Goal: Task Accomplishment & Management: Manage account settings

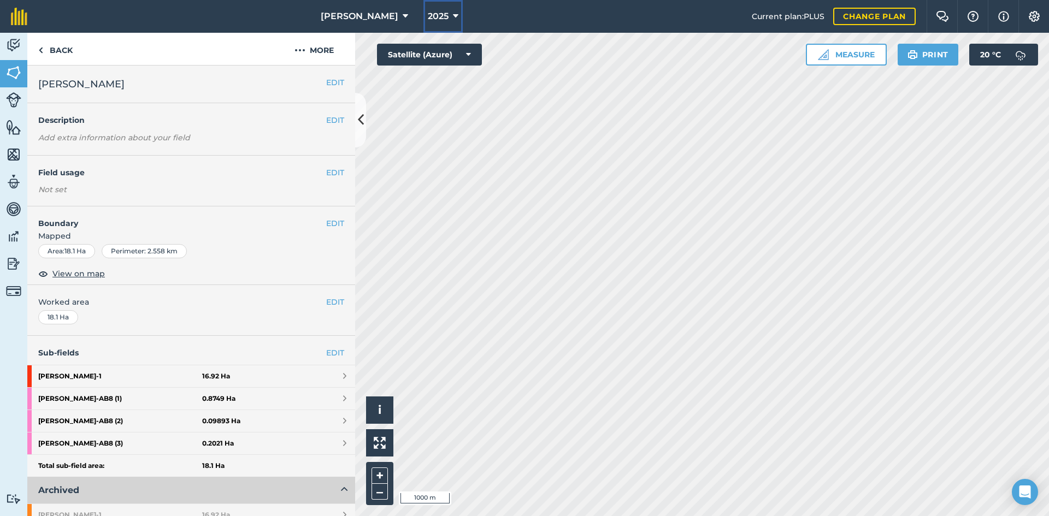
click at [428, 20] on button "2025" at bounding box center [442, 16] width 39 height 33
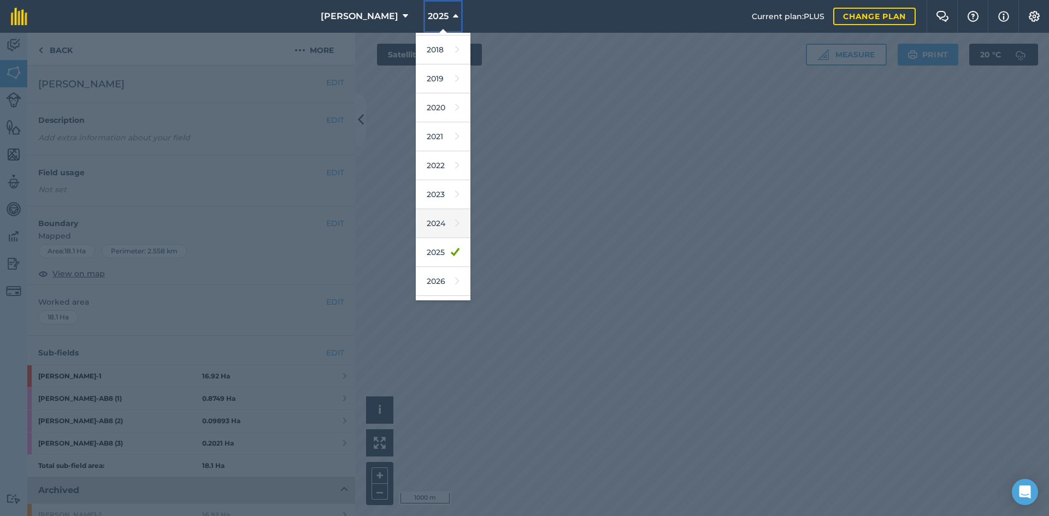
scroll to position [51, 0]
click at [417, 261] on link "2026" at bounding box center [443, 257] width 55 height 29
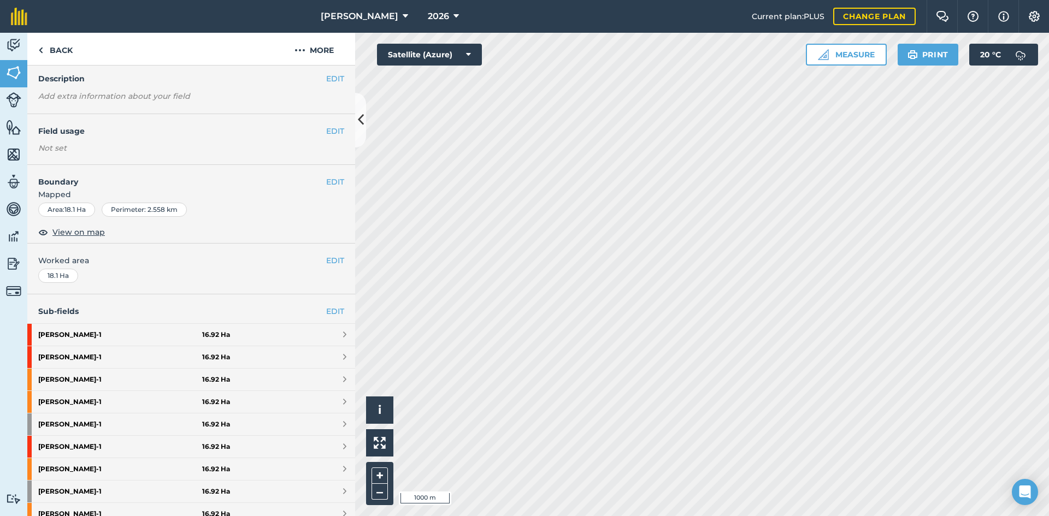
scroll to position [109, 0]
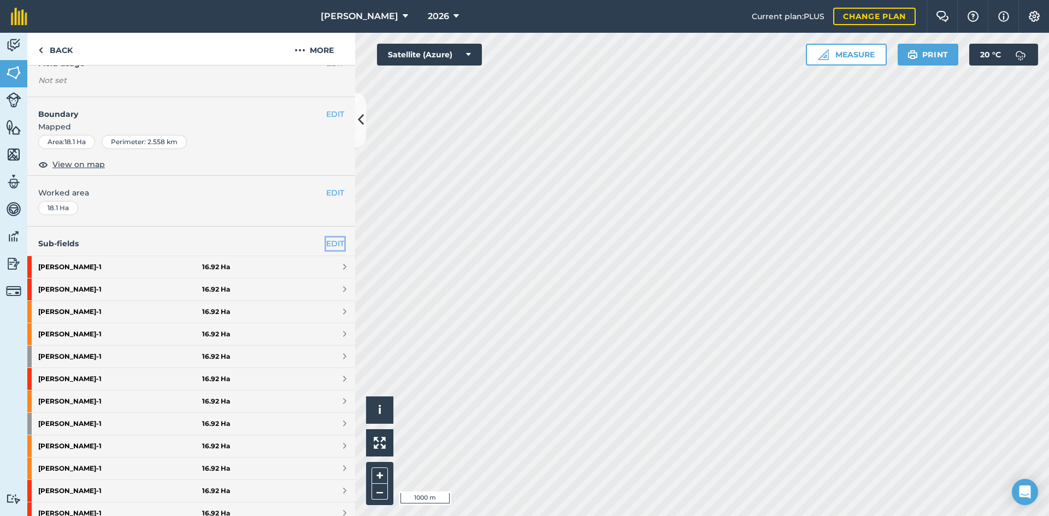
click at [326, 243] on link "EDIT" at bounding box center [335, 244] width 18 height 12
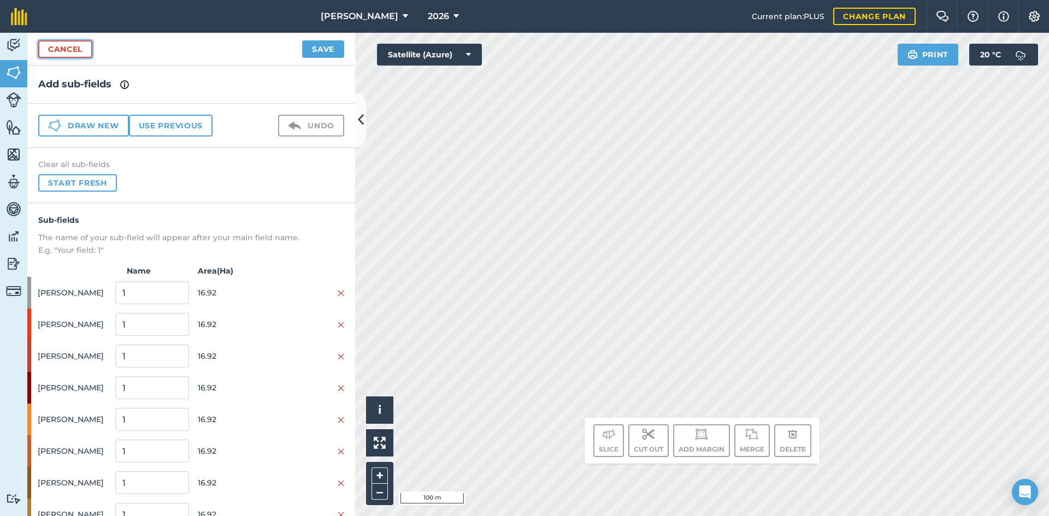
click at [76, 53] on link "Cancel" at bounding box center [65, 48] width 54 height 17
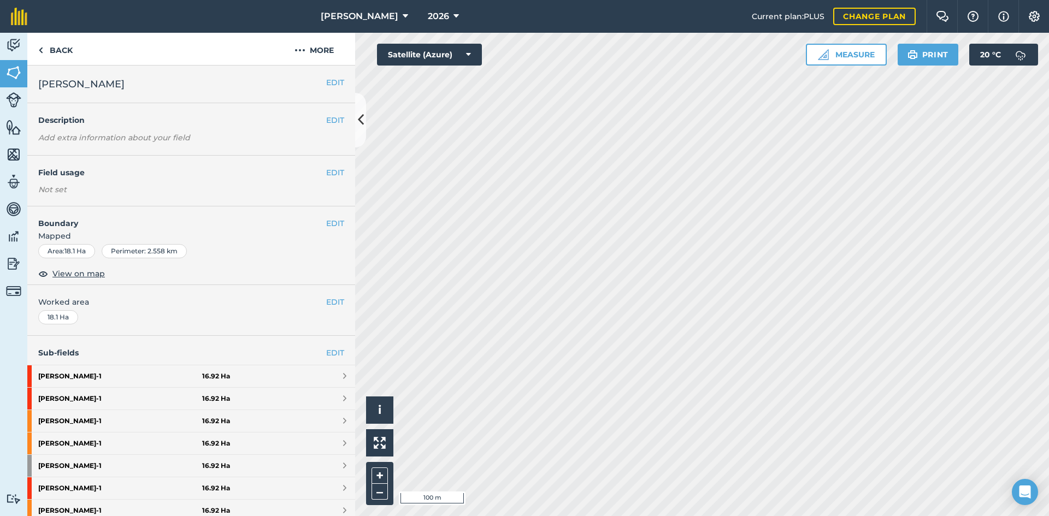
scroll to position [55, 0]
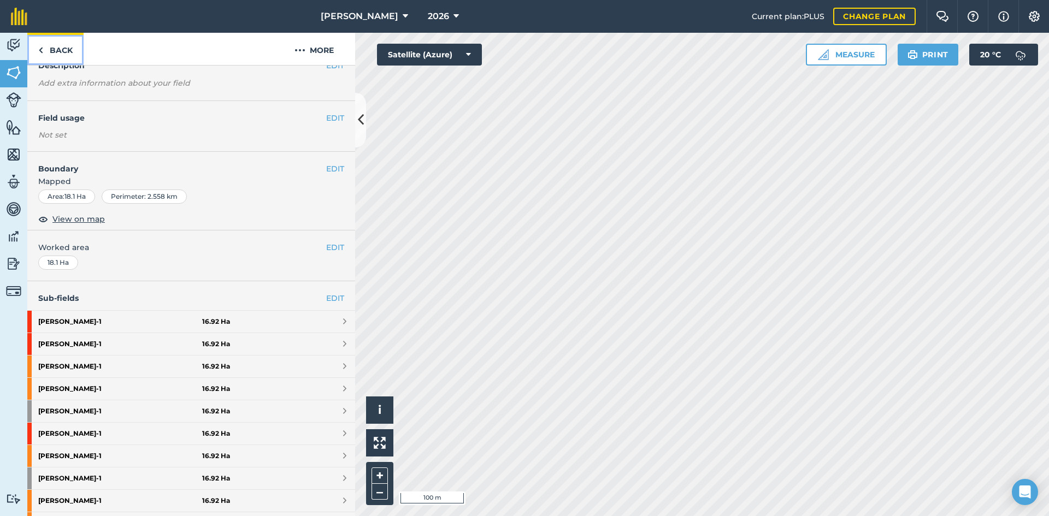
click at [57, 48] on link "Back" at bounding box center [55, 49] width 56 height 32
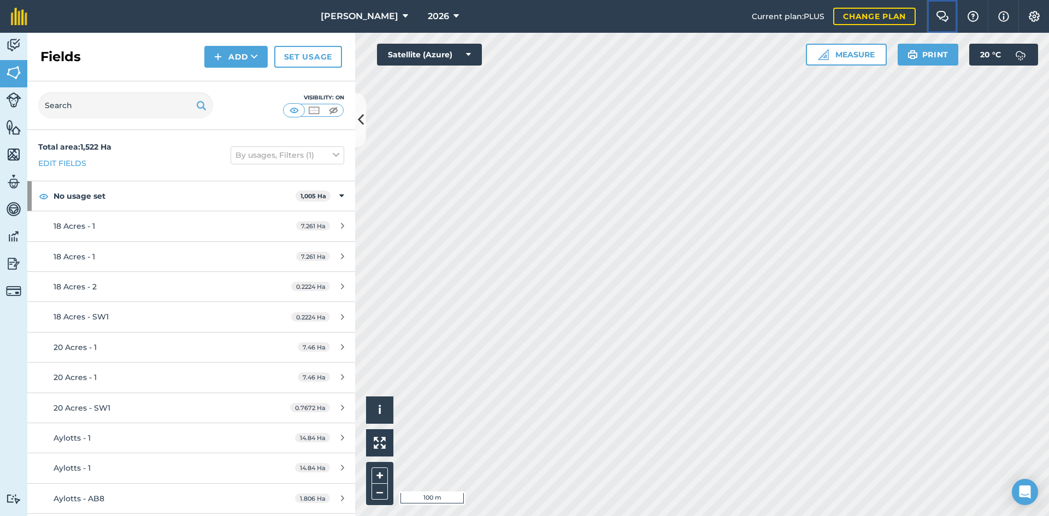
click at [947, 14] on img at bounding box center [942, 16] width 13 height 11
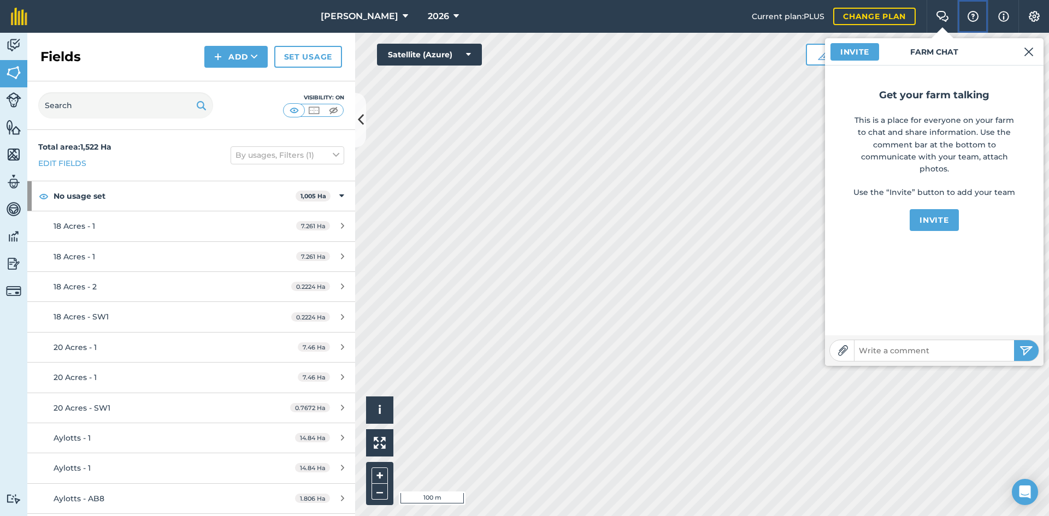
click at [972, 20] on img at bounding box center [972, 16] width 13 height 11
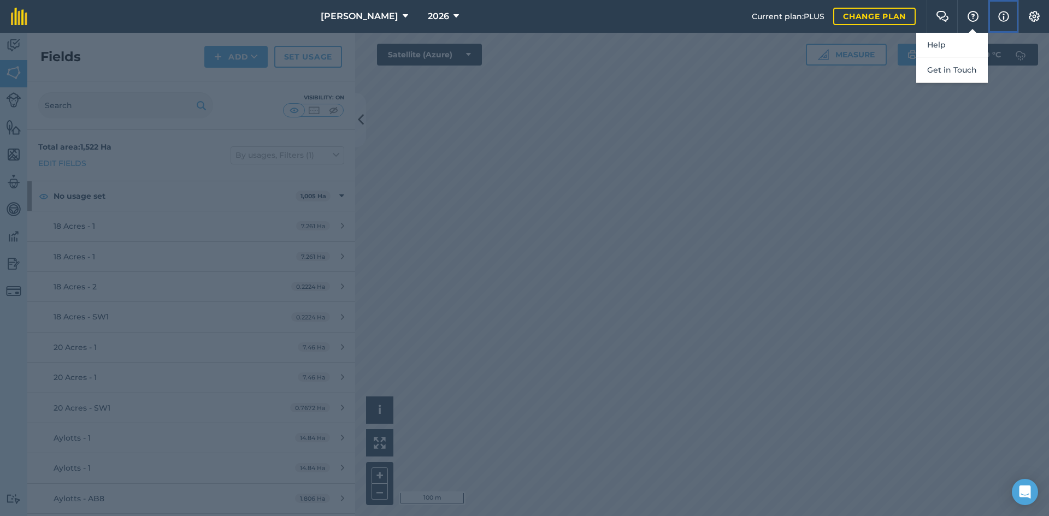
click at [1004, 20] on img at bounding box center [1003, 16] width 11 height 13
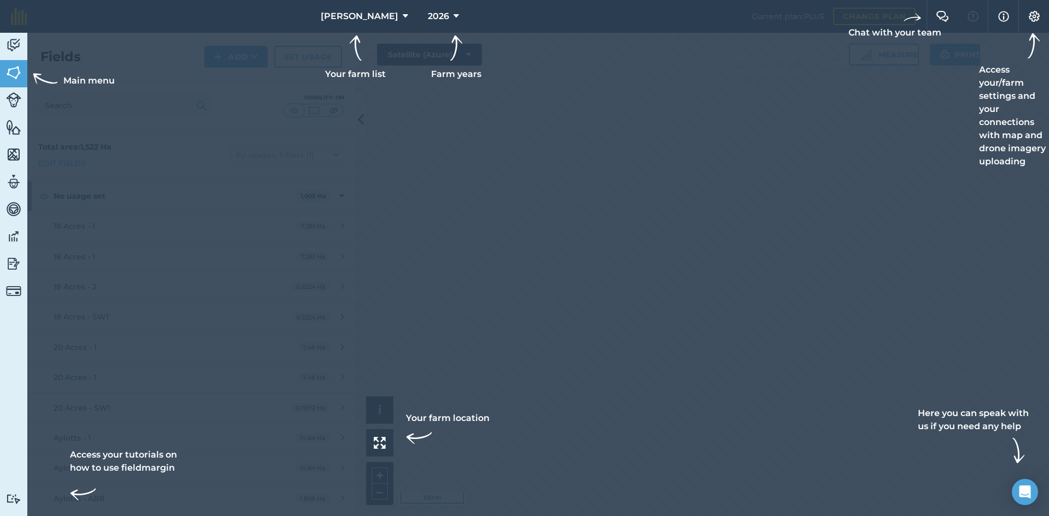
click at [982, 11] on div at bounding box center [524, 16] width 1049 height 33
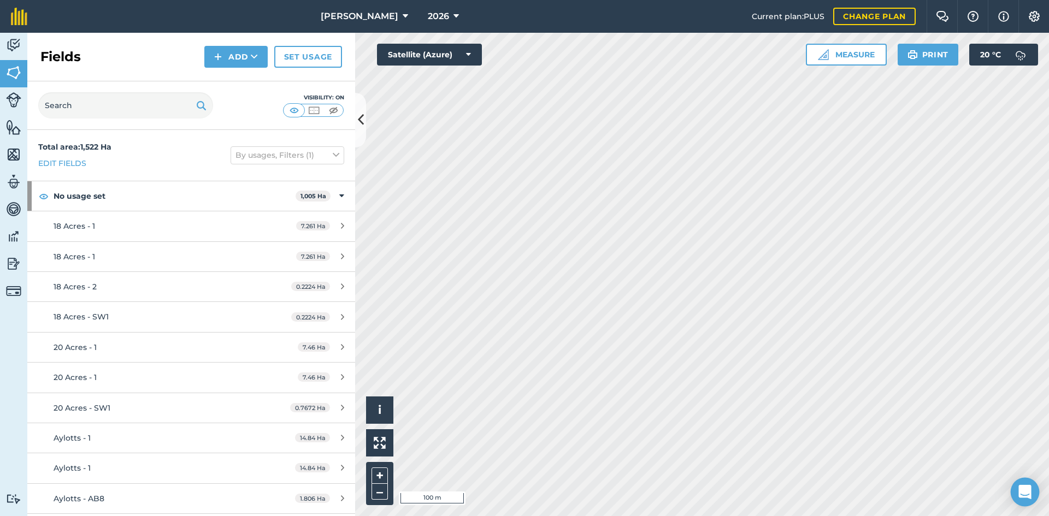
click at [1029, 495] on icon "Open Intercom Messenger" at bounding box center [1025, 492] width 14 height 14
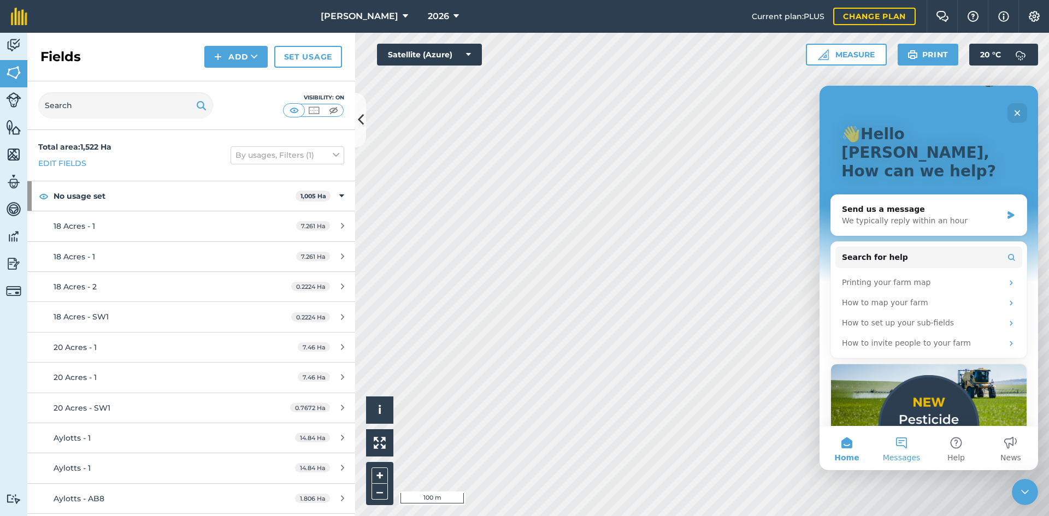
scroll to position [55, 0]
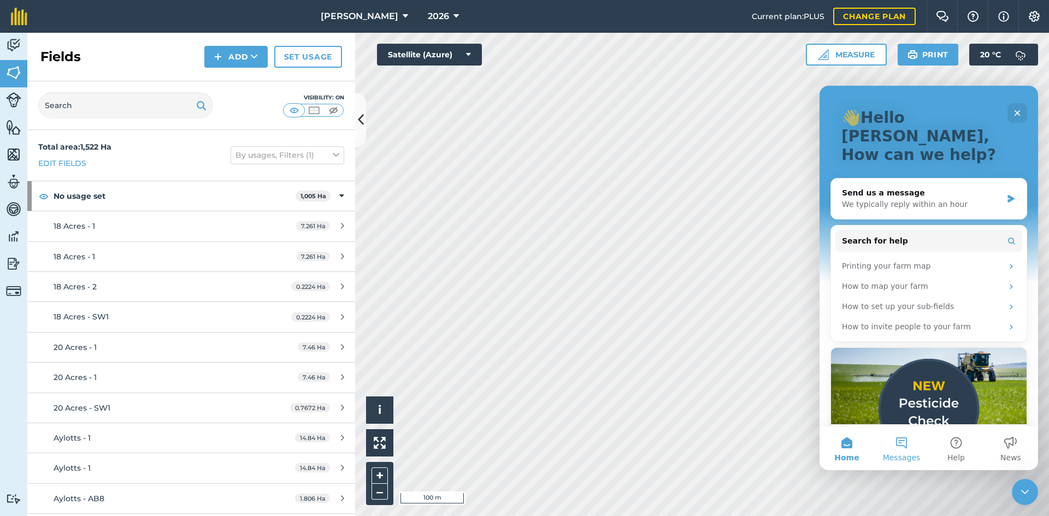
click at [901, 441] on button "Messages" at bounding box center [901, 449] width 55 height 44
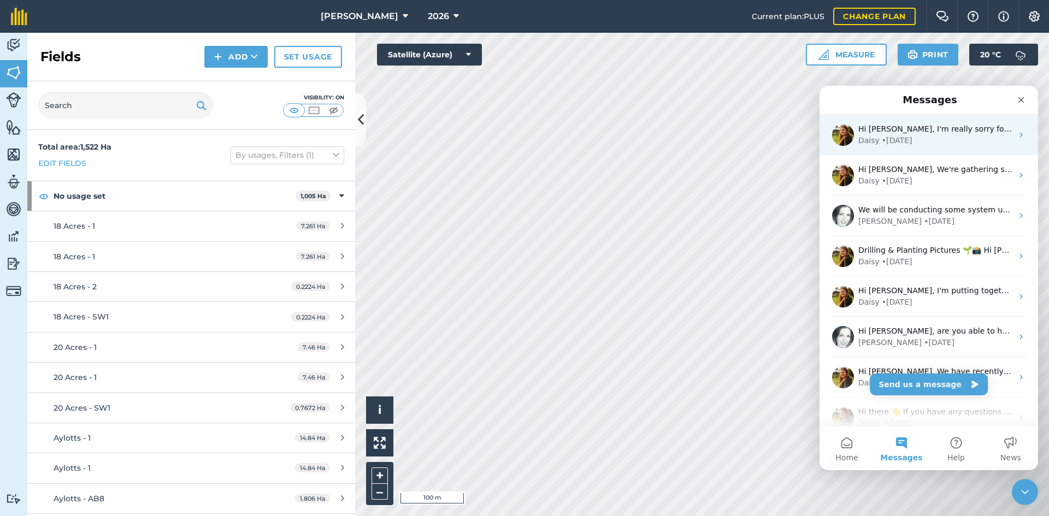
click at [954, 141] on div "Daisy • 3w ago" at bounding box center [935, 140] width 154 height 11
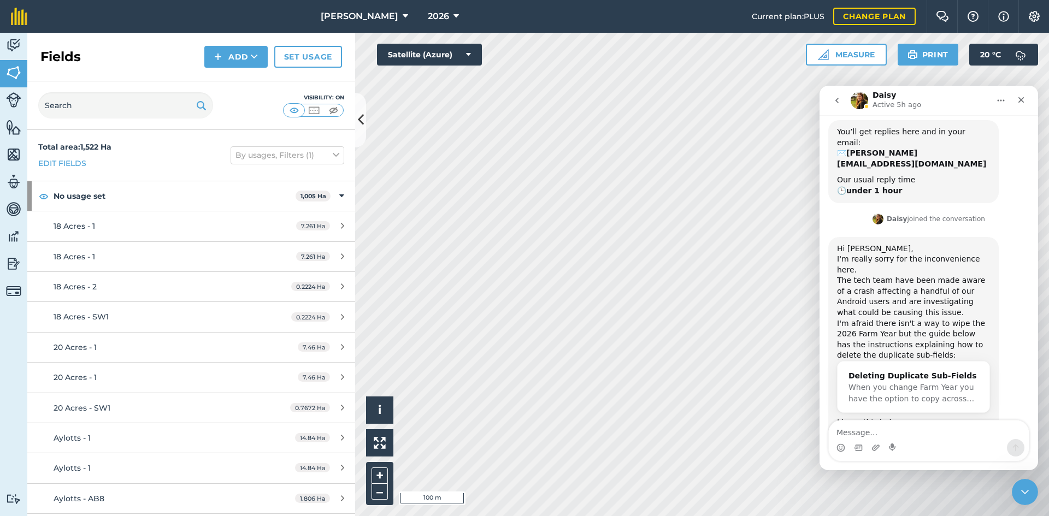
scroll to position [176, 0]
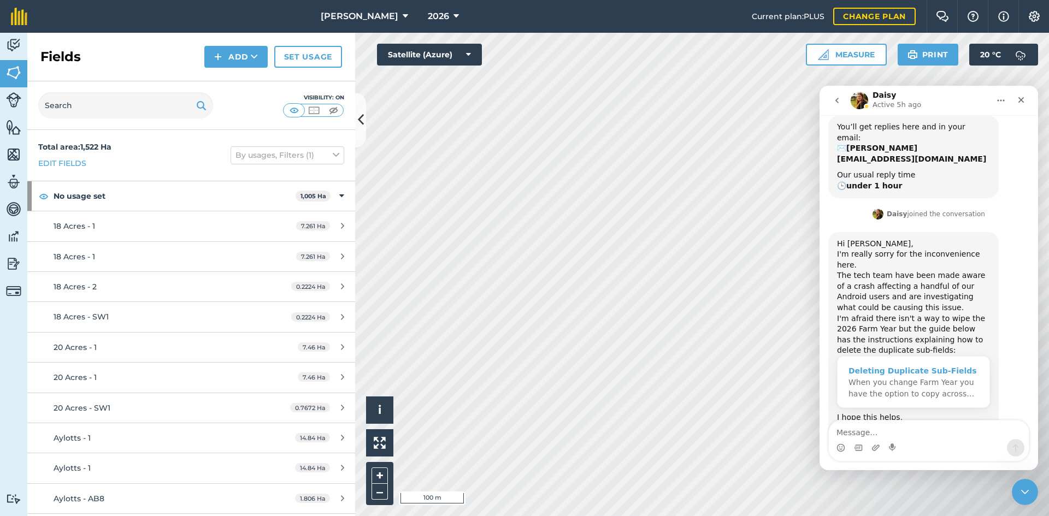
click at [927, 365] on div "Deleting Duplicate Sub-Fields" at bounding box center [913, 370] width 130 height 11
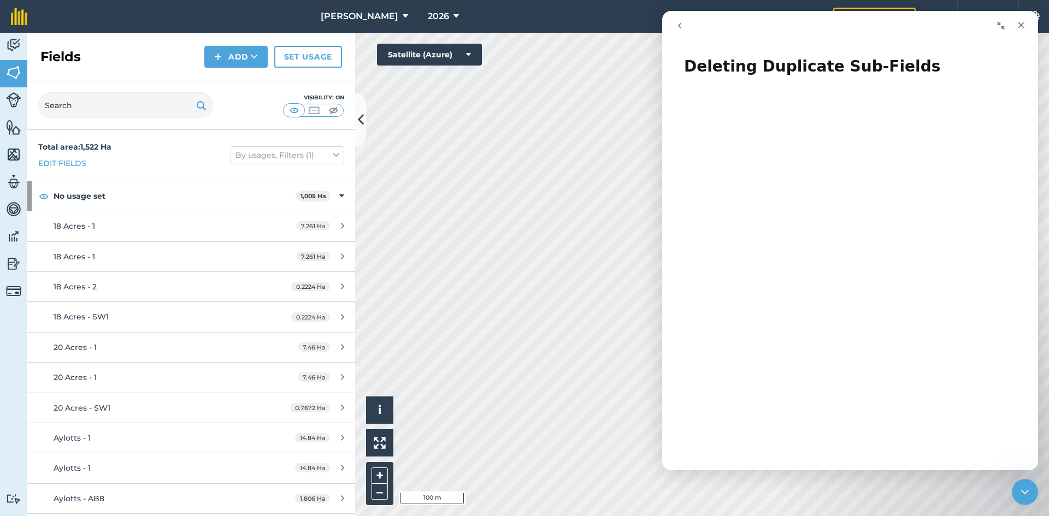
scroll to position [109, 0]
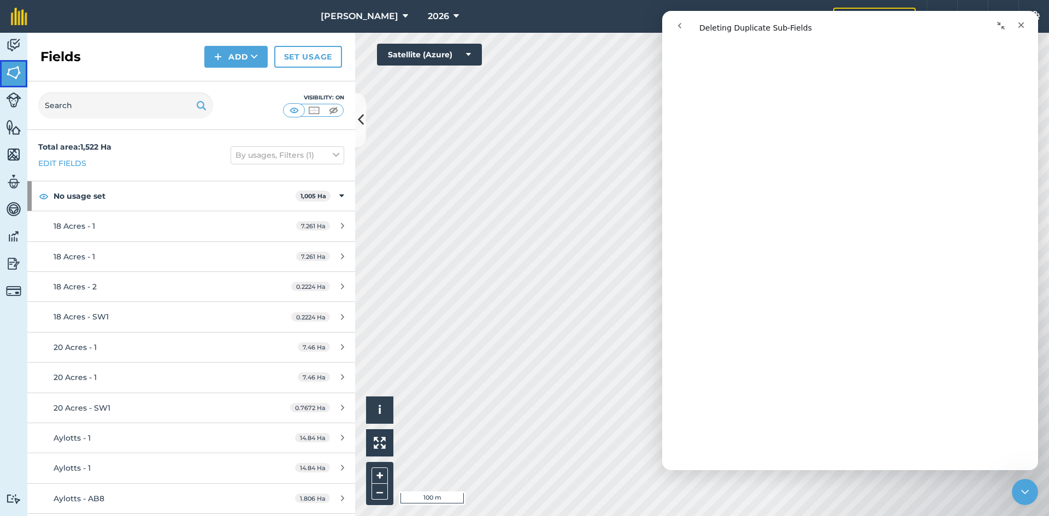
click at [4, 73] on link "Fields" at bounding box center [13, 73] width 27 height 27
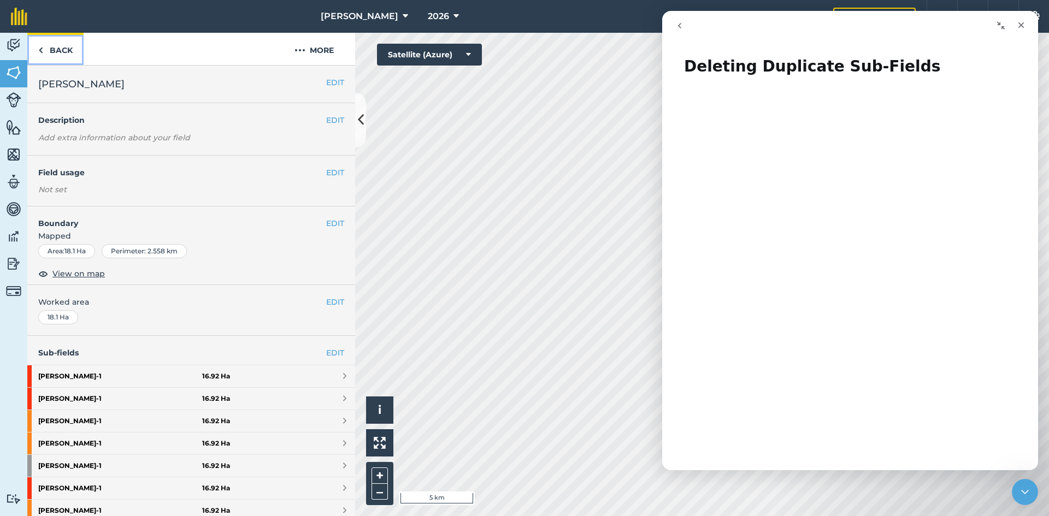
click at [61, 45] on link "Back" at bounding box center [55, 49] width 56 height 32
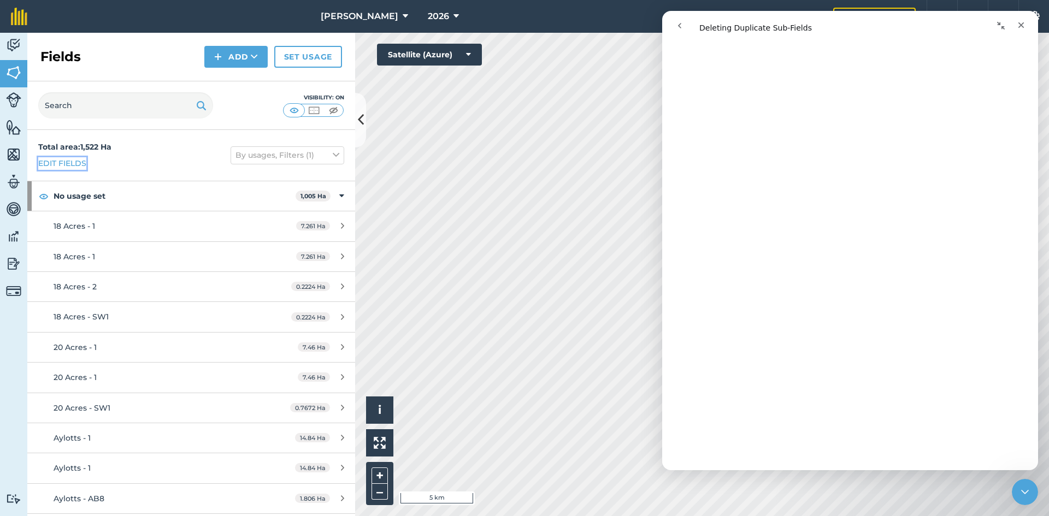
drag, startPoint x: 81, startPoint y: 158, endPoint x: 7, endPoint y: 322, distance: 179.7
click at [81, 158] on link "Edit fields" at bounding box center [62, 163] width 48 height 12
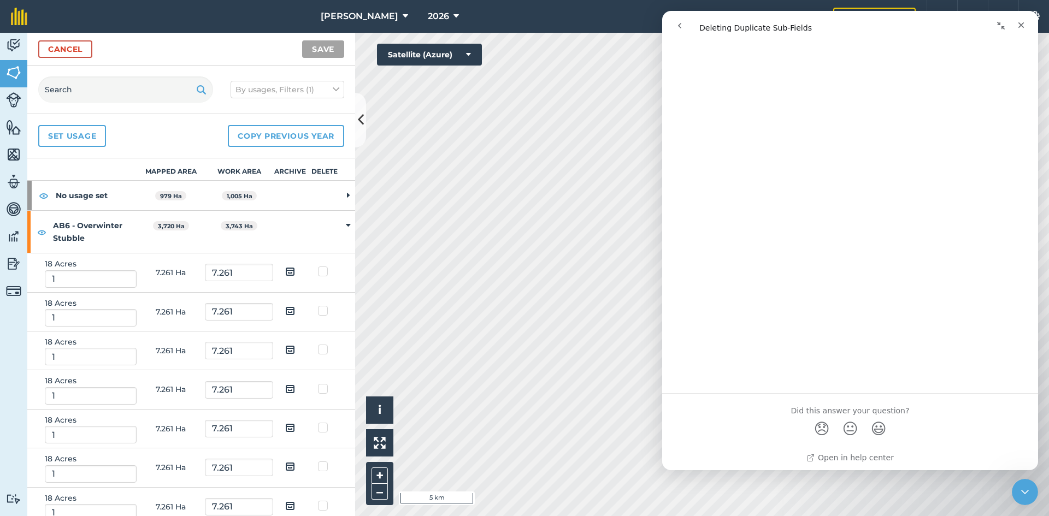
scroll to position [357, 0]
click at [318, 266] on label at bounding box center [324, 266] width 13 height 0
click at [318, 273] on input "checkbox" at bounding box center [321, 269] width 7 height 7
checkbox input "true"
click at [318, 305] on label at bounding box center [324, 305] width 13 height 0
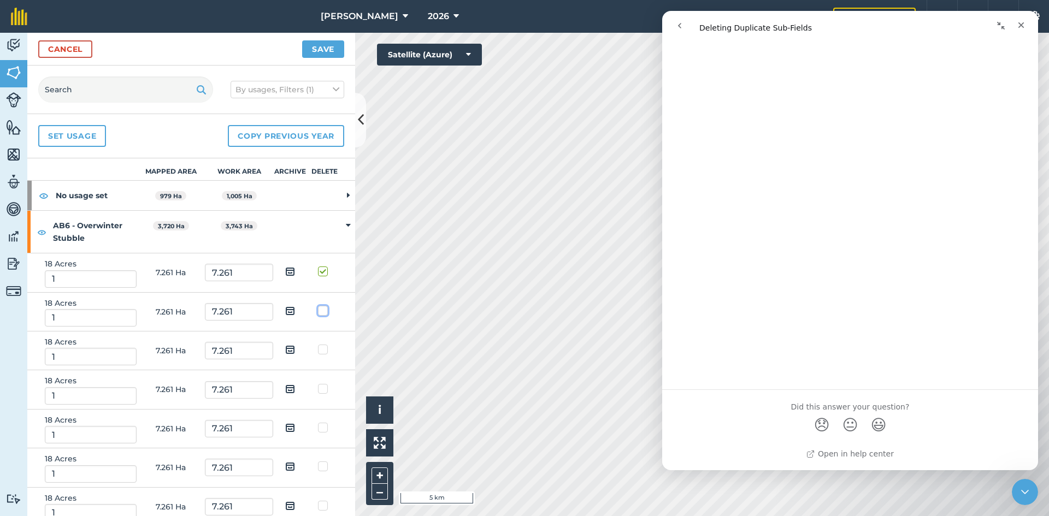
click at [318, 308] on input "checkbox" at bounding box center [321, 308] width 7 height 7
checkbox input "true"
click at [318, 344] on label at bounding box center [324, 344] width 13 height 0
click at [318, 348] on input "checkbox" at bounding box center [321, 347] width 7 height 7
checkbox input "true"
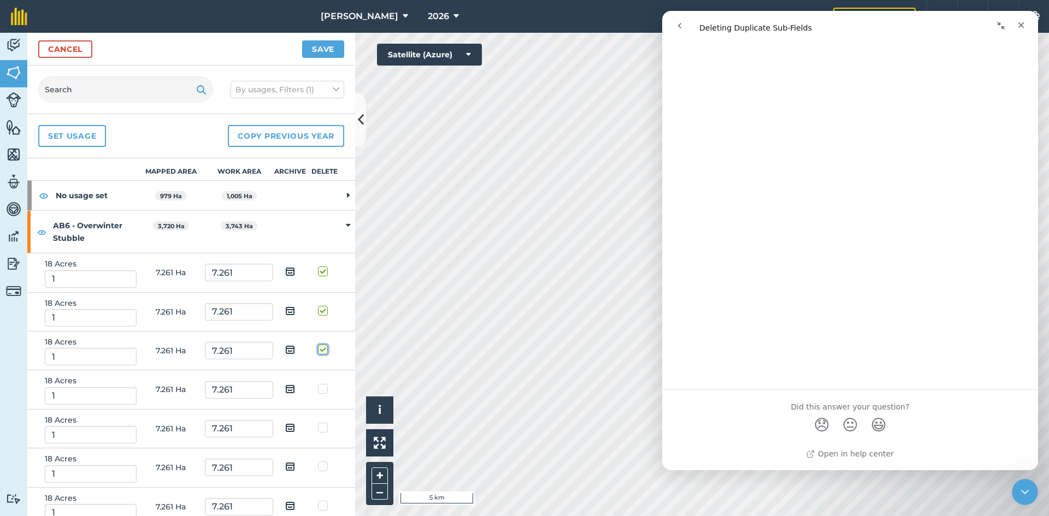
scroll to position [109, 0]
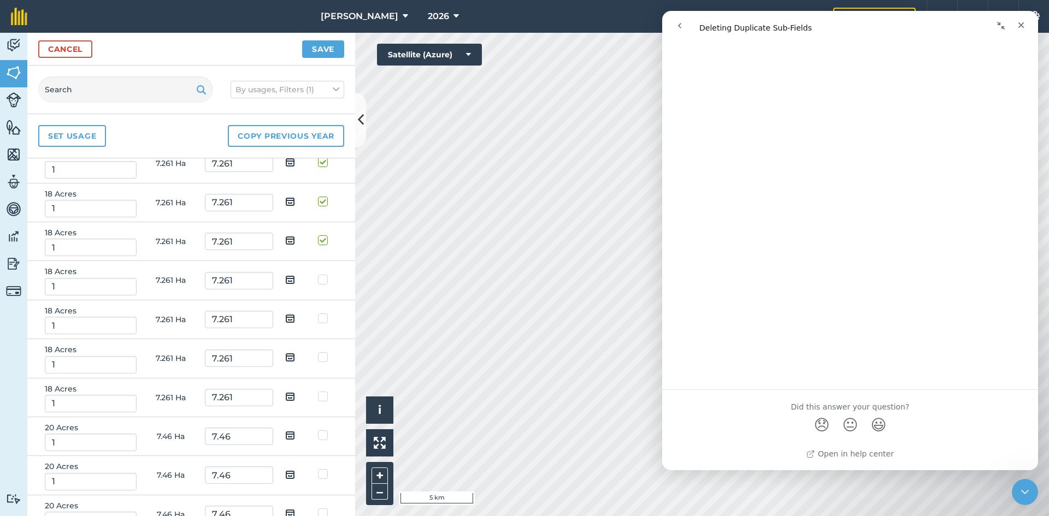
click at [318, 274] on label at bounding box center [324, 274] width 13 height 0
click at [318, 277] on input "checkbox" at bounding box center [321, 277] width 7 height 7
checkbox input "true"
click at [318, 313] on label at bounding box center [324, 313] width 13 height 0
click at [318, 320] on input "checkbox" at bounding box center [321, 316] width 7 height 7
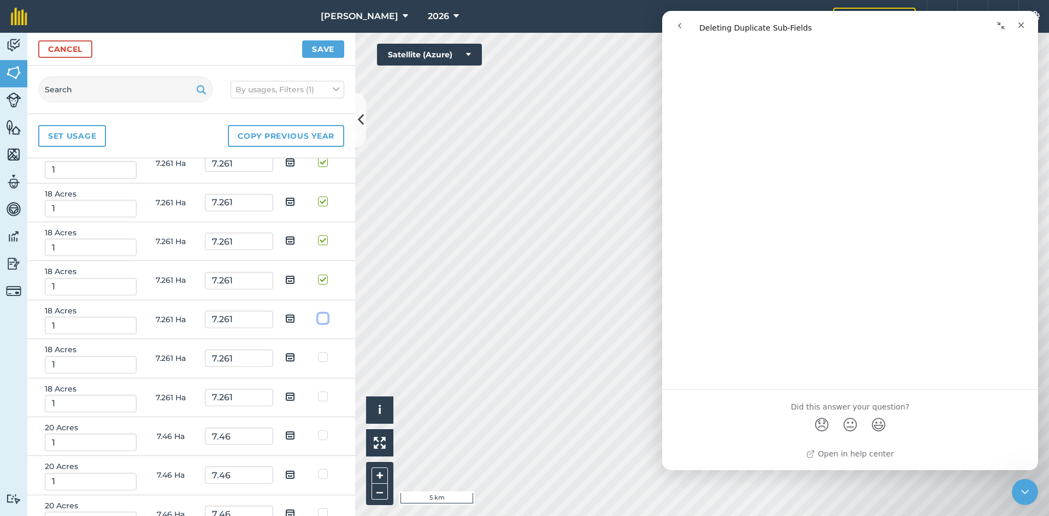
checkbox input "true"
click at [318, 352] on label at bounding box center [324, 352] width 13 height 0
click at [318, 355] on input "checkbox" at bounding box center [321, 355] width 7 height 7
checkbox input "true"
click at [318, 391] on label at bounding box center [324, 391] width 13 height 0
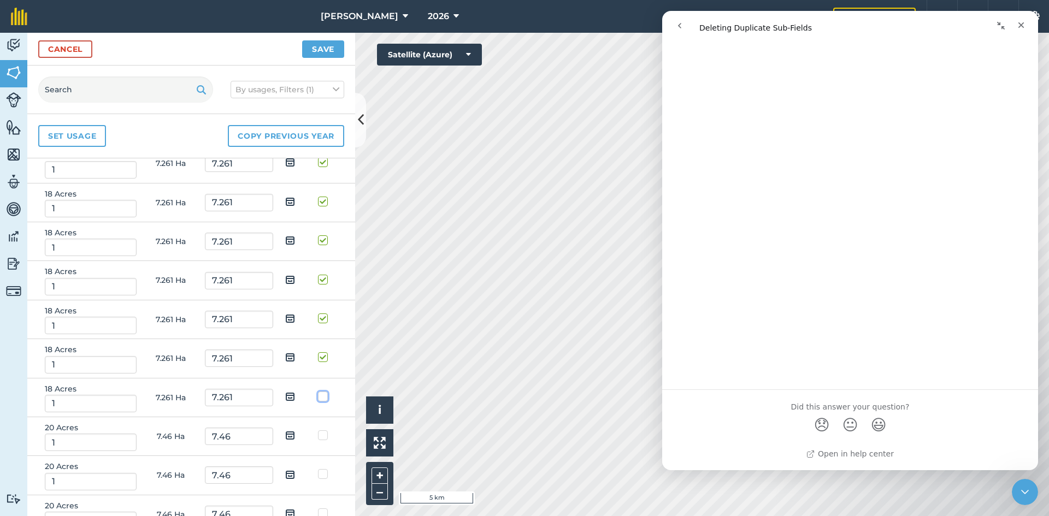
click at [318, 392] on input "checkbox" at bounding box center [321, 394] width 7 height 7
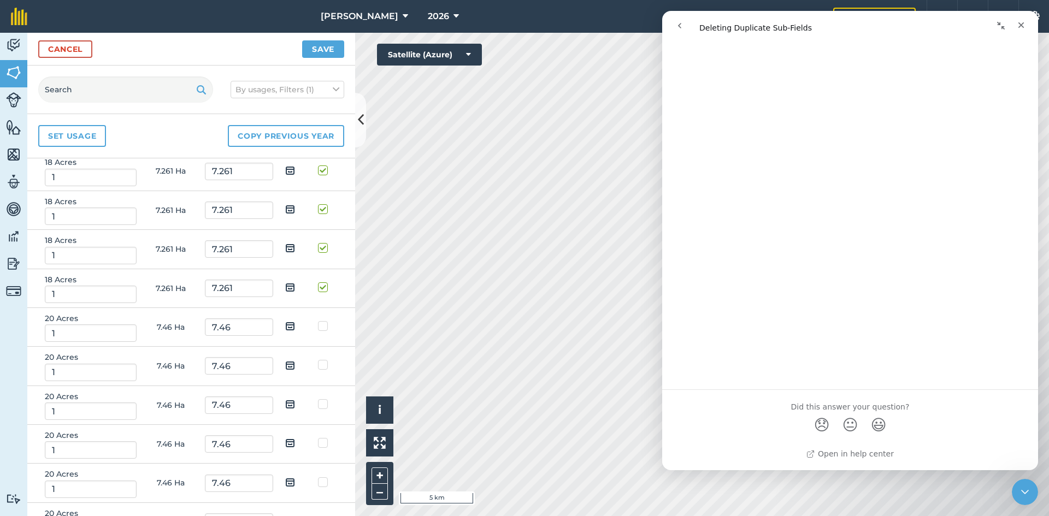
click at [318, 282] on label at bounding box center [324, 282] width 13 height 0
click at [318, 284] on input "checkbox" at bounding box center [321, 285] width 7 height 7
checkbox input "false"
click at [318, 321] on label at bounding box center [324, 321] width 13 height 0
click at [318, 326] on input "checkbox" at bounding box center [321, 324] width 7 height 7
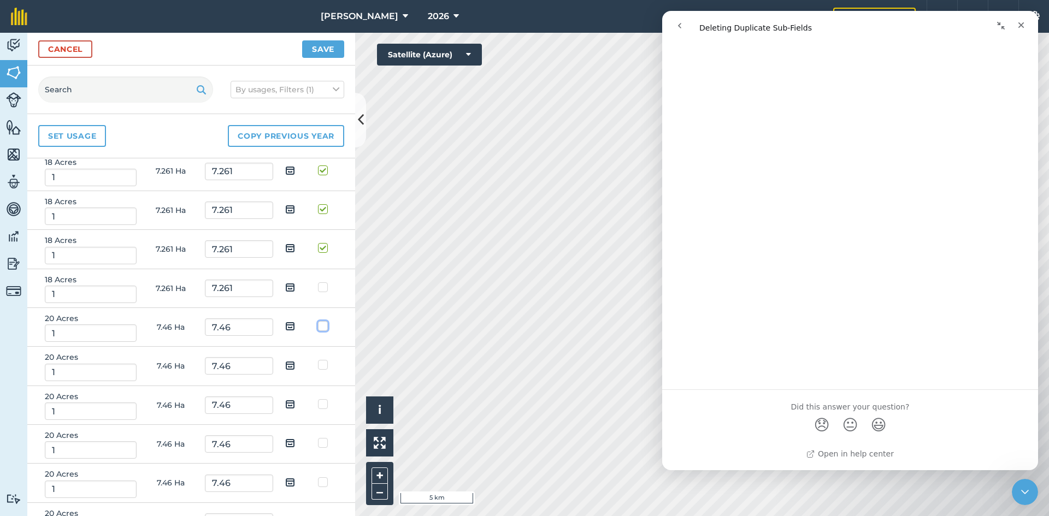
checkbox input "true"
click at [319, 359] on label at bounding box center [324, 359] width 13 height 0
click at [319, 367] on input "checkbox" at bounding box center [321, 362] width 7 height 7
checkbox input "true"
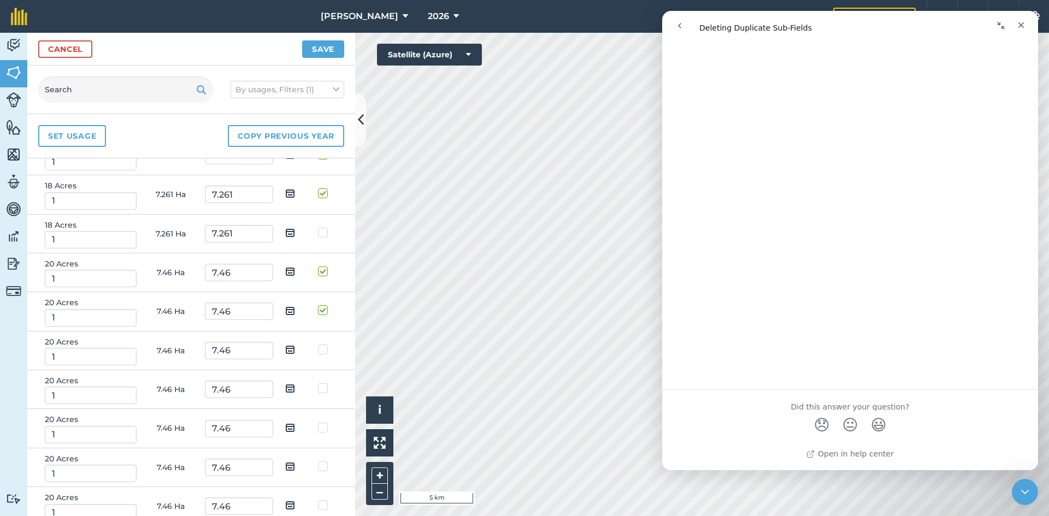
click at [318, 344] on label at bounding box center [324, 344] width 13 height 0
click at [318, 351] on input "checkbox" at bounding box center [321, 347] width 7 height 7
checkbox input "true"
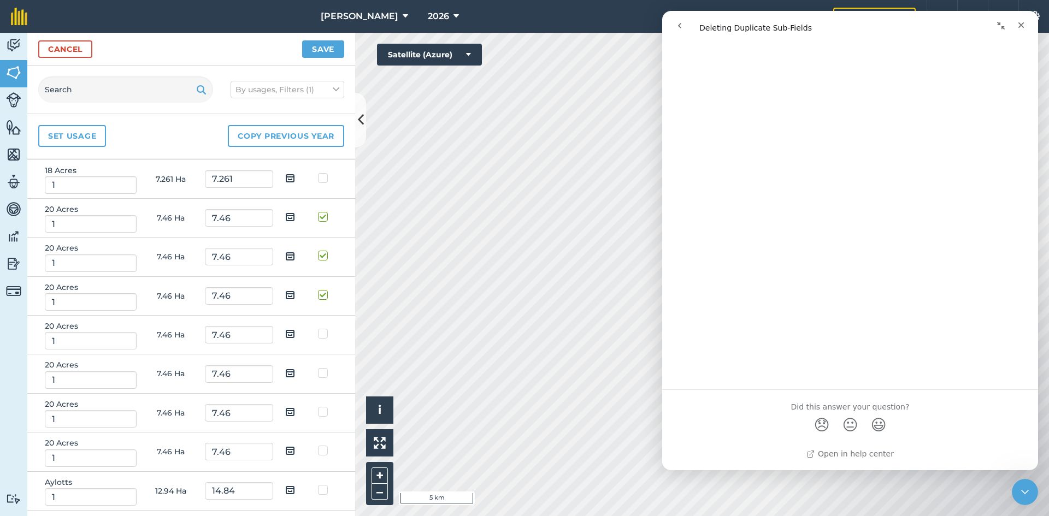
click at [318, 328] on label at bounding box center [324, 328] width 13 height 0
click at [318, 335] on input "checkbox" at bounding box center [321, 331] width 7 height 7
checkbox input "true"
click at [318, 368] on label at bounding box center [324, 368] width 13 height 0
click at [318, 372] on input "checkbox" at bounding box center [321, 371] width 7 height 7
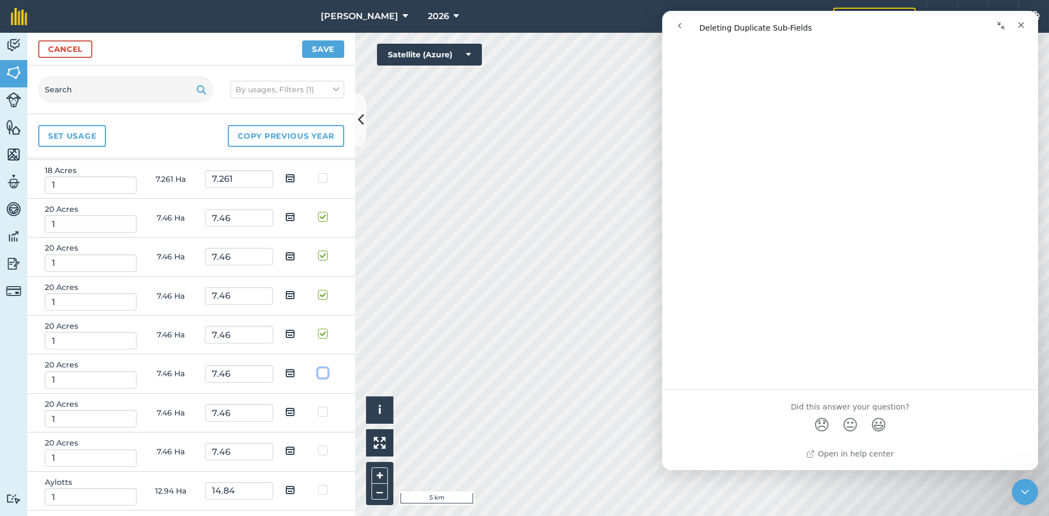
checkbox input "true"
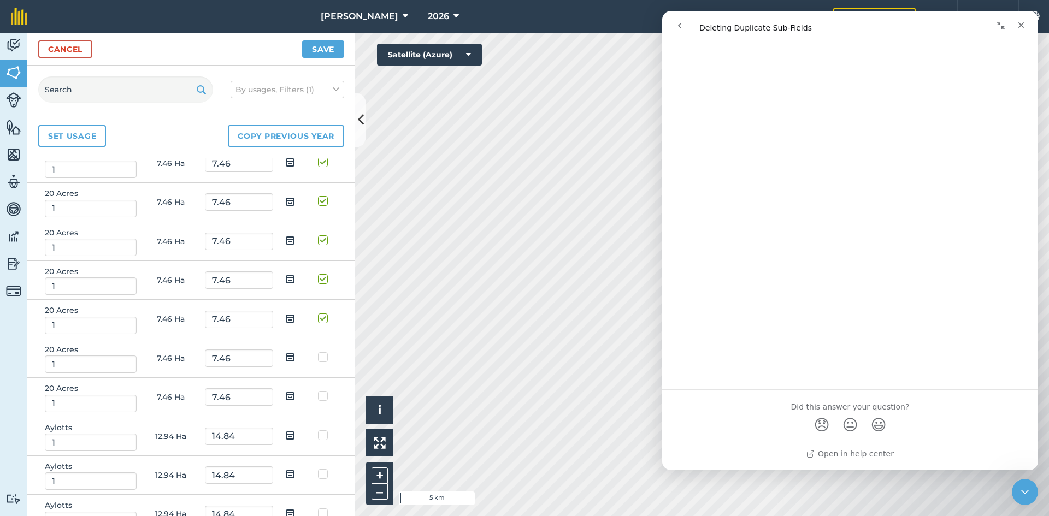
click at [318, 352] on label at bounding box center [324, 352] width 13 height 0
click at [318, 356] on input "checkbox" at bounding box center [321, 355] width 7 height 7
checkbox input "true"
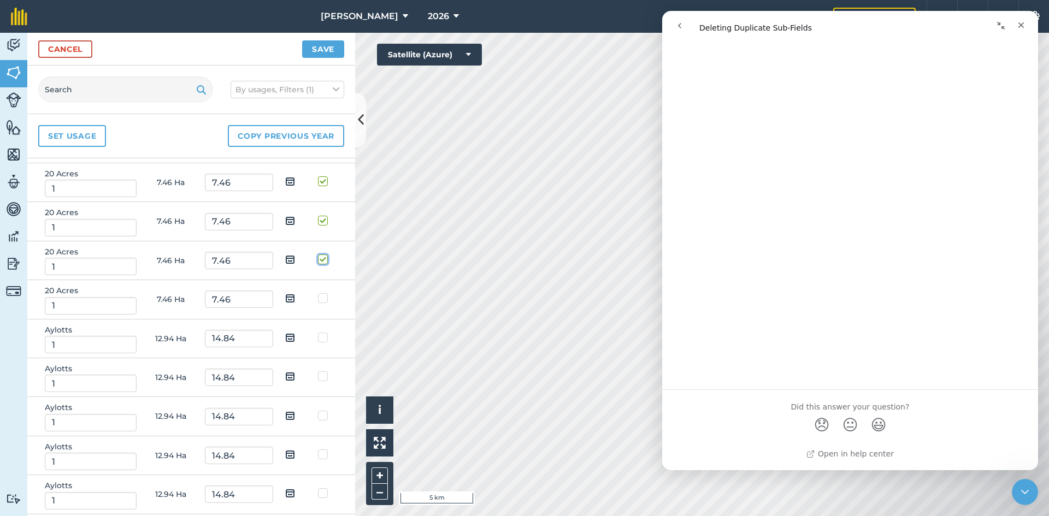
scroll to position [492, 0]
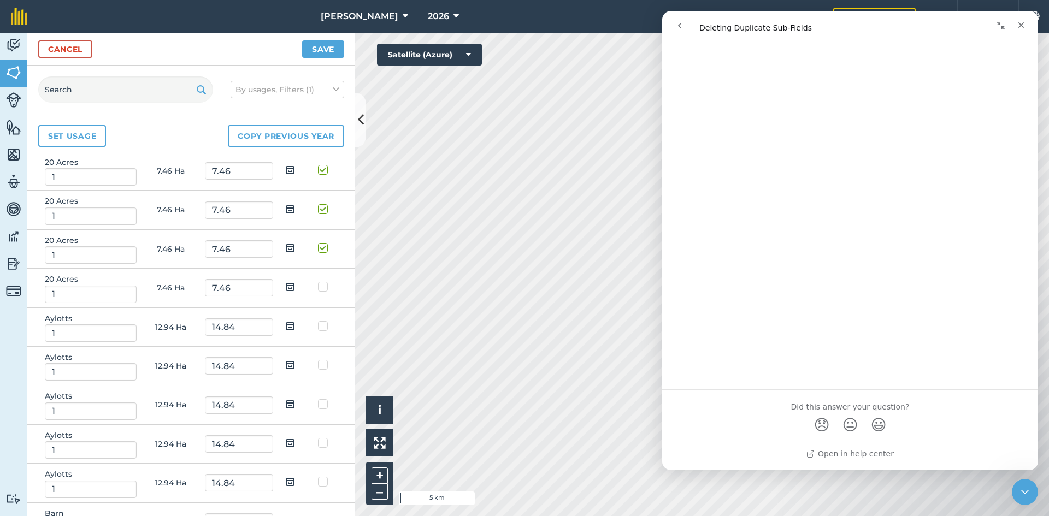
click at [318, 359] on label at bounding box center [324, 359] width 13 height 0
click at [318, 365] on input "checkbox" at bounding box center [321, 362] width 7 height 7
checkbox input "true"
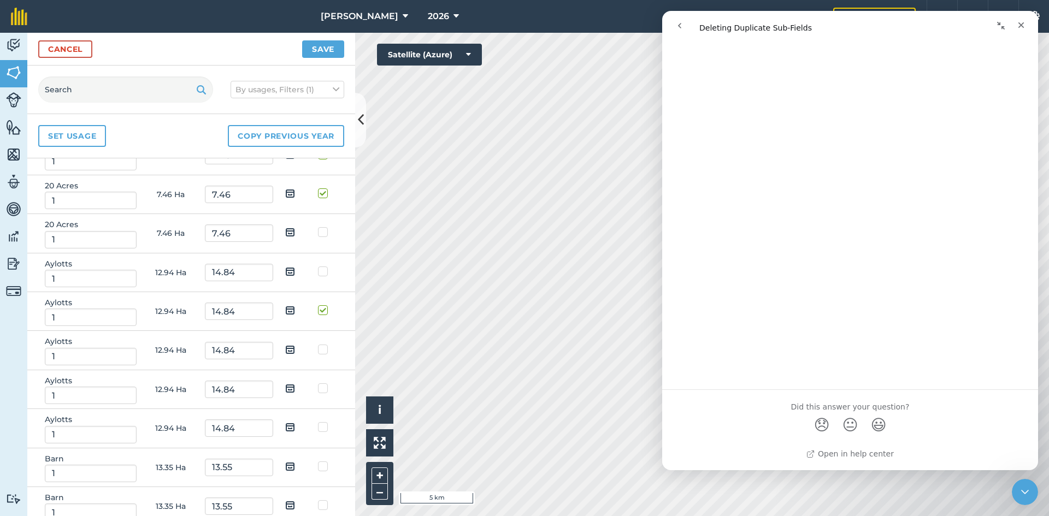
click at [318, 344] on label at bounding box center [324, 344] width 13 height 0
click at [318, 350] on input "checkbox" at bounding box center [321, 347] width 7 height 7
checkbox input "true"
click at [318, 383] on label at bounding box center [324, 383] width 13 height 0
click at [318, 385] on input "checkbox" at bounding box center [321, 386] width 7 height 7
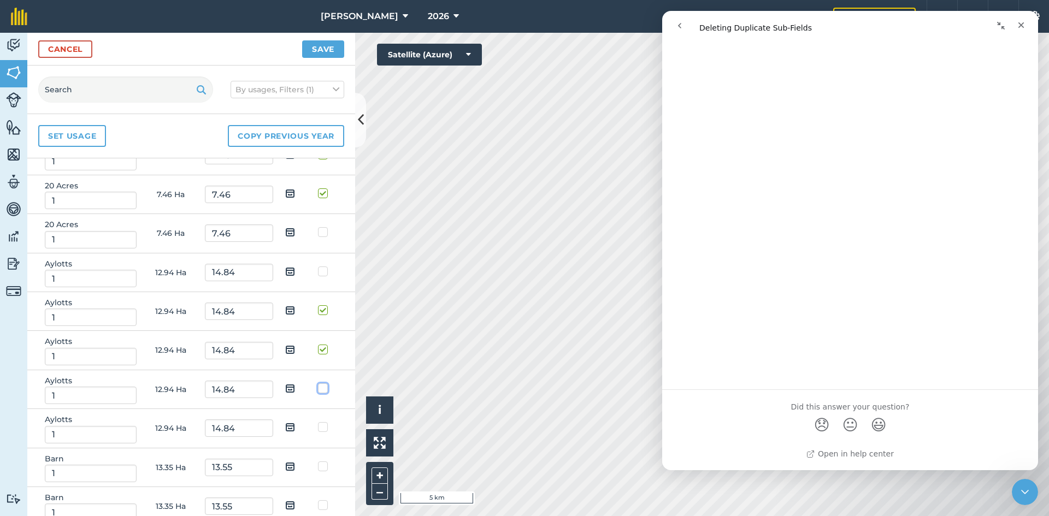
checkbox input "true"
click at [317, 373] on td at bounding box center [325, 389] width 34 height 39
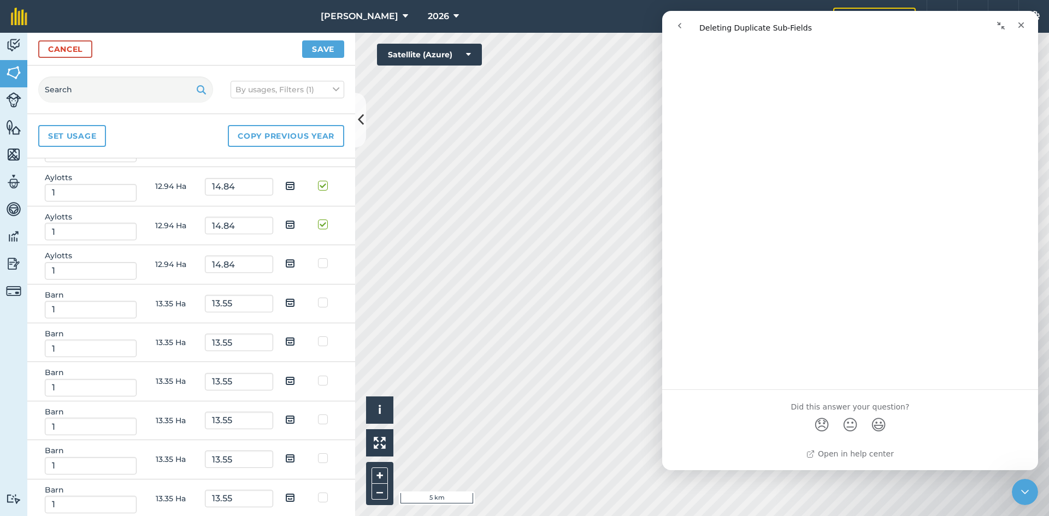
scroll to position [765, 0]
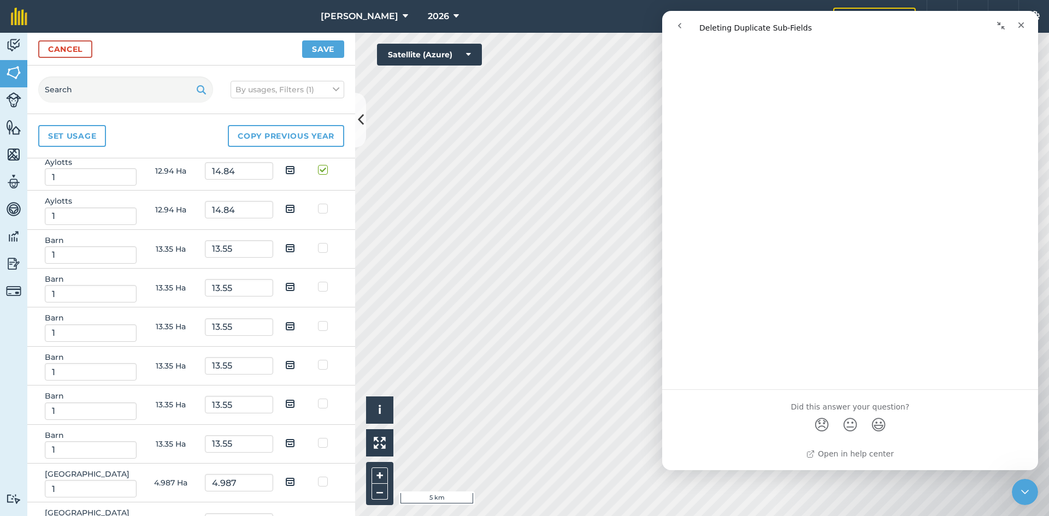
click at [318, 203] on label at bounding box center [324, 203] width 13 height 0
click at [318, 209] on input "checkbox" at bounding box center [321, 206] width 7 height 7
checkbox input "true"
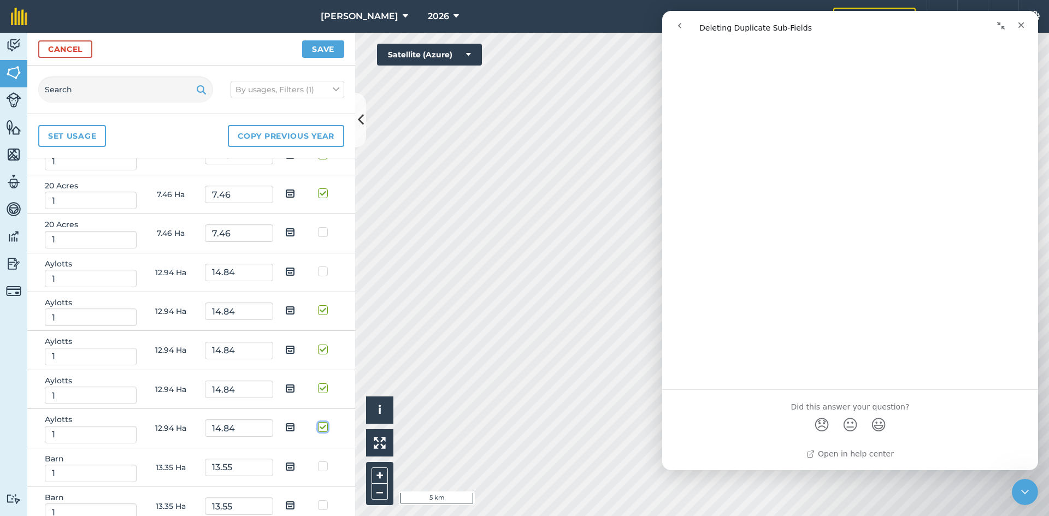
scroll to position [656, 0]
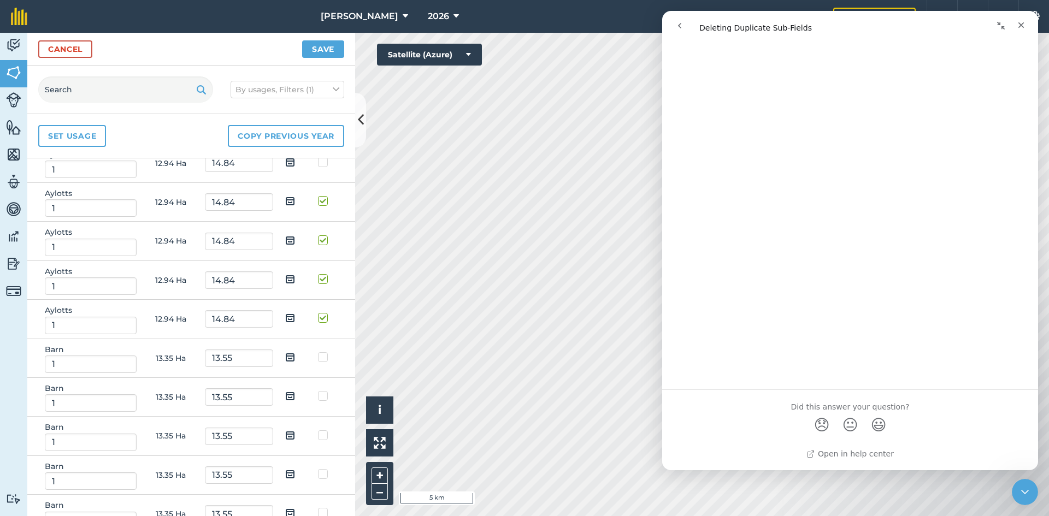
click at [318, 391] on label at bounding box center [324, 391] width 13 height 0
click at [318, 394] on input "checkbox" at bounding box center [321, 394] width 7 height 7
checkbox input "true"
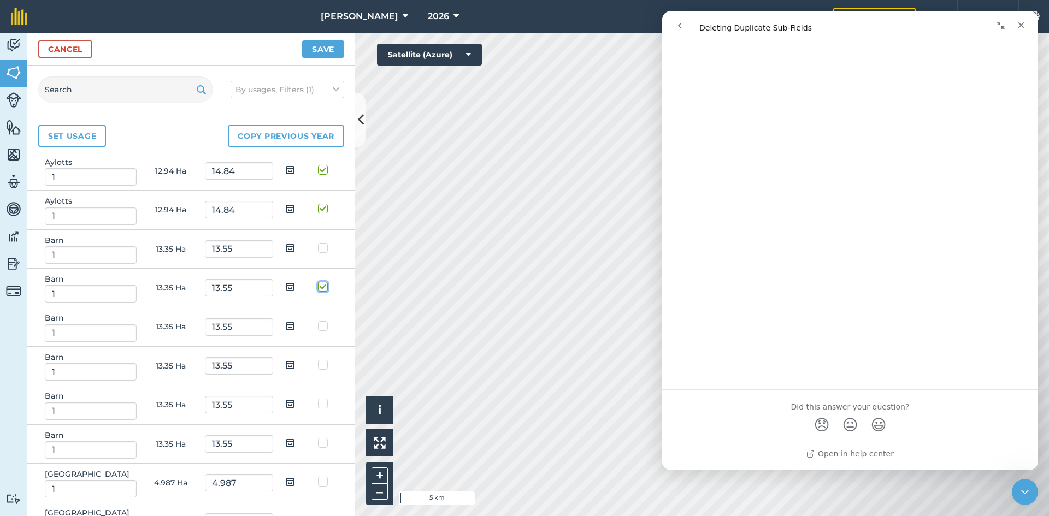
scroll to position [819, 0]
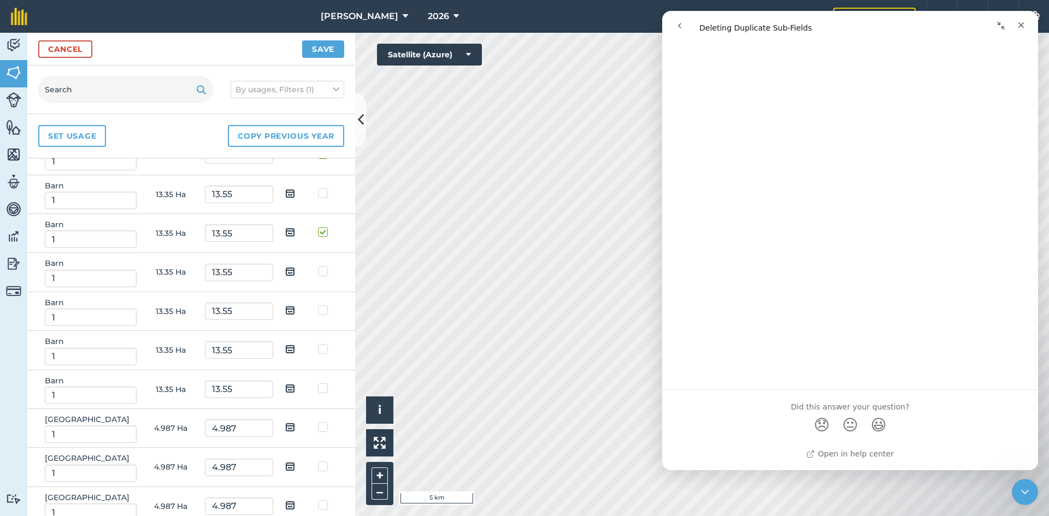
click at [318, 266] on label at bounding box center [324, 266] width 13 height 0
click at [318, 273] on input "checkbox" at bounding box center [321, 269] width 7 height 7
checkbox input "true"
click at [318, 305] on label at bounding box center [324, 305] width 13 height 0
click at [318, 308] on input "checkbox" at bounding box center [321, 308] width 7 height 7
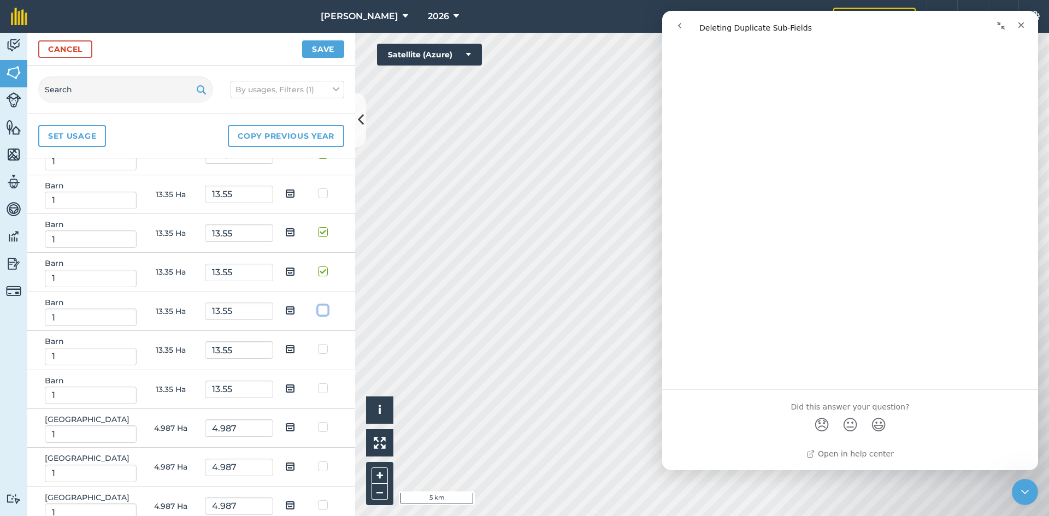
checkbox input "true"
click at [318, 344] on label at bounding box center [324, 344] width 13 height 0
click at [318, 350] on input "checkbox" at bounding box center [321, 347] width 7 height 7
checkbox input "true"
click at [318, 383] on label at bounding box center [324, 383] width 13 height 0
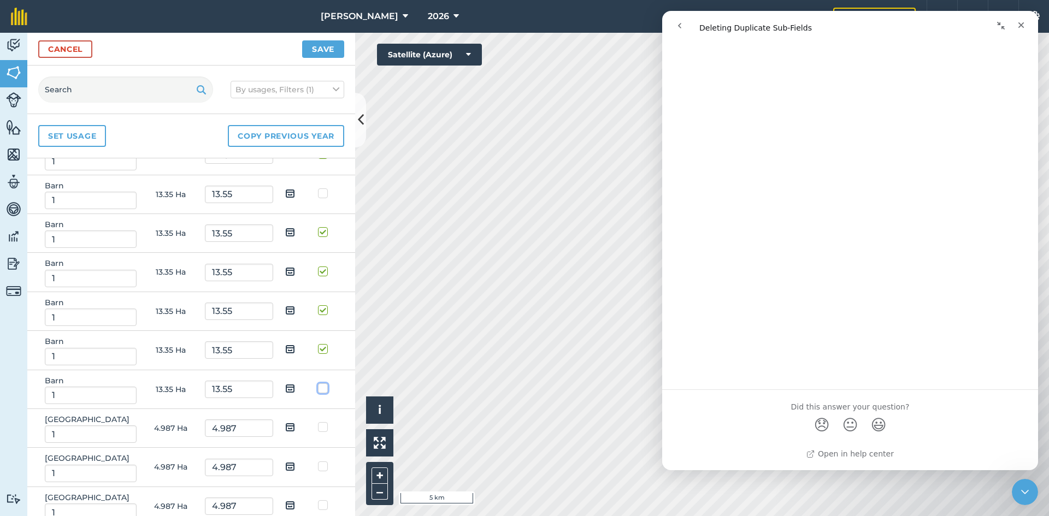
click at [318, 387] on input "checkbox" at bounding box center [321, 386] width 7 height 7
checkbox input "true"
click at [318, 461] on label at bounding box center [324, 461] width 13 height 0
click at [318, 468] on input "checkbox" at bounding box center [321, 464] width 7 height 7
checkbox input "true"
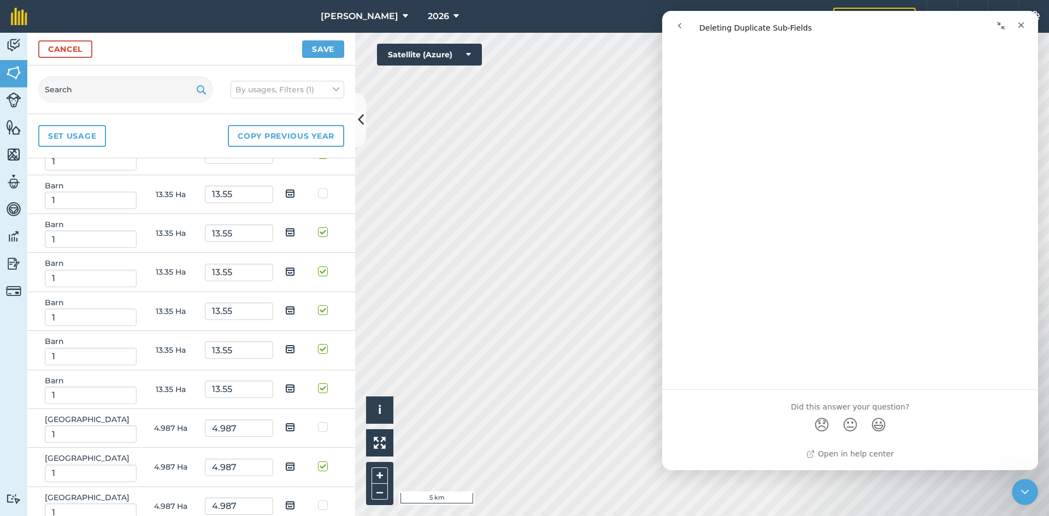
click at [318, 500] on label at bounding box center [324, 500] width 13 height 0
click at [318, 507] on input "checkbox" at bounding box center [321, 503] width 7 height 7
checkbox input "true"
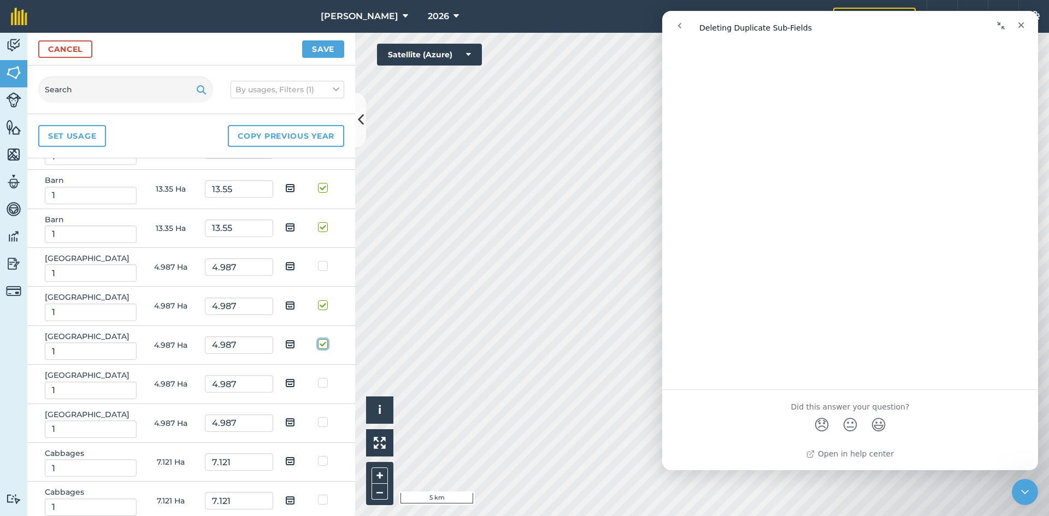
scroll to position [983, 0]
click at [318, 375] on label at bounding box center [324, 375] width 13 height 0
click at [318, 379] on input "checkbox" at bounding box center [321, 378] width 7 height 7
checkbox input "true"
click at [318, 414] on label at bounding box center [324, 414] width 13 height 0
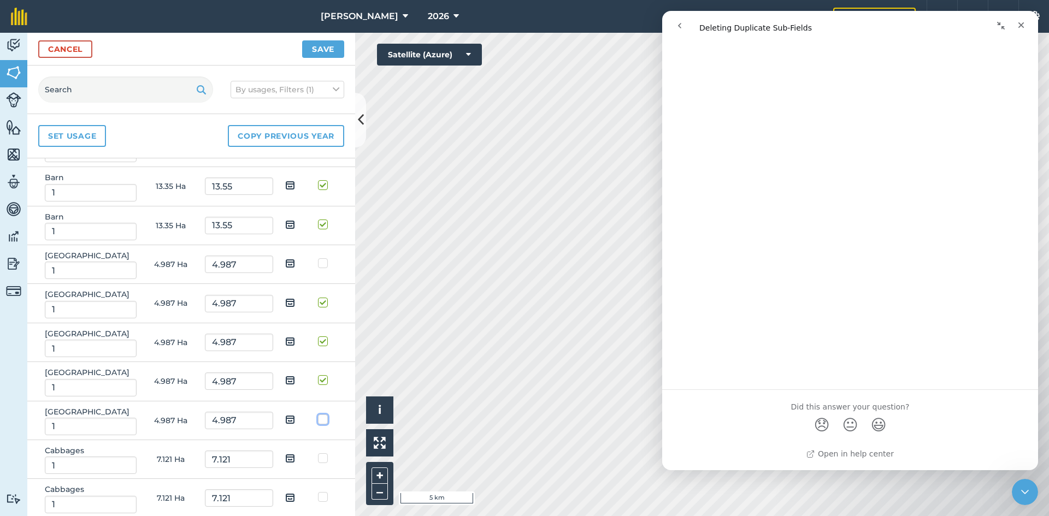
click at [318, 420] on input "checkbox" at bounding box center [321, 417] width 7 height 7
checkbox input "true"
click at [318, 492] on label at bounding box center [324, 492] width 13 height 0
click at [318, 499] on input "checkbox" at bounding box center [321, 495] width 7 height 7
checkbox input "true"
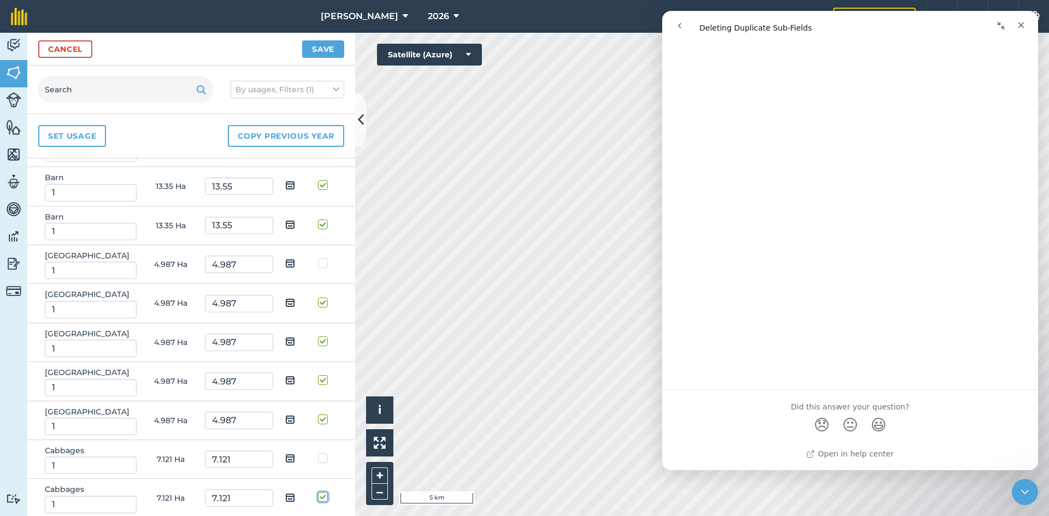
scroll to position [1147, 0]
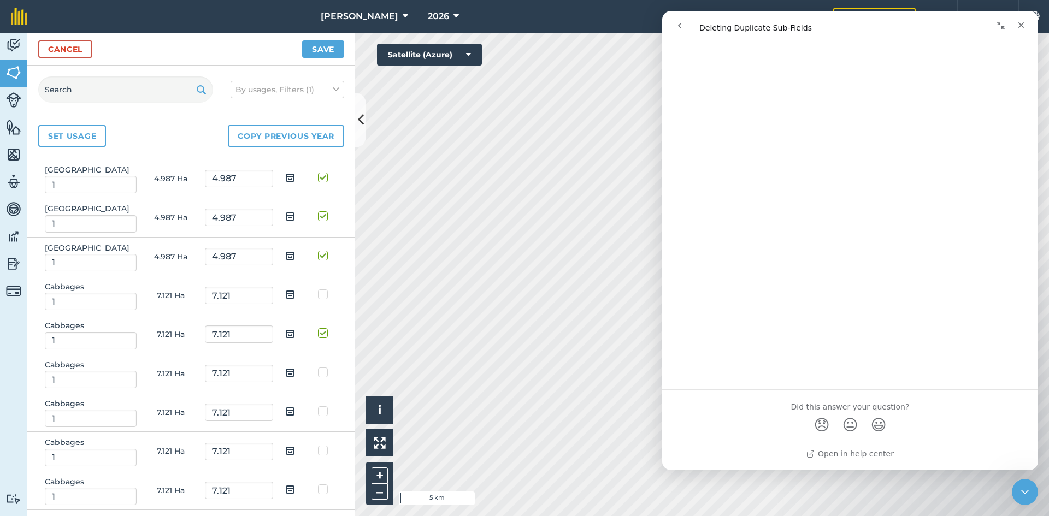
click at [318, 367] on label at bounding box center [324, 367] width 13 height 0
click at [318, 374] on input "checkbox" at bounding box center [321, 370] width 7 height 7
checkbox input "true"
click at [318, 406] on label at bounding box center [324, 406] width 13 height 0
click at [318, 410] on input "checkbox" at bounding box center [321, 409] width 7 height 7
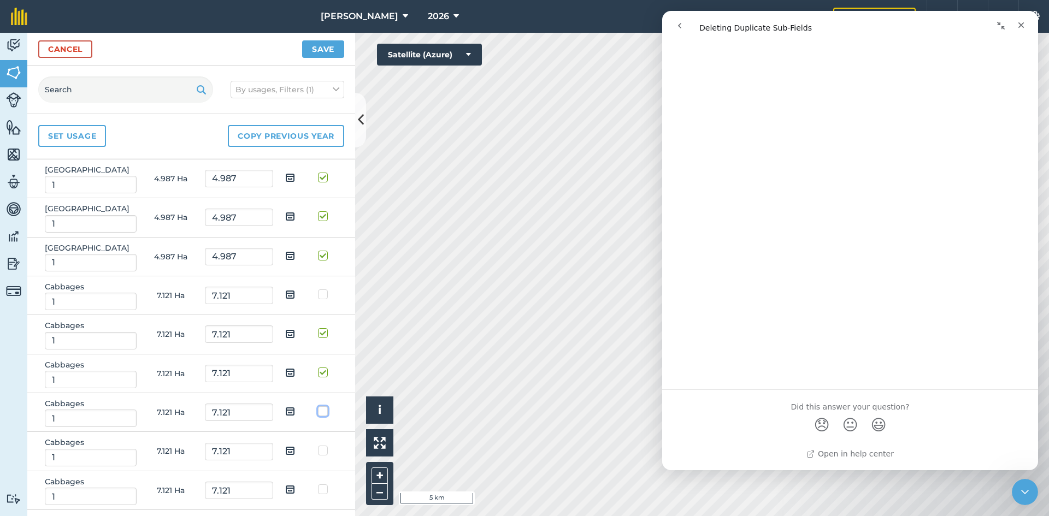
checkbox input "true"
click at [318, 445] on label at bounding box center [324, 445] width 13 height 0
click at [318, 451] on input "checkbox" at bounding box center [321, 448] width 7 height 7
checkbox input "true"
click at [318, 484] on label at bounding box center [324, 484] width 13 height 0
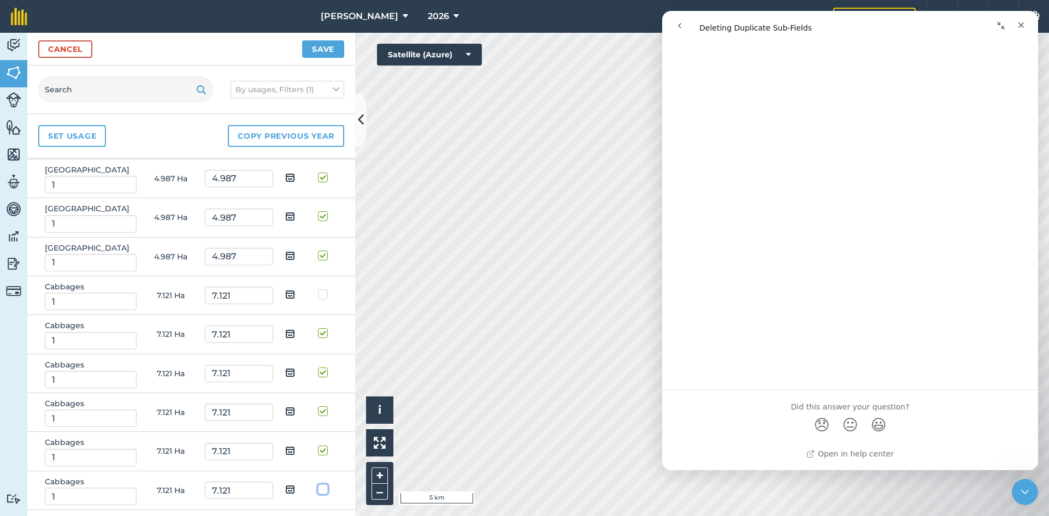
click at [318, 489] on input "checkbox" at bounding box center [321, 487] width 7 height 7
checkbox input "true"
click at [318, 516] on label at bounding box center [324, 523] width 13 height 0
click at [318, 516] on input "checkbox" at bounding box center [321, 526] width 7 height 7
checkbox input "true"
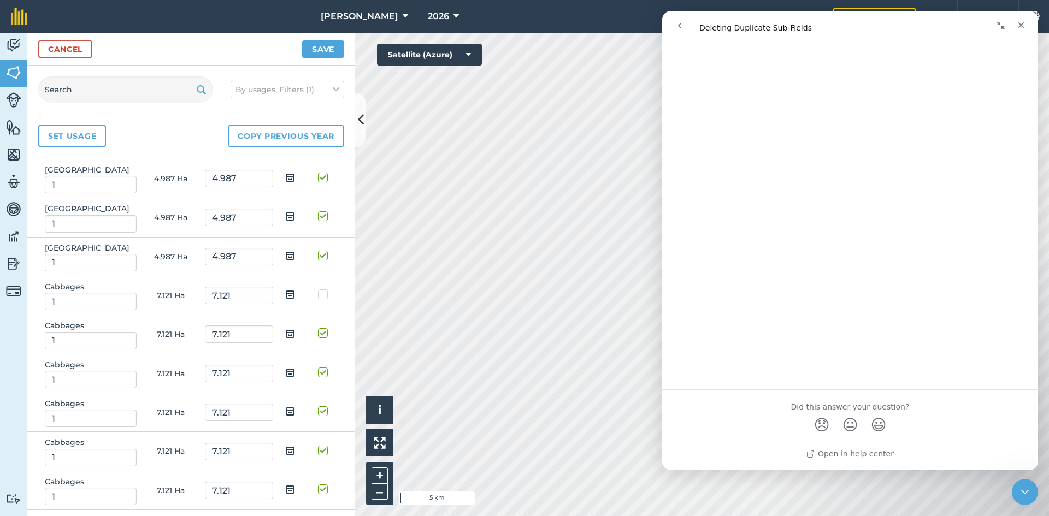
checkbox input "true"
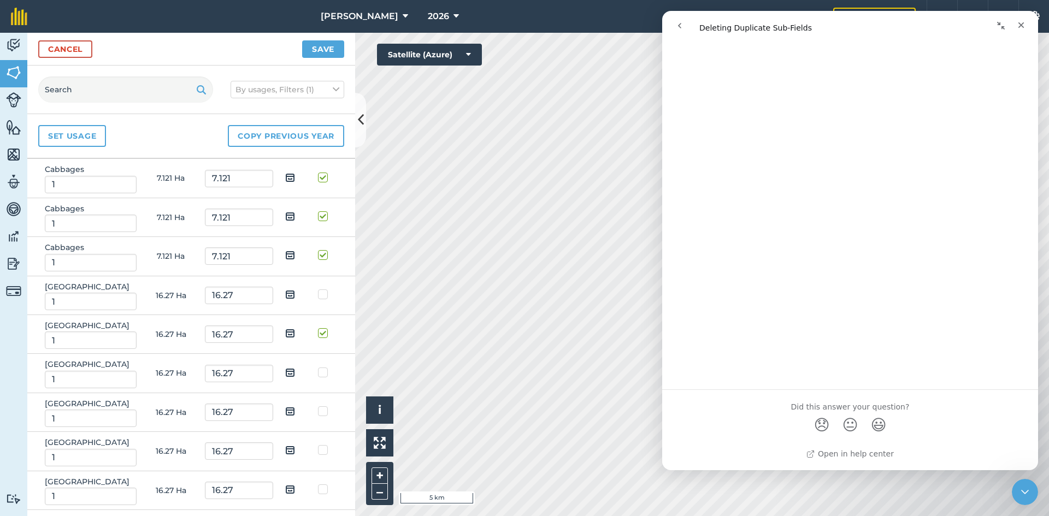
click at [318, 406] on label at bounding box center [324, 406] width 13 height 0
click at [318, 412] on input "checkbox" at bounding box center [321, 409] width 7 height 7
checkbox input "true"
click at [318, 445] on label at bounding box center [324, 445] width 13 height 0
click at [318, 452] on input "checkbox" at bounding box center [321, 448] width 7 height 7
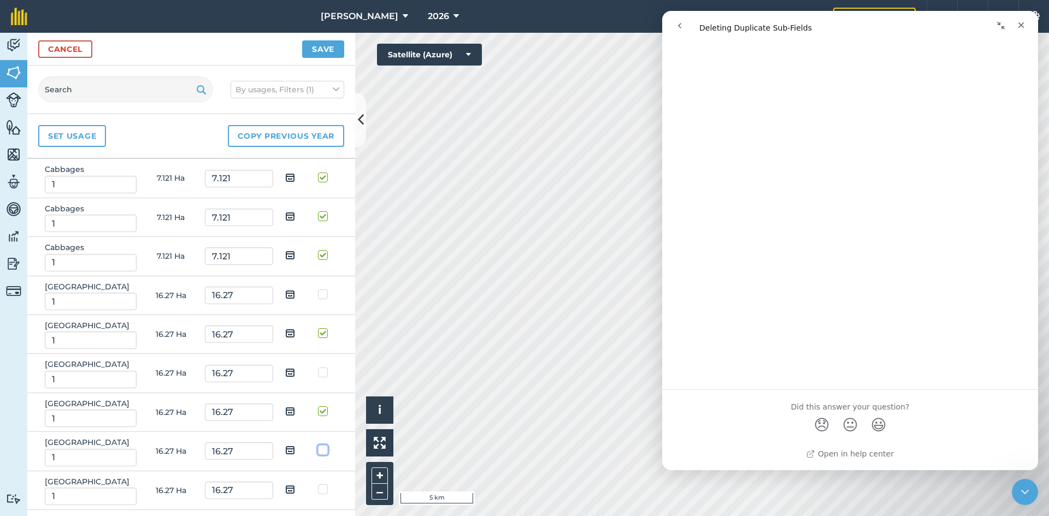
checkbox input "true"
click at [318, 484] on label at bounding box center [324, 484] width 13 height 0
click at [318, 490] on input "checkbox" at bounding box center [321, 487] width 7 height 7
checkbox input "true"
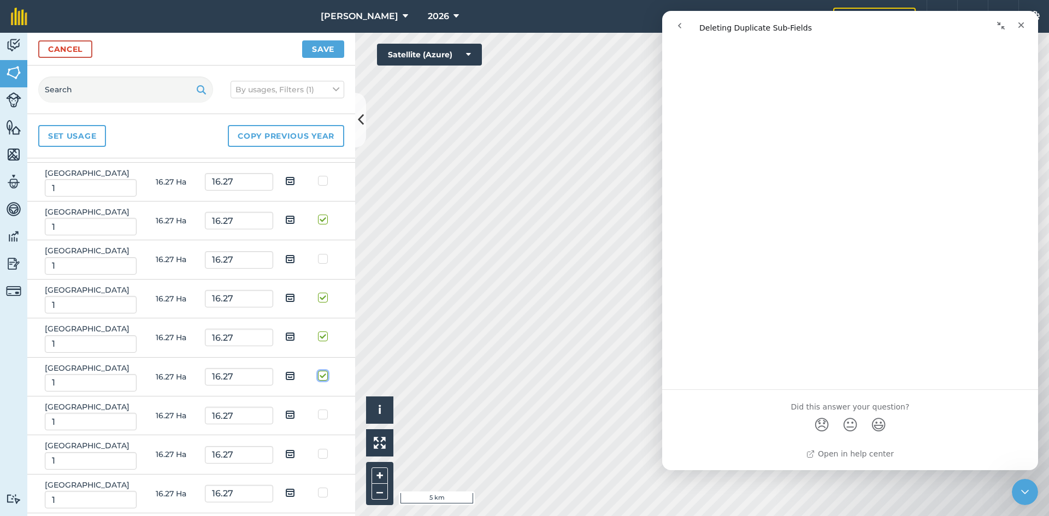
scroll to position [1530, 0]
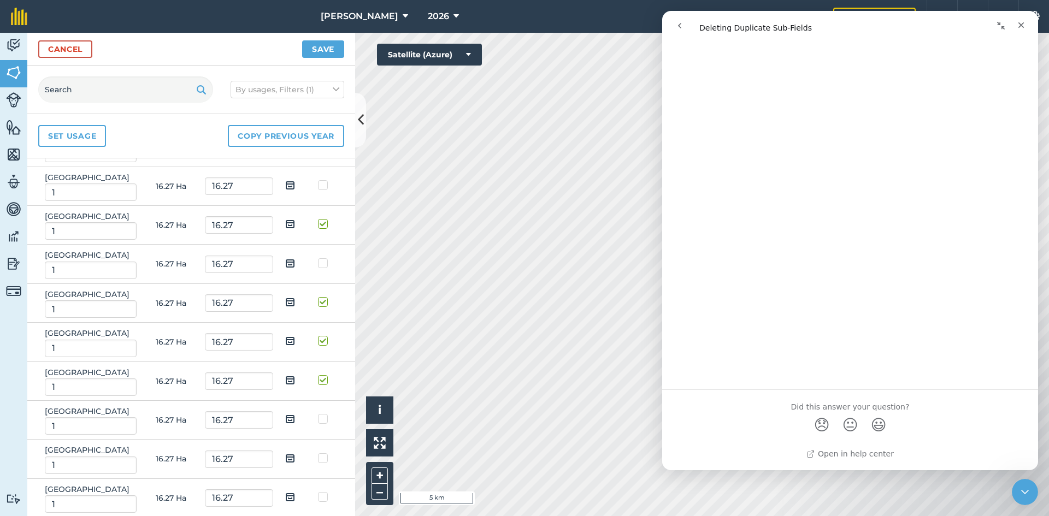
click at [318, 258] on label at bounding box center [324, 258] width 13 height 0
click at [318, 261] on input "checkbox" at bounding box center [321, 261] width 7 height 7
checkbox input "true"
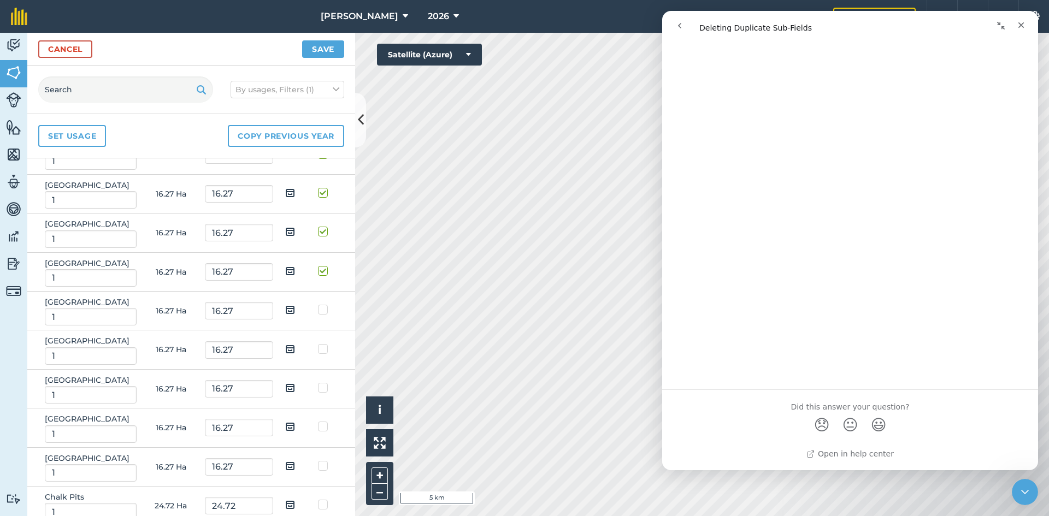
click at [318, 304] on label at bounding box center [324, 304] width 13 height 0
click at [318, 310] on input "checkbox" at bounding box center [321, 307] width 7 height 7
checkbox input "true"
click at [318, 344] on label at bounding box center [324, 344] width 13 height 0
click at [318, 351] on input "checkbox" at bounding box center [321, 347] width 7 height 7
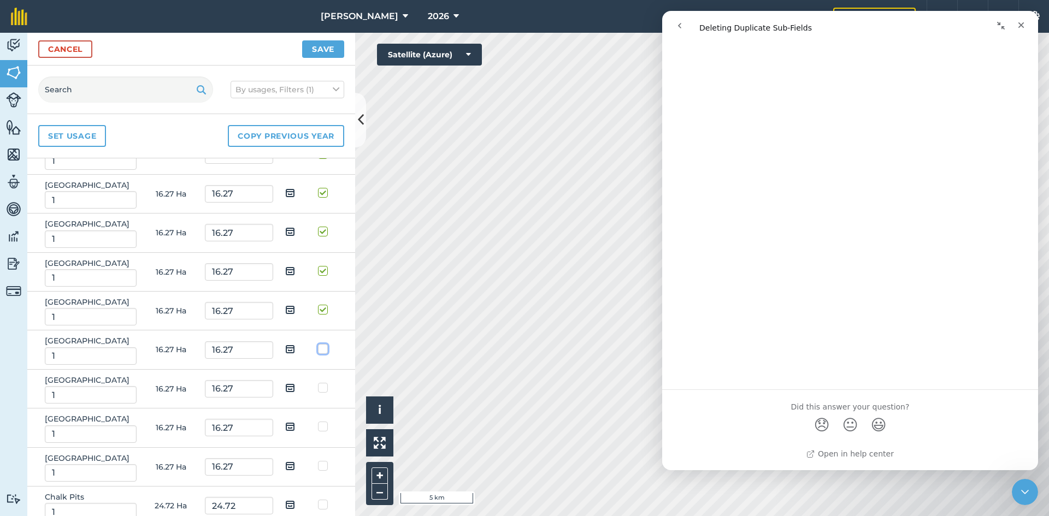
checkbox input "true"
click at [318, 382] on label at bounding box center [324, 382] width 13 height 0
click at [318, 386] on input "checkbox" at bounding box center [321, 385] width 7 height 7
checkbox input "true"
click at [318, 421] on label at bounding box center [324, 421] width 13 height 0
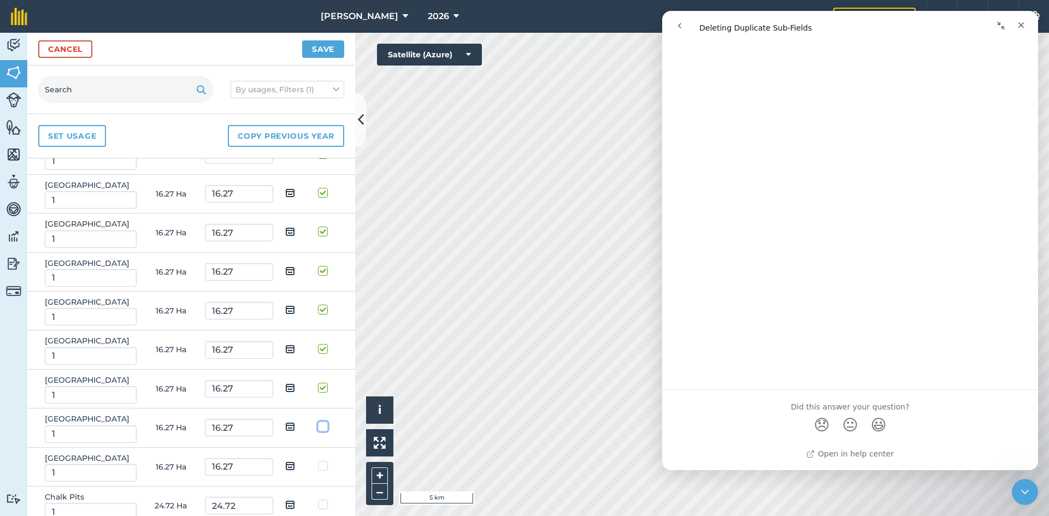
click at [318, 426] on input "checkbox" at bounding box center [321, 424] width 7 height 7
checkbox input "true"
click at [318, 461] on label at bounding box center [324, 461] width 13 height 0
click at [318, 467] on input "checkbox" at bounding box center [321, 464] width 7 height 7
checkbox input "true"
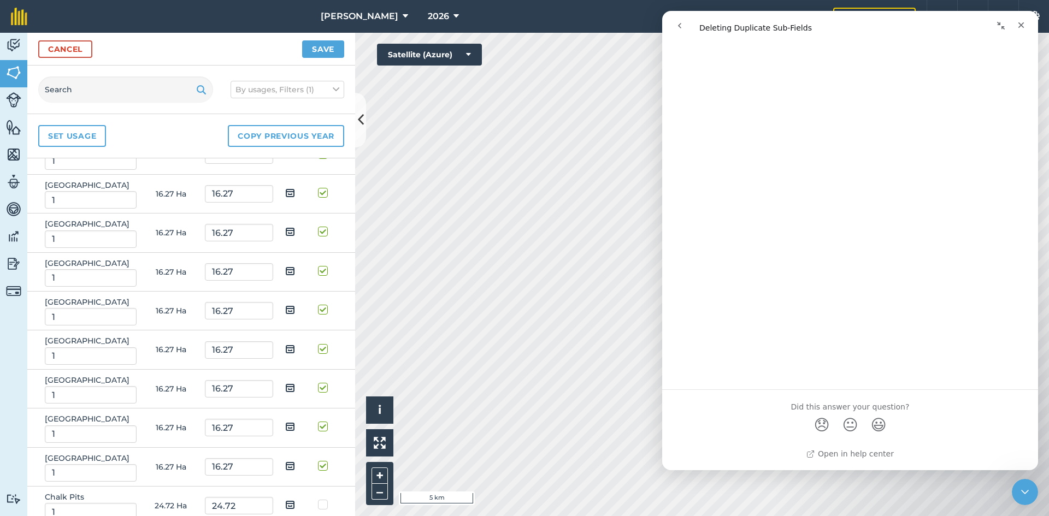
checkbox input "true"
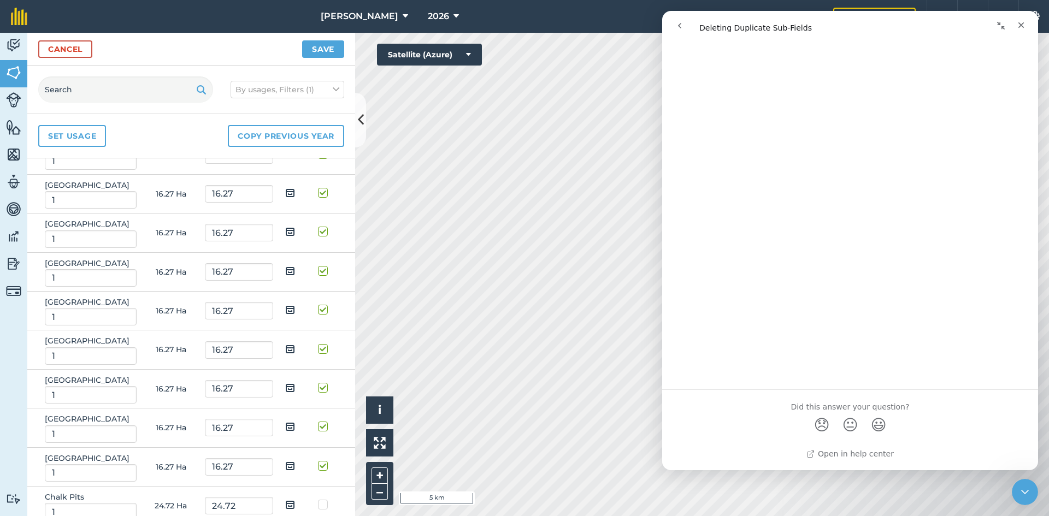
checkbox input "true"
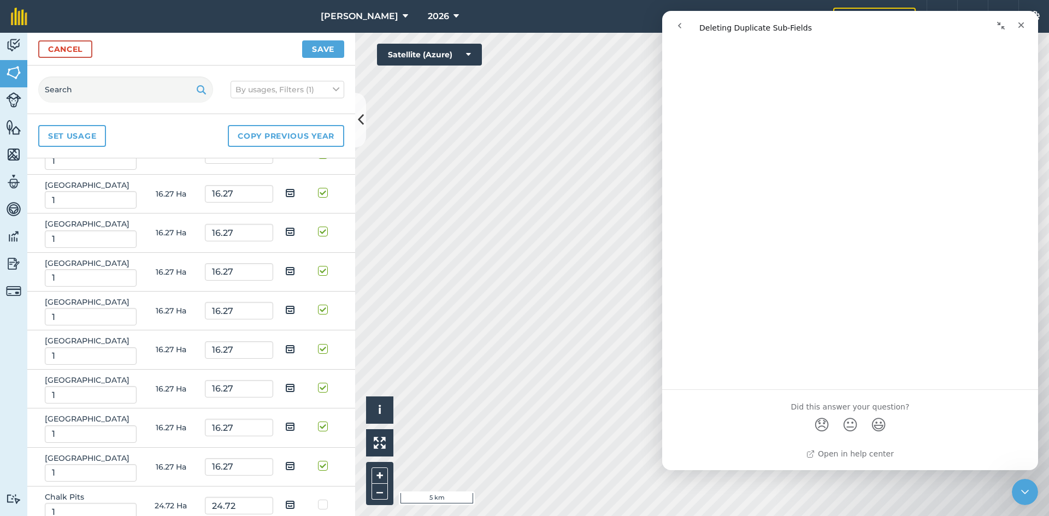
checkbox input "true"
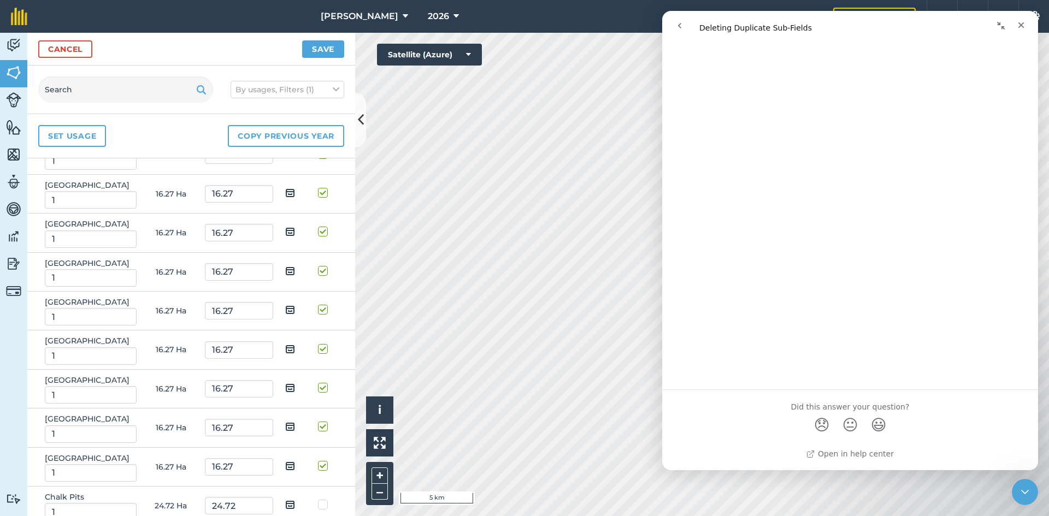
scroll to position [2076, 0]
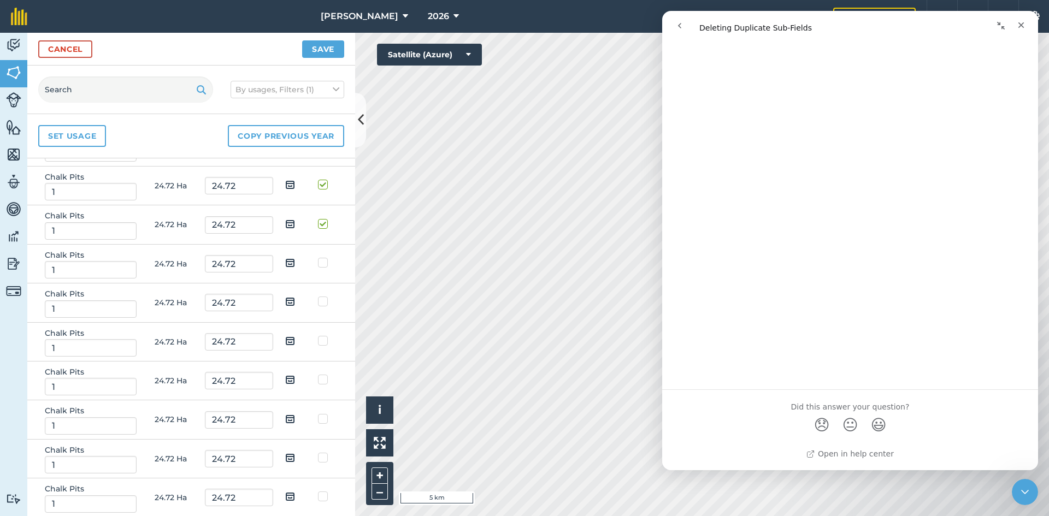
click at [318, 452] on label at bounding box center [324, 452] width 13 height 0
click at [318, 458] on input "checkbox" at bounding box center [321, 455] width 7 height 7
checkbox input "true"
click at [318, 491] on label at bounding box center [324, 491] width 13 height 0
click at [318, 497] on input "checkbox" at bounding box center [321, 494] width 7 height 7
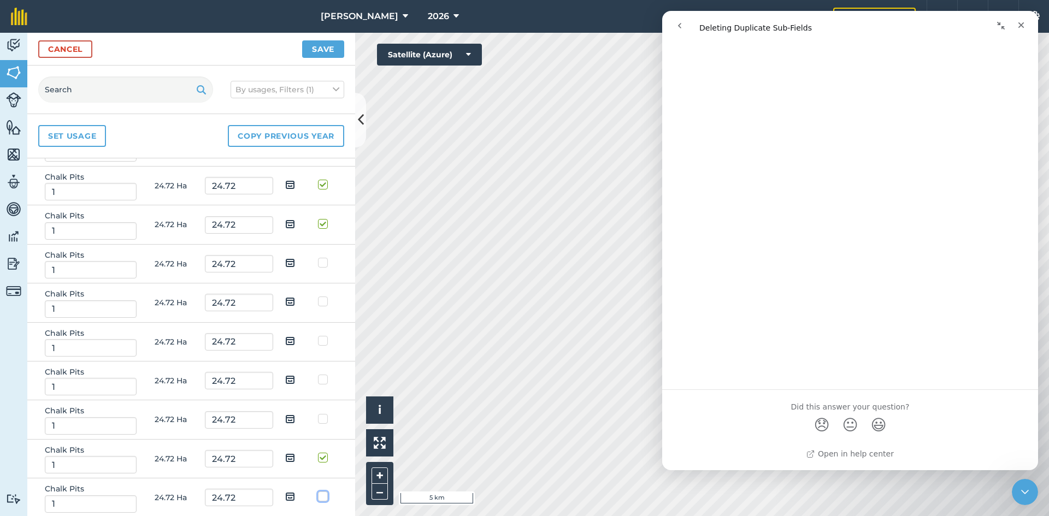
checkbox input "true"
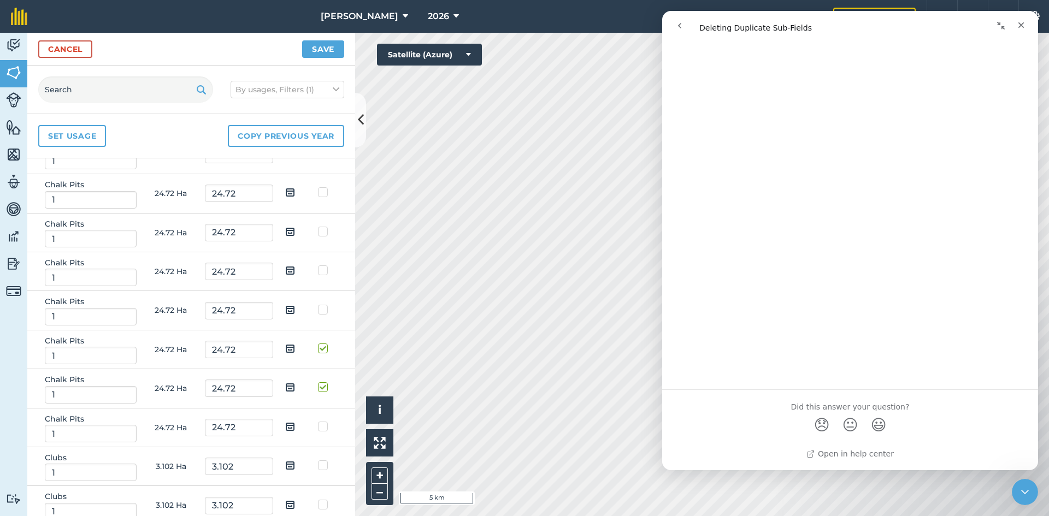
click at [318, 421] on label at bounding box center [324, 421] width 13 height 0
click at [318, 425] on input "checkbox" at bounding box center [321, 424] width 7 height 7
checkbox input "true"
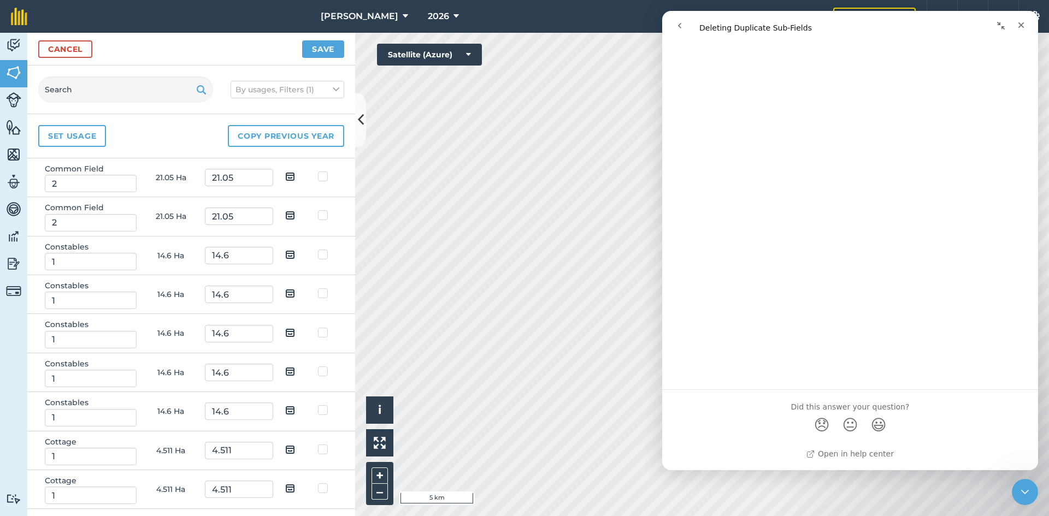
scroll to position [3333, 0]
click at [318, 327] on label at bounding box center [324, 327] width 13 height 0
click at [318, 332] on input "checkbox" at bounding box center [321, 330] width 7 height 7
checkbox input "true"
click at [318, 288] on label at bounding box center [324, 288] width 13 height 0
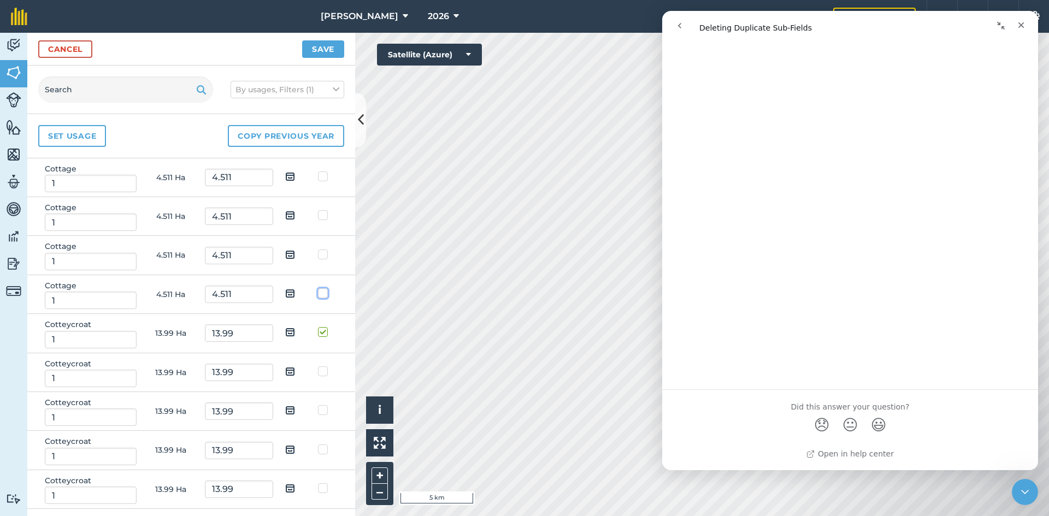
click at [318, 295] on input "checkbox" at bounding box center [321, 291] width 7 height 7
checkbox input "true"
click at [318, 249] on label at bounding box center [324, 249] width 13 height 0
click at [318, 256] on input "checkbox" at bounding box center [321, 252] width 7 height 7
checkbox input "true"
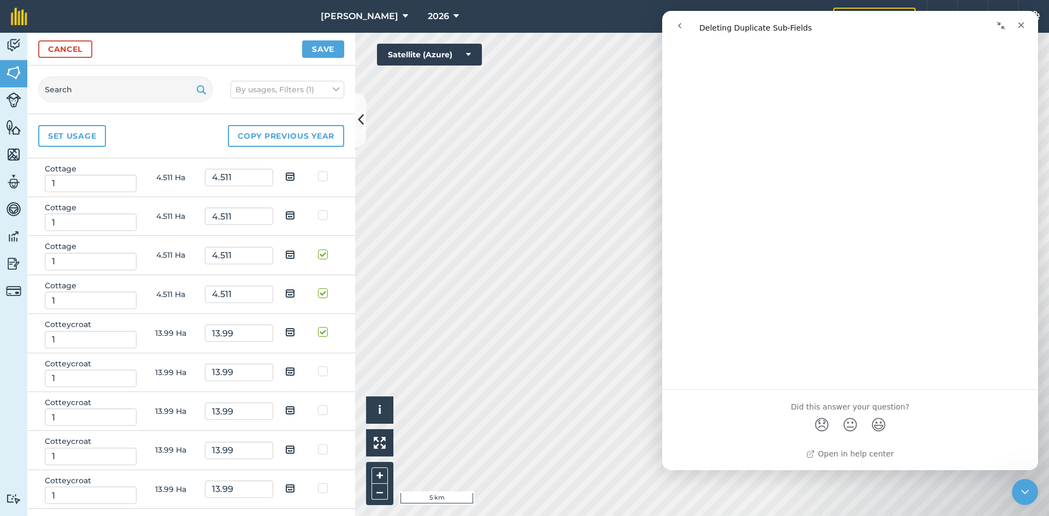
click at [318, 405] on label at bounding box center [324, 405] width 13 height 0
click at [318, 411] on input "checkbox" at bounding box center [321, 408] width 7 height 7
checkbox input "true"
click at [318, 444] on label at bounding box center [324, 444] width 13 height 0
click at [318, 449] on input "checkbox" at bounding box center [321, 447] width 7 height 7
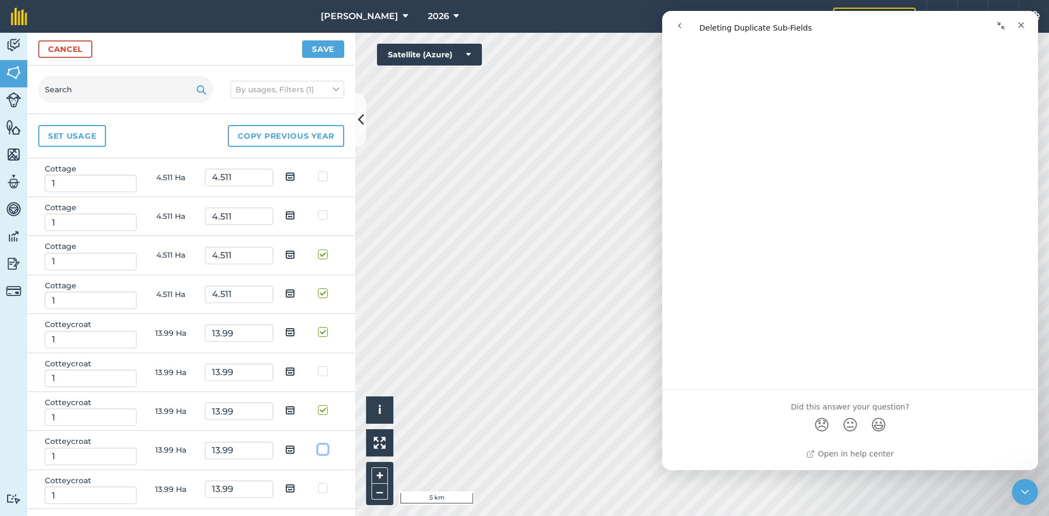
checkbox input "true"
click at [318, 483] on label at bounding box center [324, 483] width 13 height 0
click at [318, 489] on input "checkbox" at bounding box center [321, 486] width 7 height 7
checkbox input "true"
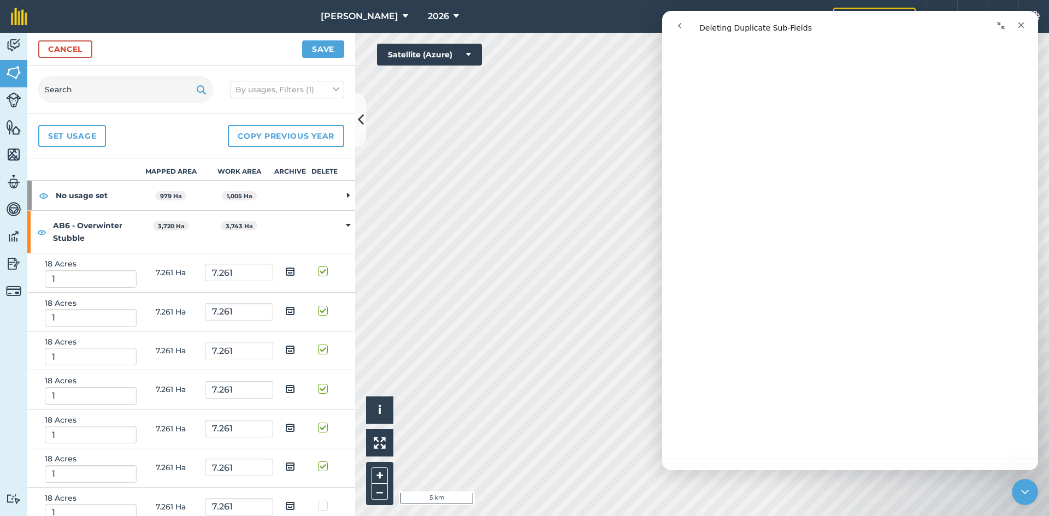
scroll to position [193, 0]
click at [334, 48] on button "Save" at bounding box center [323, 48] width 42 height 17
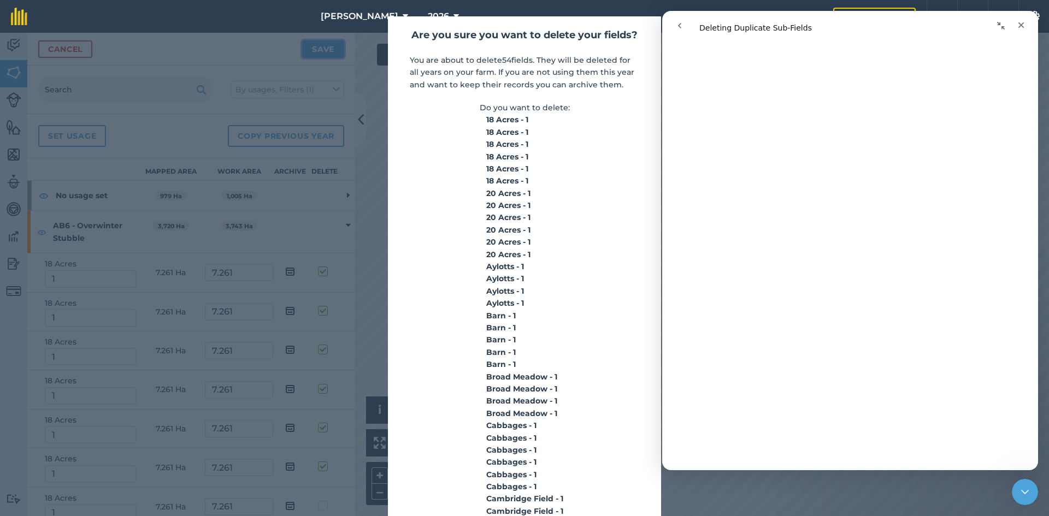
scroll to position [285, 0]
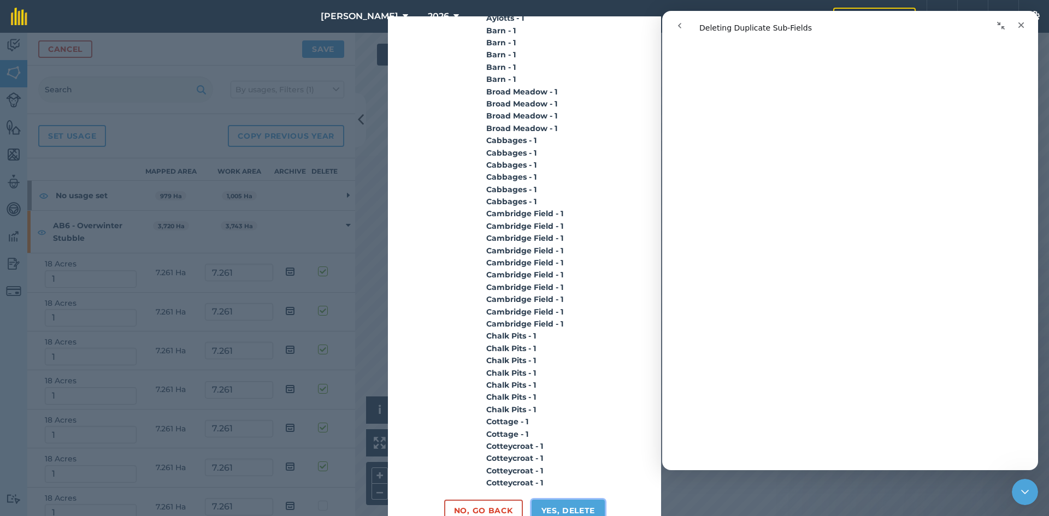
click at [556, 503] on button "Yes, delete" at bounding box center [569, 511] width 74 height 22
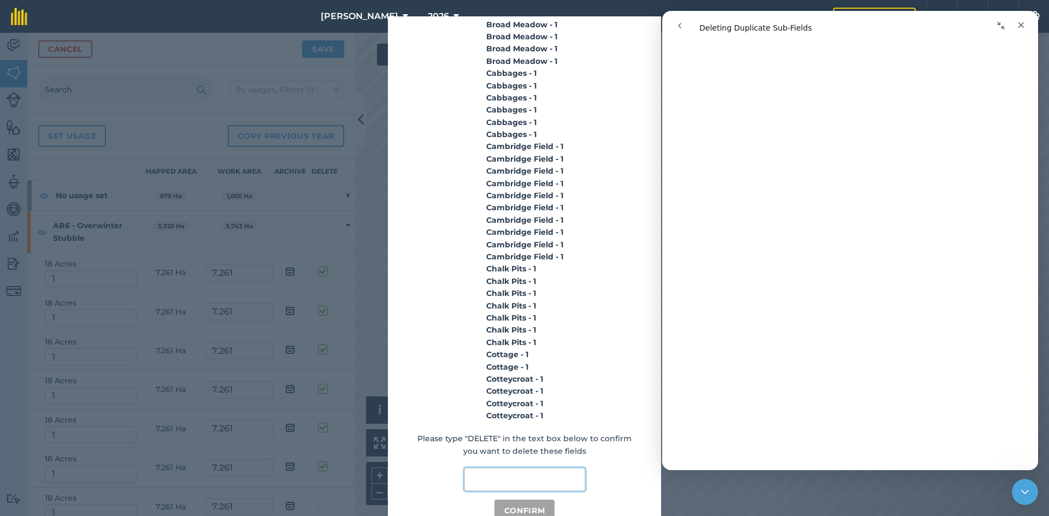
click at [522, 486] on input "text" at bounding box center [524, 479] width 121 height 23
type input "DELETE"
click at [508, 502] on button "Confirm" at bounding box center [524, 511] width 61 height 22
click at [206, 318] on div "Are you sure you want to delete your fields? You are about to delete 54 fields.…" at bounding box center [524, 274] width 1049 height 483
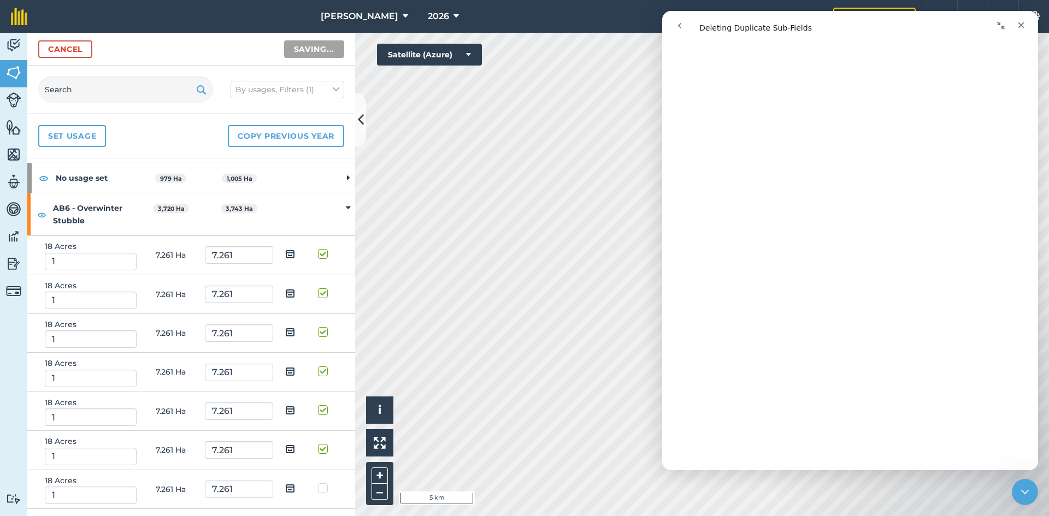
scroll to position [0, 0]
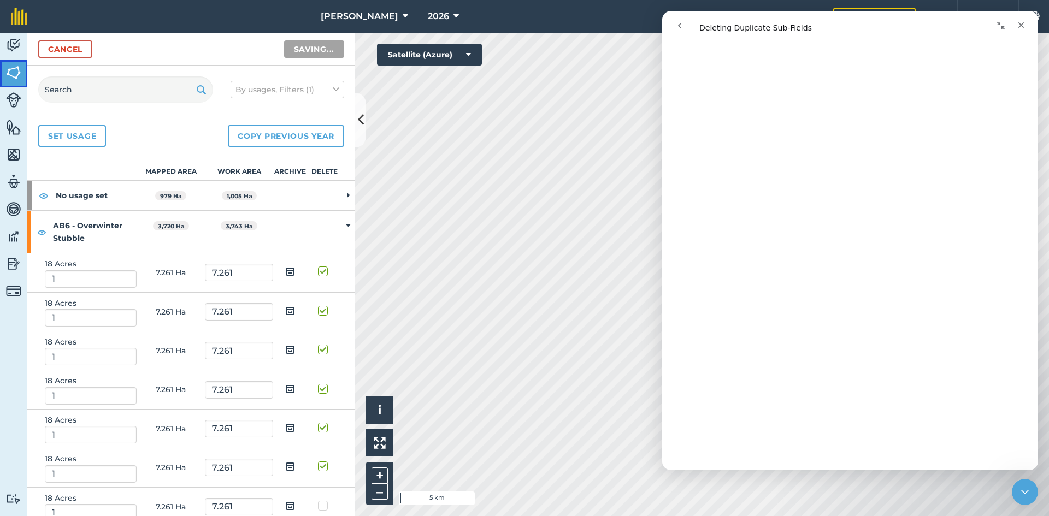
click at [11, 67] on img at bounding box center [13, 72] width 15 height 16
click at [14, 50] on img at bounding box center [13, 45] width 15 height 16
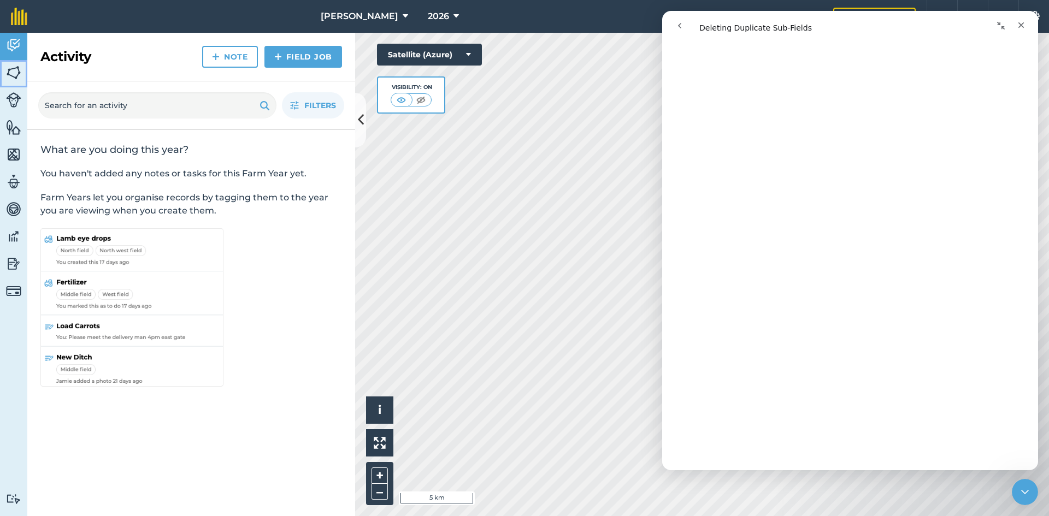
click at [13, 76] on img at bounding box center [13, 72] width 15 height 16
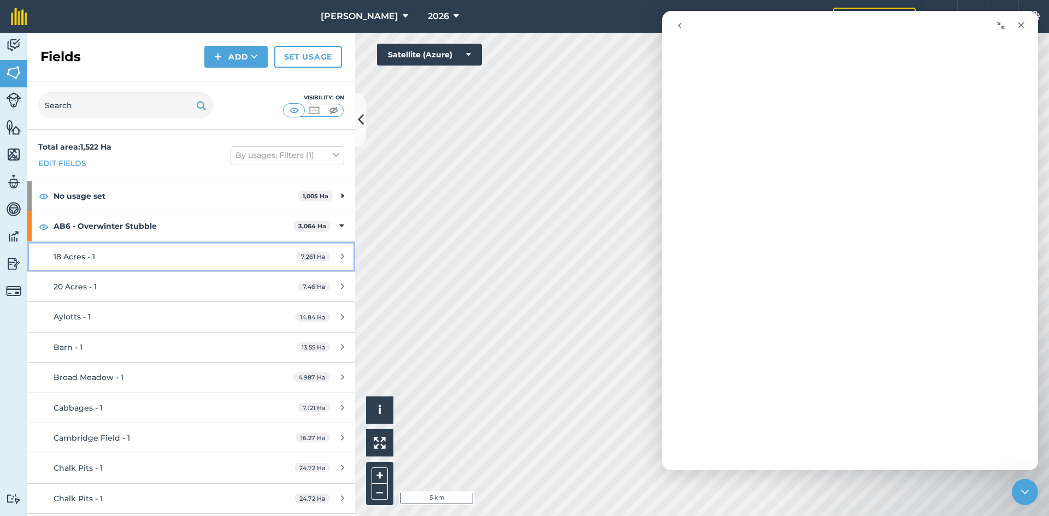
click at [174, 257] on div "18 Acres - 1" at bounding box center [156, 257] width 205 height 12
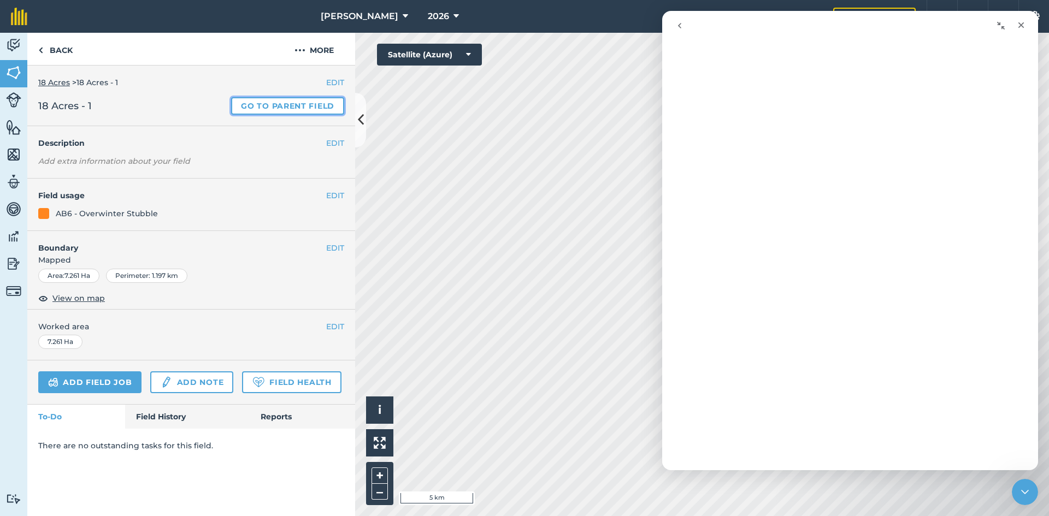
click at [297, 105] on link "Go to parent field" at bounding box center [287, 105] width 113 height 17
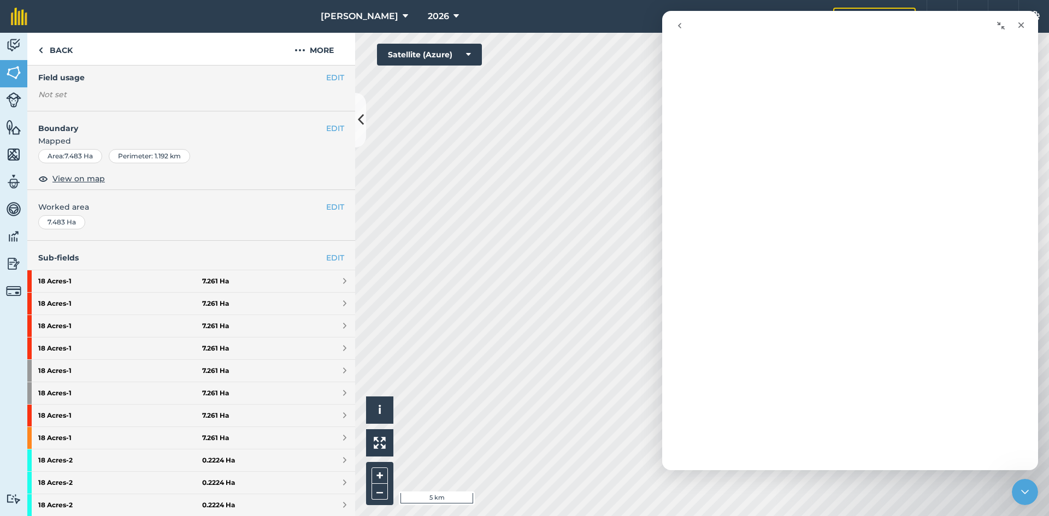
scroll to position [109, 0]
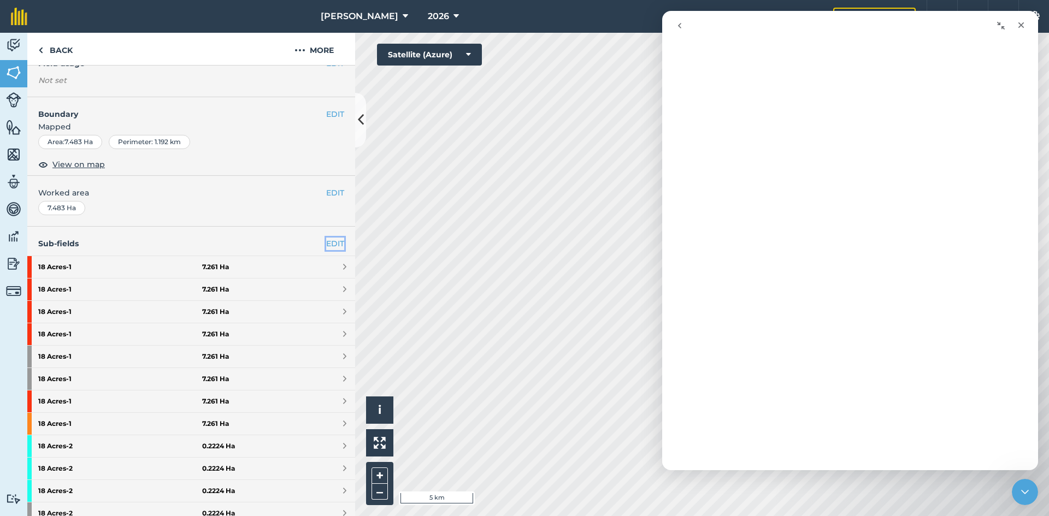
click at [326, 243] on link "EDIT" at bounding box center [335, 244] width 18 height 12
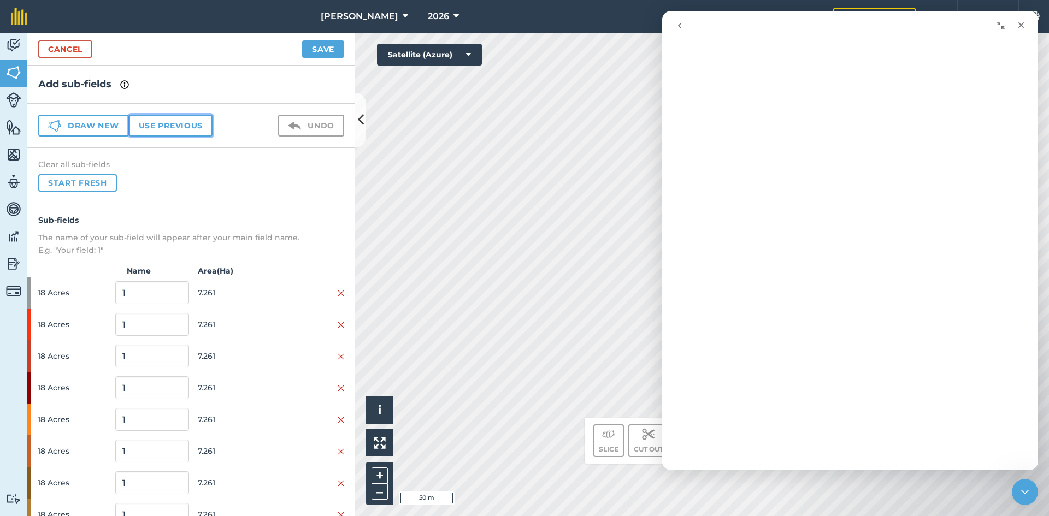
click at [175, 122] on button "Use previous" at bounding box center [171, 126] width 84 height 22
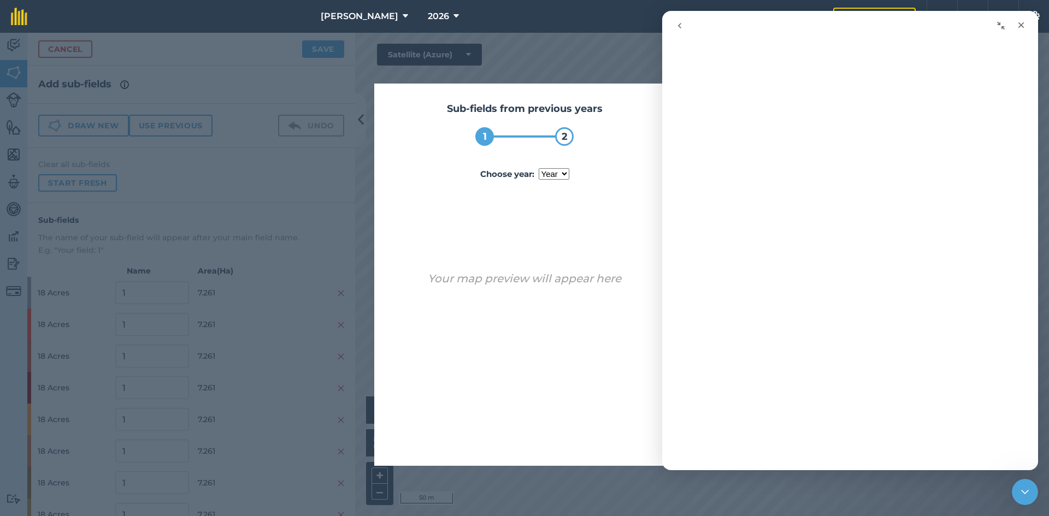
click at [555, 176] on select "year 2024 2025" at bounding box center [554, 173] width 31 height 11
select select "2025"
click at [539, 168] on select "year 2024 2025" at bounding box center [554, 173] width 31 height 11
click at [551, 438] on button "Use sub-fields" at bounding box center [555, 438] width 91 height 22
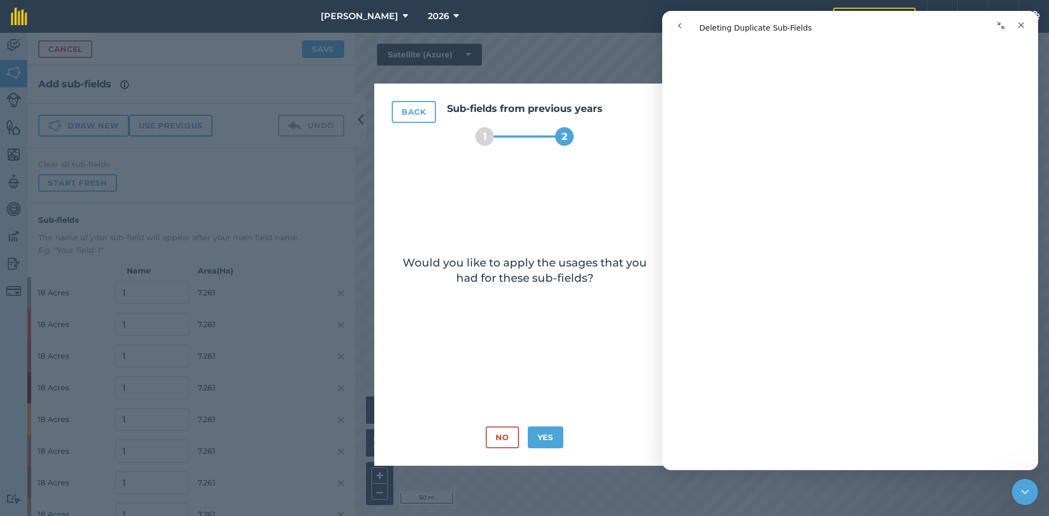
scroll to position [193, 0]
click at [558, 440] on button "Yes" at bounding box center [546, 438] width 36 height 22
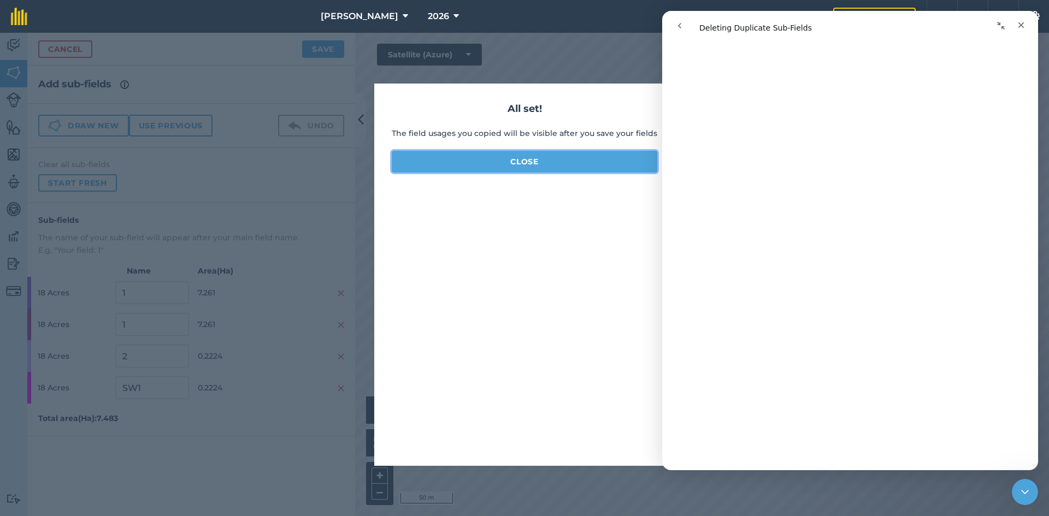
click at [570, 164] on button "Close" at bounding box center [525, 162] width 266 height 22
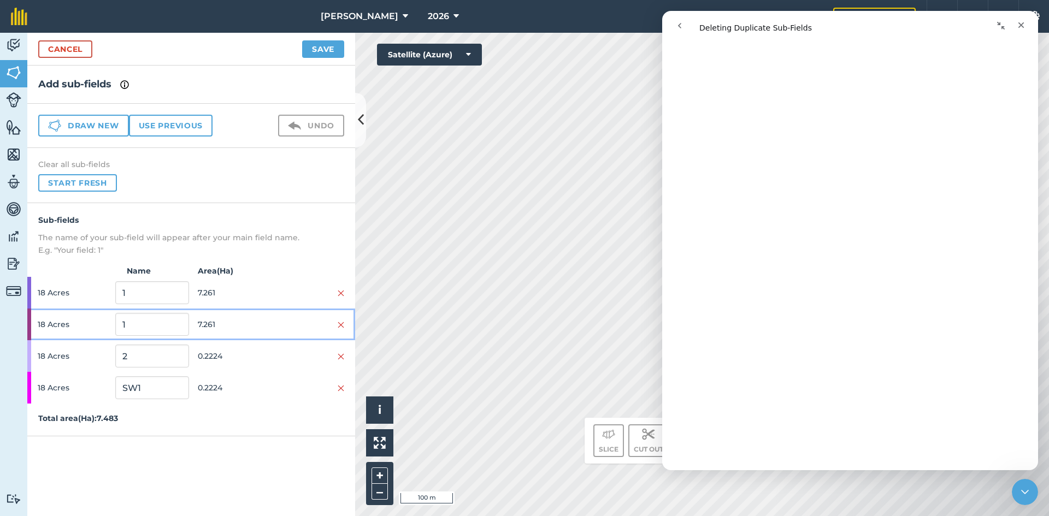
click at [344, 325] on div "18 Acres 1 7.261" at bounding box center [191, 325] width 328 height 32
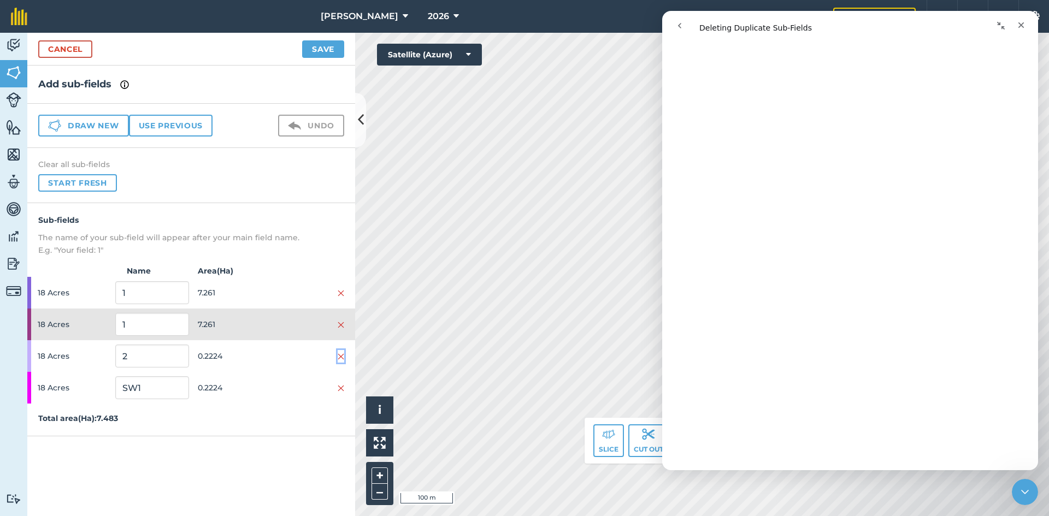
click at [341, 355] on img at bounding box center [341, 356] width 7 height 9
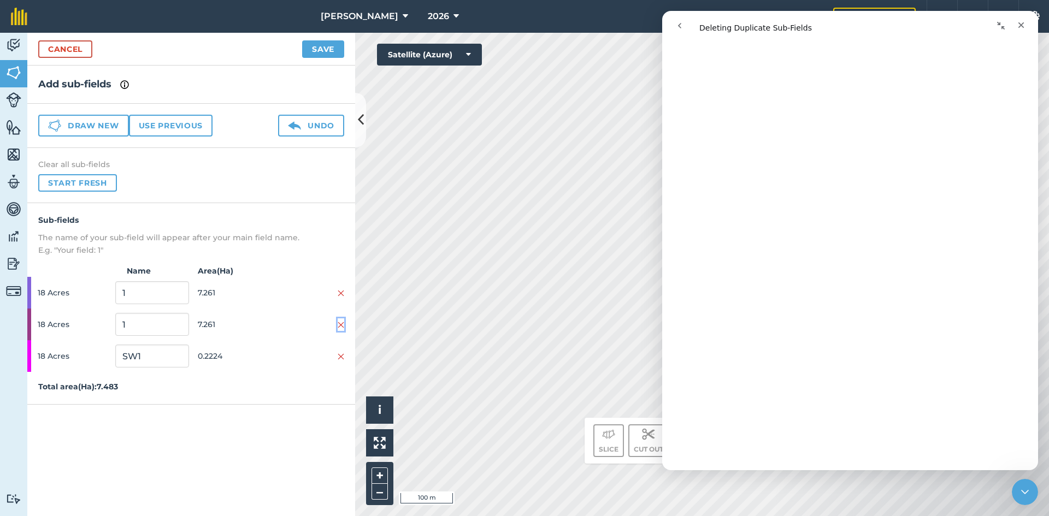
click at [342, 321] on img at bounding box center [341, 325] width 7 height 9
click at [325, 44] on button "Save" at bounding box center [323, 48] width 42 height 17
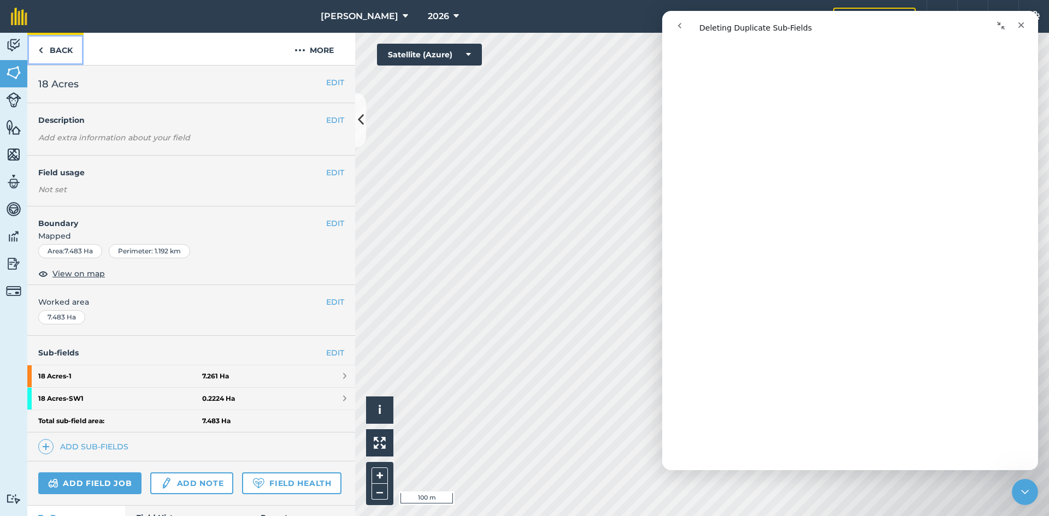
click at [56, 57] on link "Back" at bounding box center [55, 49] width 56 height 32
click at [58, 48] on link "Back" at bounding box center [55, 49] width 56 height 32
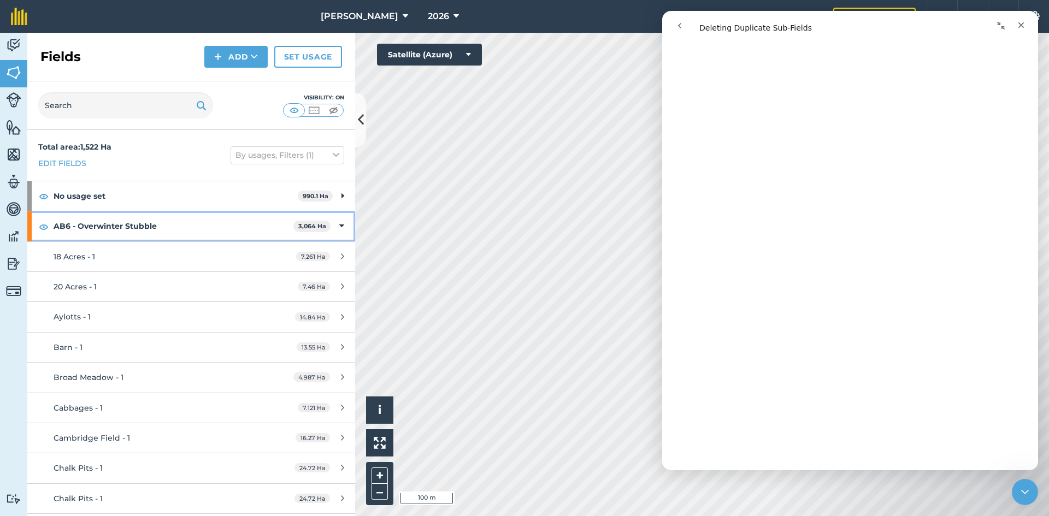
click at [144, 225] on strong "AB6 - Overwinter Stubble" at bounding box center [174, 226] width 240 height 30
click at [147, 226] on strong "AB6 - Overwinter Stubble" at bounding box center [175, 226] width 242 height 30
click at [336, 227] on div "AB6 - Overwinter Stubble 3,064 Ha" at bounding box center [191, 226] width 328 height 30
click at [311, 51] on link "Set usage" at bounding box center [308, 57] width 68 height 22
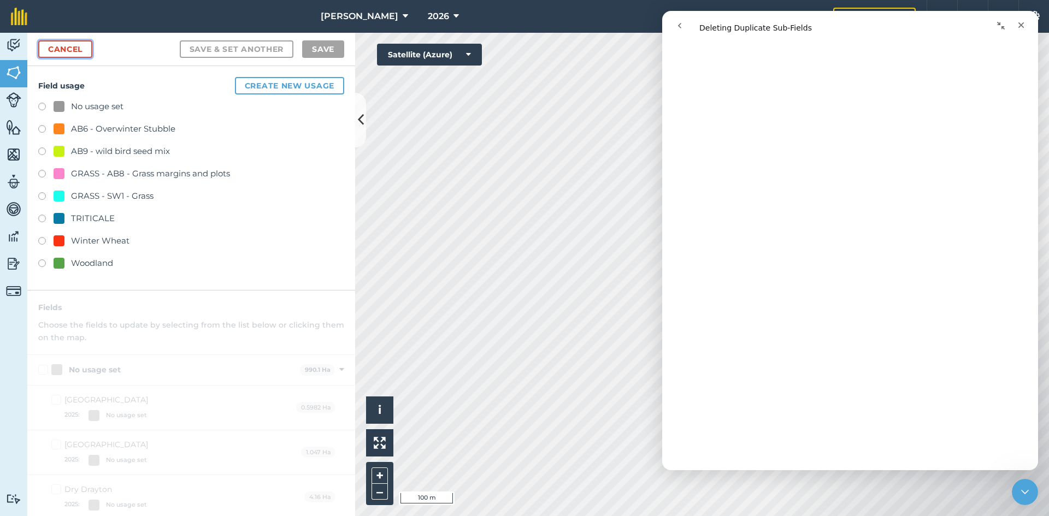
click at [66, 56] on link "Cancel" at bounding box center [65, 48] width 54 height 17
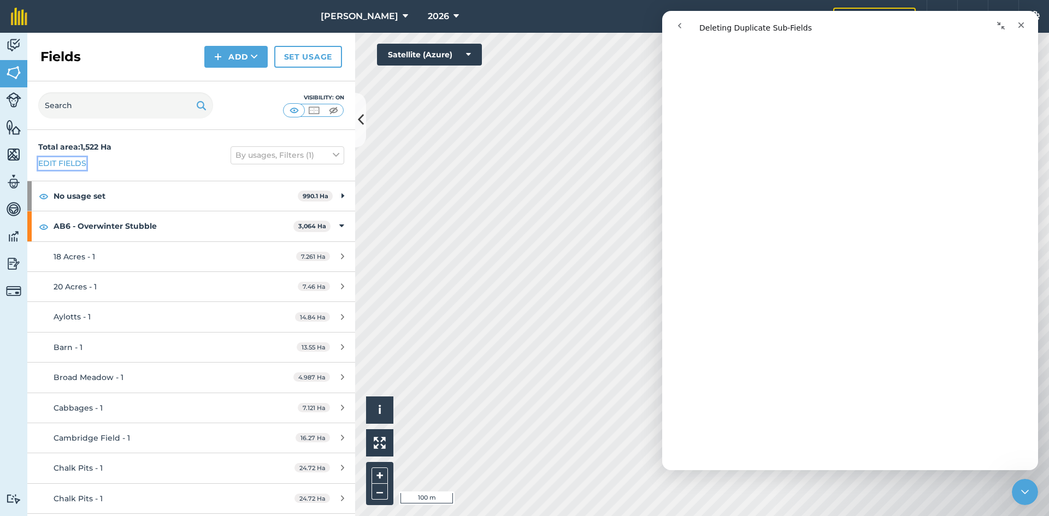
click at [58, 163] on link "Edit fields" at bounding box center [62, 163] width 48 height 12
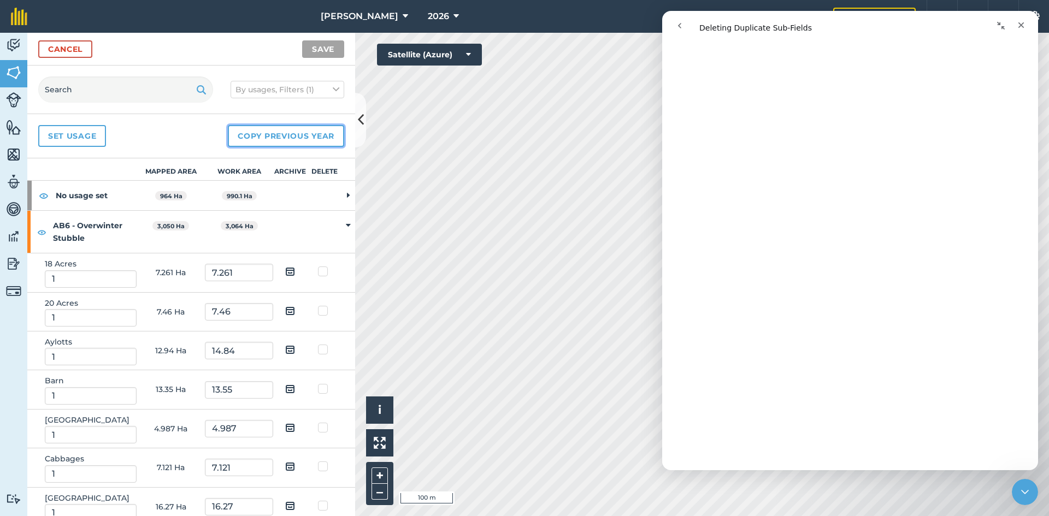
click at [292, 137] on button "Copy previous year" at bounding box center [286, 136] width 116 height 22
click at [1021, 23] on icon "Close" at bounding box center [1021, 25] width 9 height 9
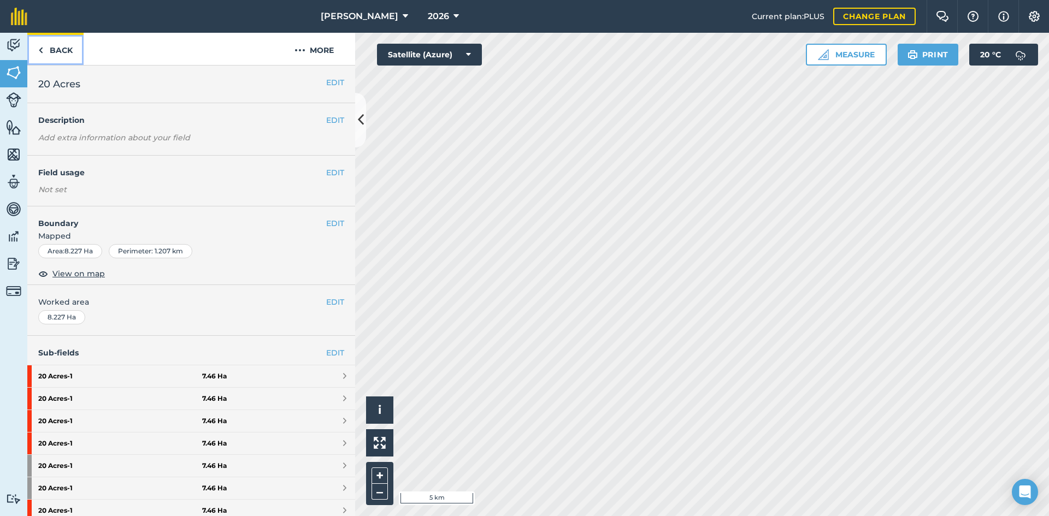
click at [59, 48] on link "Back" at bounding box center [55, 49] width 56 height 32
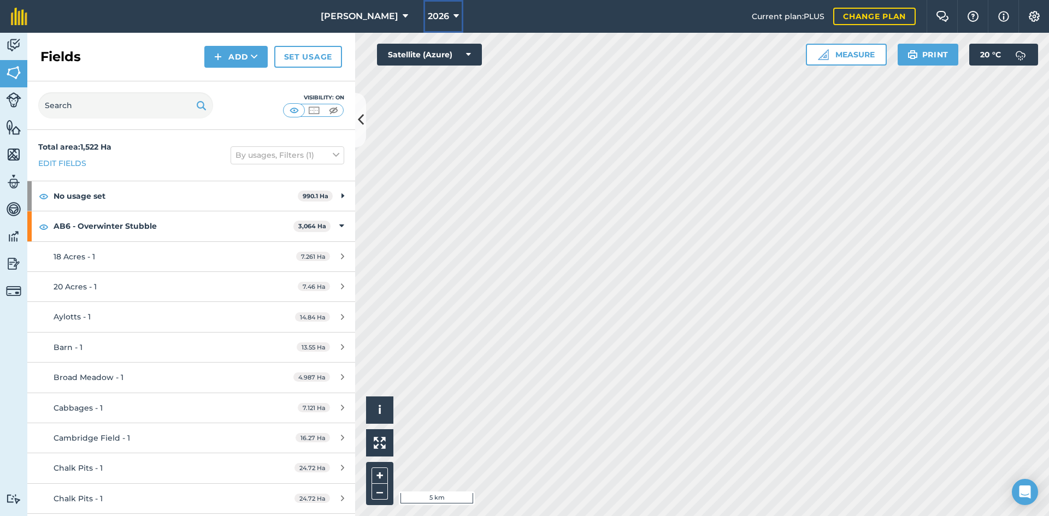
click at [428, 13] on span "2026" at bounding box center [438, 16] width 21 height 13
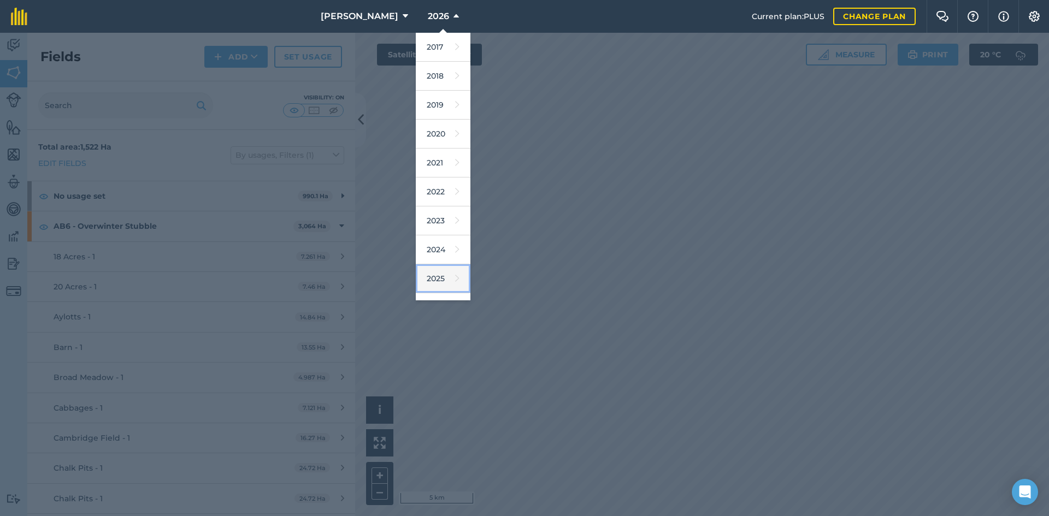
click at [416, 268] on link "2025" at bounding box center [443, 278] width 55 height 29
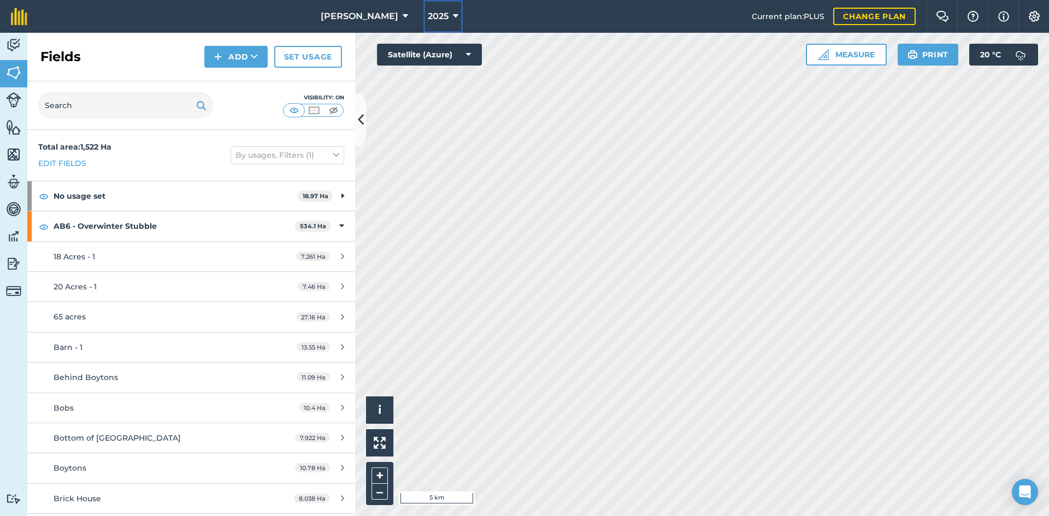
click at [428, 15] on span "2025" at bounding box center [438, 16] width 21 height 13
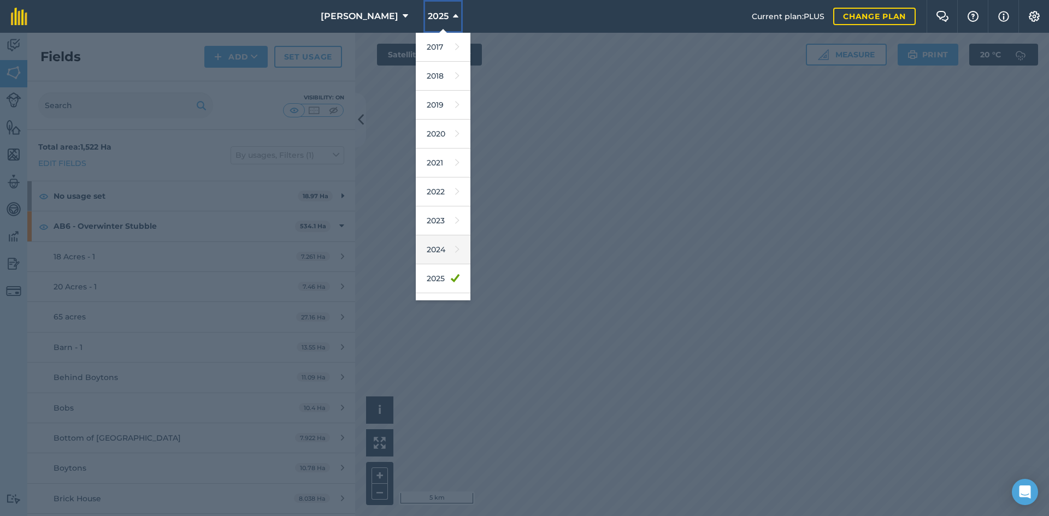
scroll to position [51, 0]
click at [422, 252] on link "2026" at bounding box center [443, 257] width 55 height 29
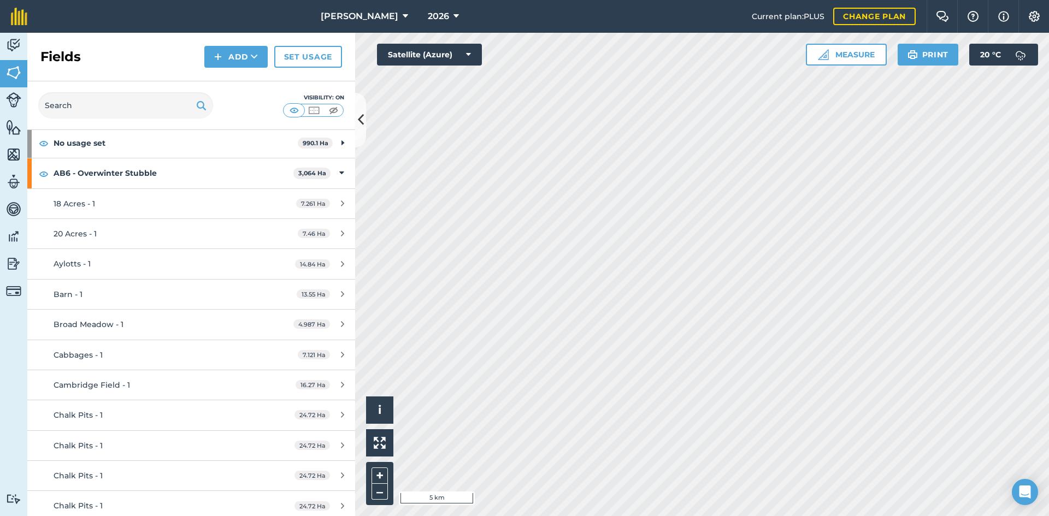
scroll to position [0, 0]
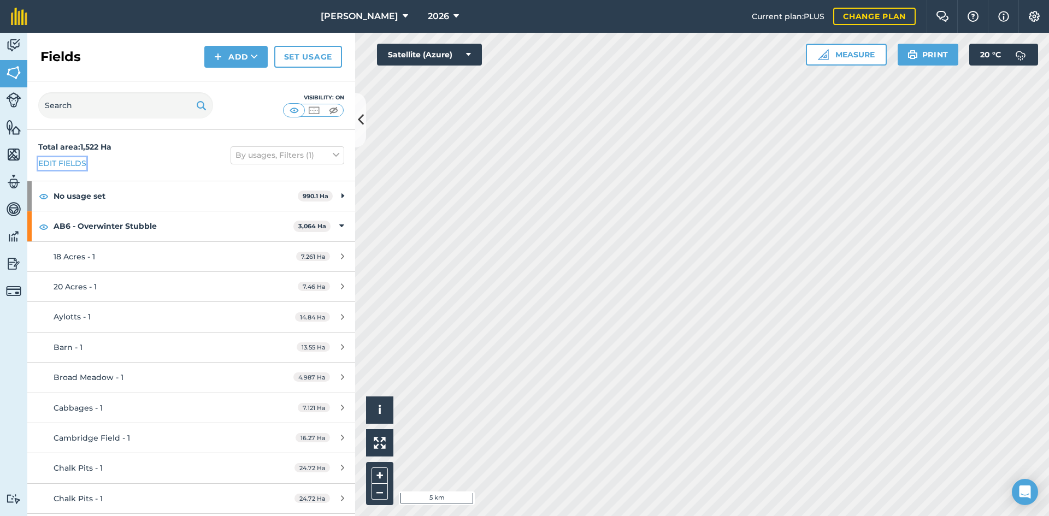
click at [55, 163] on link "Edit fields" at bounding box center [62, 163] width 48 height 12
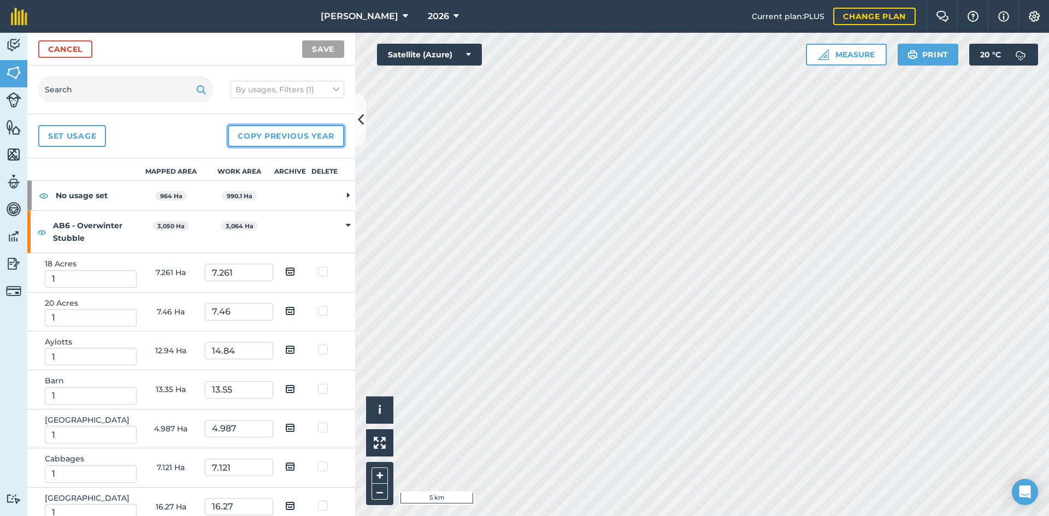
click at [297, 134] on button "Copy previous year" at bounding box center [286, 136] width 116 height 22
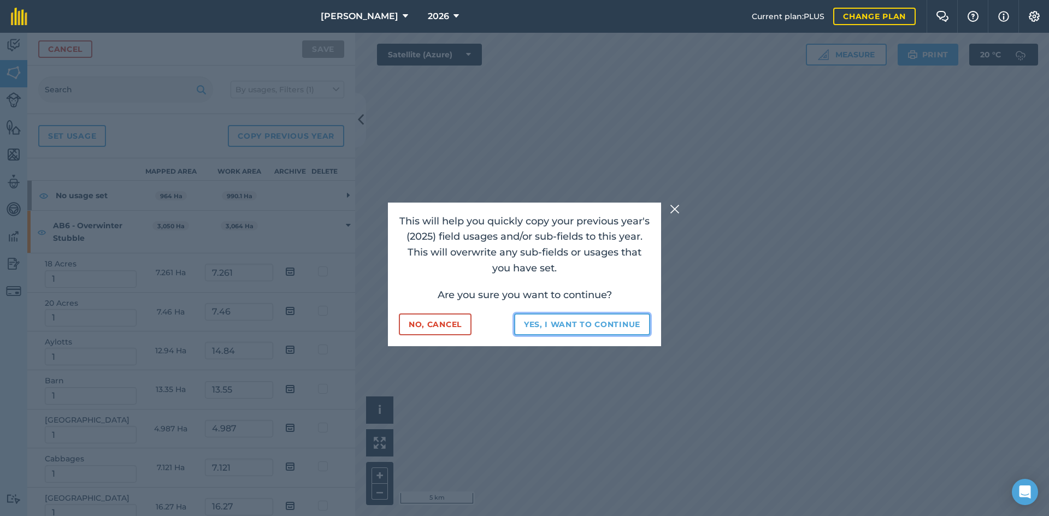
click at [574, 327] on button "Yes, I want to continue" at bounding box center [582, 325] width 136 height 22
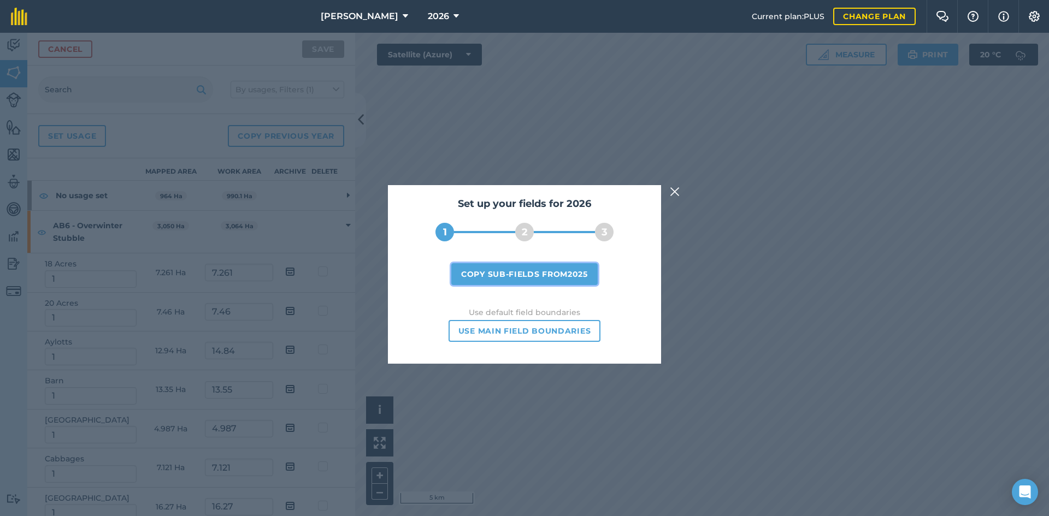
click at [562, 274] on button "Copy sub-fields from 2025" at bounding box center [524, 274] width 146 height 22
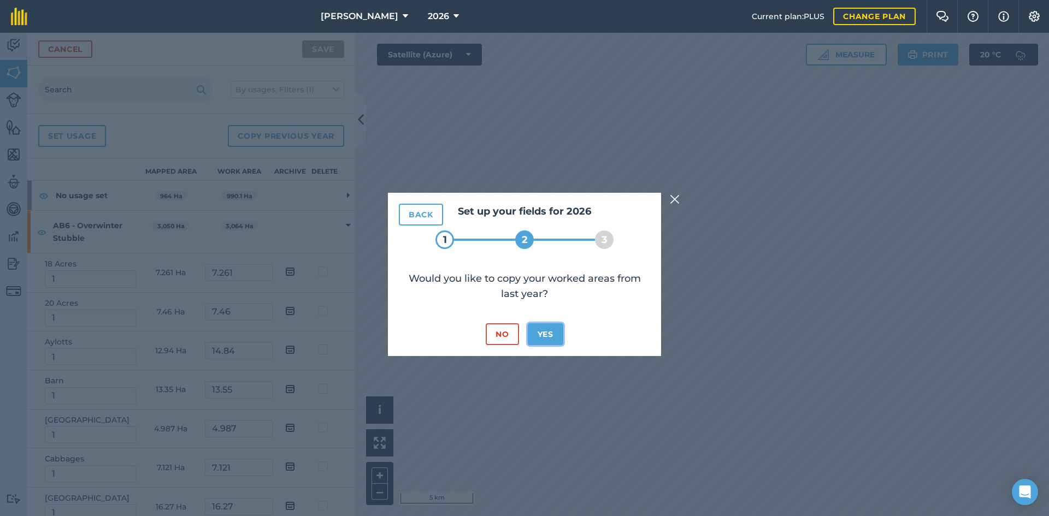
click at [540, 331] on button "Yes" at bounding box center [546, 334] width 36 height 22
click at [536, 334] on button "Yes" at bounding box center [546, 334] width 36 height 22
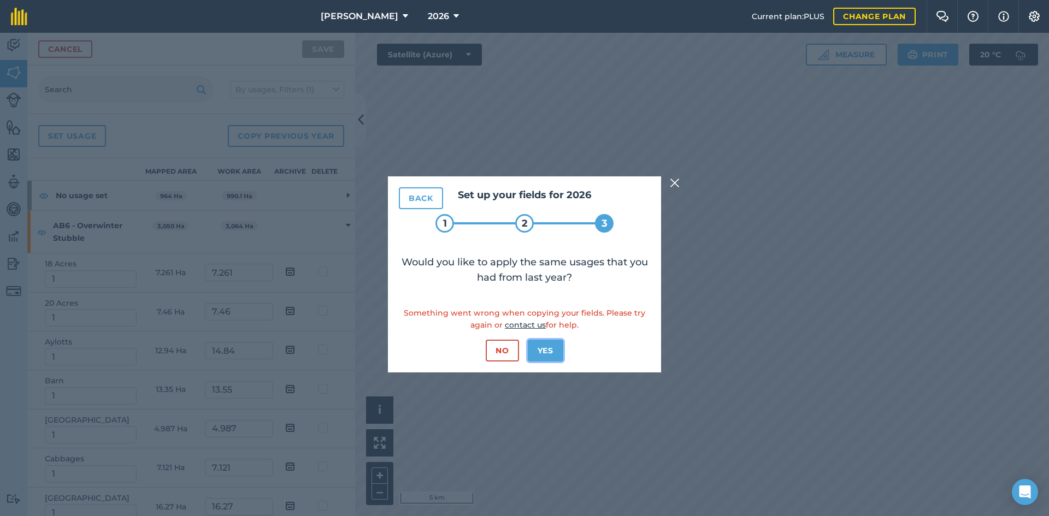
click at [543, 349] on button "Yes" at bounding box center [546, 351] width 36 height 22
click at [520, 322] on link "contact us" at bounding box center [525, 325] width 41 height 10
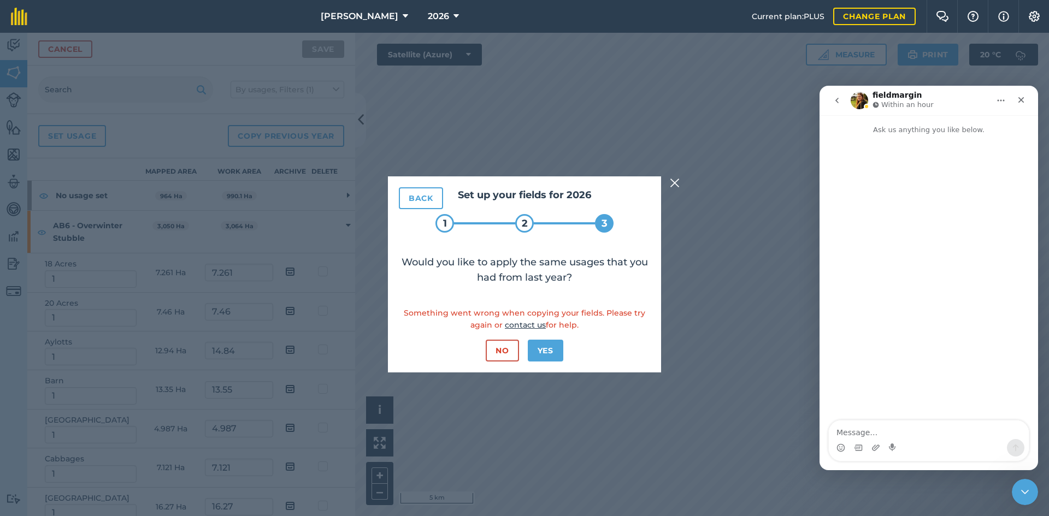
click at [671, 187] on img at bounding box center [675, 182] width 10 height 13
click at [847, 278] on div "Intercom messenger" at bounding box center [928, 278] width 219 height 286
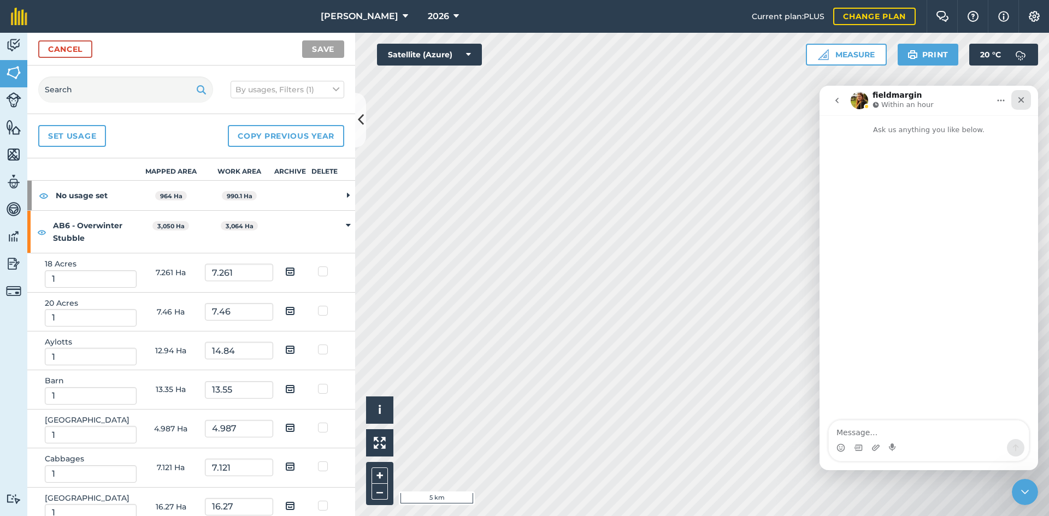
click at [1024, 98] on icon "Close" at bounding box center [1021, 100] width 9 height 9
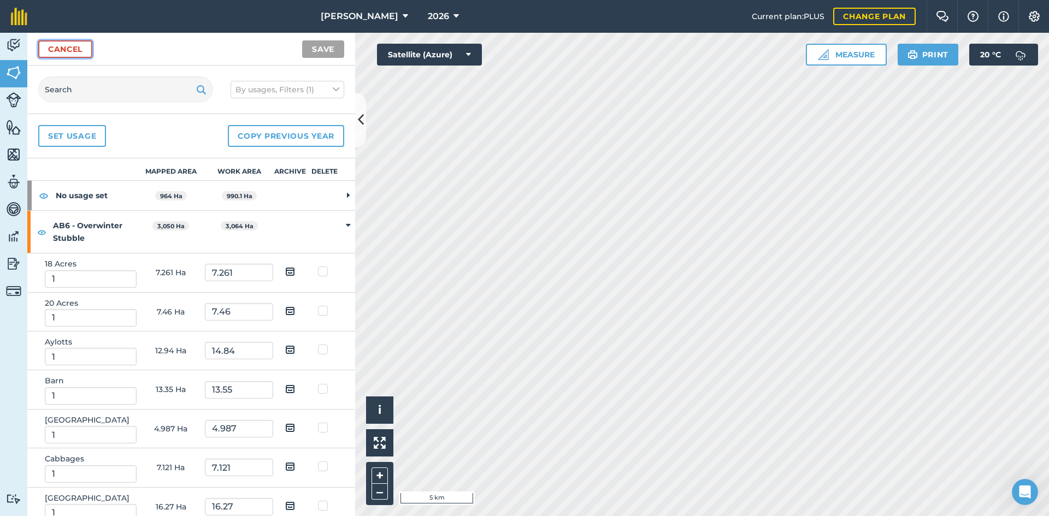
click at [64, 47] on link "Cancel" at bounding box center [65, 48] width 54 height 17
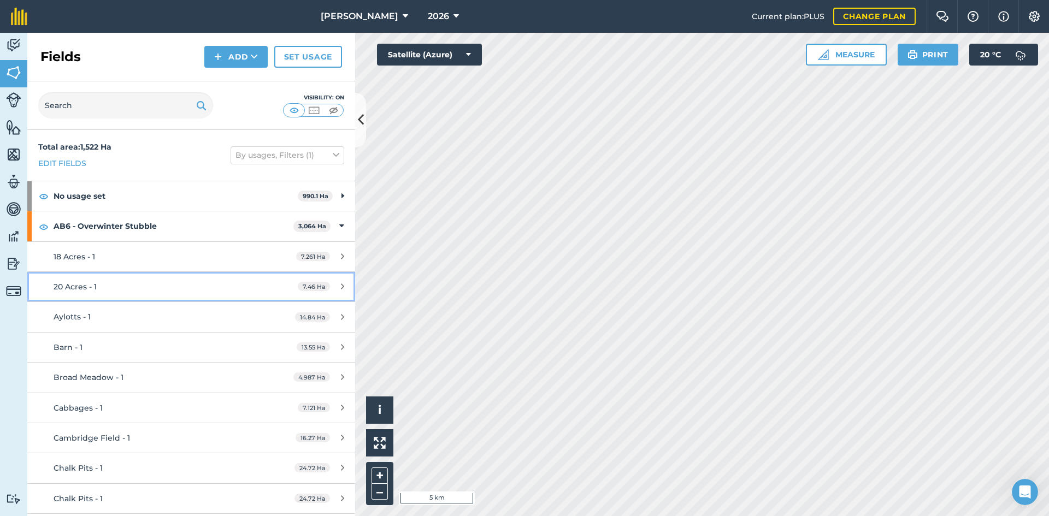
click at [234, 286] on div "20 Acres - 1" at bounding box center [156, 287] width 205 height 12
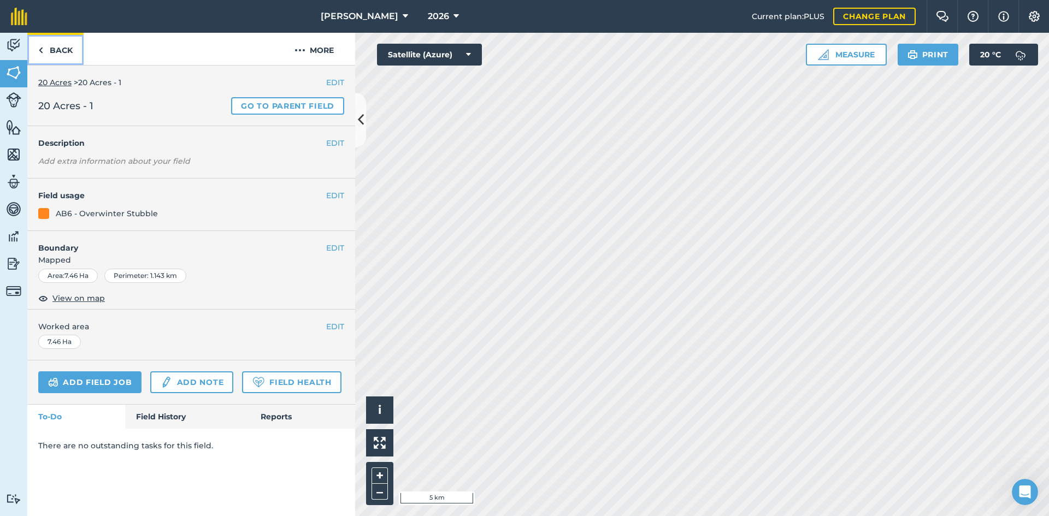
click at [53, 41] on link "Back" at bounding box center [55, 49] width 56 height 32
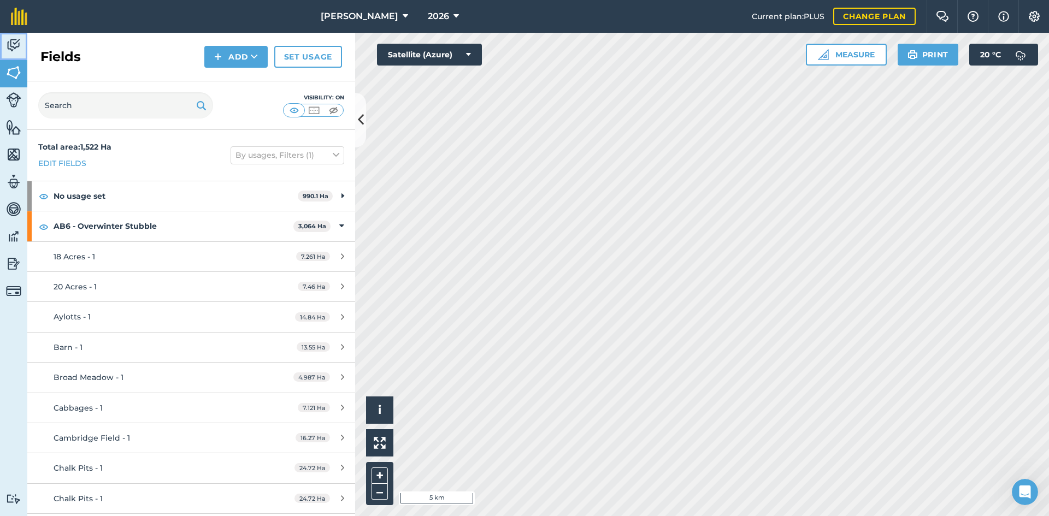
click at [9, 43] on img at bounding box center [13, 45] width 15 height 16
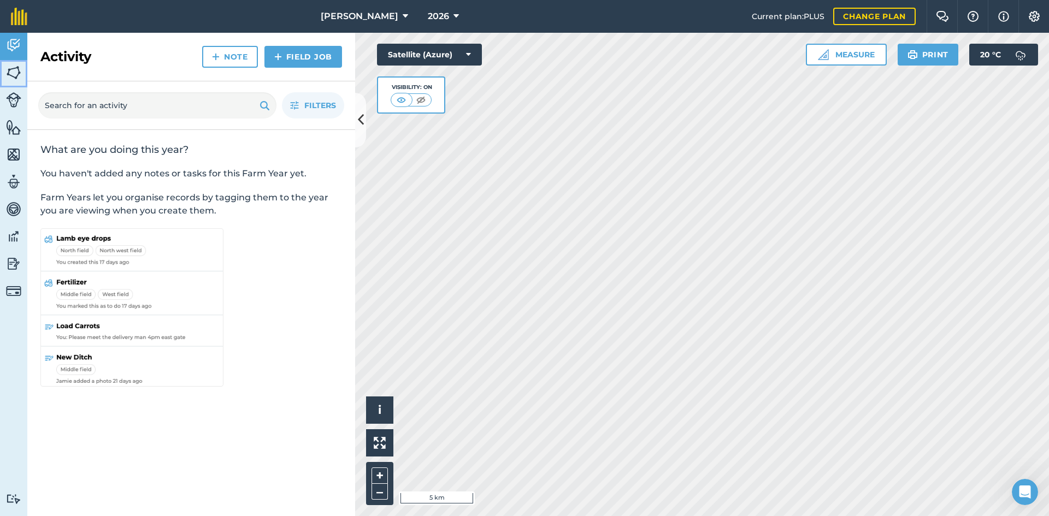
click at [13, 73] on img at bounding box center [13, 72] width 15 height 16
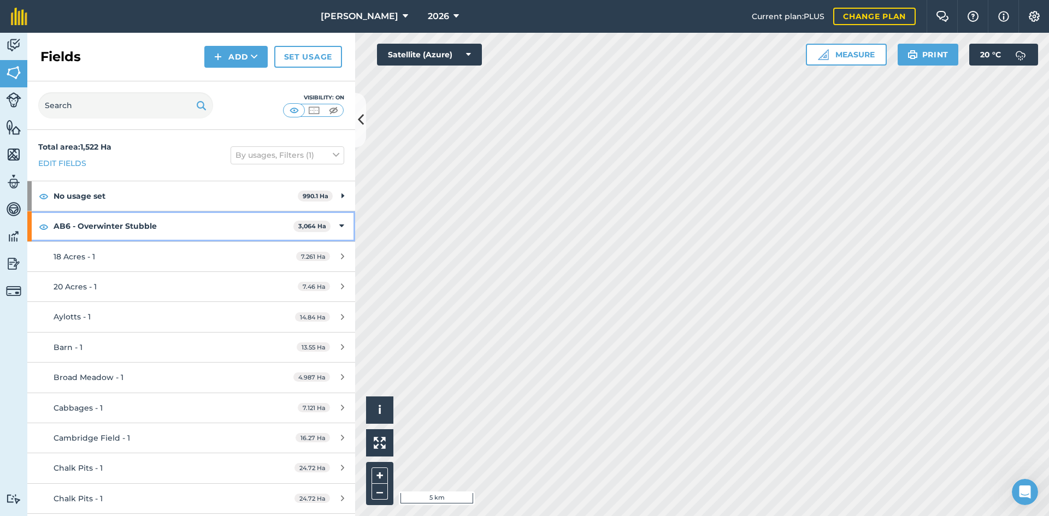
click at [339, 225] on div "AB6 - Overwinter Stubble 3,064 Ha" at bounding box center [191, 226] width 328 height 30
click at [341, 225] on icon at bounding box center [342, 226] width 3 height 12
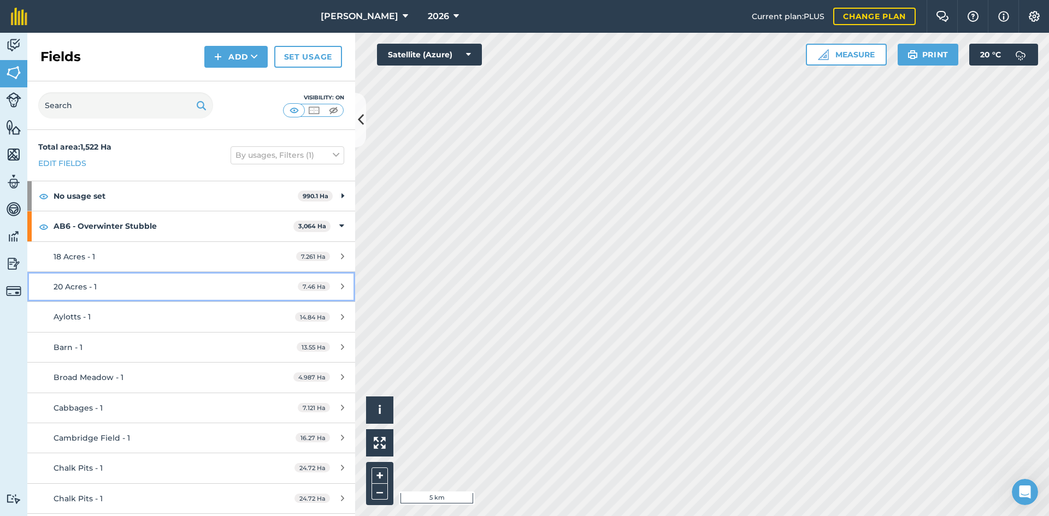
click at [101, 294] on link "20 Acres - 1 7.46 Ha" at bounding box center [191, 287] width 328 height 30
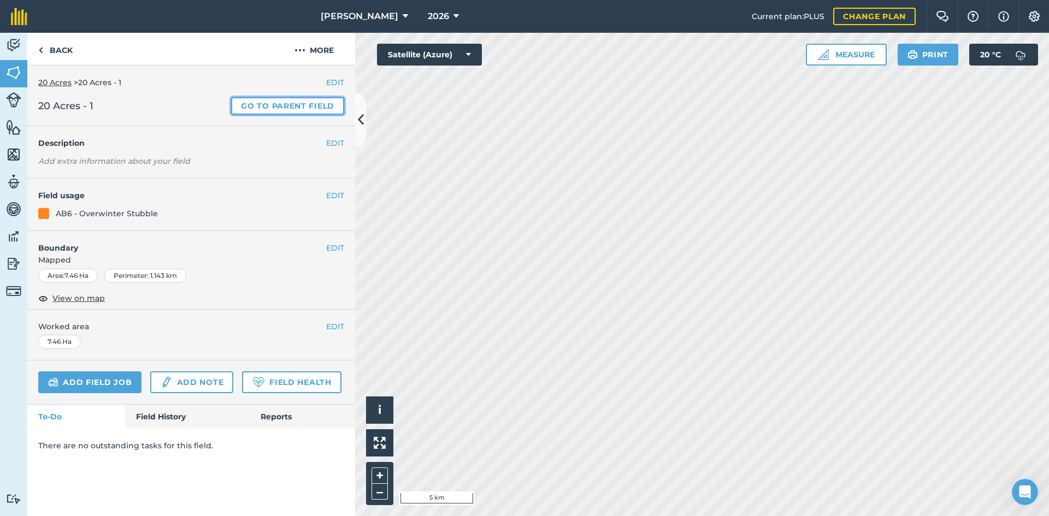
click at [279, 104] on link "Go to parent field" at bounding box center [287, 105] width 113 height 17
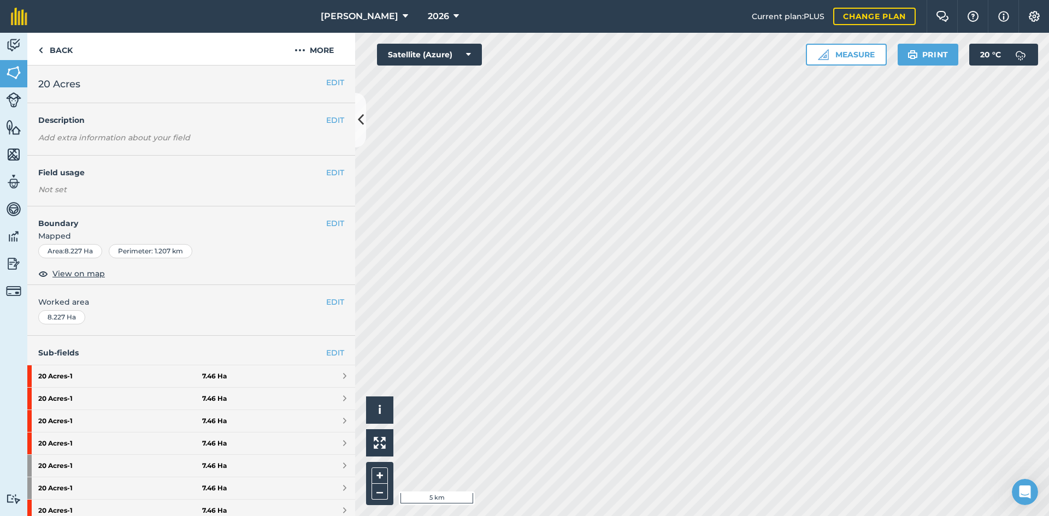
click at [329, 76] on div "EDIT 20 Acres" at bounding box center [191, 85] width 328 height 38
click at [327, 82] on button "EDIT" at bounding box center [335, 82] width 18 height 12
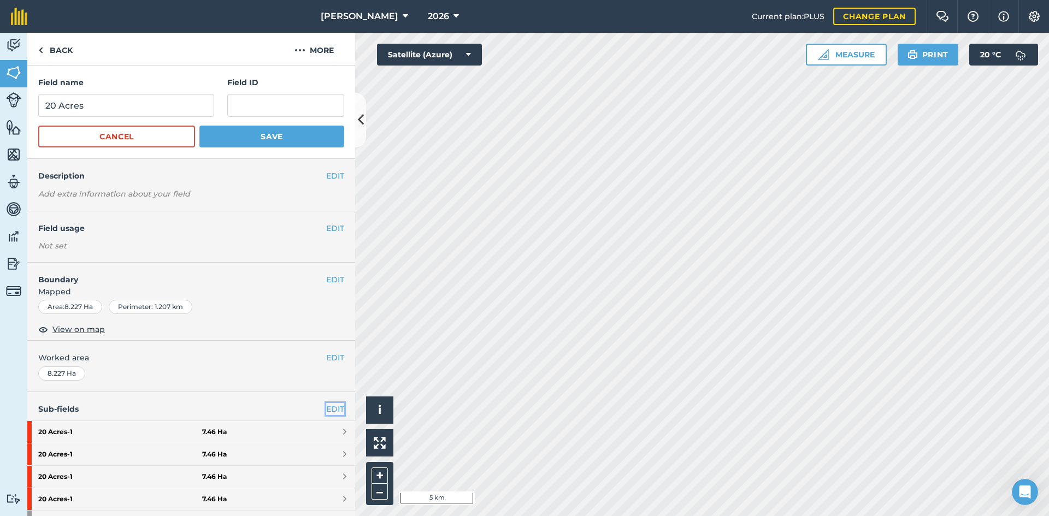
click at [326, 410] on link "EDIT" at bounding box center [335, 409] width 18 height 12
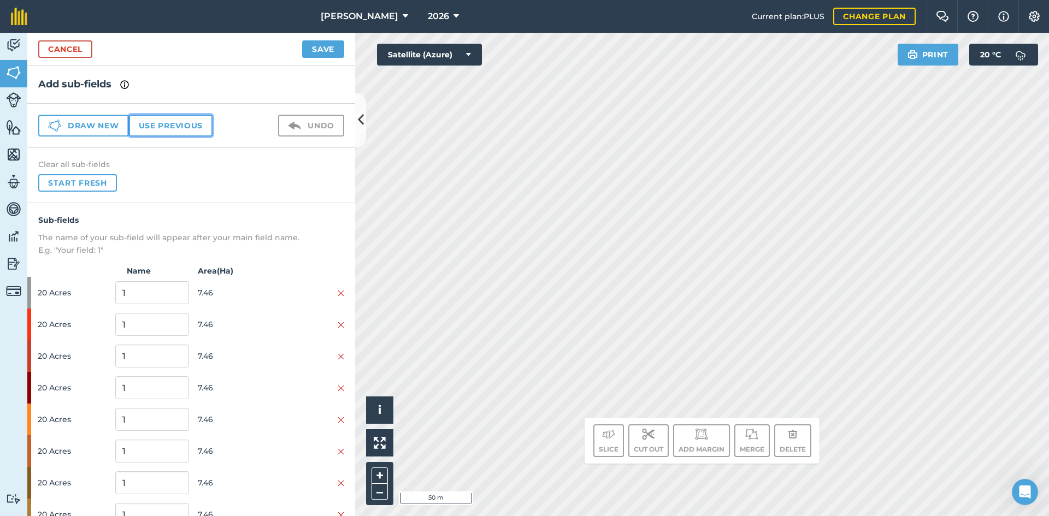
click at [163, 129] on button "Use previous" at bounding box center [171, 126] width 84 height 22
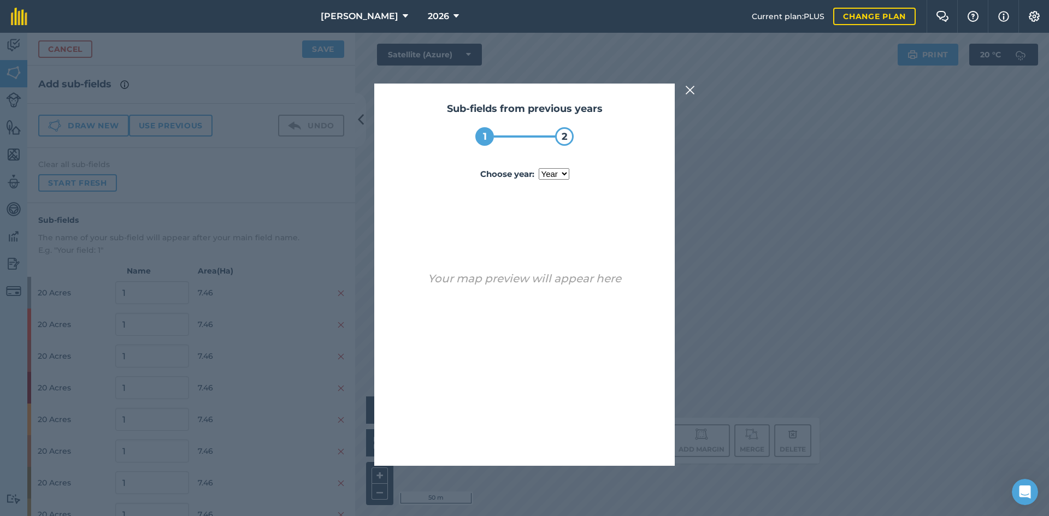
click at [553, 180] on select "year 2024 2025" at bounding box center [554, 173] width 31 height 11
select select "2025"
click at [539, 168] on select "year 2024 2025" at bounding box center [554, 173] width 31 height 11
click at [550, 438] on button "Use sub-fields" at bounding box center [555, 438] width 91 height 22
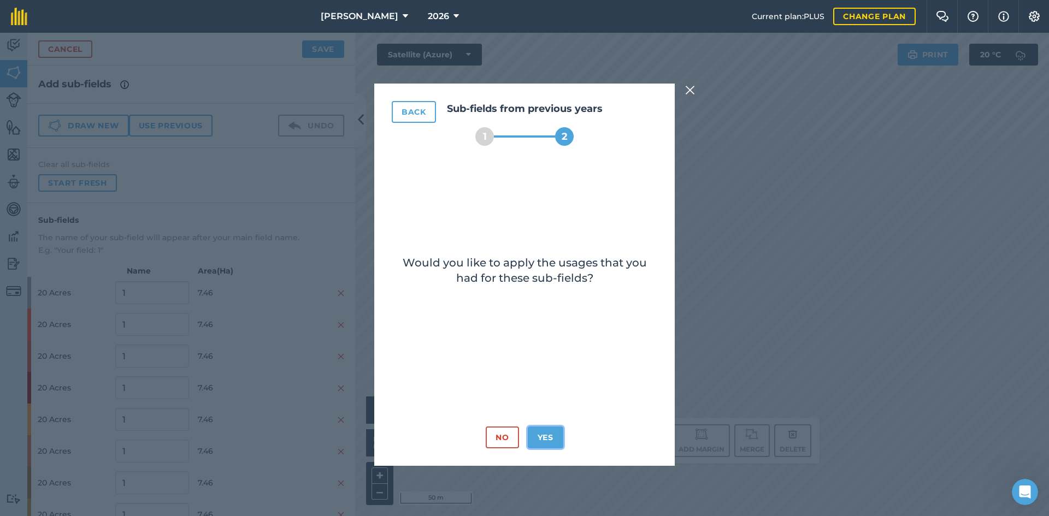
click at [554, 432] on button "Yes" at bounding box center [546, 438] width 36 height 22
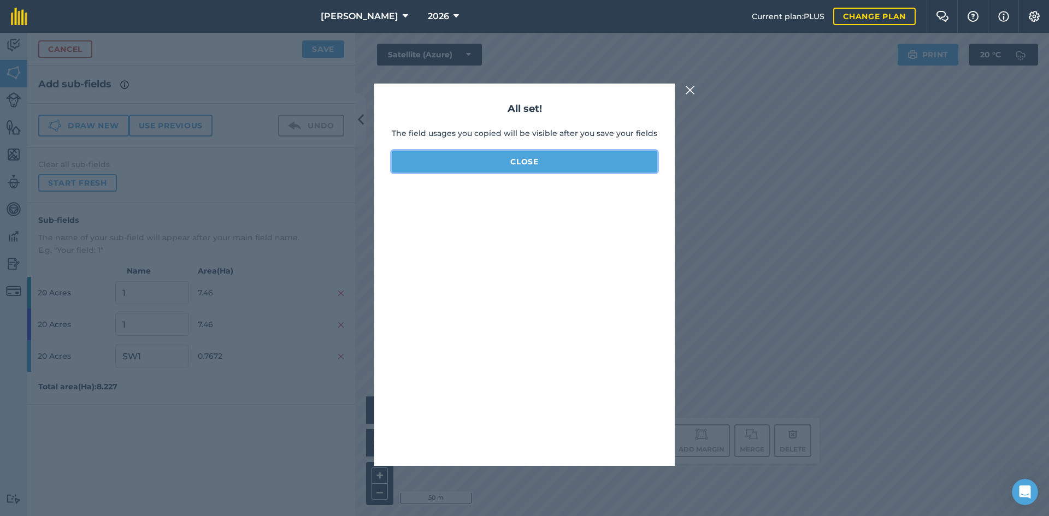
click at [595, 158] on button "Close" at bounding box center [525, 162] width 266 height 22
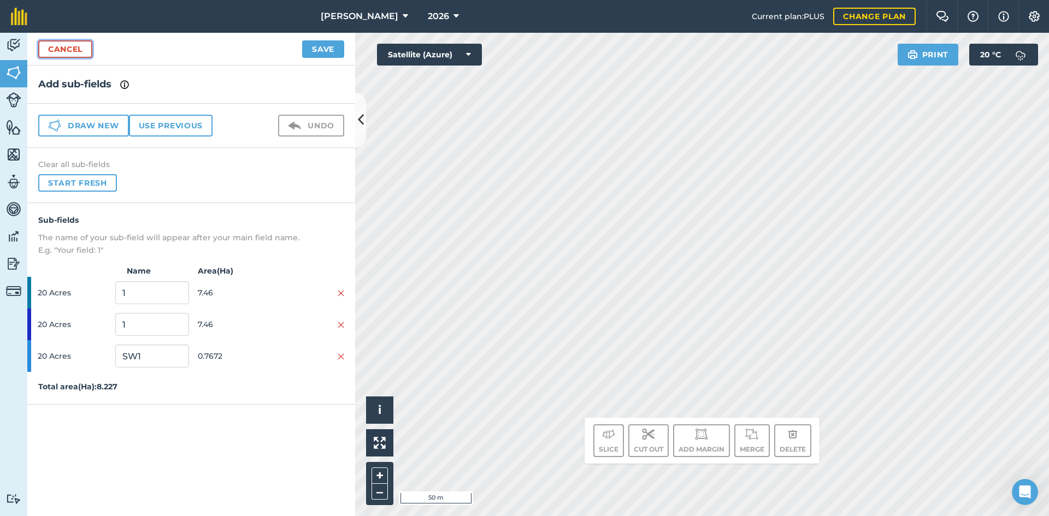
click at [62, 46] on link "Cancel" at bounding box center [65, 48] width 54 height 17
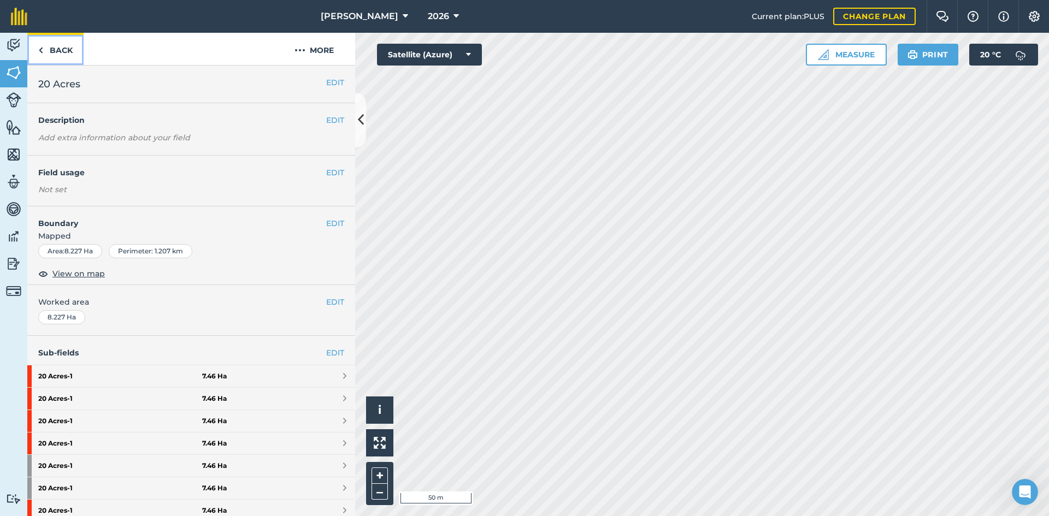
click at [59, 48] on link "Back" at bounding box center [55, 49] width 56 height 32
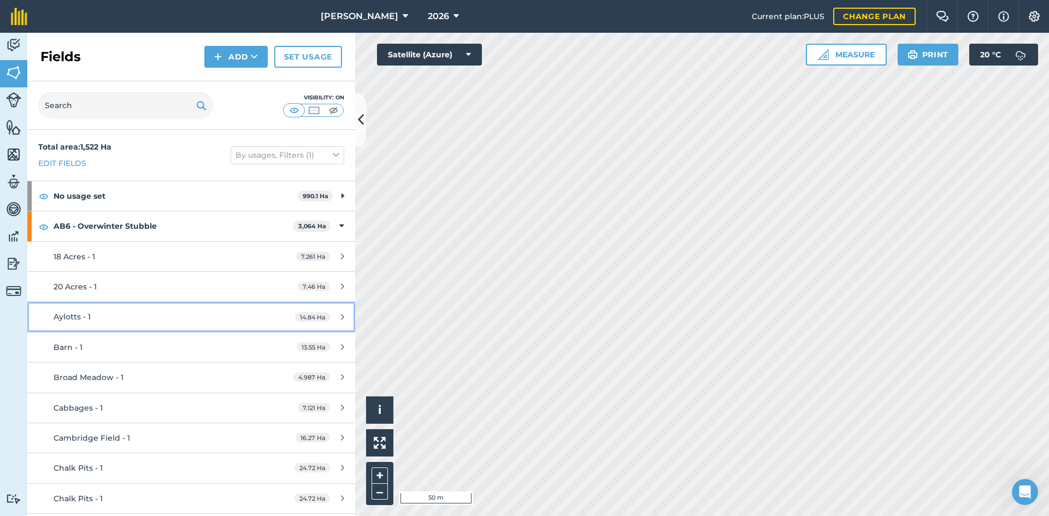
click at [157, 316] on div "Aylotts - 1" at bounding box center [156, 317] width 205 height 12
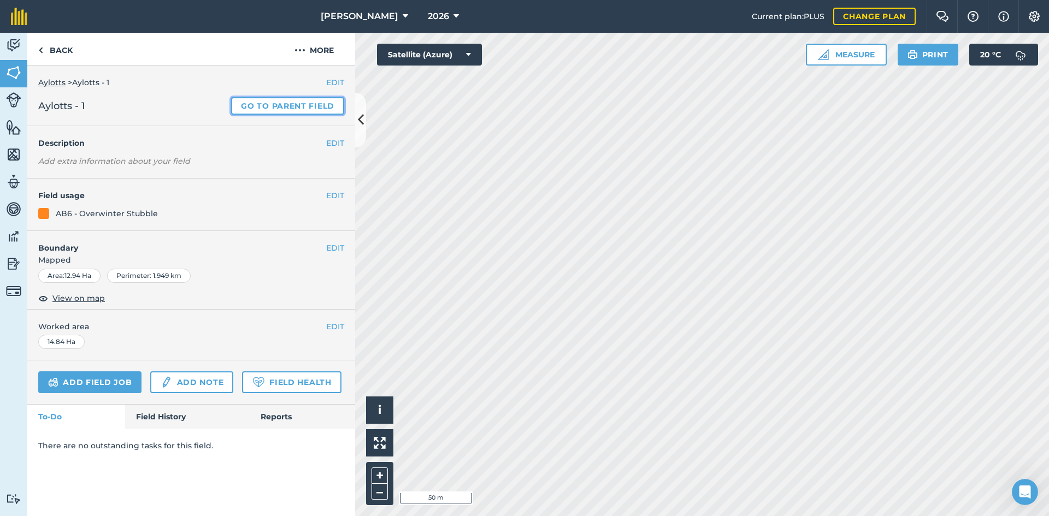
click at [304, 105] on link "Go to parent field" at bounding box center [287, 105] width 113 height 17
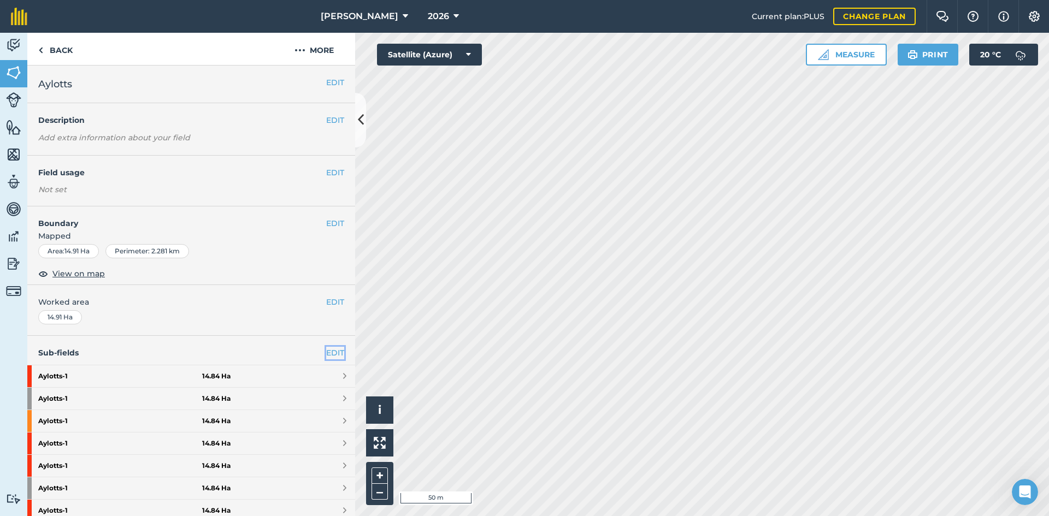
click at [331, 350] on link "EDIT" at bounding box center [335, 353] width 18 height 12
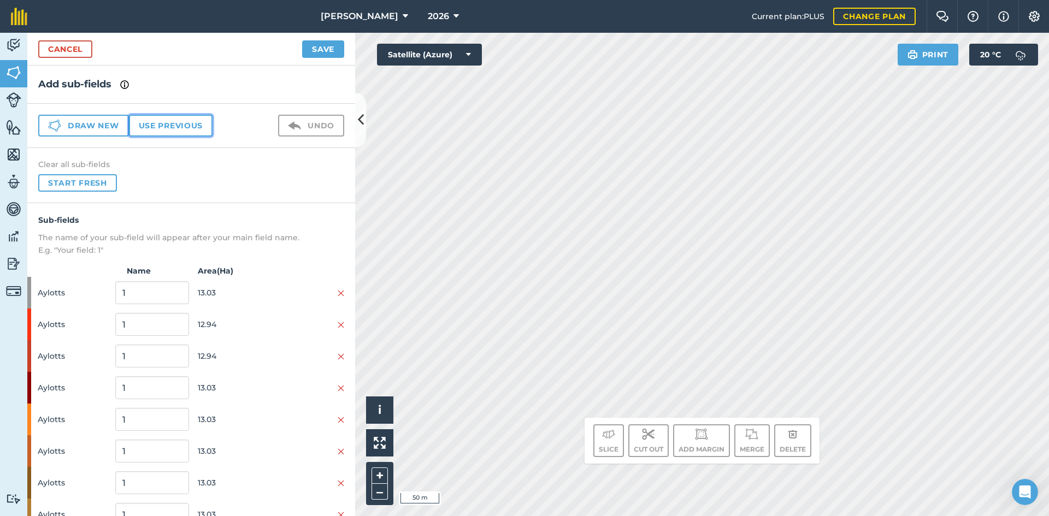
click at [168, 134] on button "Use previous" at bounding box center [171, 126] width 84 height 22
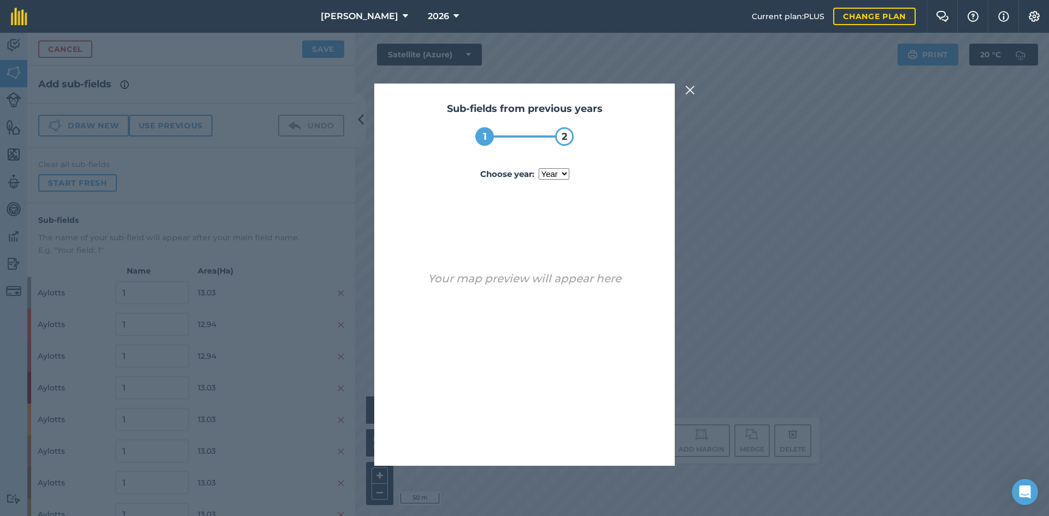
click at [548, 173] on select "year 2024 2025" at bounding box center [554, 173] width 31 height 11
select select "2025"
click at [539, 168] on select "year 2024 2025" at bounding box center [554, 173] width 31 height 11
click at [555, 438] on button "Use sub-fields" at bounding box center [555, 438] width 91 height 22
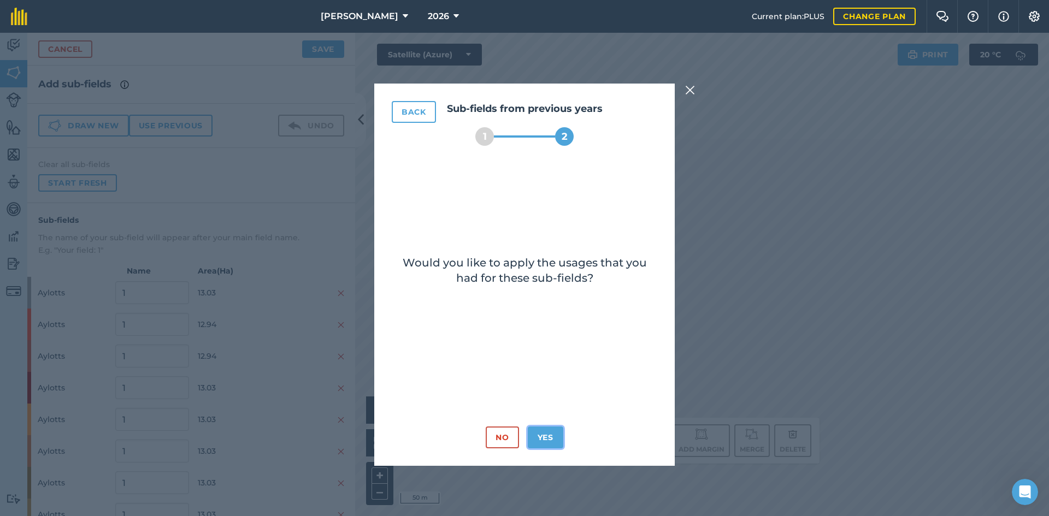
click at [551, 432] on button "Yes" at bounding box center [546, 438] width 36 height 22
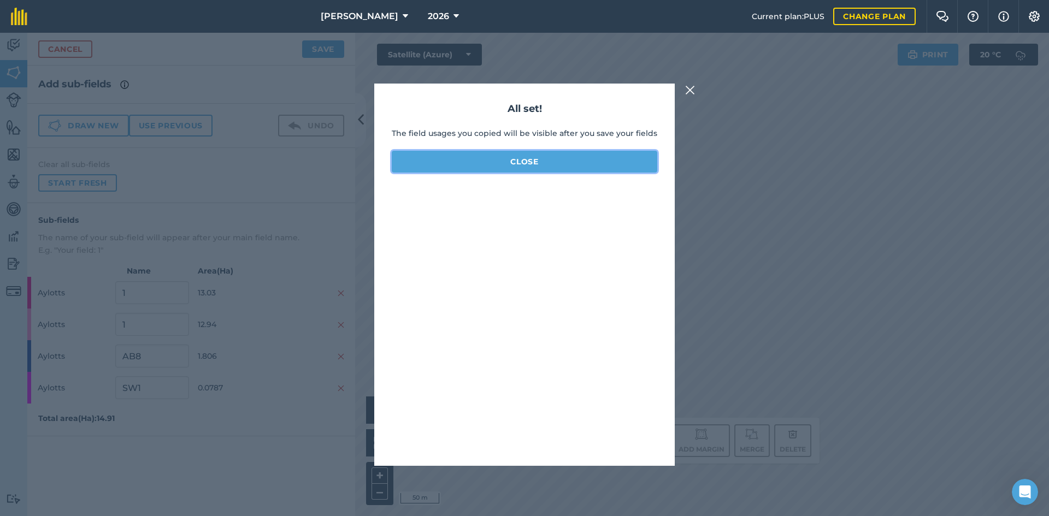
click at [543, 161] on button "Close" at bounding box center [525, 162] width 266 height 22
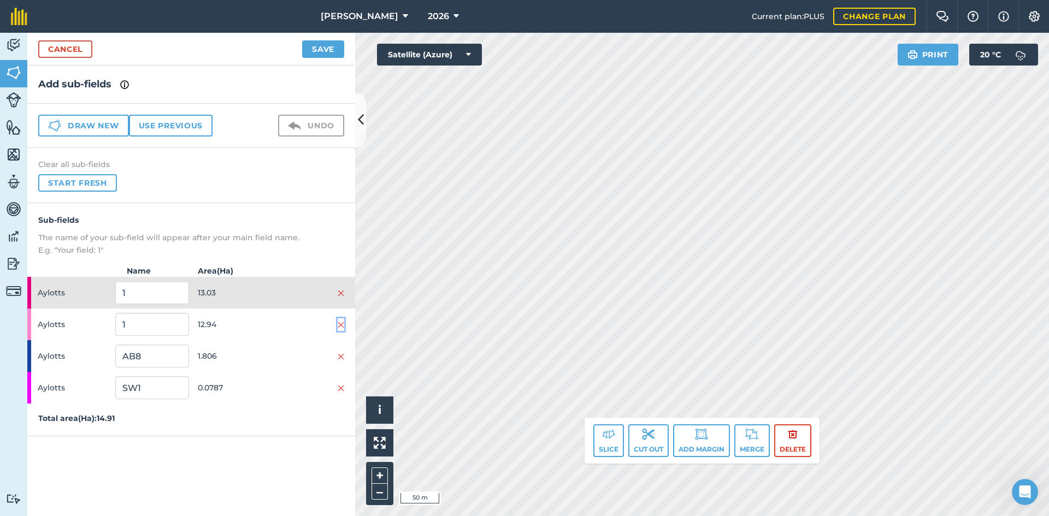
click at [340, 324] on img at bounding box center [341, 325] width 7 height 9
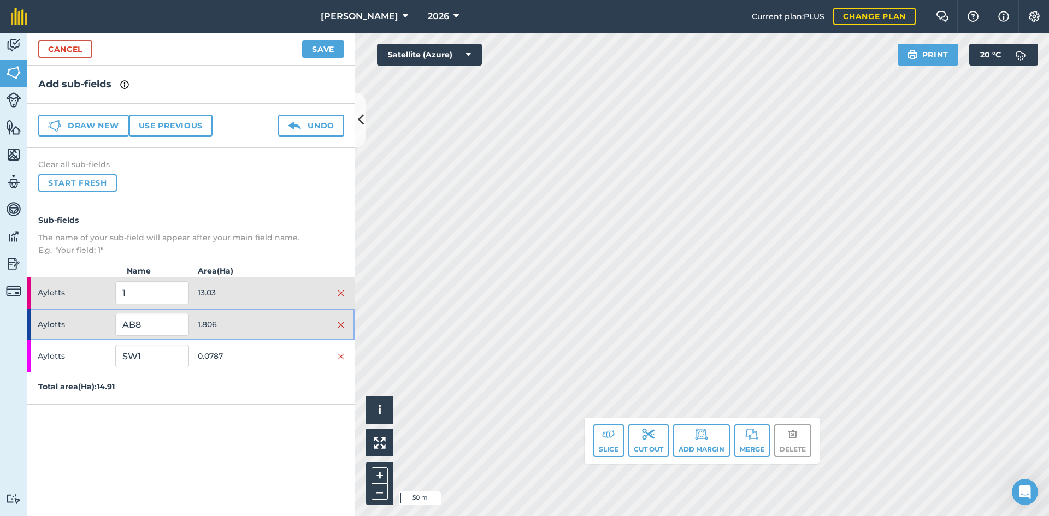
click at [285, 325] on div at bounding box center [307, 325] width 73 height 12
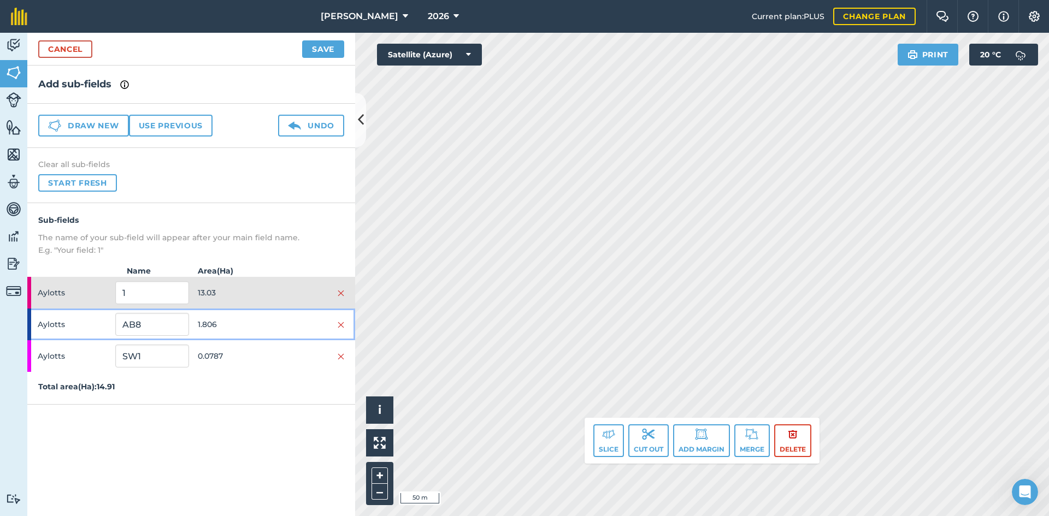
click at [285, 325] on div at bounding box center [307, 325] width 73 height 12
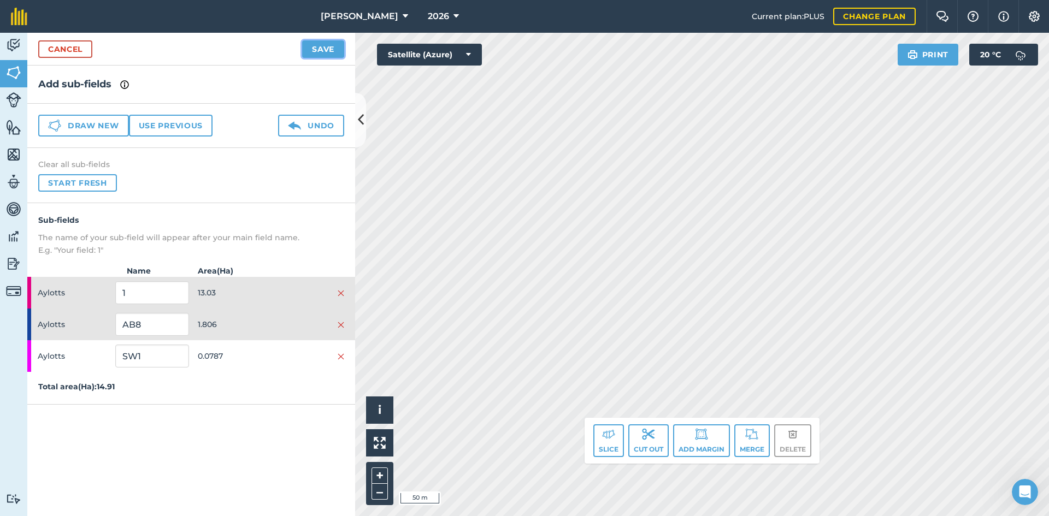
click at [322, 44] on button "Save" at bounding box center [323, 48] width 42 height 17
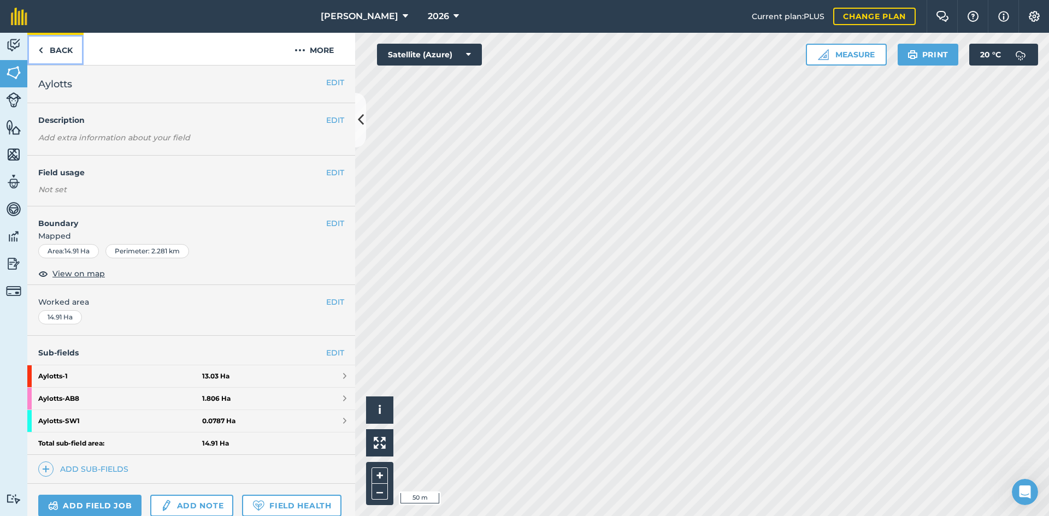
click at [56, 52] on link "Back" at bounding box center [55, 49] width 56 height 32
click at [63, 48] on link "Back" at bounding box center [55, 49] width 56 height 32
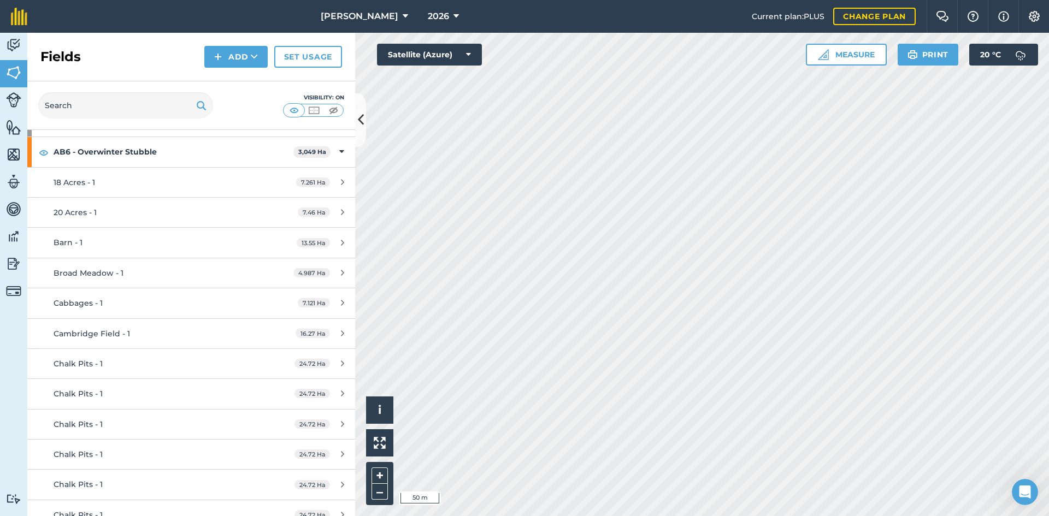
scroll to position [55, 0]
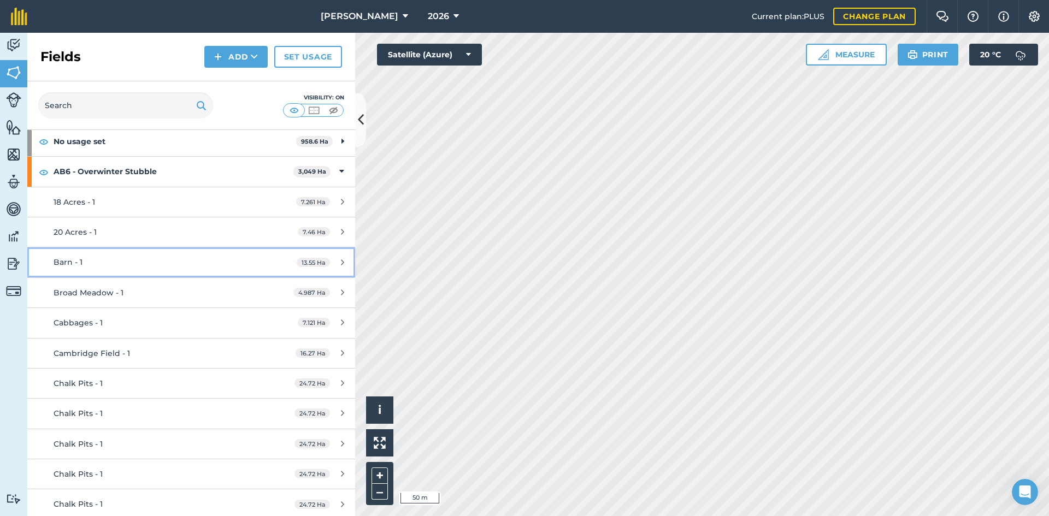
click at [235, 262] on div "Barn - 1" at bounding box center [156, 262] width 205 height 12
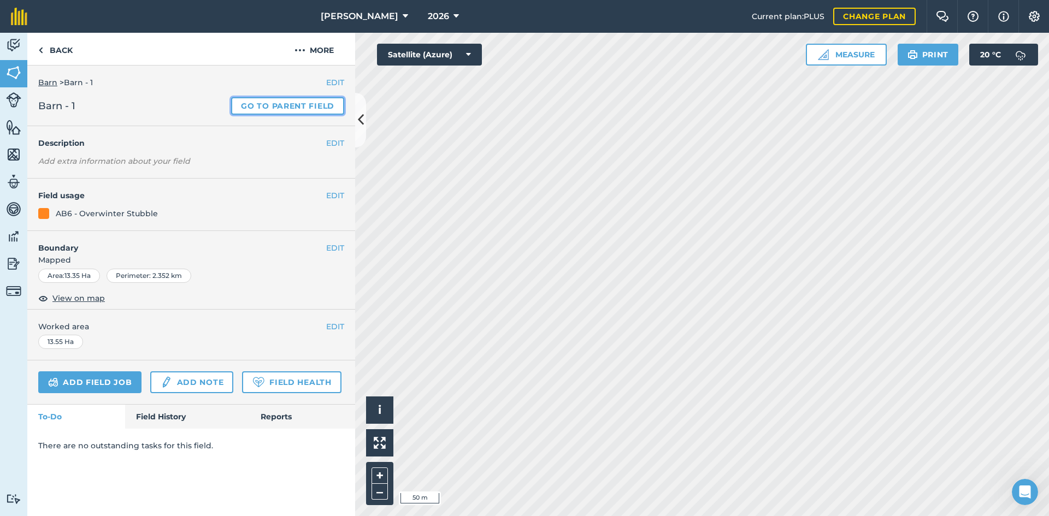
click at [304, 103] on link "Go to parent field" at bounding box center [287, 105] width 113 height 17
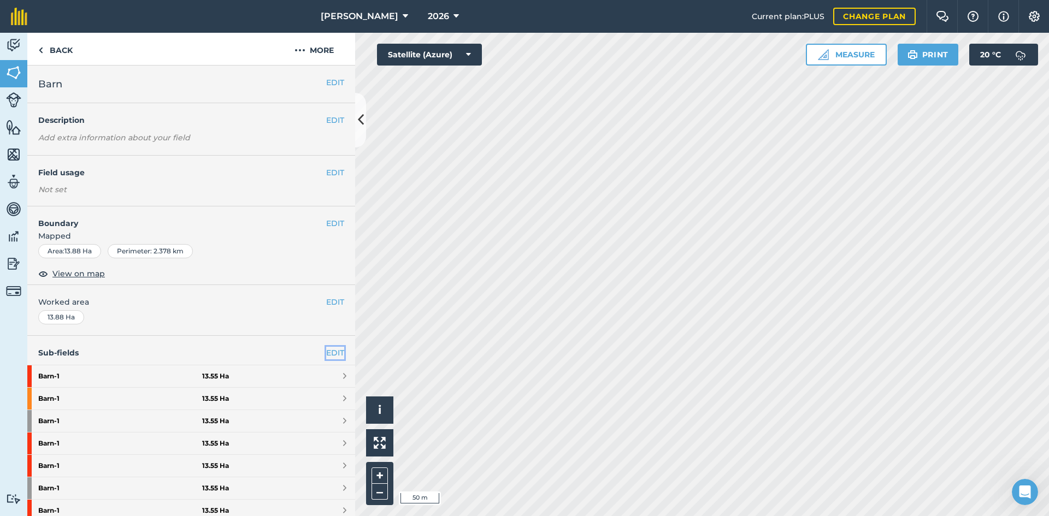
click at [329, 350] on link "EDIT" at bounding box center [335, 353] width 18 height 12
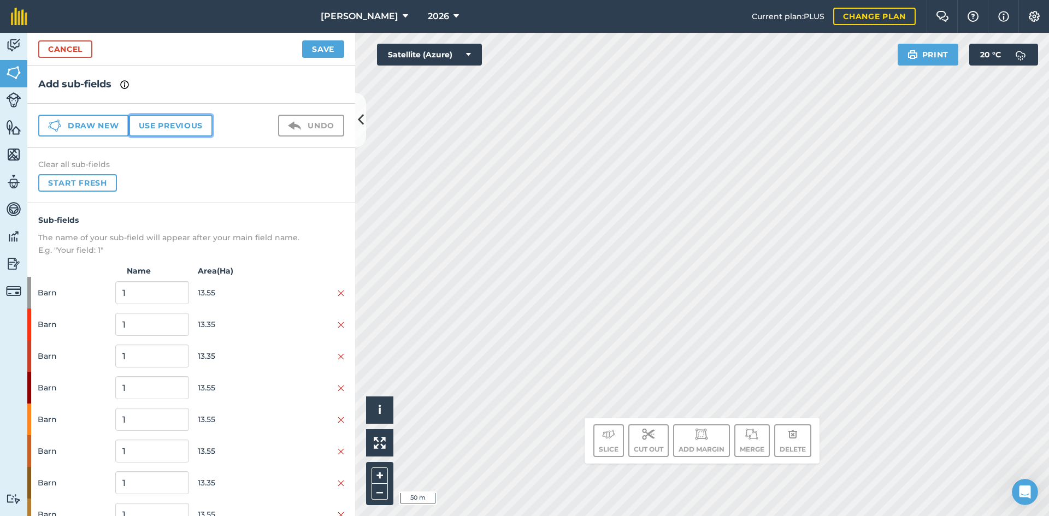
click at [161, 127] on button "Use previous" at bounding box center [171, 126] width 84 height 22
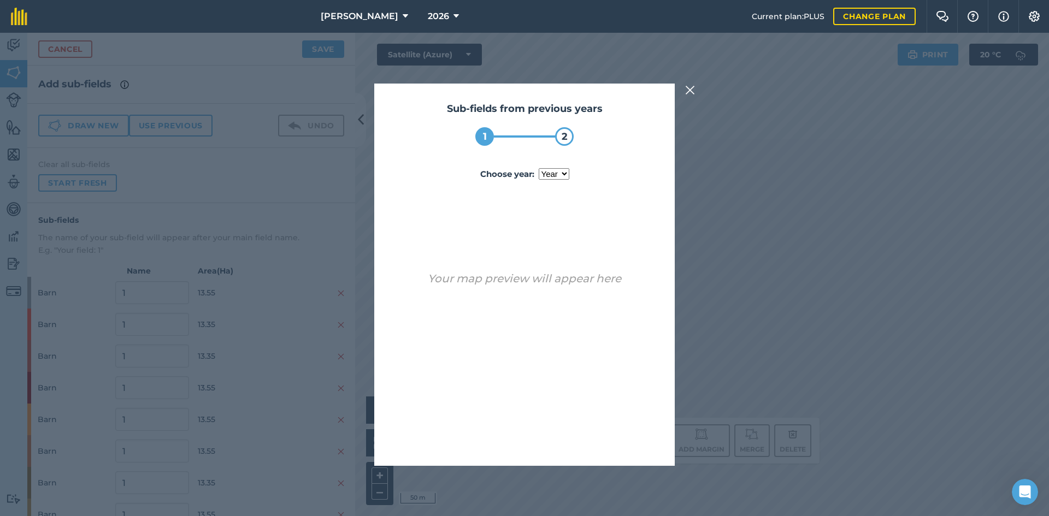
click at [551, 172] on select "year 2024 2025" at bounding box center [554, 173] width 31 height 11
select select "2025"
click at [539, 168] on select "year 2024 2025" at bounding box center [554, 173] width 31 height 11
click at [580, 436] on button "Use sub-fields" at bounding box center [555, 438] width 91 height 22
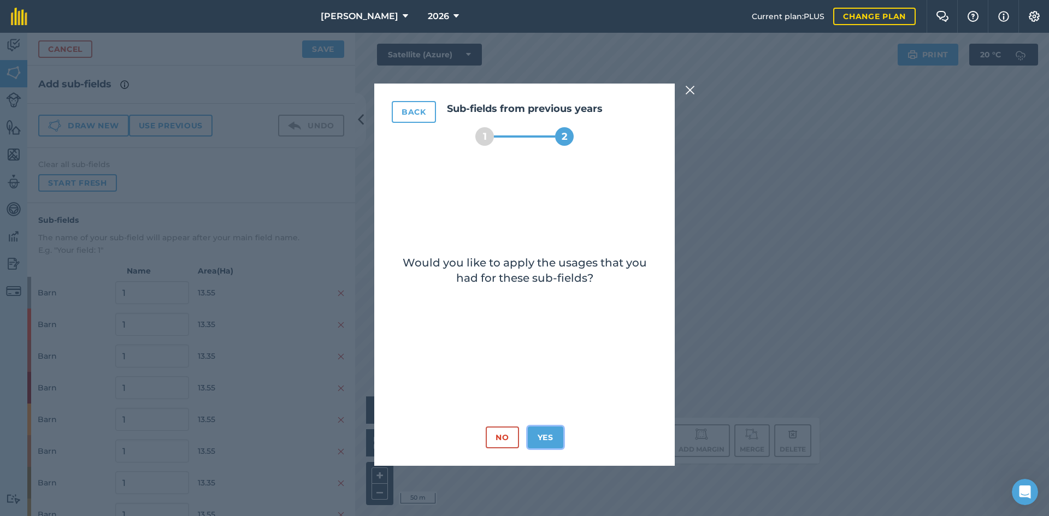
click at [557, 430] on button "Yes" at bounding box center [546, 438] width 36 height 22
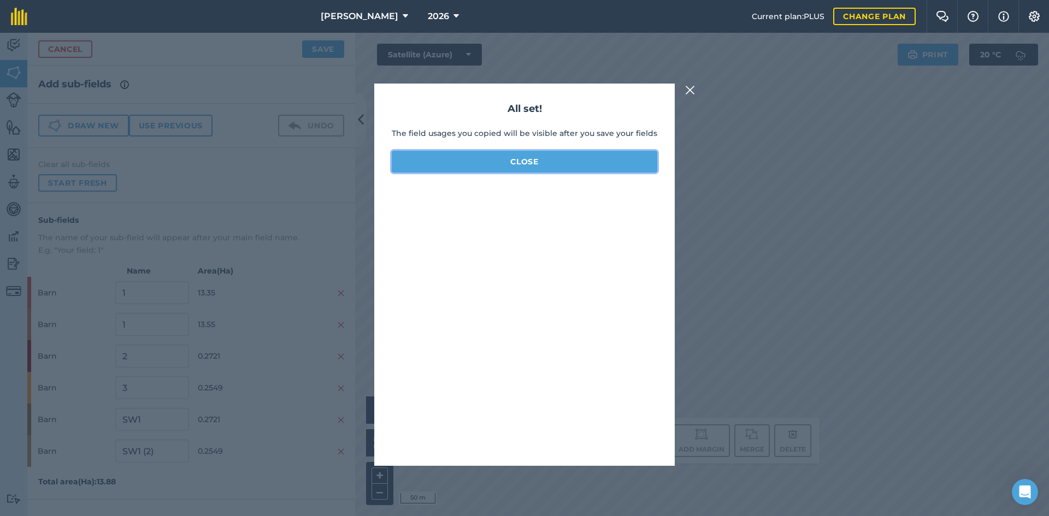
click at [517, 161] on button "Close" at bounding box center [525, 162] width 266 height 22
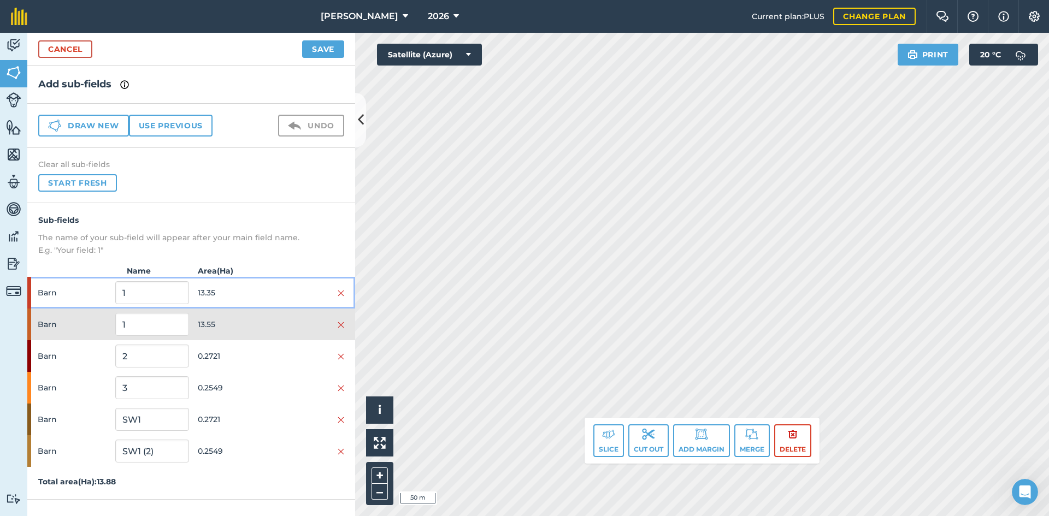
click at [266, 290] on span "13.35" at bounding box center [234, 292] width 73 height 21
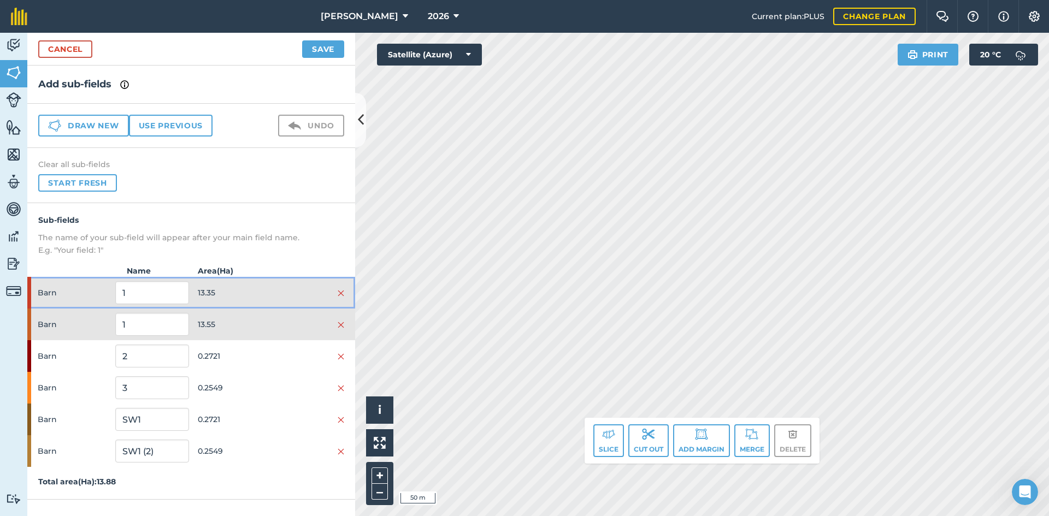
click at [266, 290] on span "13.35" at bounding box center [234, 292] width 73 height 21
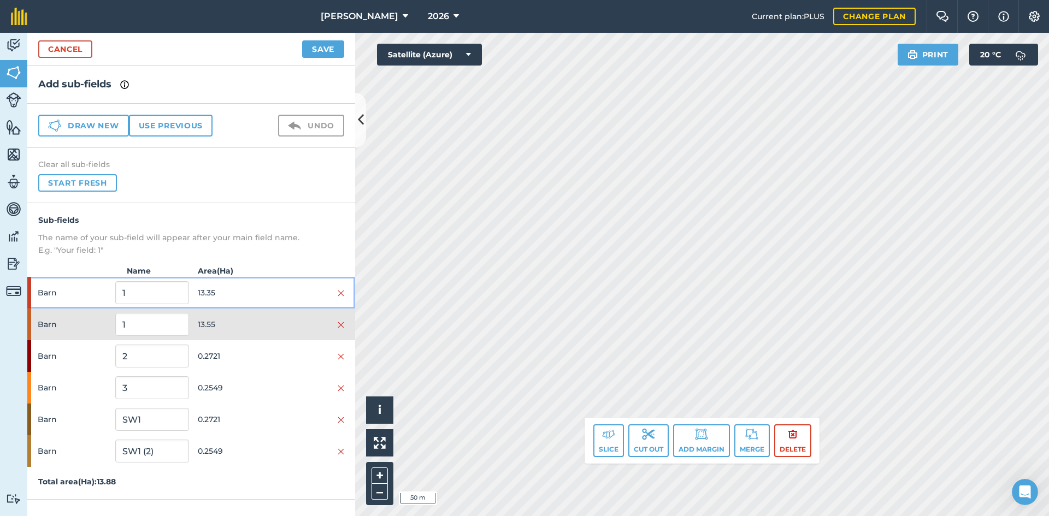
click at [266, 290] on span "13.35" at bounding box center [234, 292] width 73 height 21
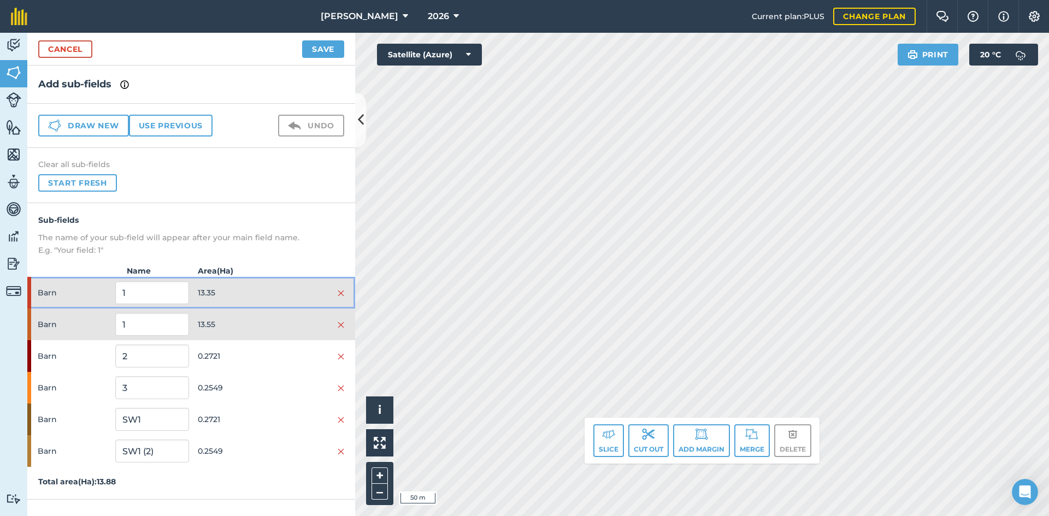
click at [266, 290] on span "13.35" at bounding box center [234, 292] width 73 height 21
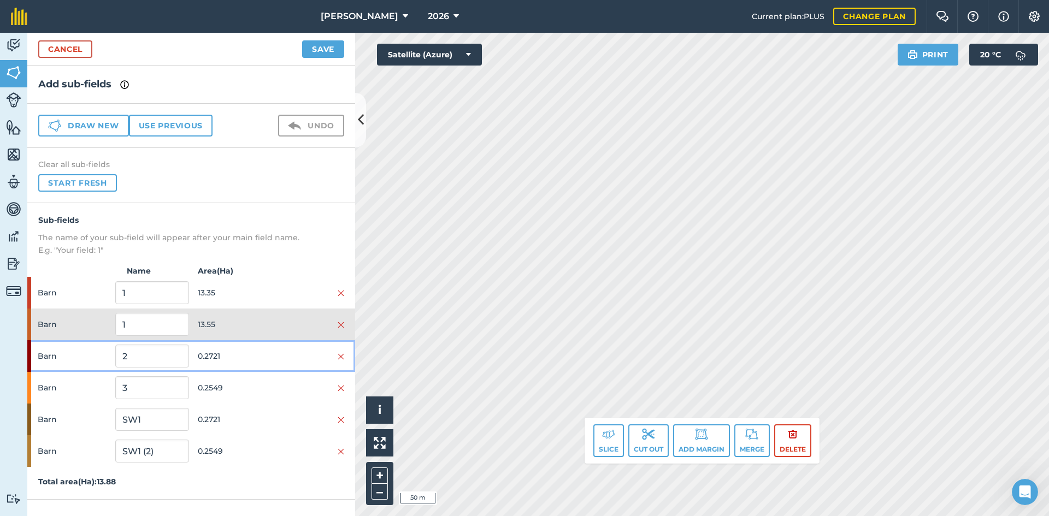
click at [271, 357] on div at bounding box center [307, 356] width 73 height 12
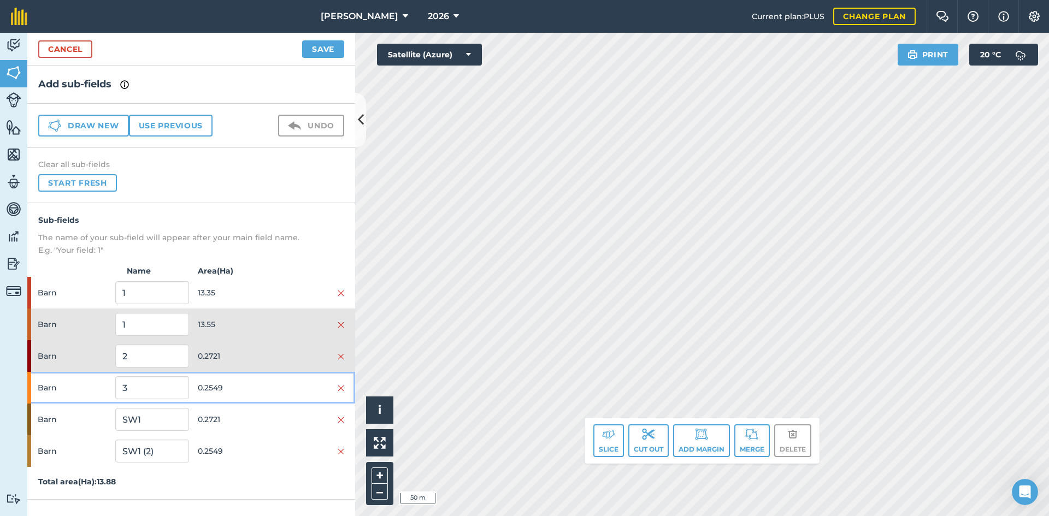
click at [273, 381] on div "Barn 3 0.2549" at bounding box center [191, 388] width 328 height 32
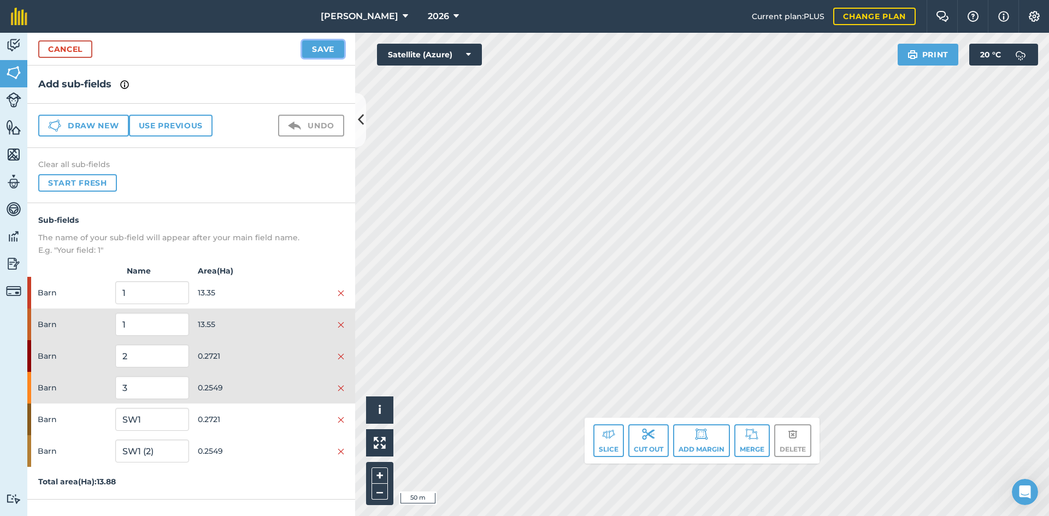
click at [334, 49] on button "Save" at bounding box center [323, 48] width 42 height 17
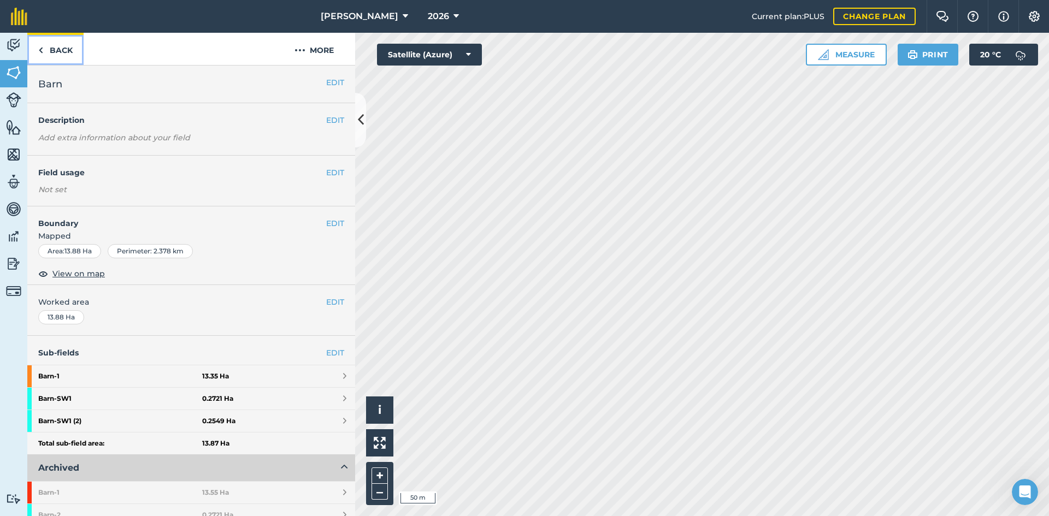
click at [57, 52] on link "Back" at bounding box center [55, 49] width 56 height 32
click at [64, 45] on link "Back" at bounding box center [55, 49] width 56 height 32
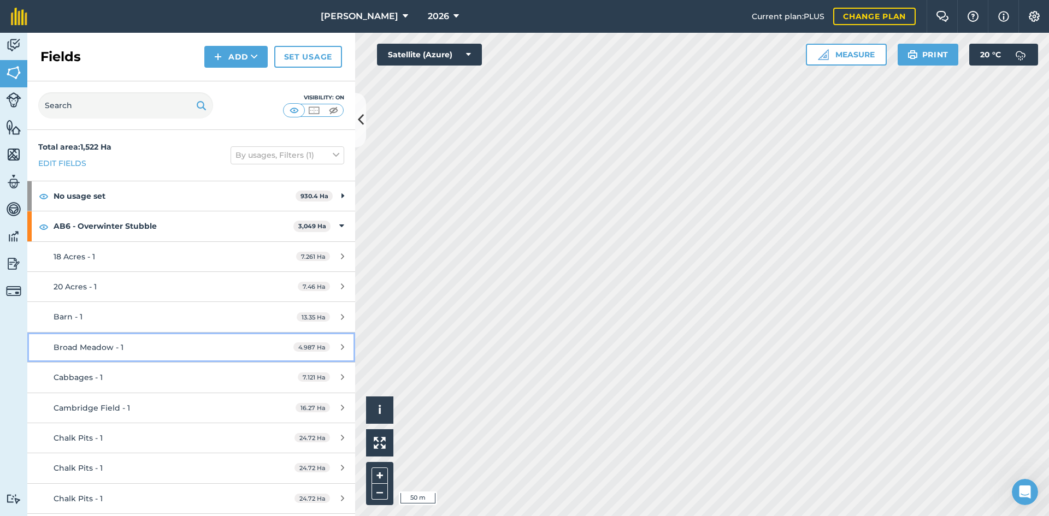
click at [160, 348] on div "Broad Meadow - 1" at bounding box center [156, 347] width 205 height 12
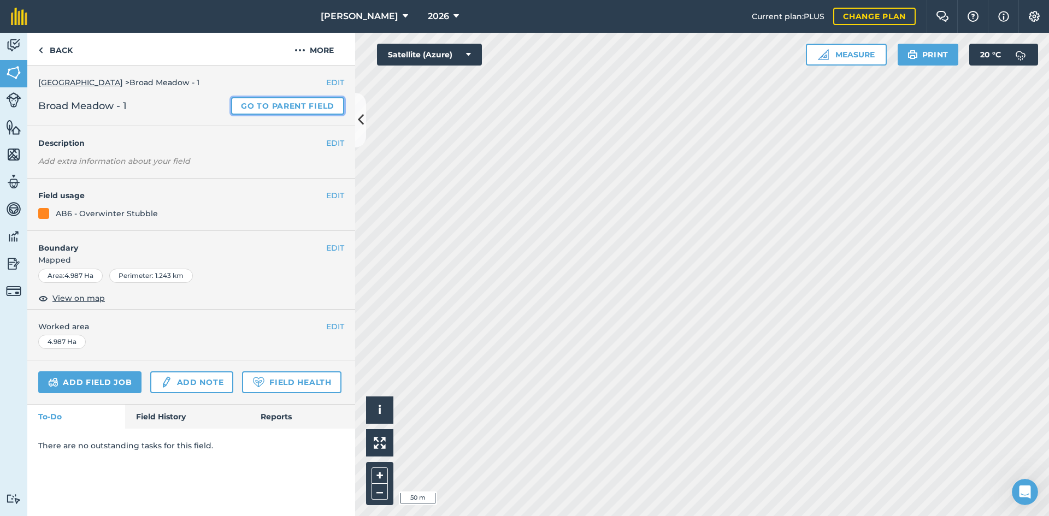
click at [310, 107] on link "Go to parent field" at bounding box center [287, 105] width 113 height 17
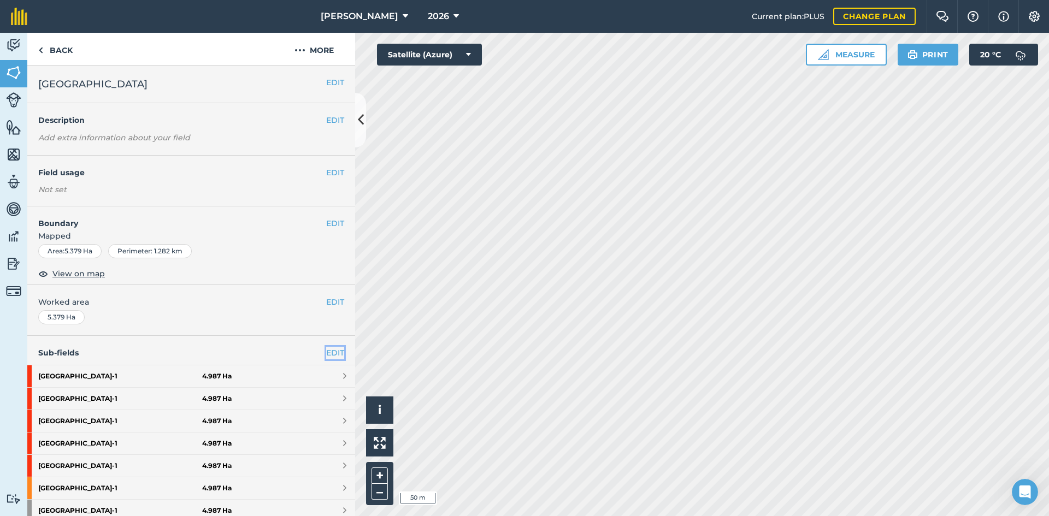
click at [329, 349] on link "EDIT" at bounding box center [335, 353] width 18 height 12
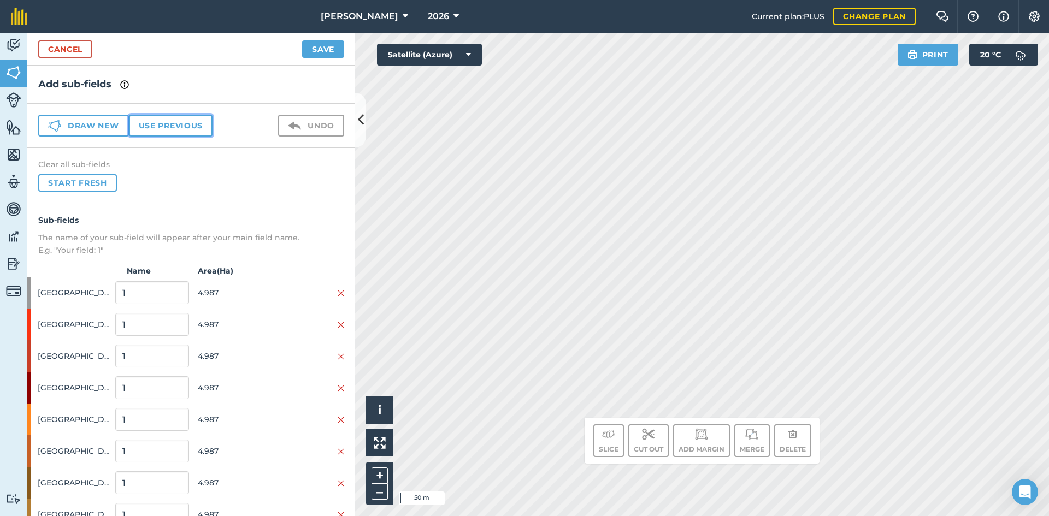
click at [160, 128] on button "Use previous" at bounding box center [171, 126] width 84 height 22
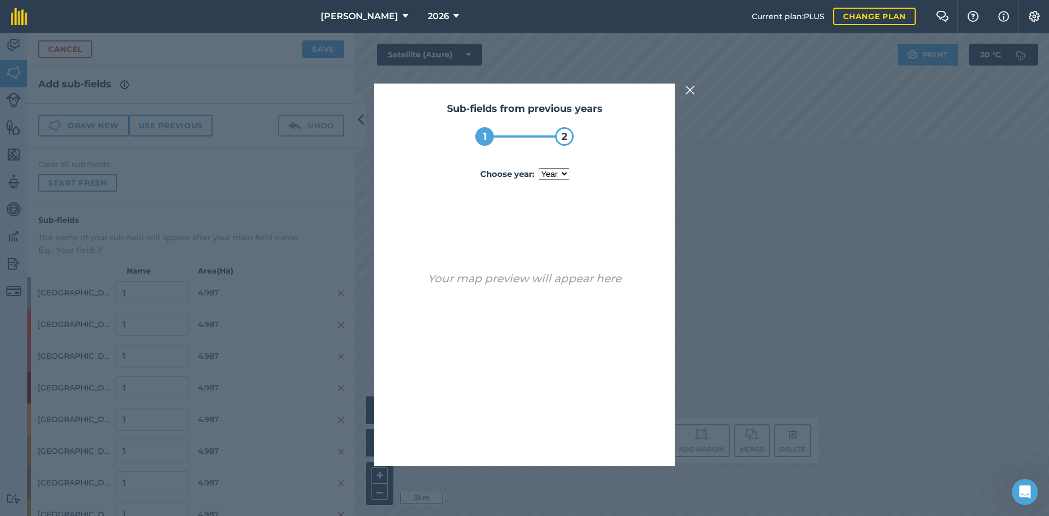
click at [552, 175] on select "year 2024 2025" at bounding box center [554, 173] width 31 height 11
select select "2025"
click at [539, 168] on select "year 2024 2025" at bounding box center [554, 173] width 31 height 11
click at [579, 435] on button "Use sub-fields" at bounding box center [555, 438] width 91 height 22
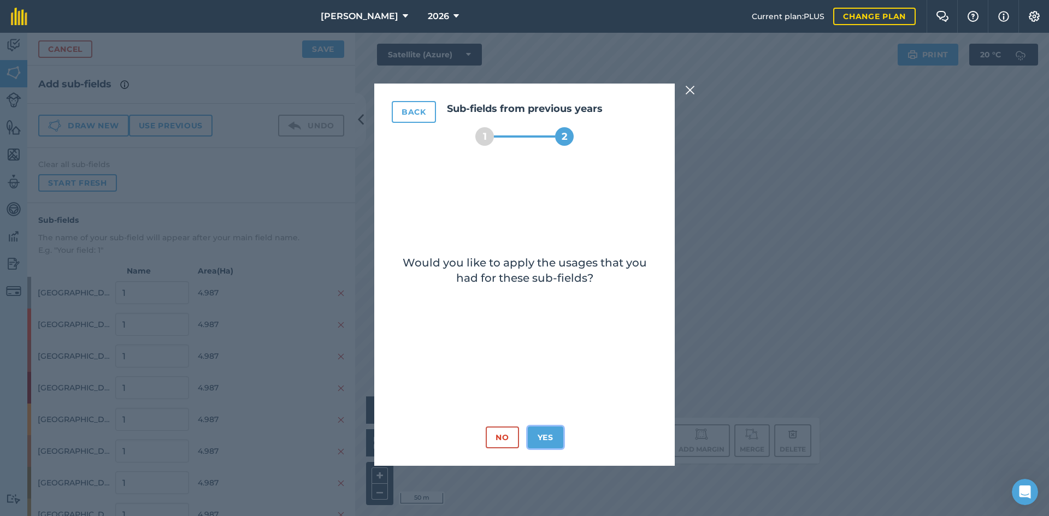
click at [551, 433] on button "Yes" at bounding box center [546, 438] width 36 height 22
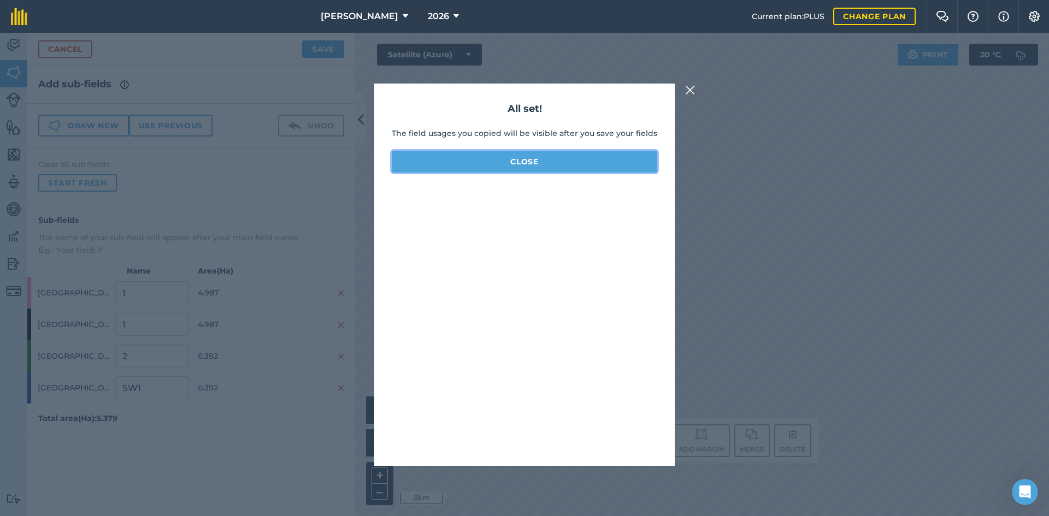
click at [570, 162] on button "Close" at bounding box center [525, 162] width 266 height 22
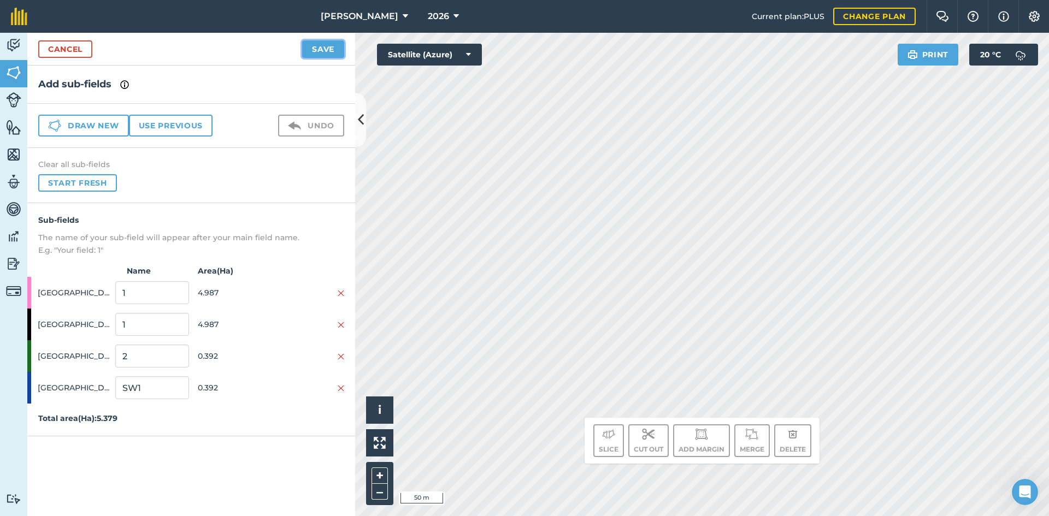
click at [333, 47] on button "Save" at bounding box center [323, 48] width 42 height 17
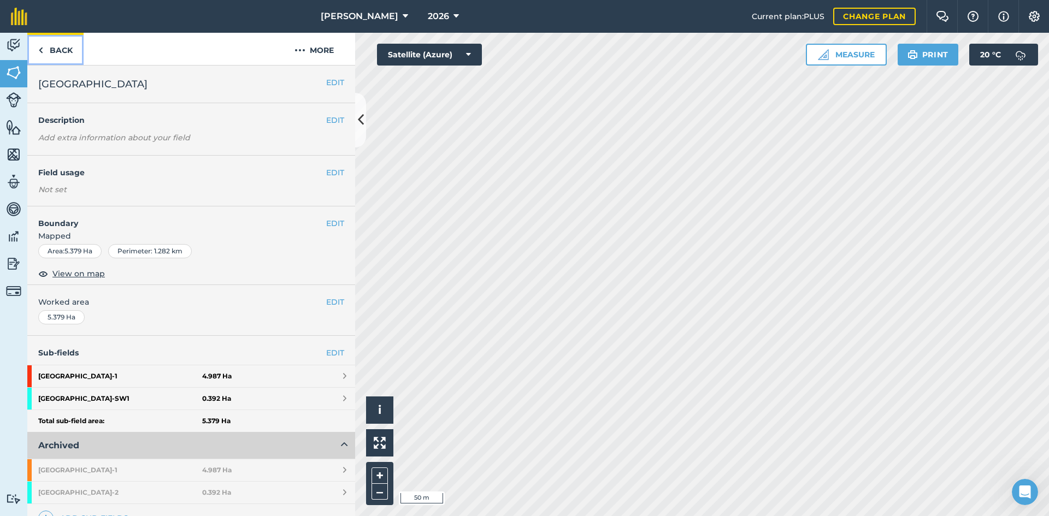
click at [67, 51] on link "Back" at bounding box center [55, 49] width 56 height 32
click at [61, 45] on link "Back" at bounding box center [55, 49] width 56 height 32
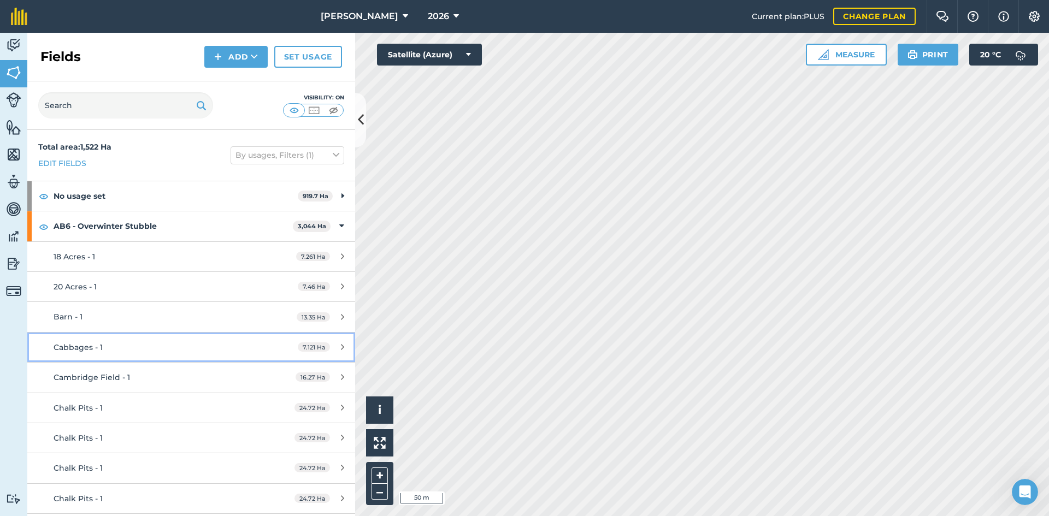
click at [155, 345] on div "Cabbages - 1" at bounding box center [156, 347] width 205 height 12
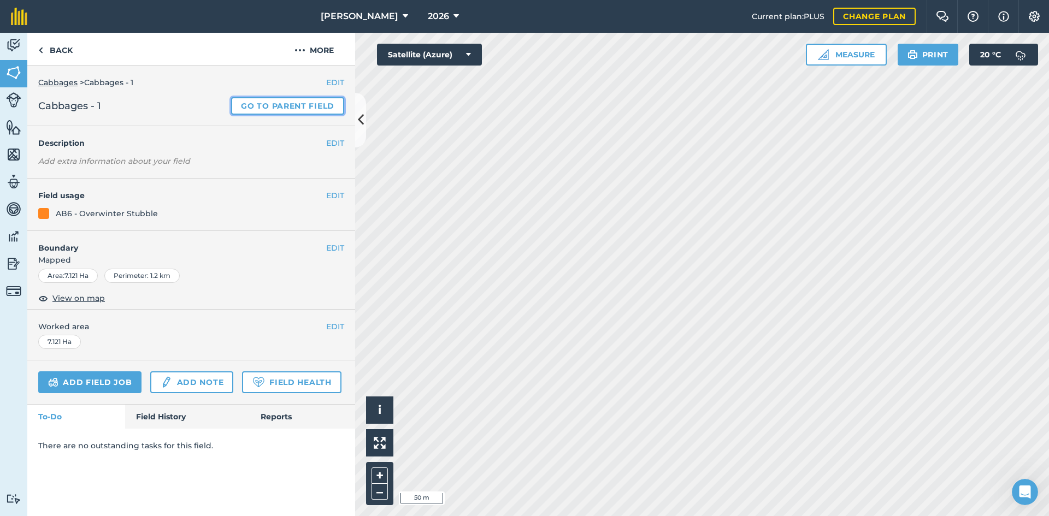
click at [295, 104] on link "Go to parent field" at bounding box center [287, 105] width 113 height 17
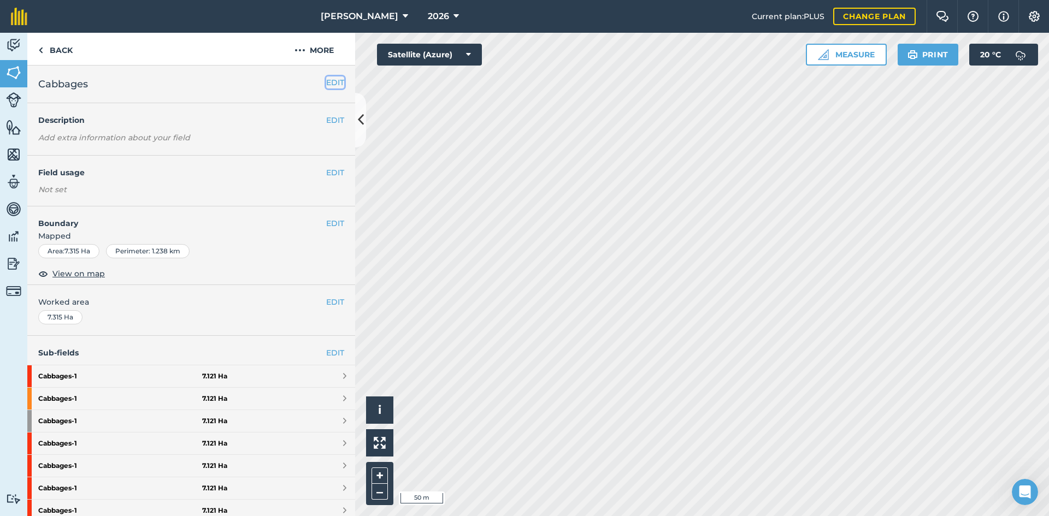
click at [326, 80] on button "EDIT" at bounding box center [335, 82] width 18 height 12
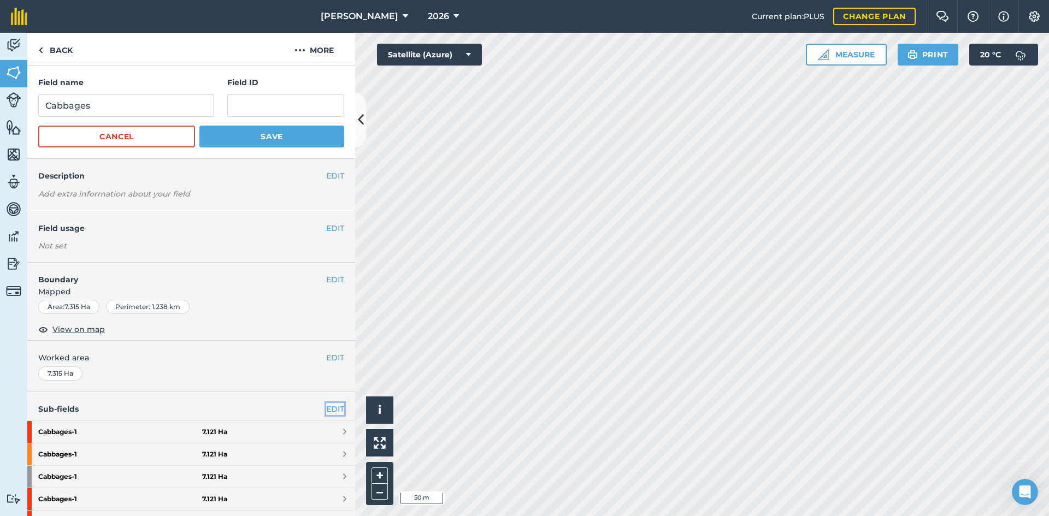
click at [328, 411] on link "EDIT" at bounding box center [335, 409] width 18 height 12
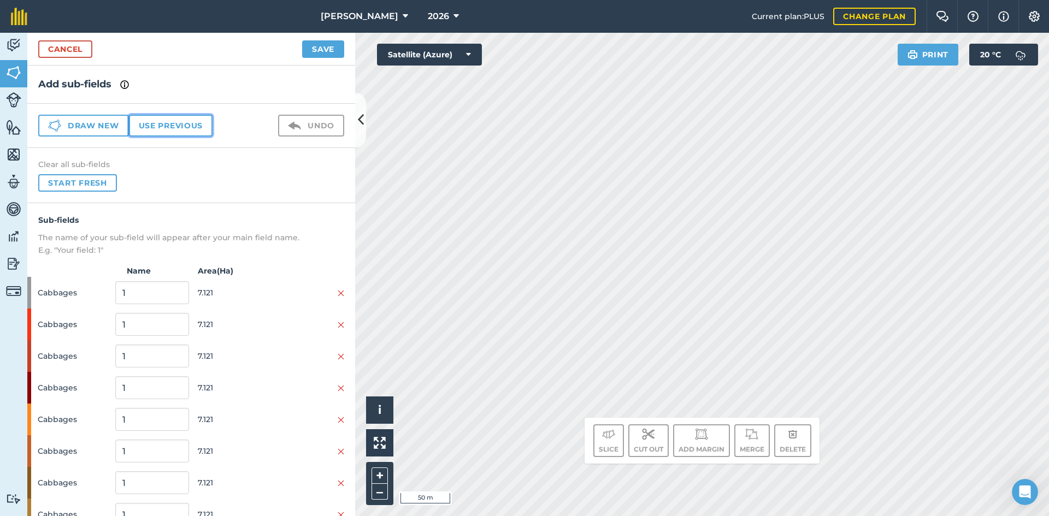
click at [151, 121] on button "Use previous" at bounding box center [171, 126] width 84 height 22
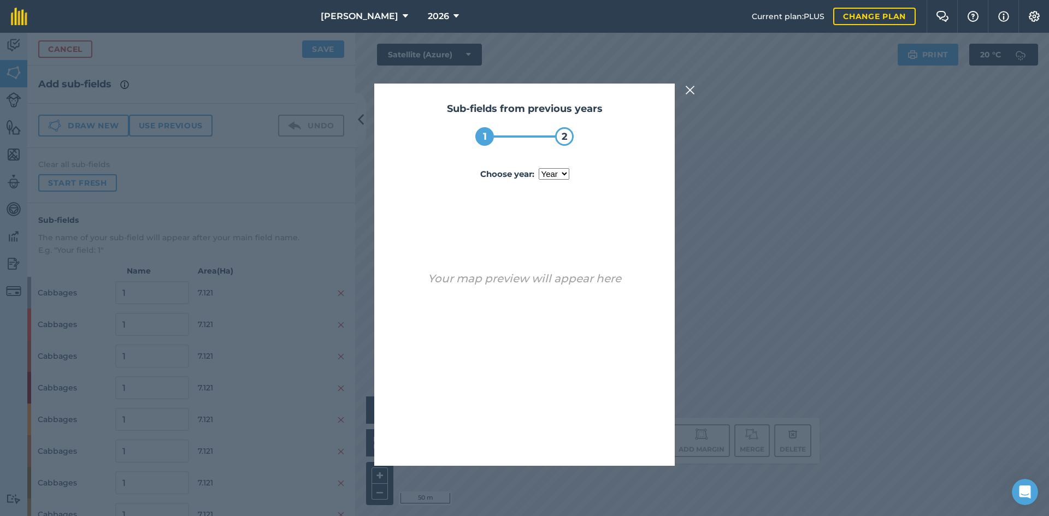
click at [538, 176] on label "Choose year : year 2024 2025" at bounding box center [525, 174] width 266 height 13
click at [539, 176] on select "year 2024 2025" at bounding box center [554, 173] width 31 height 11
click at [541, 176] on select "year 2024 2025" at bounding box center [554, 173] width 31 height 11
select select "2025"
click at [539, 168] on select "year 2024 2025" at bounding box center [554, 173] width 31 height 11
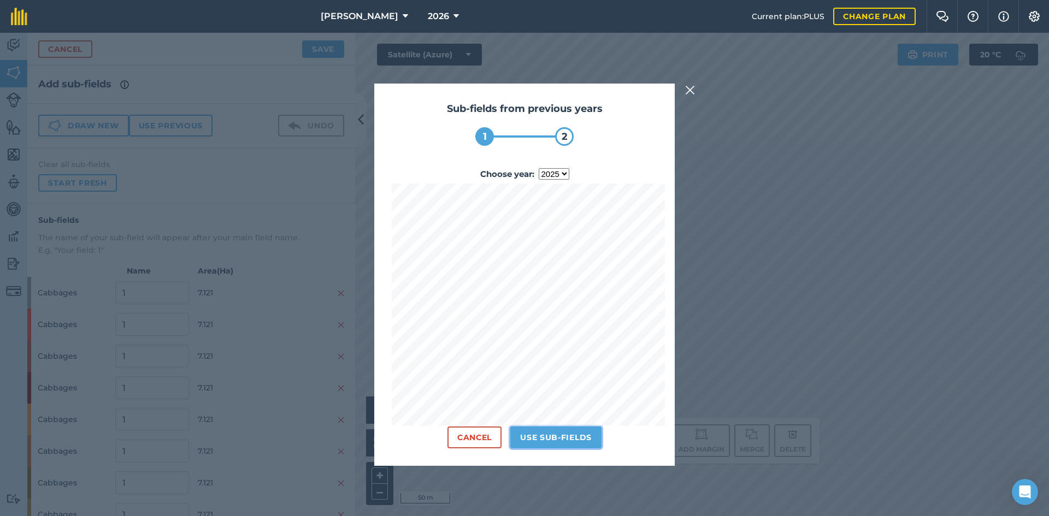
click at [564, 441] on button "Use sub-fields" at bounding box center [555, 438] width 91 height 22
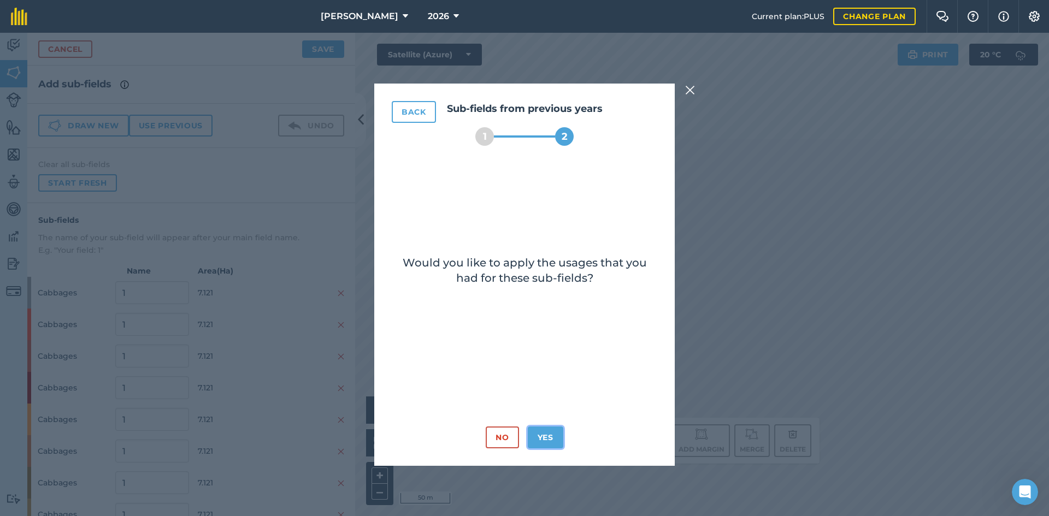
click at [553, 438] on button "Yes" at bounding box center [546, 438] width 36 height 22
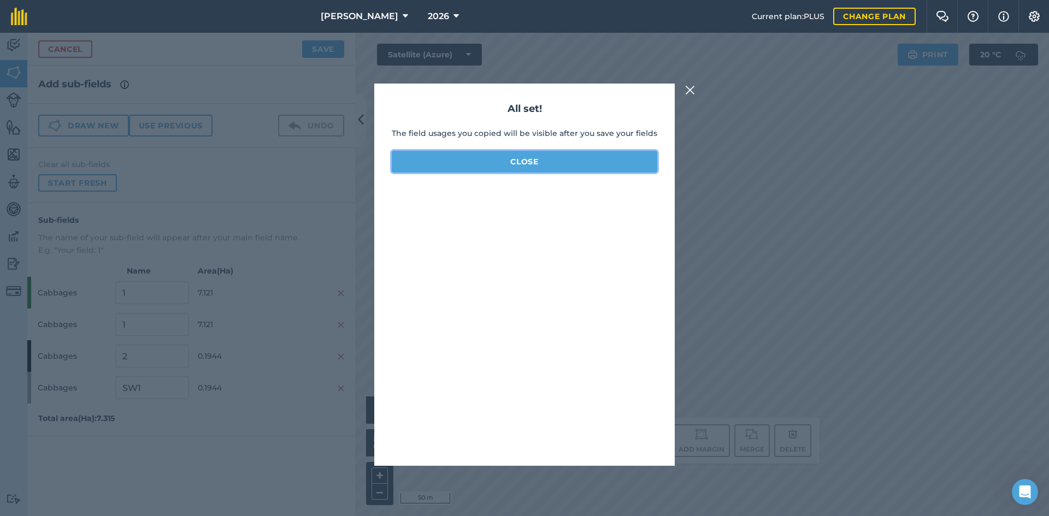
click at [514, 160] on button "Close" at bounding box center [525, 162] width 266 height 22
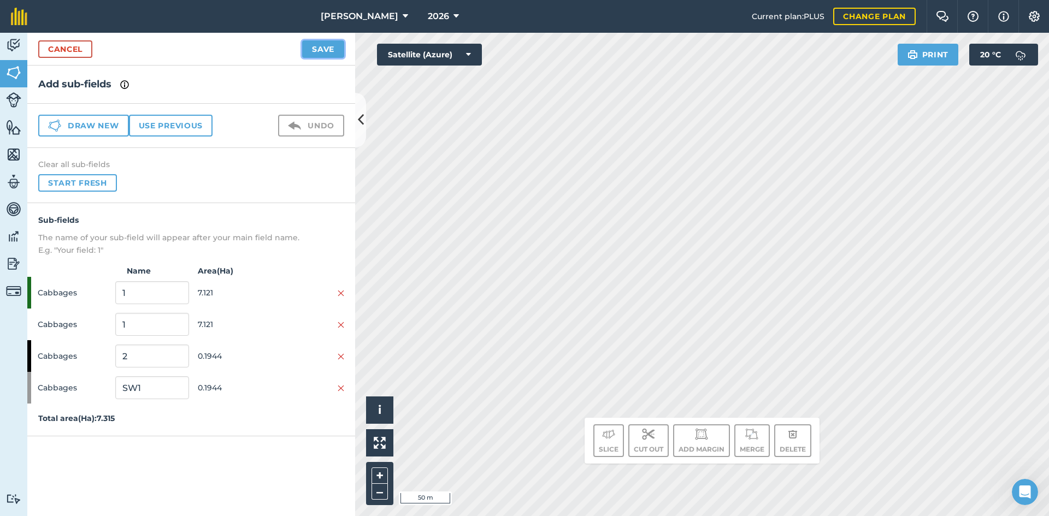
click at [323, 55] on button "Save" at bounding box center [323, 48] width 42 height 17
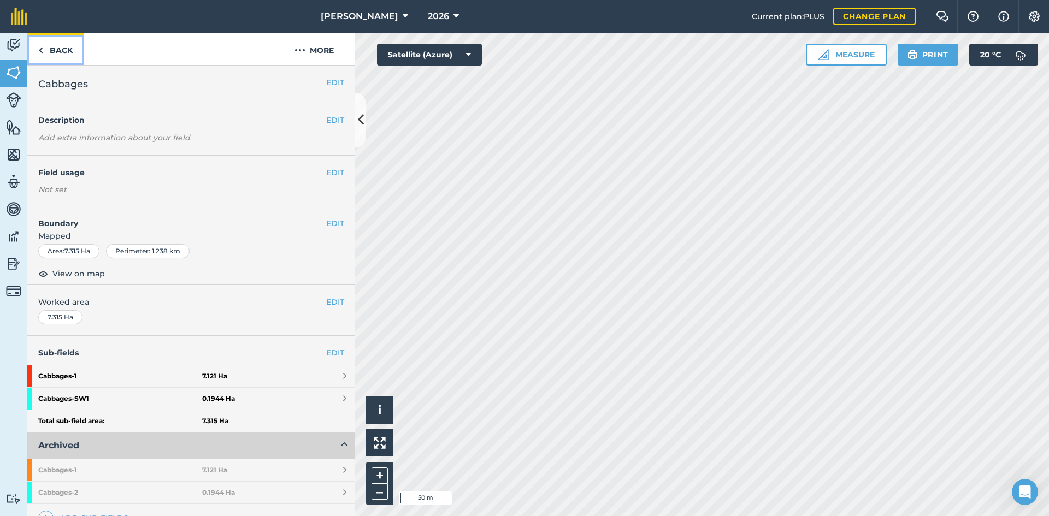
click at [67, 44] on link "Back" at bounding box center [55, 49] width 56 height 32
click at [62, 49] on link "Back" at bounding box center [55, 49] width 56 height 32
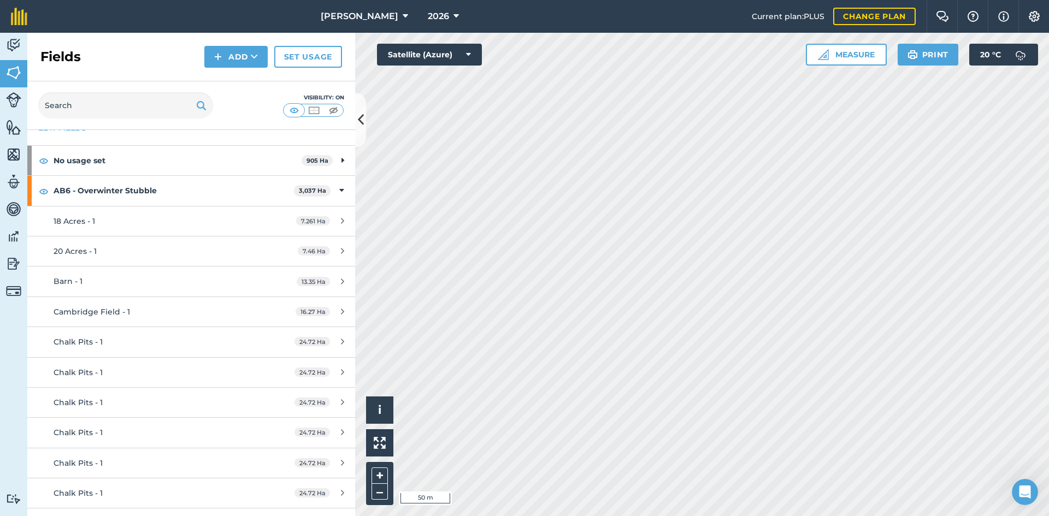
scroll to position [55, 0]
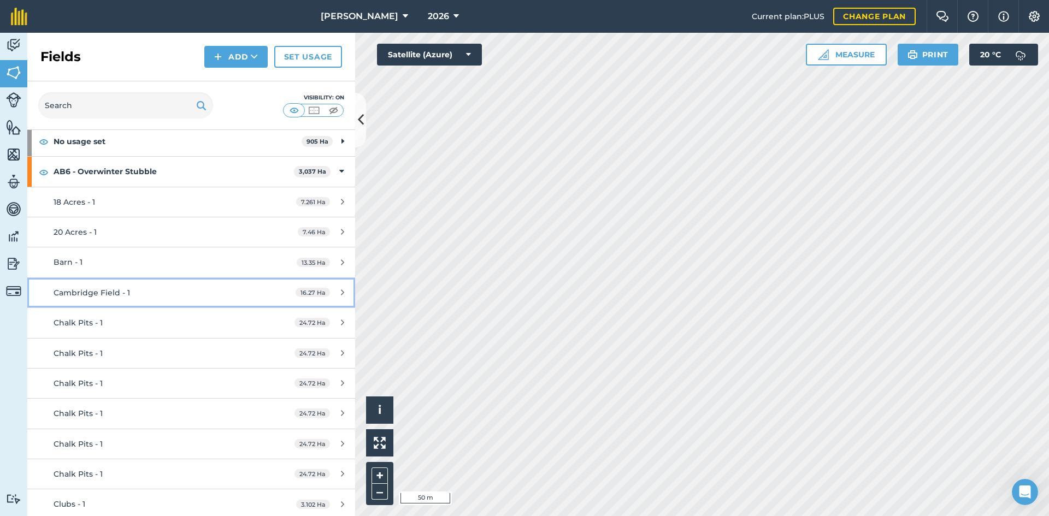
click at [181, 294] on div "Cambridge Field - 1" at bounding box center [156, 293] width 205 height 12
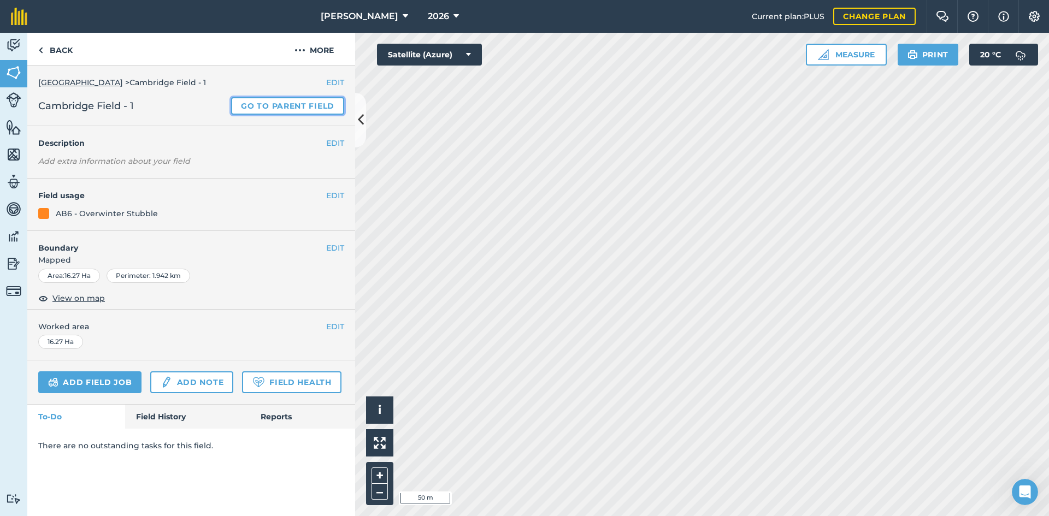
click at [309, 105] on link "Go to parent field" at bounding box center [287, 105] width 113 height 17
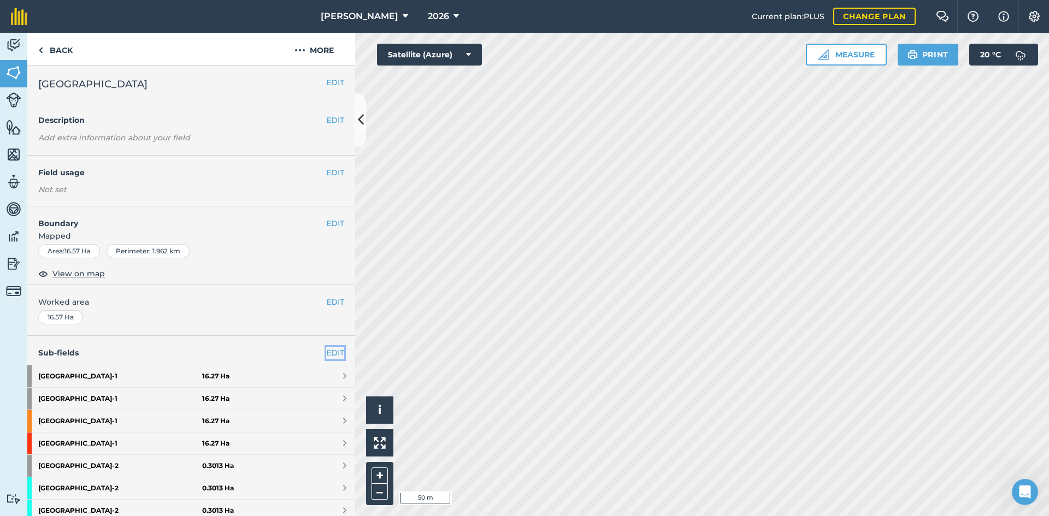
click at [328, 349] on link "EDIT" at bounding box center [335, 353] width 18 height 12
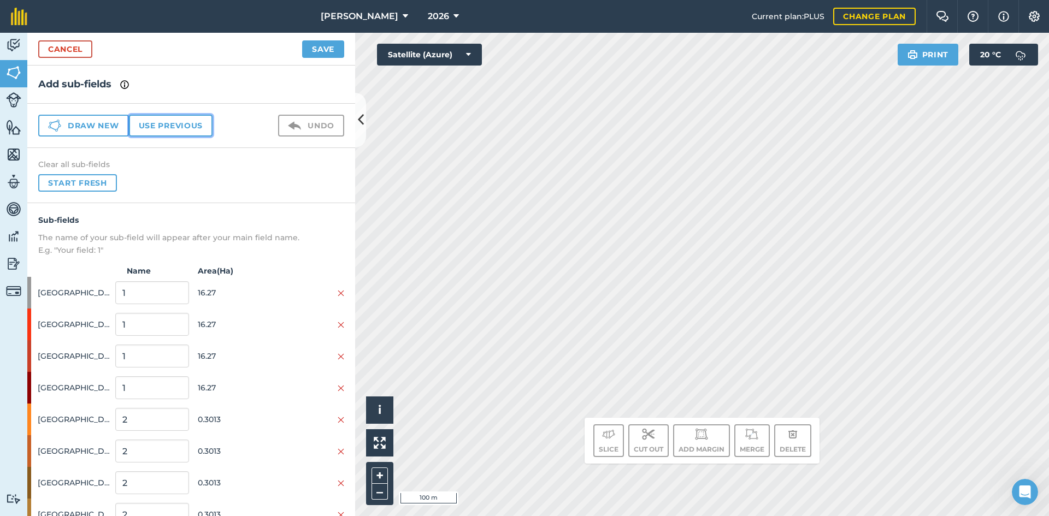
click at [182, 122] on button "Use previous" at bounding box center [171, 126] width 84 height 22
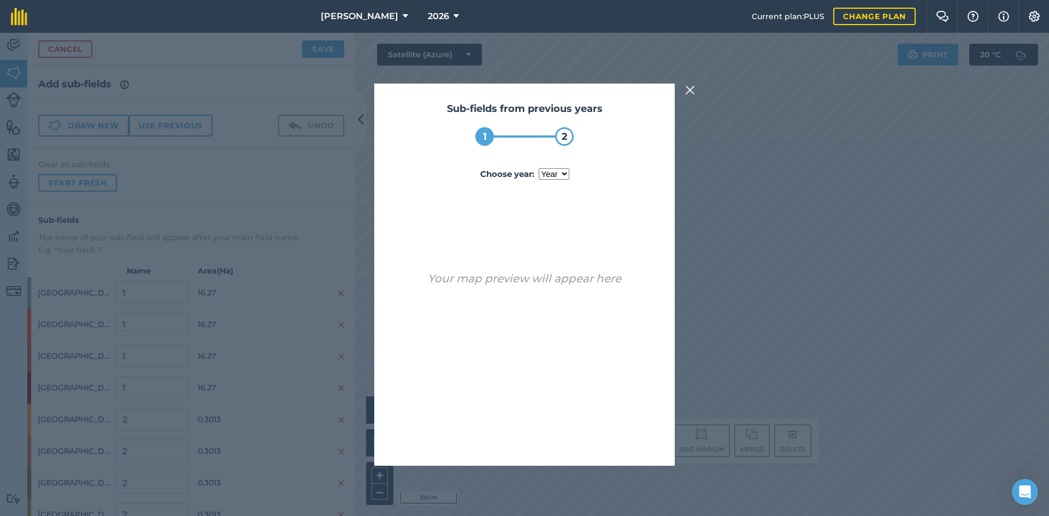
click at [555, 180] on select "year 2024 2025" at bounding box center [554, 173] width 31 height 11
select select "2025"
click at [539, 168] on select "year 2024 2025" at bounding box center [554, 173] width 31 height 11
click at [572, 445] on button "Use sub-fields" at bounding box center [555, 438] width 91 height 22
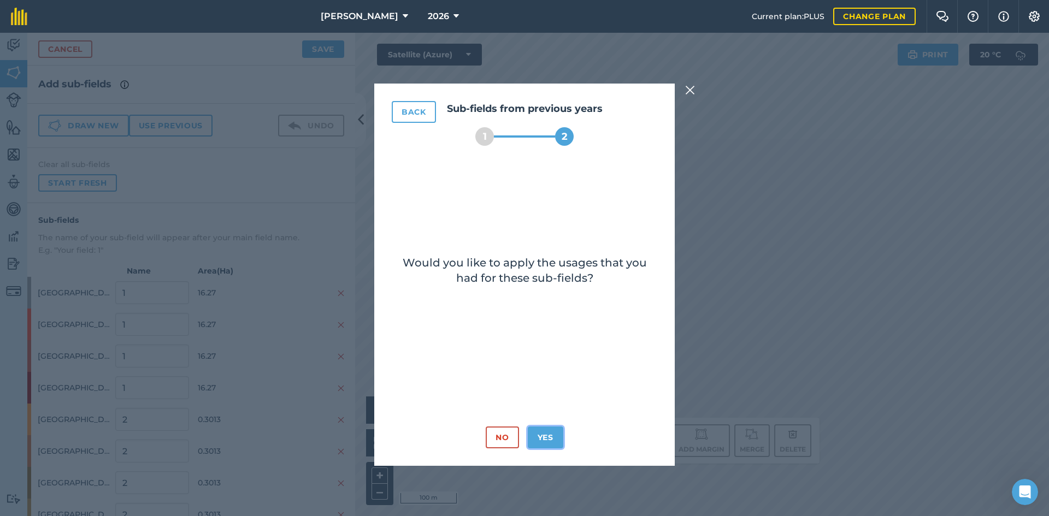
click at [538, 435] on button "Yes" at bounding box center [546, 438] width 36 height 22
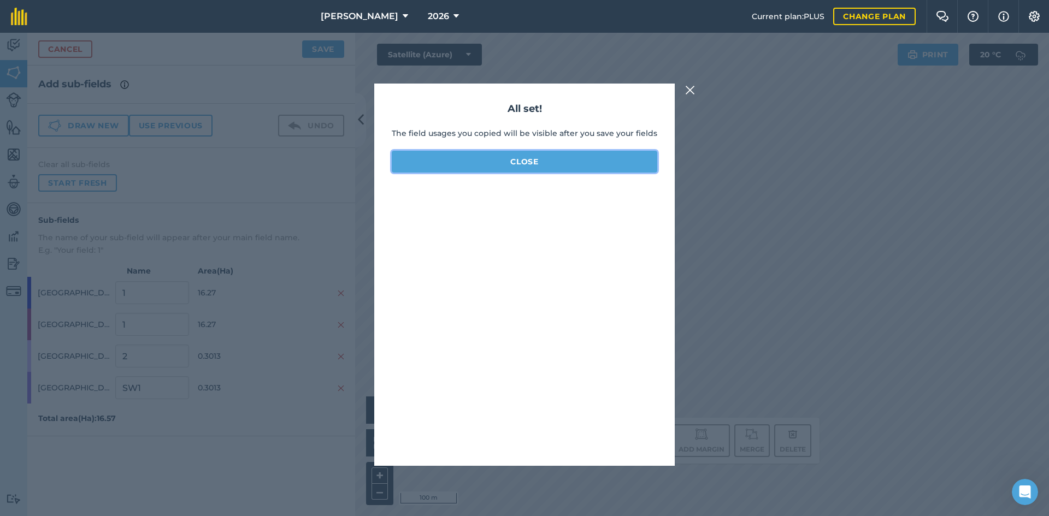
click at [613, 161] on button "Close" at bounding box center [525, 162] width 266 height 22
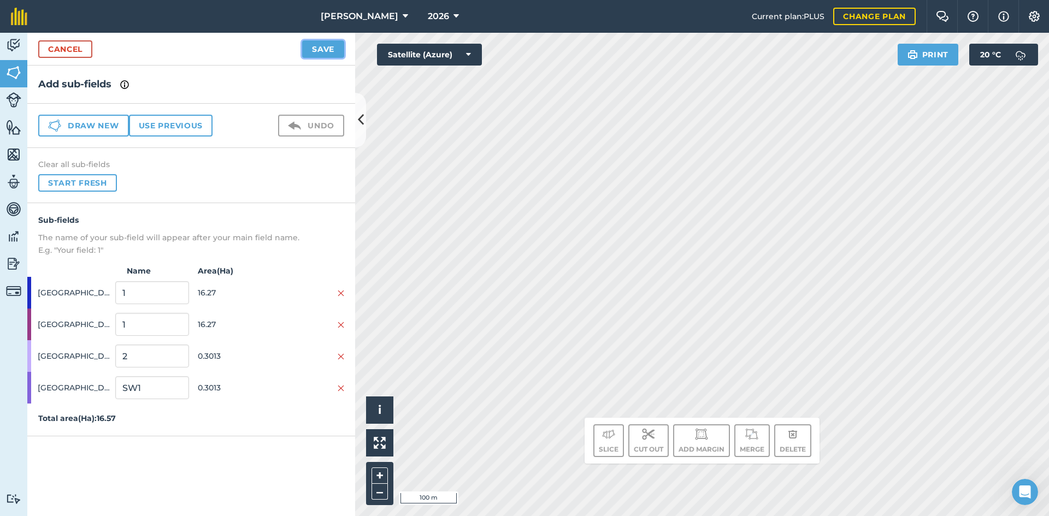
click at [333, 45] on button "Save" at bounding box center [323, 48] width 42 height 17
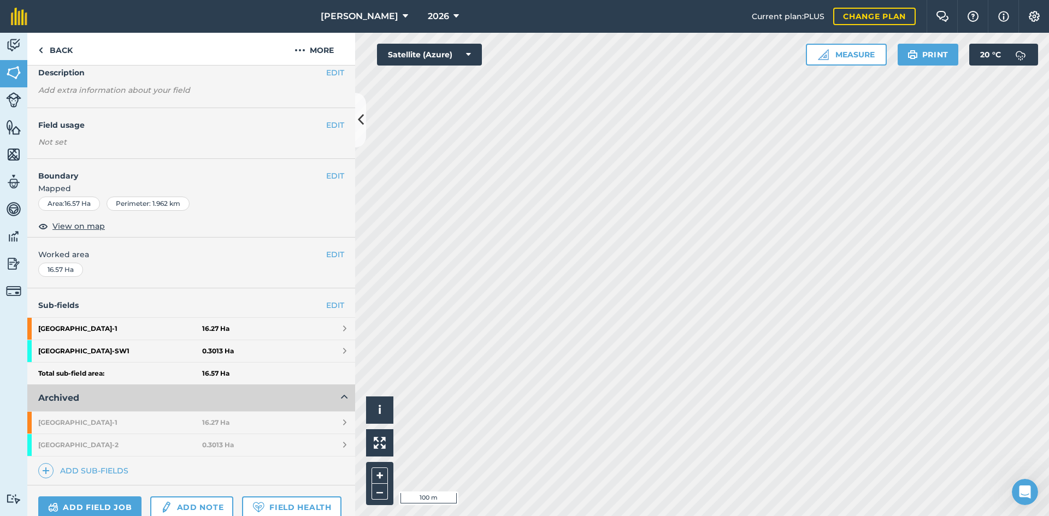
scroll to position [109, 0]
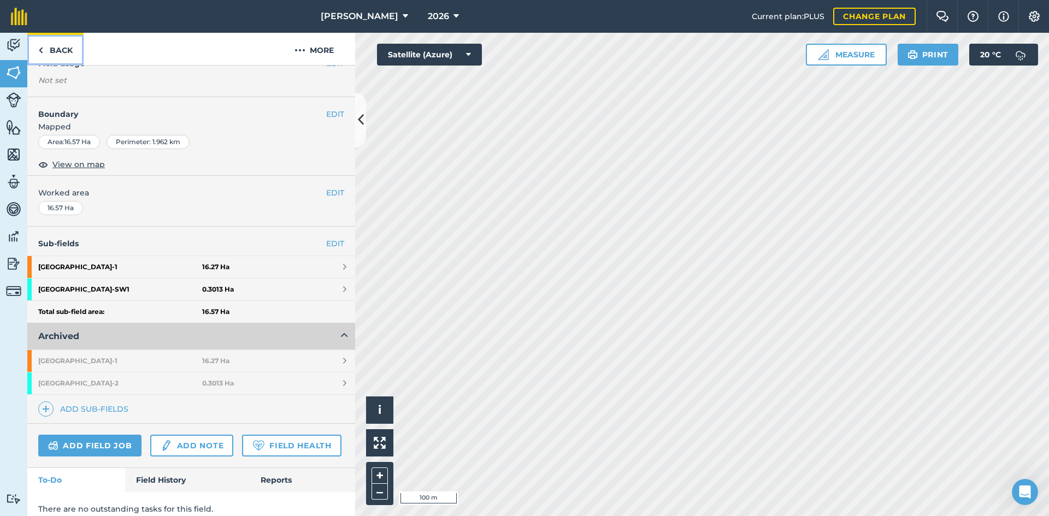
click at [51, 43] on link "Back" at bounding box center [55, 49] width 56 height 32
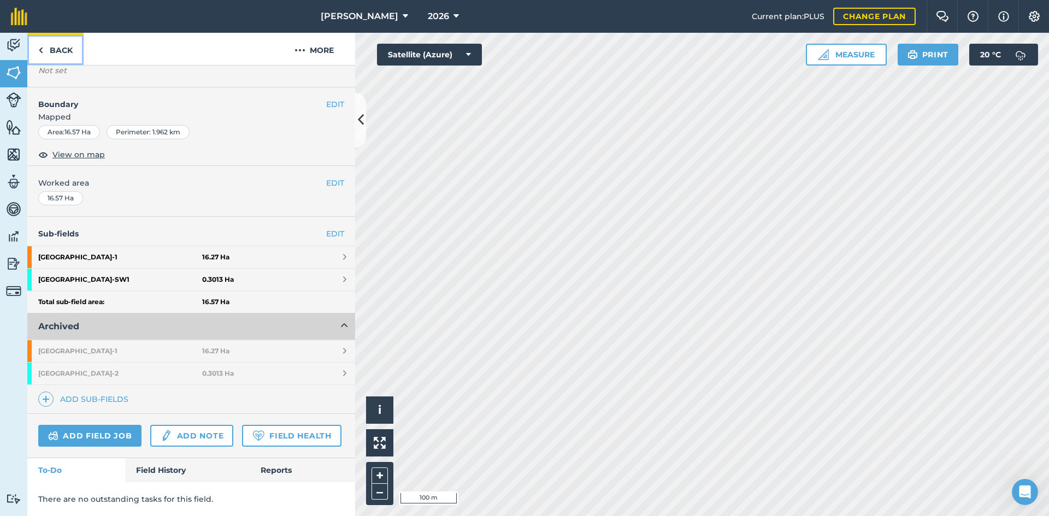
scroll to position [150, 0]
click at [60, 49] on link "Back" at bounding box center [55, 49] width 56 height 32
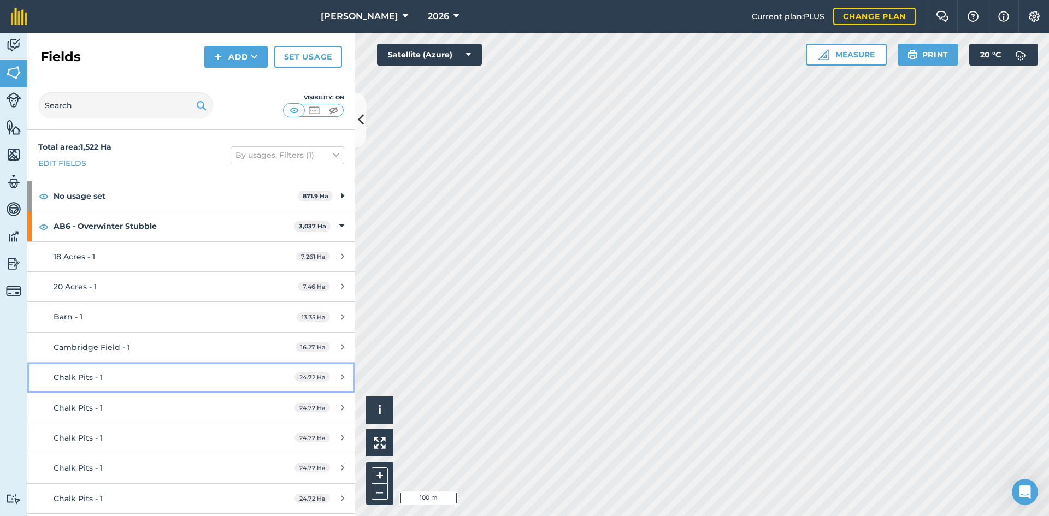
click at [199, 375] on div "Chalk Pits - 1" at bounding box center [156, 378] width 205 height 12
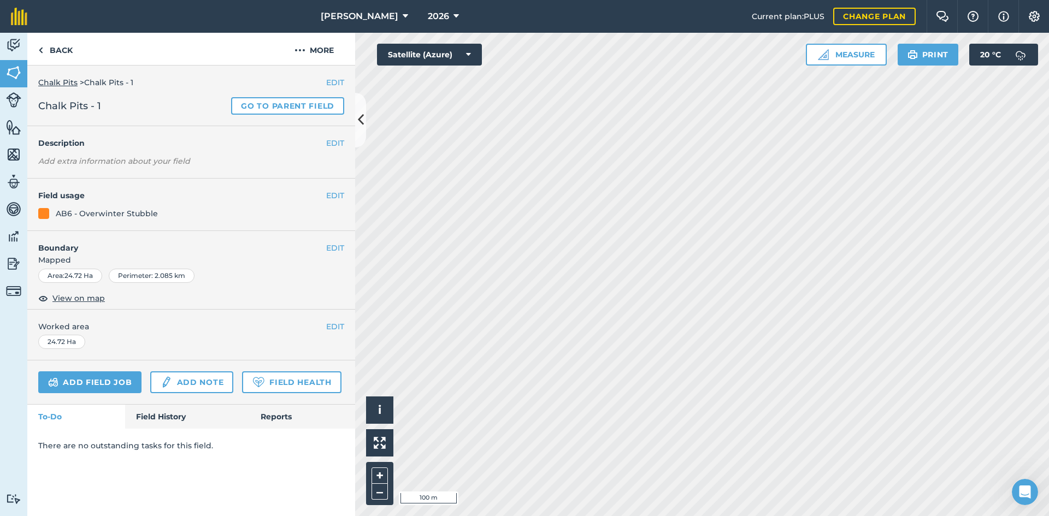
click at [318, 93] on div "EDIT Chalk Pits > Chalk Pits - 1 Chalk Pits - 1 Go to parent field" at bounding box center [191, 96] width 328 height 61
click at [311, 104] on link "Go to parent field" at bounding box center [287, 105] width 113 height 17
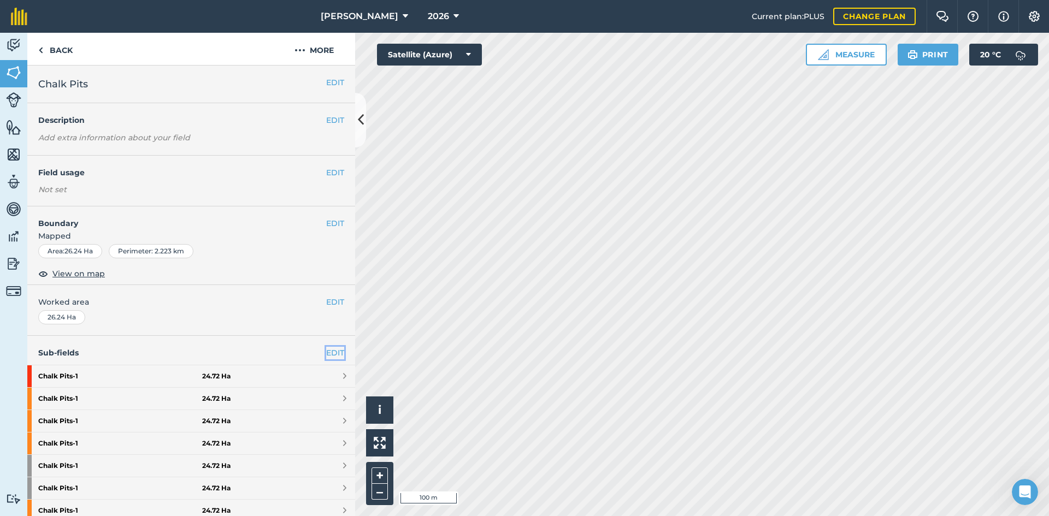
click at [327, 351] on link "EDIT" at bounding box center [335, 353] width 18 height 12
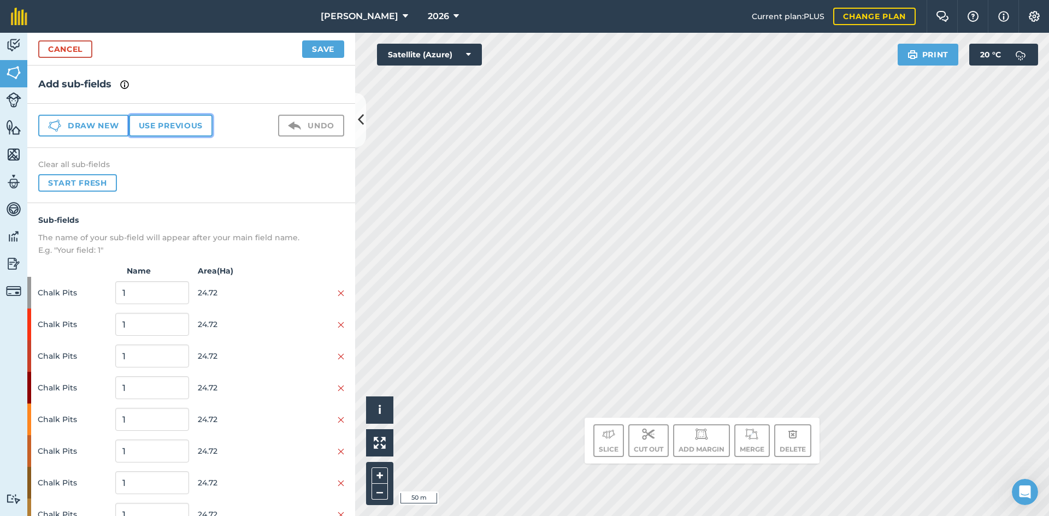
click at [169, 126] on button "Use previous" at bounding box center [171, 126] width 84 height 22
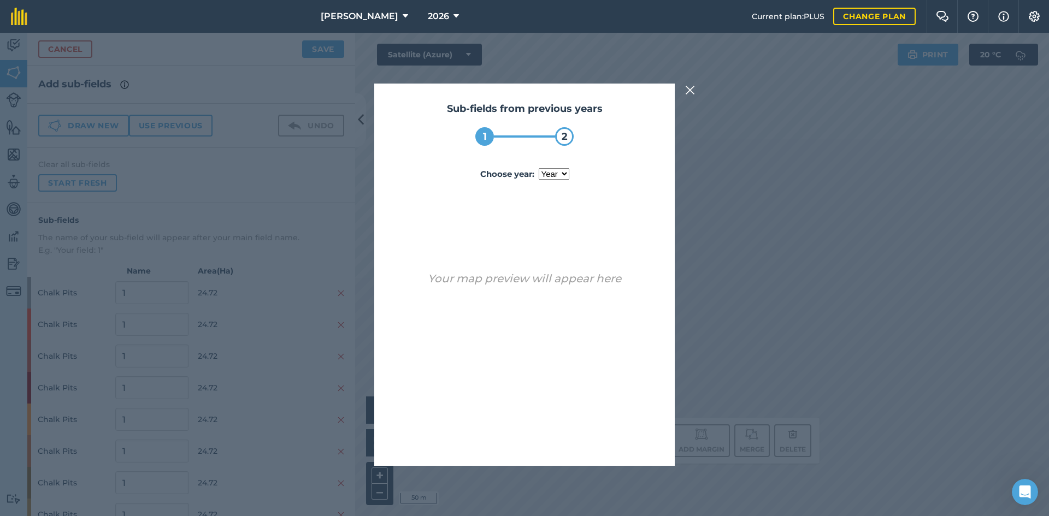
click at [550, 171] on select "year 2023 2024 2025" at bounding box center [554, 173] width 31 height 11
select select "2025"
click at [539, 168] on select "year 2023 2024 2025" at bounding box center [554, 173] width 31 height 11
click at [563, 438] on button "Use sub-fields" at bounding box center [555, 438] width 91 height 22
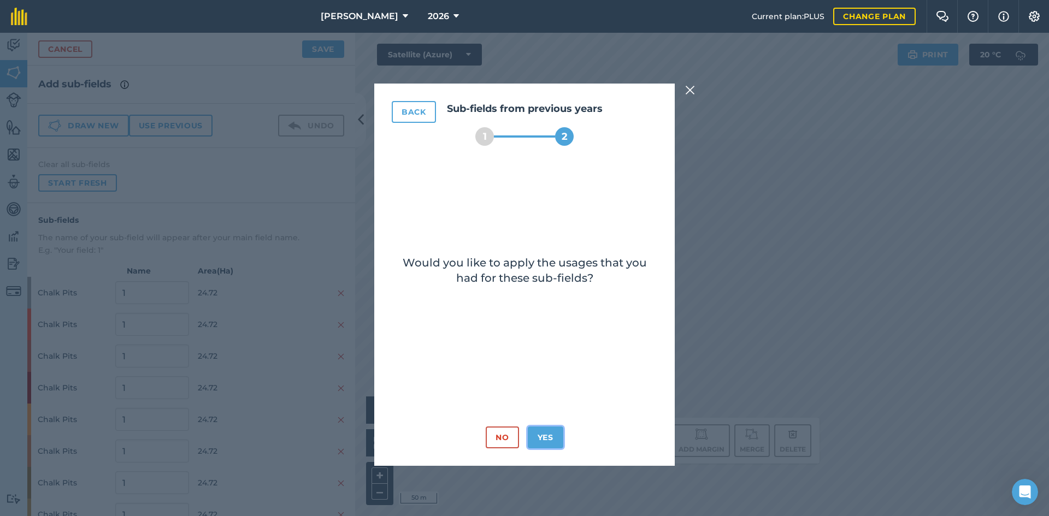
click at [558, 433] on button "Yes" at bounding box center [546, 438] width 36 height 22
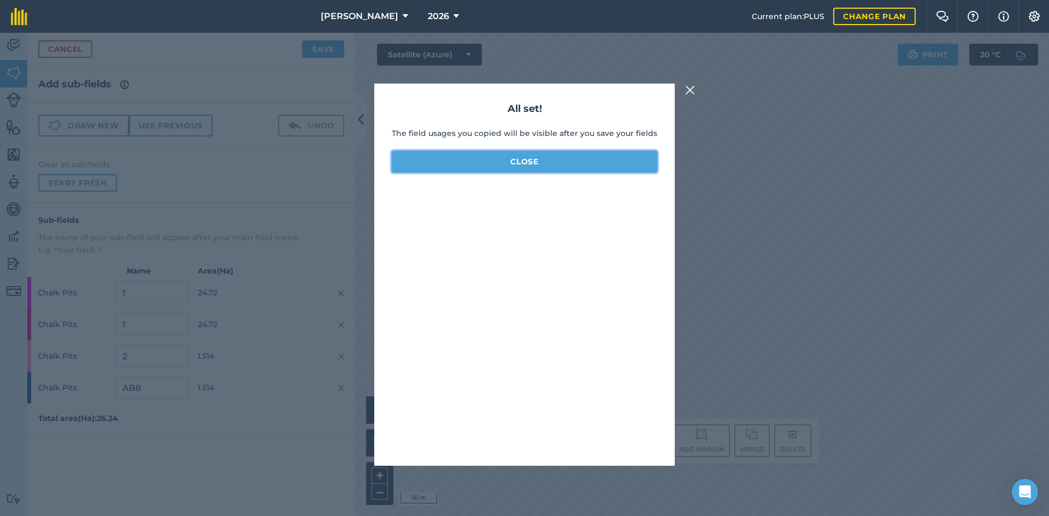
click at [544, 151] on button "Close" at bounding box center [525, 162] width 266 height 22
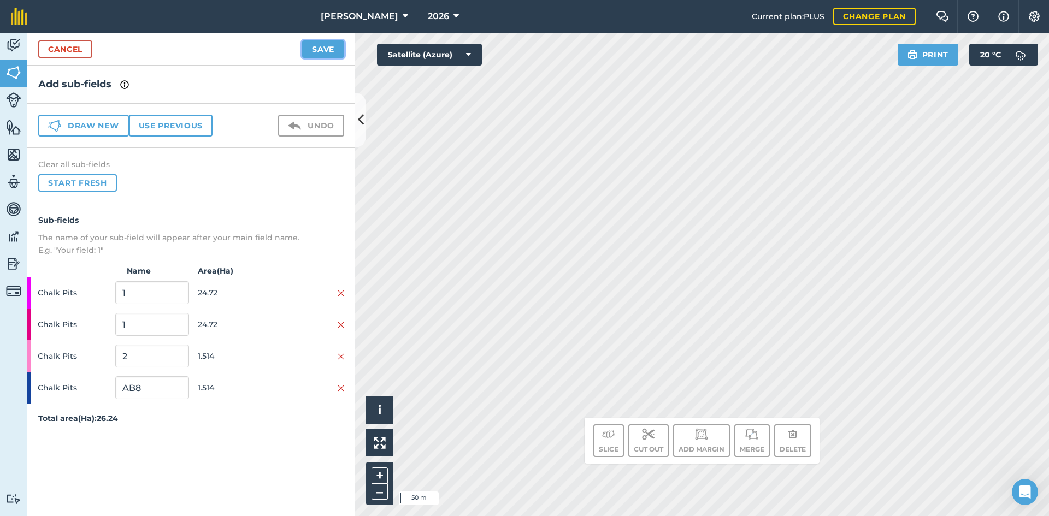
click at [330, 46] on button "Save" at bounding box center [323, 48] width 42 height 17
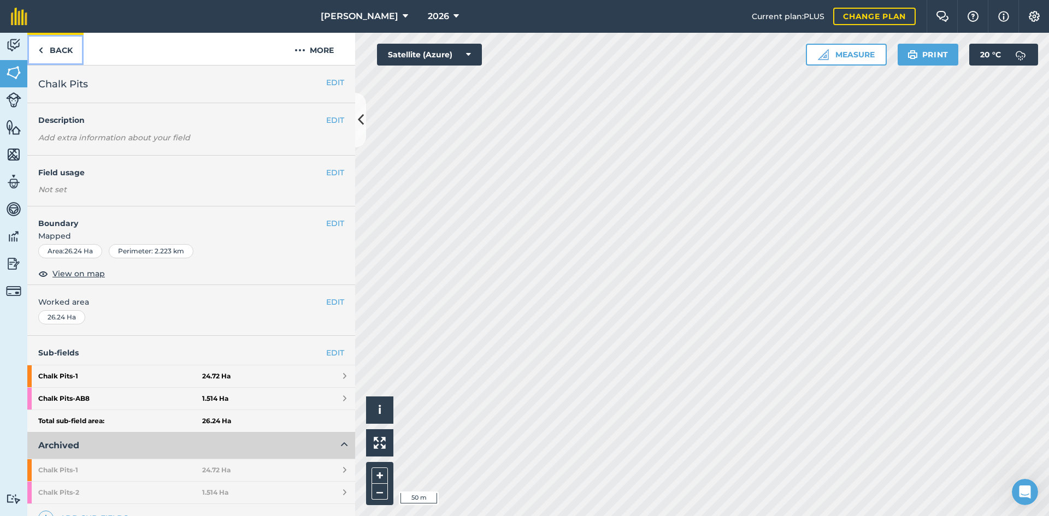
click at [56, 51] on link "Back" at bounding box center [55, 49] width 56 height 32
click at [51, 56] on link "Back" at bounding box center [55, 49] width 56 height 32
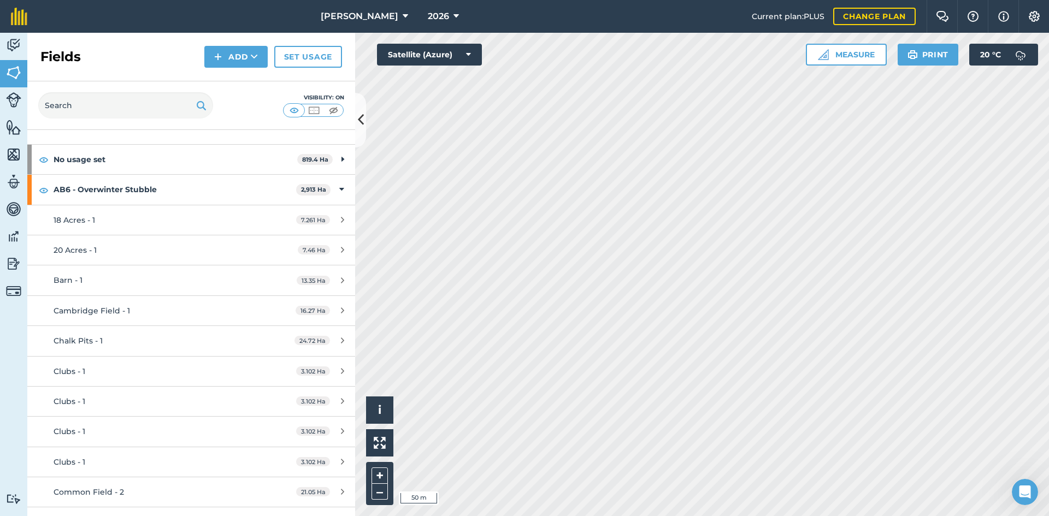
scroll to position [55, 0]
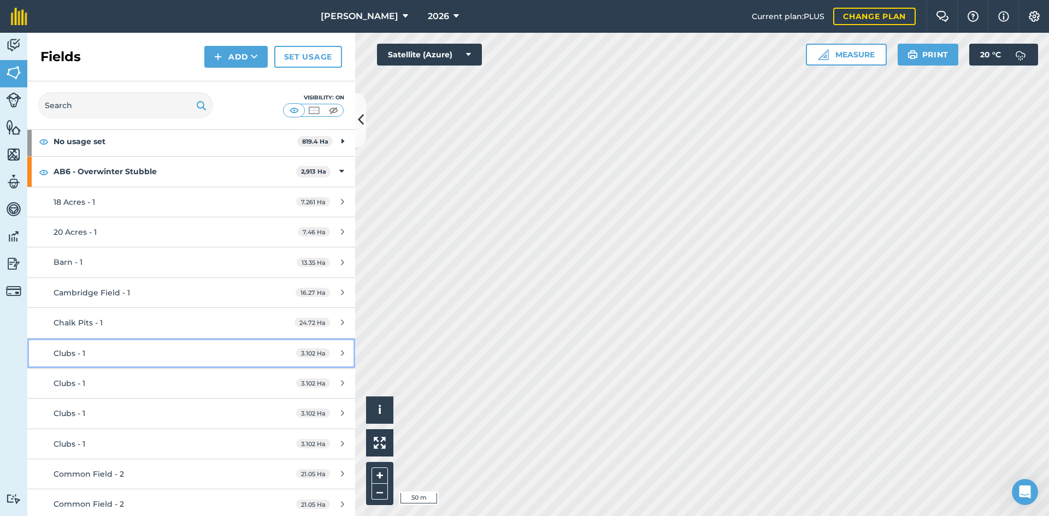
click at [213, 351] on div "Clubs - 1" at bounding box center [156, 353] width 205 height 12
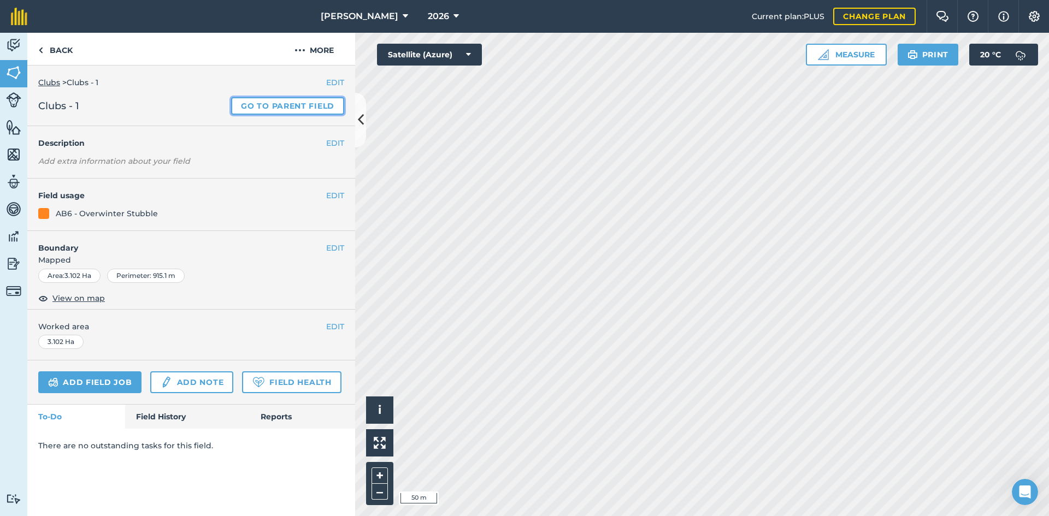
click at [324, 97] on link "Go to parent field" at bounding box center [287, 105] width 113 height 17
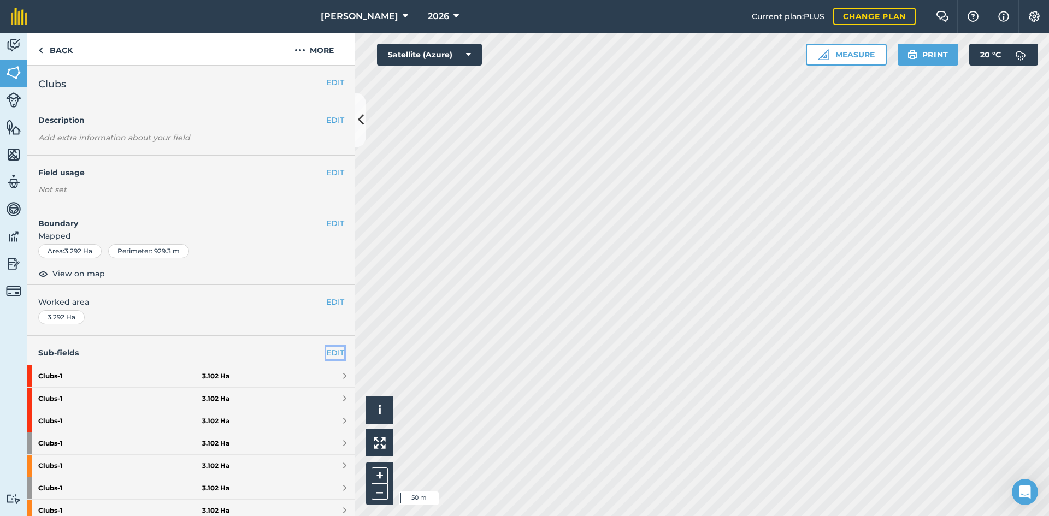
click at [326, 350] on link "EDIT" at bounding box center [335, 353] width 18 height 12
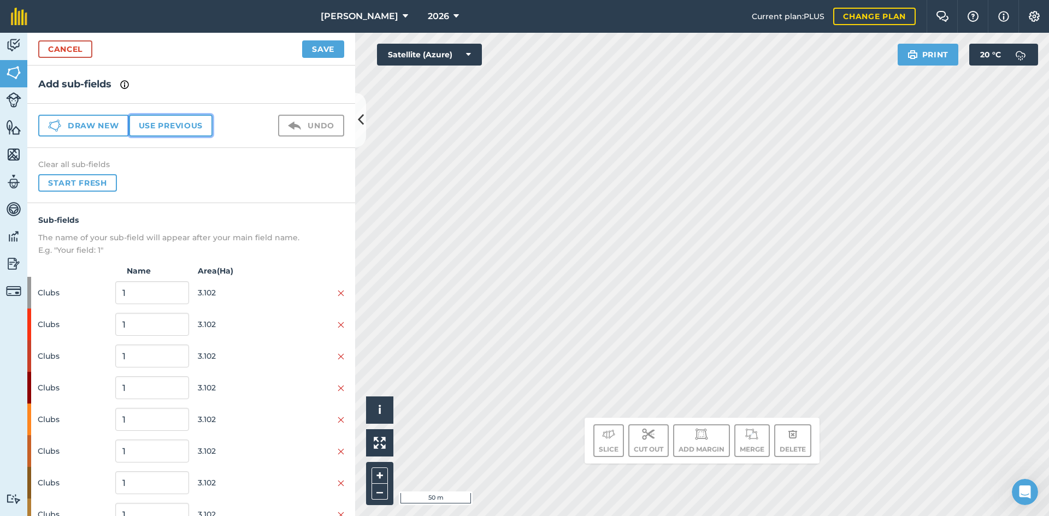
click at [179, 129] on button "Use previous" at bounding box center [171, 126] width 84 height 22
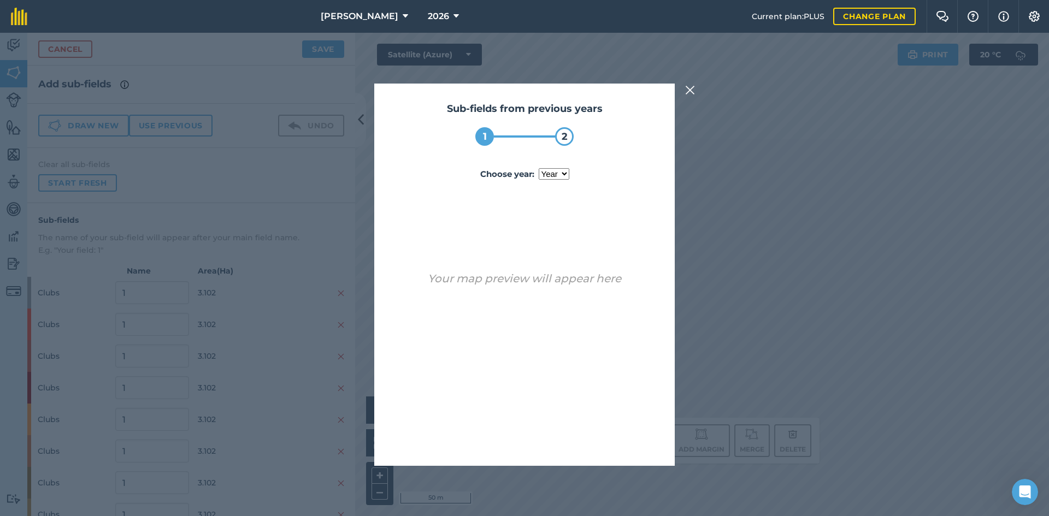
drag, startPoint x: 548, startPoint y: 170, endPoint x: 552, endPoint y: 178, distance: 9.3
click at [548, 170] on select "year 2024 2025" at bounding box center [554, 173] width 31 height 11
select select "2025"
click at [539, 168] on select "year 2024 2025" at bounding box center [554, 173] width 31 height 11
click at [579, 435] on button "Use sub-fields" at bounding box center [555, 438] width 91 height 22
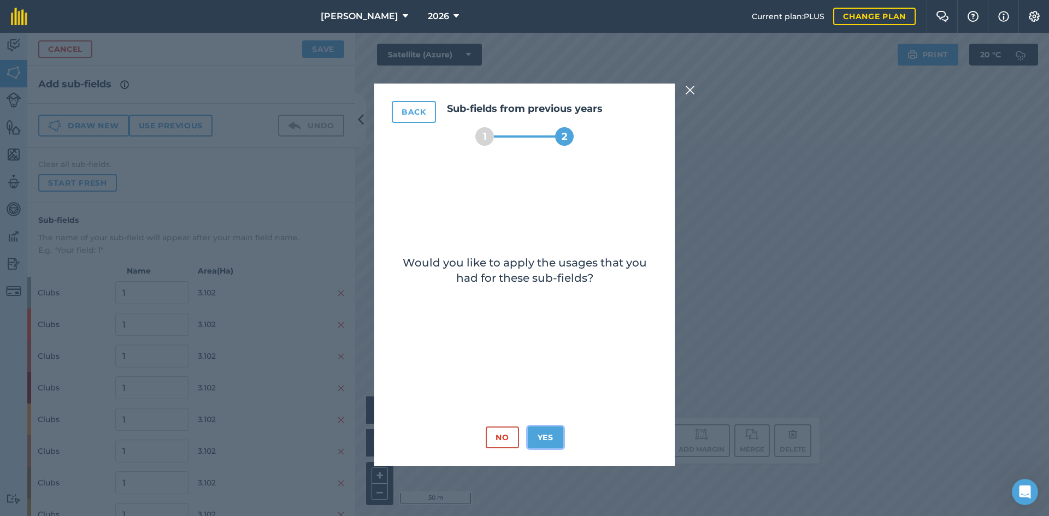
click at [550, 438] on button "Yes" at bounding box center [546, 438] width 36 height 22
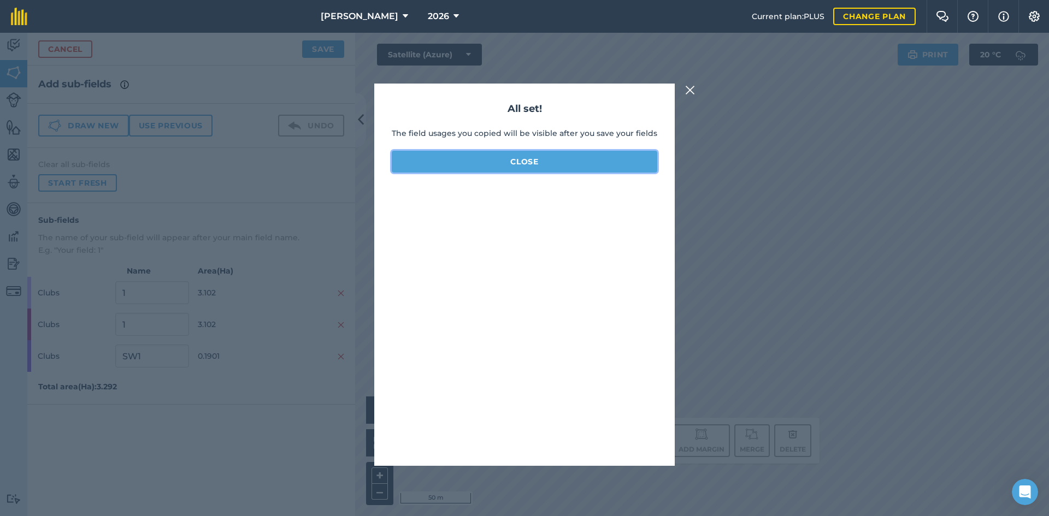
click at [570, 164] on button "Close" at bounding box center [525, 162] width 266 height 22
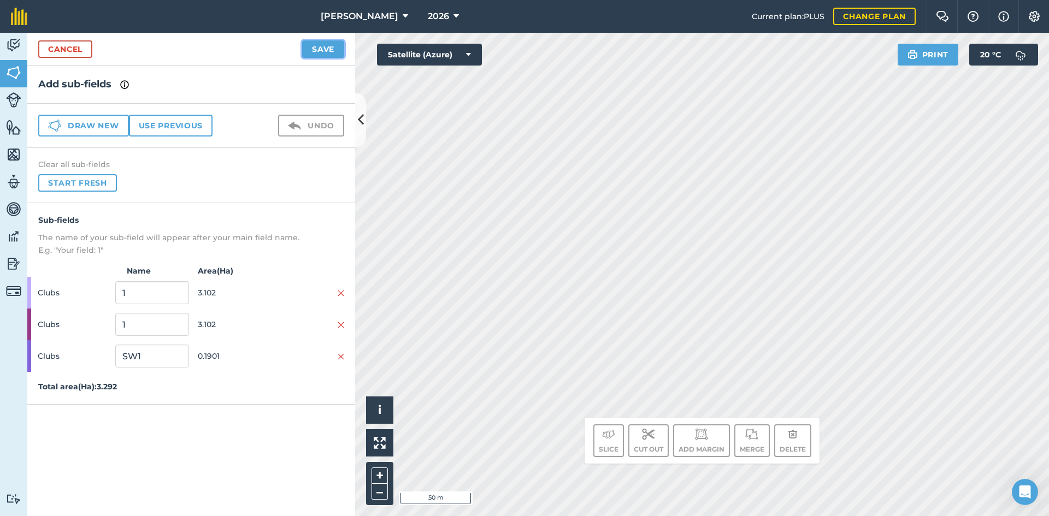
click at [308, 51] on button "Save" at bounding box center [323, 48] width 42 height 17
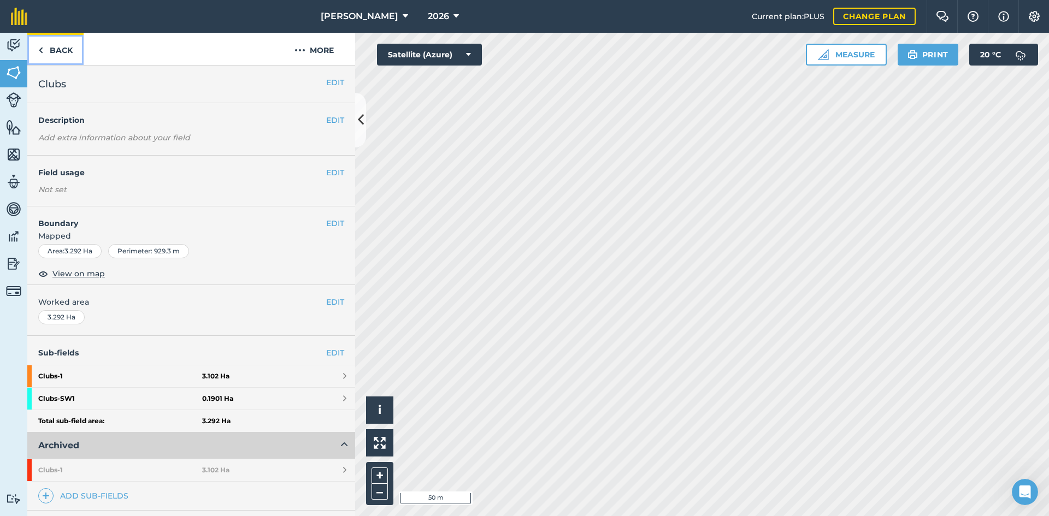
click at [60, 45] on link "Back" at bounding box center [55, 49] width 56 height 32
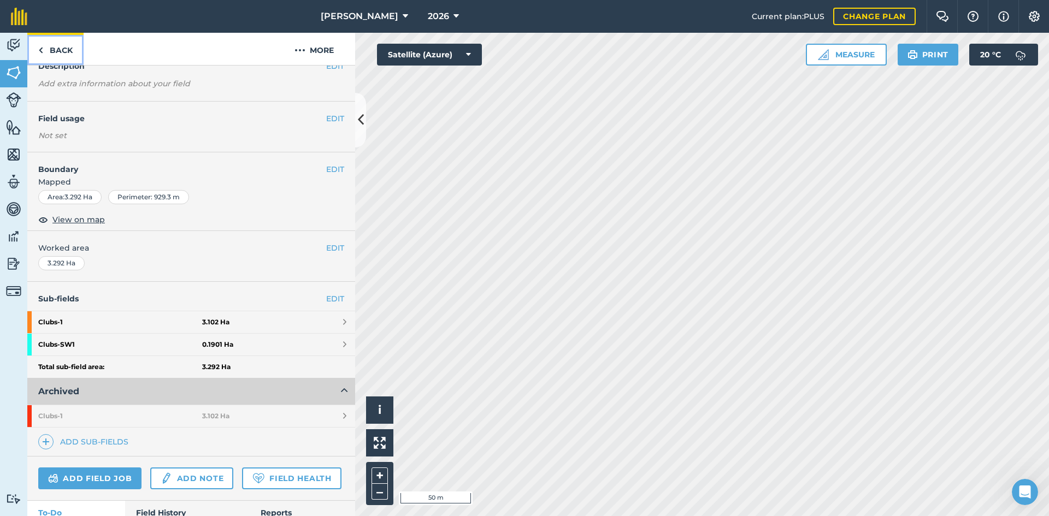
scroll to position [127, 0]
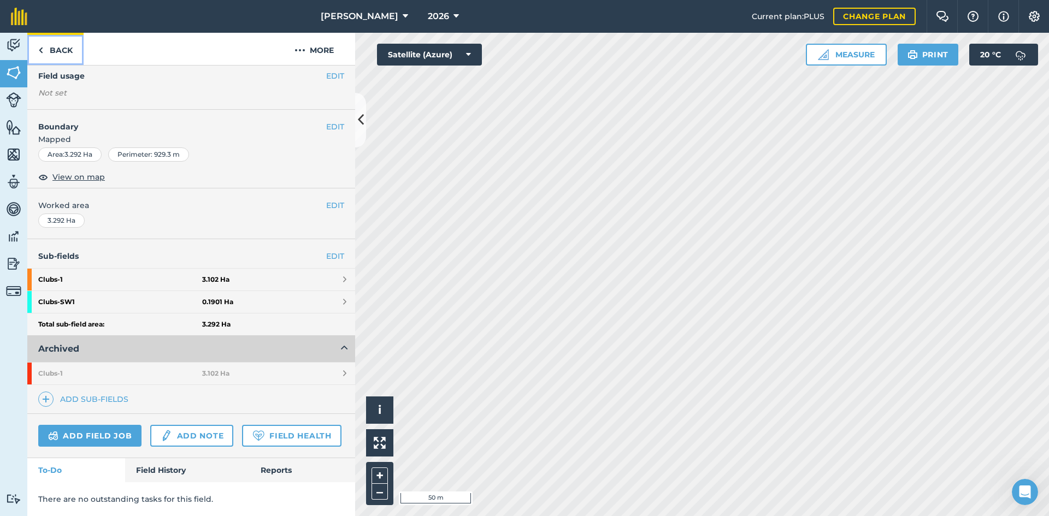
click at [65, 58] on link "Back" at bounding box center [55, 49] width 56 height 32
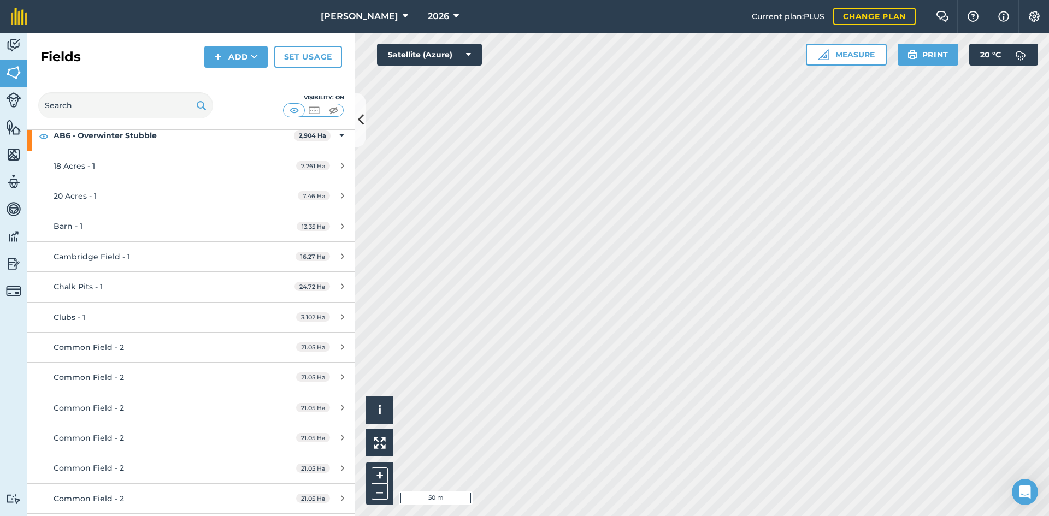
scroll to position [109, 0]
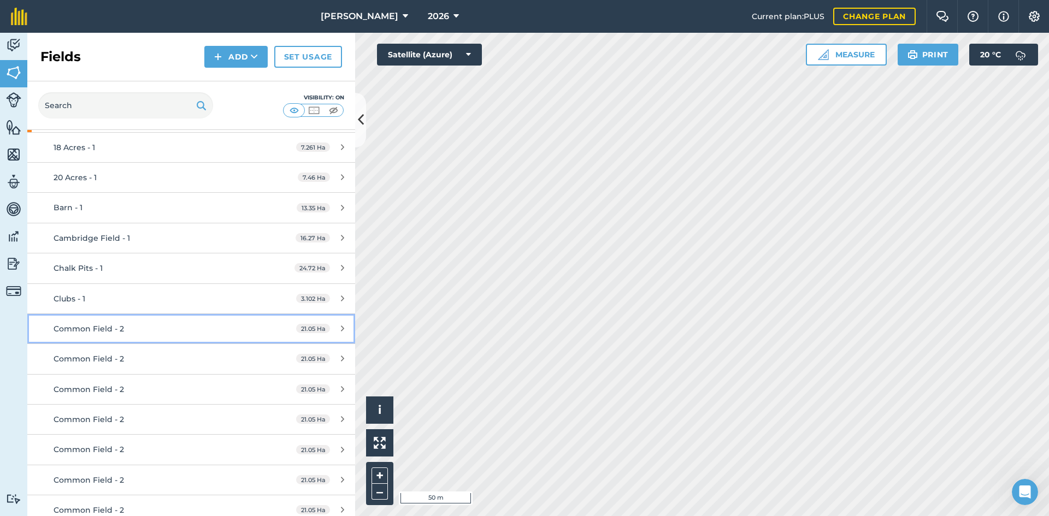
click at [192, 327] on div "Common Field - 2" at bounding box center [156, 329] width 205 height 12
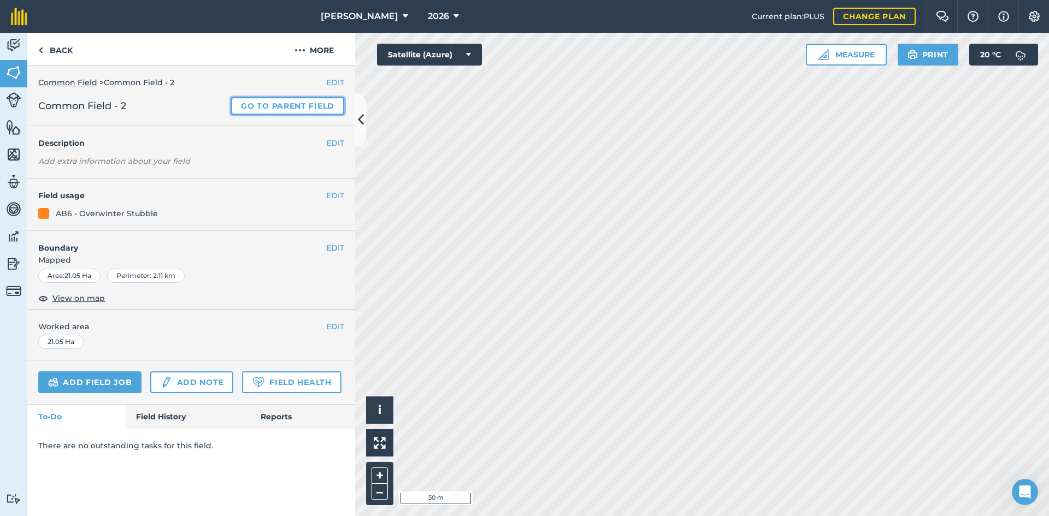
click at [325, 102] on link "Go to parent field" at bounding box center [287, 105] width 113 height 17
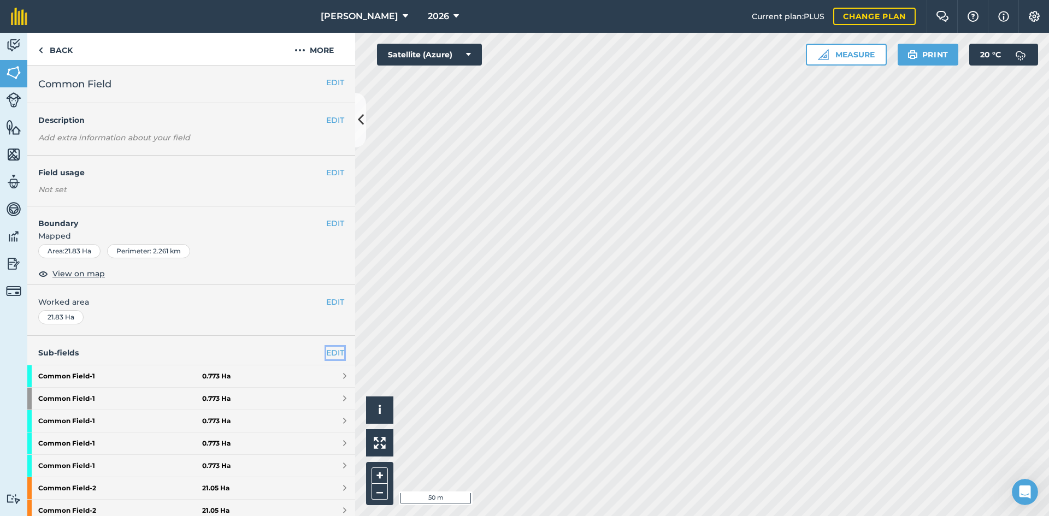
click at [331, 351] on link "EDIT" at bounding box center [335, 353] width 18 height 12
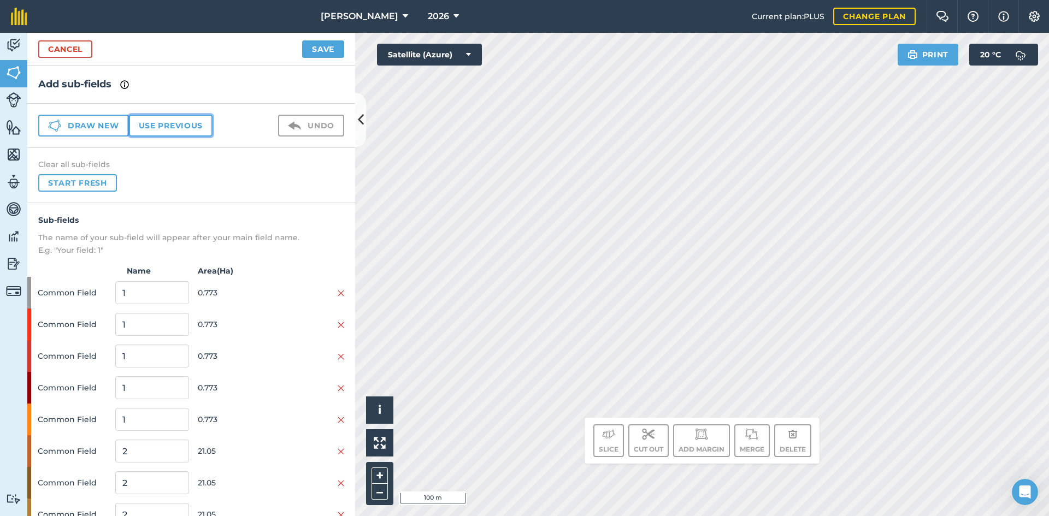
click at [187, 120] on button "Use previous" at bounding box center [171, 126] width 84 height 22
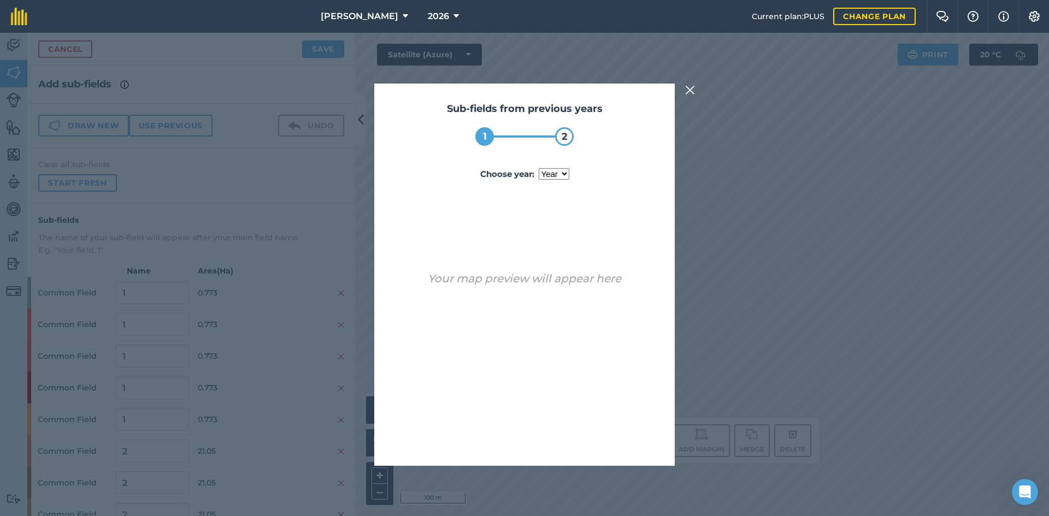
click at [558, 173] on select "year 2024 2025" at bounding box center [554, 173] width 31 height 11
select select "2025"
click at [539, 168] on select "year 2024 2025" at bounding box center [554, 173] width 31 height 11
click at [566, 440] on button "Use sub-fields" at bounding box center [555, 438] width 91 height 22
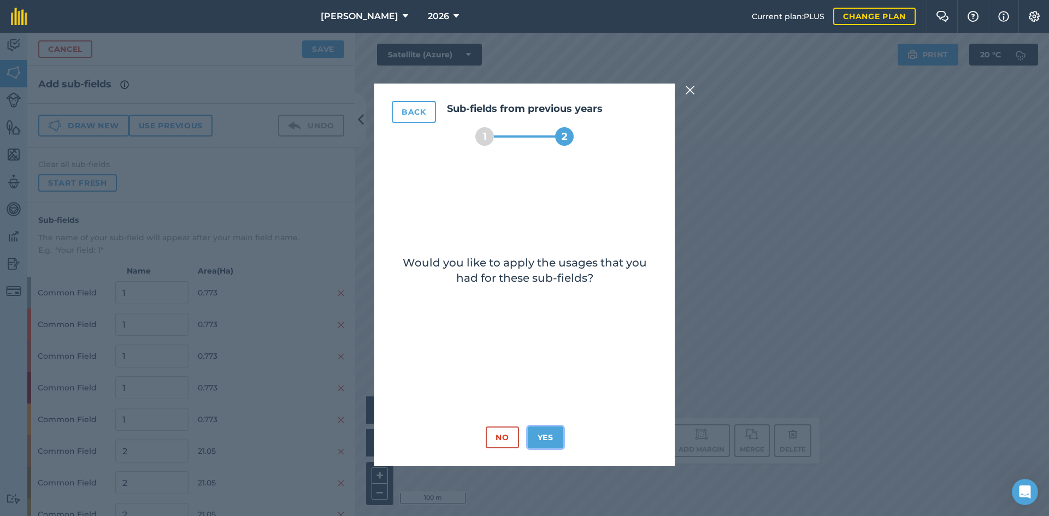
click at [547, 439] on button "Yes" at bounding box center [546, 438] width 36 height 22
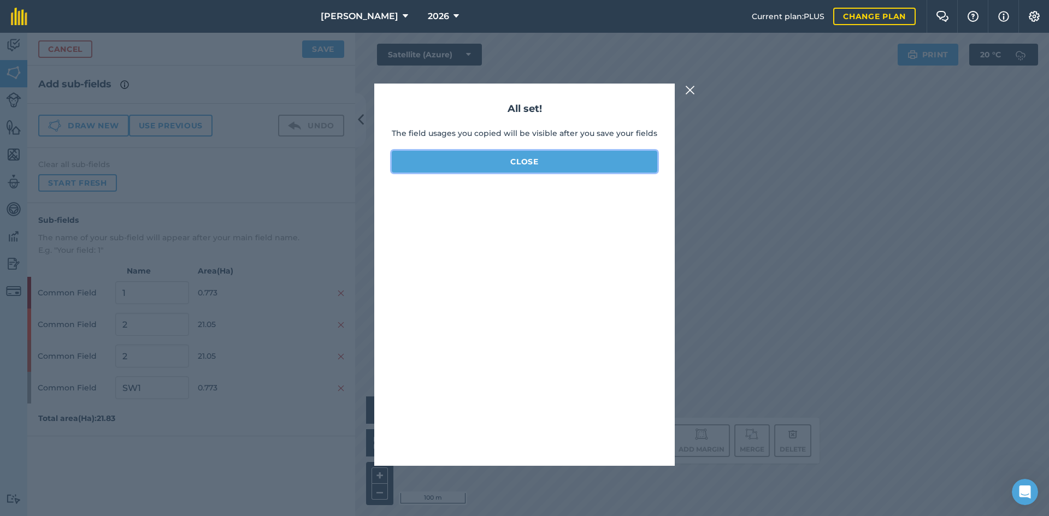
click at [478, 169] on button "Close" at bounding box center [525, 162] width 266 height 22
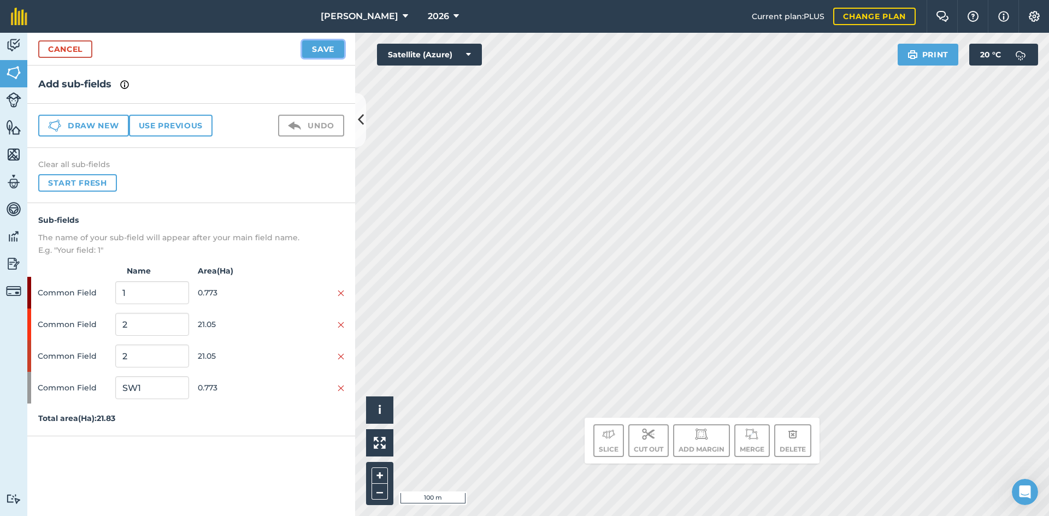
click at [335, 48] on button "Save" at bounding box center [323, 48] width 42 height 17
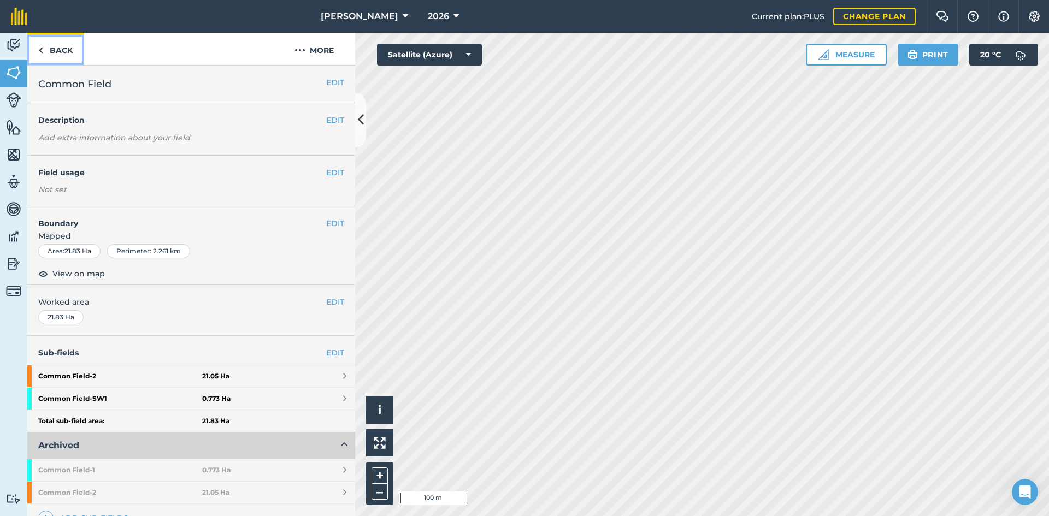
click at [63, 45] on link "Back" at bounding box center [55, 49] width 56 height 32
click at [58, 45] on link "Back" at bounding box center [55, 49] width 56 height 32
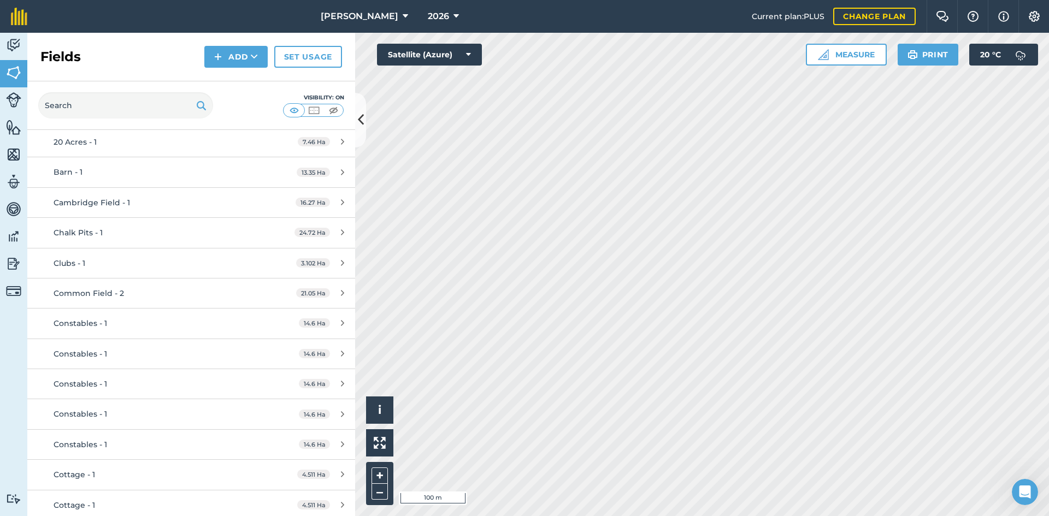
scroll to position [164, 0]
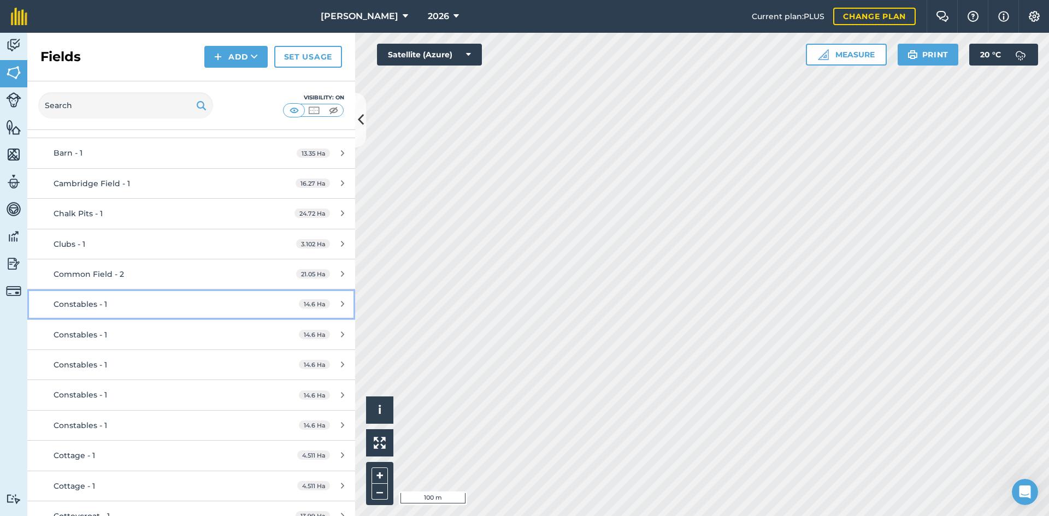
click at [211, 302] on div "Constables - 1" at bounding box center [156, 304] width 205 height 12
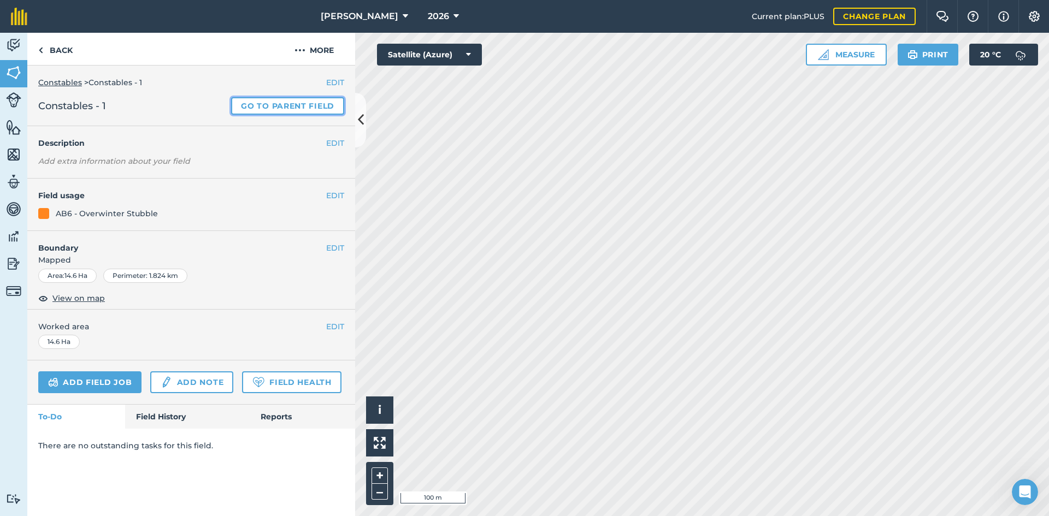
click at [271, 104] on link "Go to parent field" at bounding box center [287, 105] width 113 height 17
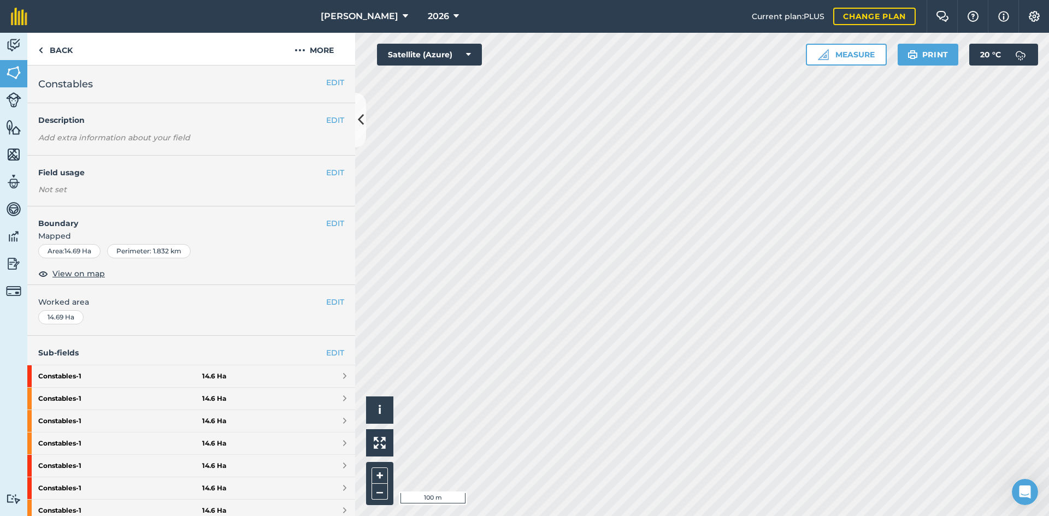
click at [326, 346] on div "Sub-fields EDIT Constables - 1 14.6 Ha Constables - 1 14.6 Ha Constables - 1 14…" at bounding box center [191, 522] width 328 height 372
click at [328, 350] on link "EDIT" at bounding box center [335, 353] width 18 height 12
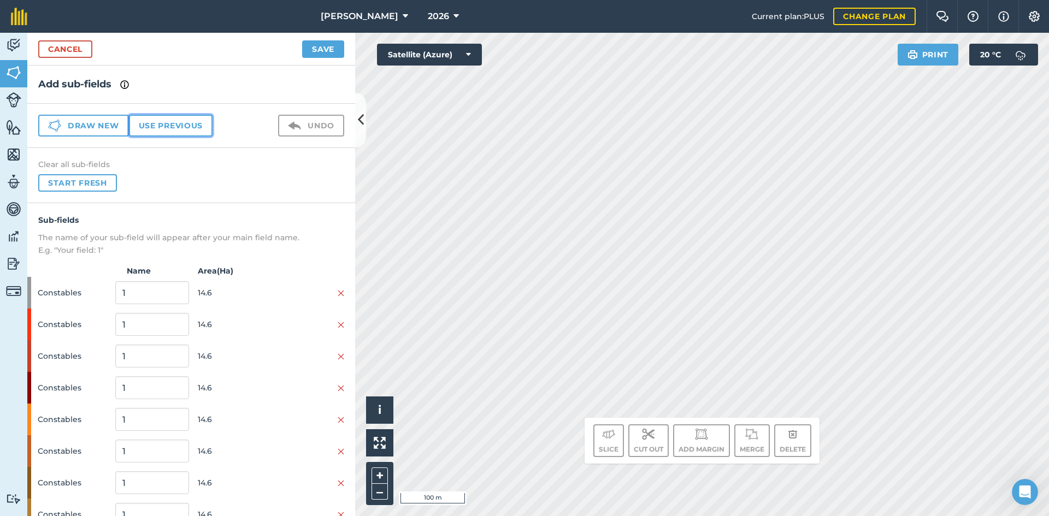
click at [205, 124] on button "Use previous" at bounding box center [171, 126] width 84 height 22
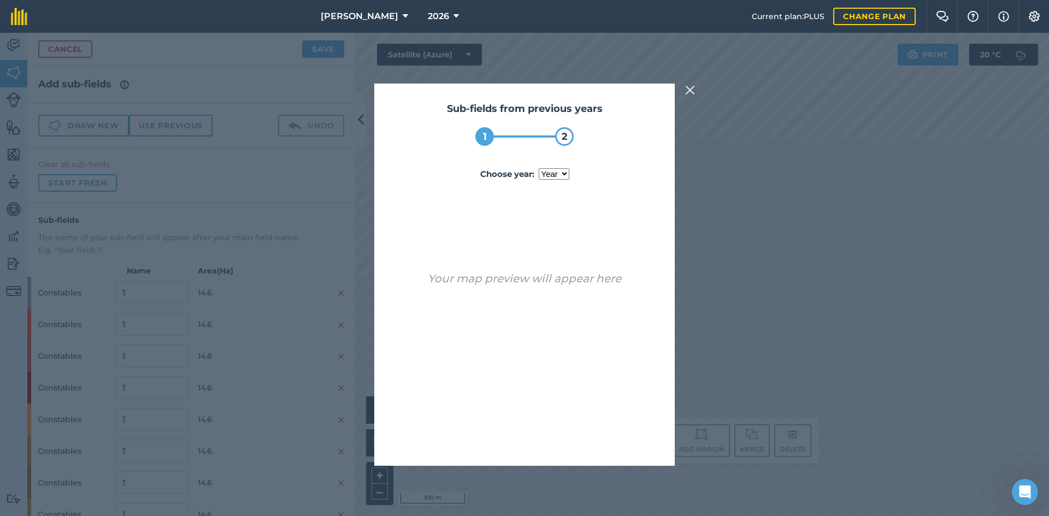
click at [547, 181] on label "Choose year : year 2024 2025" at bounding box center [525, 174] width 266 height 13
click at [547, 180] on select "year 2024 2025" at bounding box center [554, 173] width 31 height 11
click at [550, 178] on select "year 2024 2025" at bounding box center [554, 173] width 31 height 11
select select "2025"
click at [539, 168] on select "year 2024 2025" at bounding box center [554, 173] width 31 height 11
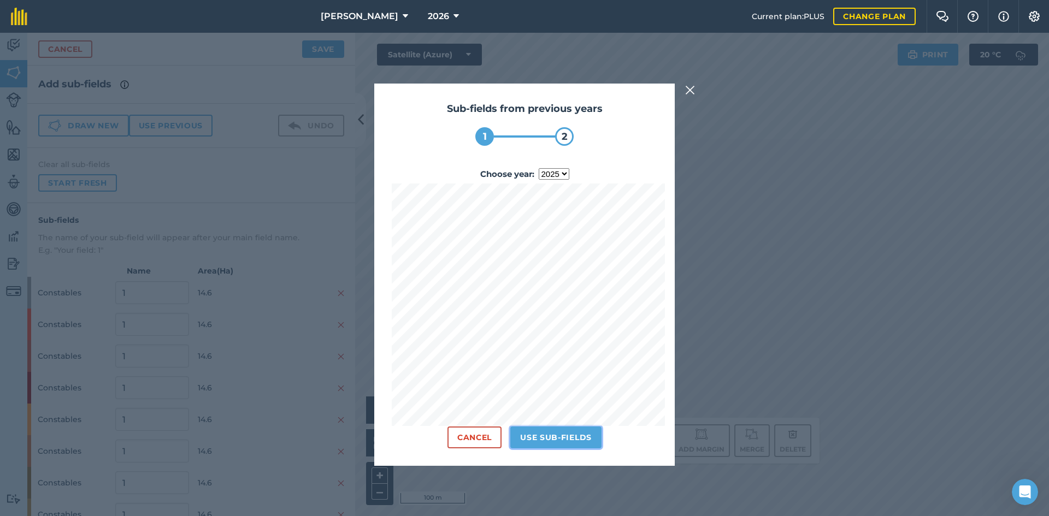
click at [565, 433] on button "Use sub-fields" at bounding box center [555, 438] width 91 height 22
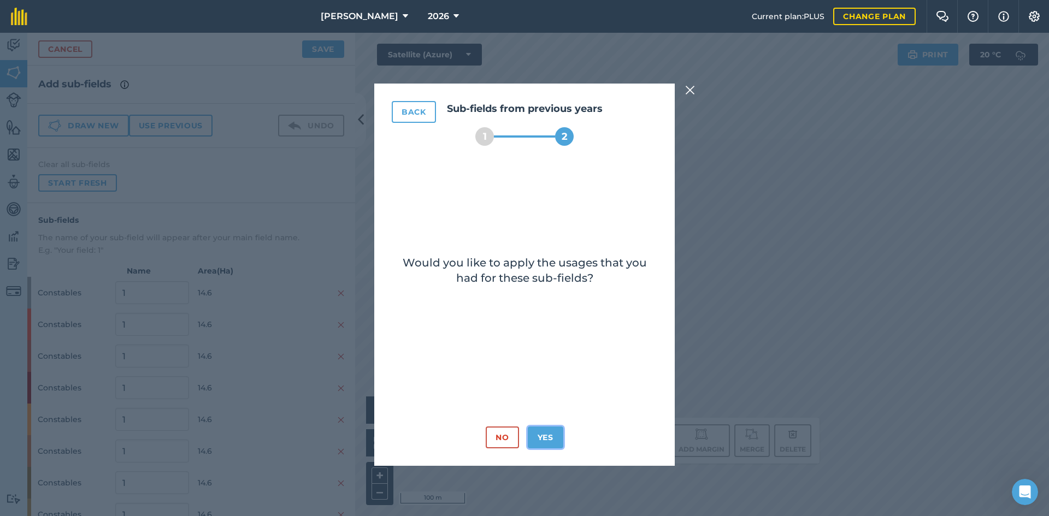
click at [546, 432] on button "Yes" at bounding box center [546, 438] width 36 height 22
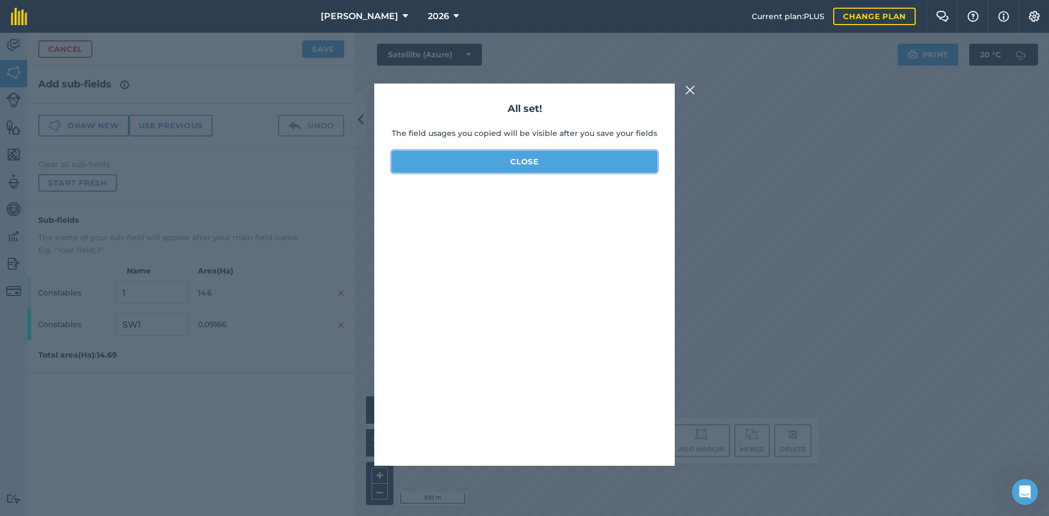
click at [528, 162] on button "Close" at bounding box center [525, 162] width 266 height 22
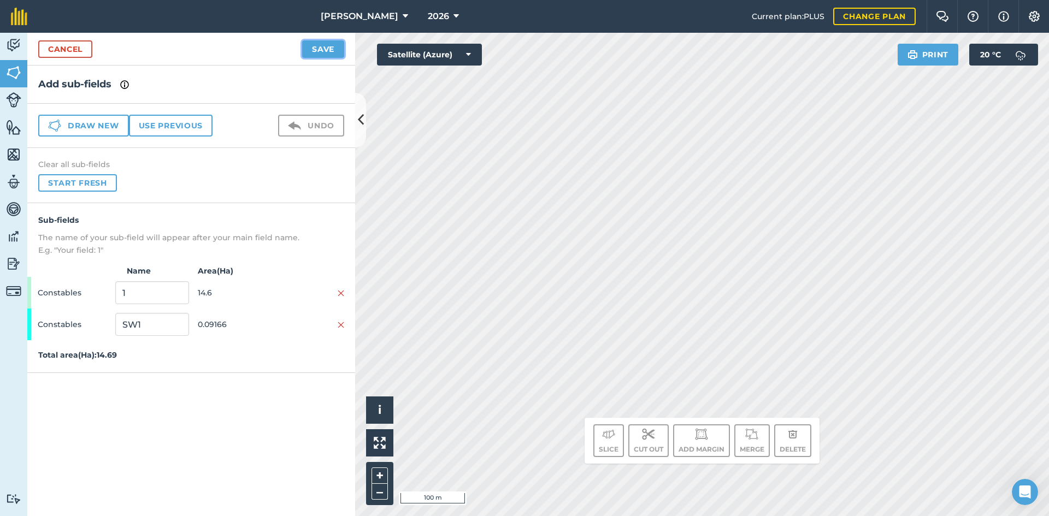
click at [315, 49] on button "Save" at bounding box center [323, 48] width 42 height 17
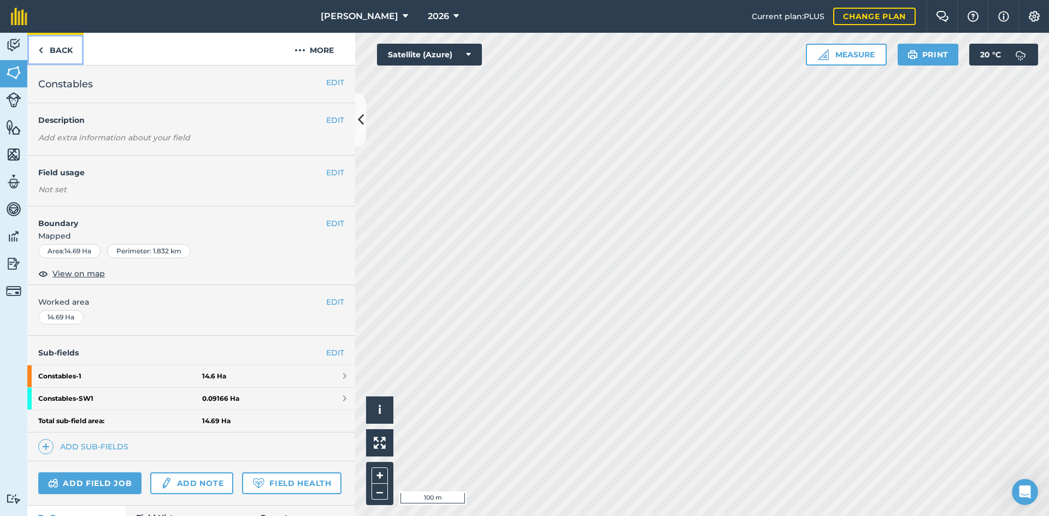
click at [65, 52] on link "Back" at bounding box center [55, 49] width 56 height 32
click at [60, 45] on link "Back" at bounding box center [55, 49] width 56 height 32
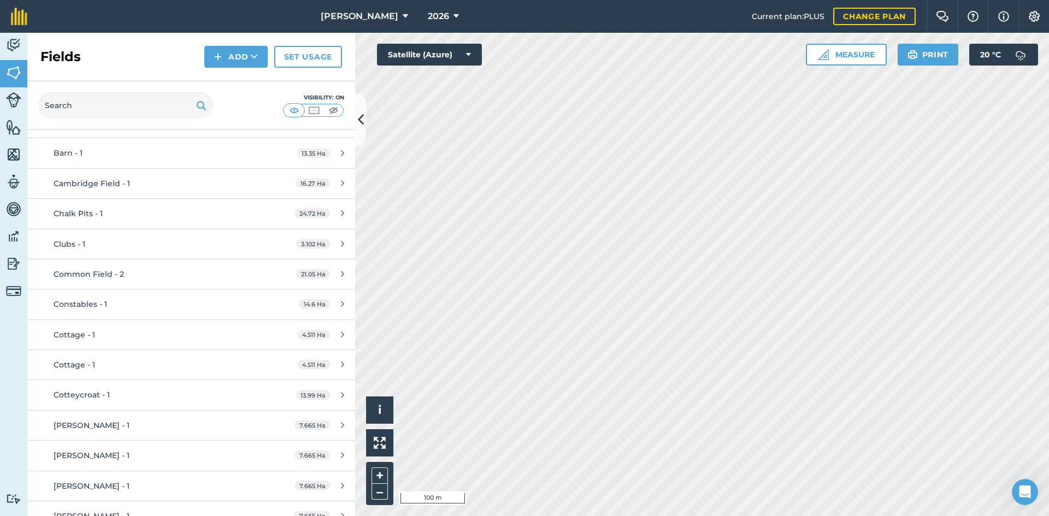
scroll to position [219, 0]
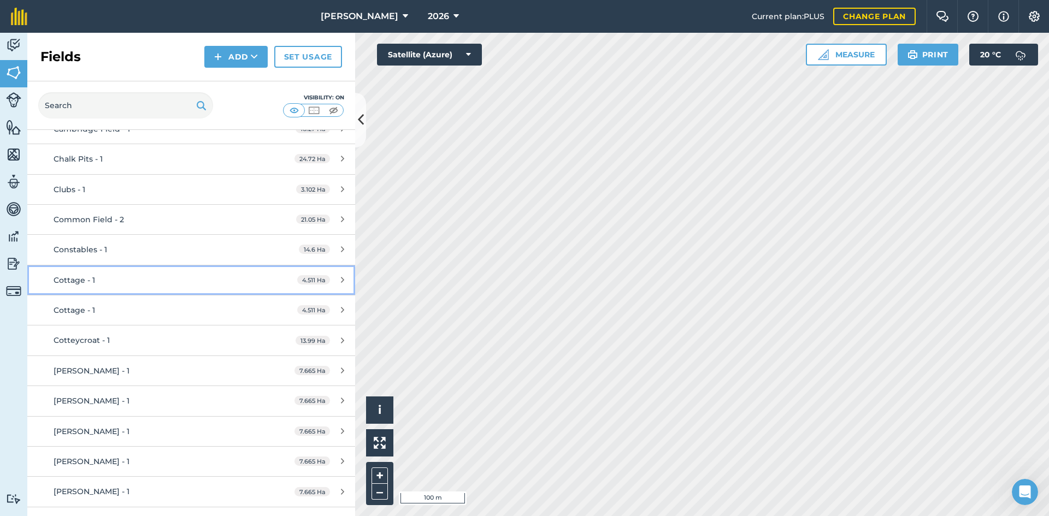
click at [235, 276] on div "Cottage - 1" at bounding box center [156, 280] width 205 height 12
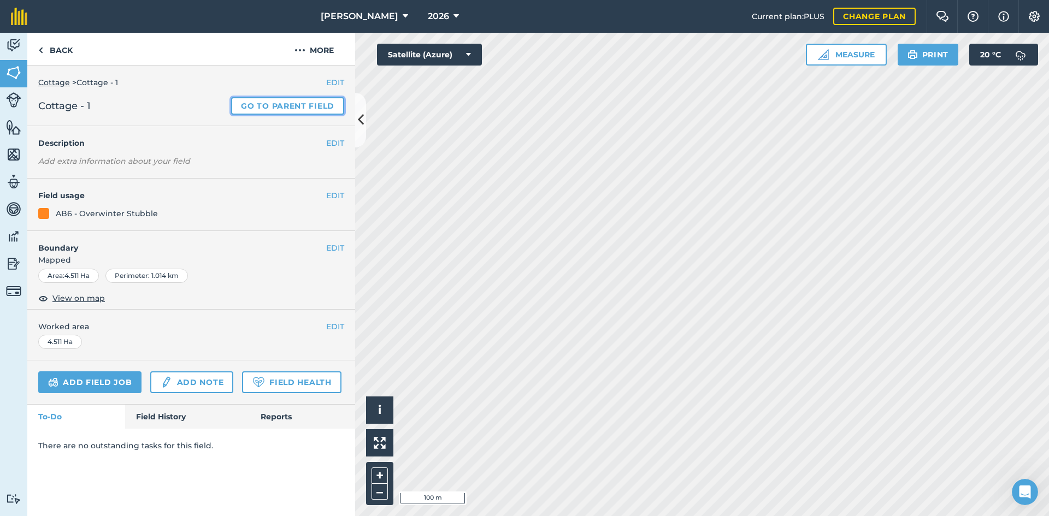
click at [288, 108] on link "Go to parent field" at bounding box center [287, 105] width 113 height 17
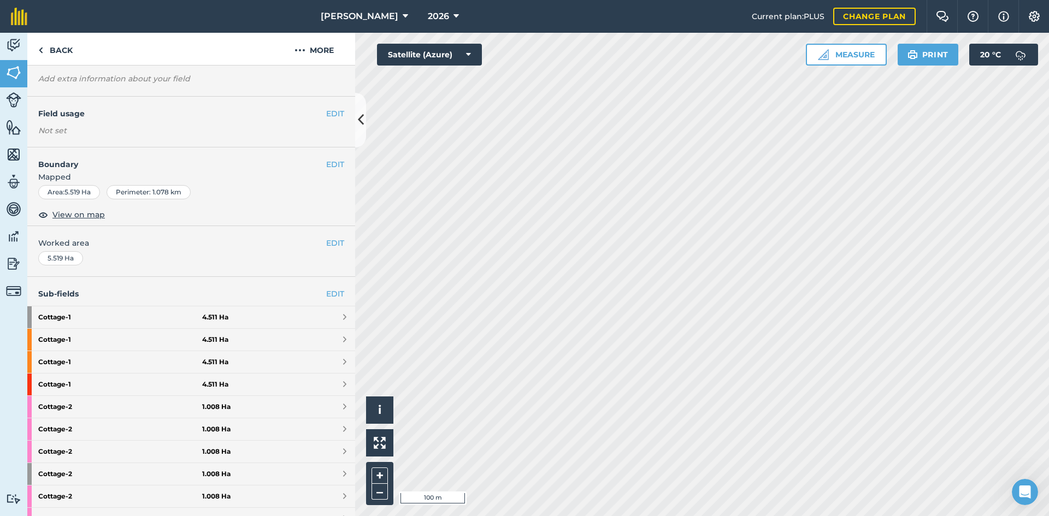
scroll to position [164, 0]
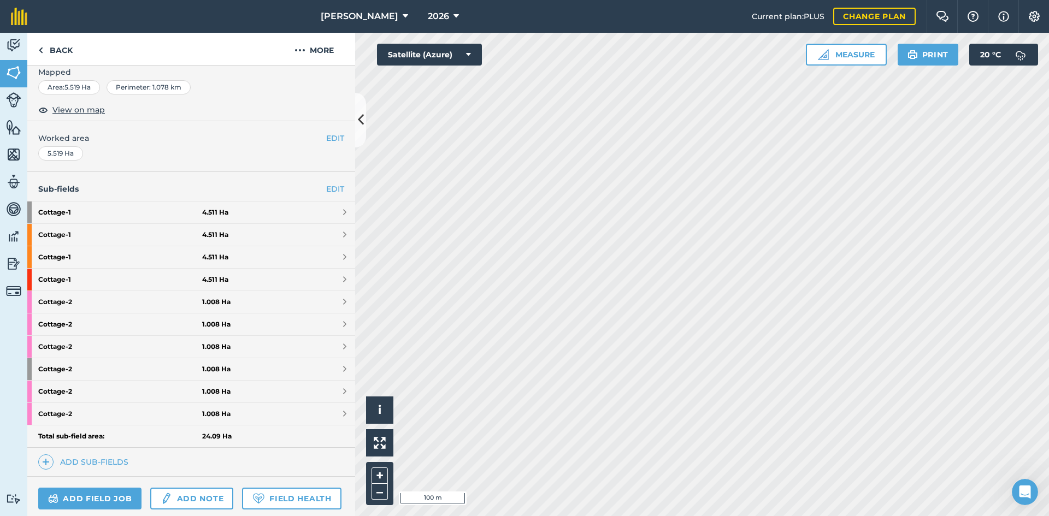
click at [331, 181] on div "Sub-fields EDIT Cottage - 1 4.511 Ha Cottage - 1 4.511 Ha Cottage - 1 4.511 Ha …" at bounding box center [191, 324] width 328 height 304
click at [326, 185] on link "EDIT" at bounding box center [335, 189] width 18 height 12
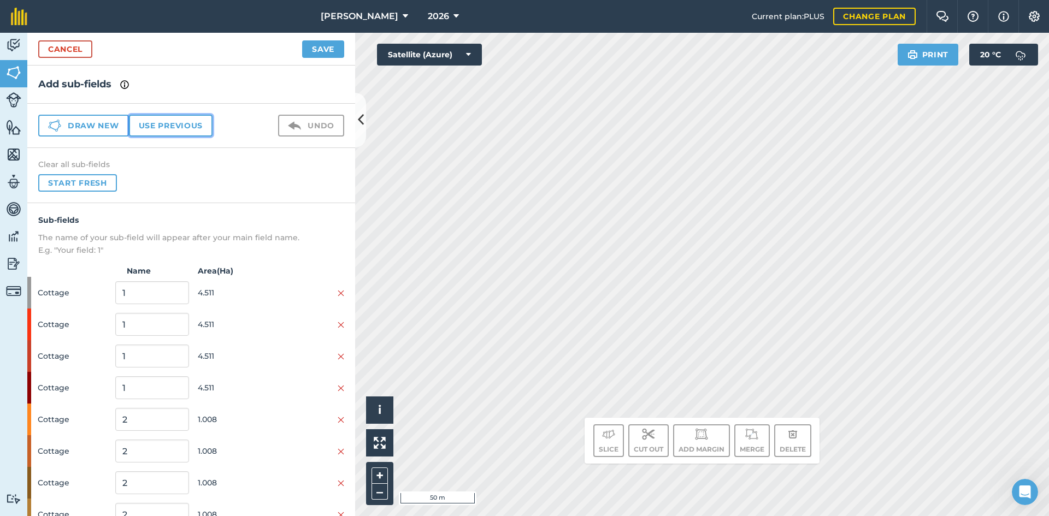
click at [175, 125] on button "Use previous" at bounding box center [171, 126] width 84 height 22
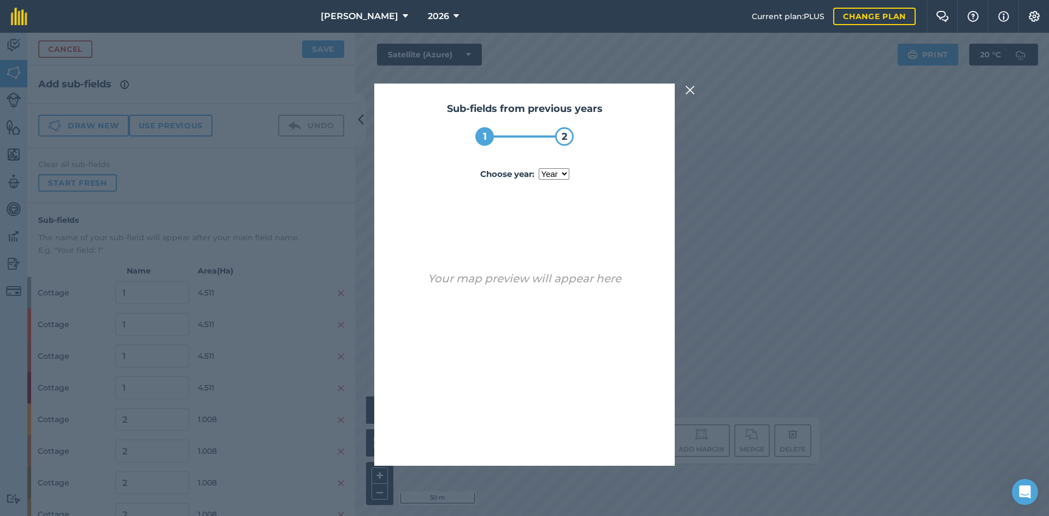
click at [548, 170] on select "year 2025" at bounding box center [554, 173] width 31 height 11
click at [539, 168] on select "year 2025" at bounding box center [554, 173] width 31 height 11
click at [557, 171] on select "year 2025" at bounding box center [554, 173] width 31 height 11
select select "2025"
click at [539, 168] on select "year 2025" at bounding box center [554, 173] width 31 height 11
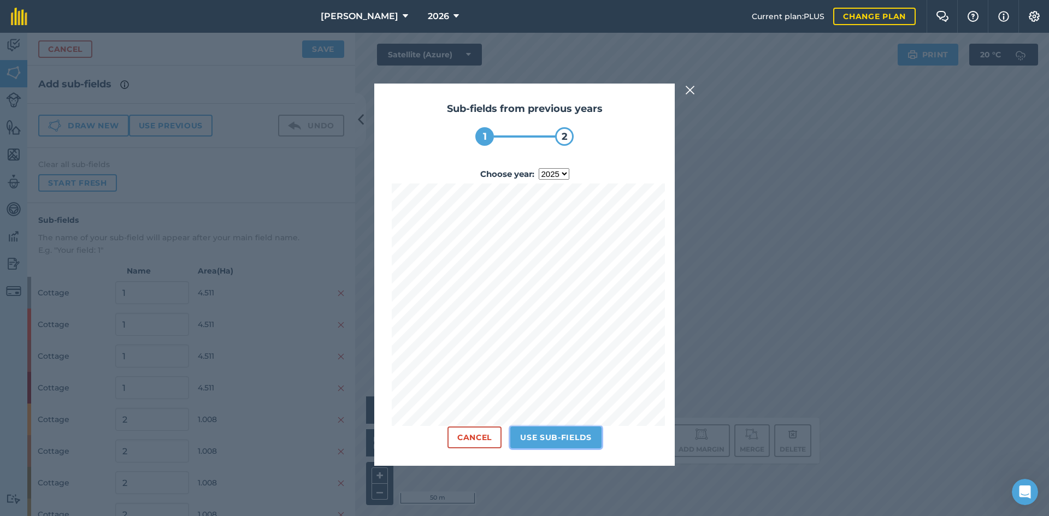
click at [595, 440] on button "Use sub-fields" at bounding box center [555, 438] width 91 height 22
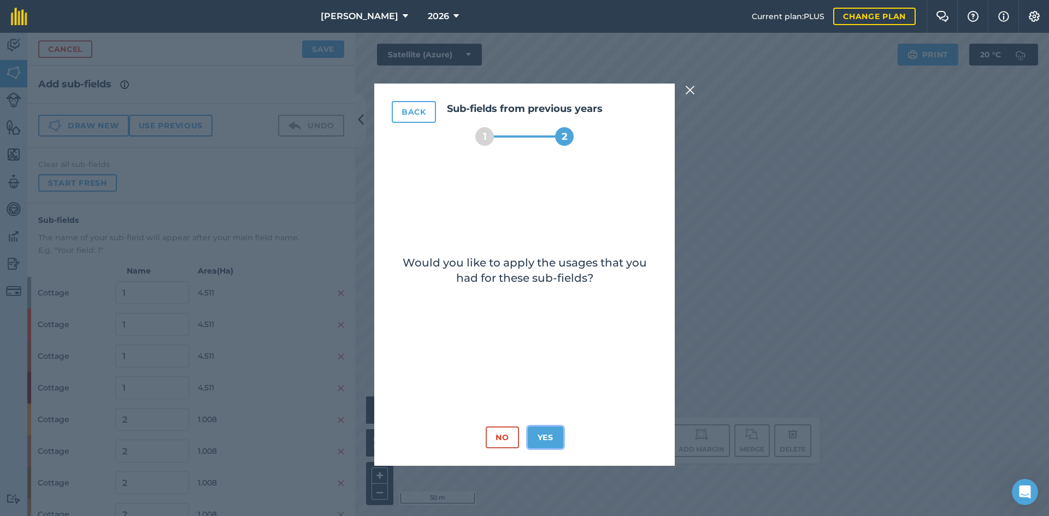
click at [550, 427] on button "Yes" at bounding box center [546, 438] width 36 height 22
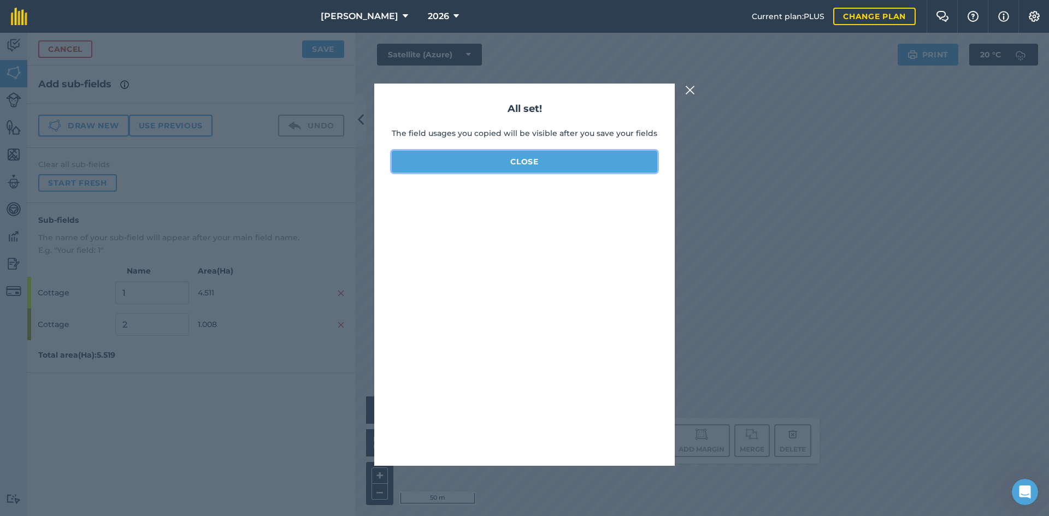
click at [508, 164] on button "Close" at bounding box center [525, 162] width 266 height 22
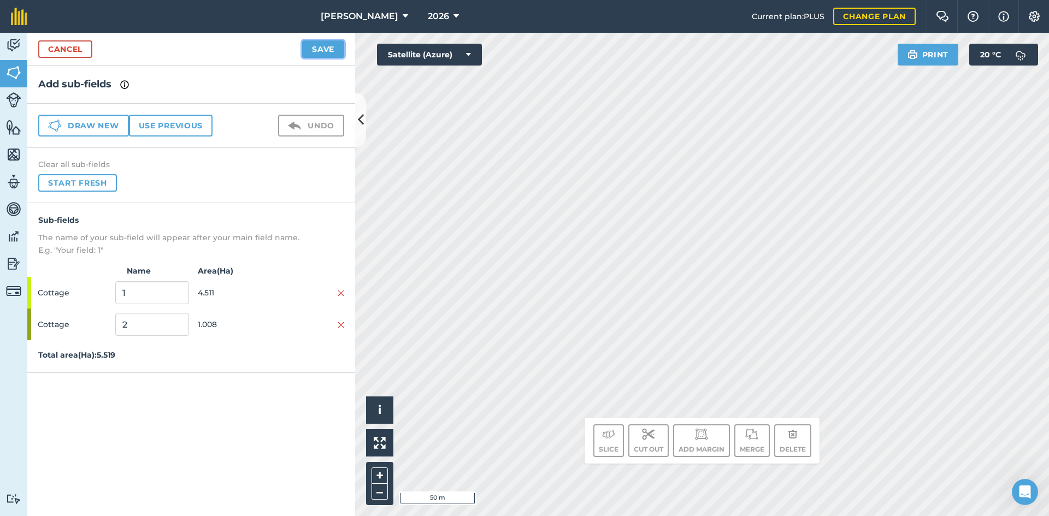
click at [312, 51] on button "Save" at bounding box center [323, 48] width 42 height 17
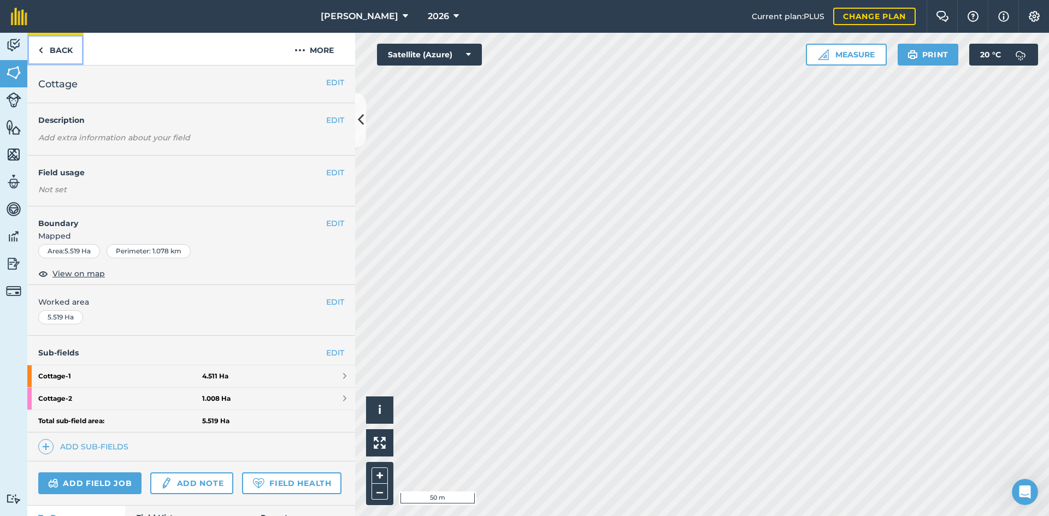
click at [67, 48] on link "Back" at bounding box center [55, 49] width 56 height 32
click at [61, 49] on link "Back" at bounding box center [55, 49] width 56 height 32
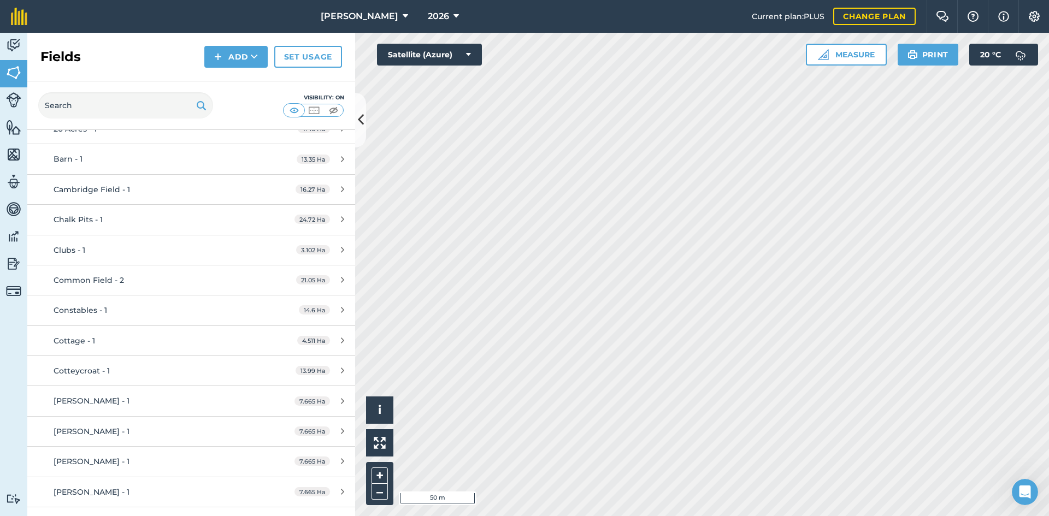
scroll to position [219, 0]
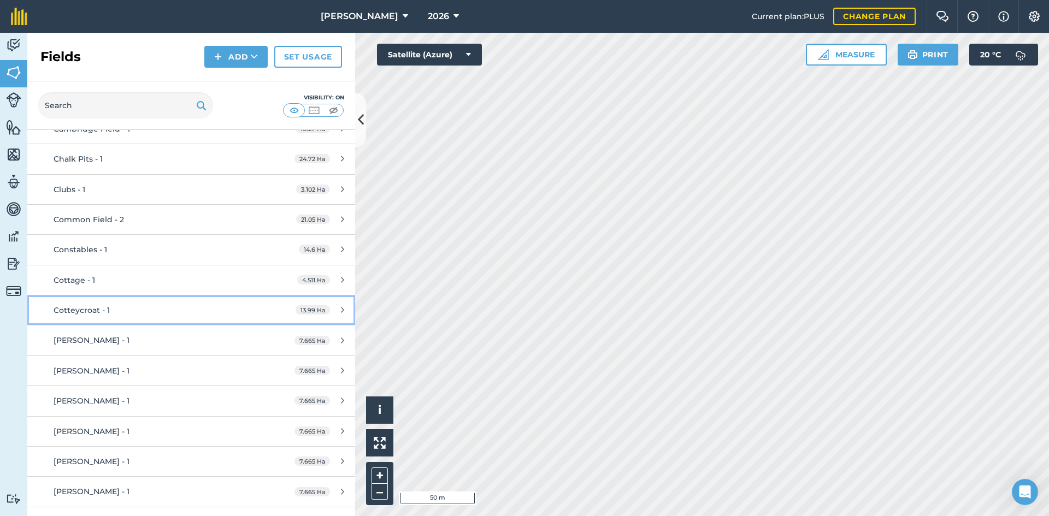
click at [180, 306] on div "Cotteycroat - 1" at bounding box center [156, 310] width 205 height 12
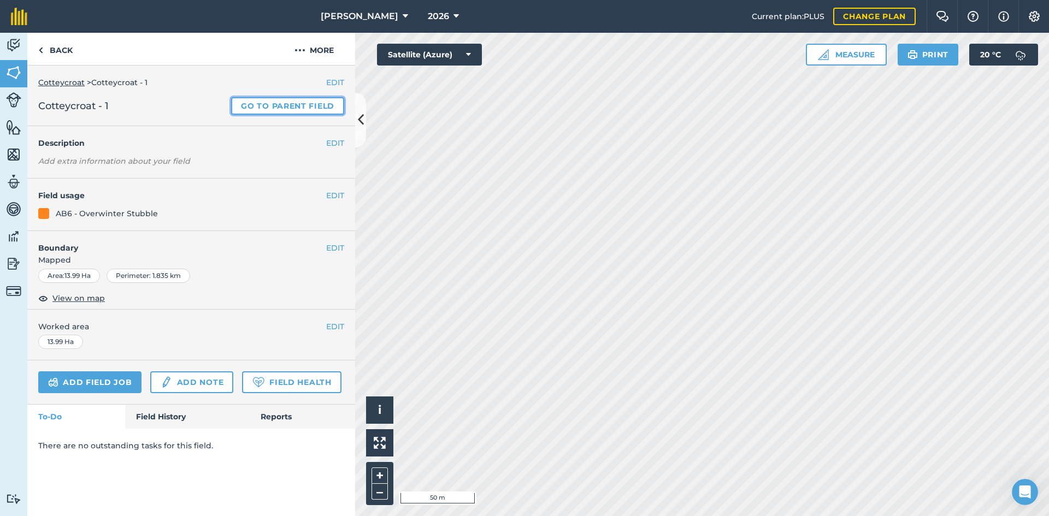
click at [295, 101] on link "Go to parent field" at bounding box center [287, 105] width 113 height 17
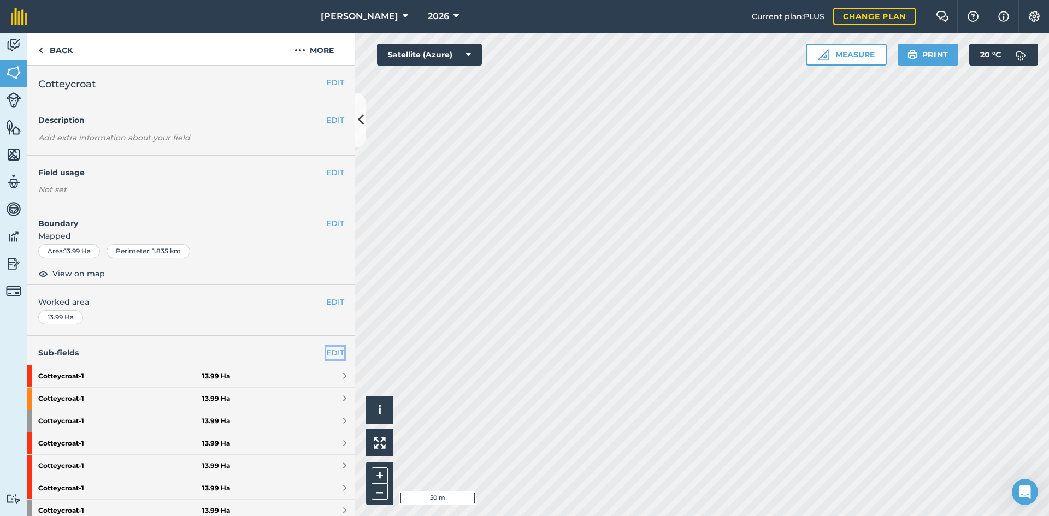
click at [332, 347] on link "EDIT" at bounding box center [335, 353] width 18 height 12
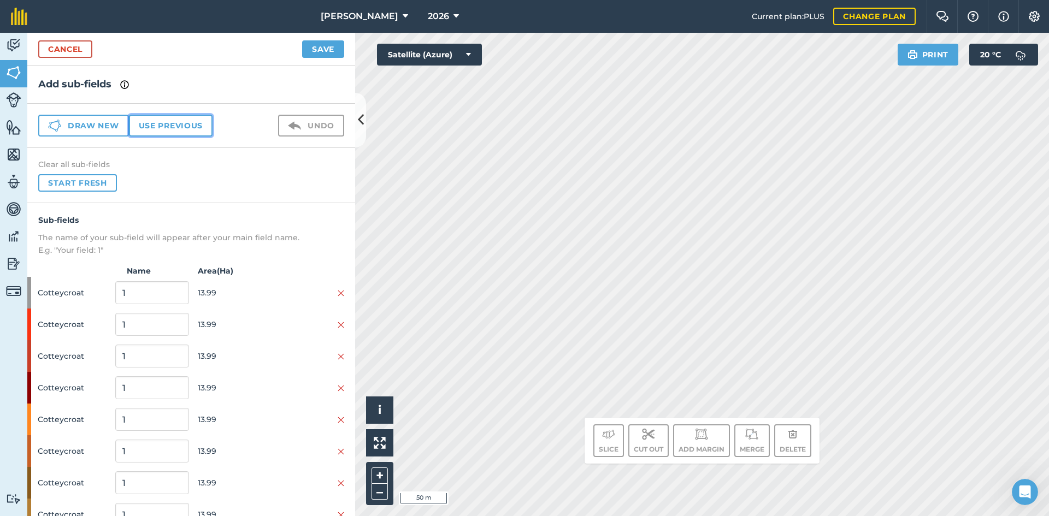
click at [166, 125] on button "Use previous" at bounding box center [171, 126] width 84 height 22
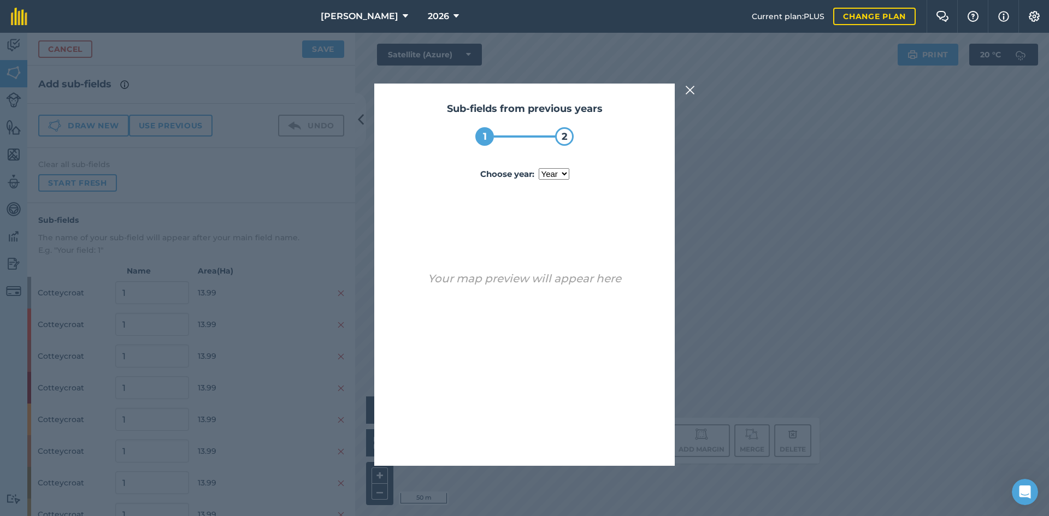
click at [549, 174] on select "year 2024 2025" at bounding box center [554, 173] width 31 height 11
select select "2025"
click at [539, 168] on select "year 2024 2025" at bounding box center [554, 173] width 31 height 11
click at [563, 439] on button "Use sub-fields" at bounding box center [555, 438] width 91 height 22
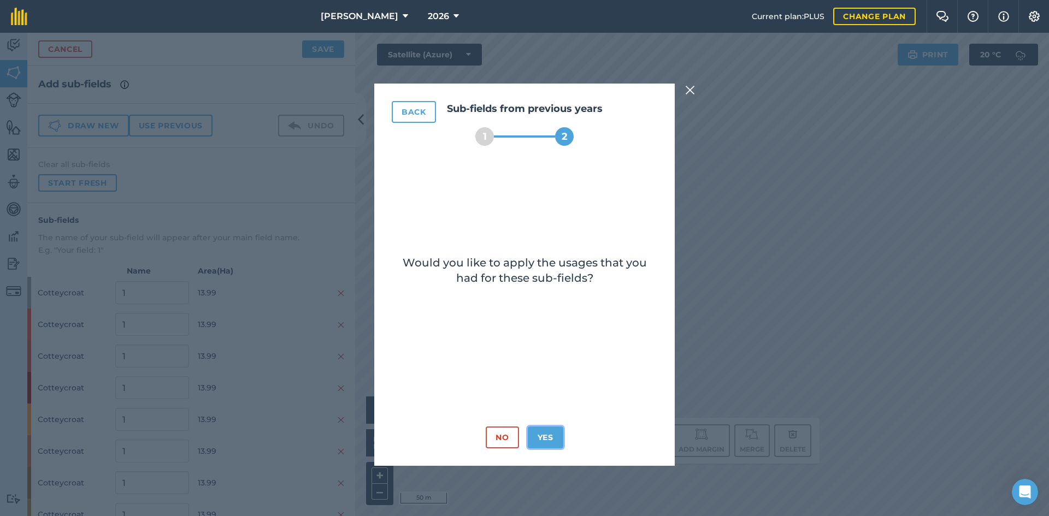
click at [536, 443] on button "Yes" at bounding box center [546, 438] width 36 height 22
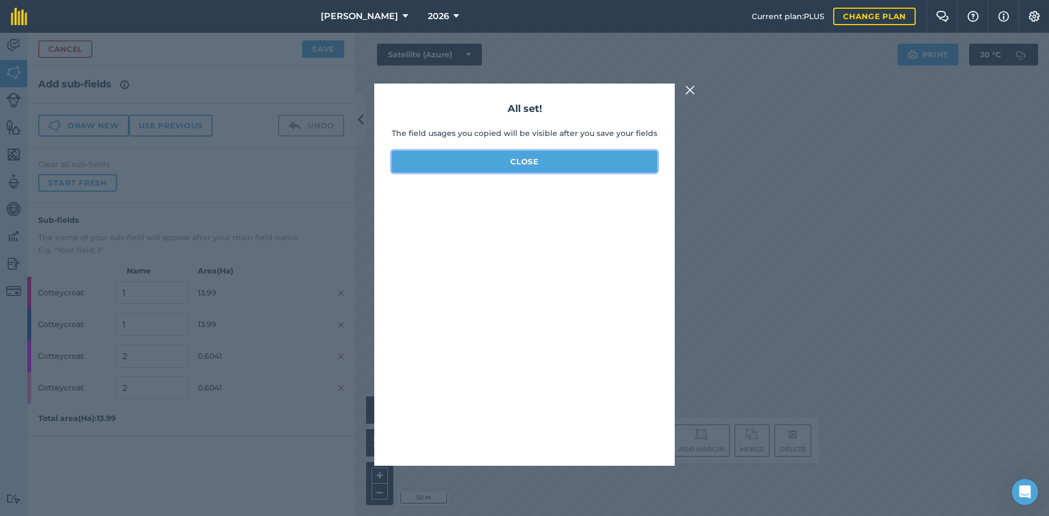
click at [527, 161] on button "Close" at bounding box center [525, 162] width 266 height 22
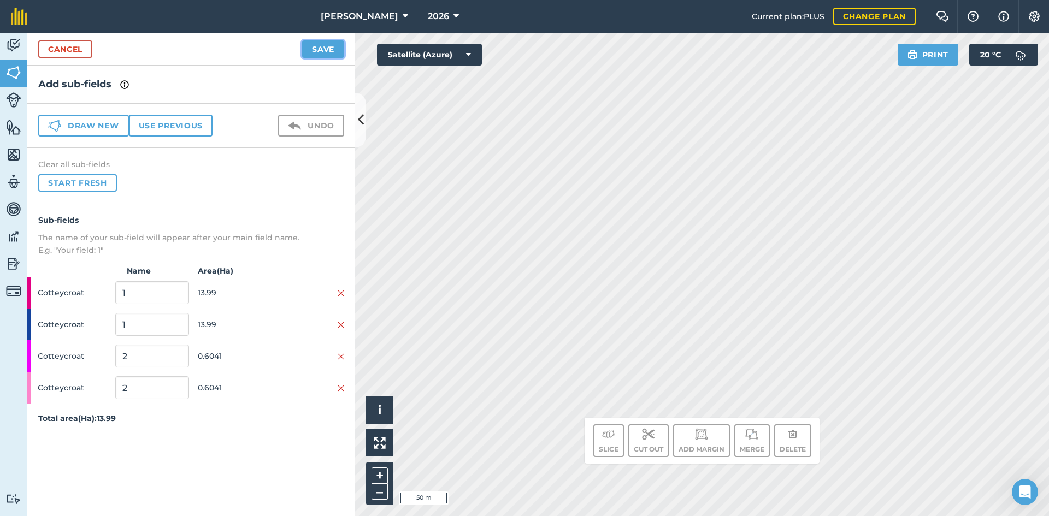
click at [305, 52] on button "Save" at bounding box center [323, 48] width 42 height 17
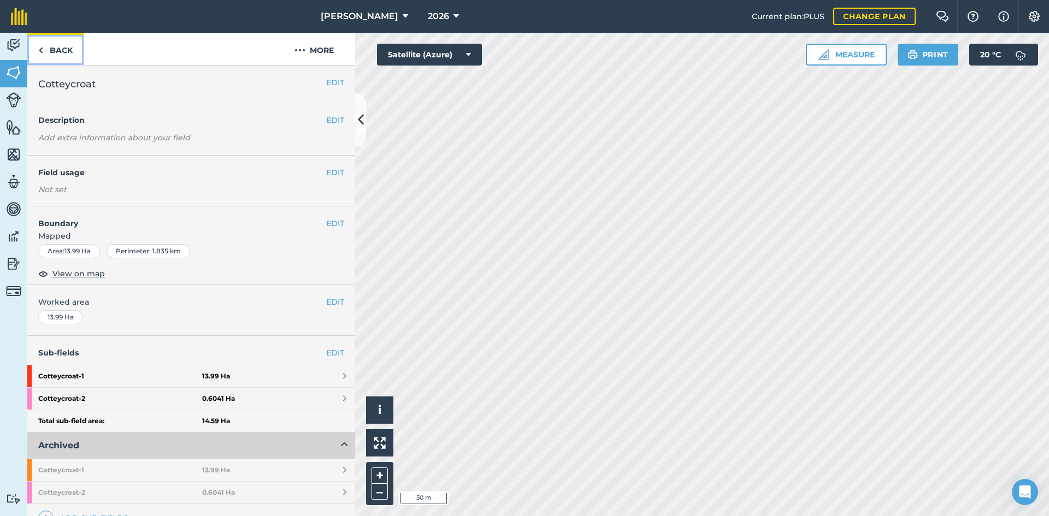
click at [63, 45] on link "Back" at bounding box center [55, 49] width 56 height 32
click at [61, 46] on link "Back" at bounding box center [55, 49] width 56 height 32
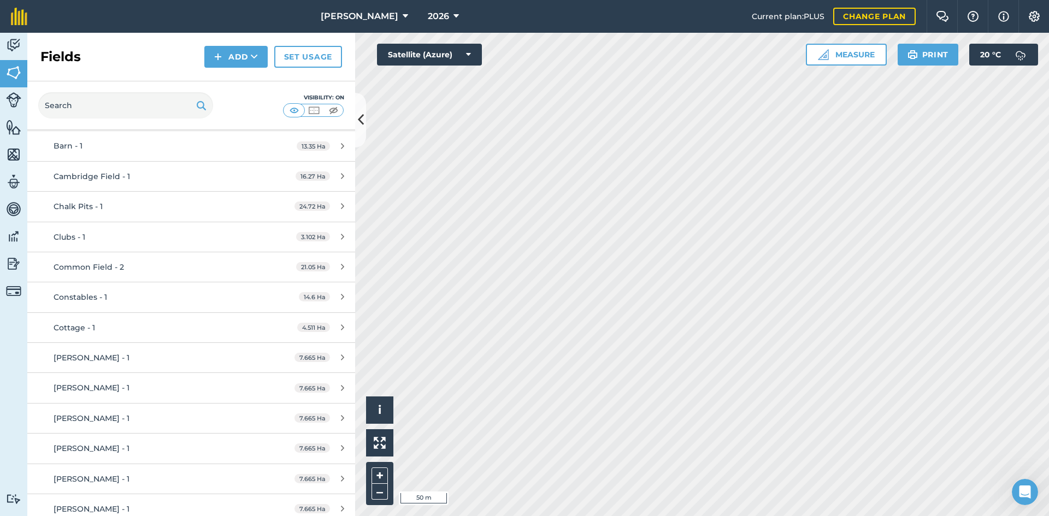
scroll to position [219, 0]
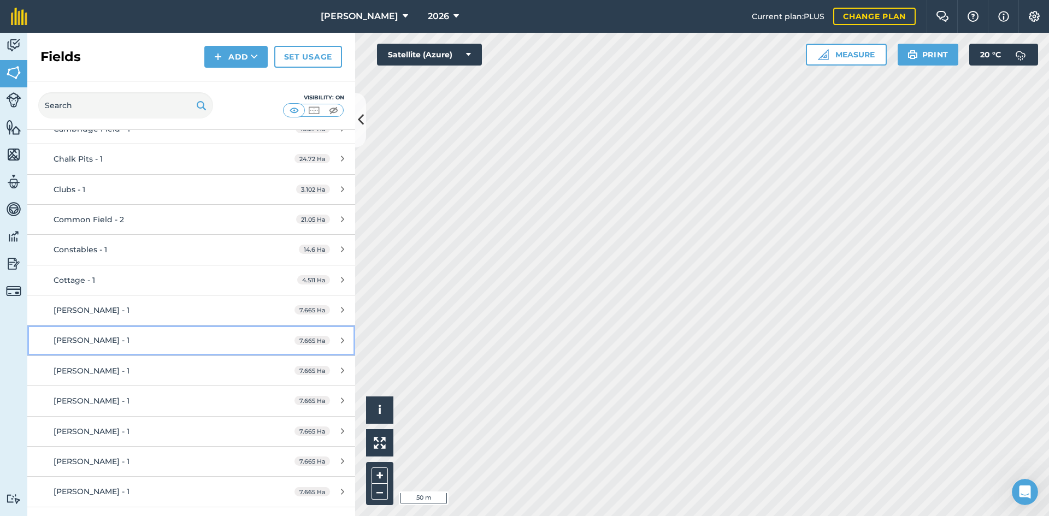
click at [209, 339] on div "[PERSON_NAME] - 1" at bounding box center [156, 340] width 205 height 12
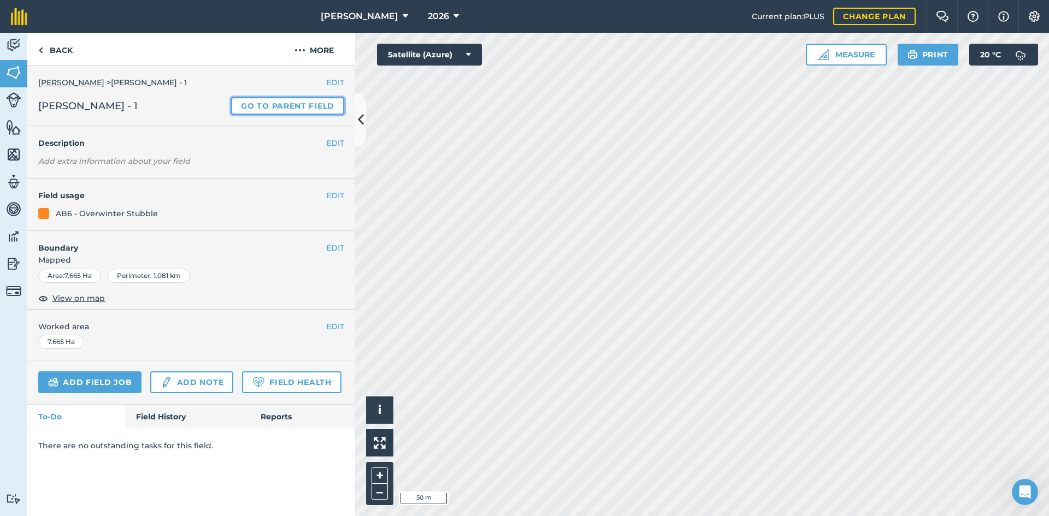
click at [300, 111] on link "Go to parent field" at bounding box center [287, 105] width 113 height 17
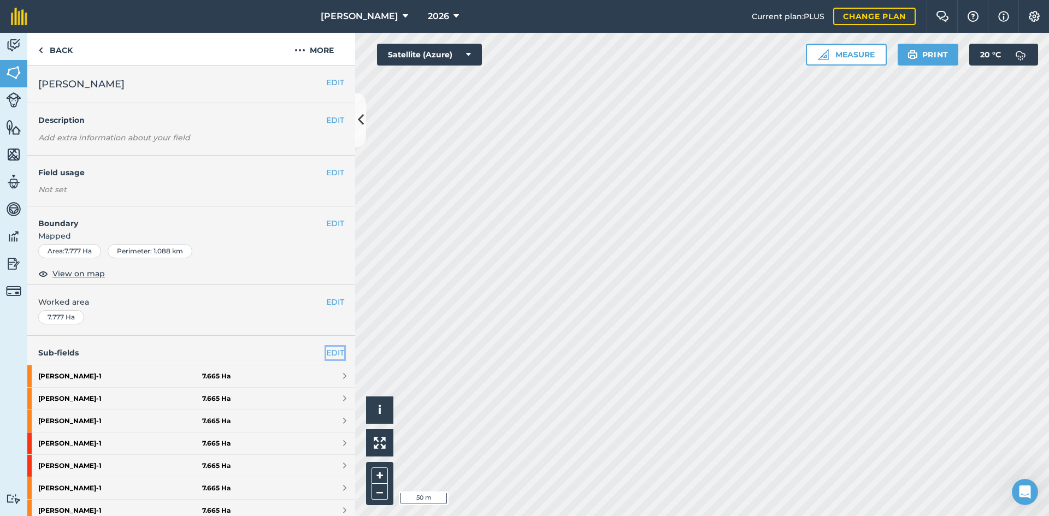
click at [326, 350] on link "EDIT" at bounding box center [335, 353] width 18 height 12
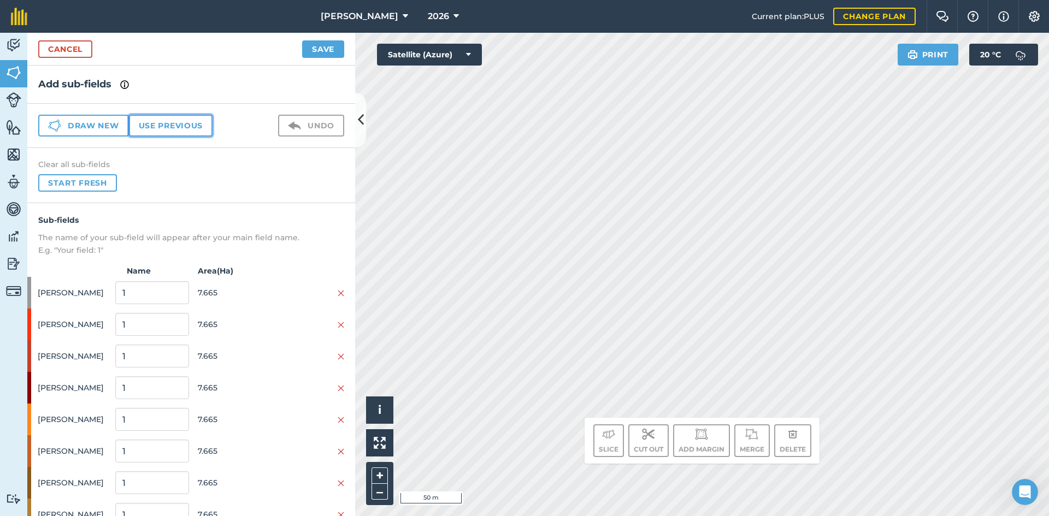
click at [197, 117] on button "Use previous" at bounding box center [171, 126] width 84 height 22
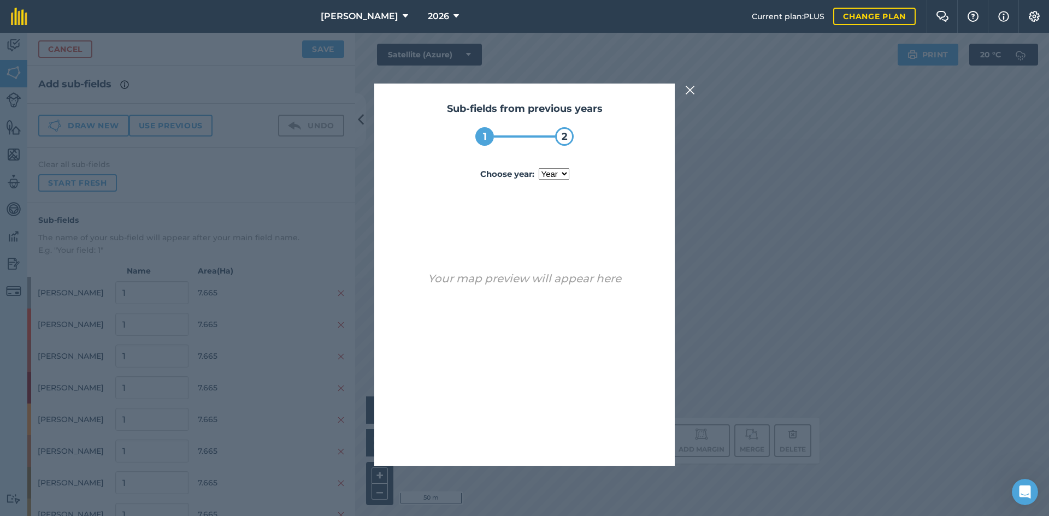
click at [559, 176] on select "year 2024 2025" at bounding box center [554, 173] width 31 height 11
select select "2025"
click at [539, 168] on select "year 2024 2025" at bounding box center [554, 173] width 31 height 11
click at [581, 435] on button "Use sub-fields" at bounding box center [555, 438] width 91 height 22
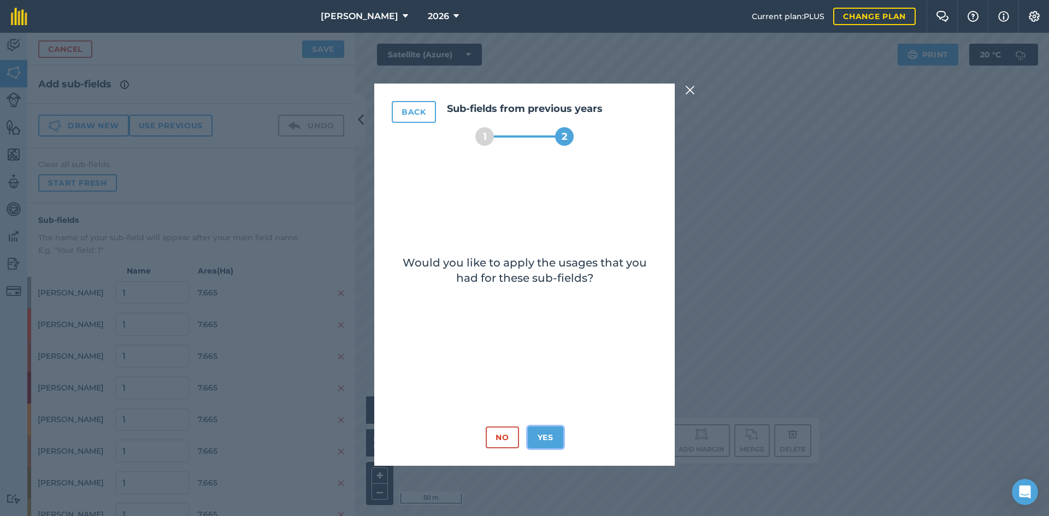
click at [539, 431] on button "Yes" at bounding box center [546, 438] width 36 height 22
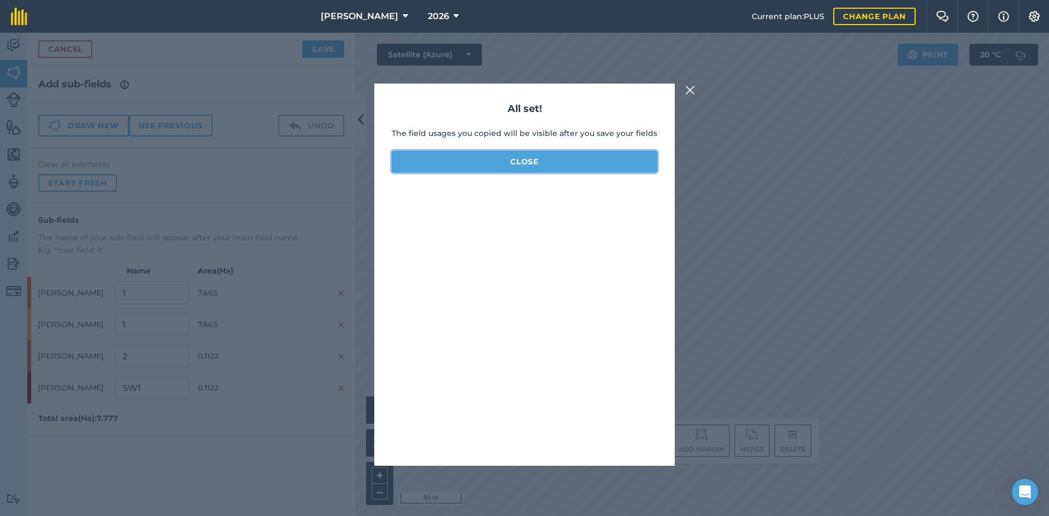
click at [550, 164] on button "Close" at bounding box center [525, 162] width 266 height 22
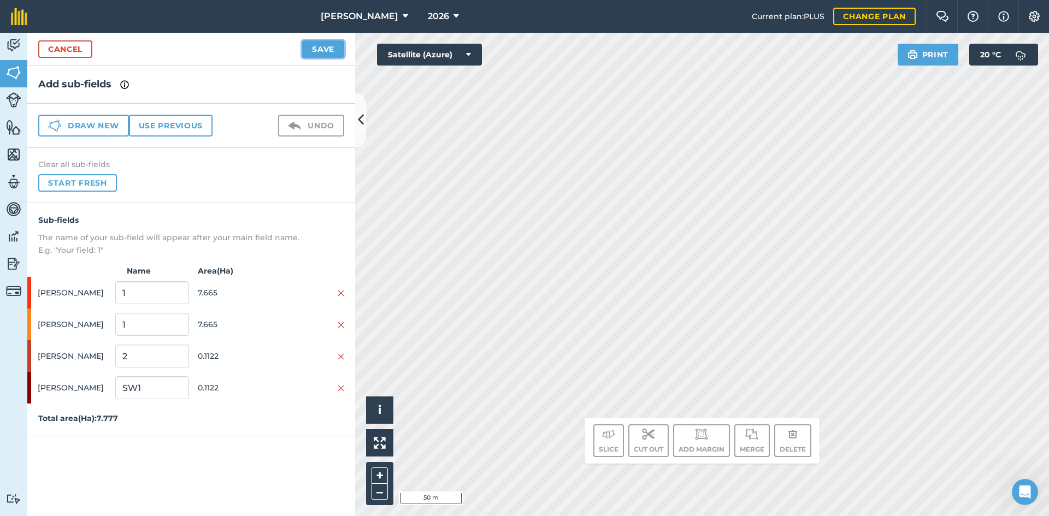
click at [324, 56] on button "Save" at bounding box center [323, 48] width 42 height 17
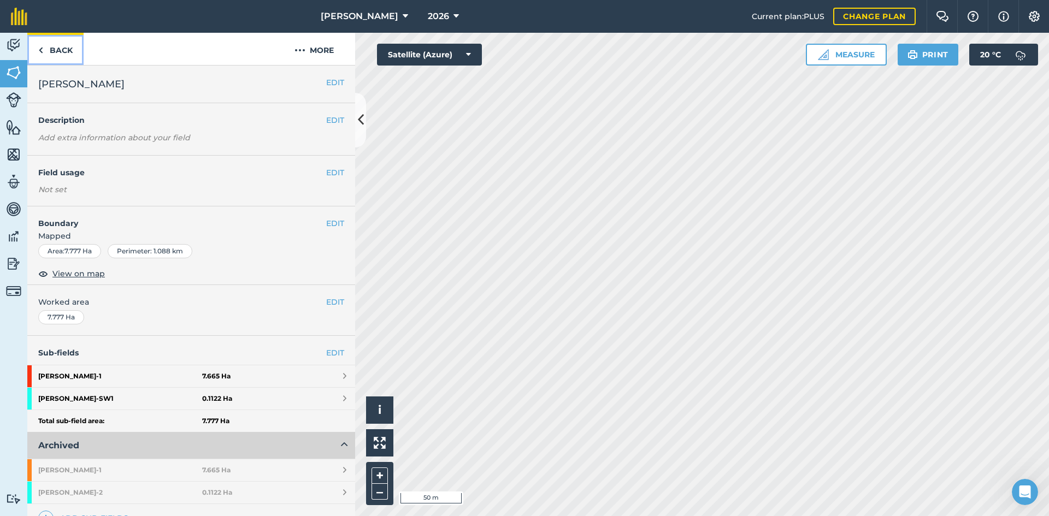
click at [67, 48] on link "Back" at bounding box center [55, 49] width 56 height 32
click at [51, 54] on link "Back" at bounding box center [55, 49] width 56 height 32
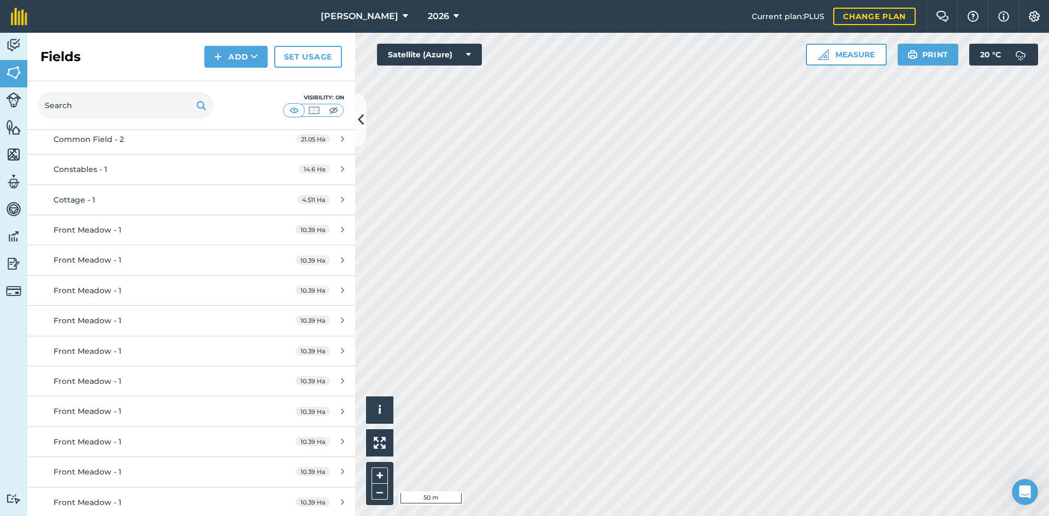
scroll to position [382, 0]
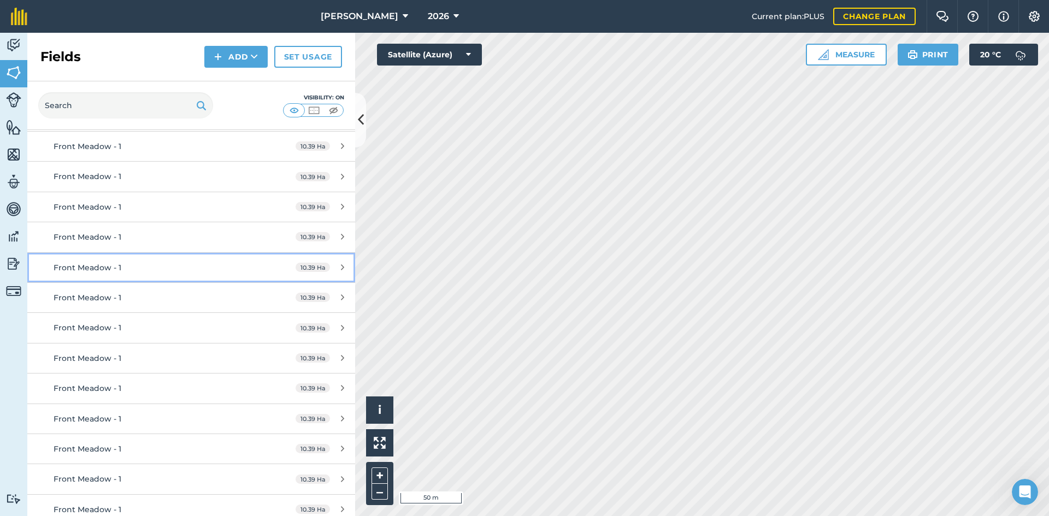
click at [191, 272] on div "Front Meadow - 1" at bounding box center [156, 268] width 205 height 12
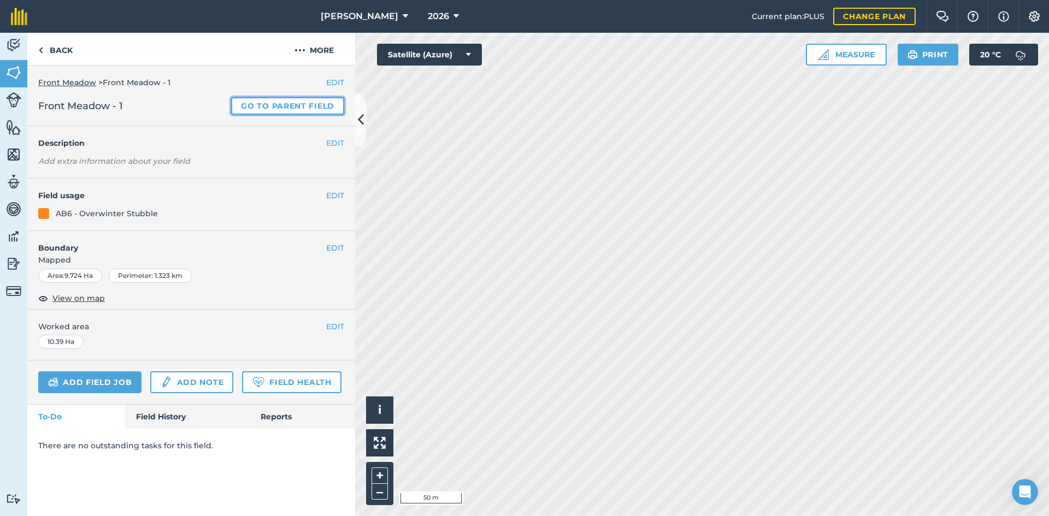
click at [295, 108] on link "Go to parent field" at bounding box center [287, 105] width 113 height 17
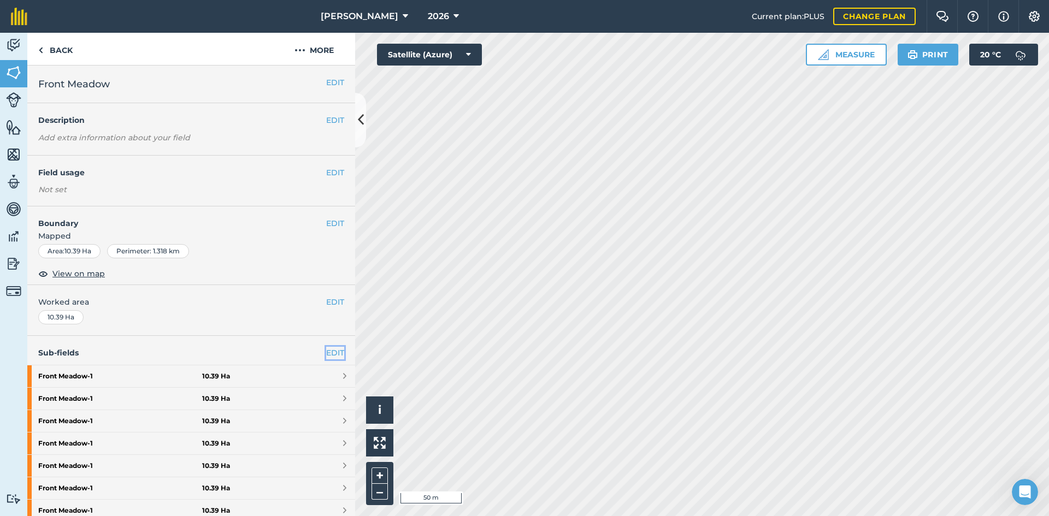
click at [326, 349] on link "EDIT" at bounding box center [335, 353] width 18 height 12
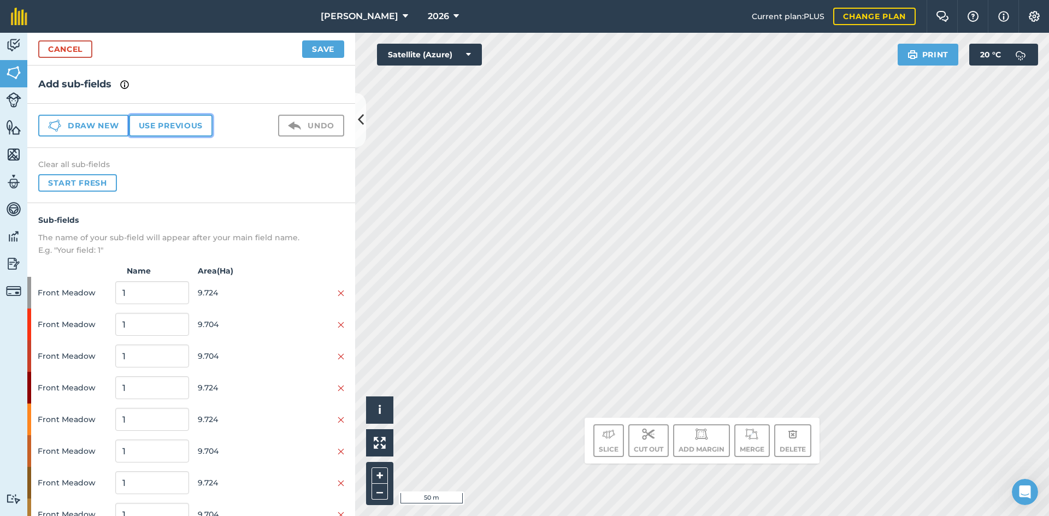
click at [174, 120] on button "Use previous" at bounding box center [171, 126] width 84 height 22
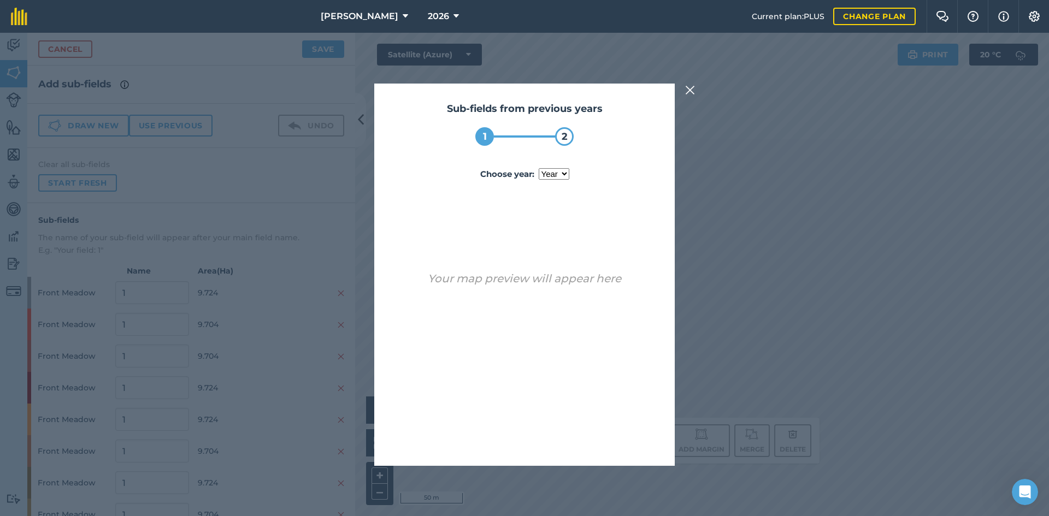
drag, startPoint x: 545, startPoint y: 168, endPoint x: 550, endPoint y: 175, distance: 8.6
click at [545, 168] on label "Choose year : year 2024 2025" at bounding box center [525, 174] width 266 height 13
click at [545, 168] on select "year 2024 2025" at bounding box center [554, 173] width 31 height 11
drag, startPoint x: 549, startPoint y: 174, endPoint x: 552, endPoint y: 179, distance: 6.4
click at [549, 174] on select "year 2024 2025" at bounding box center [554, 173] width 31 height 11
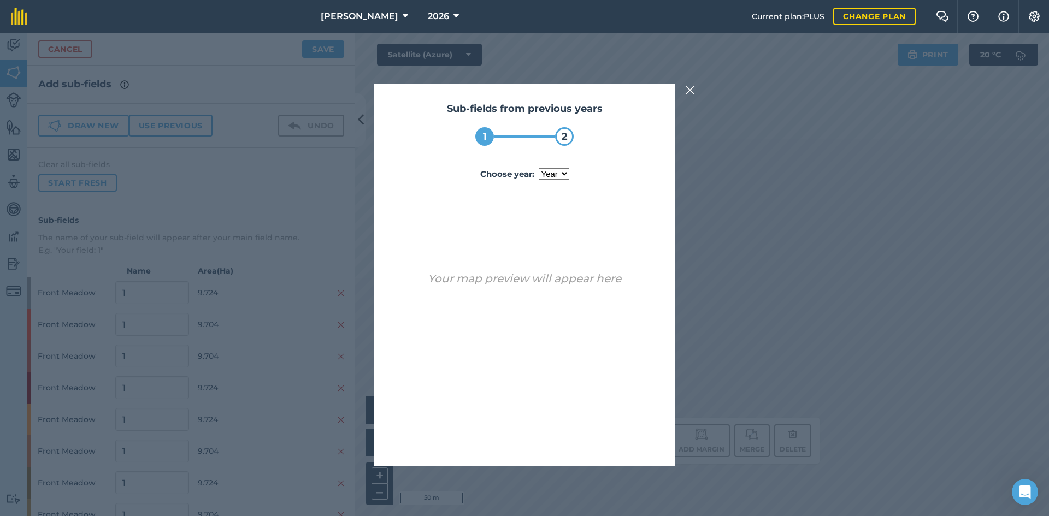
select select "2025"
click at [539, 168] on select "year 2024 2025" at bounding box center [554, 173] width 31 height 11
click at [551, 443] on button "Use sub-fields" at bounding box center [555, 438] width 91 height 22
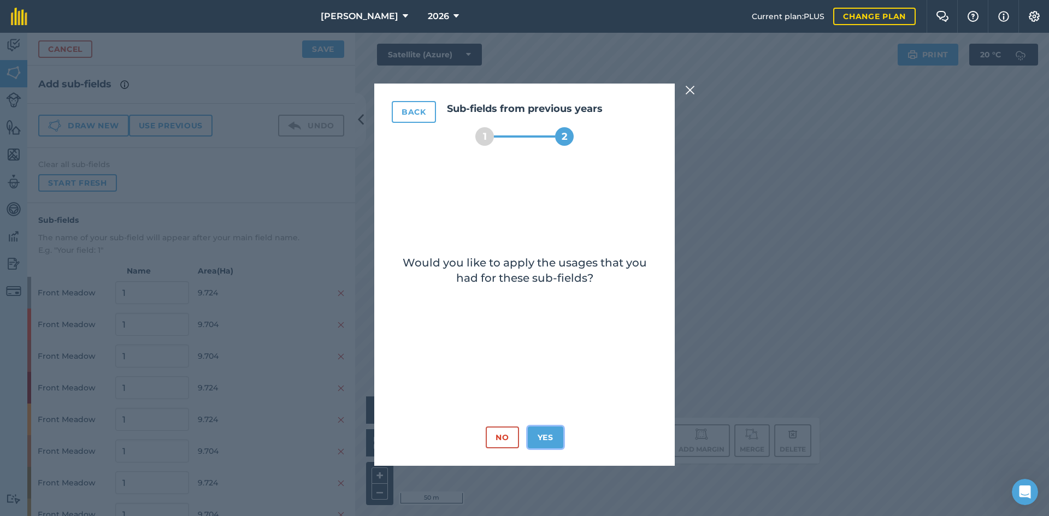
click at [551, 431] on button "Yes" at bounding box center [546, 438] width 36 height 22
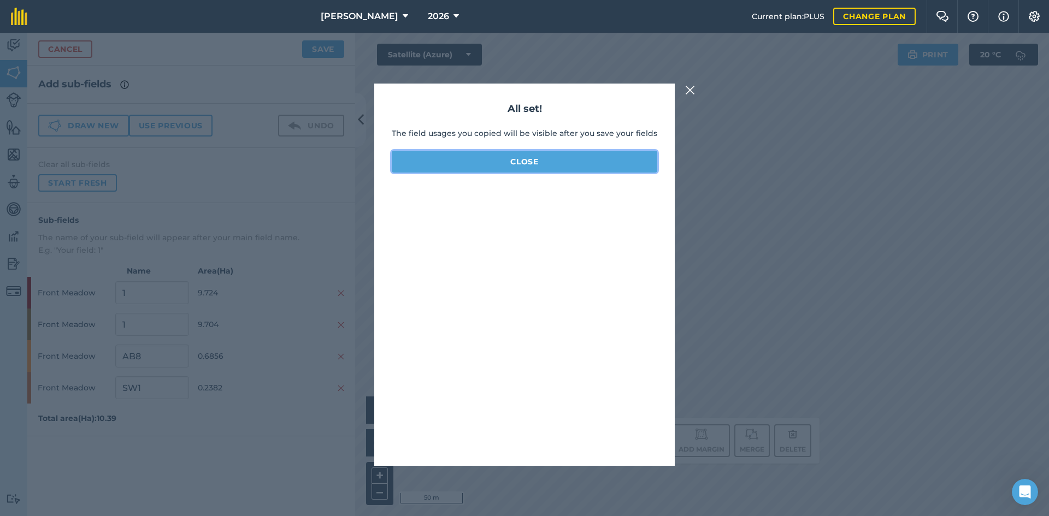
click at [539, 163] on button "Close" at bounding box center [525, 162] width 266 height 22
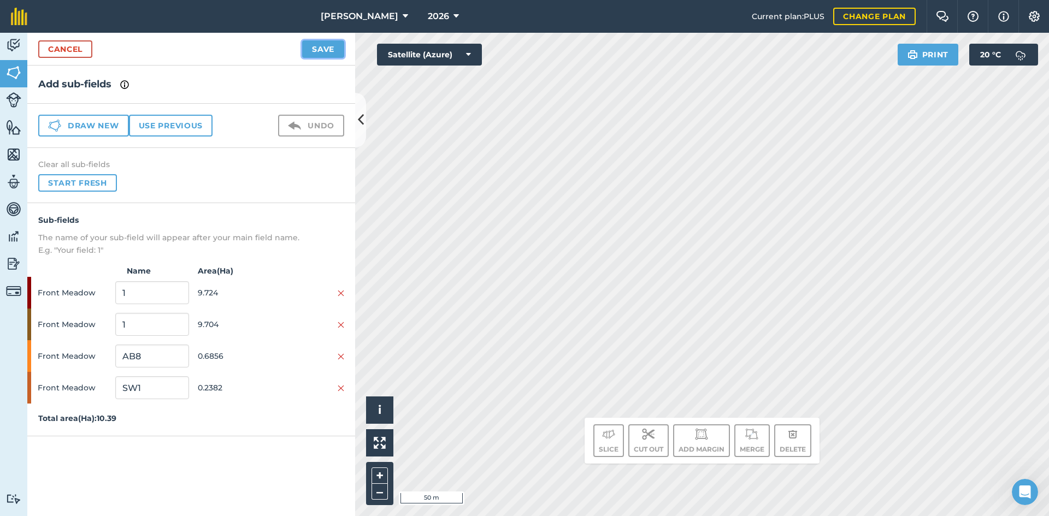
click at [329, 49] on button "Save" at bounding box center [323, 48] width 42 height 17
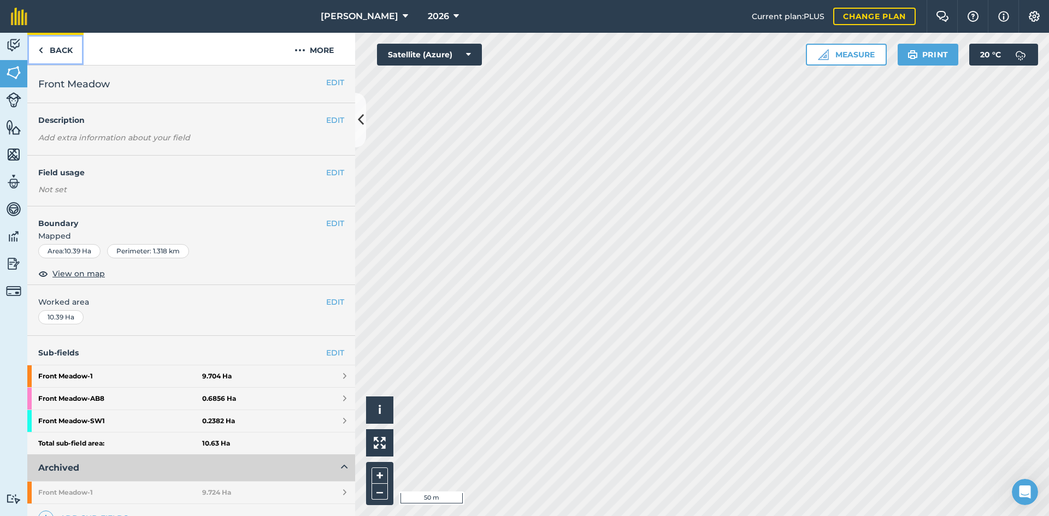
click at [64, 45] on link "Back" at bounding box center [55, 49] width 56 height 32
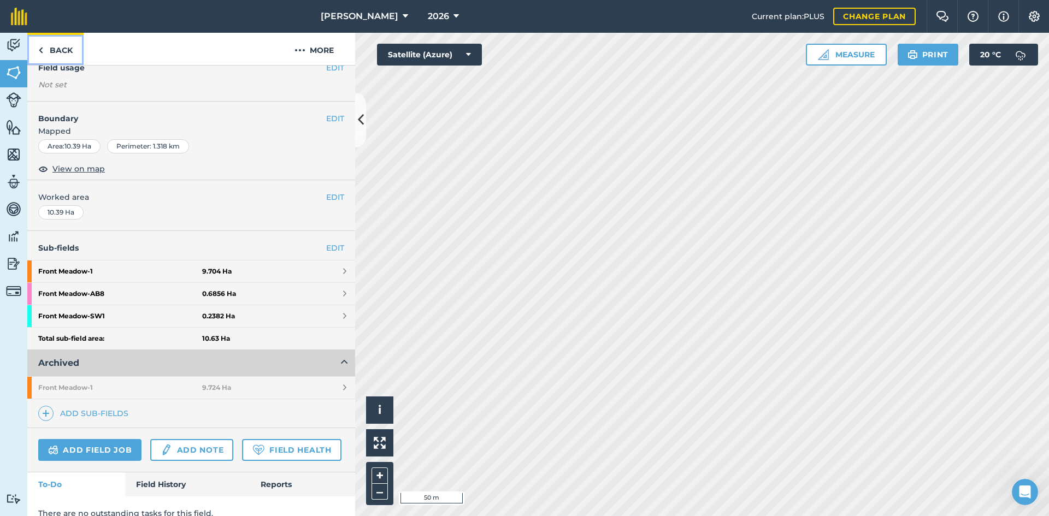
scroll to position [109, 0]
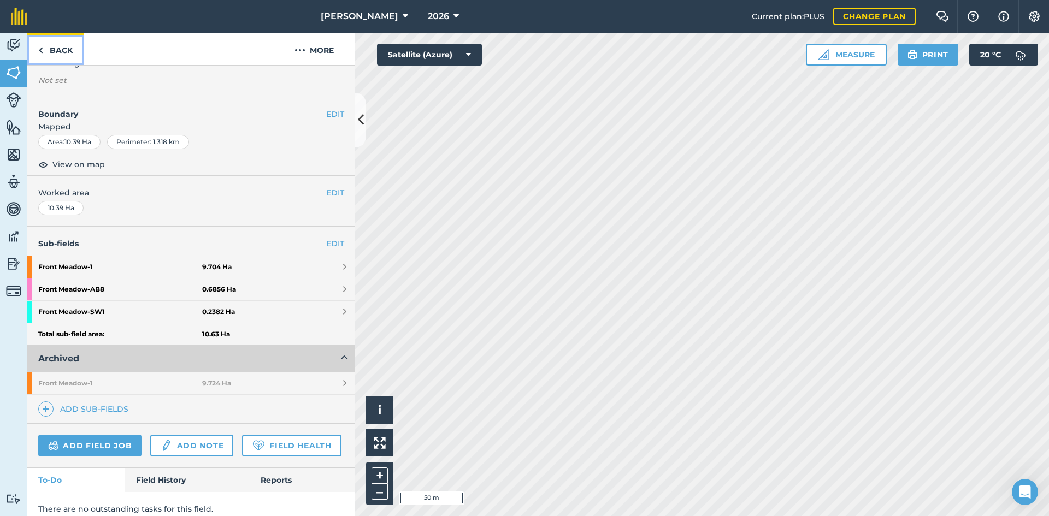
click at [56, 48] on link "Back" at bounding box center [55, 49] width 56 height 32
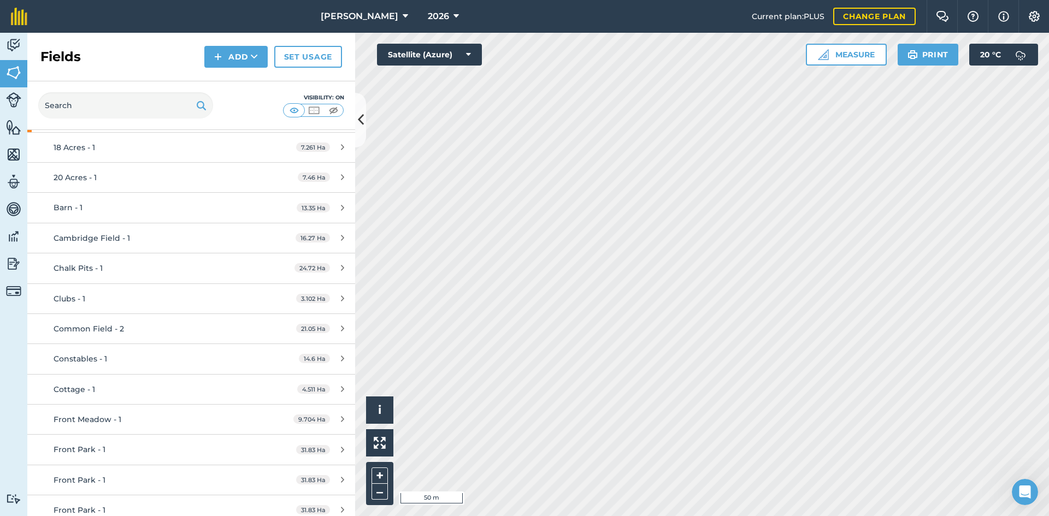
scroll to position [164, 0]
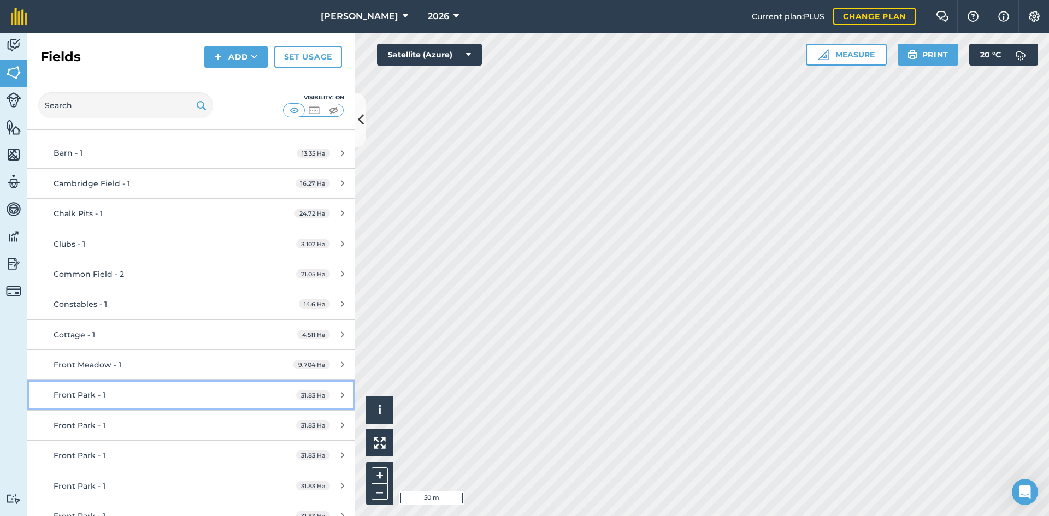
click at [169, 395] on div "Front Park - 1" at bounding box center [156, 395] width 205 height 12
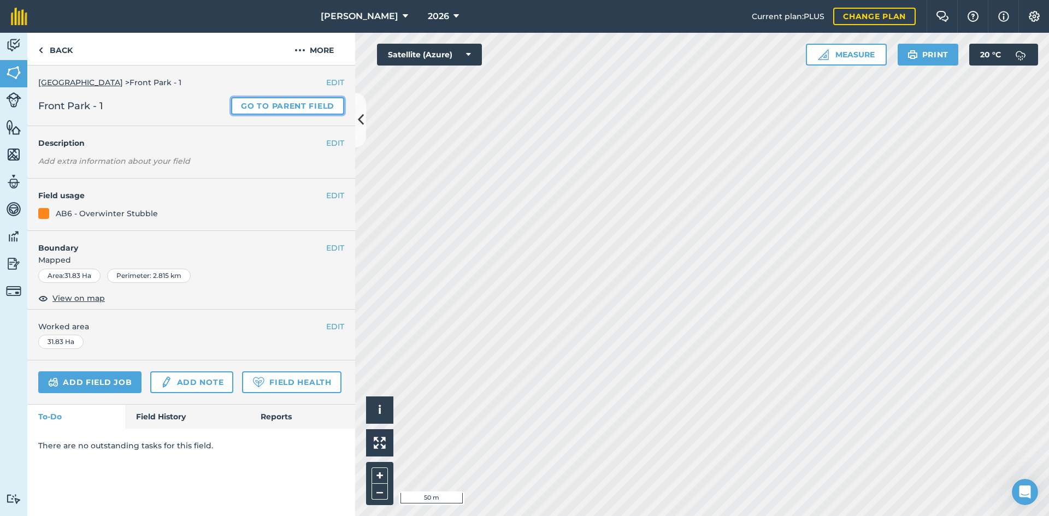
click at [303, 107] on link "Go to parent field" at bounding box center [287, 105] width 113 height 17
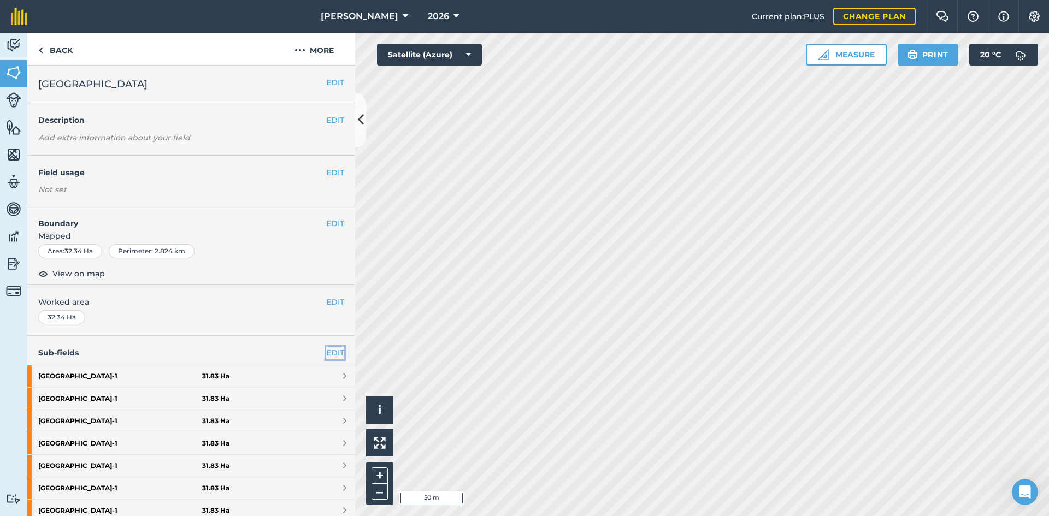
click at [328, 352] on link "EDIT" at bounding box center [335, 353] width 18 height 12
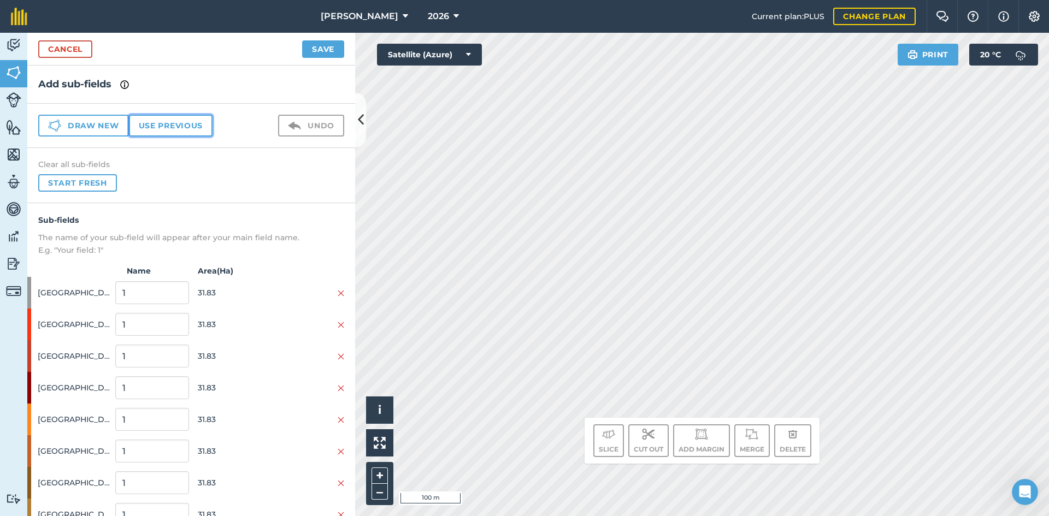
click at [184, 123] on button "Use previous" at bounding box center [171, 126] width 84 height 22
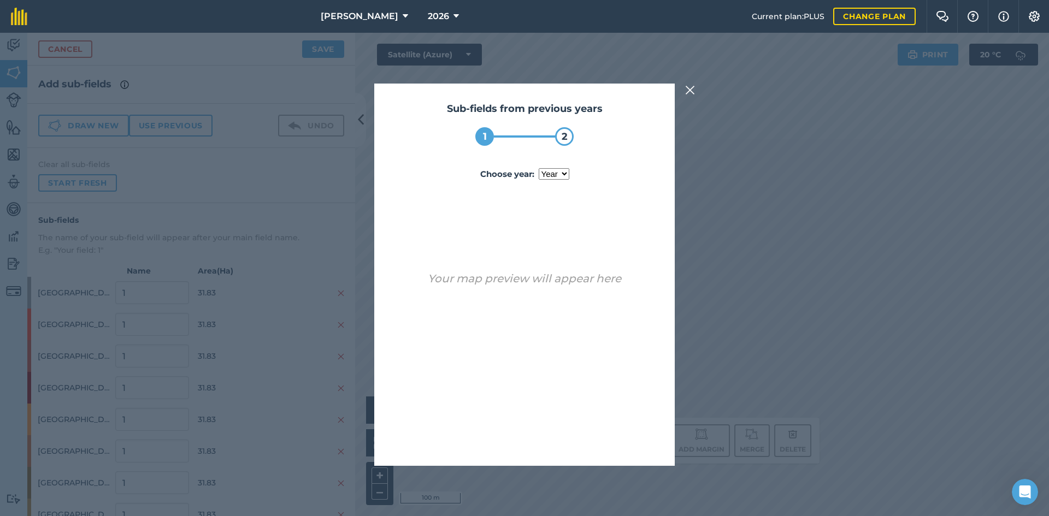
drag, startPoint x: 547, startPoint y: 174, endPoint x: 549, endPoint y: 179, distance: 5.7
click at [547, 174] on select "year 2024 2025" at bounding box center [554, 173] width 31 height 11
select select "2025"
click at [539, 168] on select "year 2024 2025" at bounding box center [554, 173] width 31 height 11
click at [558, 444] on button "Use sub-fields" at bounding box center [555, 438] width 91 height 22
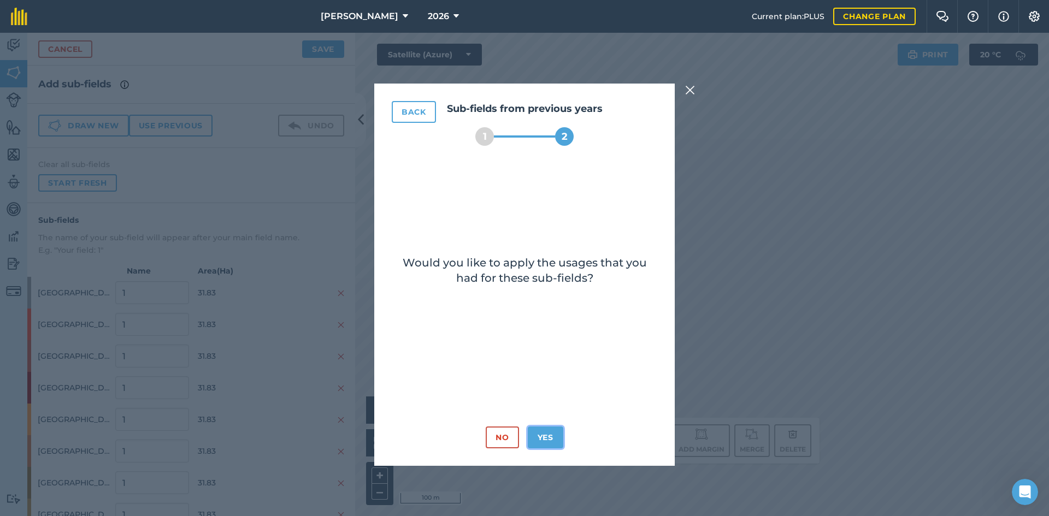
click at [549, 427] on button "Yes" at bounding box center [546, 438] width 36 height 22
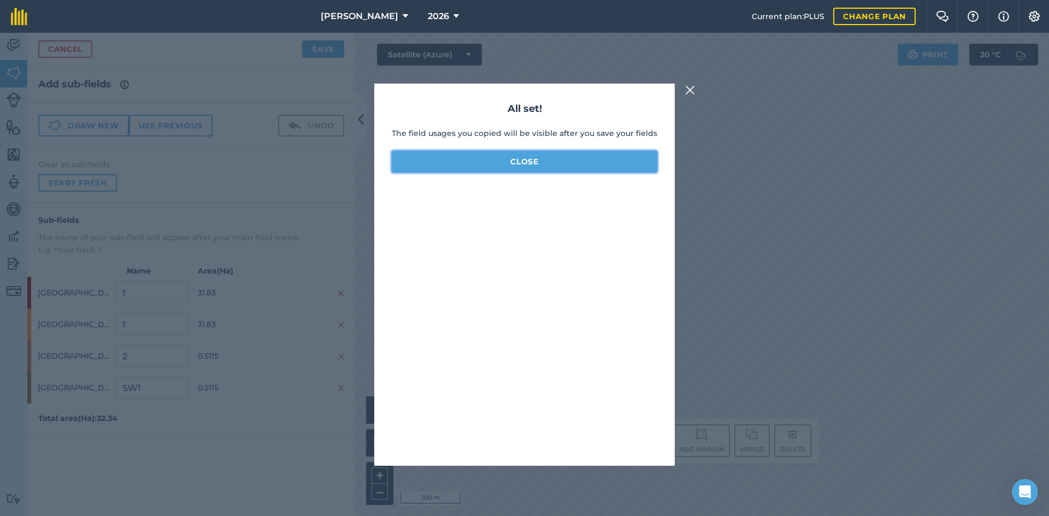
click at [565, 162] on button "Close" at bounding box center [525, 162] width 266 height 22
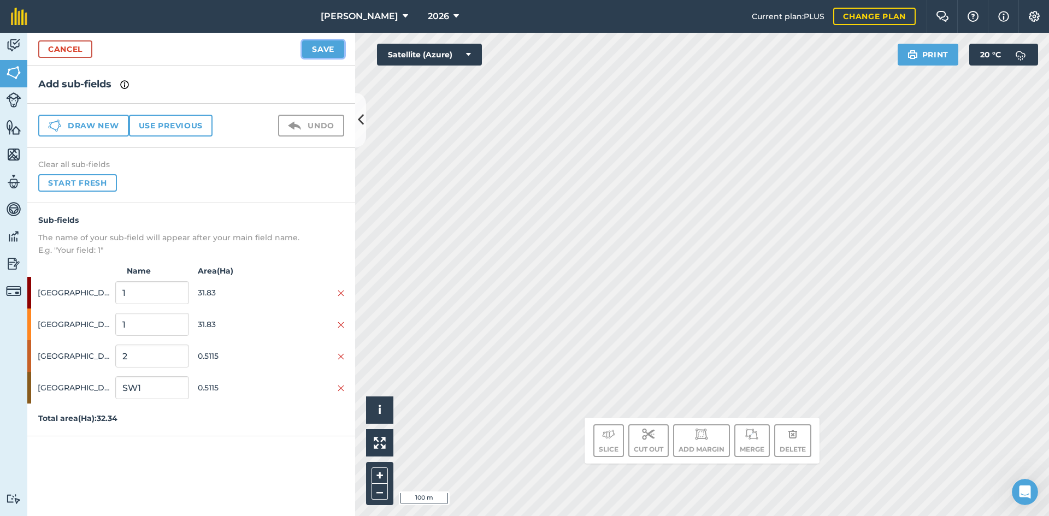
click at [328, 51] on button "Save" at bounding box center [323, 48] width 42 height 17
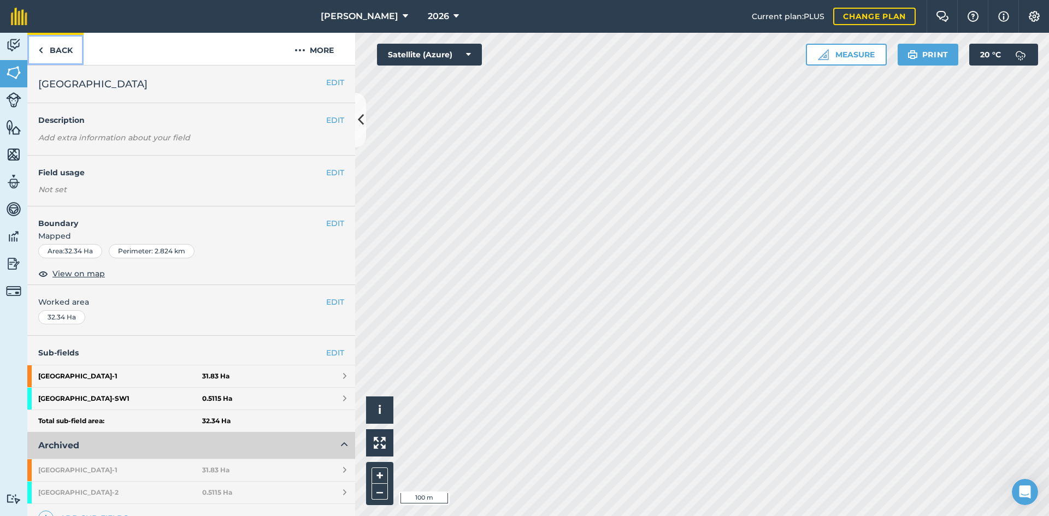
click at [60, 44] on link "Back" at bounding box center [55, 49] width 56 height 32
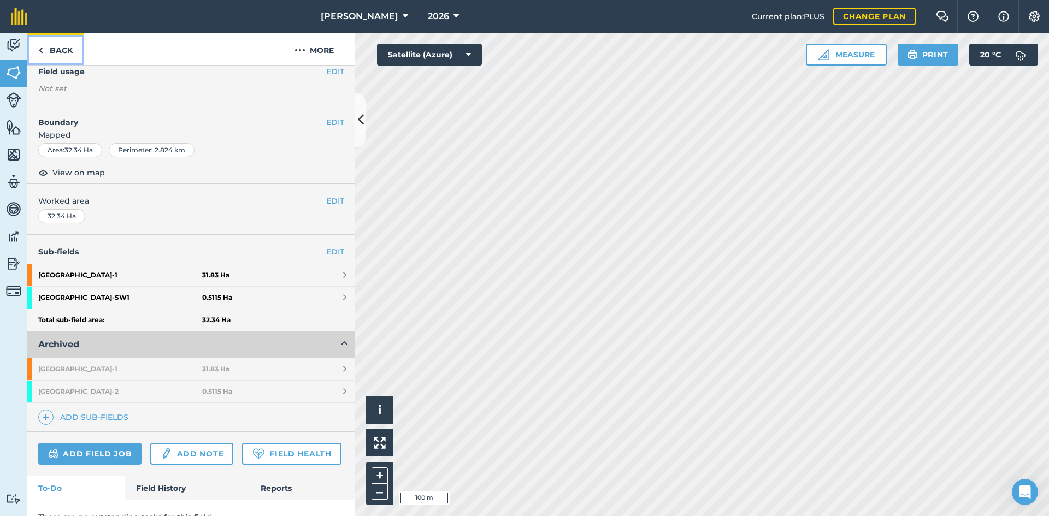
scroll to position [109, 0]
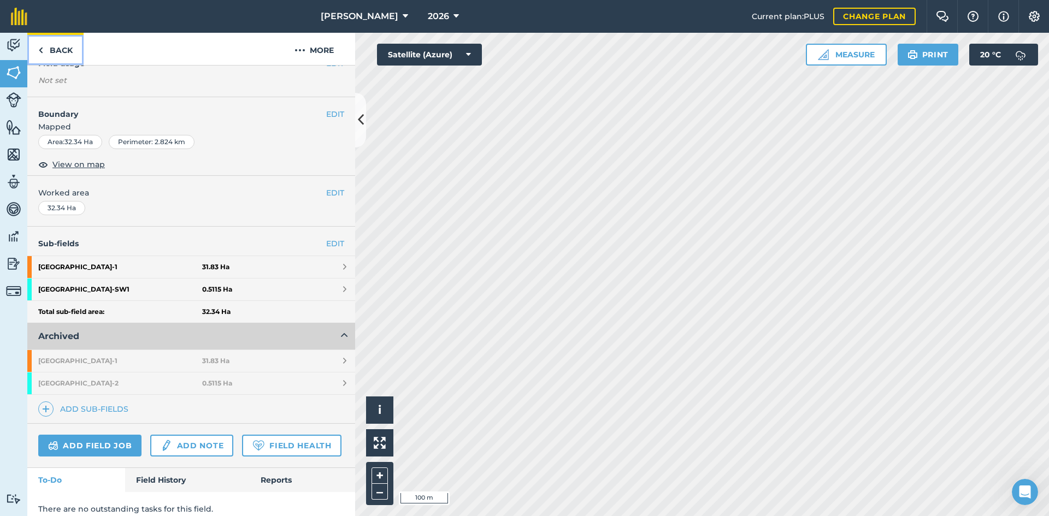
click at [49, 44] on link "Back" at bounding box center [55, 49] width 56 height 32
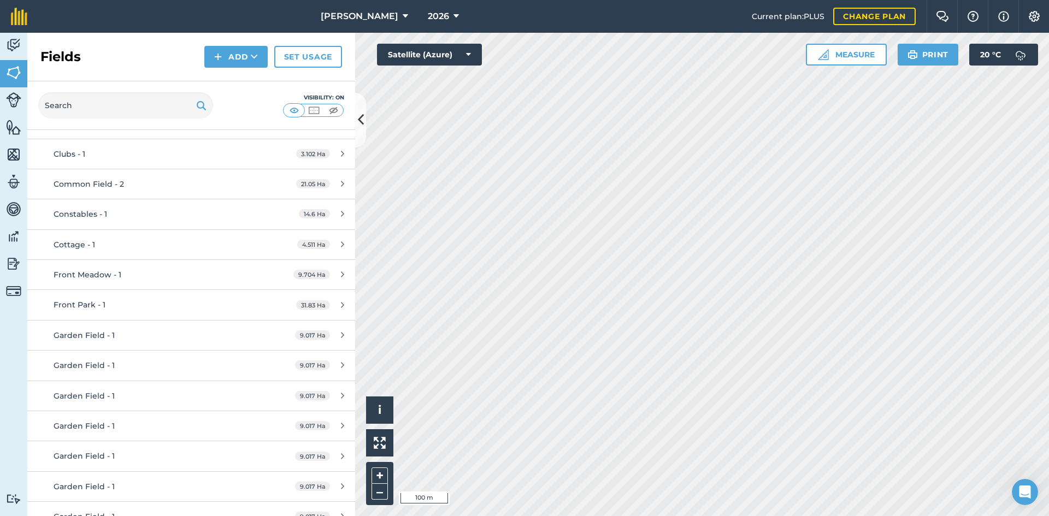
scroll to position [273, 0]
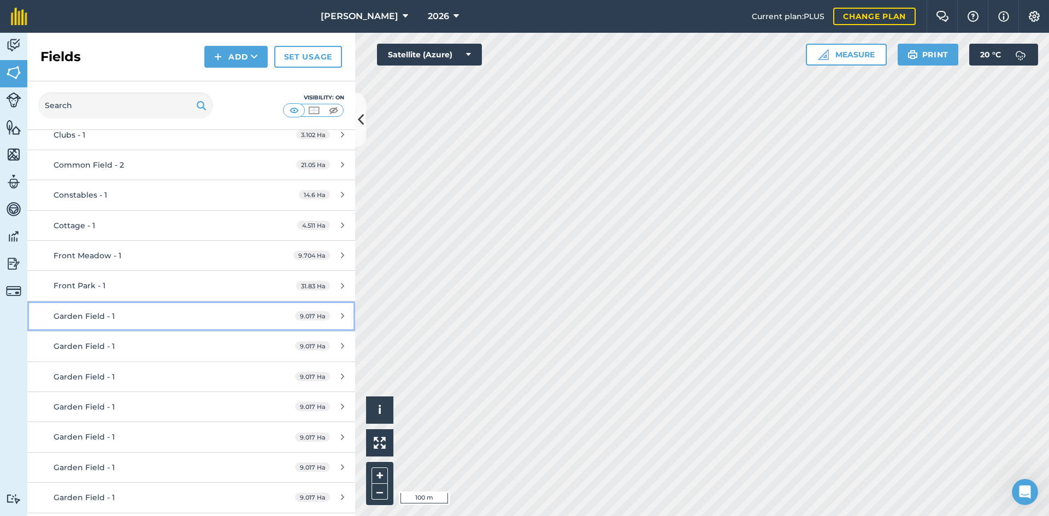
click at [192, 316] on div "Garden Field - 1" at bounding box center [156, 316] width 205 height 12
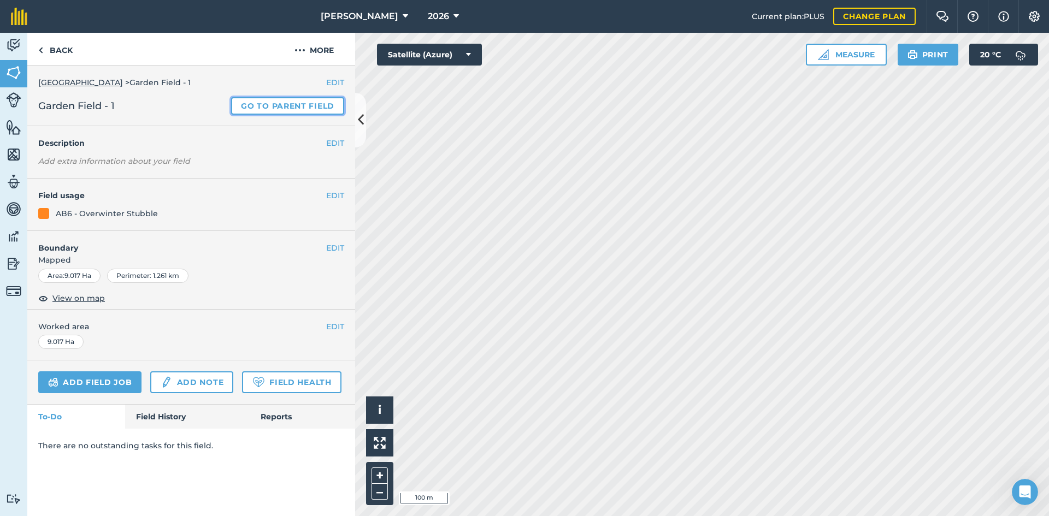
click at [278, 104] on link "Go to parent field" at bounding box center [287, 105] width 113 height 17
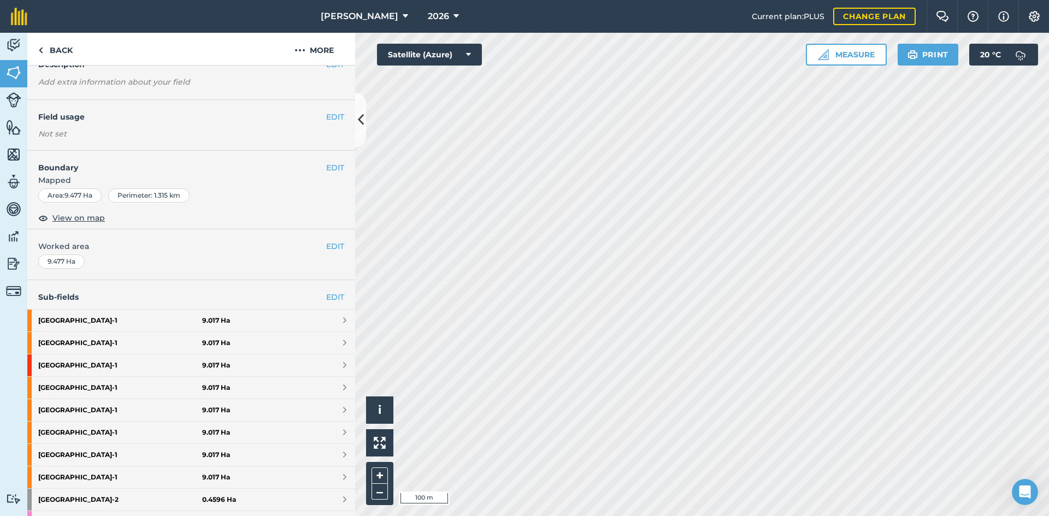
scroll to position [109, 0]
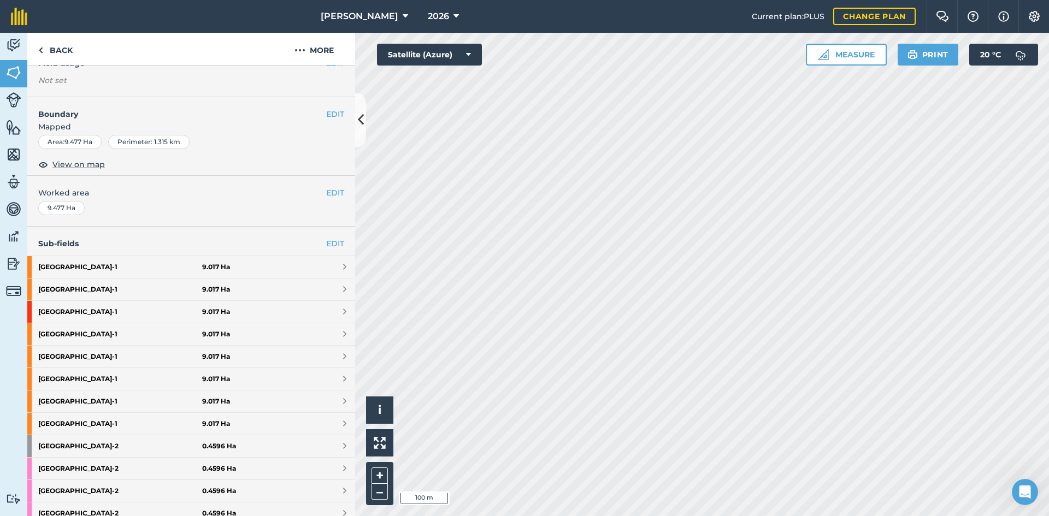
click at [336, 239] on h4 "Sub-fields EDIT" at bounding box center [191, 244] width 328 height 12
click at [328, 243] on link "EDIT" at bounding box center [335, 244] width 18 height 12
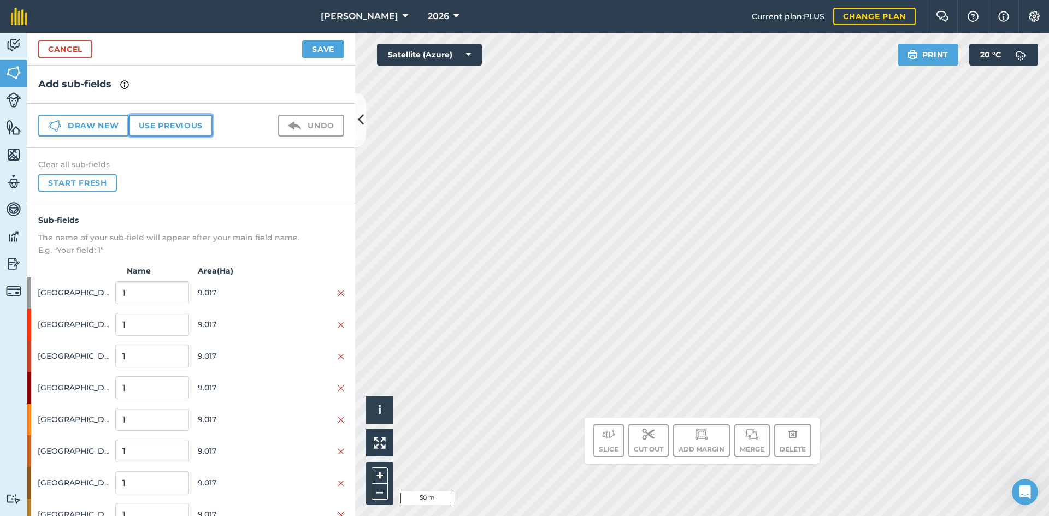
click at [185, 119] on button "Use previous" at bounding box center [171, 126] width 84 height 22
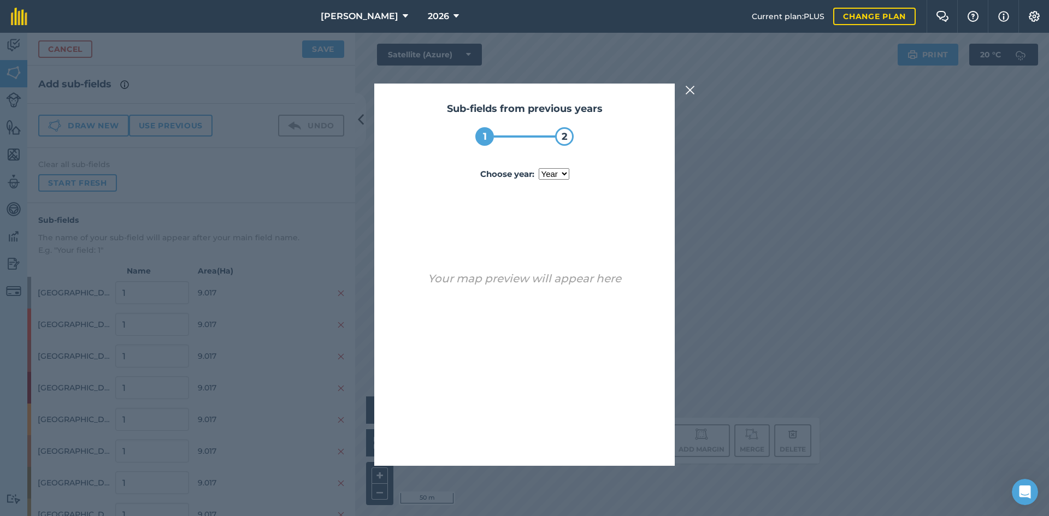
click at [565, 175] on select "year 2025" at bounding box center [554, 173] width 31 height 11
select select "2025"
click at [539, 168] on select "year 2025" at bounding box center [554, 173] width 31 height 11
click at [564, 434] on button "Use sub-fields" at bounding box center [555, 438] width 91 height 22
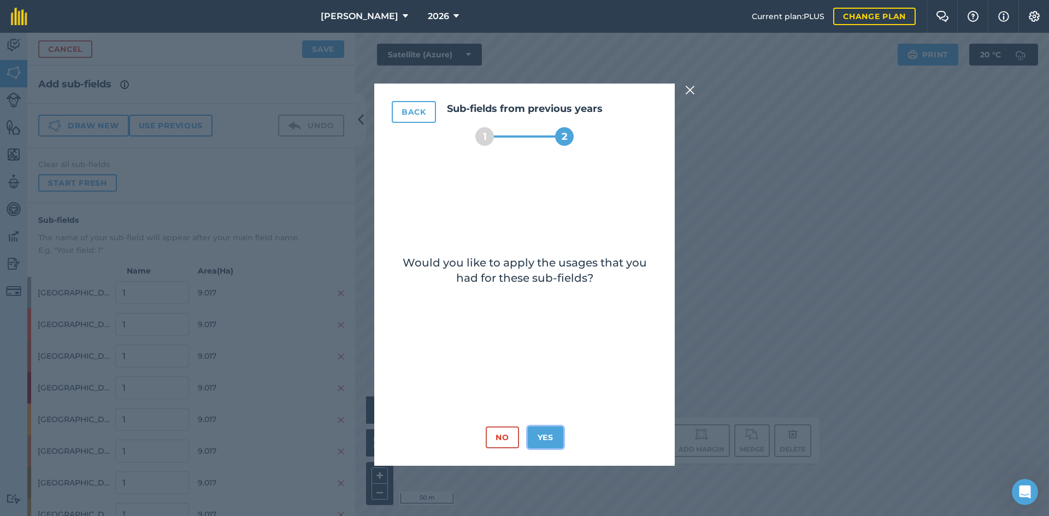
click at [553, 433] on button "Yes" at bounding box center [546, 438] width 36 height 22
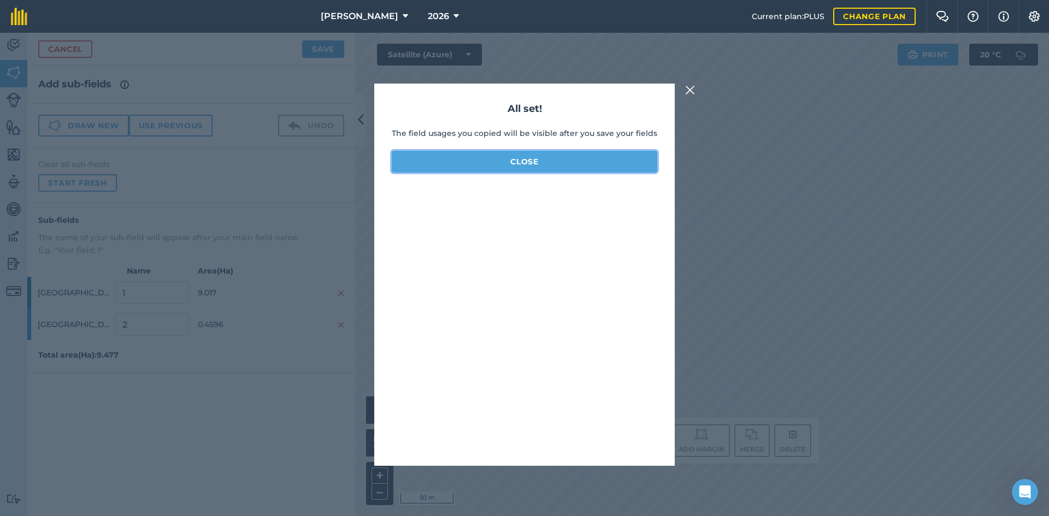
click at [536, 163] on button "Close" at bounding box center [525, 162] width 266 height 22
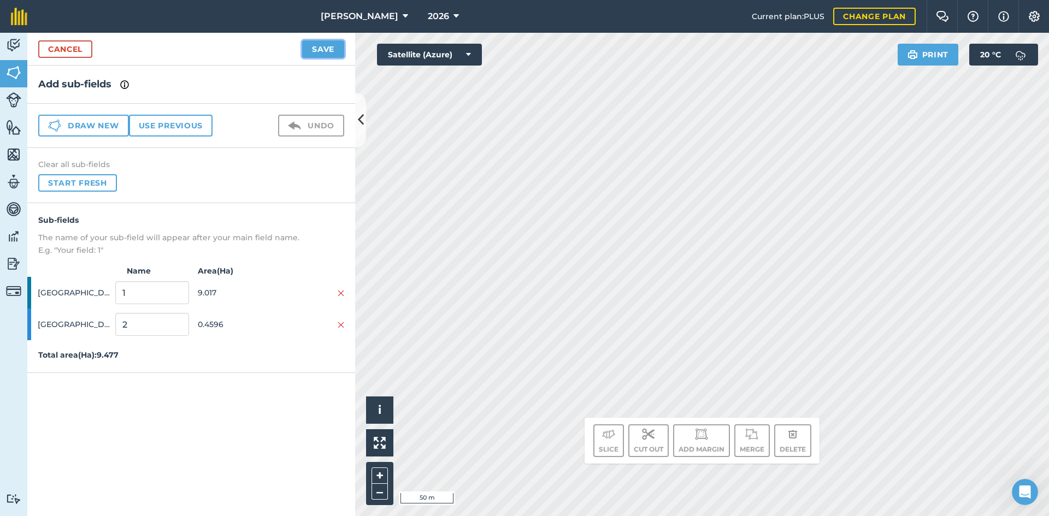
click at [328, 55] on button "Save" at bounding box center [323, 48] width 42 height 17
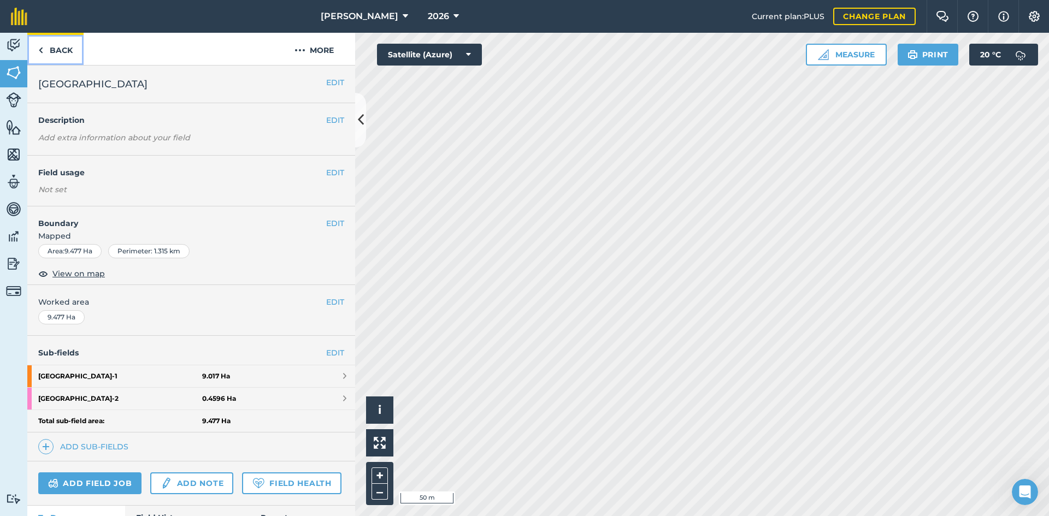
click at [64, 50] on link "Back" at bounding box center [55, 49] width 56 height 32
click at [68, 55] on link "Back" at bounding box center [55, 49] width 56 height 32
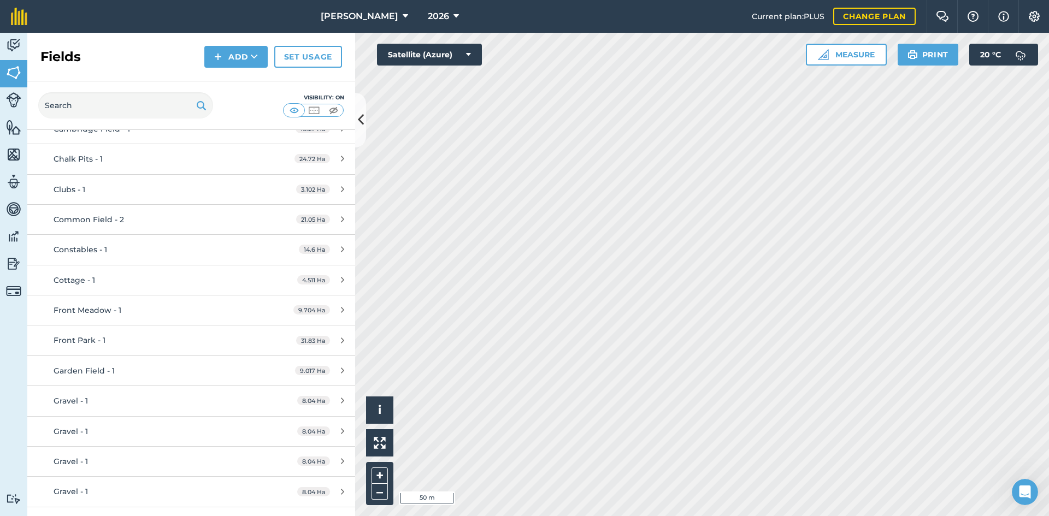
scroll to position [273, 0]
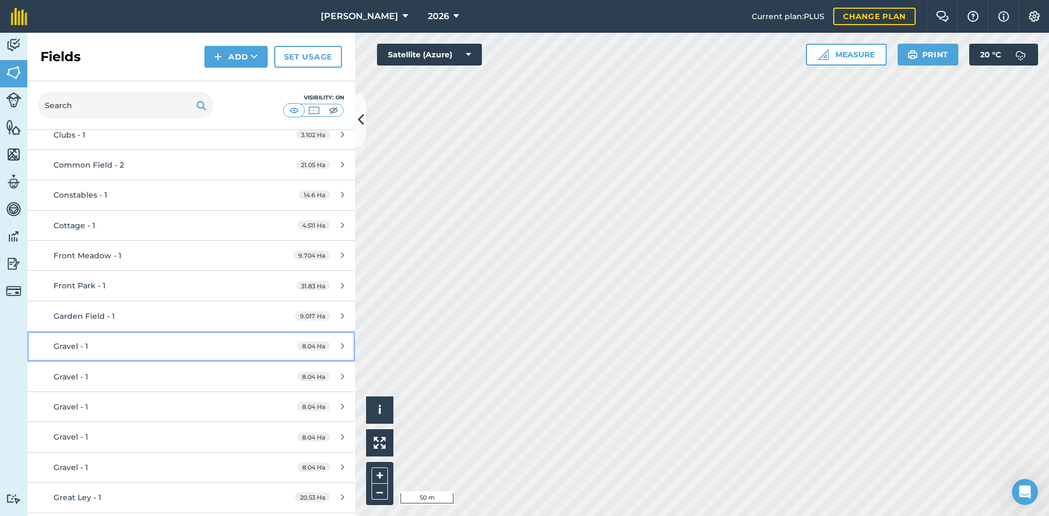
click at [212, 344] on div "Gravel - 1" at bounding box center [156, 346] width 205 height 12
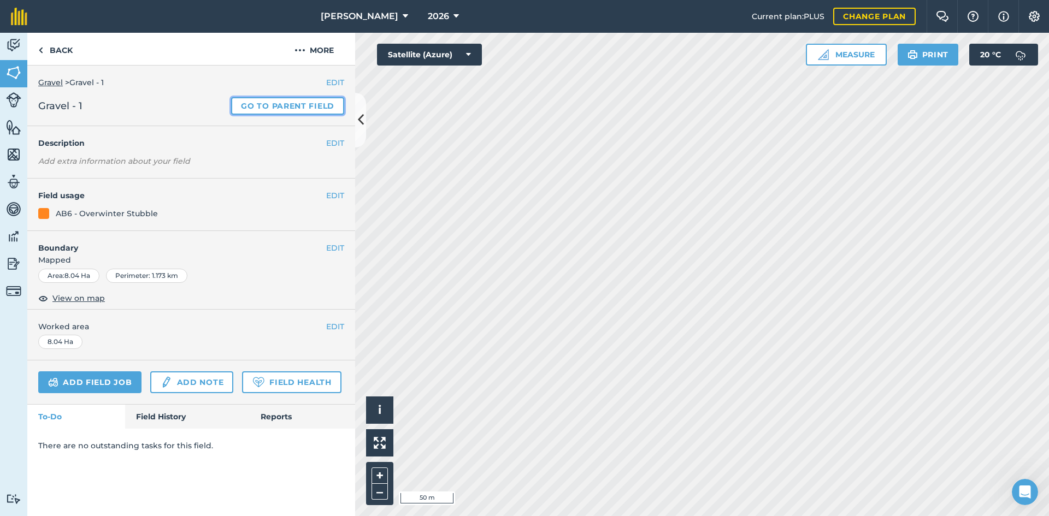
click at [319, 102] on link "Go to parent field" at bounding box center [287, 105] width 113 height 17
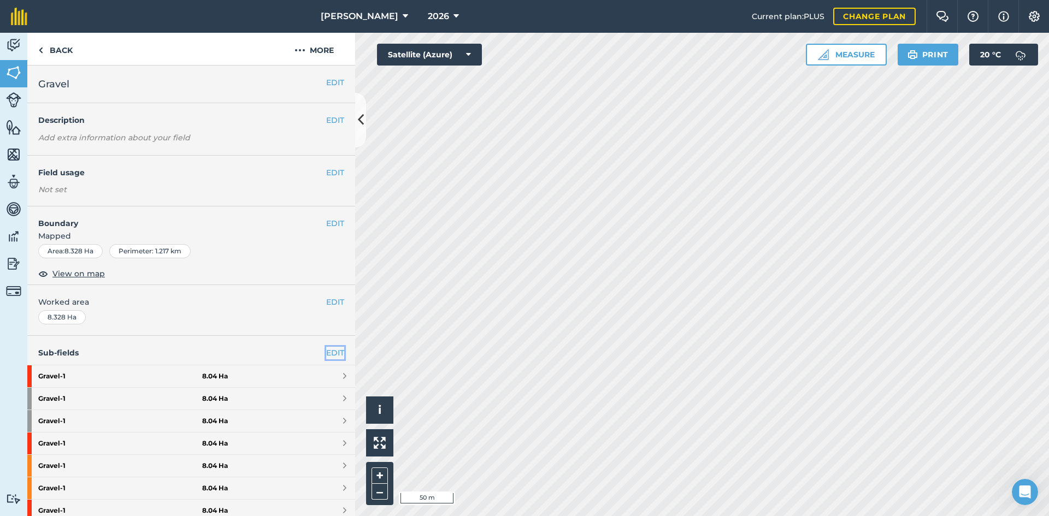
click at [326, 349] on link "EDIT" at bounding box center [335, 353] width 18 height 12
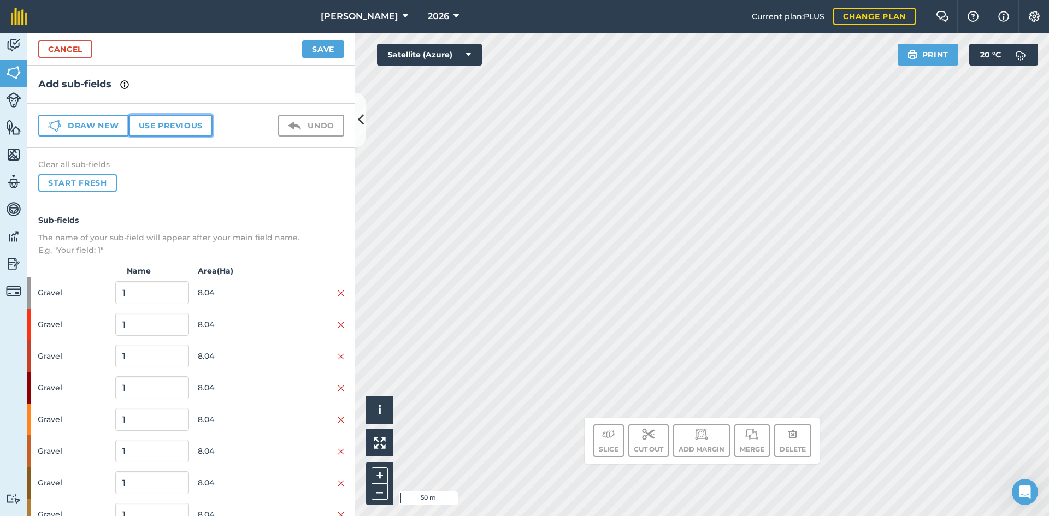
click at [184, 123] on button "Use previous" at bounding box center [171, 126] width 84 height 22
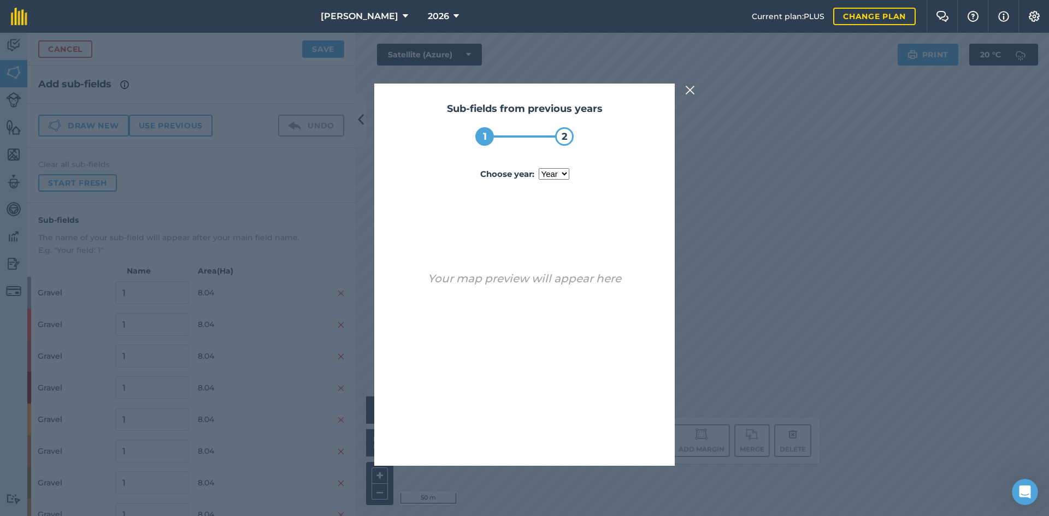
drag, startPoint x: 543, startPoint y: 172, endPoint x: 546, endPoint y: 178, distance: 7.3
click at [544, 172] on select "year 2024 2025" at bounding box center [554, 173] width 31 height 11
select select "2025"
click at [539, 168] on select "year 2024 2025" at bounding box center [554, 173] width 31 height 11
click at [553, 438] on button "Use sub-fields" at bounding box center [555, 438] width 91 height 22
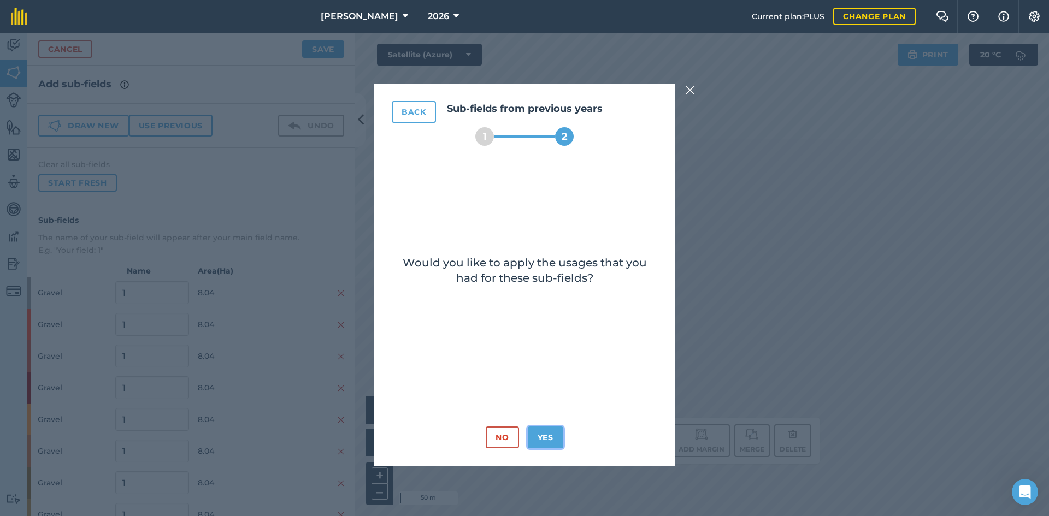
click at [552, 437] on button "Yes" at bounding box center [546, 438] width 36 height 22
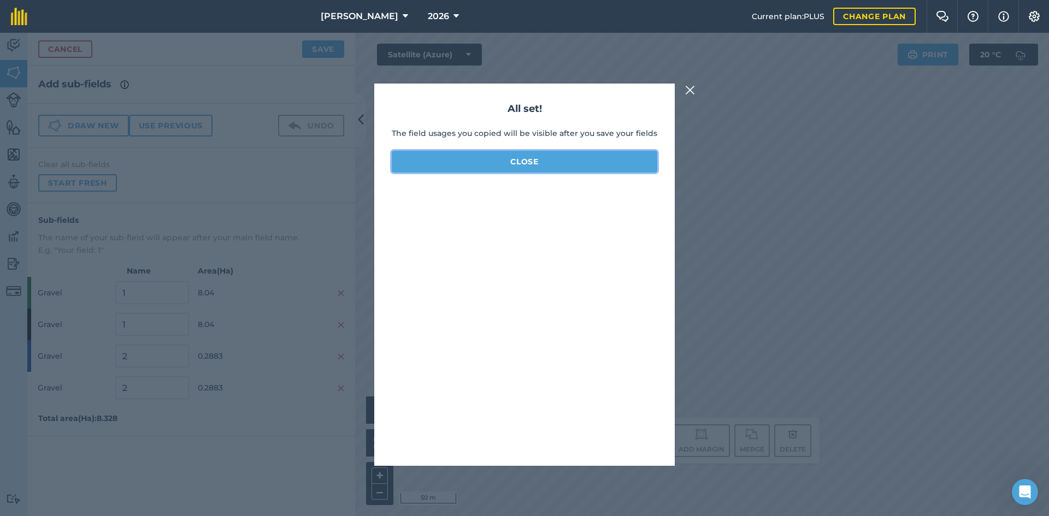
click at [512, 158] on button "Close" at bounding box center [525, 162] width 266 height 22
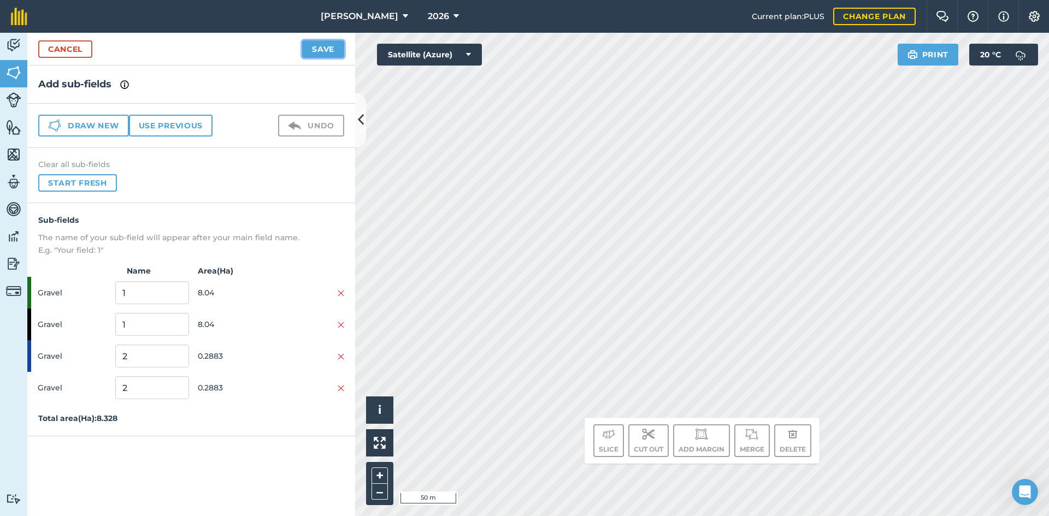
click at [308, 48] on button "Save" at bounding box center [323, 48] width 42 height 17
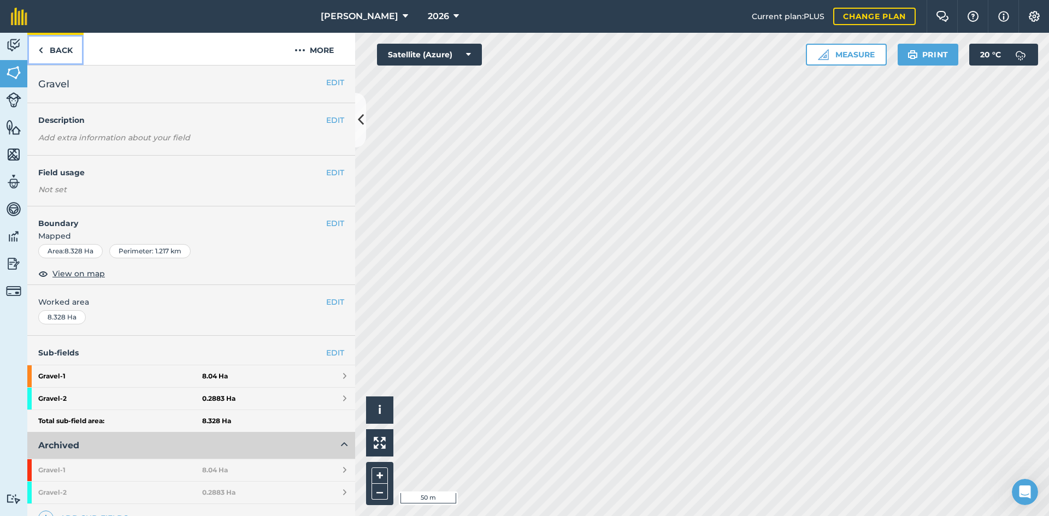
click at [73, 48] on link "Back" at bounding box center [55, 49] width 56 height 32
click at [60, 50] on link "Back" at bounding box center [55, 49] width 56 height 32
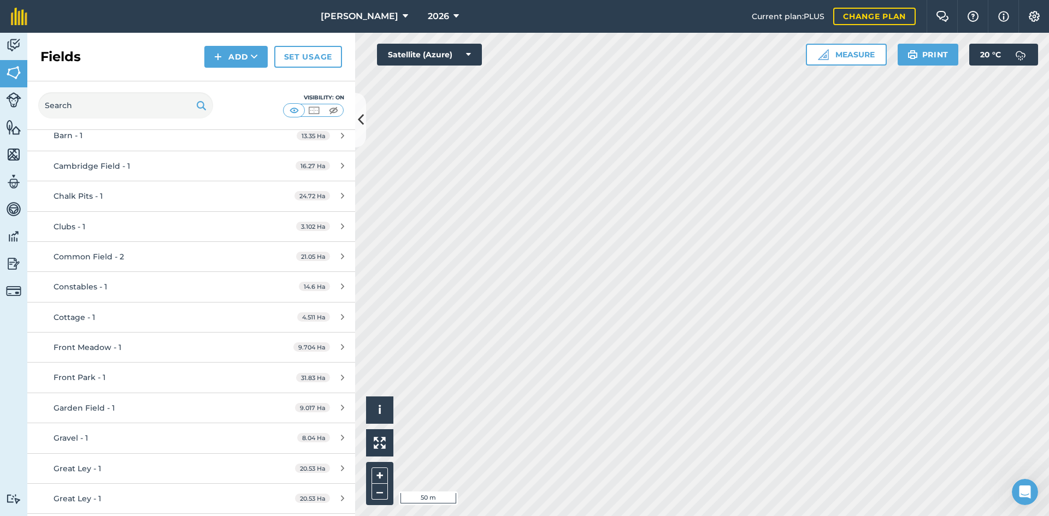
scroll to position [273, 0]
click at [190, 348] on div "Gravel - 1" at bounding box center [156, 346] width 205 height 12
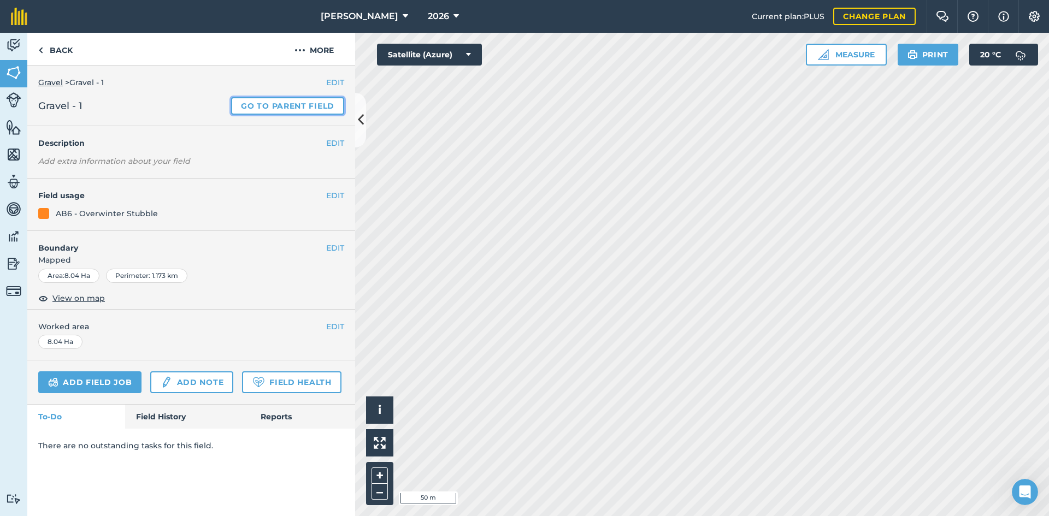
click at [281, 110] on link "Go to parent field" at bounding box center [287, 105] width 113 height 17
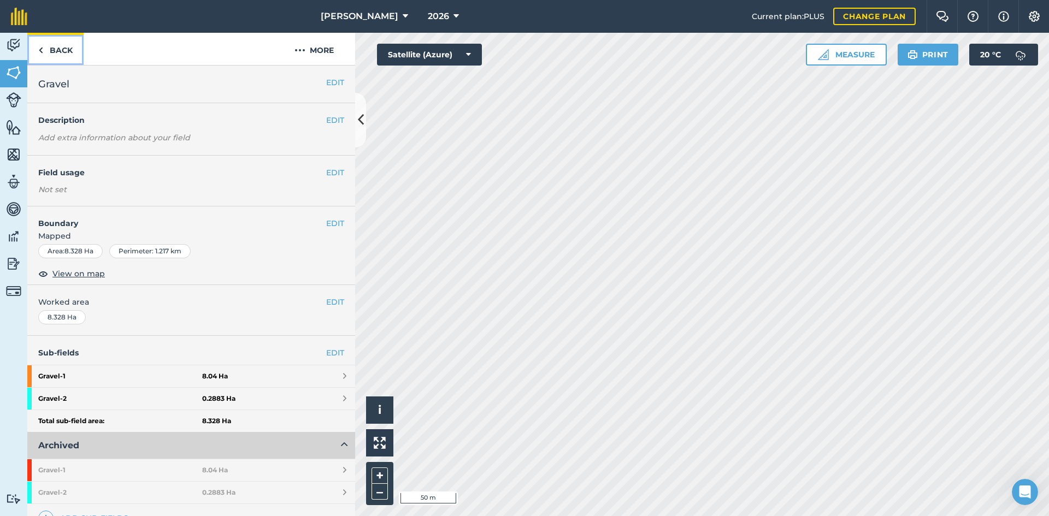
click at [52, 51] on link "Back" at bounding box center [55, 49] width 56 height 32
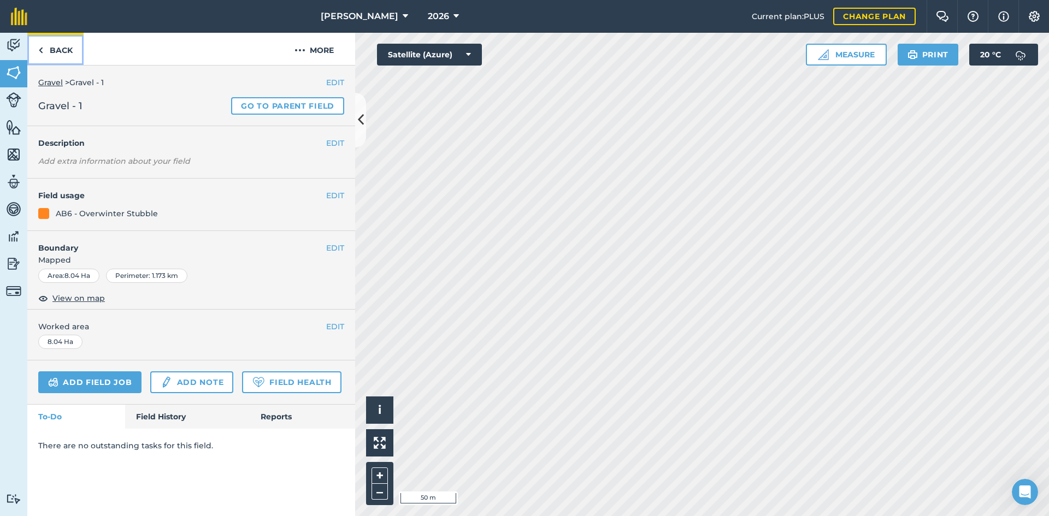
click at [56, 42] on link "Back" at bounding box center [55, 49] width 56 height 32
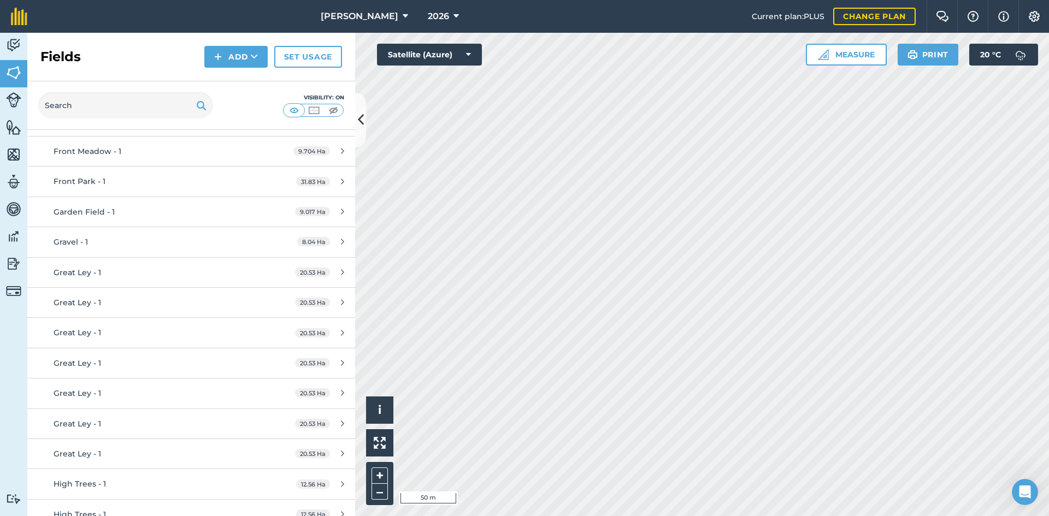
scroll to position [382, 0]
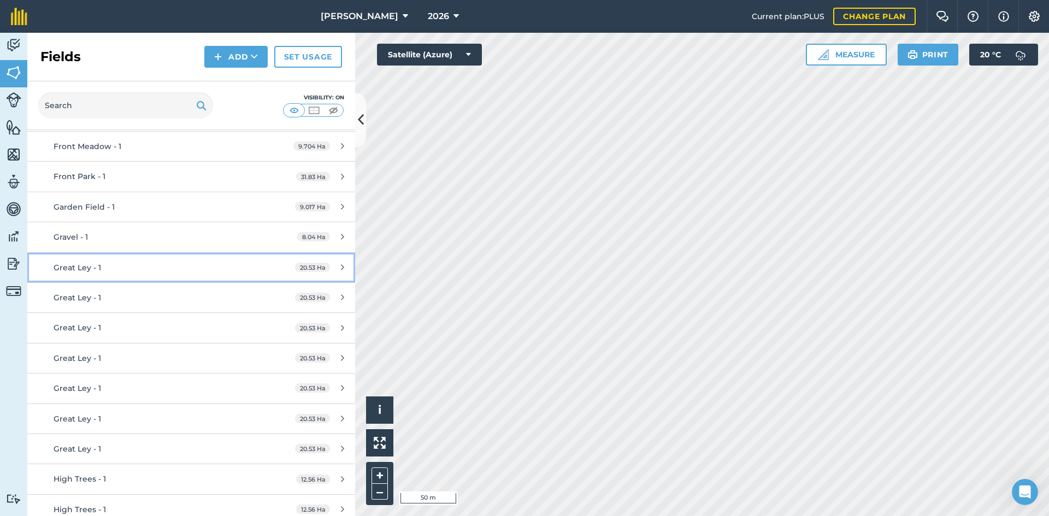
click at [139, 273] on div "Great Ley - 1" at bounding box center [156, 268] width 205 height 12
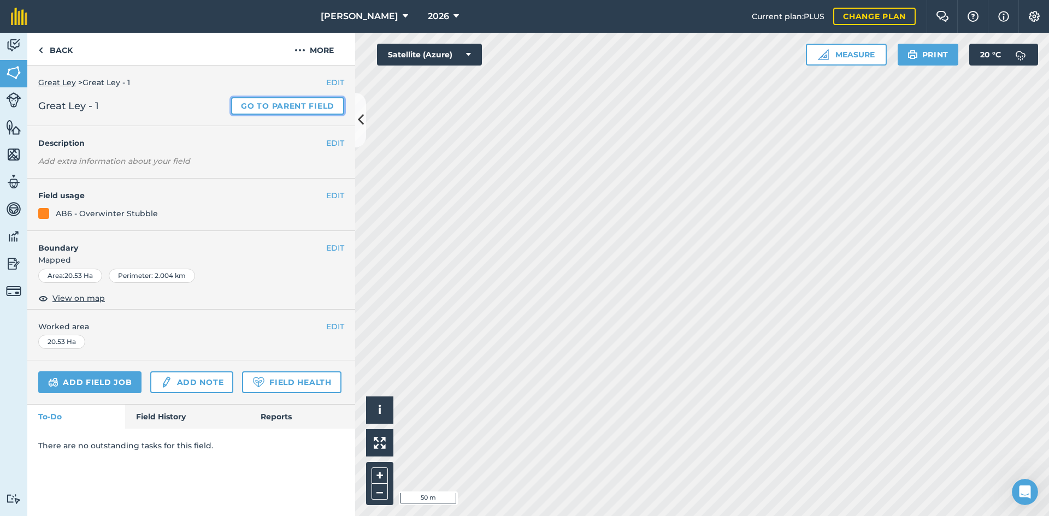
click at [274, 108] on link "Go to parent field" at bounding box center [287, 105] width 113 height 17
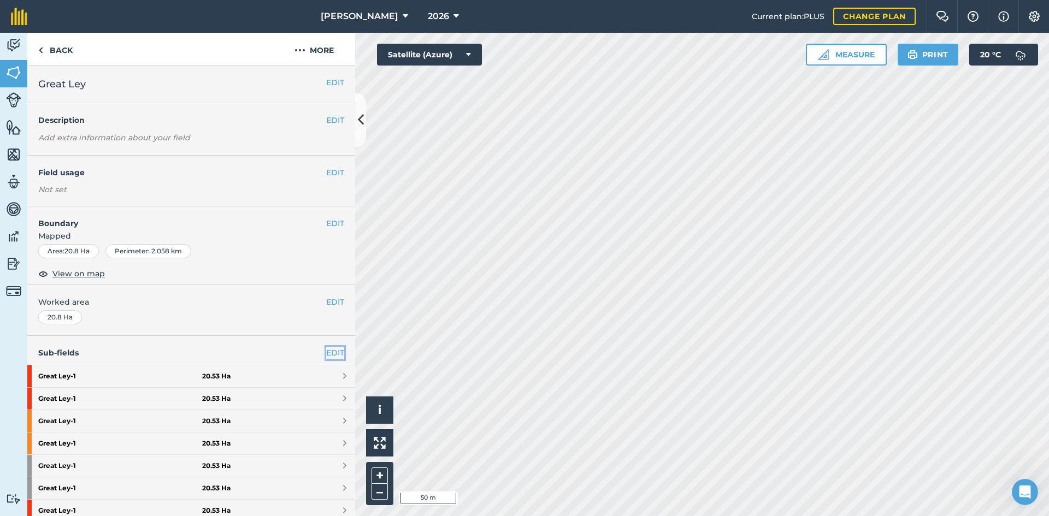
click at [327, 350] on link "EDIT" at bounding box center [335, 353] width 18 height 12
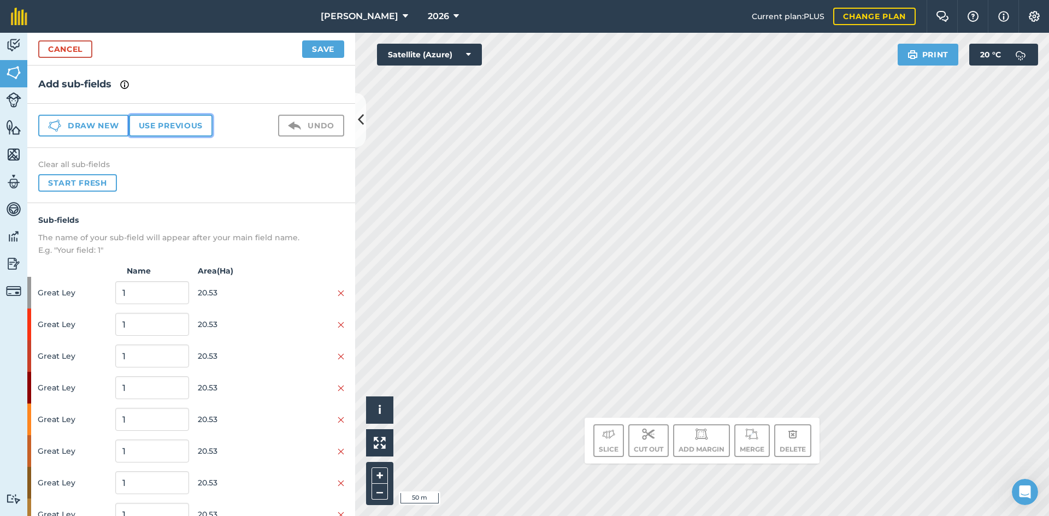
click at [158, 129] on button "Use previous" at bounding box center [171, 126] width 84 height 22
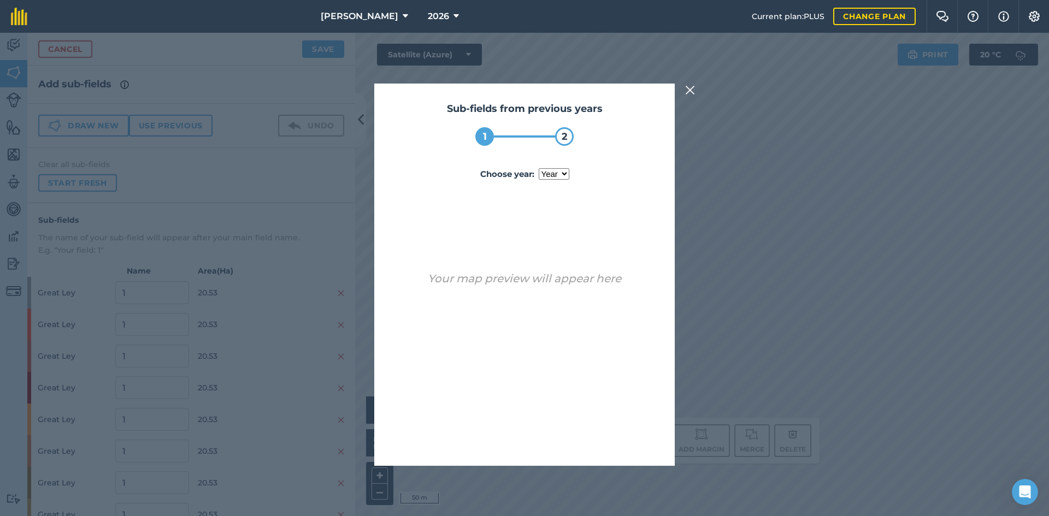
drag, startPoint x: 546, startPoint y: 172, endPoint x: 547, endPoint y: 179, distance: 7.2
click at [546, 172] on select "year 2024 2025" at bounding box center [554, 173] width 31 height 11
select select "2025"
click at [539, 168] on select "year 2024 2025" at bounding box center [554, 173] width 31 height 11
click at [570, 435] on button "Use sub-fields" at bounding box center [555, 438] width 91 height 22
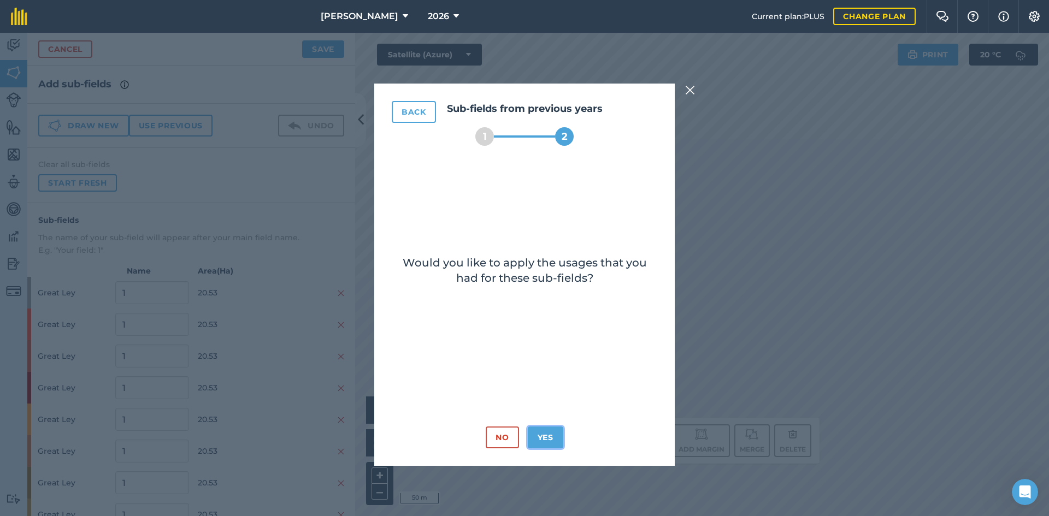
click at [556, 433] on button "Yes" at bounding box center [546, 438] width 36 height 22
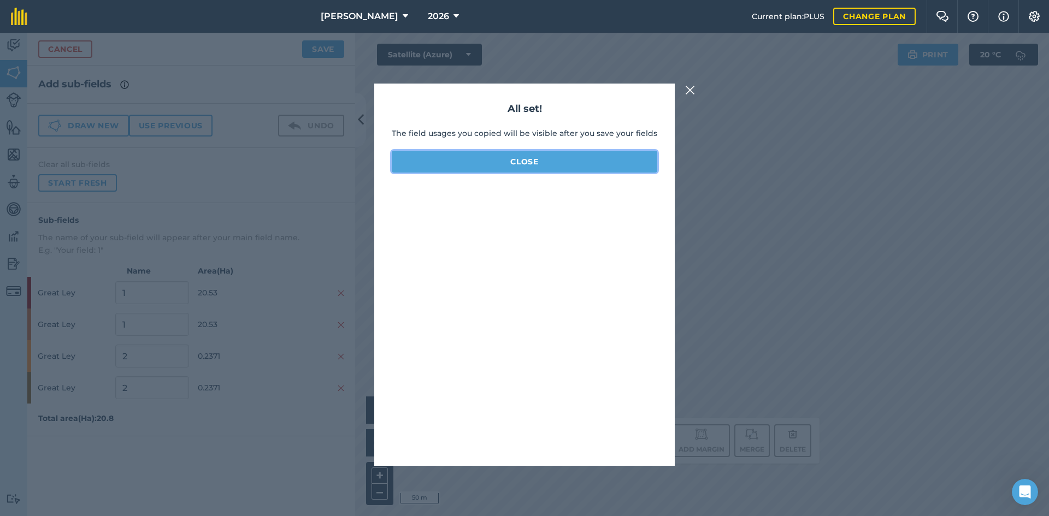
click at [501, 160] on button "Close" at bounding box center [525, 162] width 266 height 22
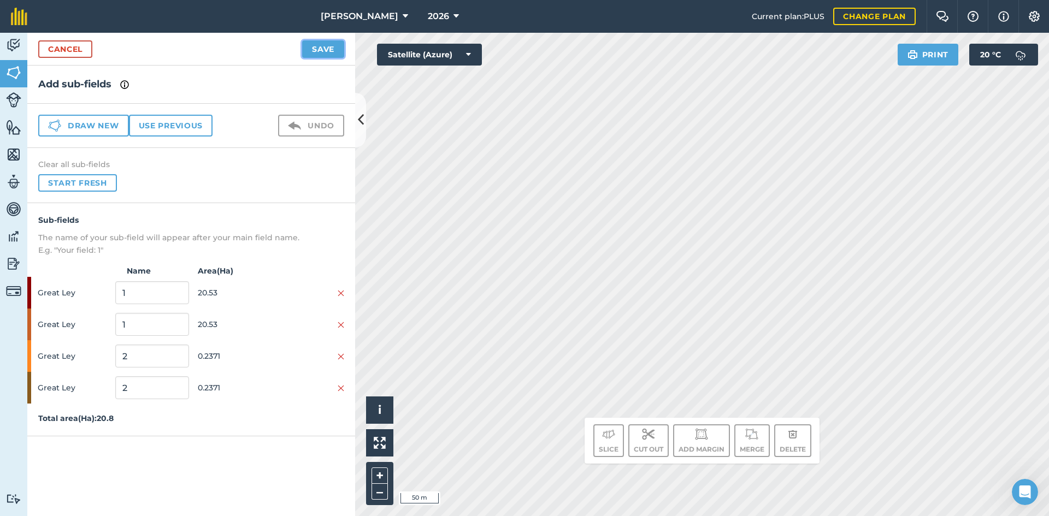
click at [335, 51] on button "Save" at bounding box center [323, 48] width 42 height 17
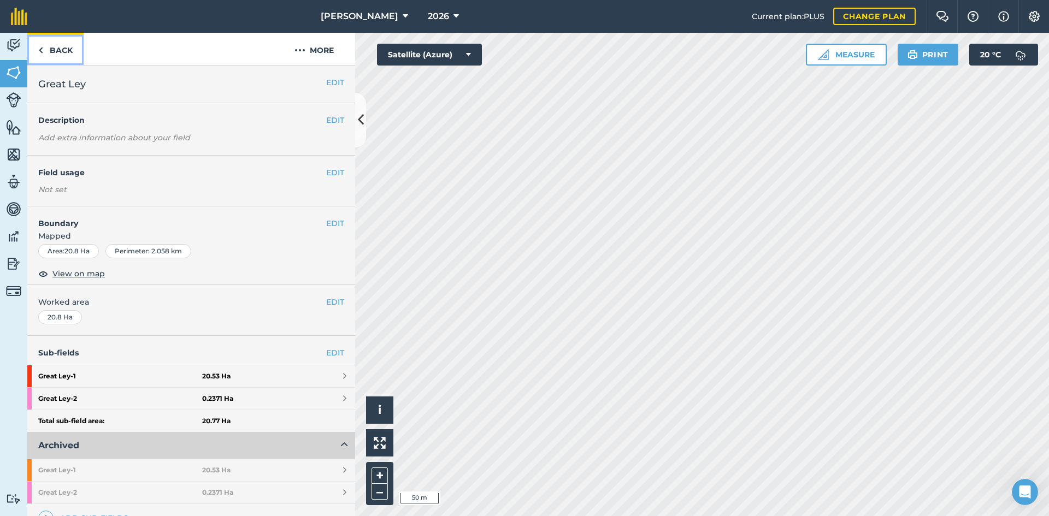
click at [70, 51] on link "Back" at bounding box center [55, 49] width 56 height 32
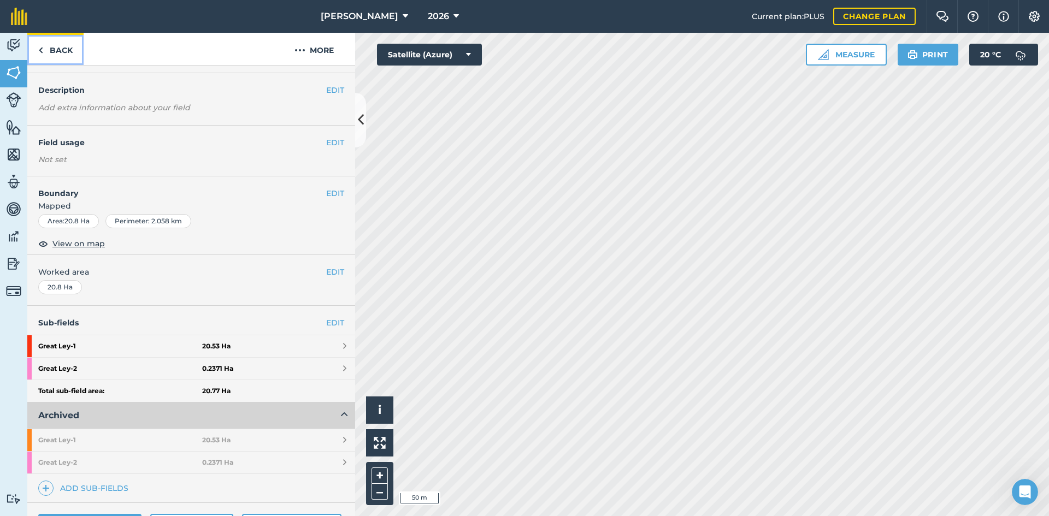
scroll to position [55, 0]
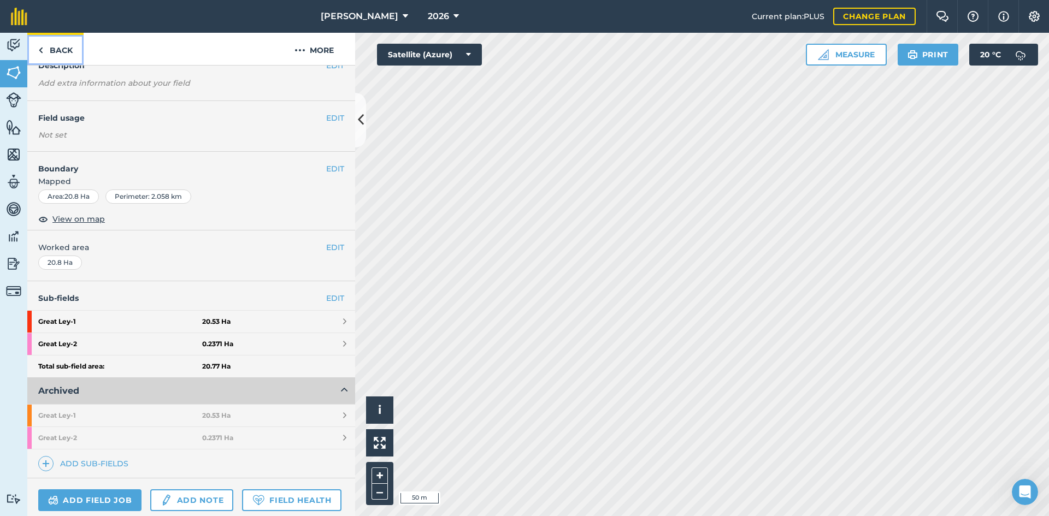
click at [66, 44] on link "Back" at bounding box center [55, 49] width 56 height 32
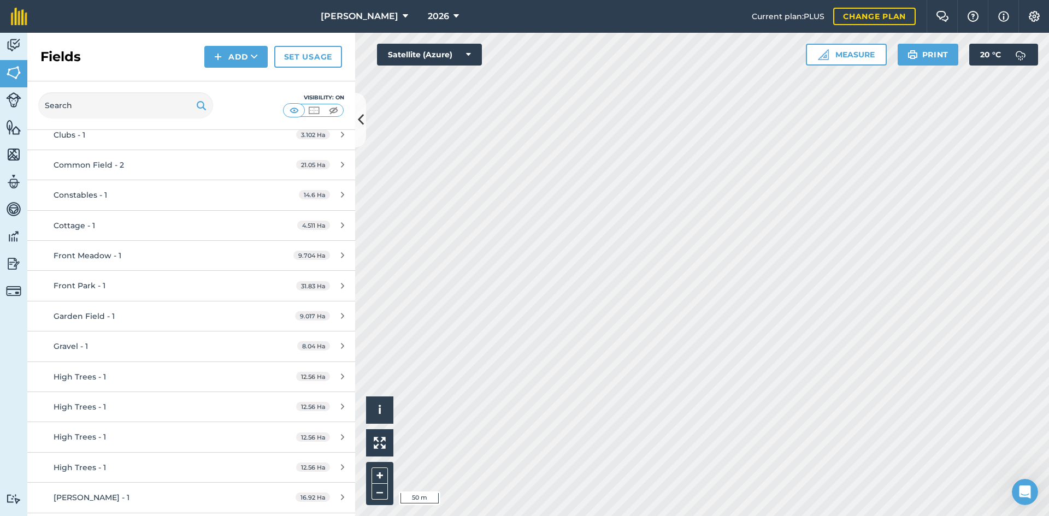
scroll to position [382, 0]
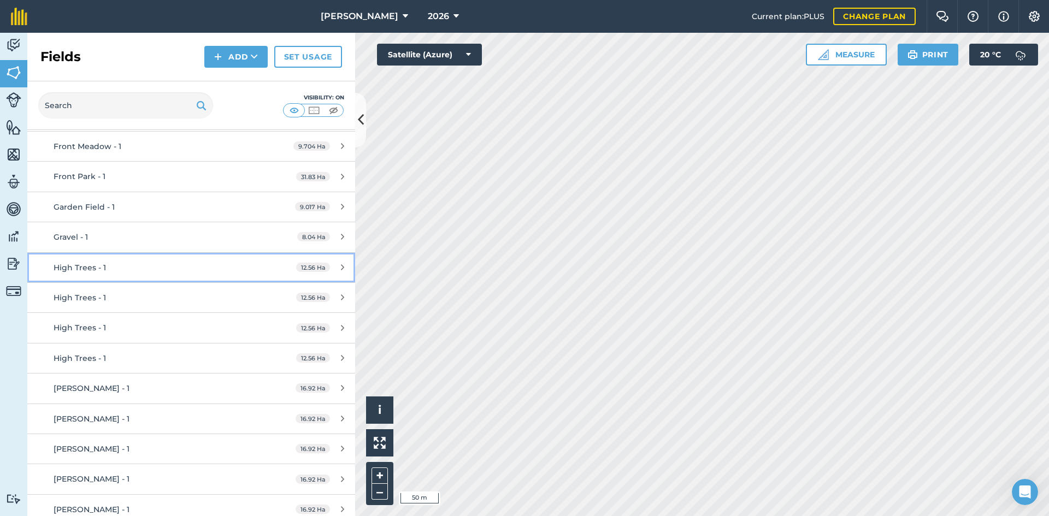
click at [113, 269] on div "High Trees - 1" at bounding box center [156, 268] width 205 height 12
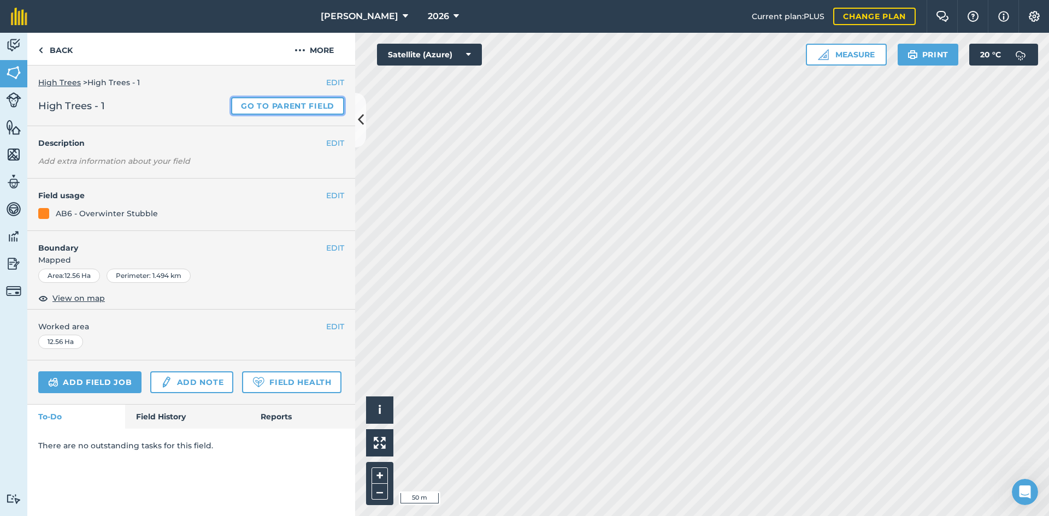
click at [275, 103] on link "Go to parent field" at bounding box center [287, 105] width 113 height 17
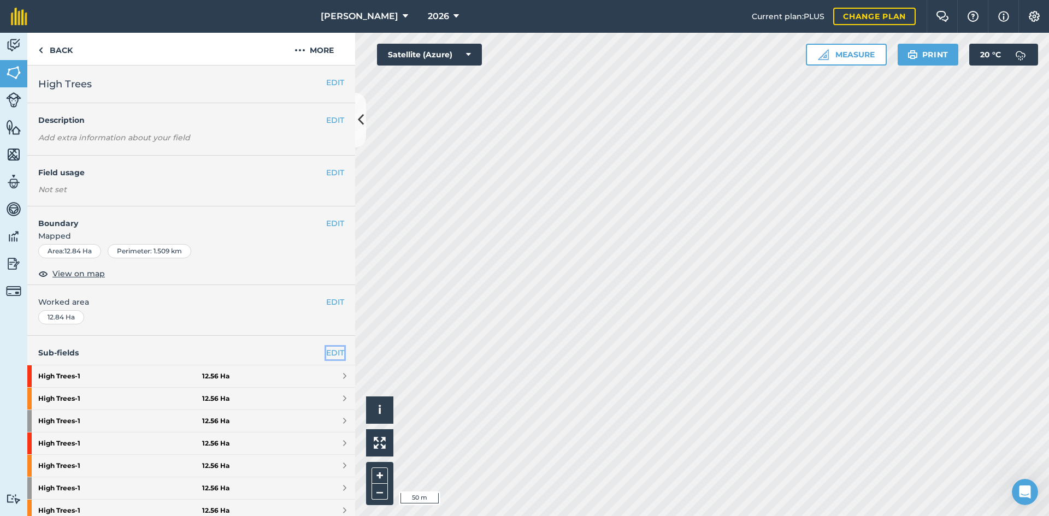
click at [326, 350] on link "EDIT" at bounding box center [335, 353] width 18 height 12
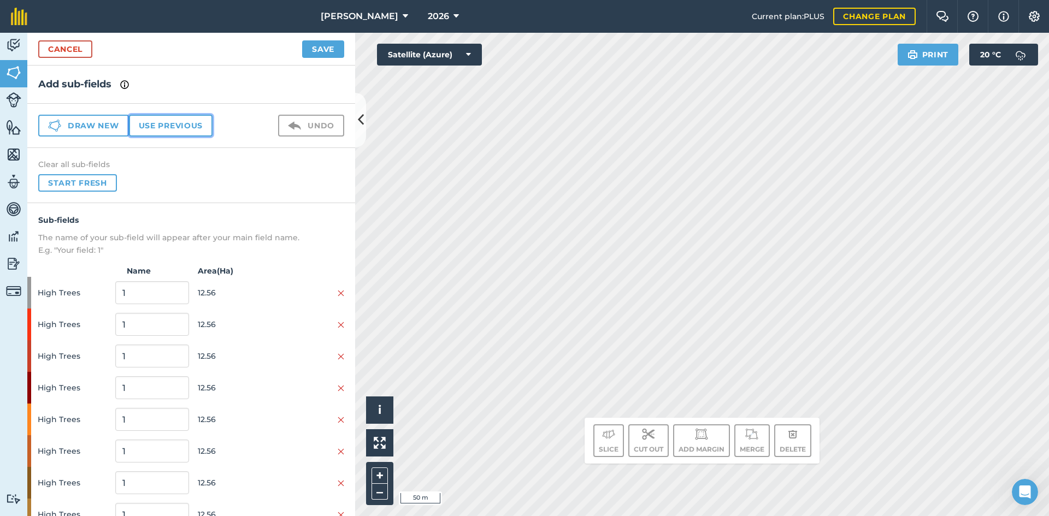
click at [170, 127] on button "Use previous" at bounding box center [171, 126] width 84 height 22
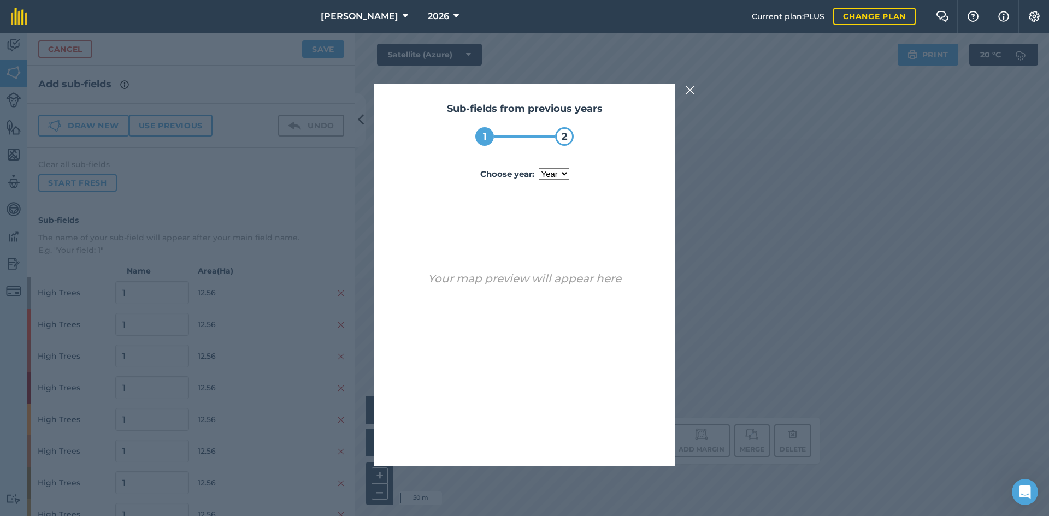
click at [548, 175] on select "year 2023 2024 2025" at bounding box center [554, 173] width 31 height 11
select select "2025"
click at [539, 168] on select "year 2023 2024 2025" at bounding box center [554, 173] width 31 height 11
click at [585, 433] on button "Use sub-fields" at bounding box center [555, 438] width 91 height 22
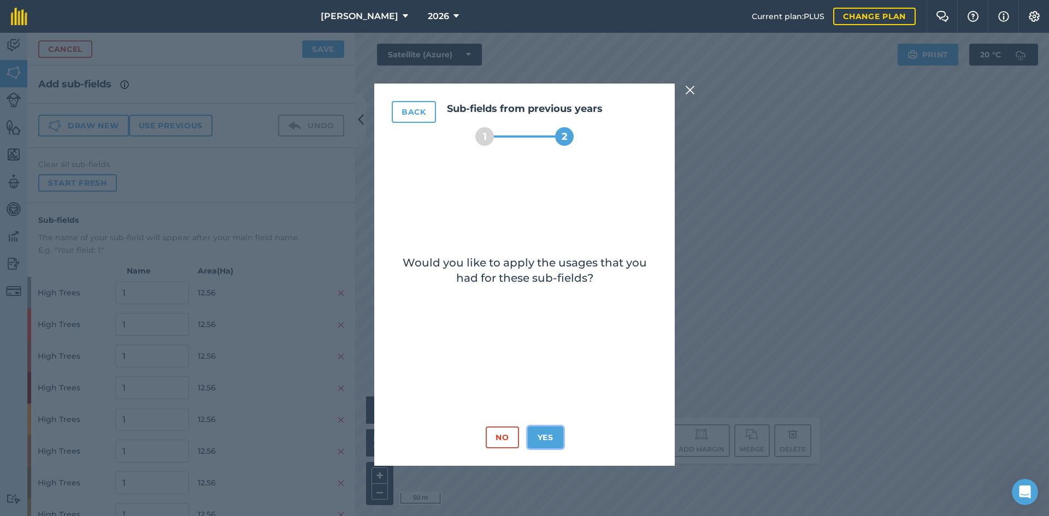
click at [539, 442] on button "Yes" at bounding box center [546, 438] width 36 height 22
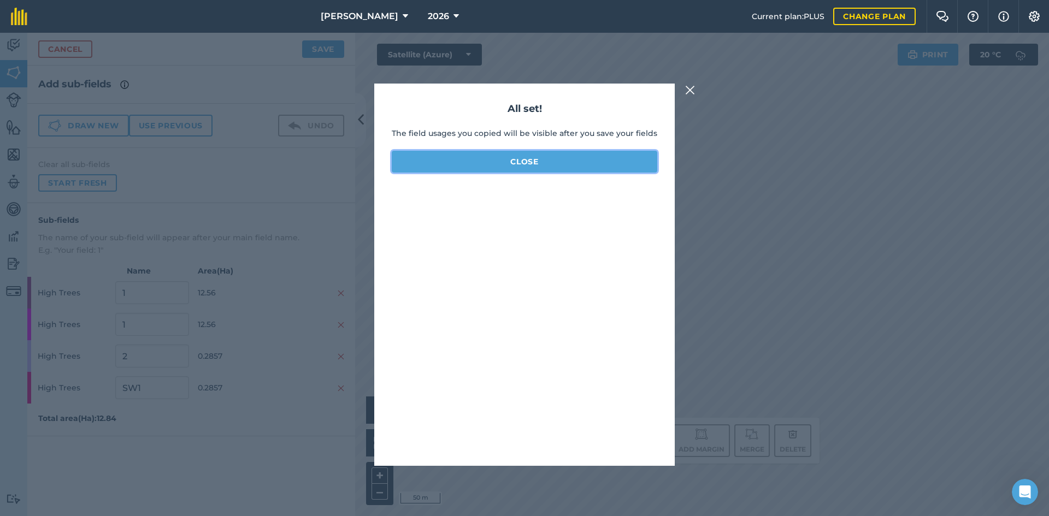
click at [522, 161] on button "Close" at bounding box center [525, 162] width 266 height 22
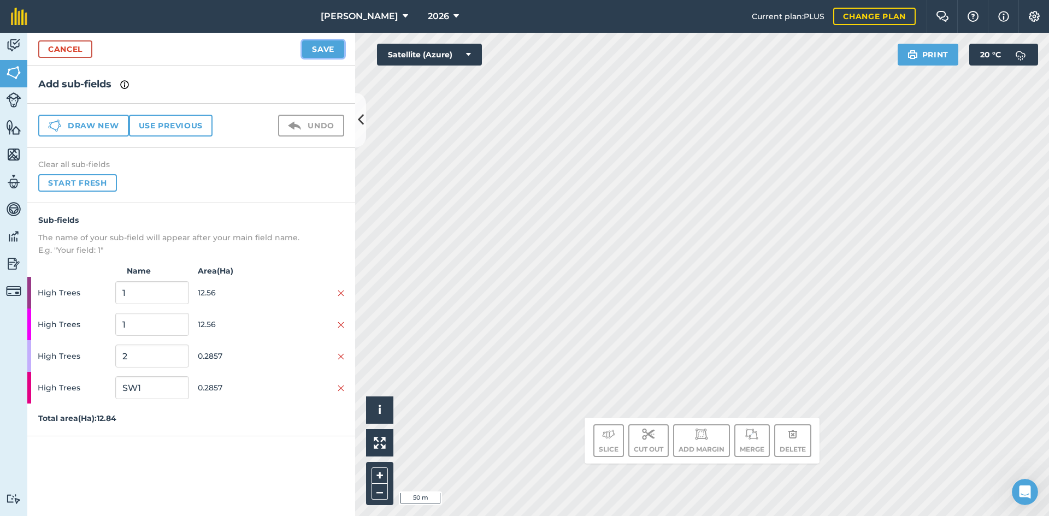
click at [337, 47] on button "Save" at bounding box center [323, 48] width 42 height 17
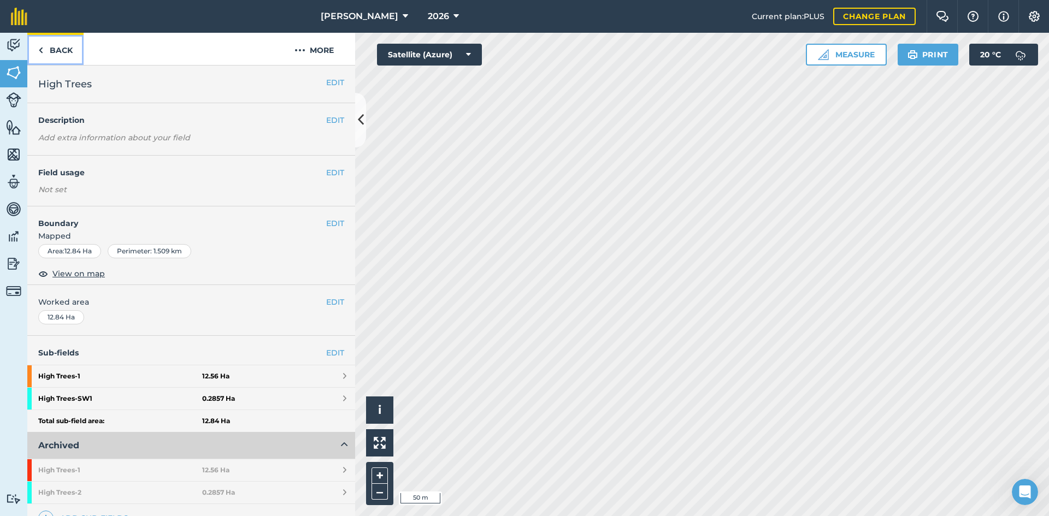
click at [67, 46] on link "Back" at bounding box center [55, 49] width 56 height 32
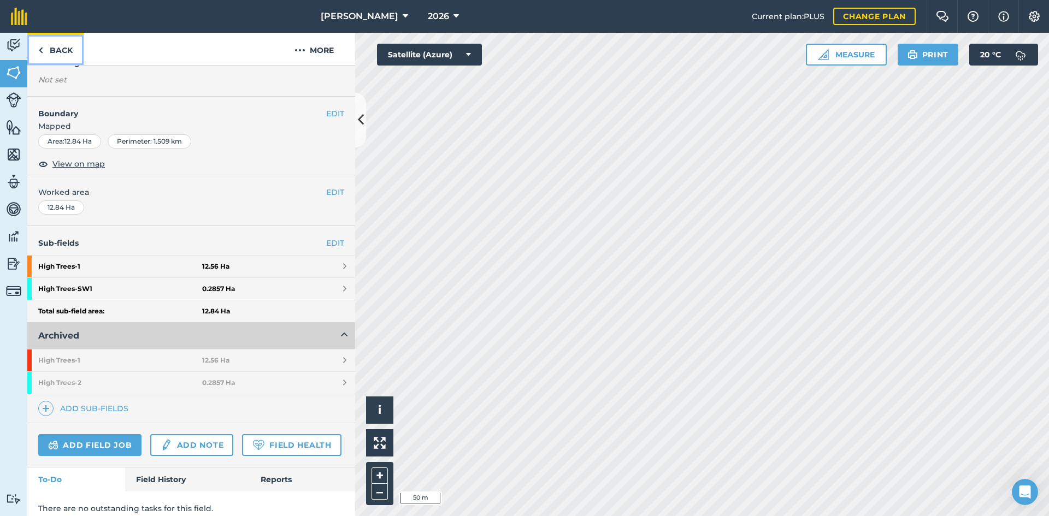
scroll to position [150, 0]
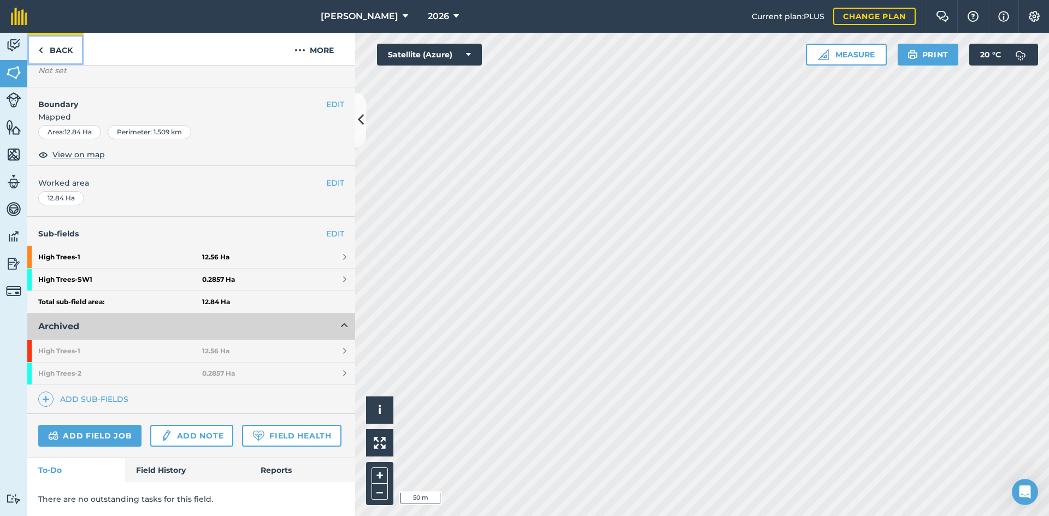
click at [67, 48] on link "Back" at bounding box center [55, 49] width 56 height 32
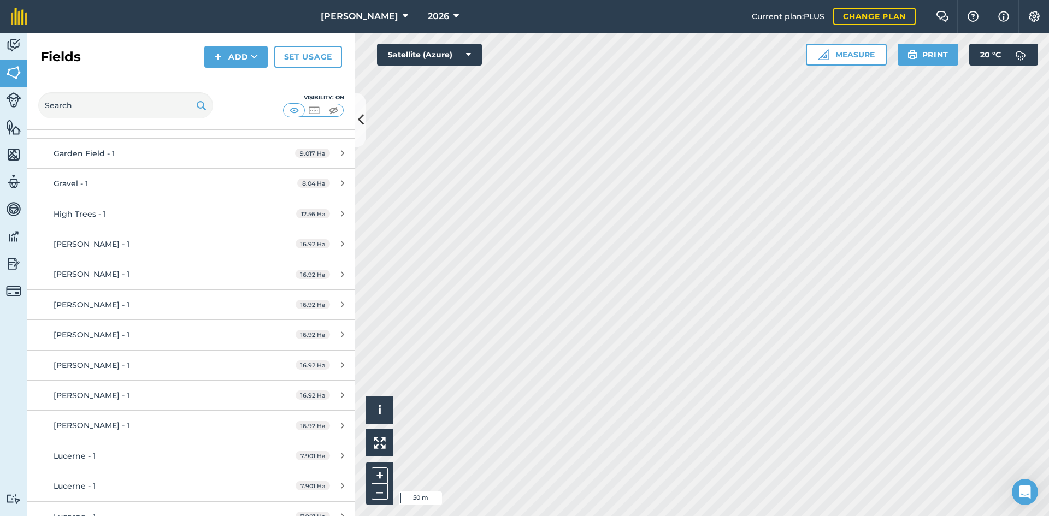
scroll to position [437, 0]
click at [172, 240] on div "[PERSON_NAME] - 1" at bounding box center [156, 243] width 205 height 12
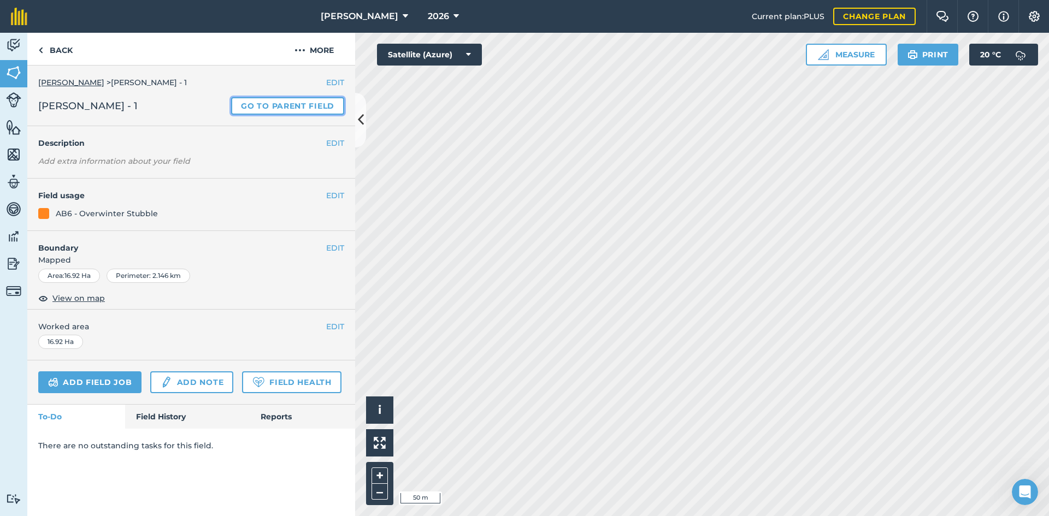
click at [303, 102] on link "Go to parent field" at bounding box center [287, 105] width 113 height 17
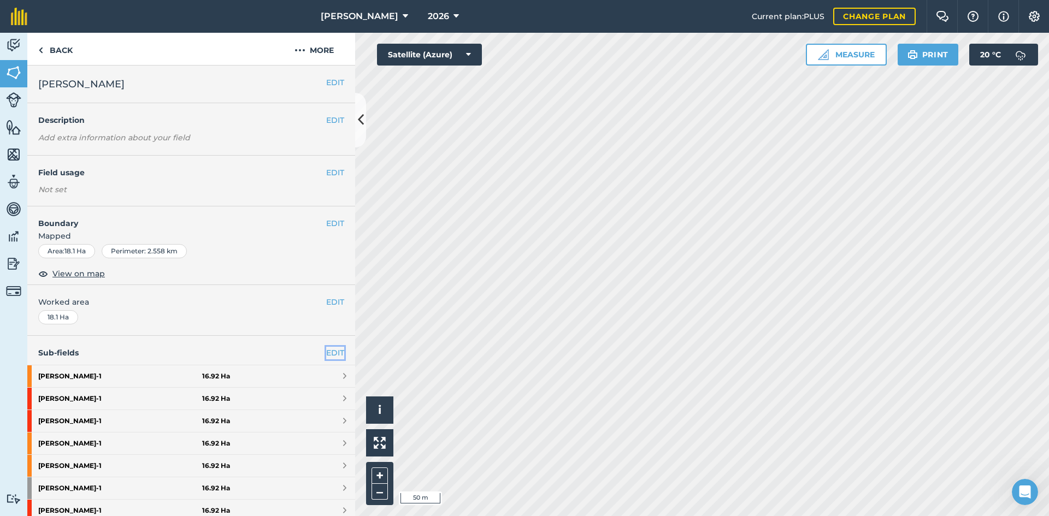
click at [326, 351] on link "EDIT" at bounding box center [335, 353] width 18 height 12
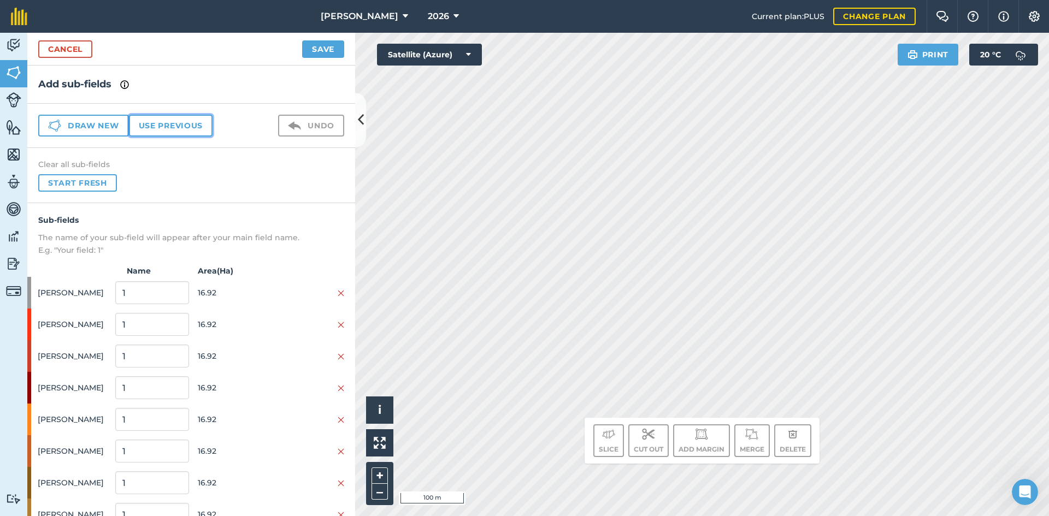
click at [164, 126] on button "Use previous" at bounding box center [171, 126] width 84 height 22
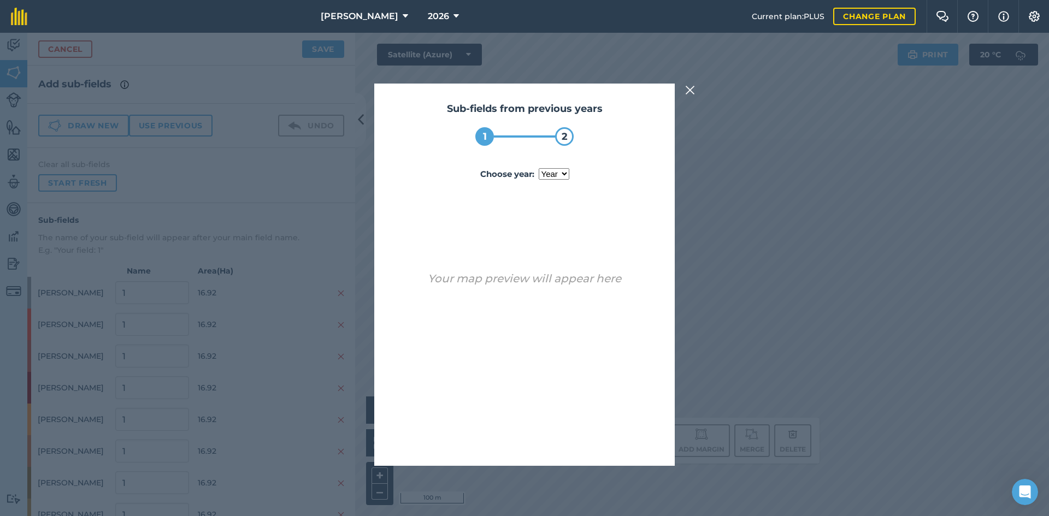
click at [552, 172] on select "year 2023 2024 2025" at bounding box center [554, 173] width 31 height 11
select select "2025"
click at [539, 168] on select "year 2023 2024 2025" at bounding box center [554, 173] width 31 height 11
click at [568, 442] on button "Use sub-fields" at bounding box center [555, 438] width 91 height 22
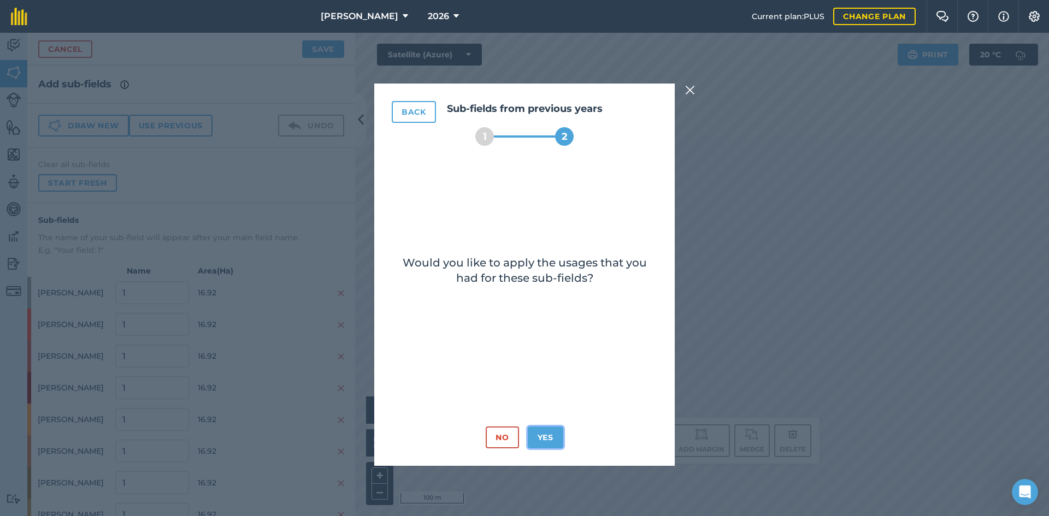
click at [550, 438] on button "Yes" at bounding box center [546, 438] width 36 height 22
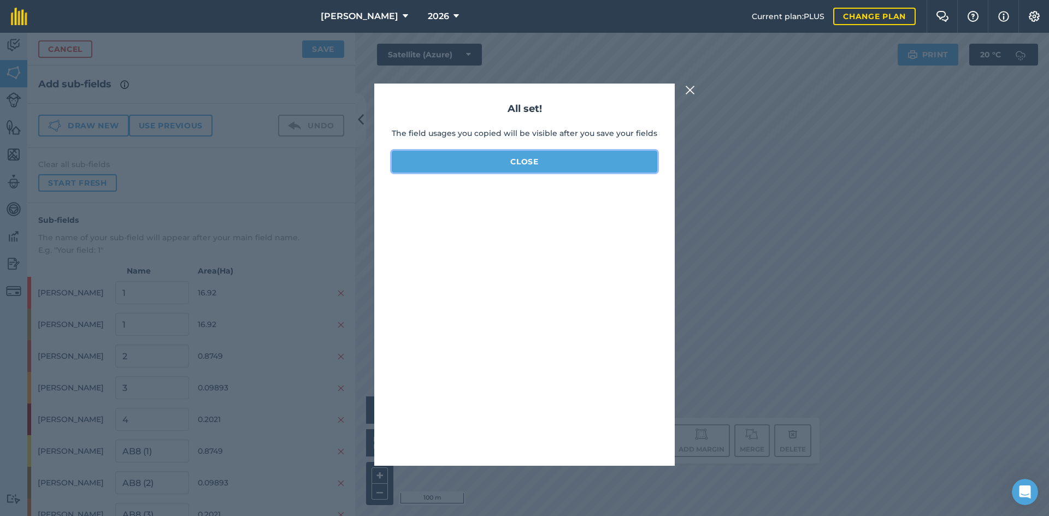
click at [524, 152] on button "Close" at bounding box center [525, 162] width 266 height 22
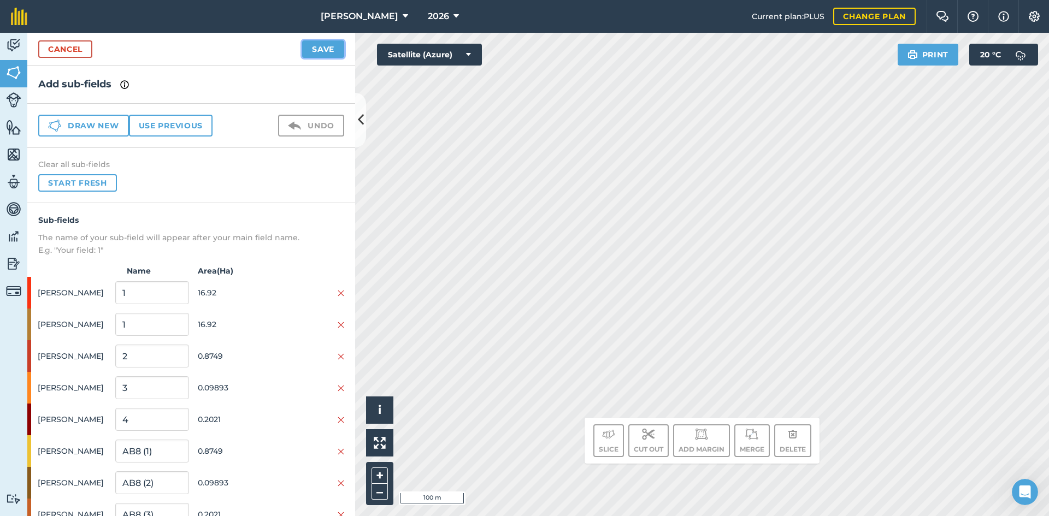
click at [324, 52] on button "Save" at bounding box center [323, 48] width 42 height 17
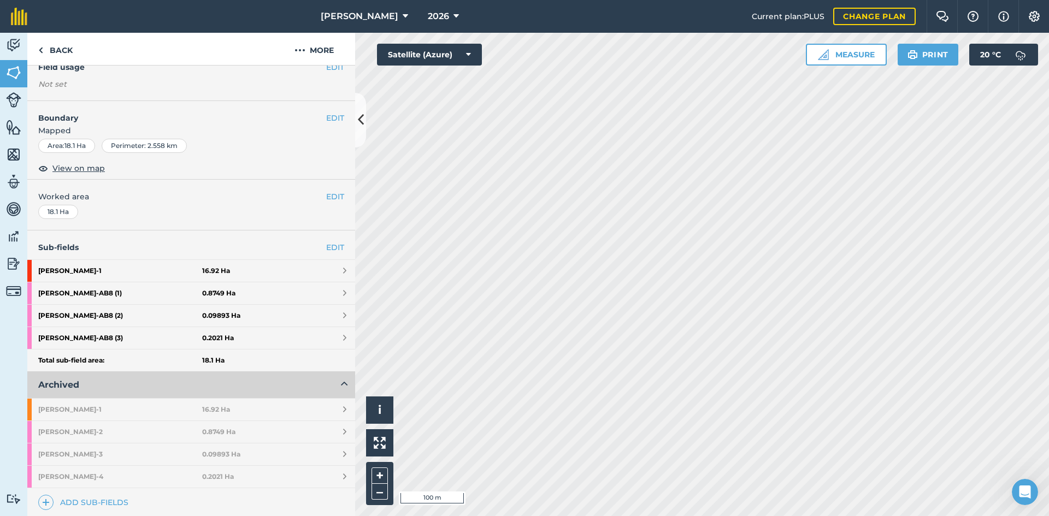
scroll to position [109, 0]
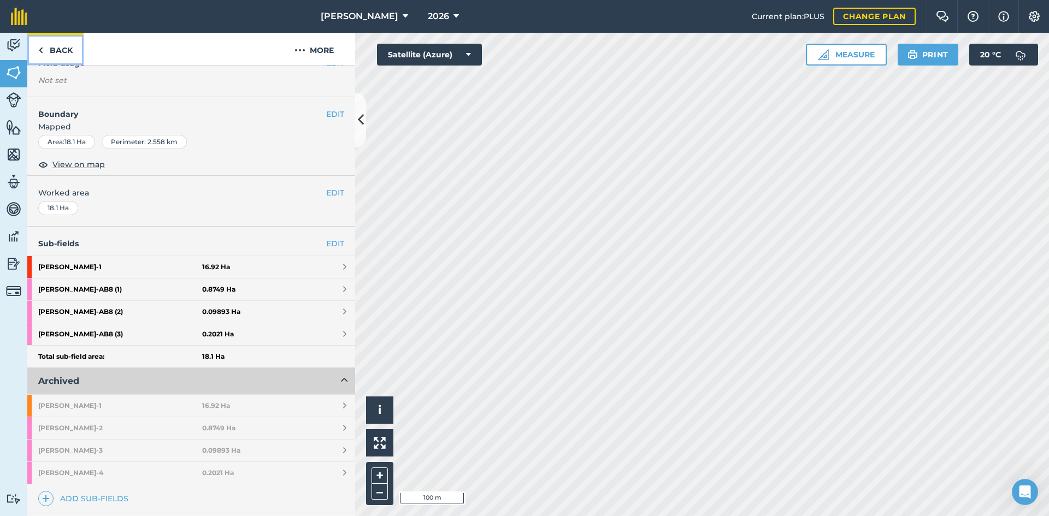
click at [57, 52] on link "Back" at bounding box center [55, 49] width 56 height 32
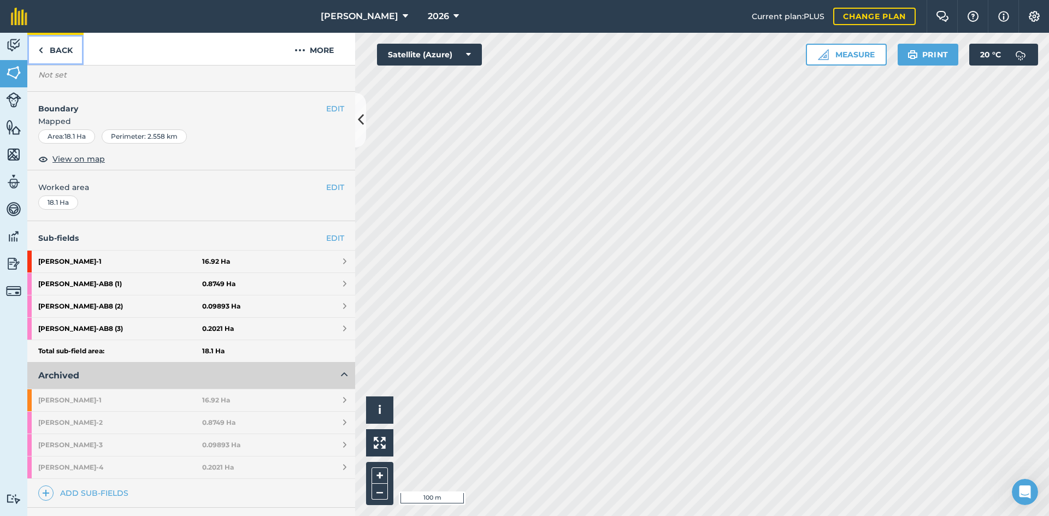
scroll to position [0, 0]
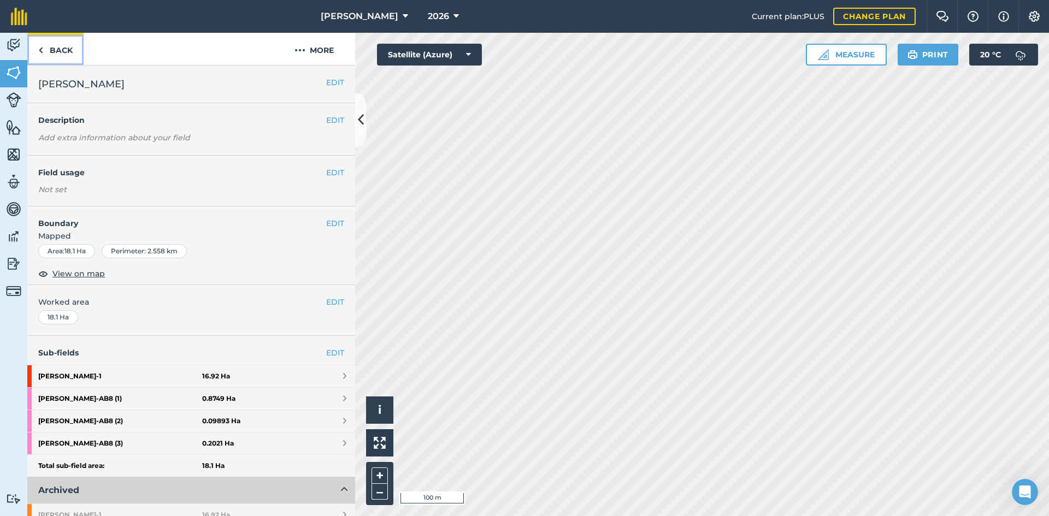
click at [62, 47] on link "Back" at bounding box center [55, 49] width 56 height 32
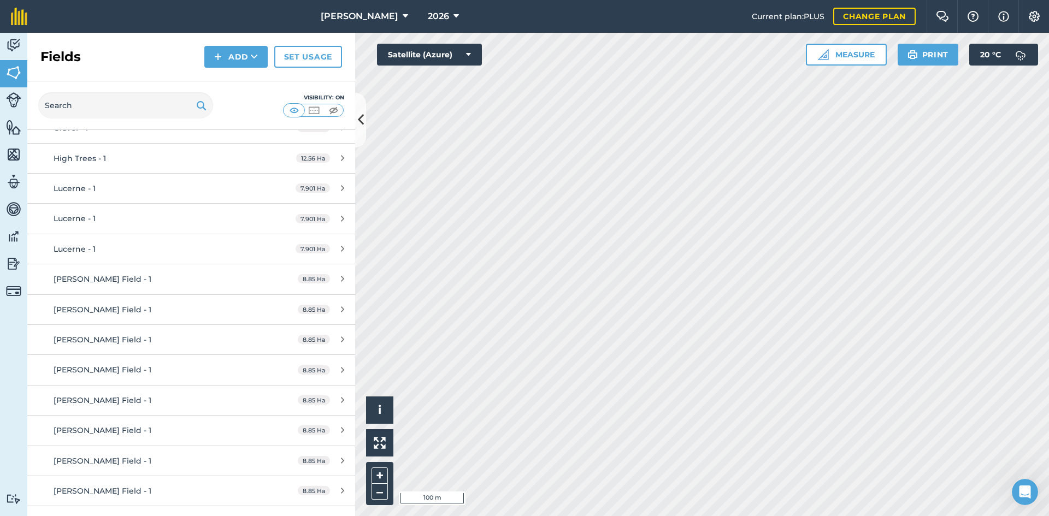
scroll to position [382, 0]
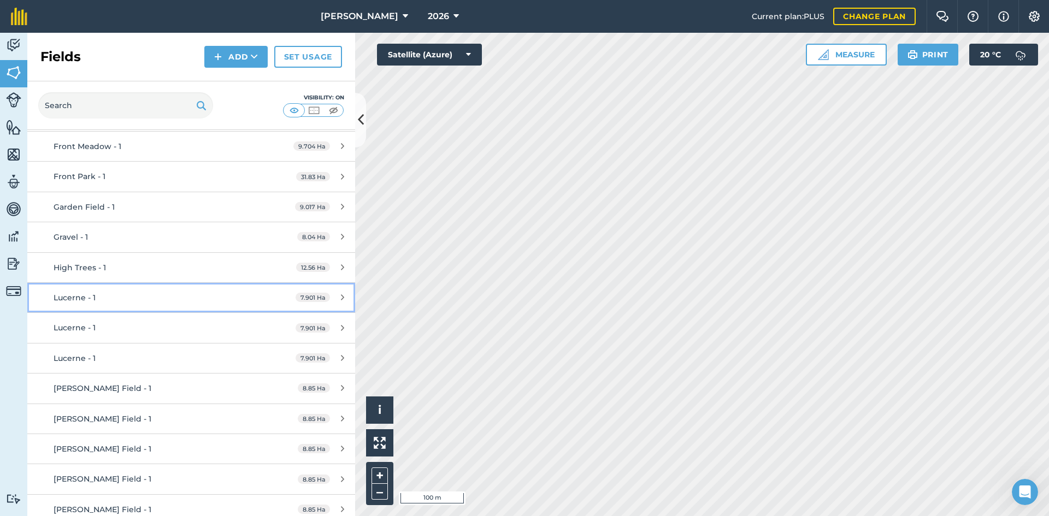
click at [128, 299] on div "Lucerne - 1" at bounding box center [156, 298] width 205 height 12
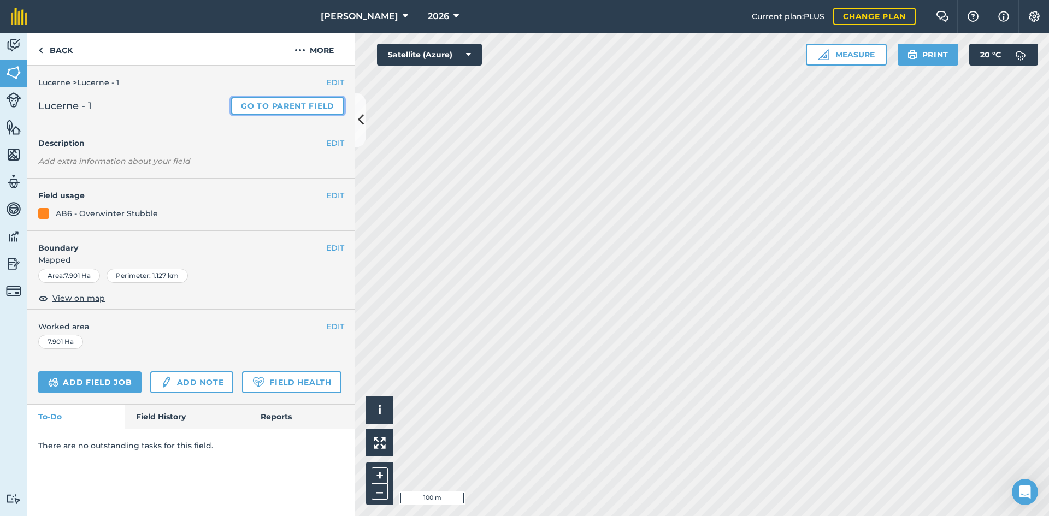
click at [303, 103] on link "Go to parent field" at bounding box center [287, 105] width 113 height 17
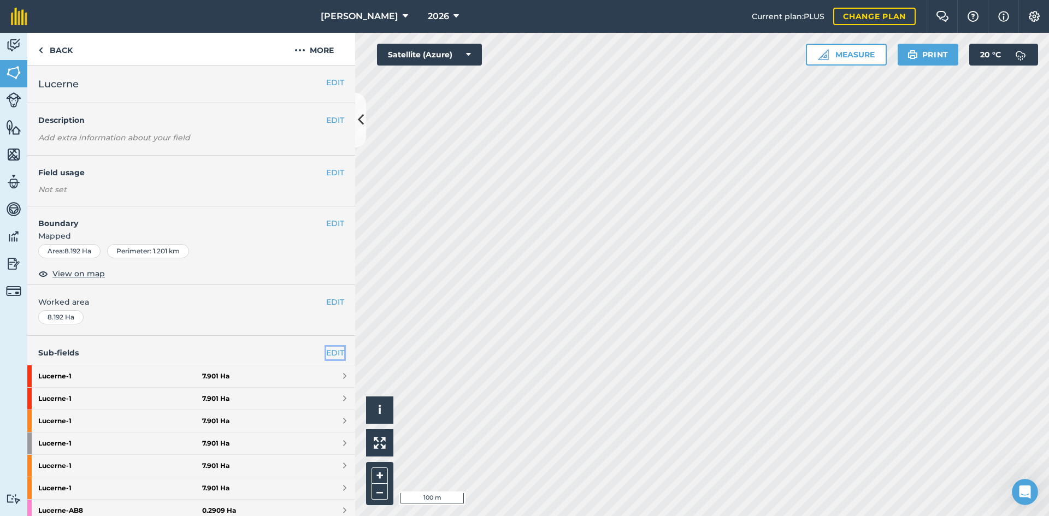
click at [331, 350] on link "EDIT" at bounding box center [335, 353] width 18 height 12
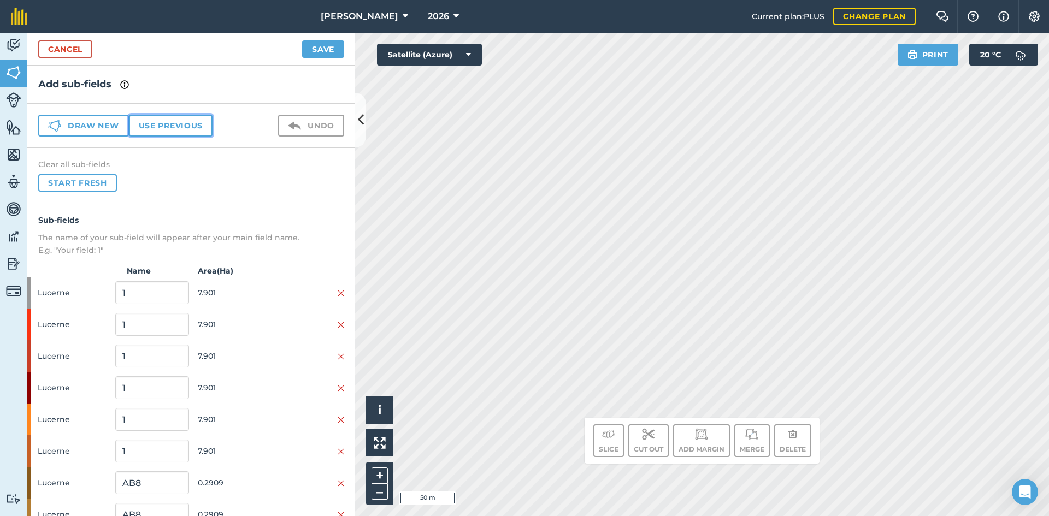
click at [178, 126] on button "Use previous" at bounding box center [171, 126] width 84 height 22
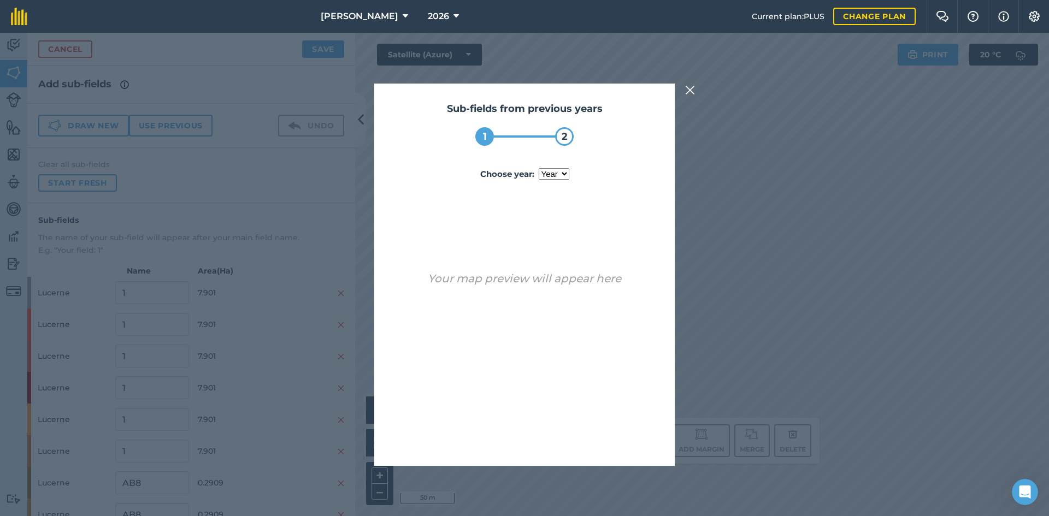
click at [546, 170] on select "year 2025" at bounding box center [554, 173] width 31 height 11
select select "2025"
click at [539, 168] on select "year 2025" at bounding box center [554, 173] width 31 height 11
click at [570, 436] on button "Use sub-fields" at bounding box center [555, 438] width 91 height 22
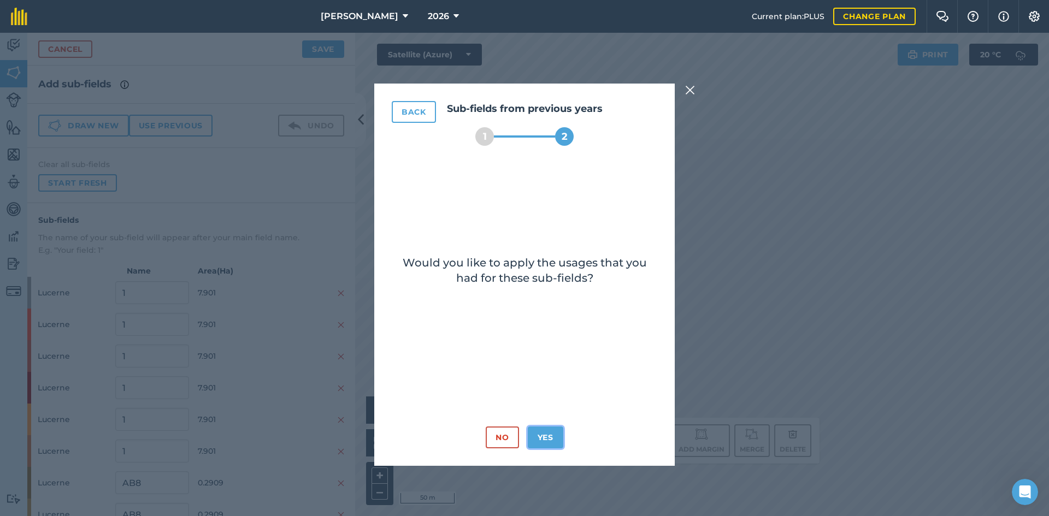
click at [543, 439] on button "Yes" at bounding box center [546, 438] width 36 height 22
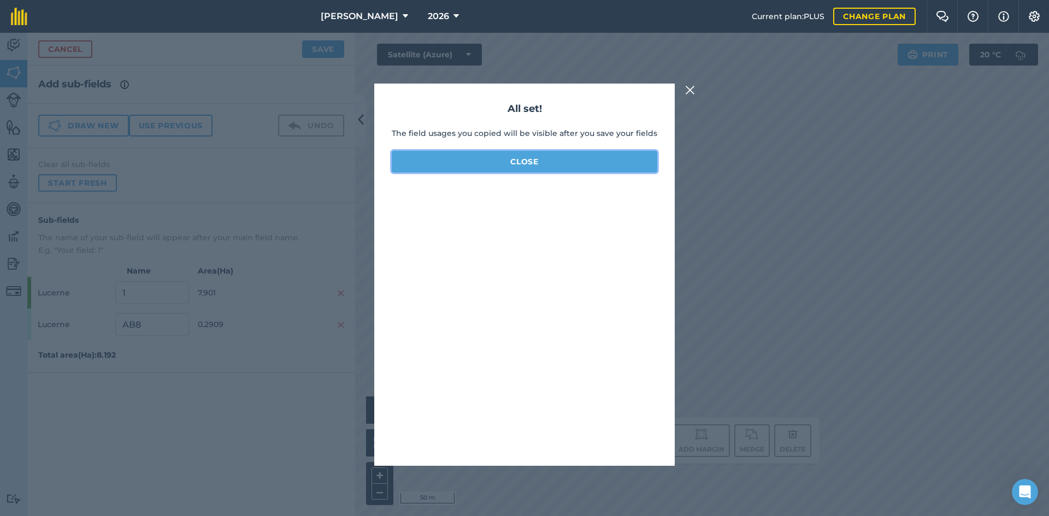
click at [521, 169] on button "Close" at bounding box center [525, 162] width 266 height 22
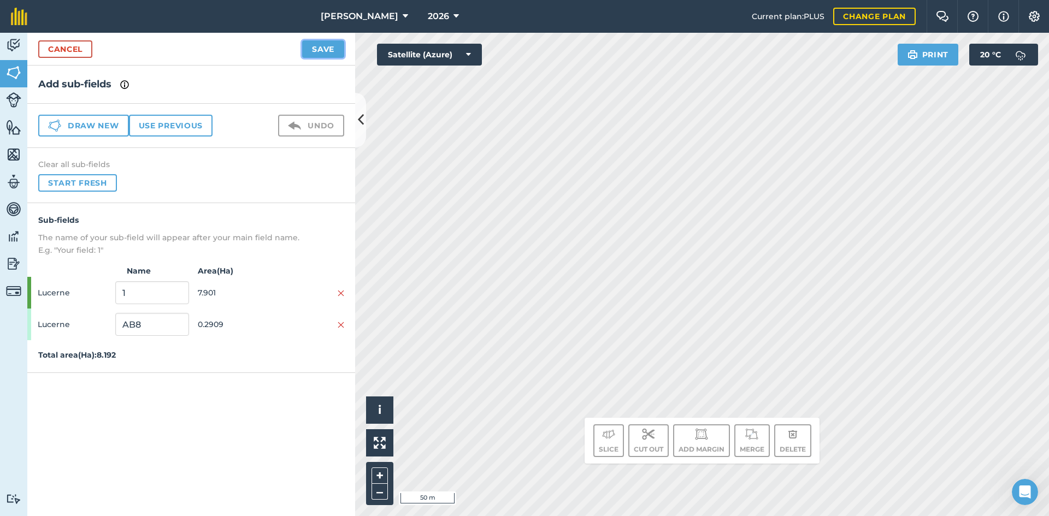
click at [331, 51] on button "Save" at bounding box center [323, 48] width 42 height 17
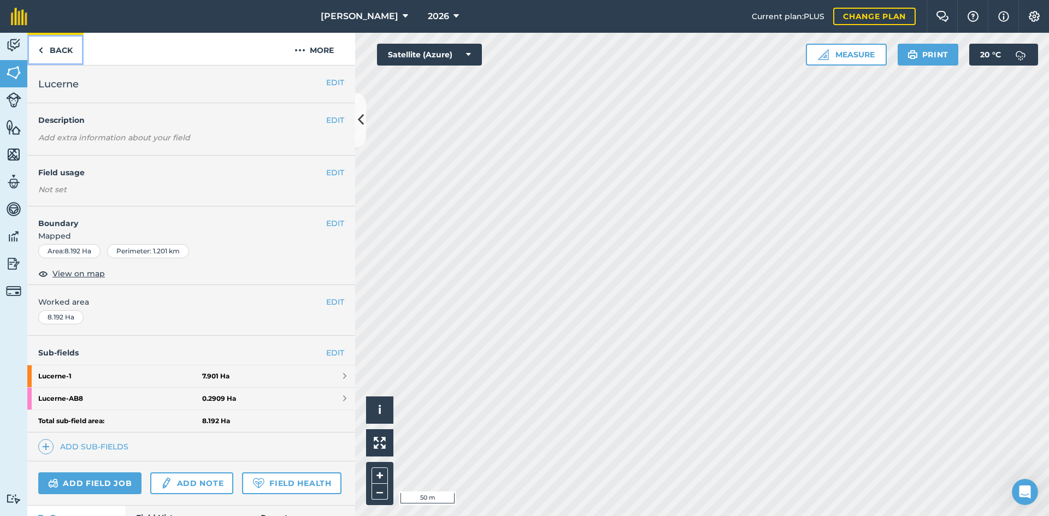
click at [52, 46] on link "Back" at bounding box center [55, 49] width 56 height 32
click at [73, 42] on link "Back" at bounding box center [55, 49] width 56 height 32
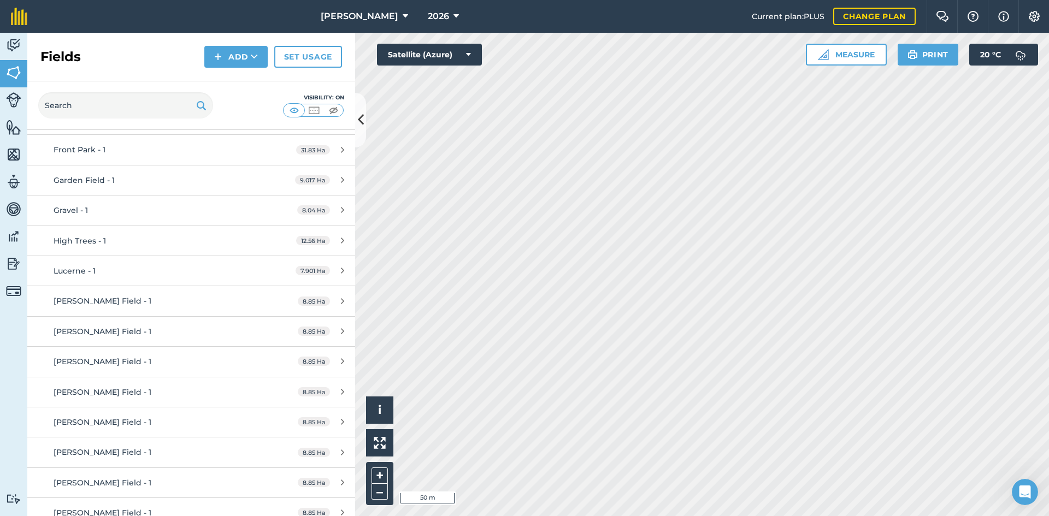
scroll to position [492, 0]
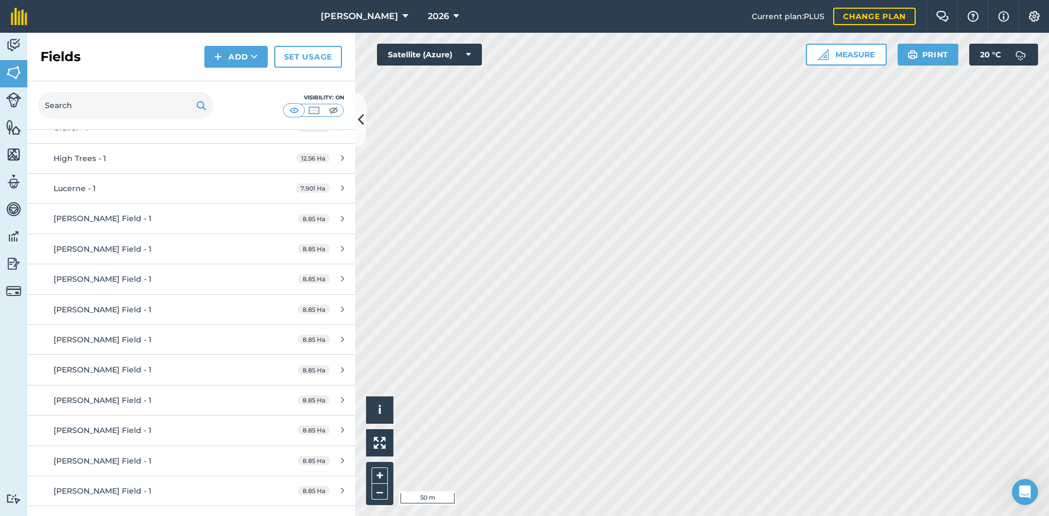
click at [145, 294] on div "Mares Field - 1 8.85 Ha" at bounding box center [191, 309] width 328 height 30
click at [152, 281] on div "[PERSON_NAME] Field - 1" at bounding box center [156, 279] width 205 height 12
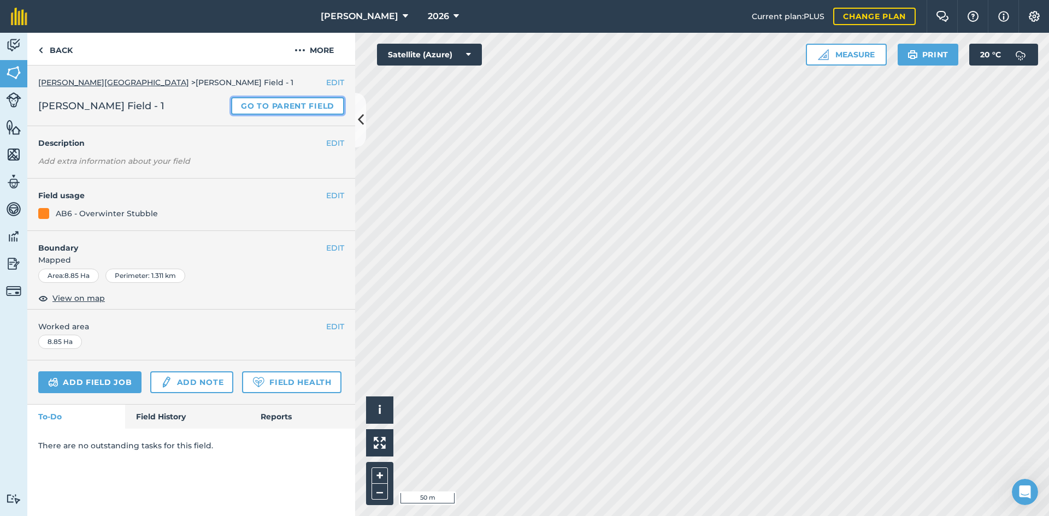
click at [319, 102] on link "Go to parent field" at bounding box center [287, 105] width 113 height 17
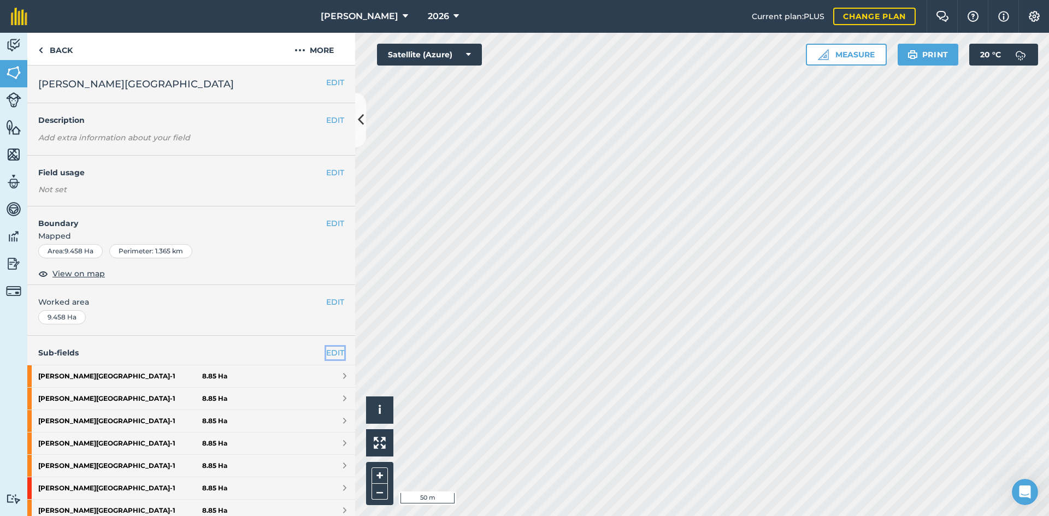
click at [331, 352] on link "EDIT" at bounding box center [335, 353] width 18 height 12
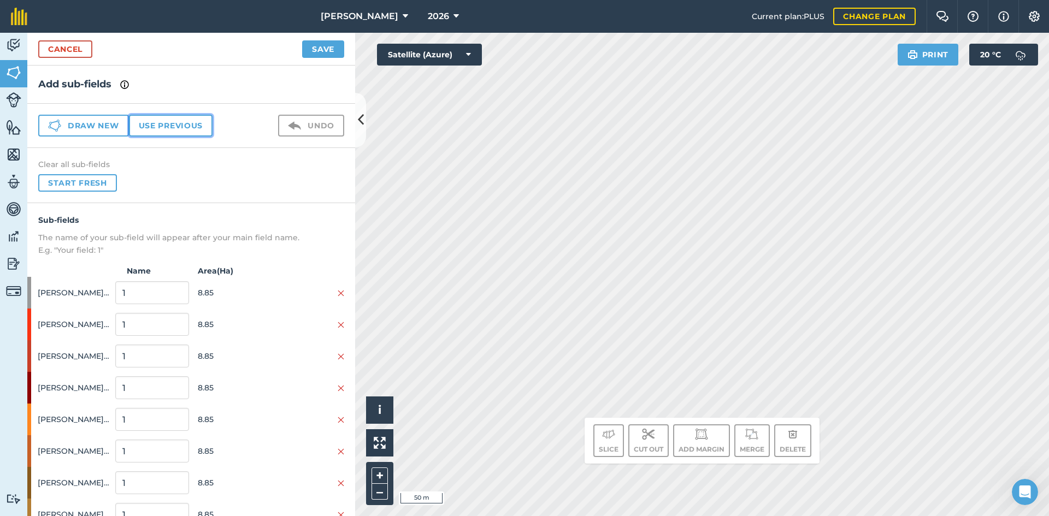
click at [191, 128] on button "Use previous" at bounding box center [171, 126] width 84 height 22
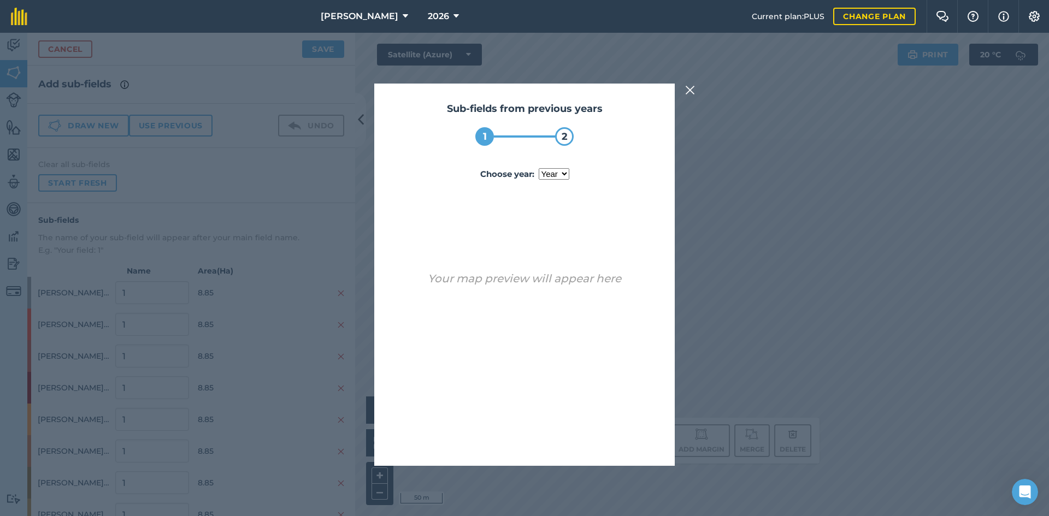
click at [547, 179] on select "year 2024 2025" at bounding box center [554, 173] width 31 height 11
select select "2025"
click at [539, 168] on select "year 2024 2025" at bounding box center [554, 173] width 31 height 11
click at [583, 433] on button "Use sub-fields" at bounding box center [555, 438] width 91 height 22
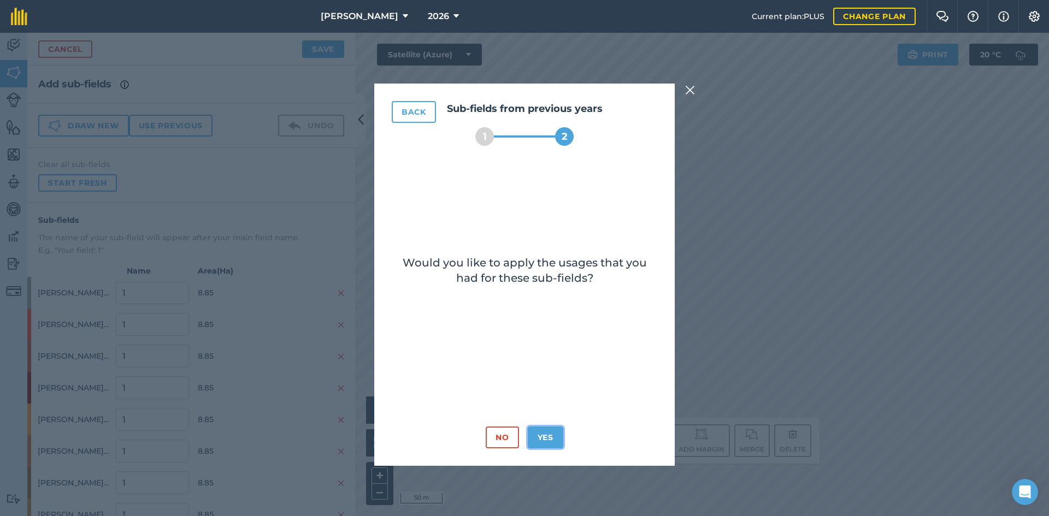
click at [554, 435] on button "Yes" at bounding box center [546, 438] width 36 height 22
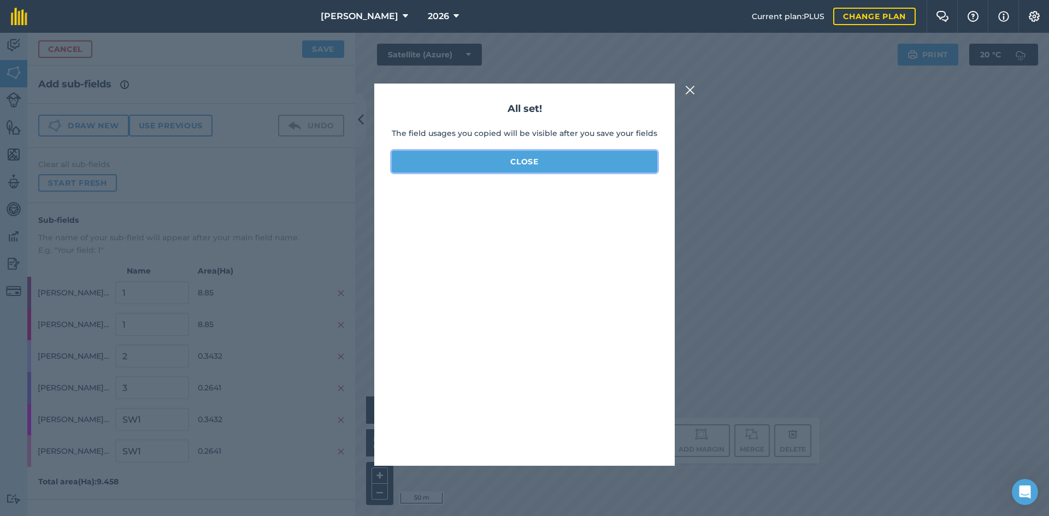
click at [551, 163] on button "Close" at bounding box center [525, 162] width 266 height 22
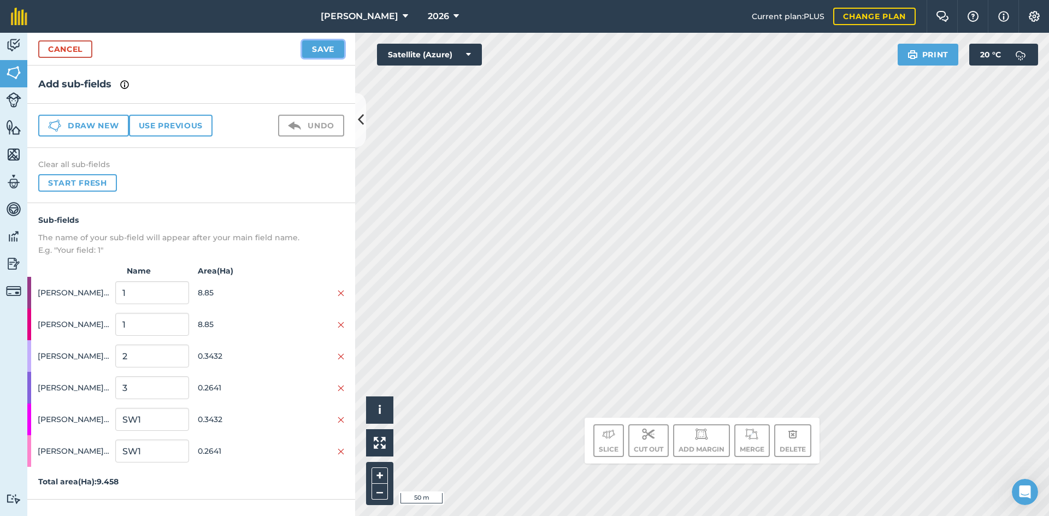
click at [327, 51] on button "Save" at bounding box center [323, 48] width 42 height 17
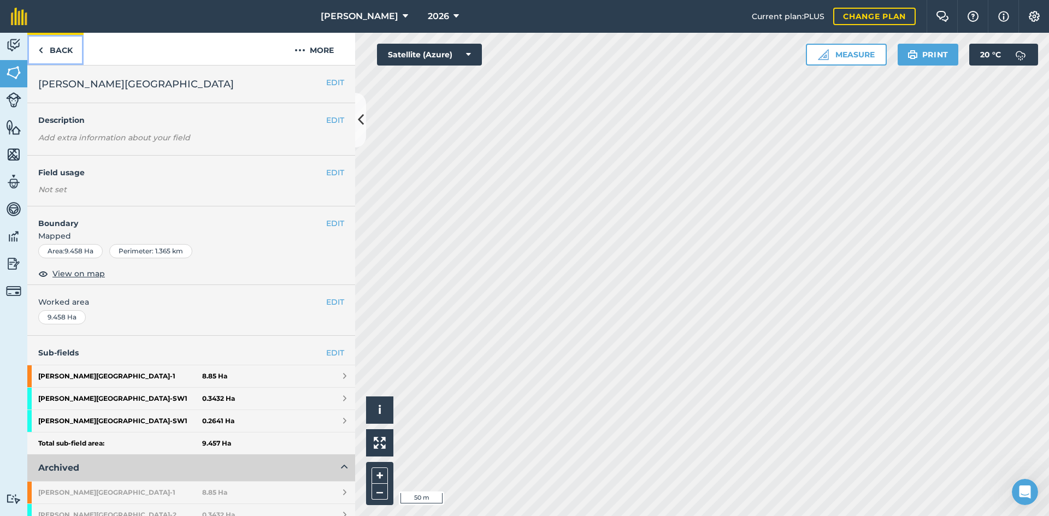
click at [45, 48] on link "Back" at bounding box center [55, 49] width 56 height 32
click at [58, 48] on link "Back" at bounding box center [55, 49] width 56 height 32
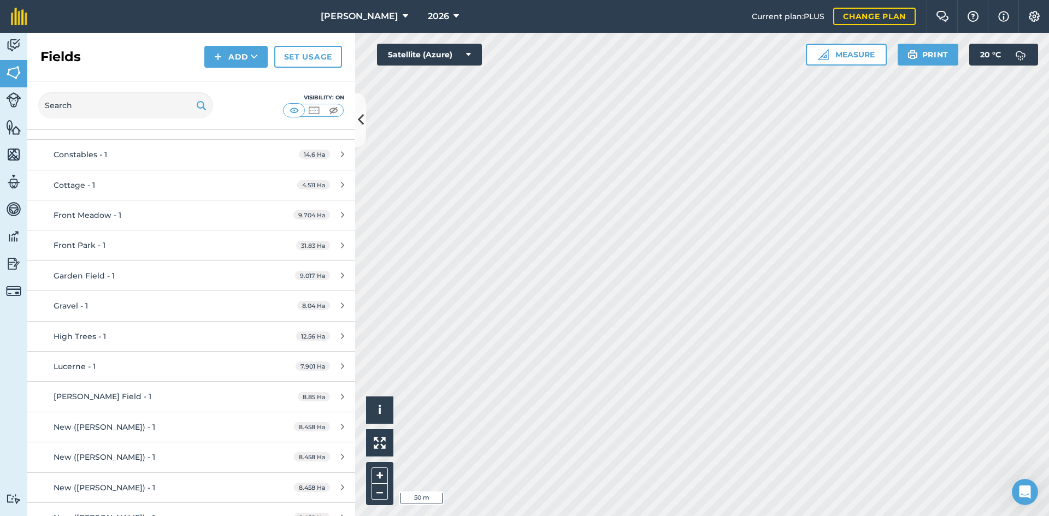
scroll to position [382, 0]
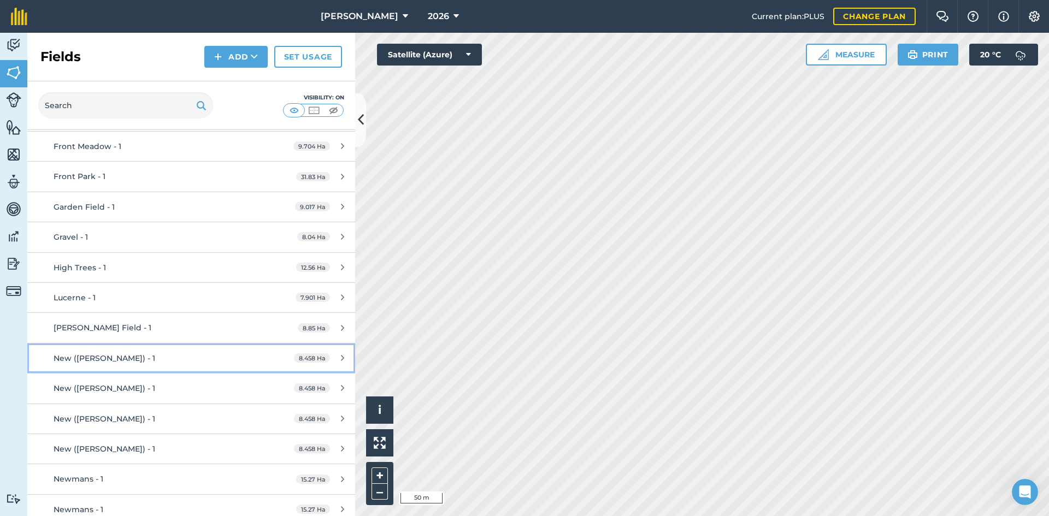
click at [170, 362] on div "New ([PERSON_NAME]) - 1" at bounding box center [156, 358] width 205 height 12
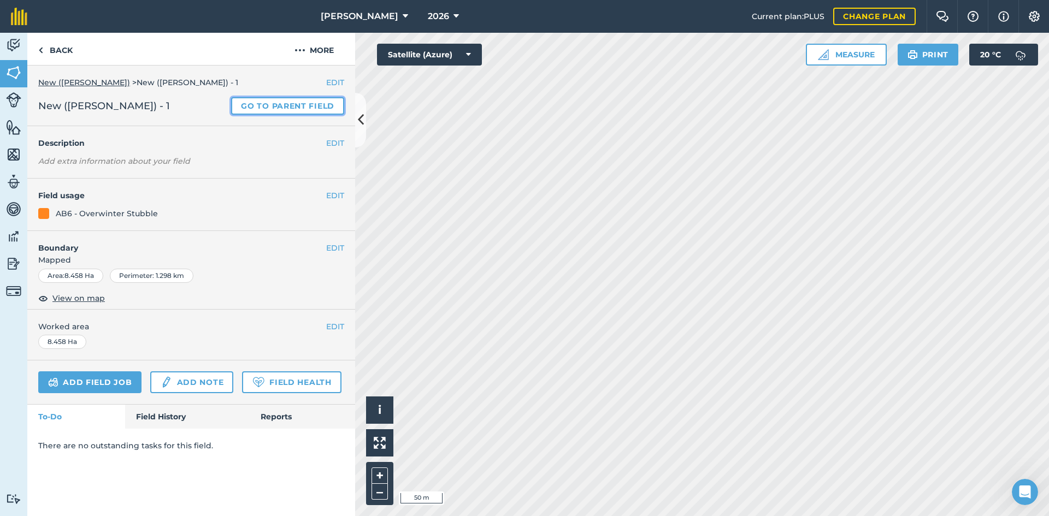
click at [298, 107] on link "Go to parent field" at bounding box center [287, 105] width 113 height 17
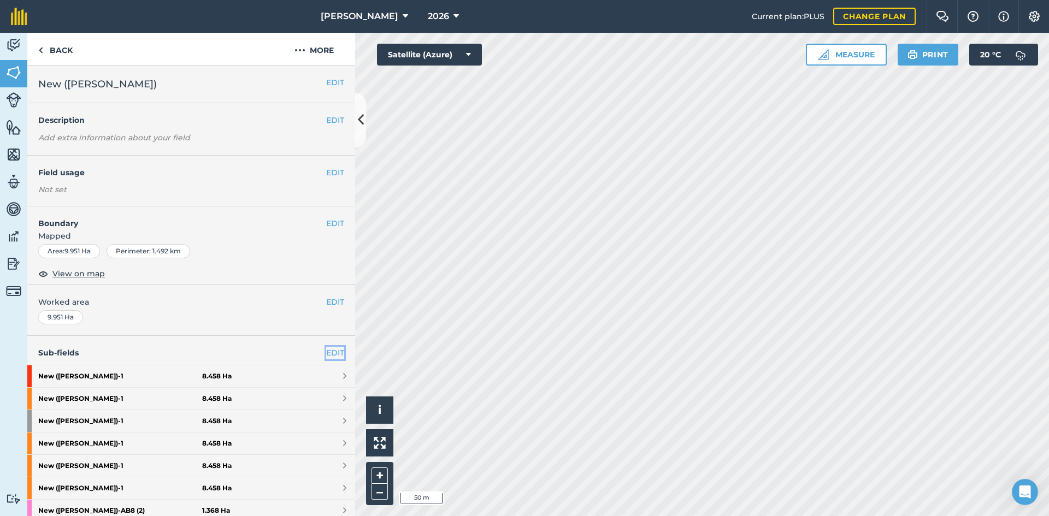
click at [326, 347] on link "EDIT" at bounding box center [335, 353] width 18 height 12
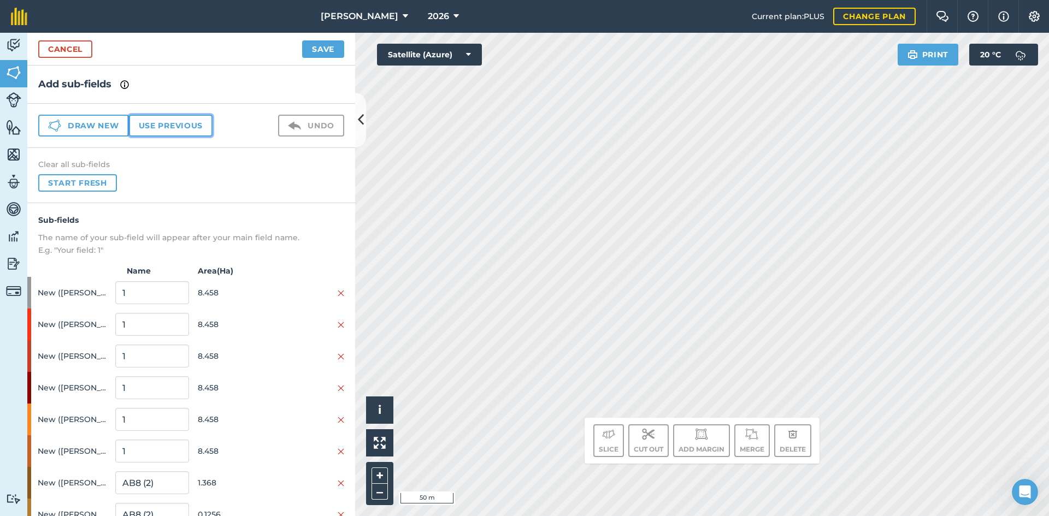
click at [178, 121] on button "Use previous" at bounding box center [171, 126] width 84 height 22
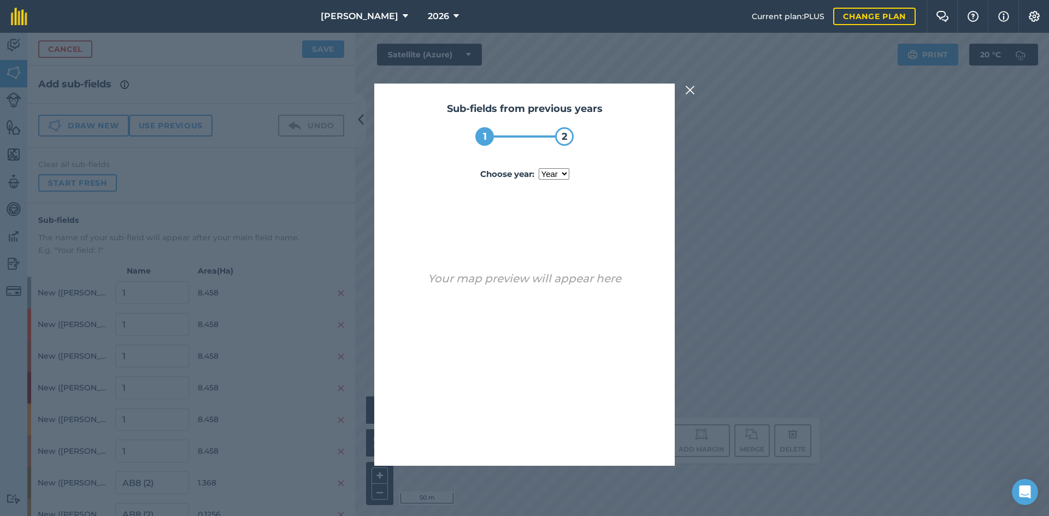
click at [556, 169] on select "year 2025" at bounding box center [554, 173] width 31 height 11
select select "2025"
click at [539, 168] on select "year 2025" at bounding box center [554, 173] width 31 height 11
click at [587, 436] on button "Use sub-fields" at bounding box center [555, 438] width 91 height 22
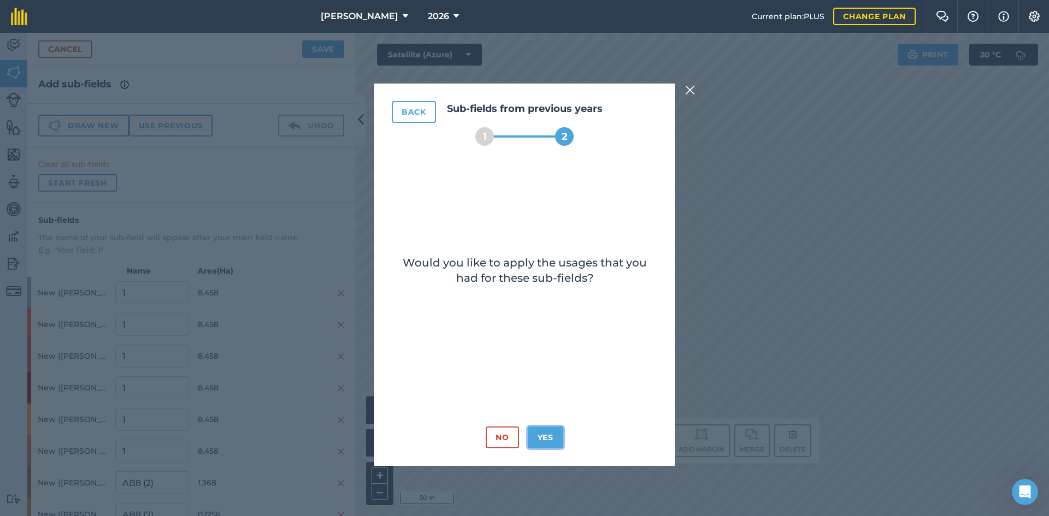
click at [538, 435] on button "Yes" at bounding box center [546, 438] width 36 height 22
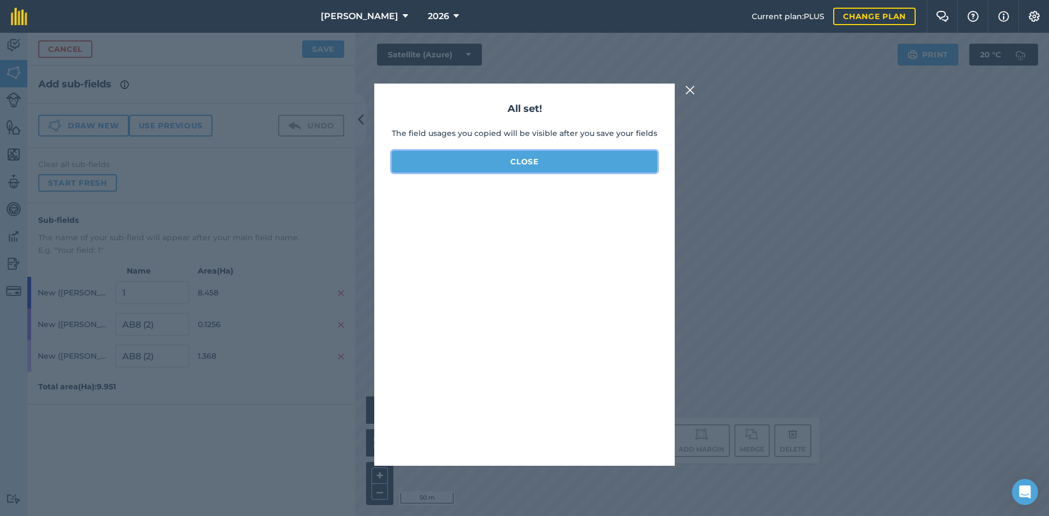
click at [520, 161] on button "Close" at bounding box center [525, 162] width 266 height 22
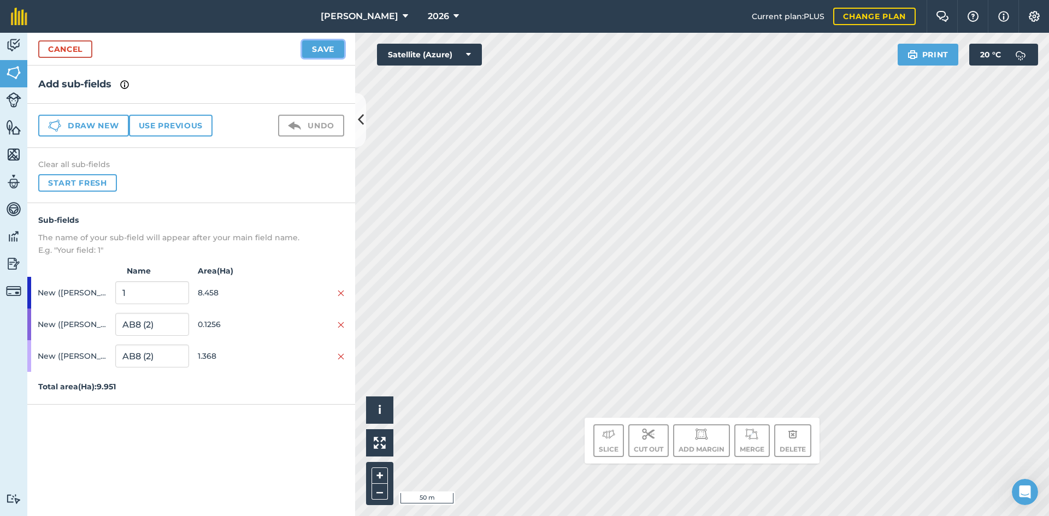
click at [311, 48] on button "Save" at bounding box center [323, 48] width 42 height 17
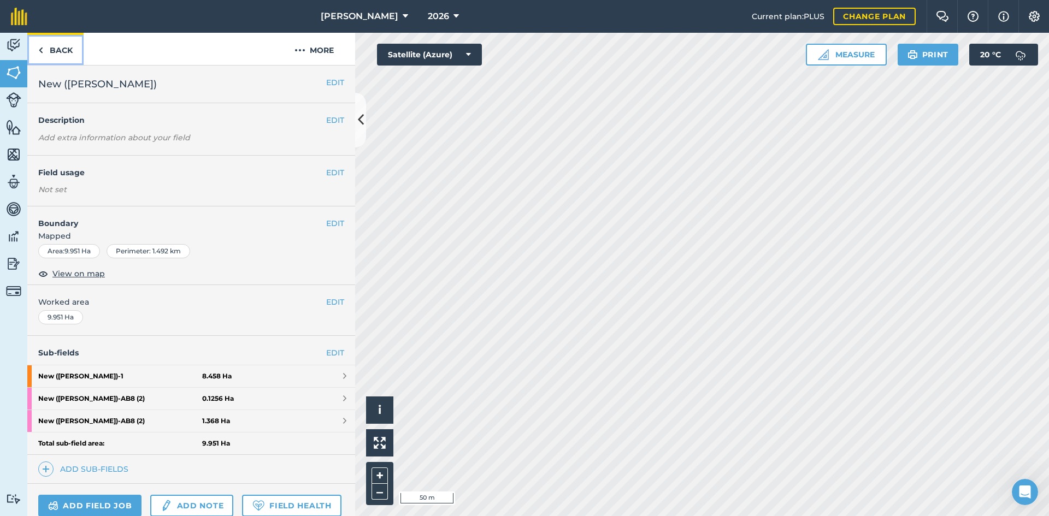
click at [58, 57] on link "Back" at bounding box center [55, 49] width 56 height 32
click at [62, 54] on link "Back" at bounding box center [55, 49] width 56 height 32
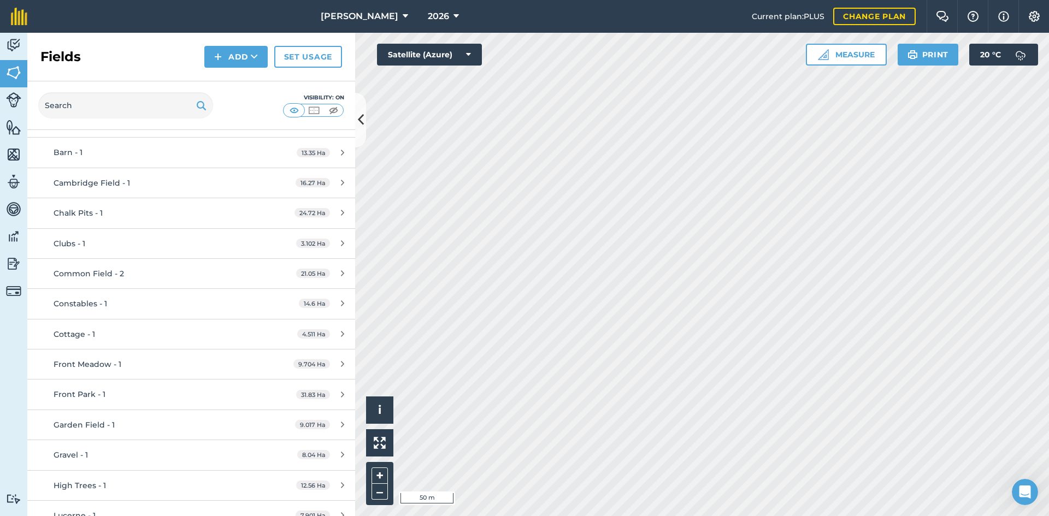
scroll to position [382, 0]
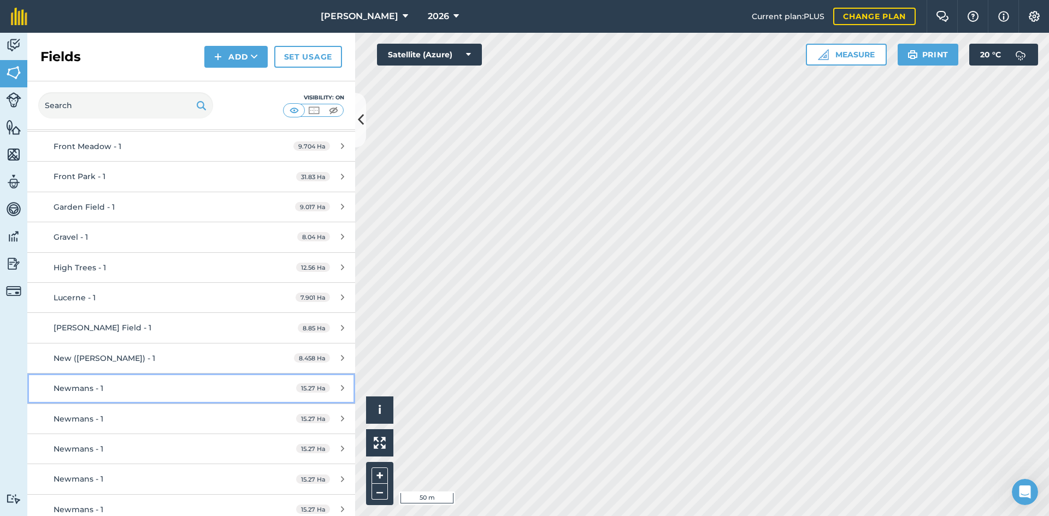
click at [143, 390] on div "Newmans - 1" at bounding box center [156, 388] width 205 height 12
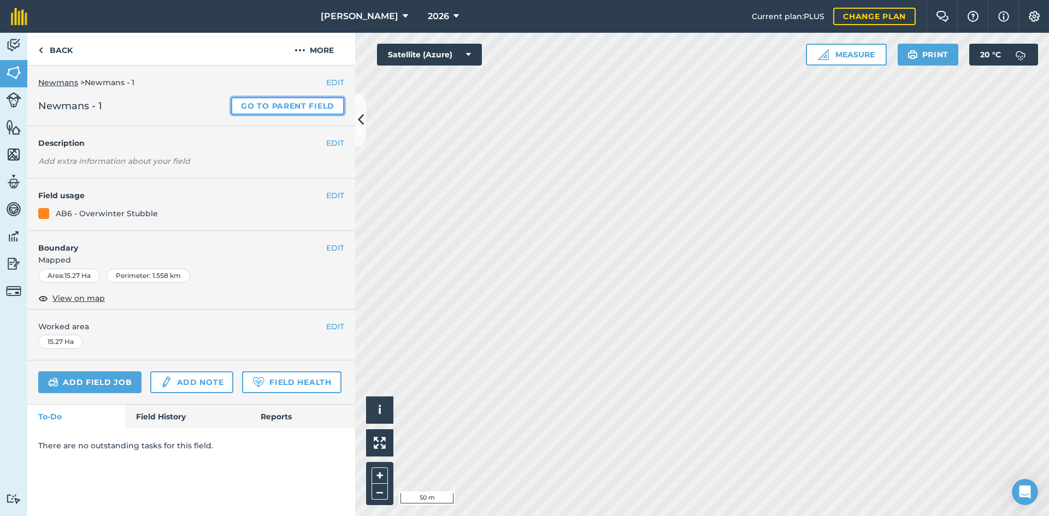
click at [309, 110] on link "Go to parent field" at bounding box center [287, 105] width 113 height 17
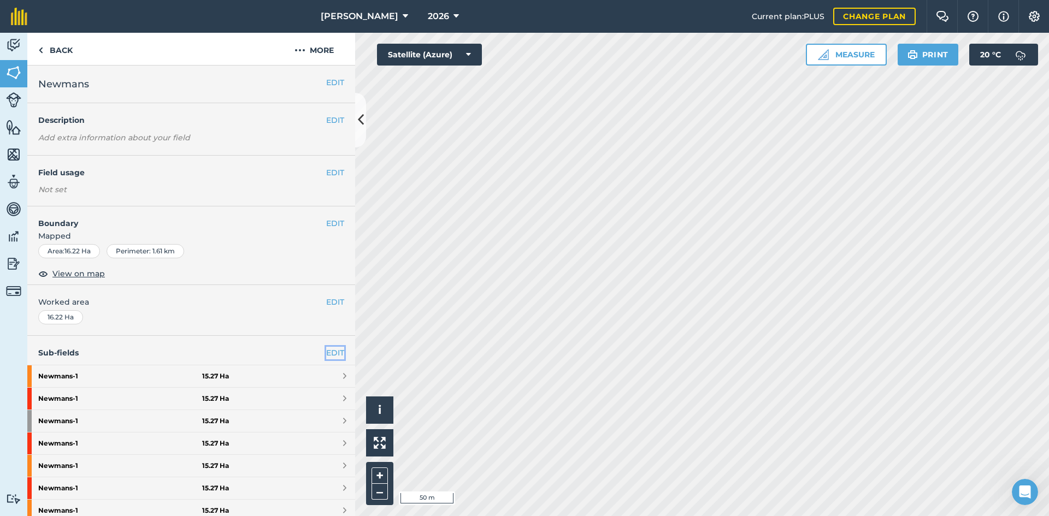
click at [326, 352] on link "EDIT" at bounding box center [335, 353] width 18 height 12
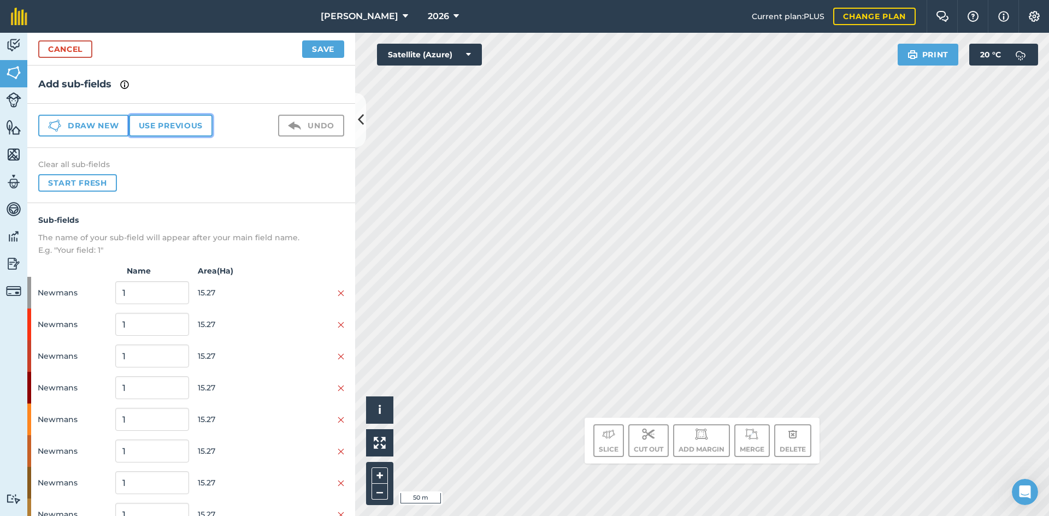
click at [191, 125] on button "Use previous" at bounding box center [171, 126] width 84 height 22
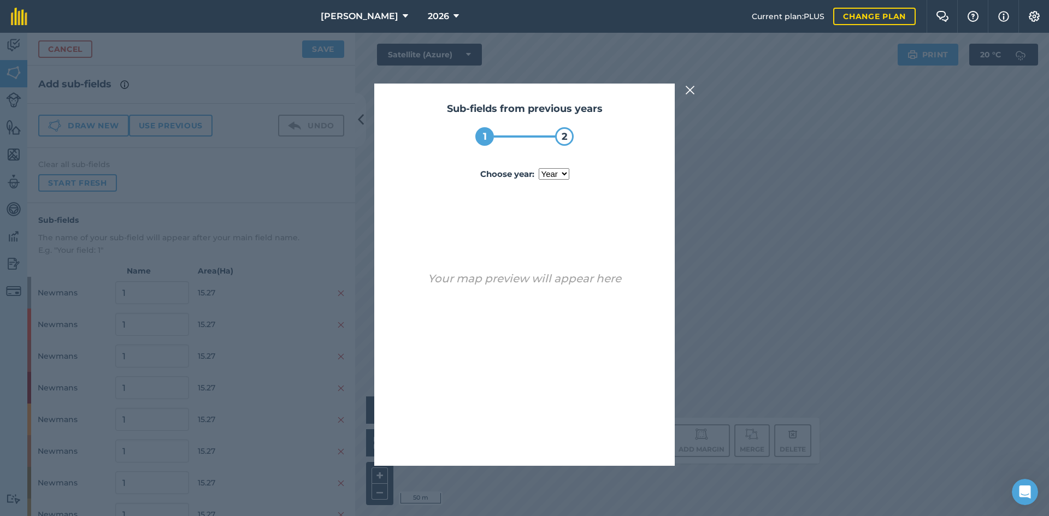
click at [545, 168] on select "year 2024 2025" at bounding box center [554, 173] width 31 height 11
select select "2025"
click at [539, 168] on select "year 2024 2025" at bounding box center [554, 173] width 31 height 11
click at [581, 439] on button "Use sub-fields" at bounding box center [555, 438] width 91 height 22
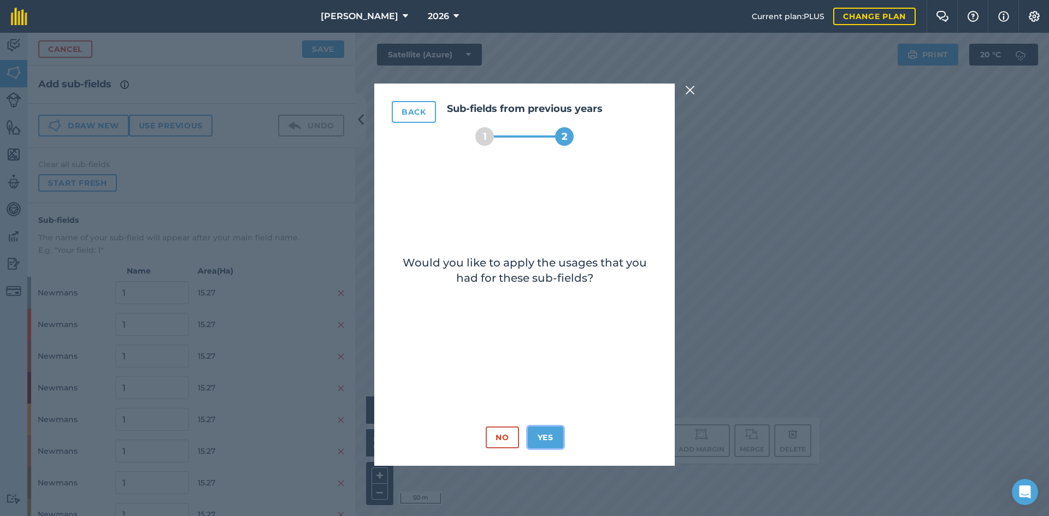
click at [547, 437] on button "Yes" at bounding box center [546, 438] width 36 height 22
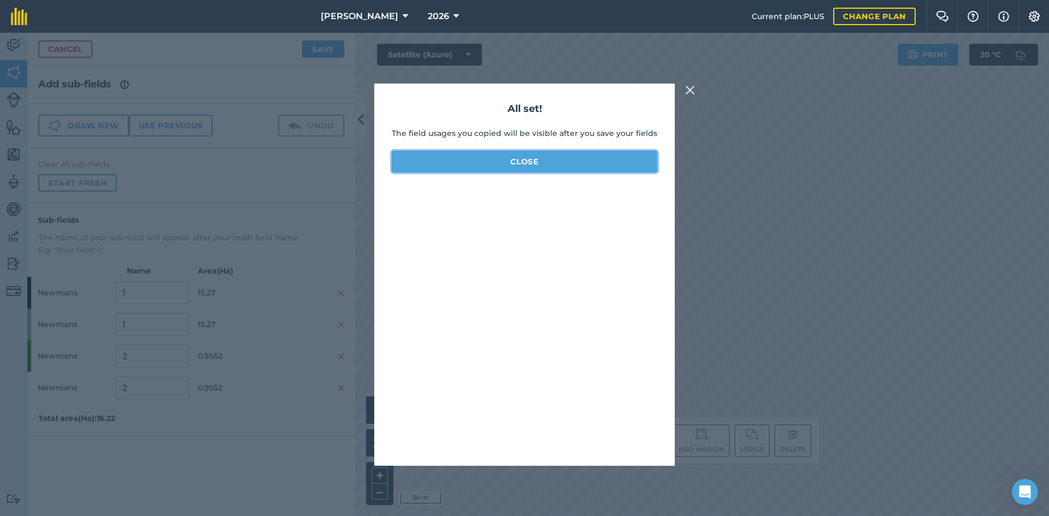
click at [538, 163] on button "Close" at bounding box center [525, 162] width 266 height 22
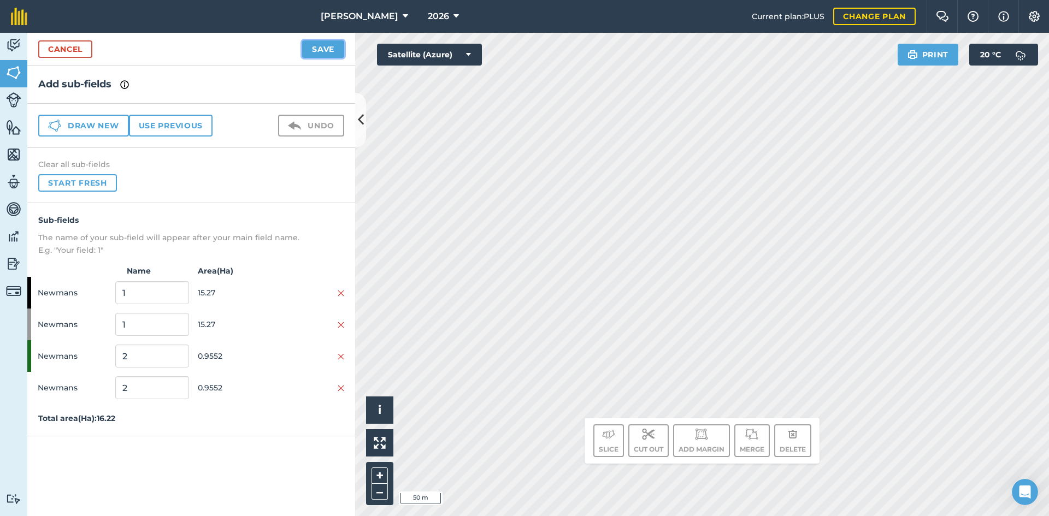
click at [329, 47] on button "Save" at bounding box center [323, 48] width 42 height 17
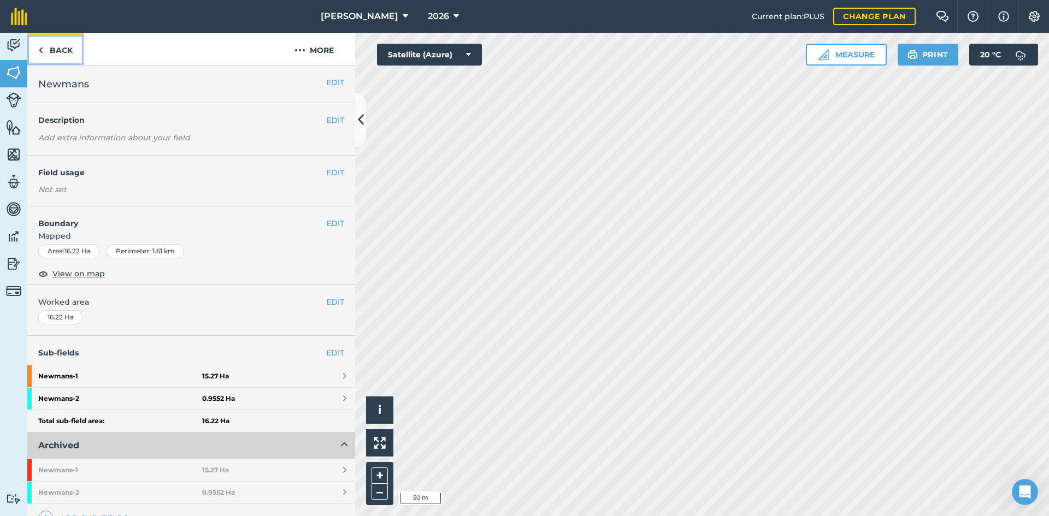
click at [60, 53] on link "Back" at bounding box center [55, 49] width 56 height 32
click at [64, 55] on link "Back" at bounding box center [55, 49] width 56 height 32
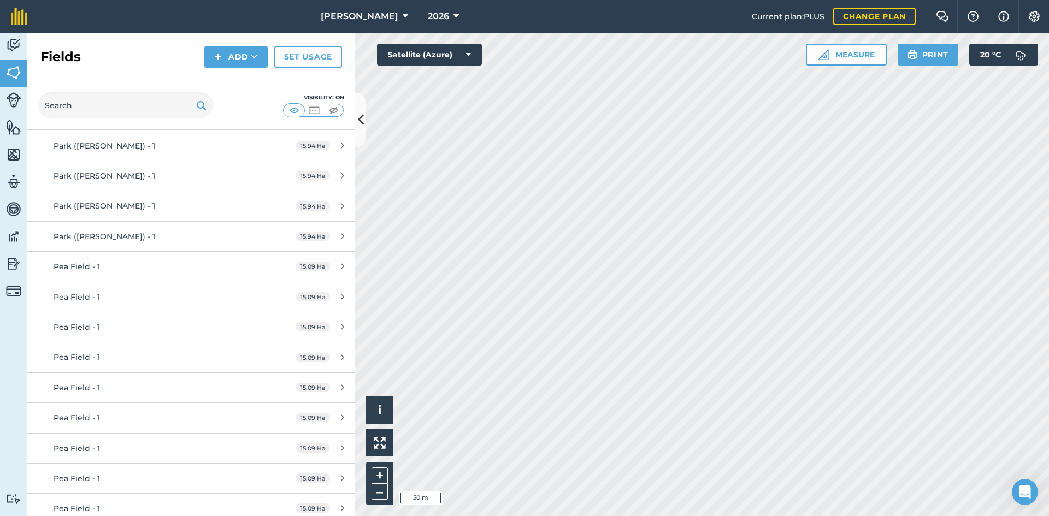
scroll to position [601, 0]
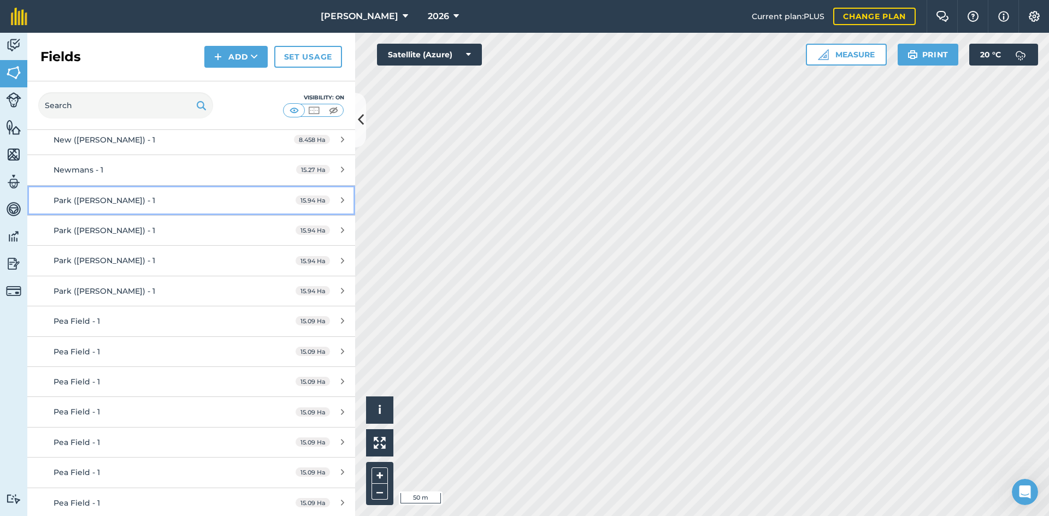
click at [151, 196] on div "Park ([PERSON_NAME]) - 1" at bounding box center [156, 200] width 205 height 12
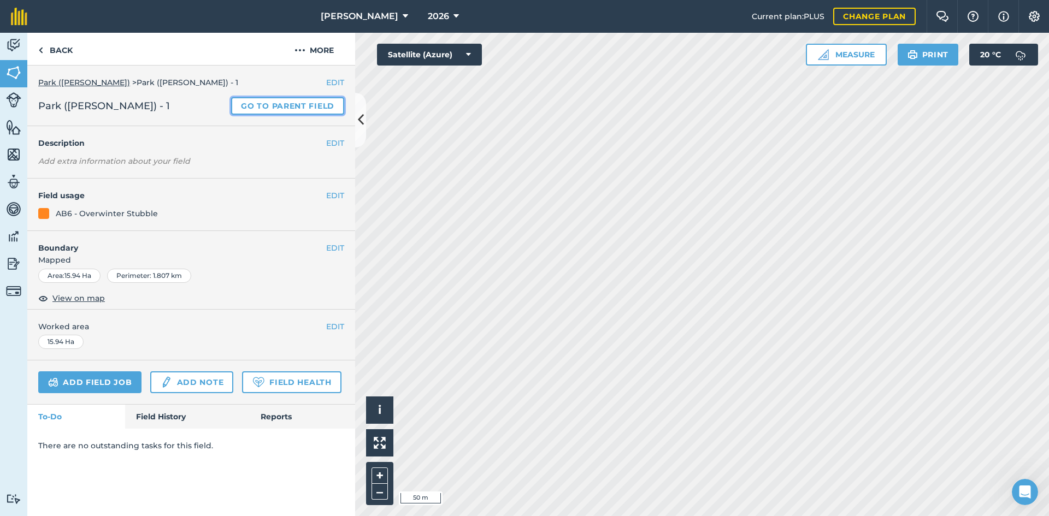
click at [297, 102] on link "Go to parent field" at bounding box center [287, 105] width 113 height 17
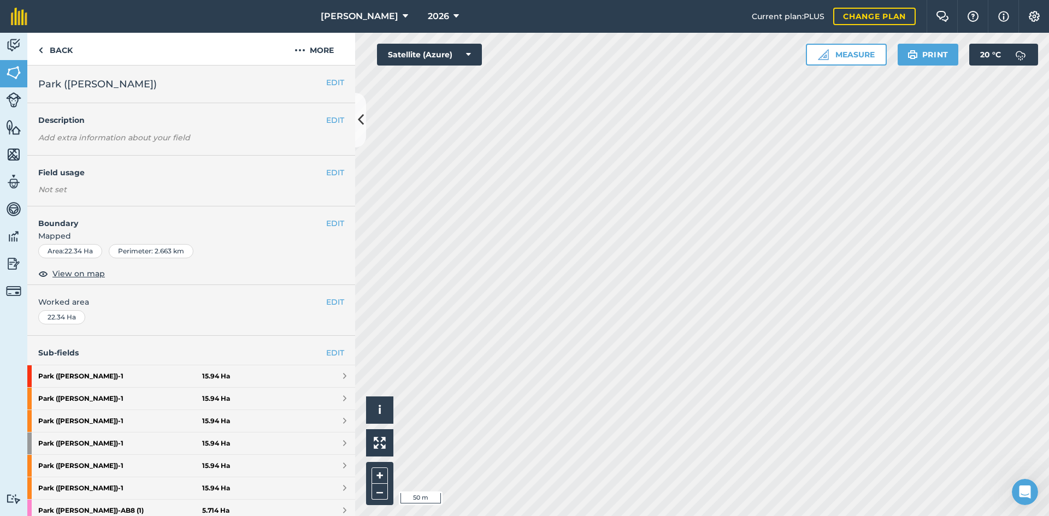
click at [336, 351] on h4 "Sub-fields EDIT" at bounding box center [191, 353] width 328 height 12
click at [329, 351] on link "EDIT" at bounding box center [335, 353] width 18 height 12
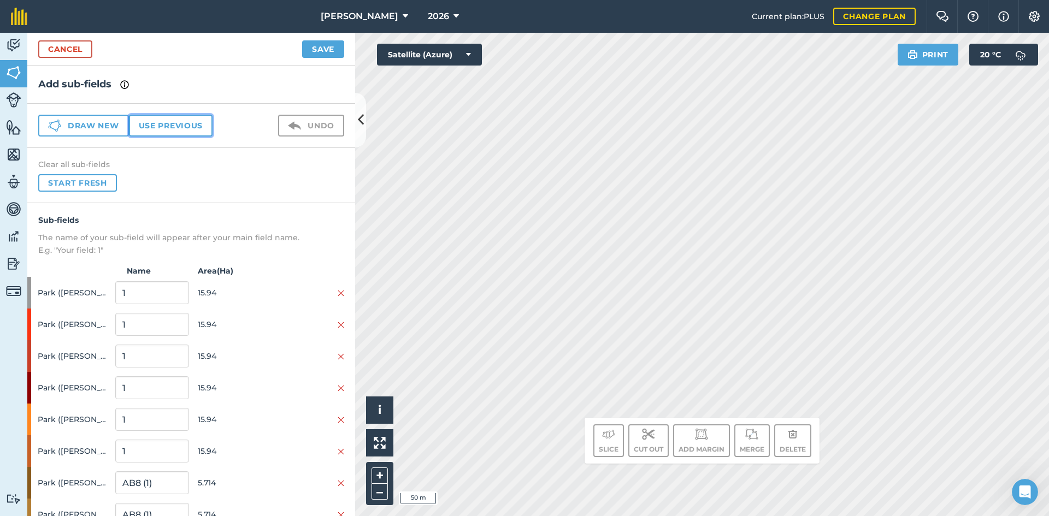
click at [197, 134] on button "Use previous" at bounding box center [171, 126] width 84 height 22
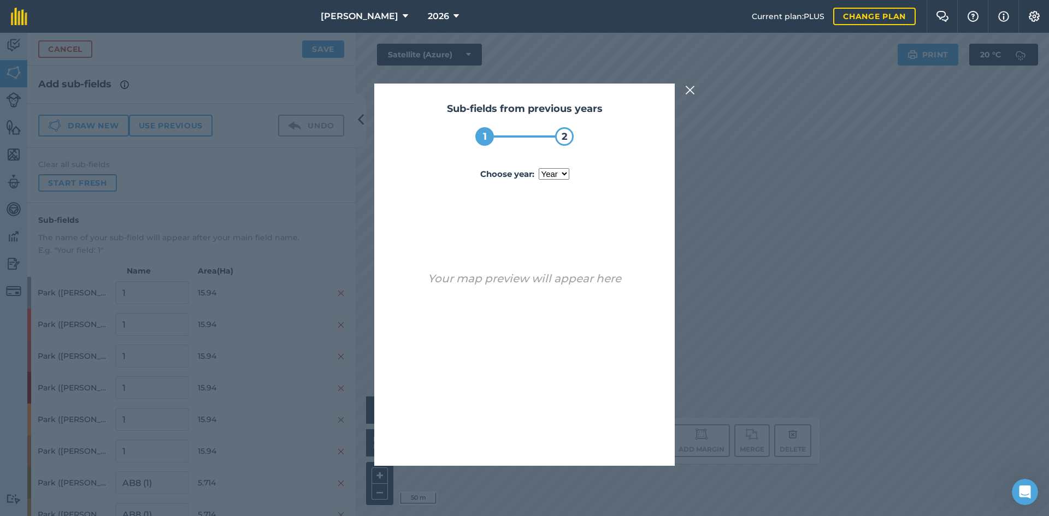
click at [544, 175] on select "year 2025" at bounding box center [554, 173] width 31 height 11
select select "2025"
click at [539, 168] on select "year 2025" at bounding box center [554, 173] width 31 height 11
click at [582, 433] on button "Use sub-fields" at bounding box center [555, 438] width 91 height 22
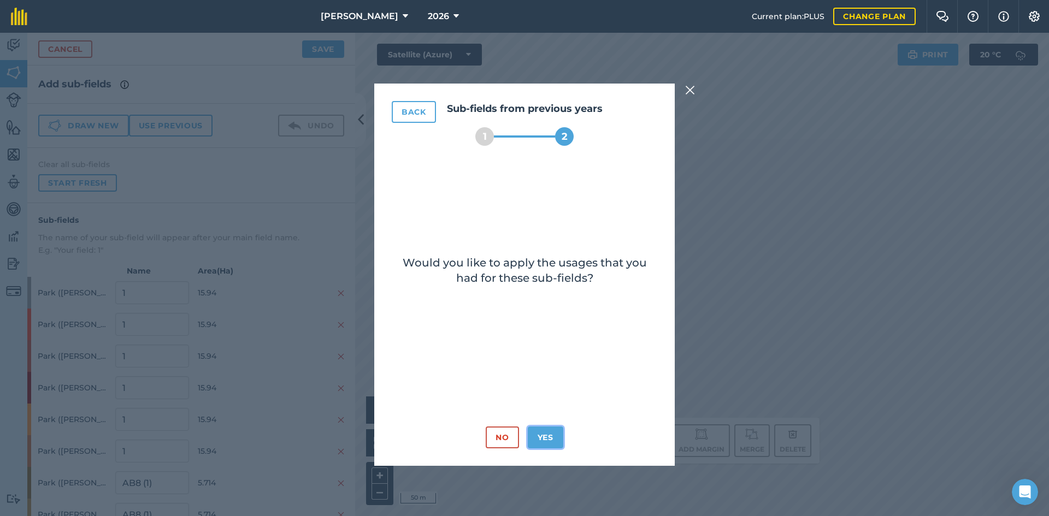
click at [554, 433] on button "Yes" at bounding box center [546, 438] width 36 height 22
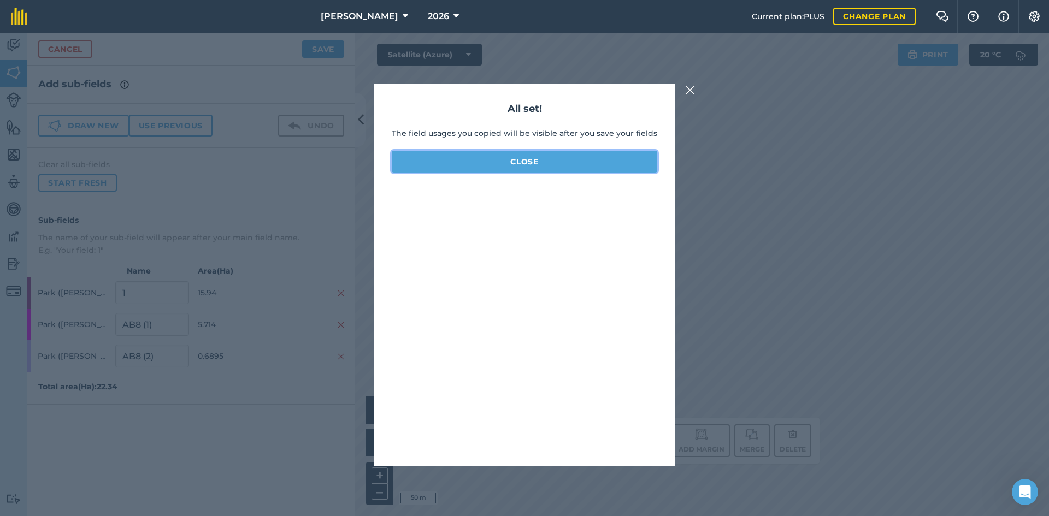
click at [500, 163] on button "Close" at bounding box center [525, 162] width 266 height 22
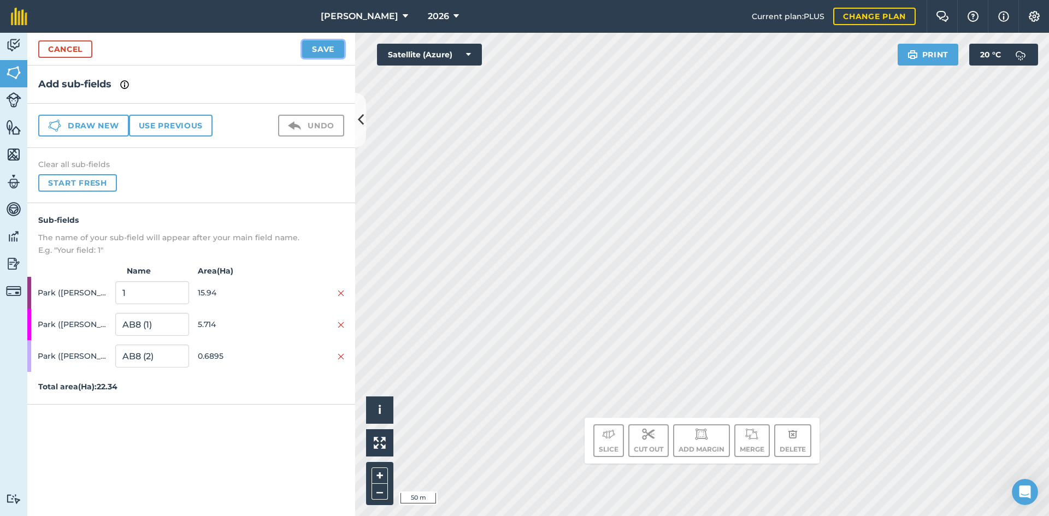
click at [329, 48] on button "Save" at bounding box center [323, 48] width 42 height 17
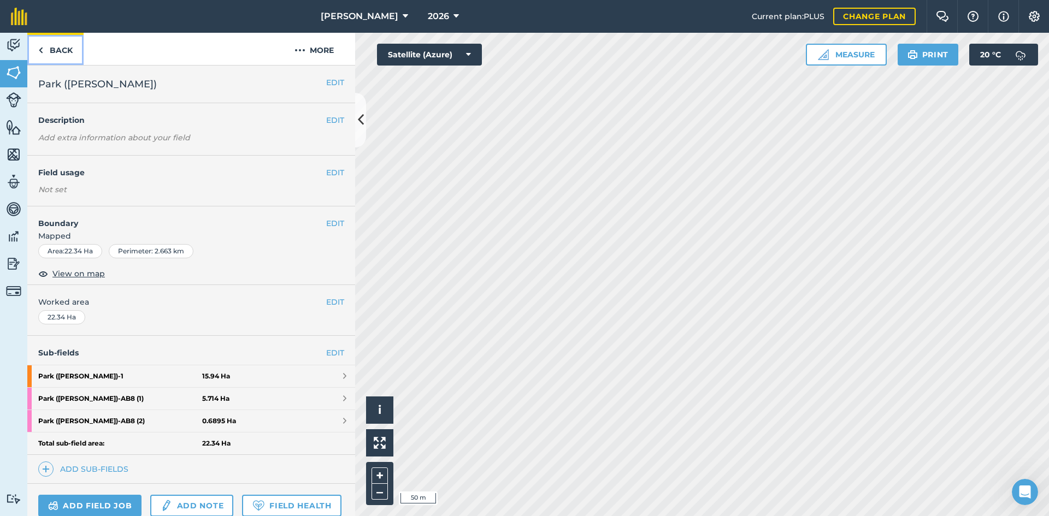
click at [53, 41] on link "Back" at bounding box center [55, 49] width 56 height 32
click at [57, 45] on link "Back" at bounding box center [55, 49] width 56 height 32
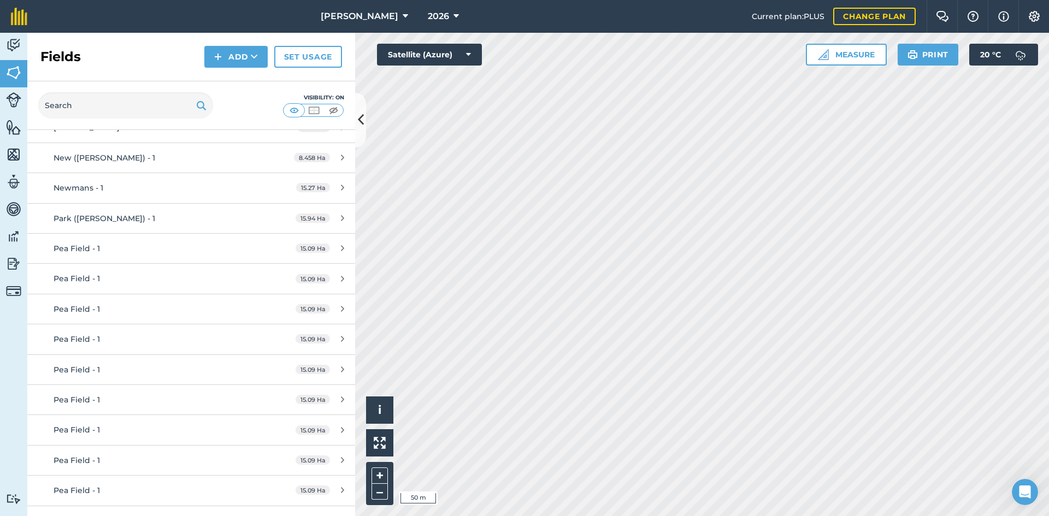
scroll to position [601, 0]
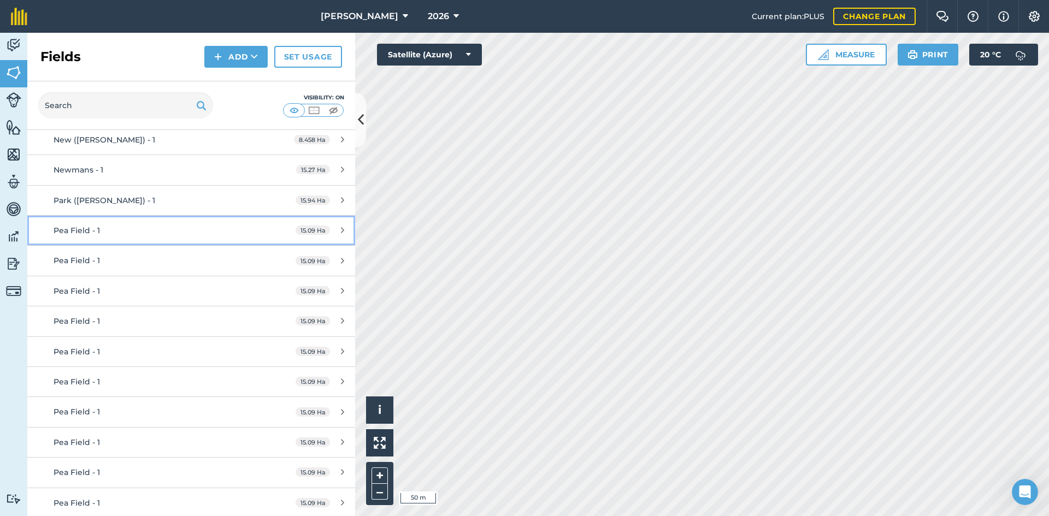
click at [228, 228] on div "Pea Field - 1" at bounding box center [156, 231] width 205 height 12
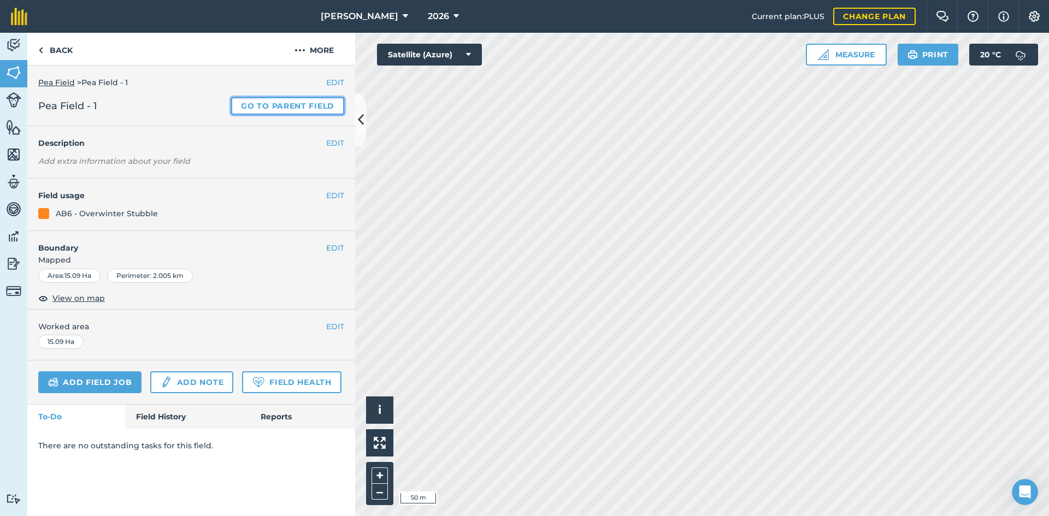
click at [284, 105] on link "Go to parent field" at bounding box center [287, 105] width 113 height 17
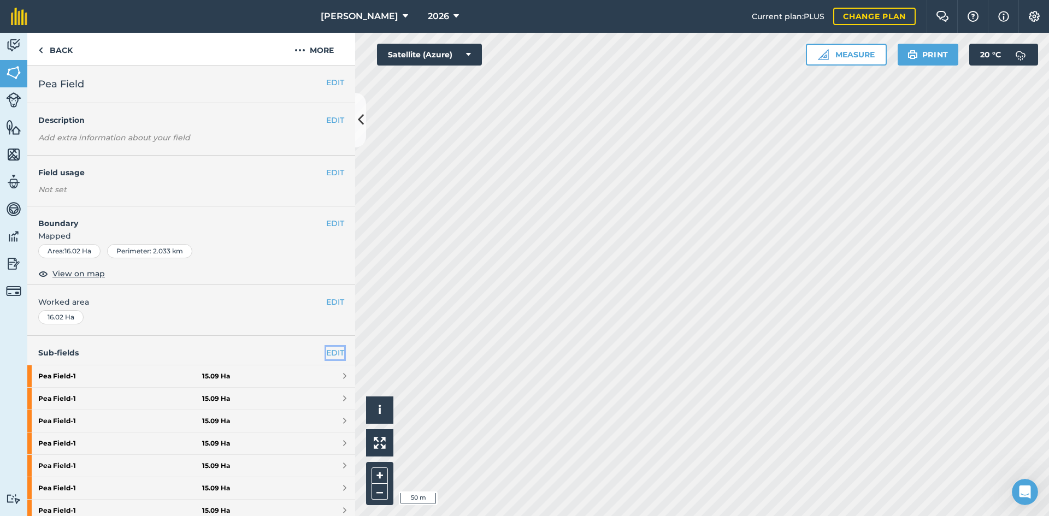
click at [330, 358] on link "EDIT" at bounding box center [335, 353] width 18 height 12
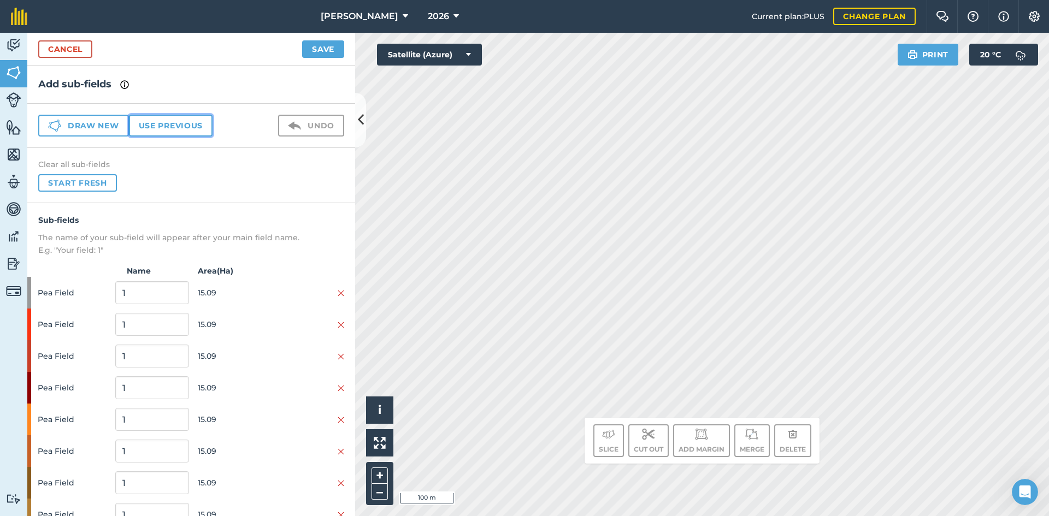
click at [169, 120] on button "Use previous" at bounding box center [171, 126] width 84 height 22
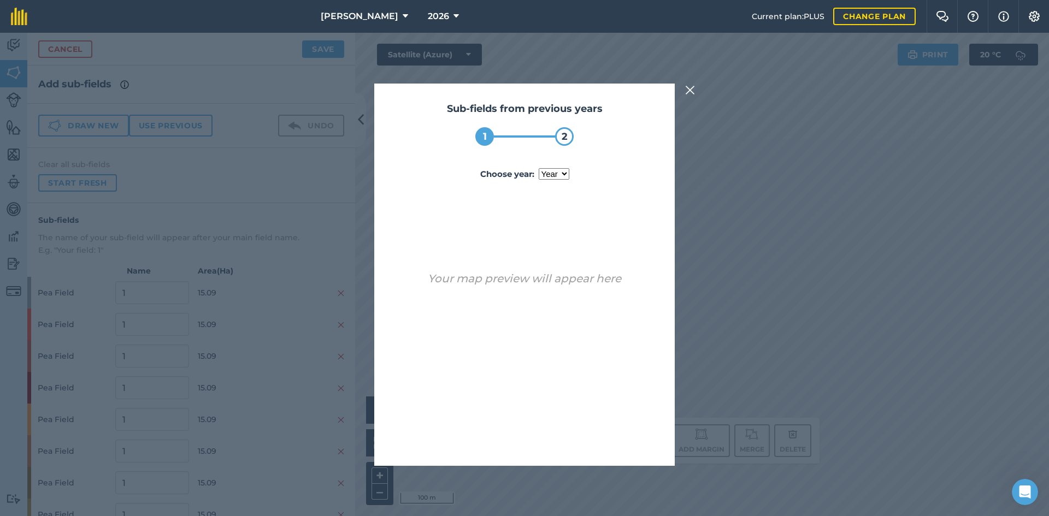
click at [565, 172] on select "year 2024 2025" at bounding box center [554, 173] width 31 height 11
select select "2025"
click at [539, 168] on select "year 2024 2025" at bounding box center [554, 173] width 31 height 11
click at [564, 433] on button "Use sub-fields" at bounding box center [555, 438] width 91 height 22
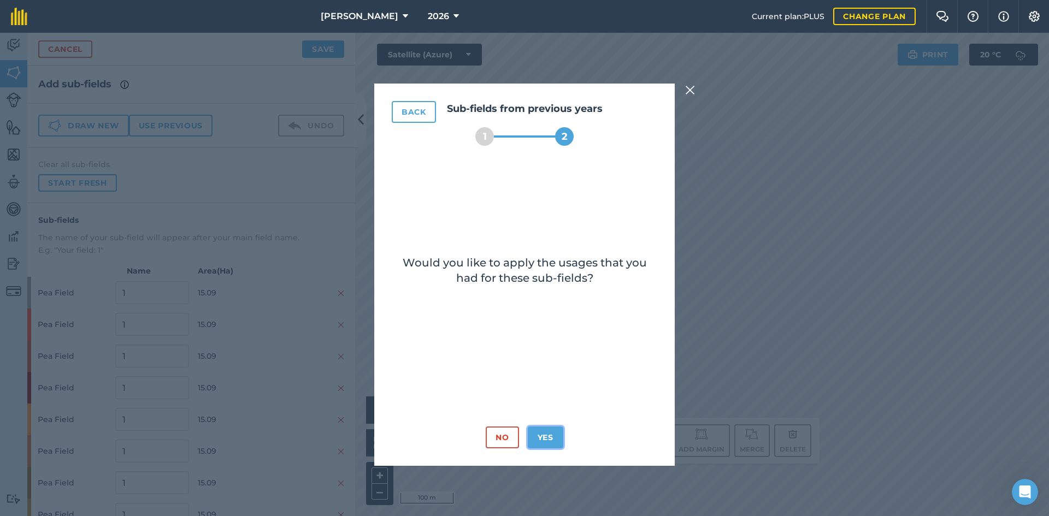
click at [544, 432] on button "Yes" at bounding box center [546, 438] width 36 height 22
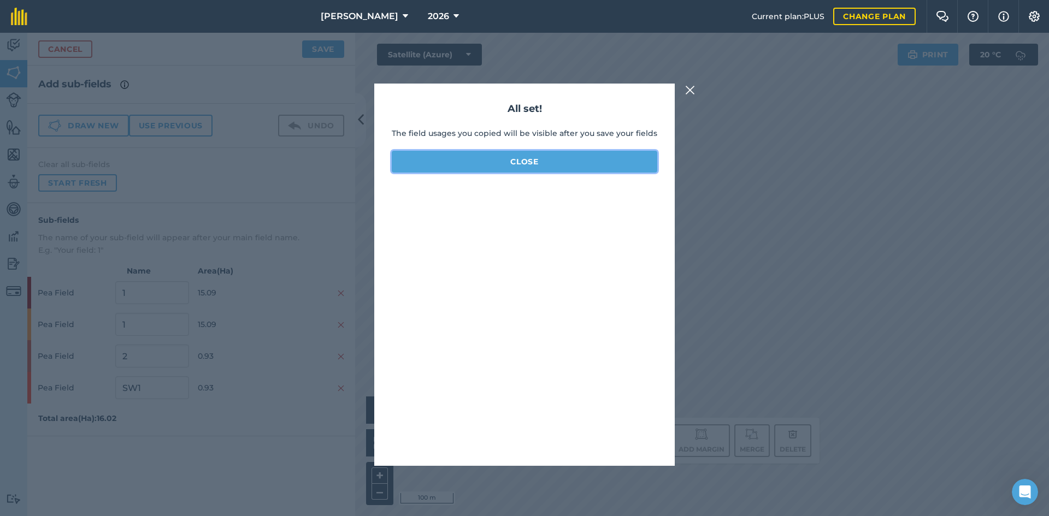
click at [520, 163] on button "Close" at bounding box center [525, 162] width 266 height 22
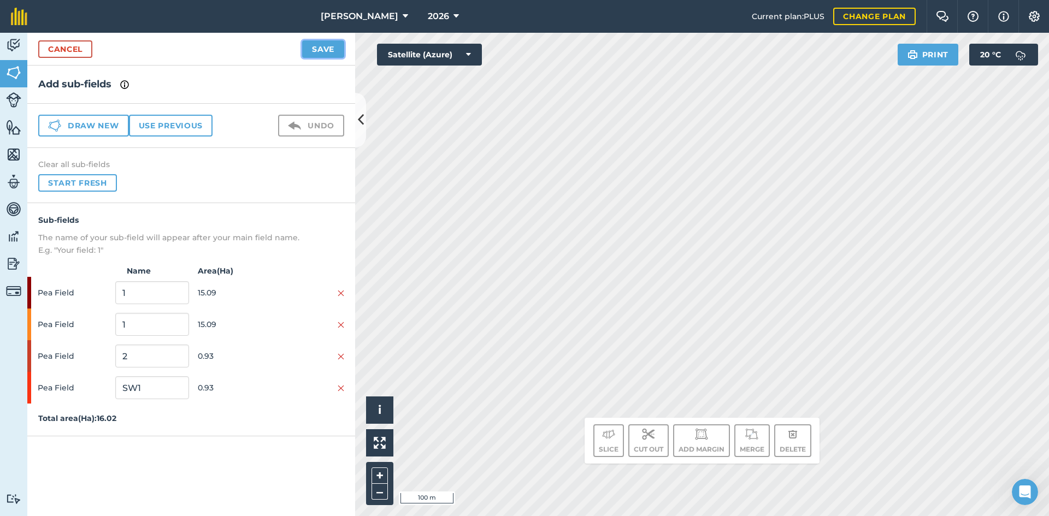
click at [318, 51] on button "Save" at bounding box center [323, 48] width 42 height 17
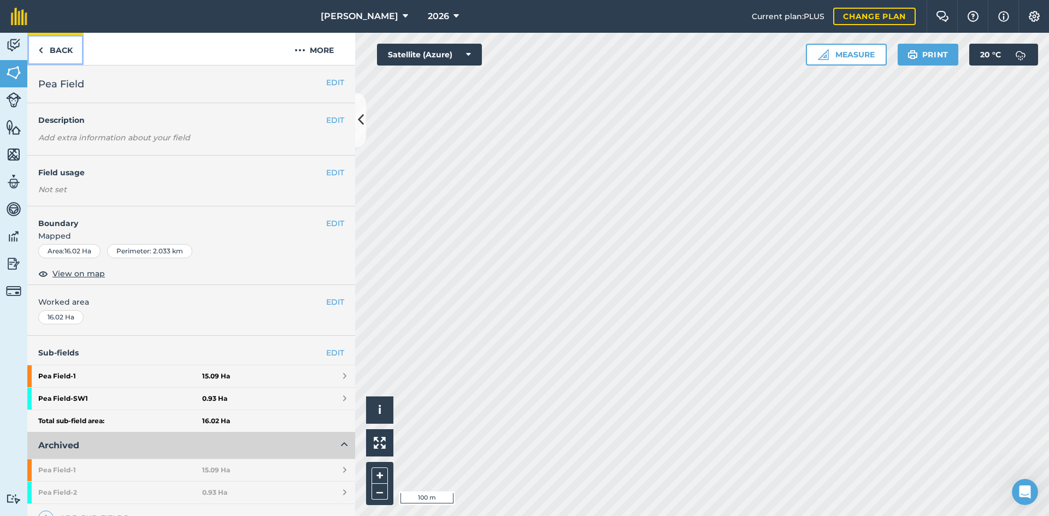
click at [64, 49] on link "Back" at bounding box center [55, 49] width 56 height 32
click at [52, 46] on link "Back" at bounding box center [55, 49] width 56 height 32
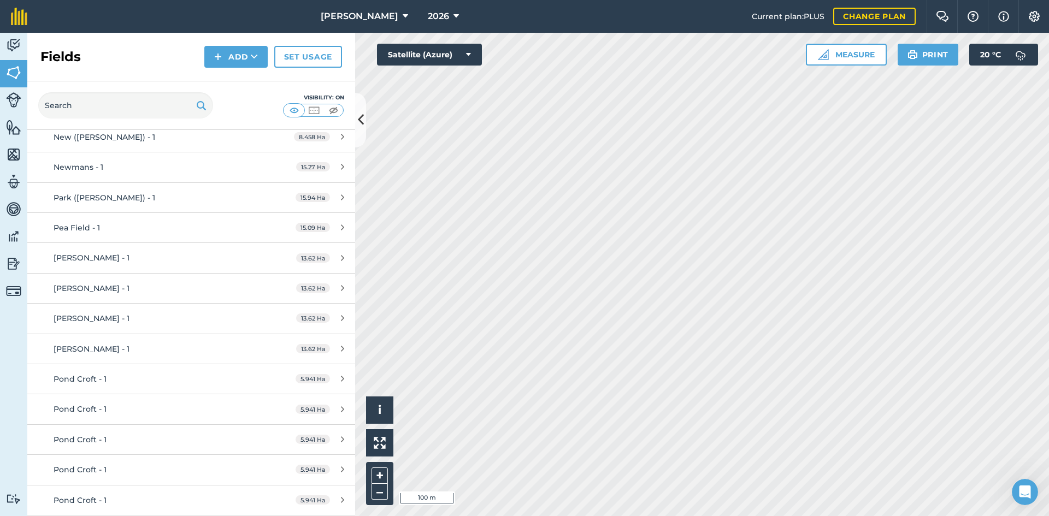
scroll to position [546, 0]
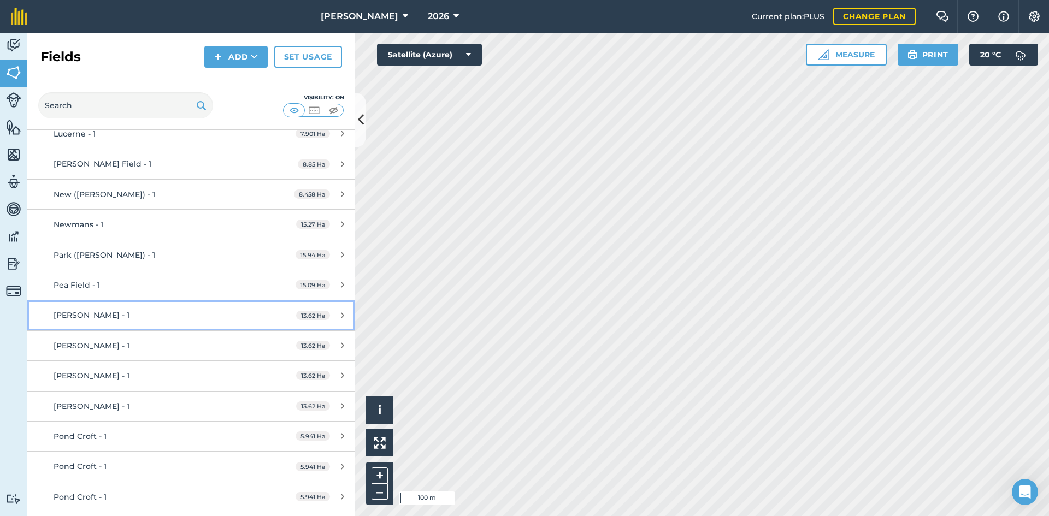
click at [87, 315] on div "[PERSON_NAME] - 1" at bounding box center [156, 315] width 205 height 12
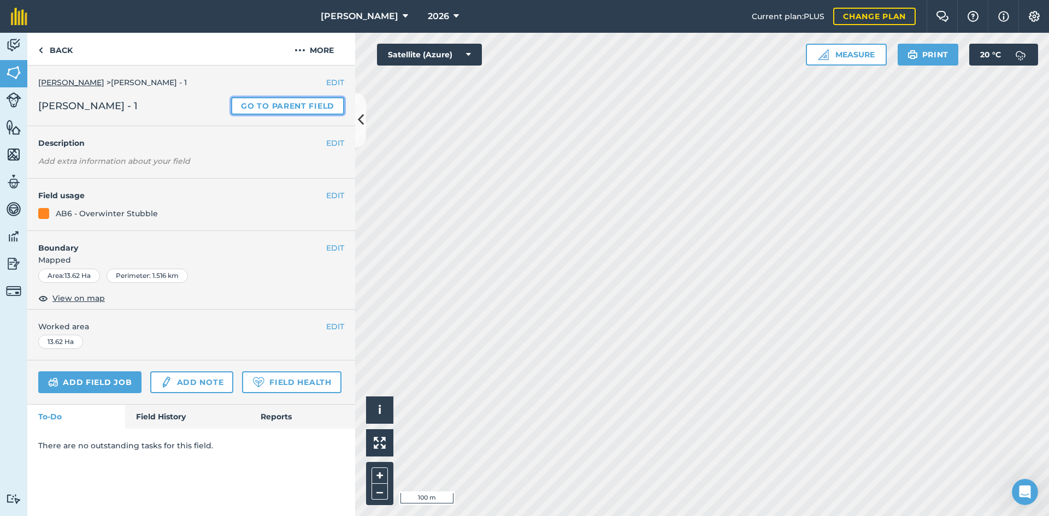
click at [317, 105] on link "Go to parent field" at bounding box center [287, 105] width 113 height 17
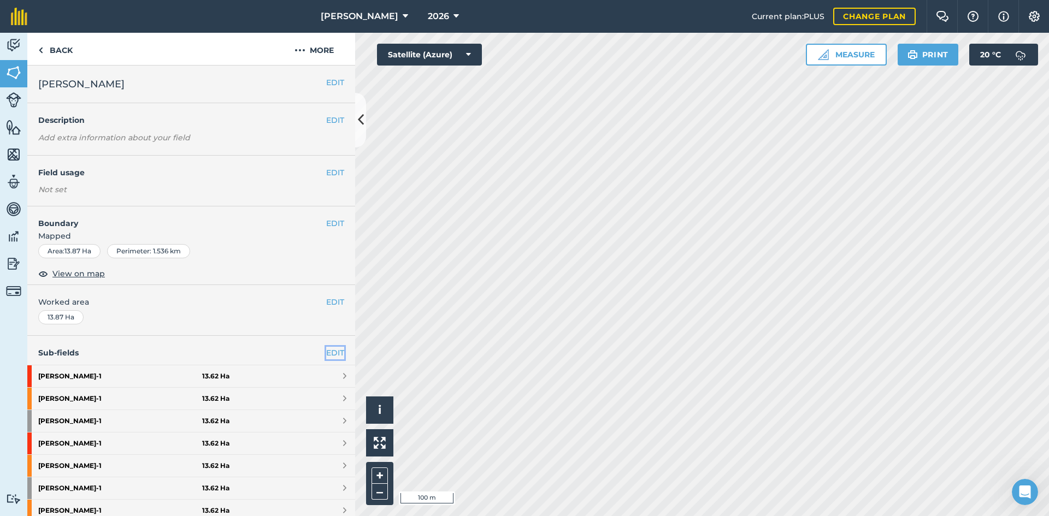
click at [332, 349] on link "EDIT" at bounding box center [335, 353] width 18 height 12
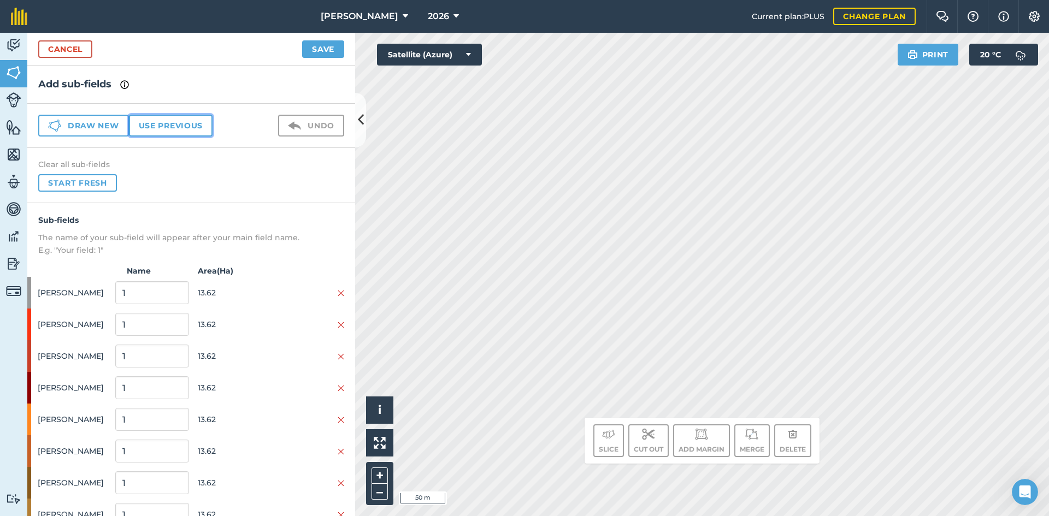
click at [182, 127] on button "Use previous" at bounding box center [171, 126] width 84 height 22
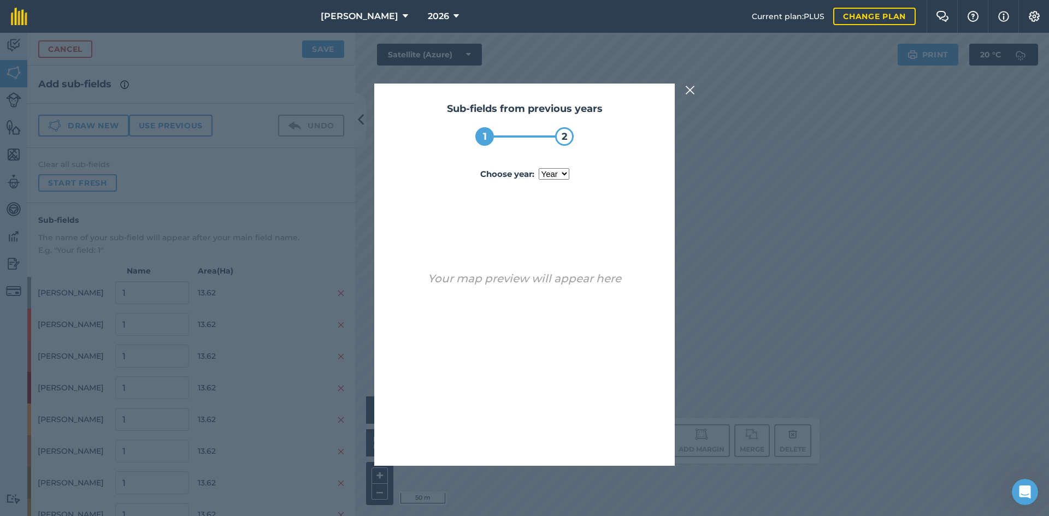
click at [542, 174] on select "year 2023 2024 2025" at bounding box center [554, 173] width 31 height 11
select select "2025"
click at [539, 168] on select "year 2023 2024 2025" at bounding box center [554, 173] width 31 height 11
click at [565, 446] on button "Use sub-fields" at bounding box center [555, 438] width 91 height 22
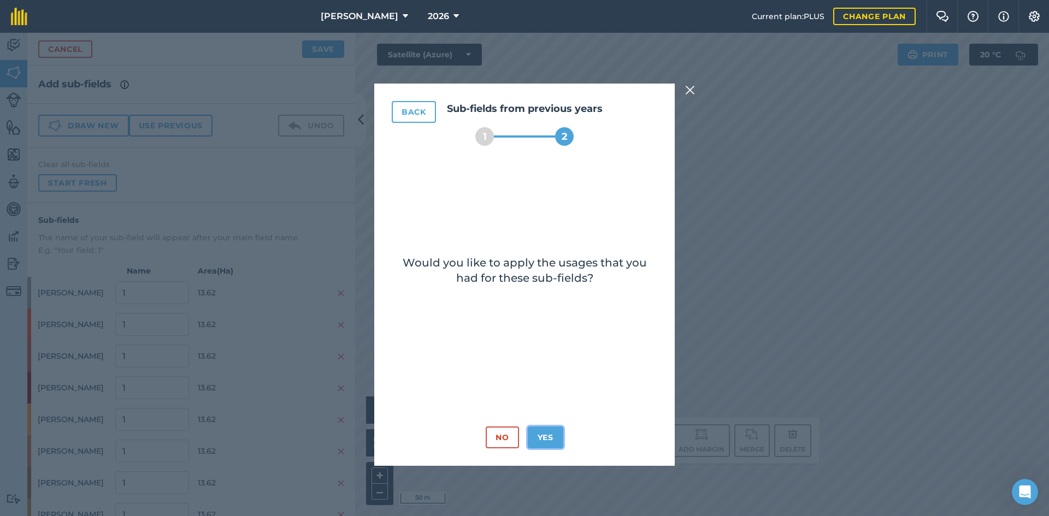
click at [556, 437] on button "Yes" at bounding box center [546, 438] width 36 height 22
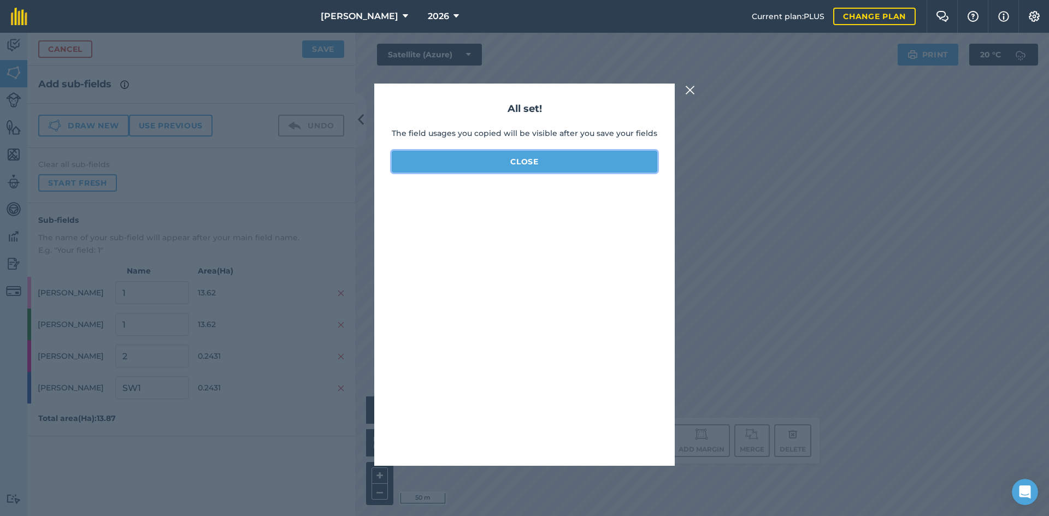
click at [535, 166] on button "Close" at bounding box center [525, 162] width 266 height 22
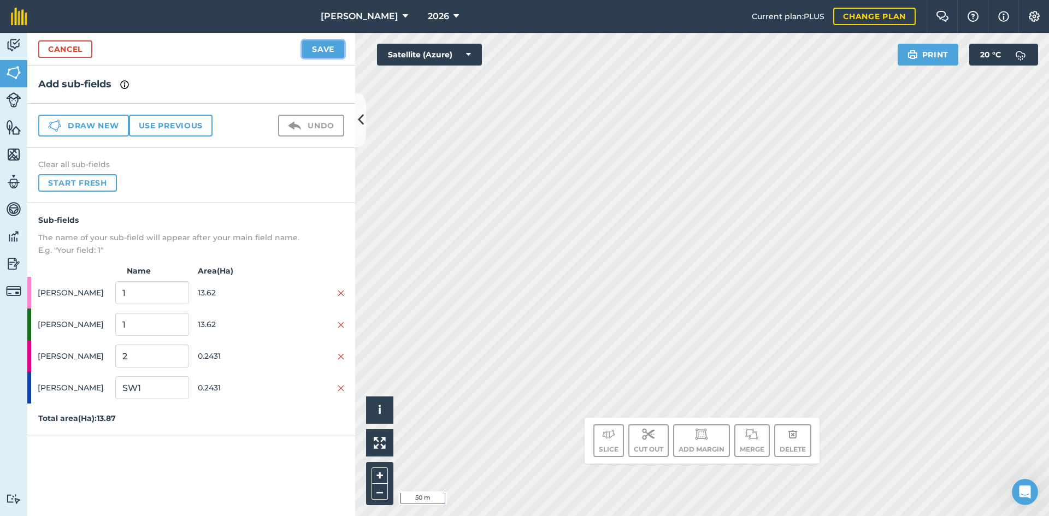
click at [320, 50] on button "Save" at bounding box center [323, 48] width 42 height 17
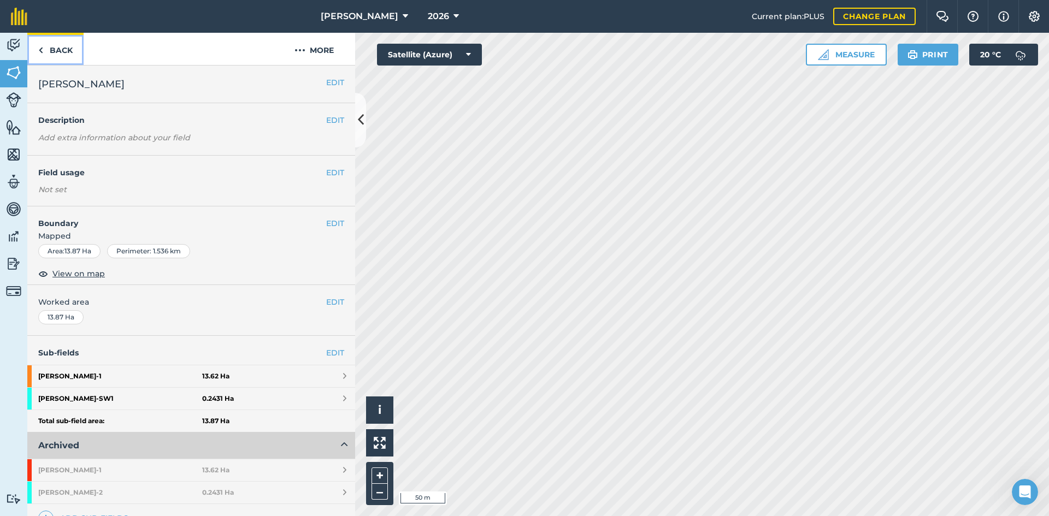
click at [59, 53] on link "Back" at bounding box center [55, 49] width 56 height 32
click at [60, 49] on link "Back" at bounding box center [55, 49] width 56 height 32
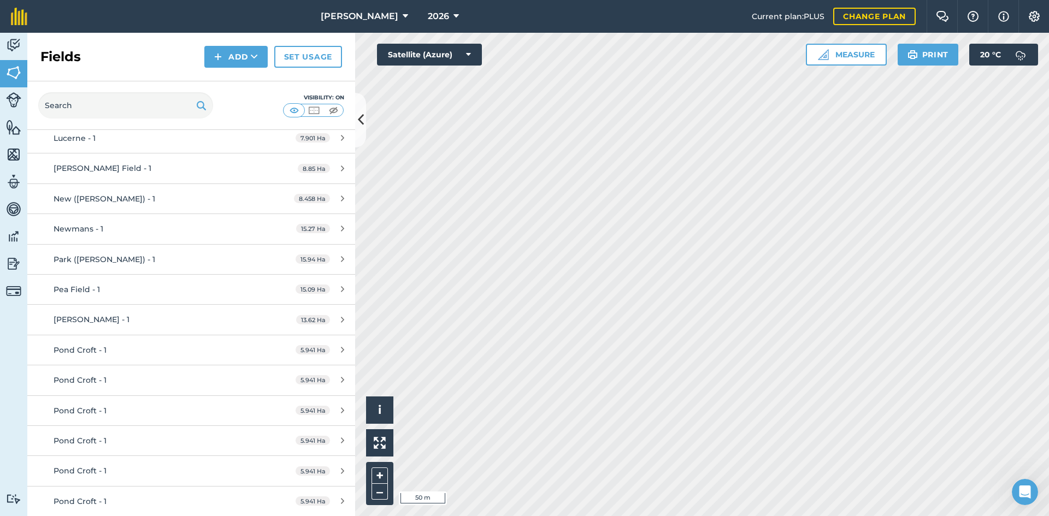
scroll to position [546, 0]
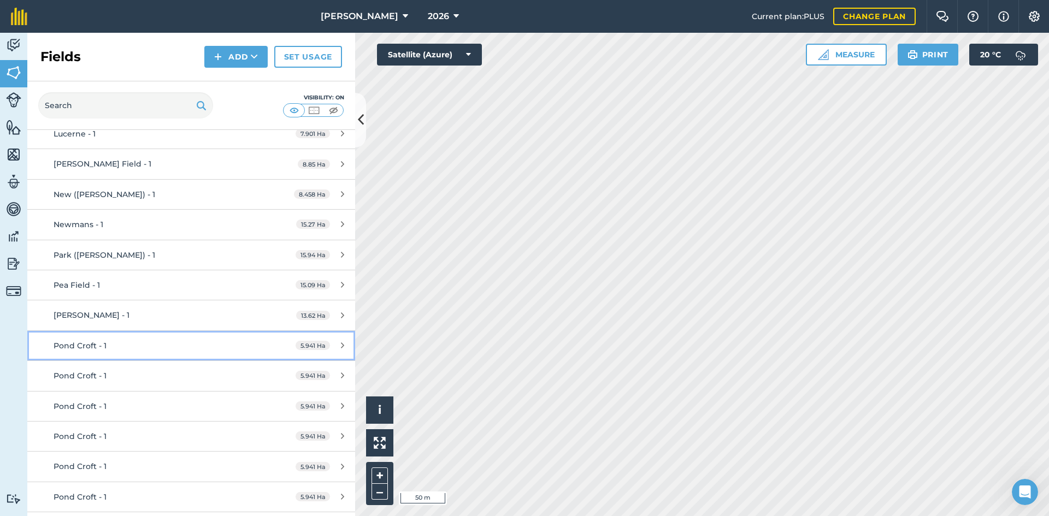
click at [141, 344] on div "Pond Croft - 1" at bounding box center [156, 346] width 205 height 12
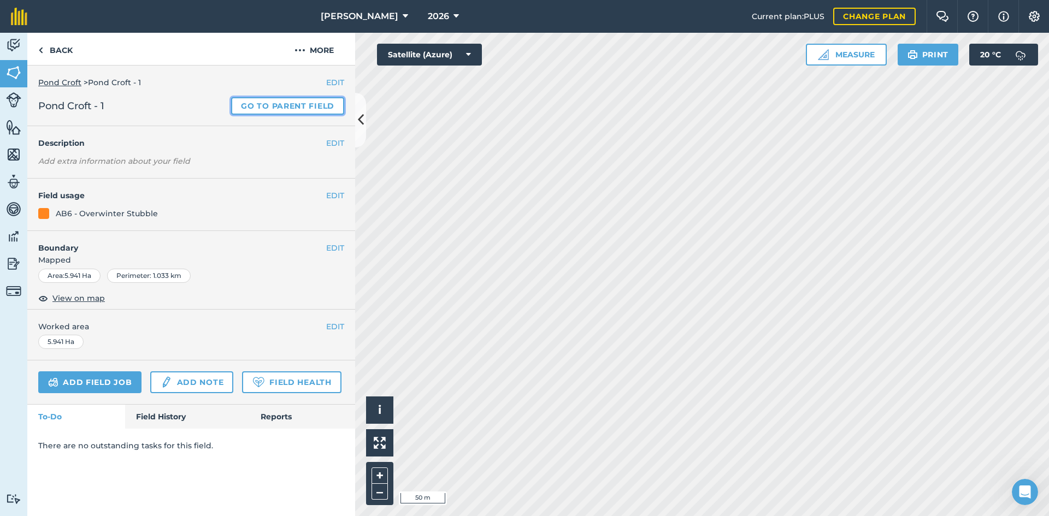
click at [325, 105] on link "Go to parent field" at bounding box center [287, 105] width 113 height 17
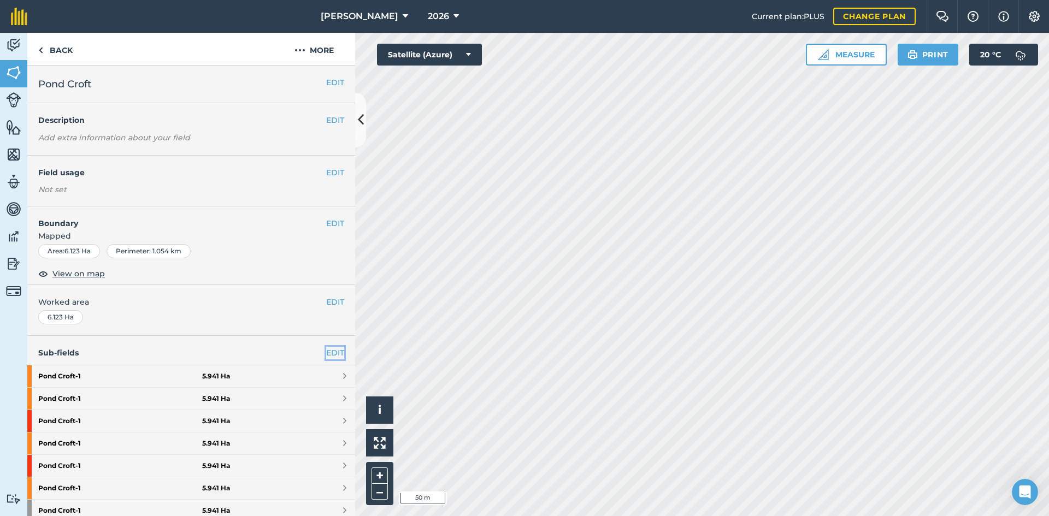
click at [327, 349] on link "EDIT" at bounding box center [335, 353] width 18 height 12
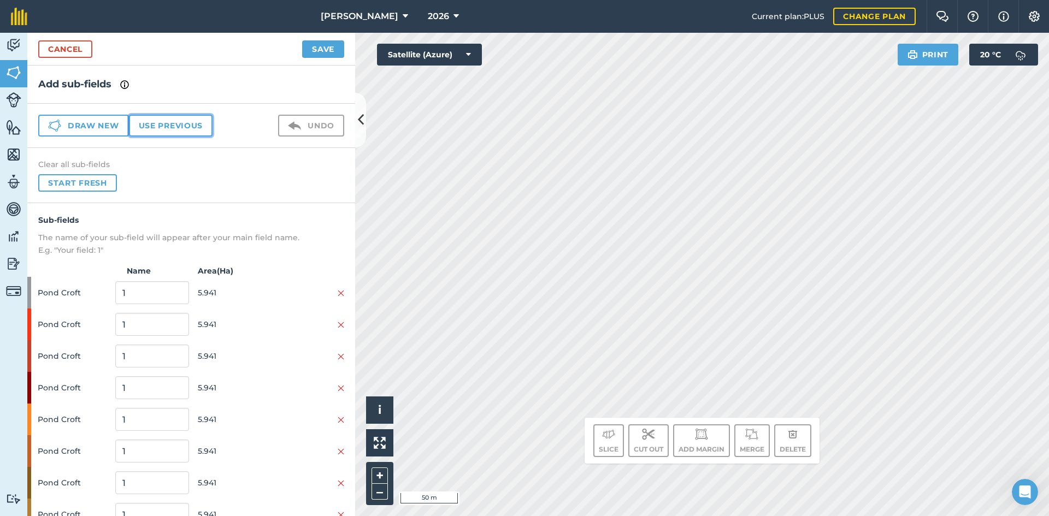
click at [202, 121] on button "Use previous" at bounding box center [171, 126] width 84 height 22
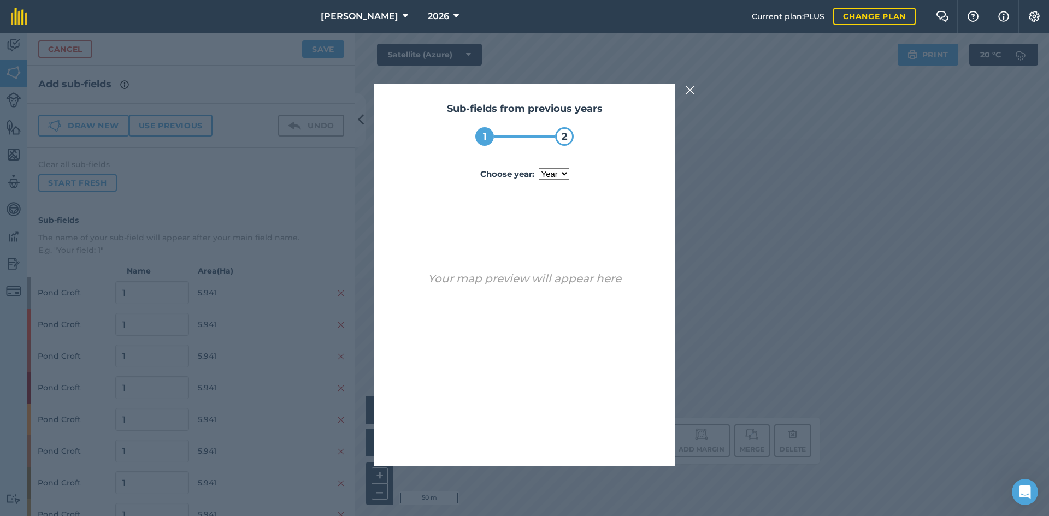
drag, startPoint x: 553, startPoint y: 171, endPoint x: 553, endPoint y: 179, distance: 8.2
click at [553, 171] on select "year 2024 2025" at bounding box center [554, 173] width 31 height 11
select select "2025"
click at [539, 168] on select "year 2024 2025" at bounding box center [554, 173] width 31 height 11
click at [562, 440] on button "Use sub-fields" at bounding box center [555, 438] width 91 height 22
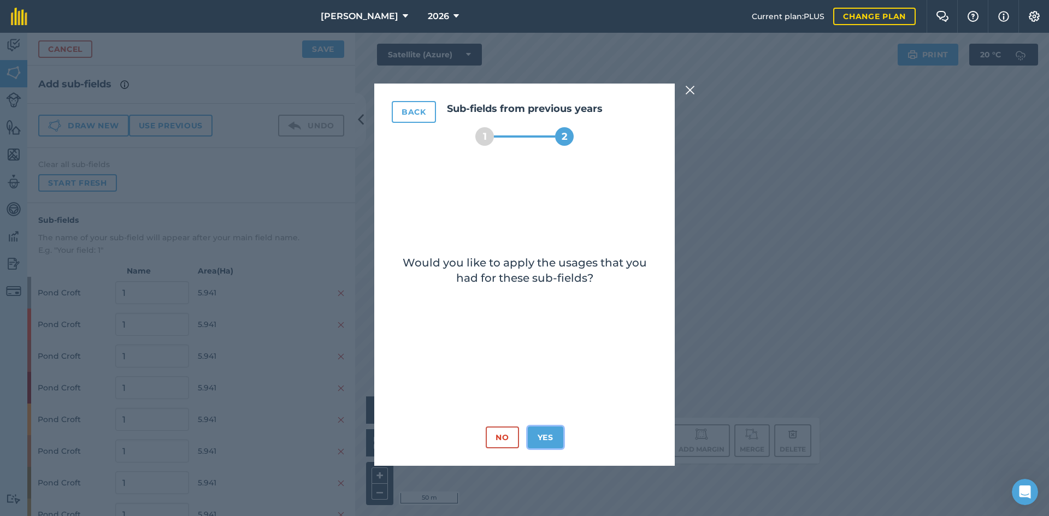
click at [562, 433] on button "Yes" at bounding box center [546, 438] width 36 height 22
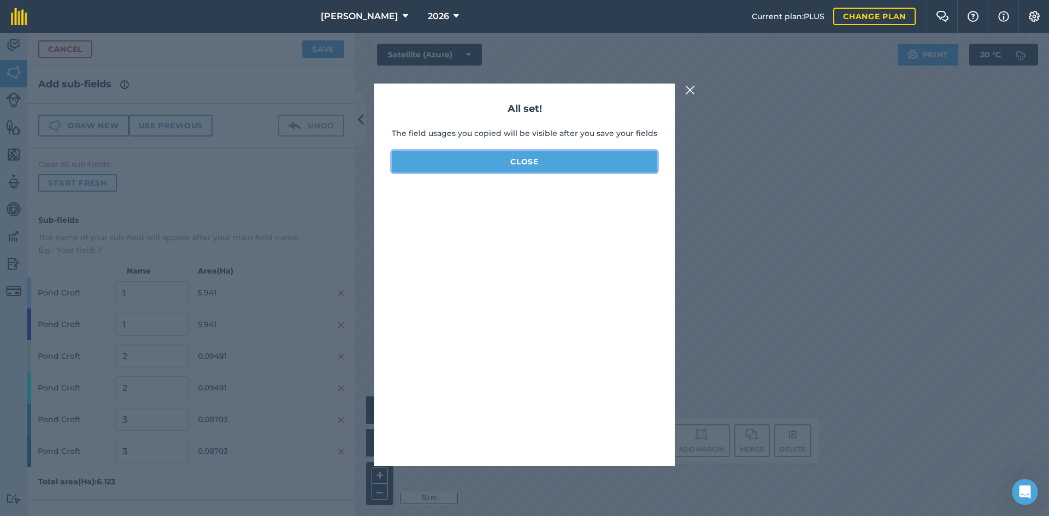
click at [524, 159] on button "Close" at bounding box center [525, 162] width 266 height 22
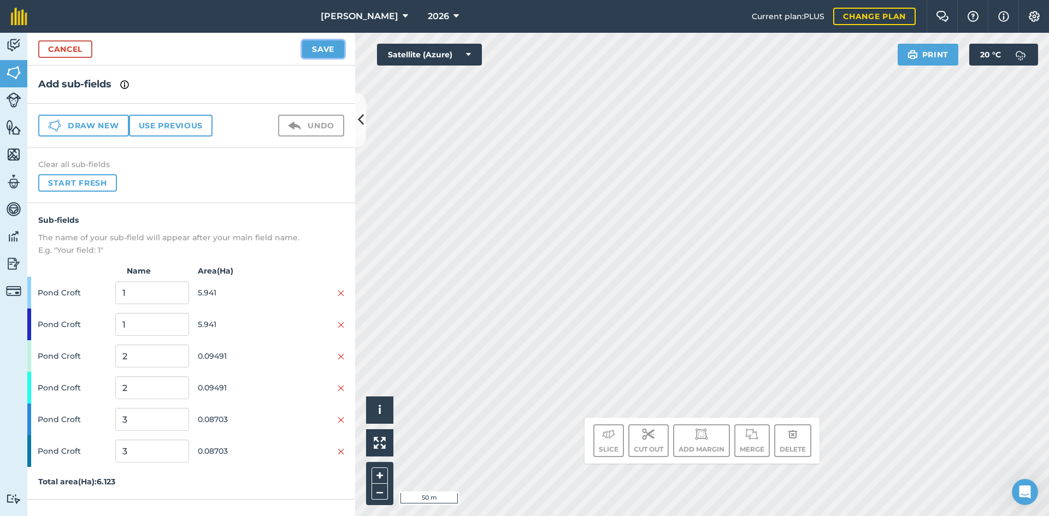
click at [340, 44] on button "Save" at bounding box center [323, 48] width 42 height 17
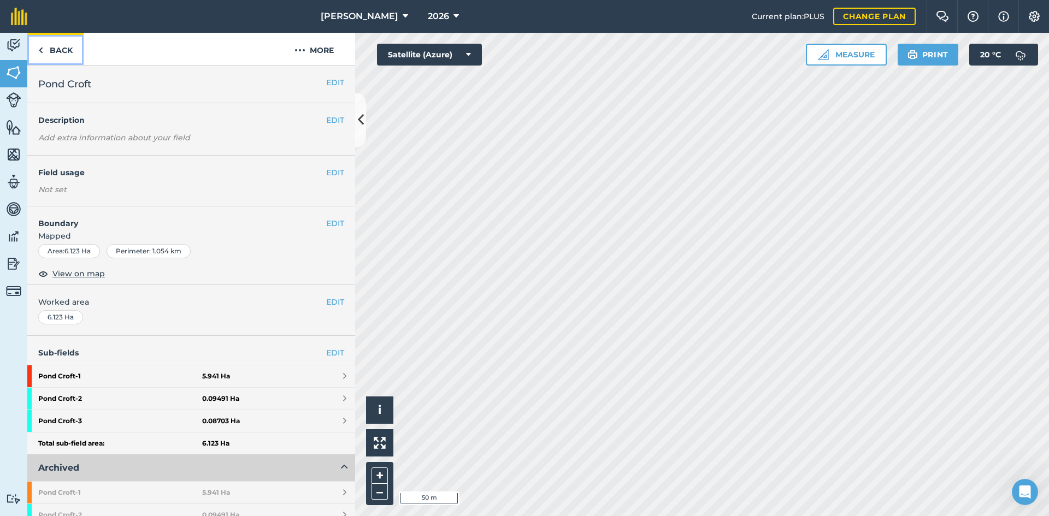
click at [62, 55] on link "Back" at bounding box center [55, 49] width 56 height 32
click at [47, 50] on link "Back" at bounding box center [55, 49] width 56 height 32
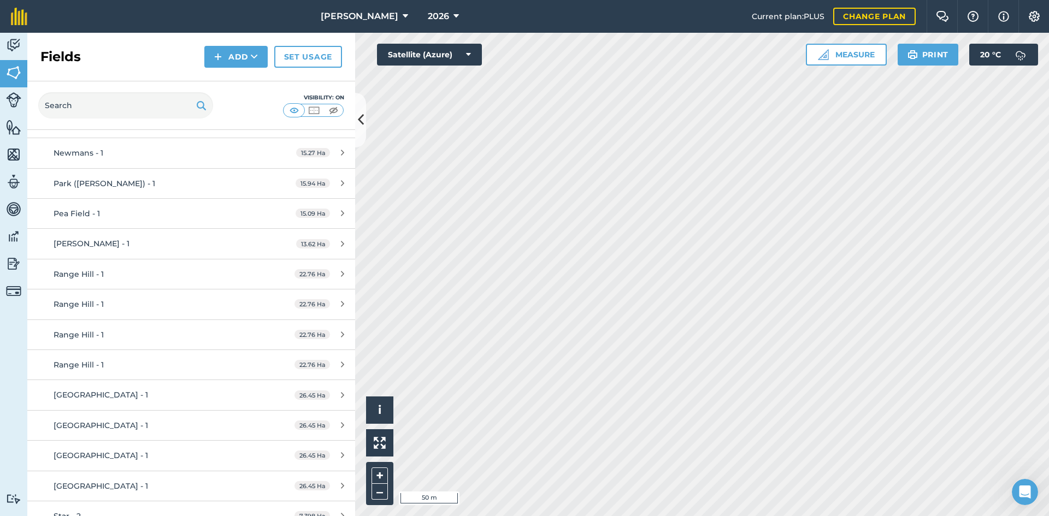
scroll to position [601, 0]
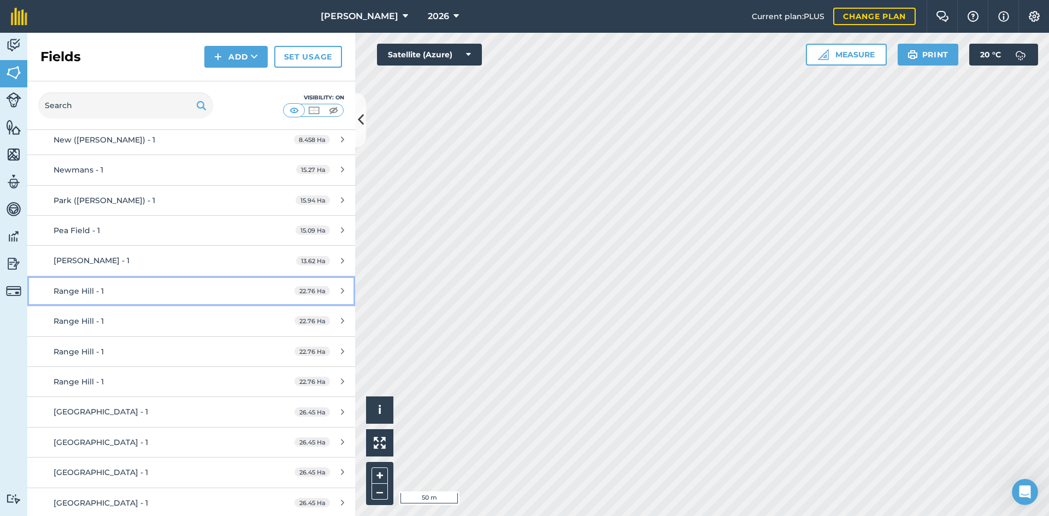
click at [137, 289] on div "Range Hill - 1" at bounding box center [156, 291] width 205 height 12
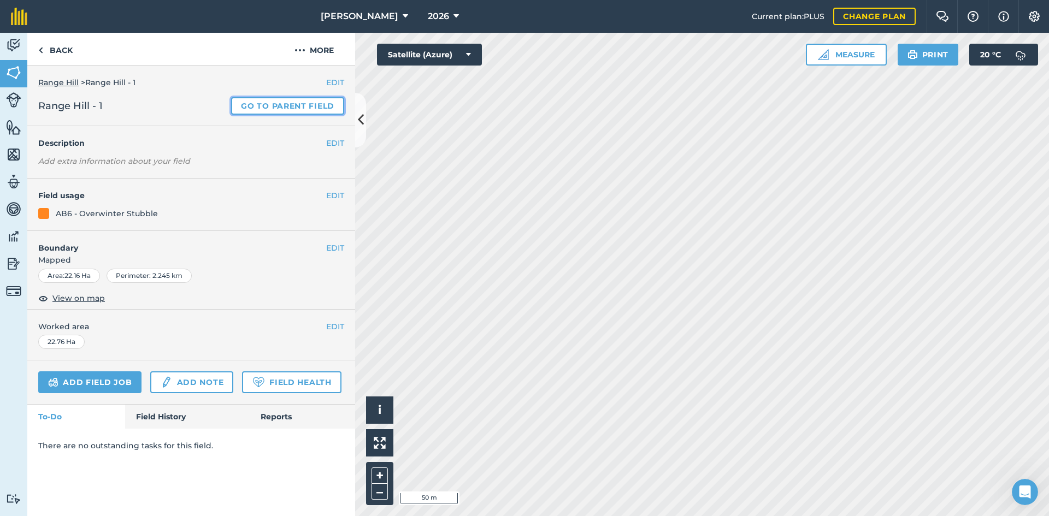
click at [302, 108] on link "Go to parent field" at bounding box center [287, 105] width 113 height 17
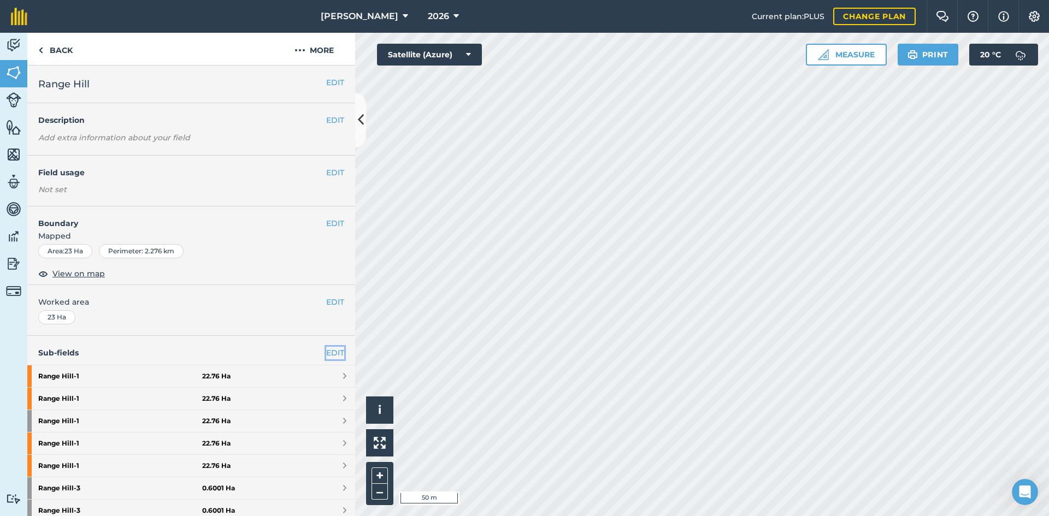
click at [329, 356] on link "EDIT" at bounding box center [335, 353] width 18 height 12
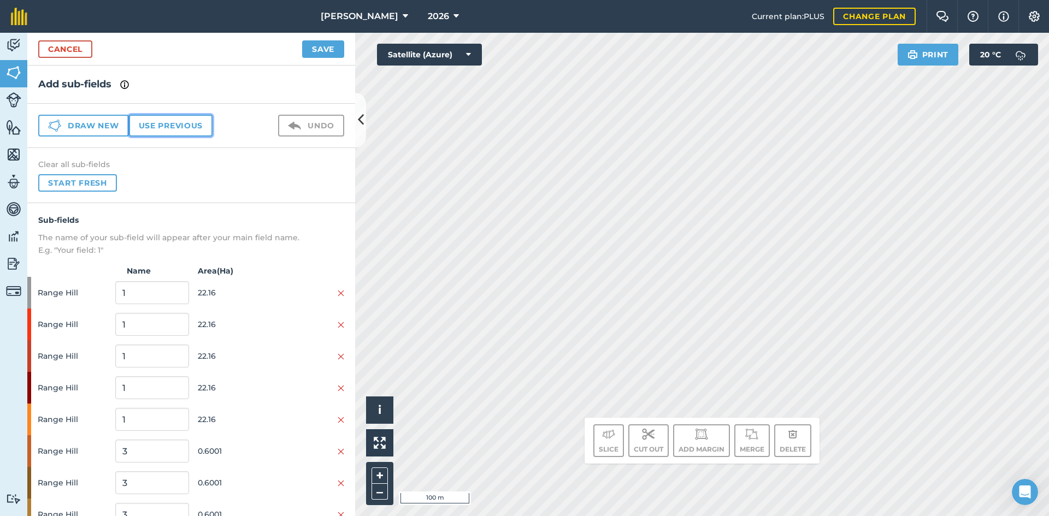
click at [168, 122] on button "Use previous" at bounding box center [171, 126] width 84 height 22
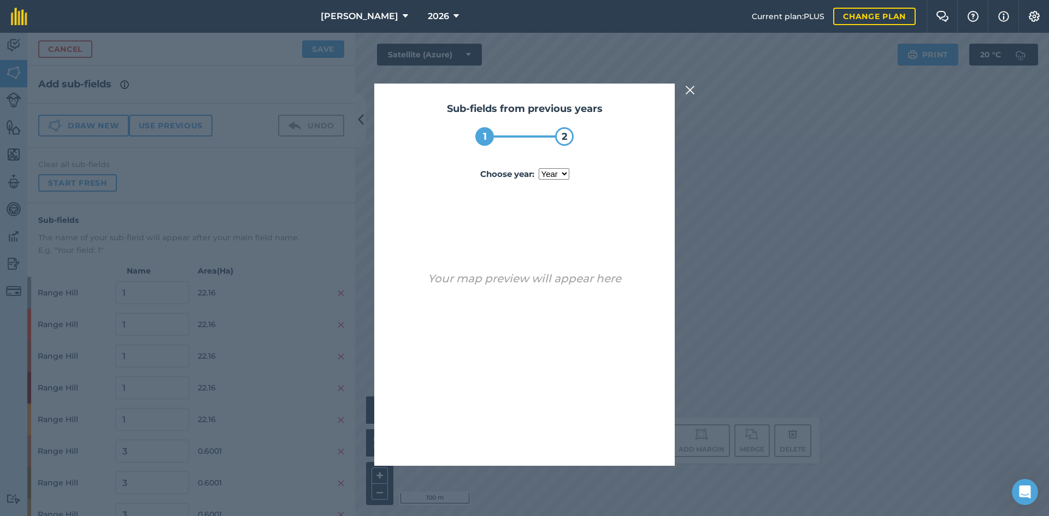
click at [554, 175] on select "year 2024 2025" at bounding box center [554, 173] width 31 height 11
select select "2025"
click at [539, 168] on select "year 2024 2025" at bounding box center [554, 173] width 31 height 11
click at [570, 437] on button "Use sub-fields" at bounding box center [555, 438] width 91 height 22
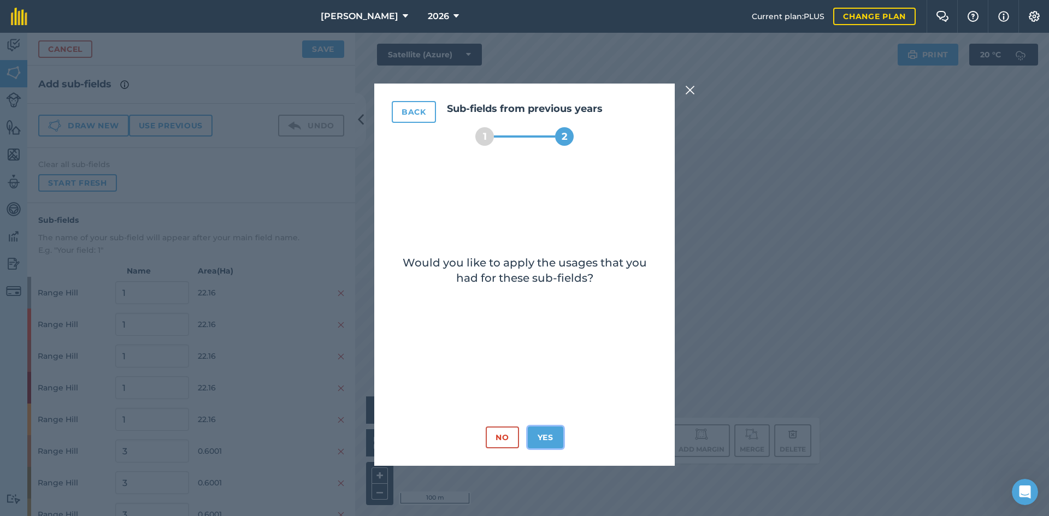
click at [543, 434] on button "Yes" at bounding box center [546, 438] width 36 height 22
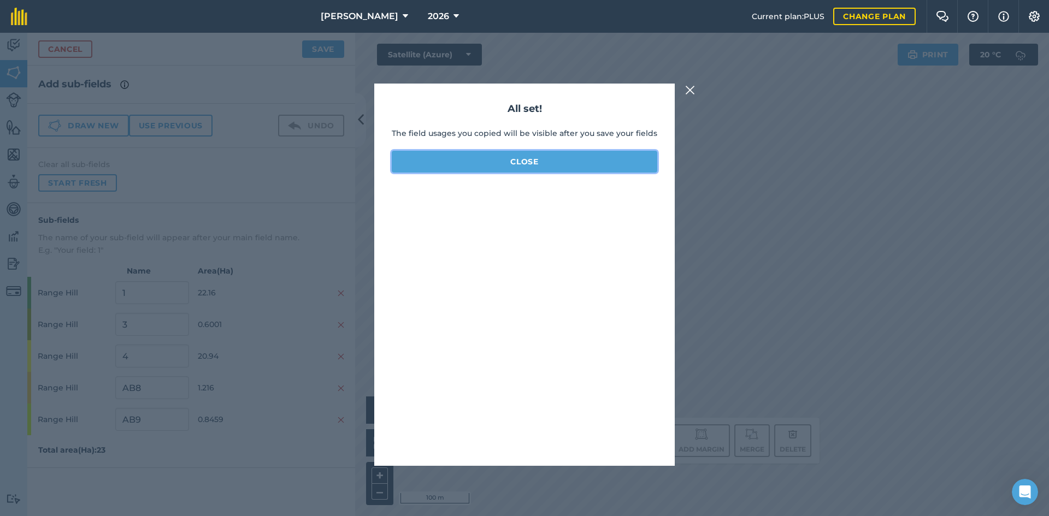
click at [533, 158] on button "Close" at bounding box center [525, 162] width 266 height 22
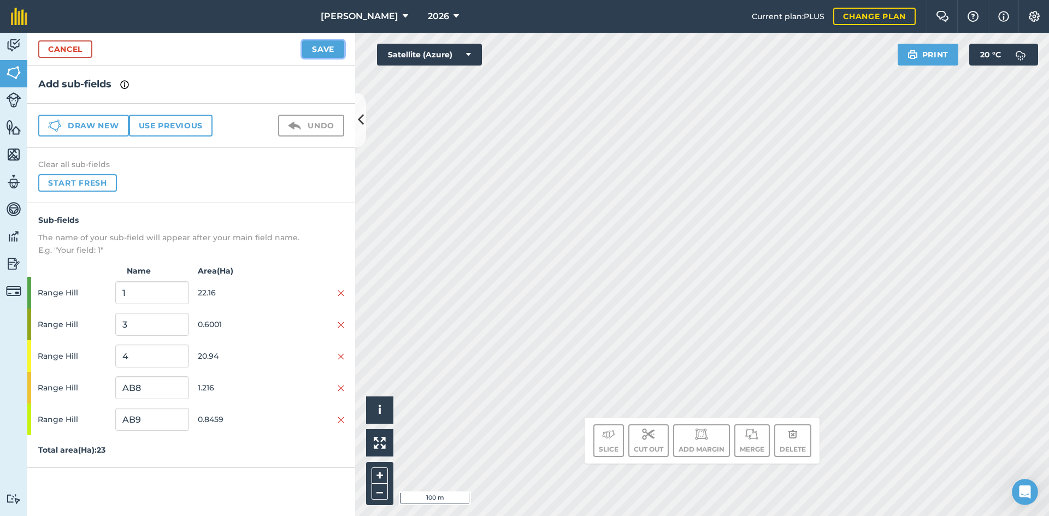
click at [309, 50] on button "Save" at bounding box center [323, 48] width 42 height 17
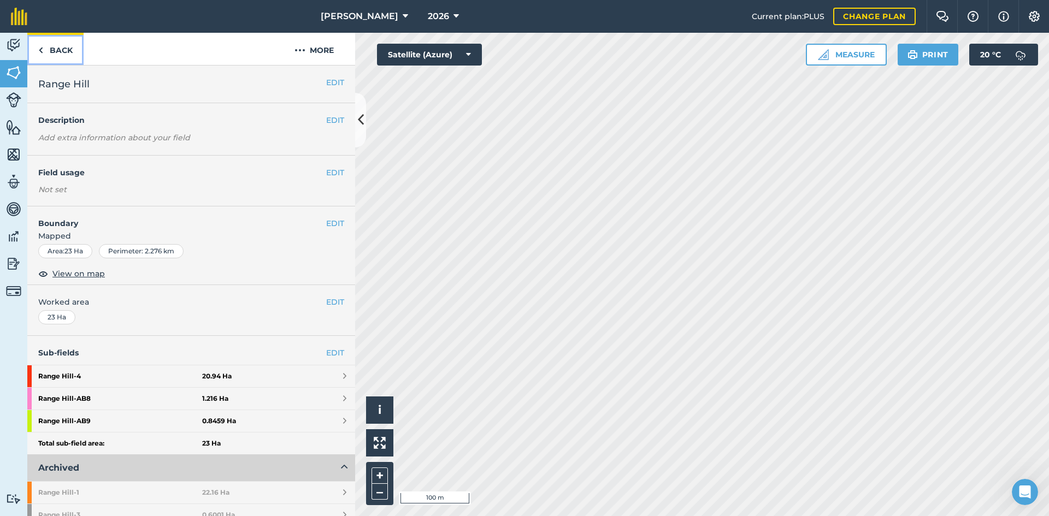
click at [58, 52] on link "Back" at bounding box center [55, 49] width 56 height 32
click at [45, 49] on link "Back" at bounding box center [55, 49] width 56 height 32
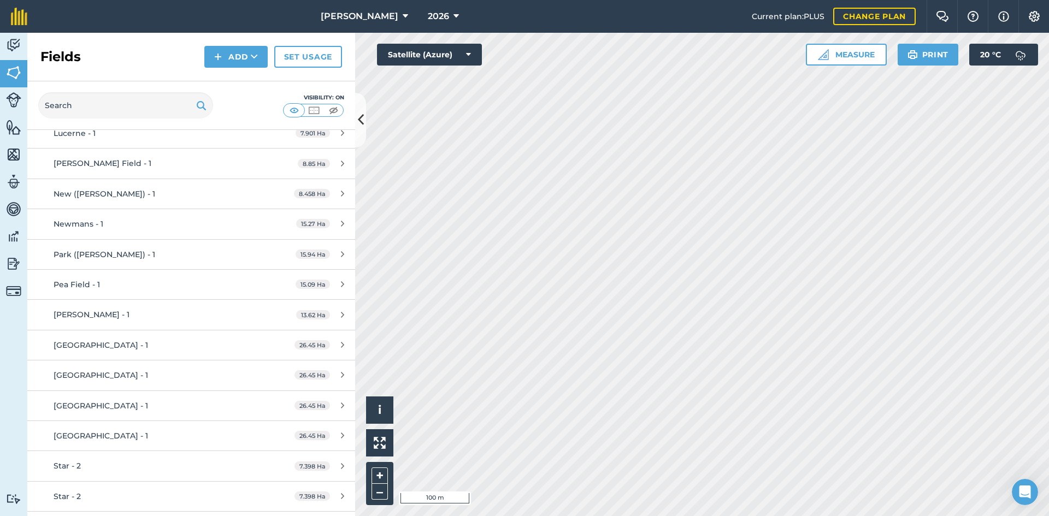
scroll to position [546, 0]
click at [131, 345] on div "[GEOGRAPHIC_DATA] - 1" at bounding box center [156, 346] width 205 height 12
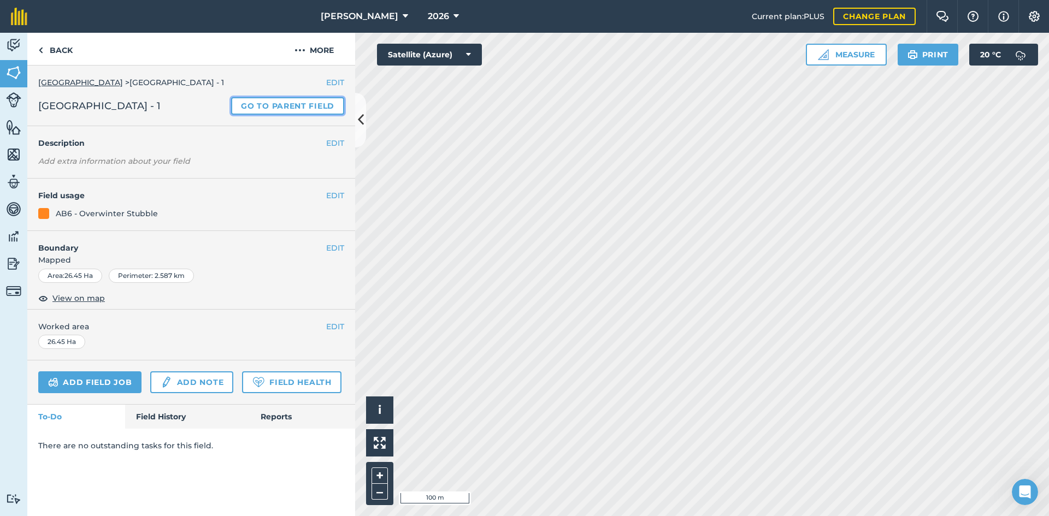
click at [291, 104] on link "Go to parent field" at bounding box center [287, 105] width 113 height 17
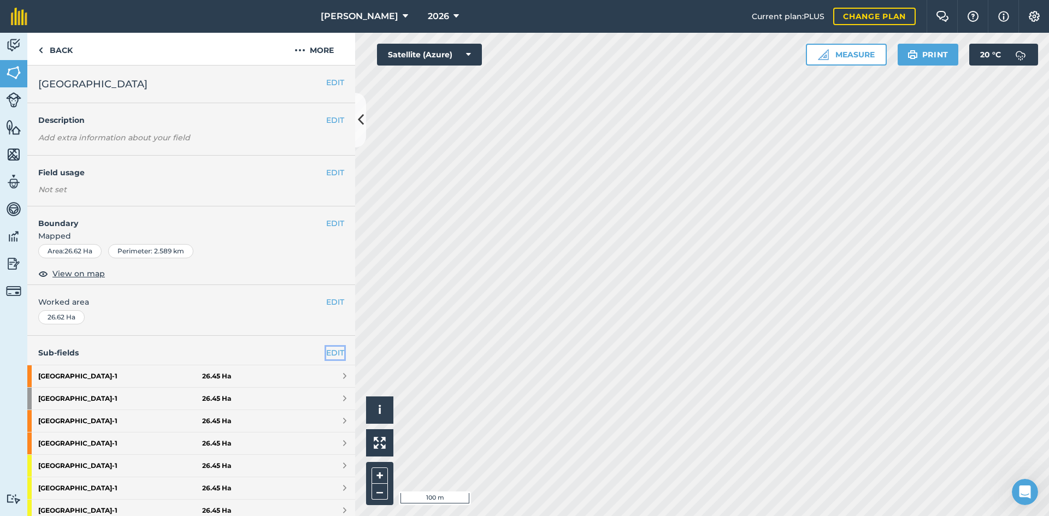
click at [328, 354] on link "EDIT" at bounding box center [335, 353] width 18 height 12
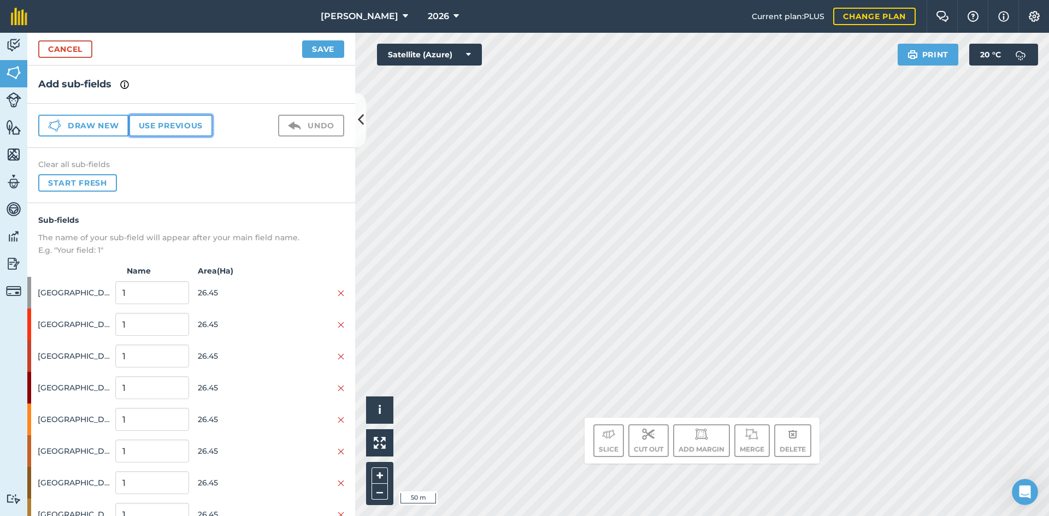
click at [177, 122] on button "Use previous" at bounding box center [171, 126] width 84 height 22
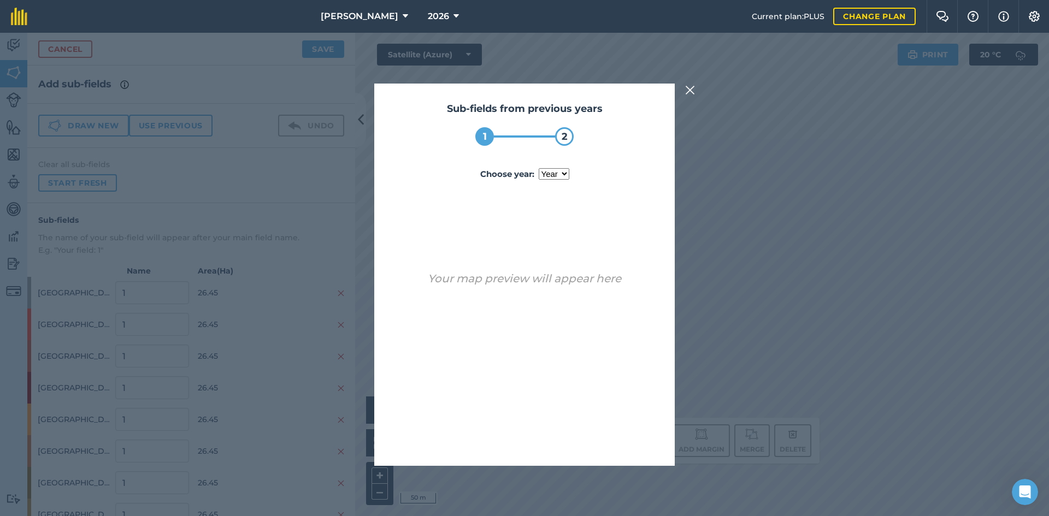
click at [552, 172] on select "year 2024 2025" at bounding box center [554, 173] width 31 height 11
select select "2025"
click at [539, 168] on select "year 2024 2025" at bounding box center [554, 173] width 31 height 11
click at [580, 432] on button "Use sub-fields" at bounding box center [555, 438] width 91 height 22
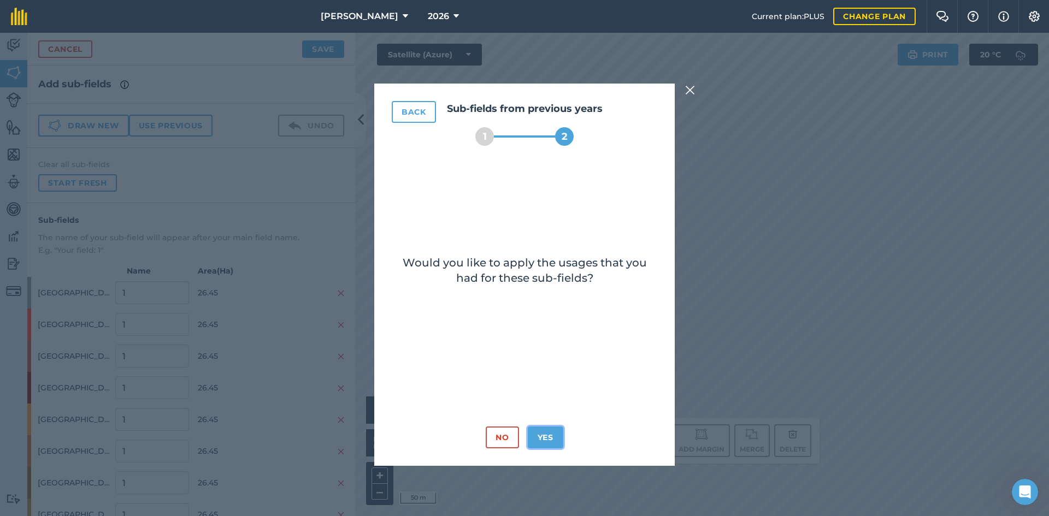
click at [559, 435] on button "Yes" at bounding box center [546, 438] width 36 height 22
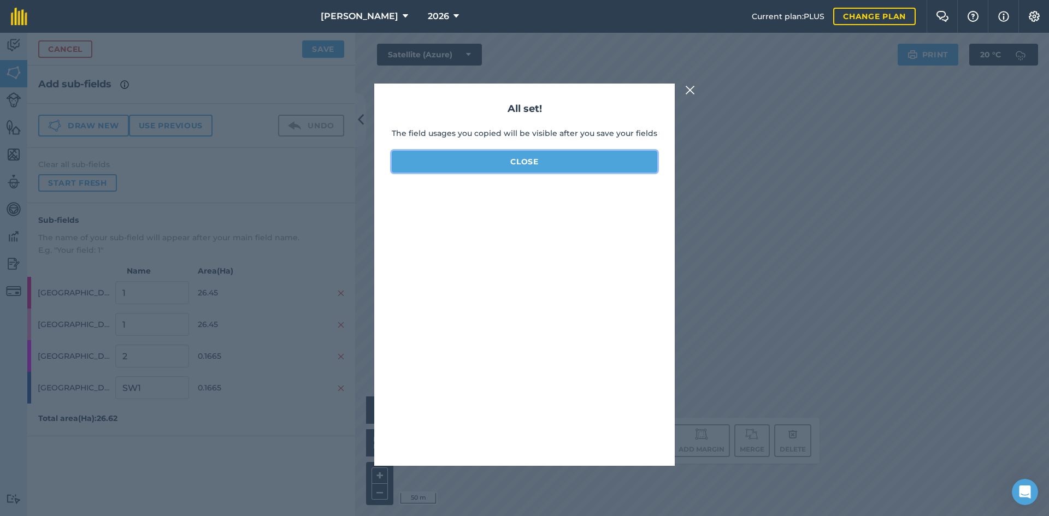
drag, startPoint x: 540, startPoint y: 155, endPoint x: 344, endPoint y: 101, distance: 203.3
click at [540, 155] on button "Close" at bounding box center [525, 162] width 266 height 22
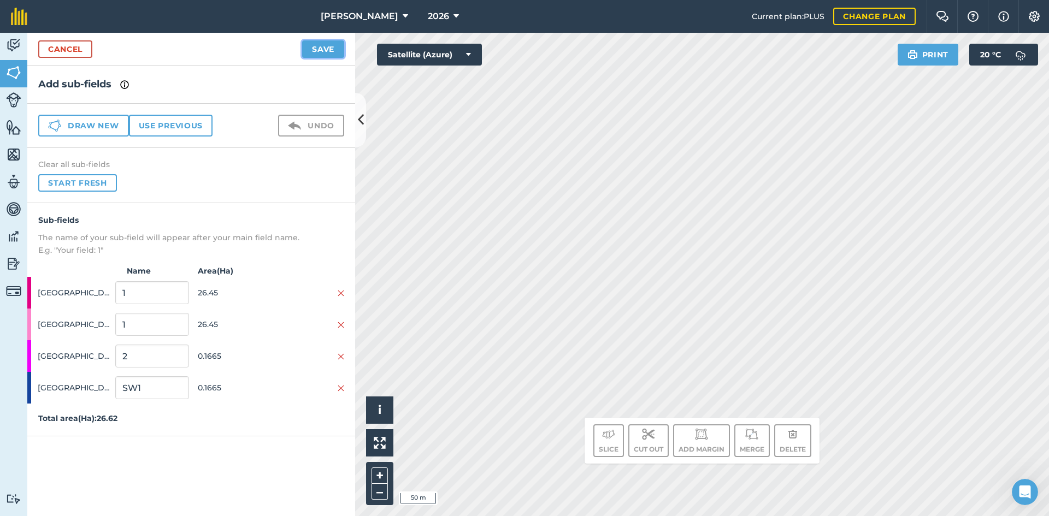
click at [312, 45] on button "Save" at bounding box center [323, 48] width 42 height 17
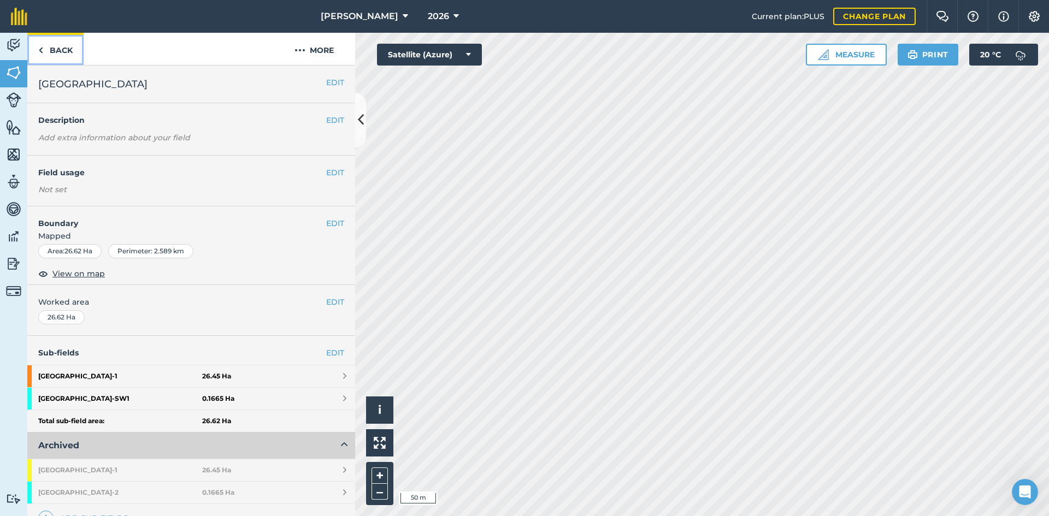
click at [49, 45] on link "Back" at bounding box center [55, 49] width 56 height 32
click at [64, 51] on link "Back" at bounding box center [55, 49] width 56 height 32
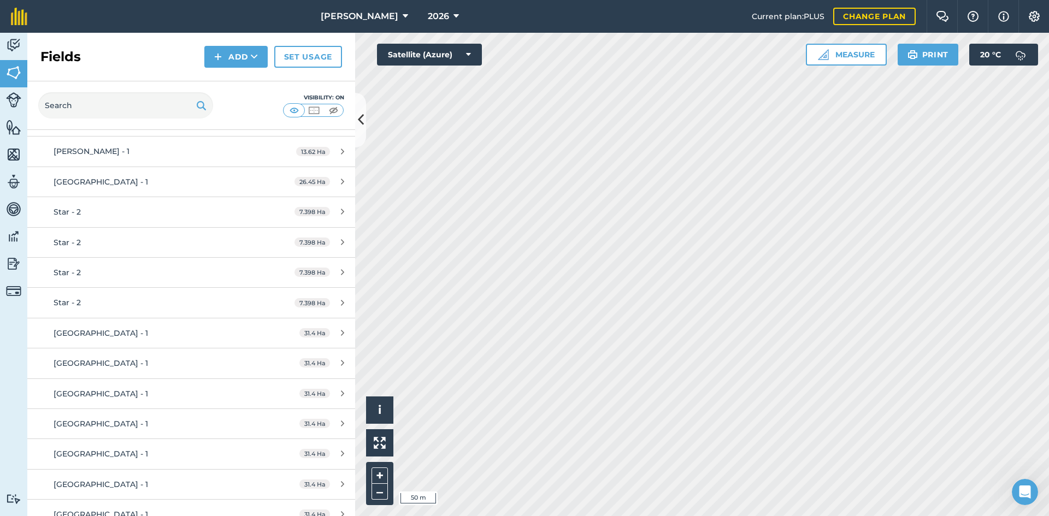
scroll to position [656, 0]
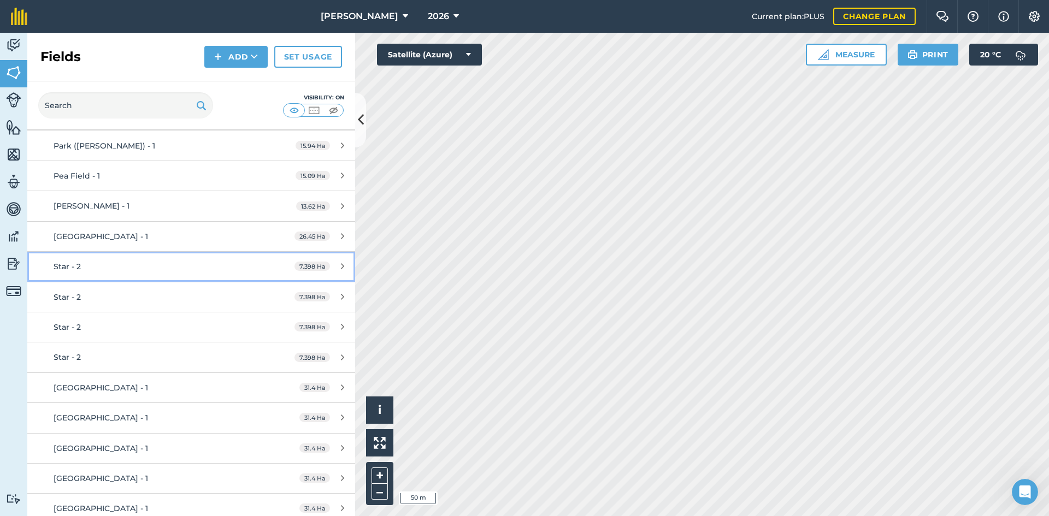
click at [140, 278] on link "Star - 2 7.398 Ha" at bounding box center [191, 267] width 328 height 30
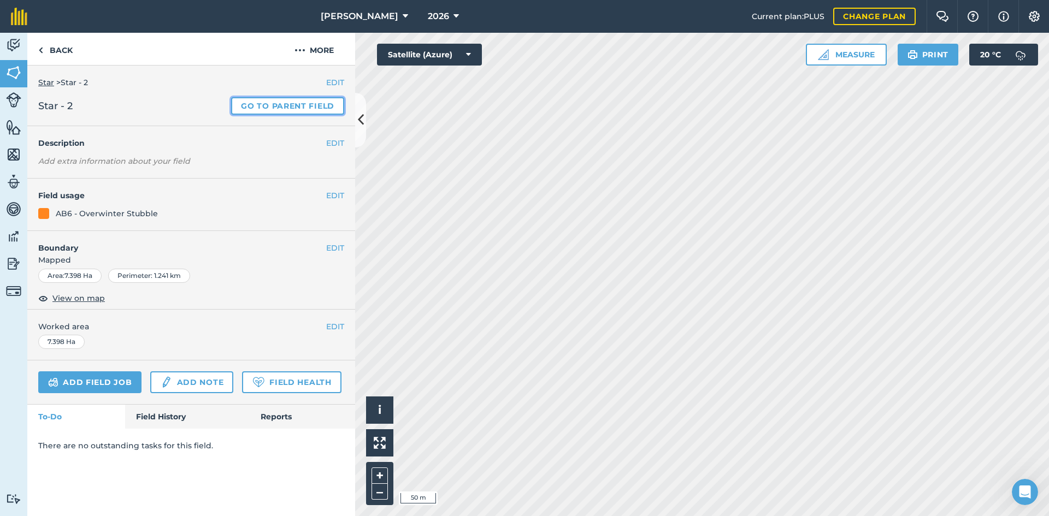
click at [303, 105] on link "Go to parent field" at bounding box center [287, 105] width 113 height 17
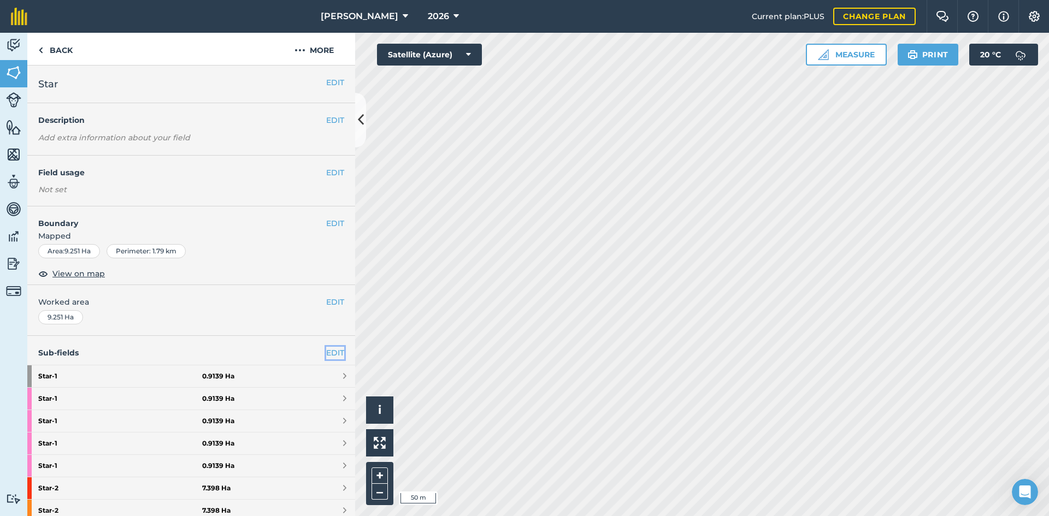
click at [326, 351] on link "EDIT" at bounding box center [335, 353] width 18 height 12
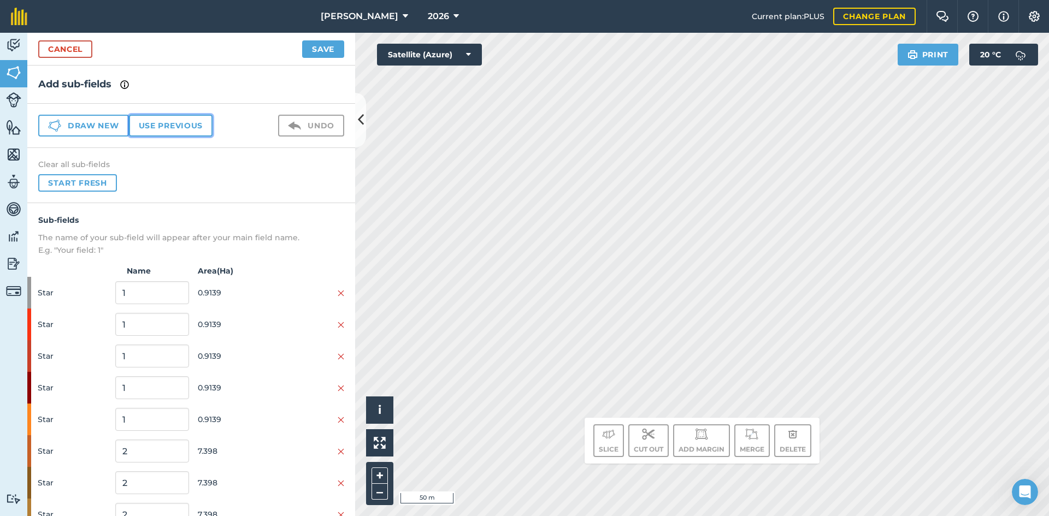
click at [172, 127] on button "Use previous" at bounding box center [171, 126] width 84 height 22
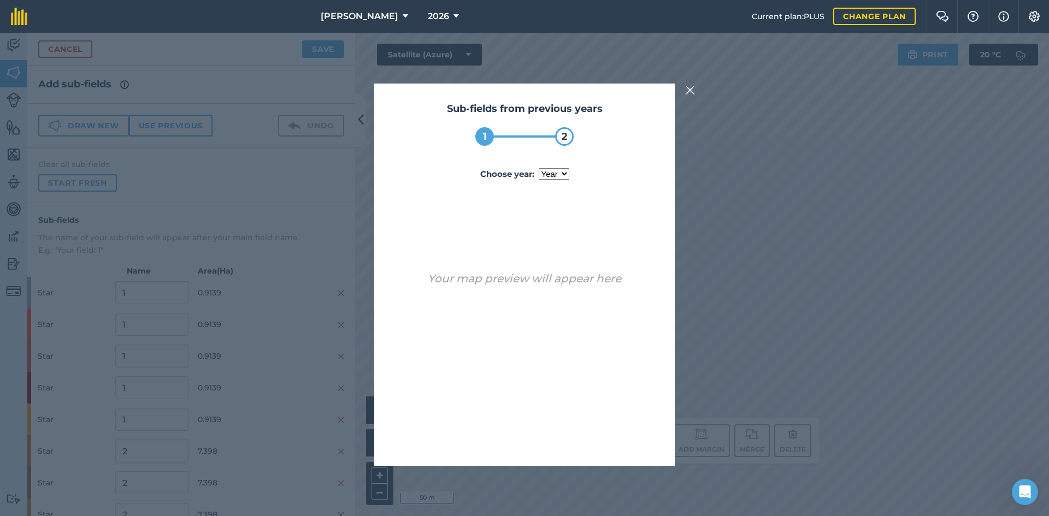
click at [549, 174] on select "year 2023 2024 2025" at bounding box center [554, 173] width 31 height 11
select select "2025"
click at [539, 168] on select "year 2023 2024 2025" at bounding box center [554, 173] width 31 height 11
click at [576, 437] on button "Use sub-fields" at bounding box center [555, 438] width 91 height 22
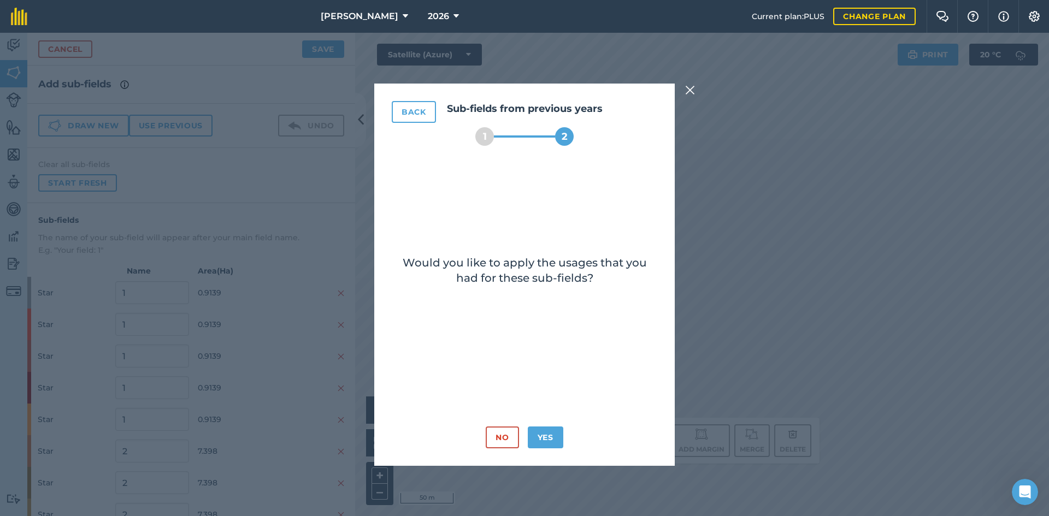
click at [557, 426] on div "Back Sub-fields from previous years 1 2 Would you like to apply the usages that…" at bounding box center [524, 275] width 300 height 382
click at [556, 435] on button "Yes" at bounding box center [546, 438] width 36 height 22
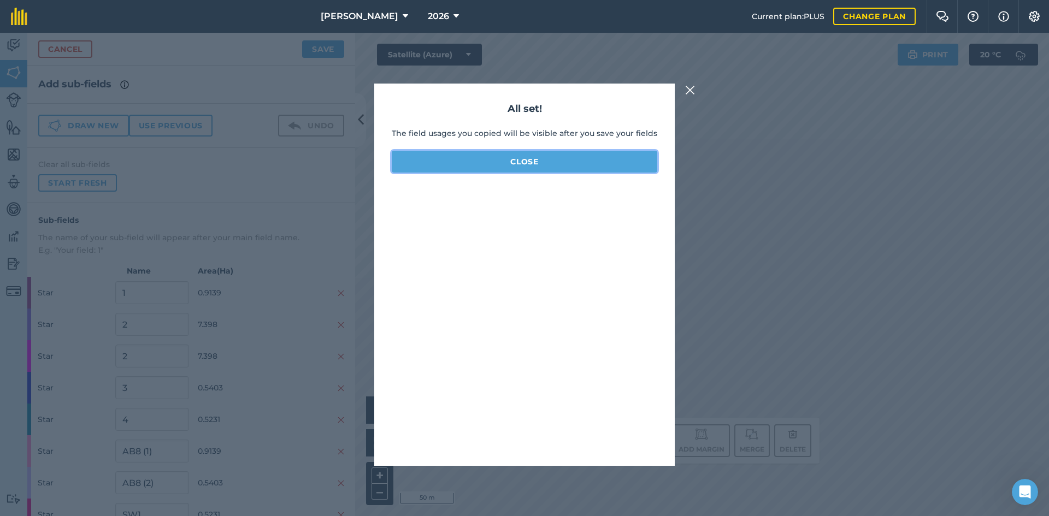
click at [538, 158] on button "Close" at bounding box center [525, 162] width 266 height 22
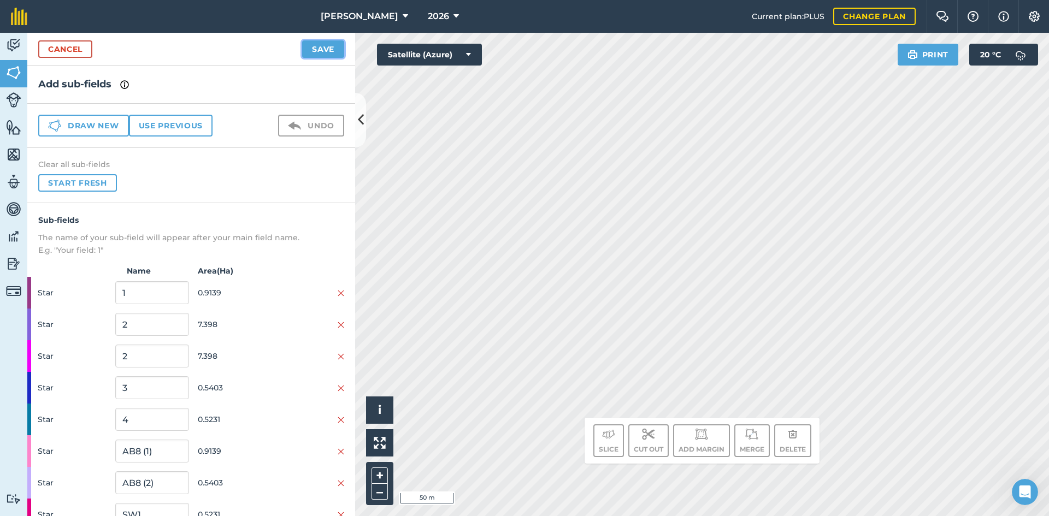
click at [314, 47] on button "Save" at bounding box center [323, 48] width 42 height 17
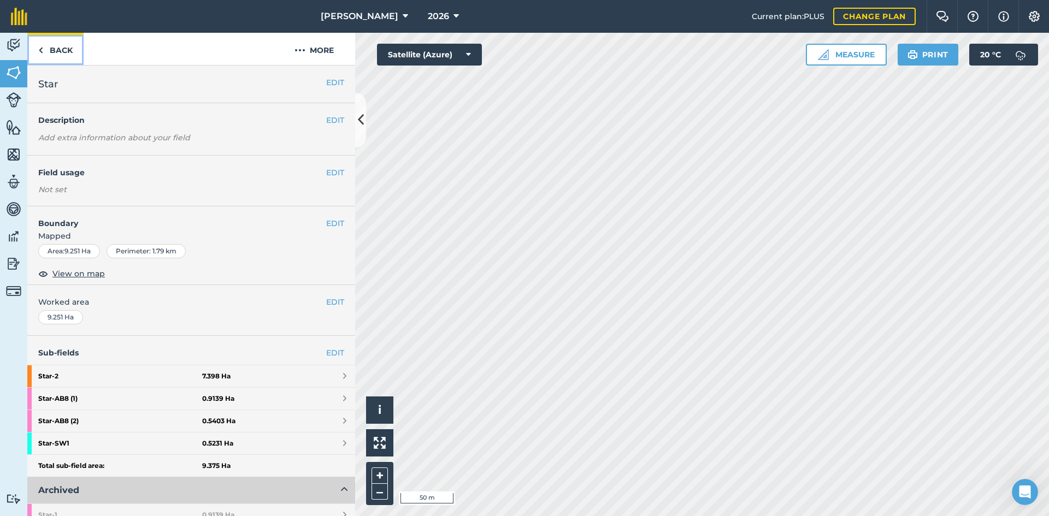
click at [54, 49] on link "Back" at bounding box center [55, 49] width 56 height 32
click at [58, 39] on link "Back" at bounding box center [55, 49] width 56 height 32
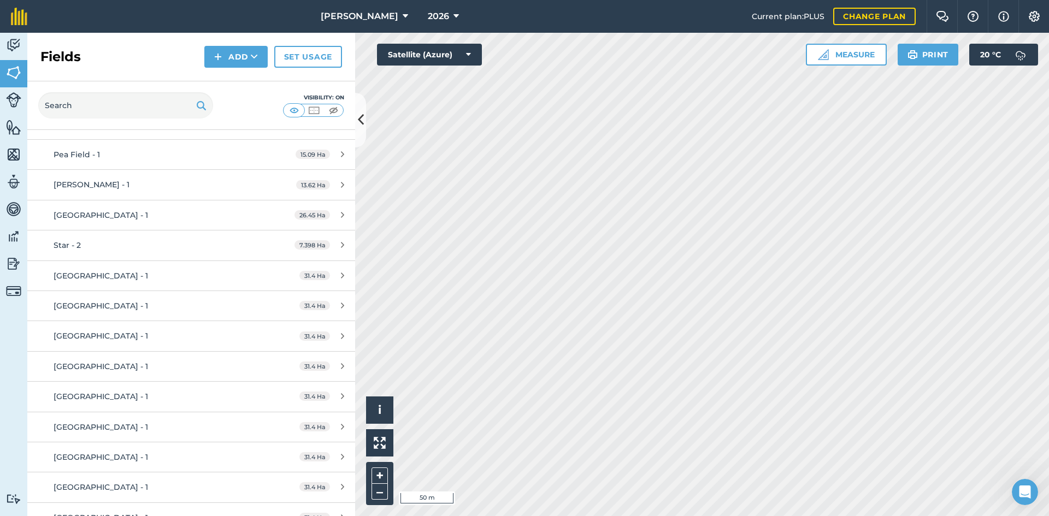
scroll to position [710, 0]
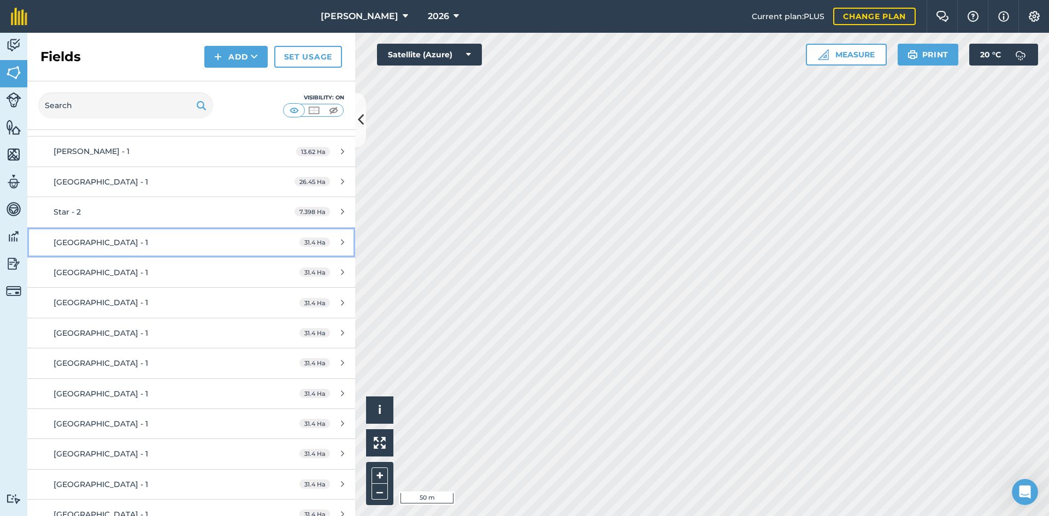
click at [158, 245] on div "[GEOGRAPHIC_DATA] - 1" at bounding box center [156, 243] width 205 height 12
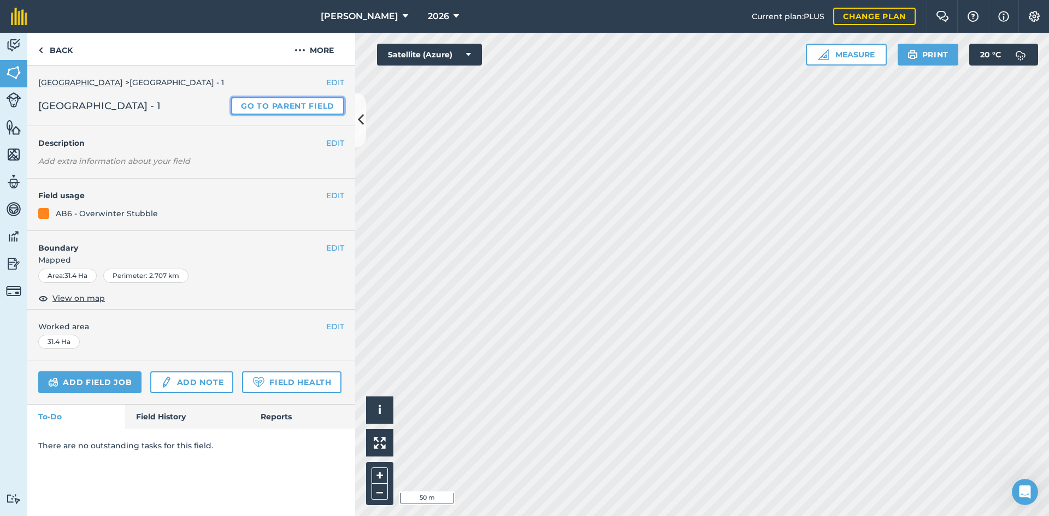
click at [299, 102] on link "Go to parent field" at bounding box center [287, 105] width 113 height 17
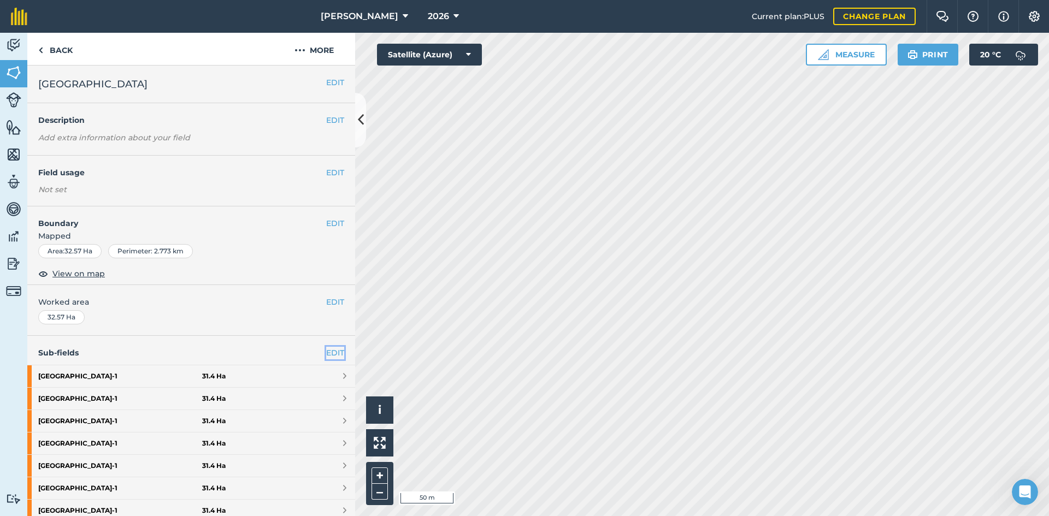
click at [326, 358] on link "EDIT" at bounding box center [335, 353] width 18 height 12
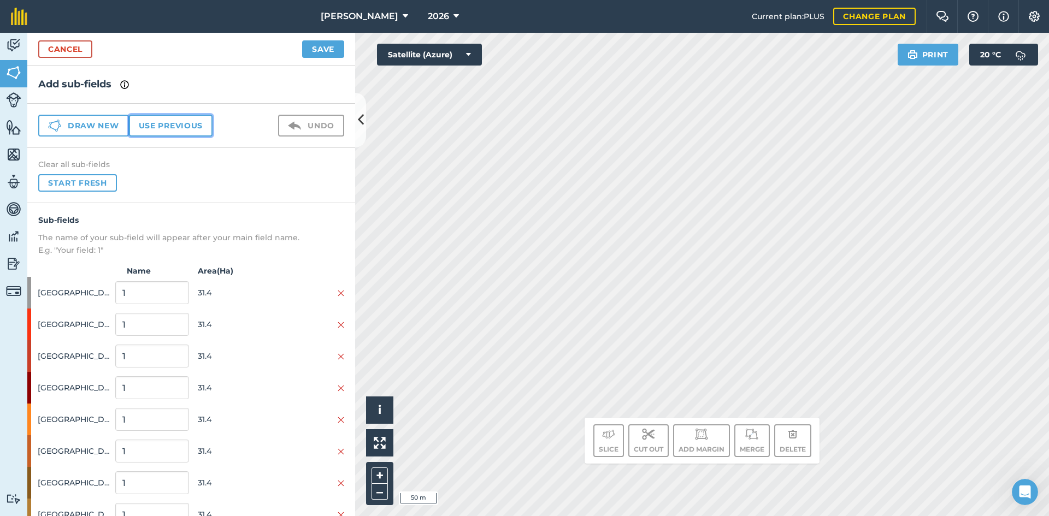
click at [188, 123] on button "Use previous" at bounding box center [171, 126] width 84 height 22
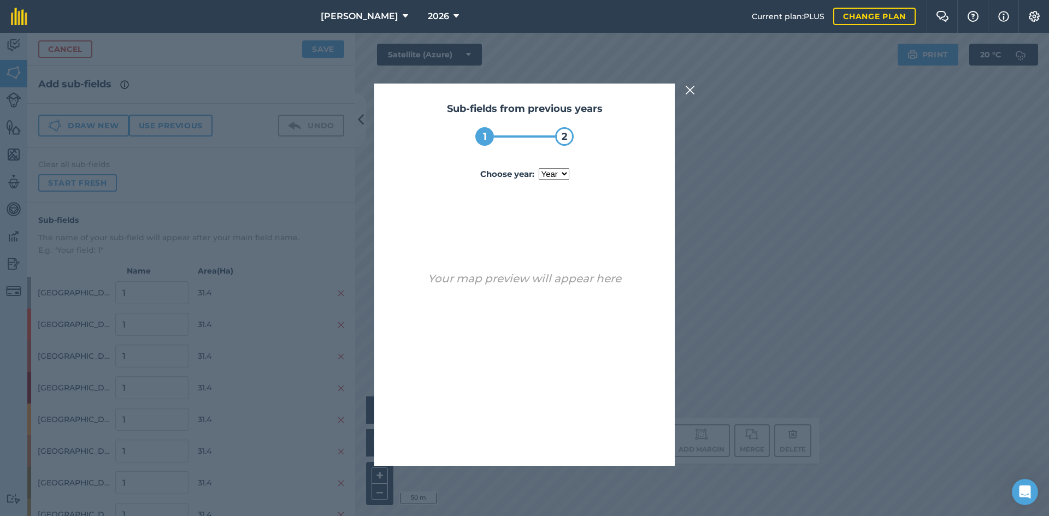
click at [549, 171] on select "year 2024 2025" at bounding box center [554, 173] width 31 height 11
select select "2025"
click at [539, 168] on select "year 2024 2025" at bounding box center [554, 173] width 31 height 11
click at [558, 441] on button "Use sub-fields" at bounding box center [555, 438] width 91 height 22
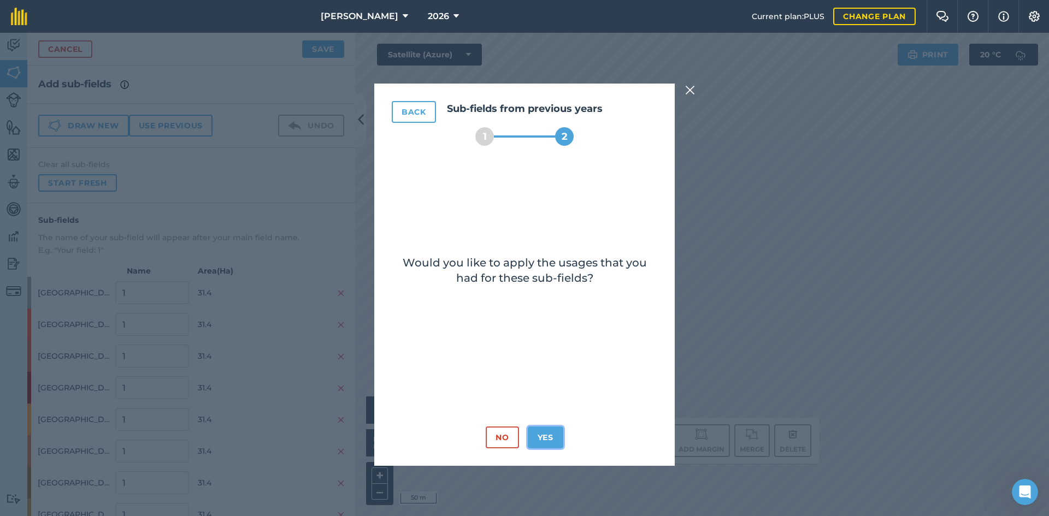
click at [545, 430] on button "Yes" at bounding box center [546, 438] width 36 height 22
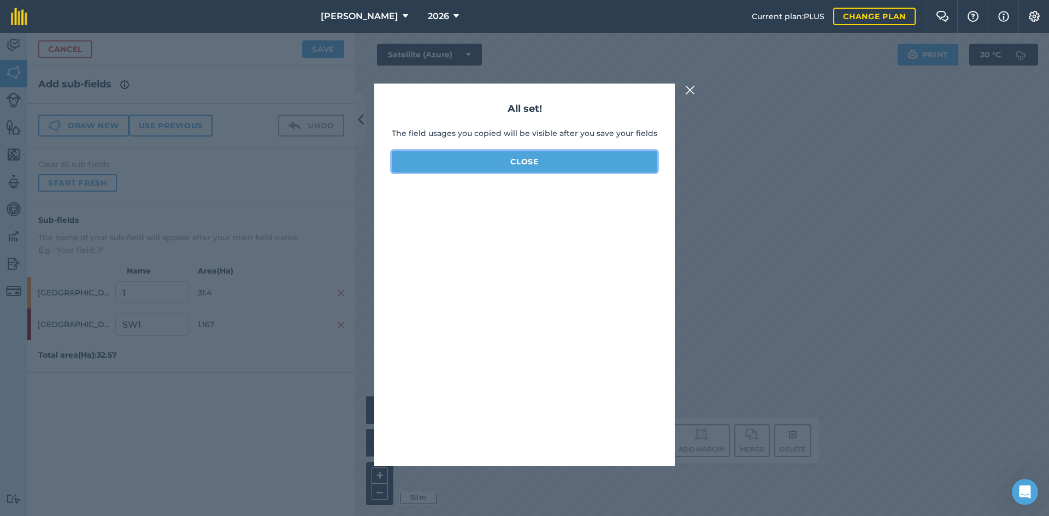
click at [540, 162] on button "Close" at bounding box center [525, 162] width 266 height 22
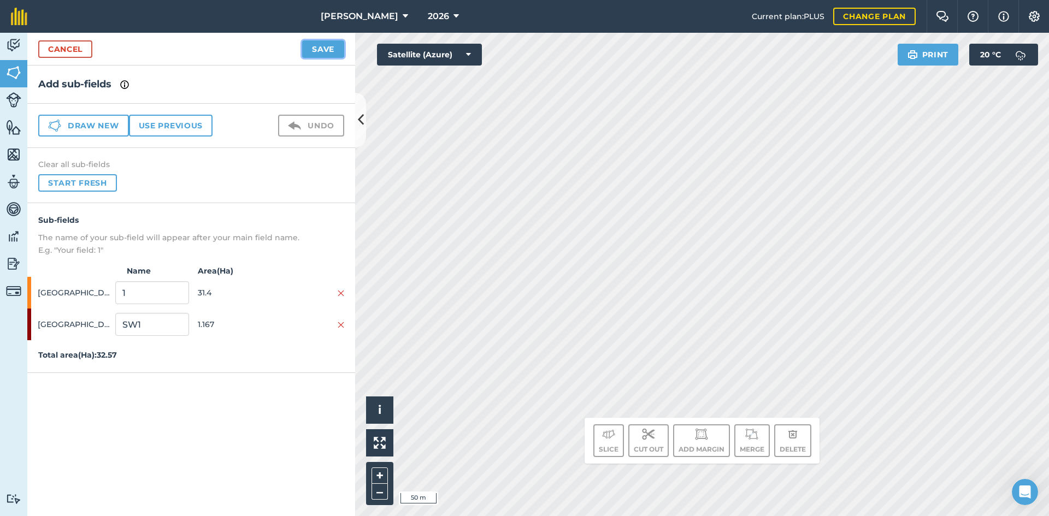
click at [320, 50] on button "Save" at bounding box center [323, 48] width 42 height 17
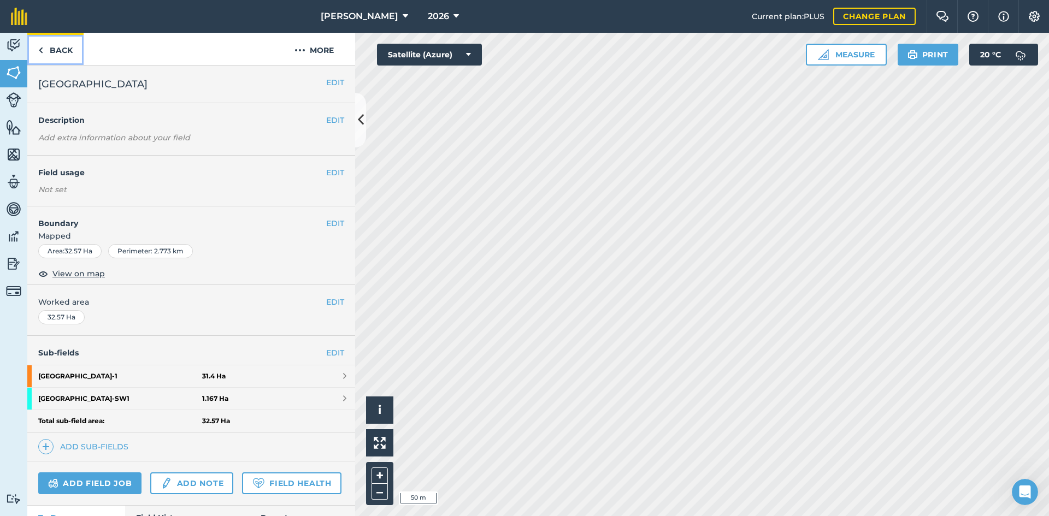
click at [57, 54] on link "Back" at bounding box center [55, 49] width 56 height 32
click at [59, 48] on link "Back" at bounding box center [55, 49] width 56 height 32
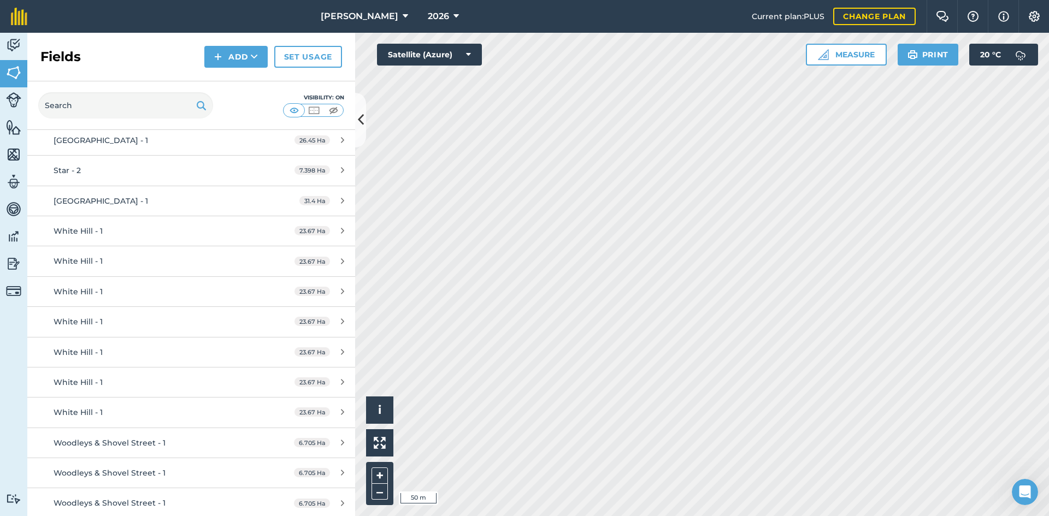
scroll to position [710, 0]
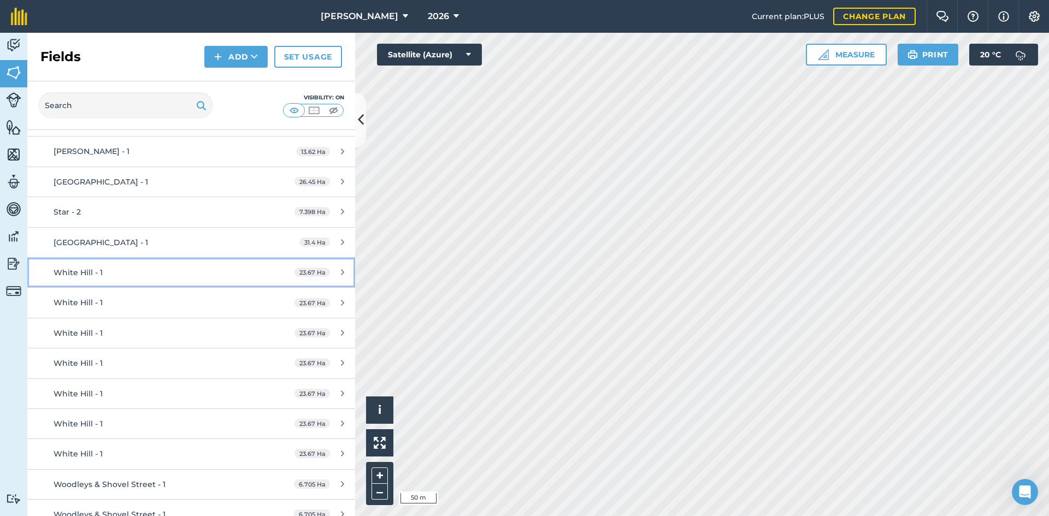
click at [123, 274] on div "White Hill - 1" at bounding box center [156, 273] width 205 height 12
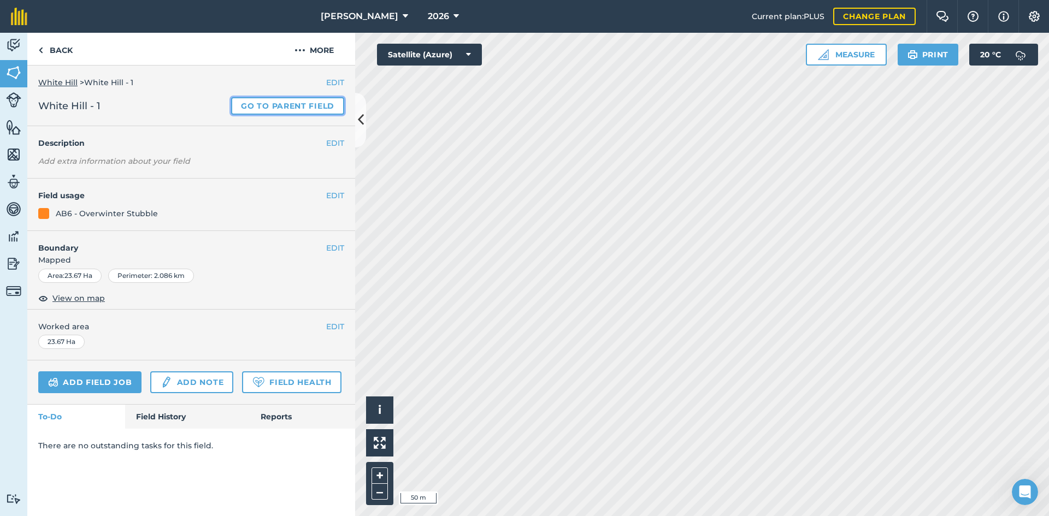
click at [308, 101] on link "Go to parent field" at bounding box center [287, 105] width 113 height 17
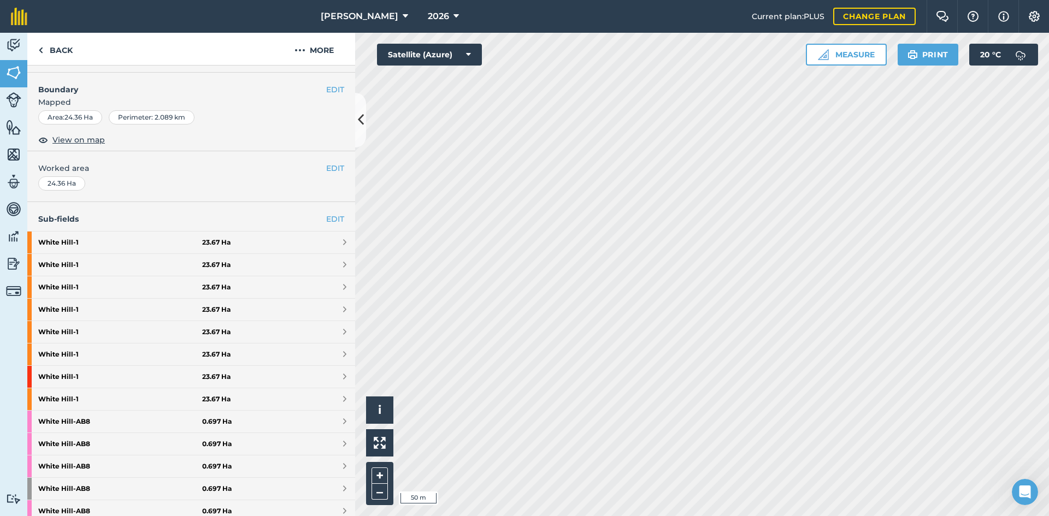
scroll to position [55, 0]
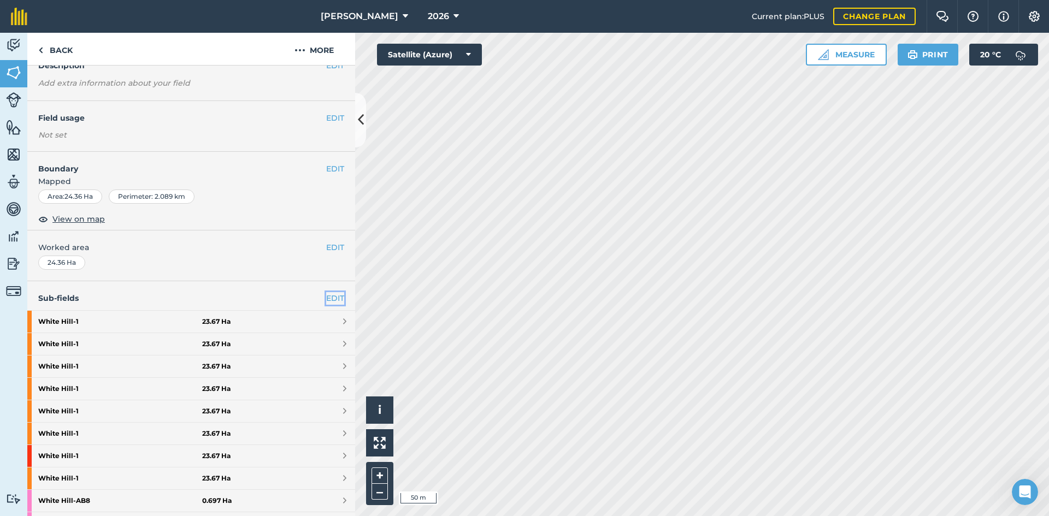
click at [327, 294] on link "EDIT" at bounding box center [335, 298] width 18 height 12
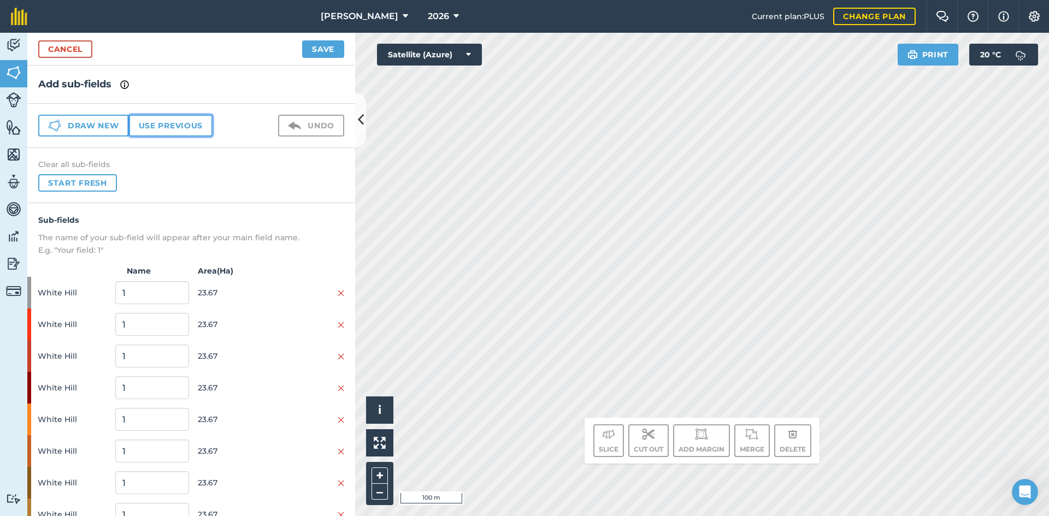
click at [170, 119] on button "Use previous" at bounding box center [171, 126] width 84 height 22
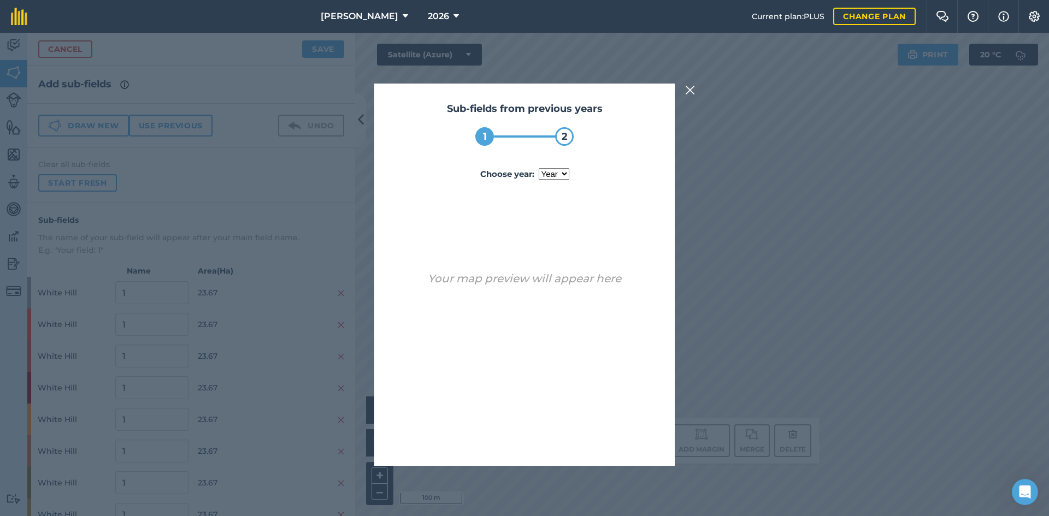
click at [560, 173] on select "year 2025" at bounding box center [554, 173] width 31 height 11
select select "2025"
click at [539, 168] on select "year 2025" at bounding box center [554, 173] width 31 height 11
click at [577, 435] on button "Use sub-fields" at bounding box center [555, 438] width 91 height 22
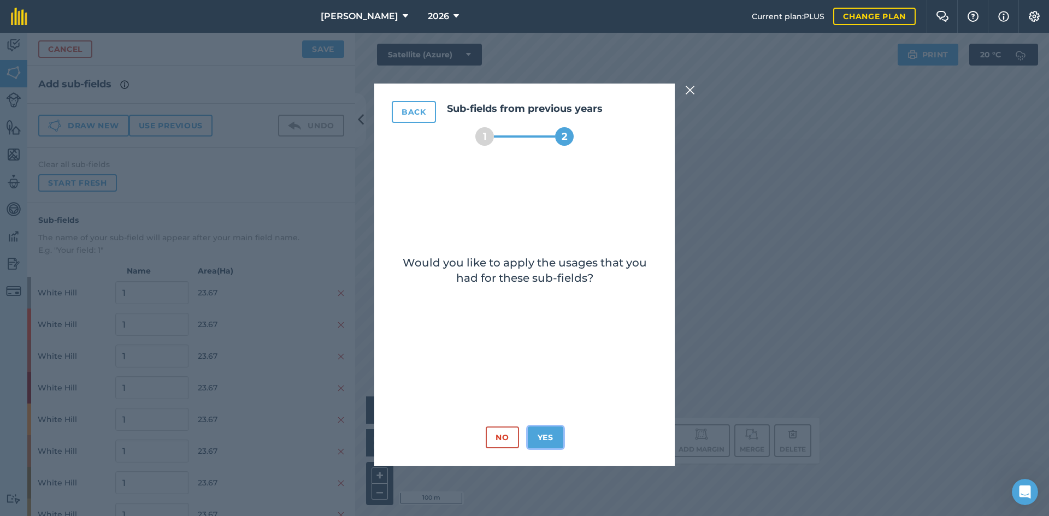
click at [538, 435] on button "Yes" at bounding box center [546, 438] width 36 height 22
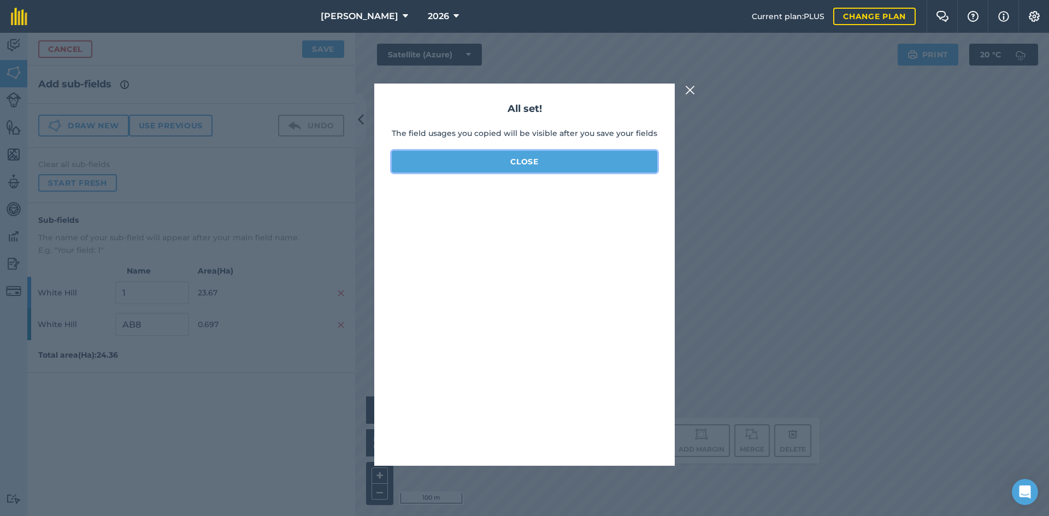
click at [520, 159] on button "Close" at bounding box center [525, 162] width 266 height 22
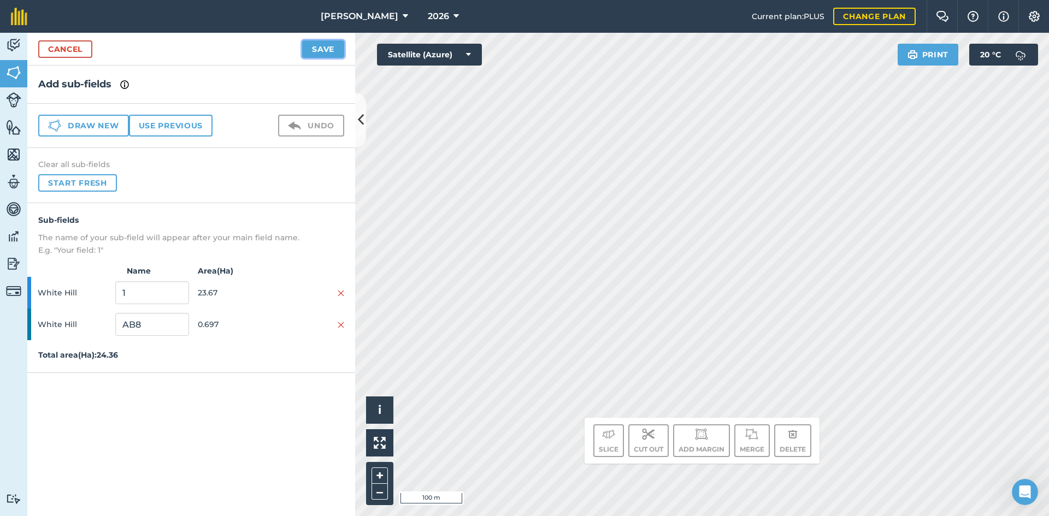
click at [334, 45] on button "Save" at bounding box center [323, 48] width 42 height 17
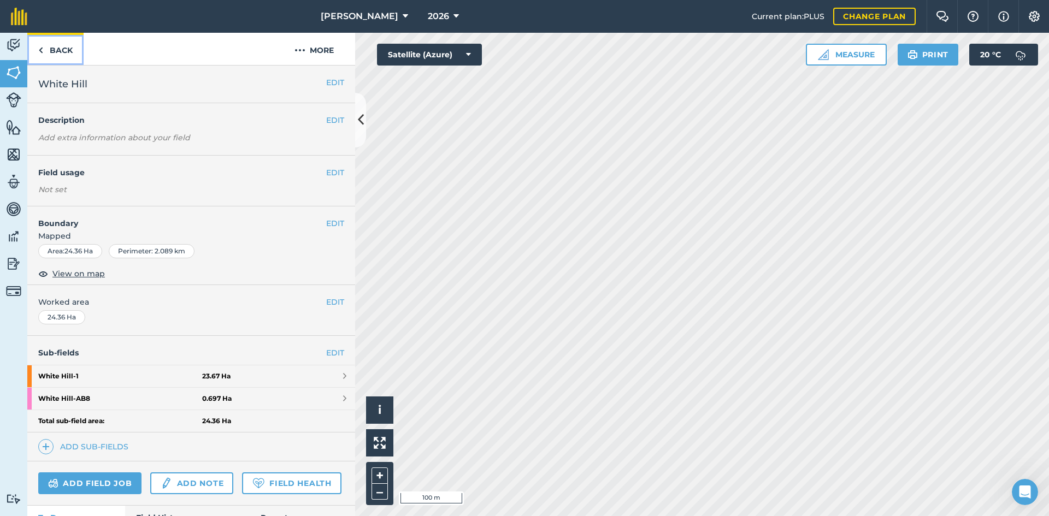
click at [66, 49] on link "Back" at bounding box center [55, 49] width 56 height 32
click at [57, 48] on link "Back" at bounding box center [55, 49] width 56 height 32
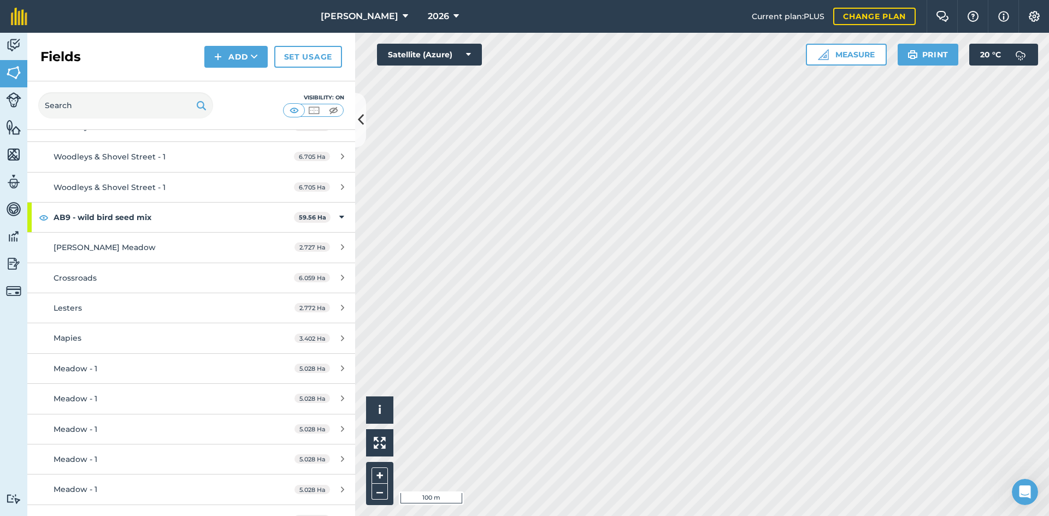
scroll to position [819, 0]
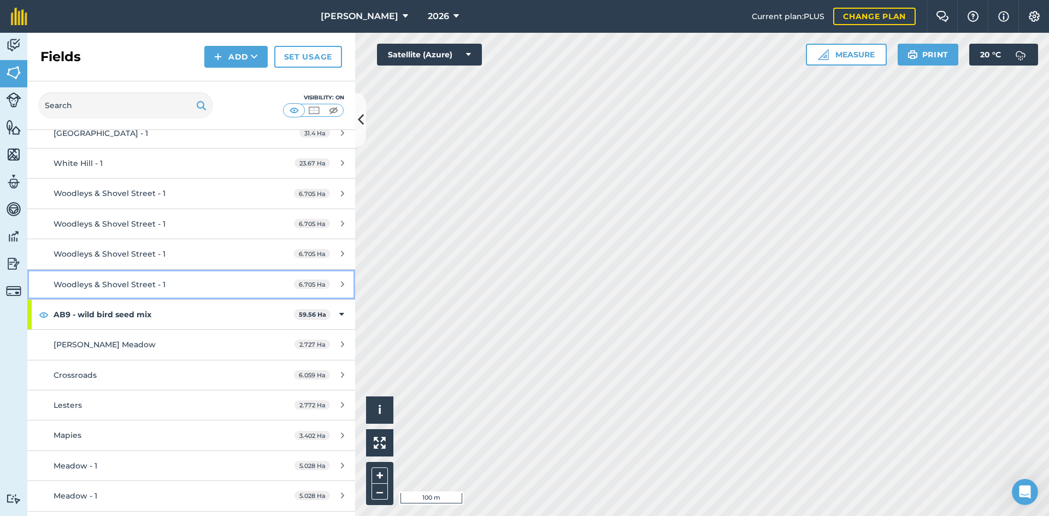
click at [156, 276] on link "Woodleys & Shovel Street - 1 6.705 Ha" at bounding box center [191, 285] width 328 height 30
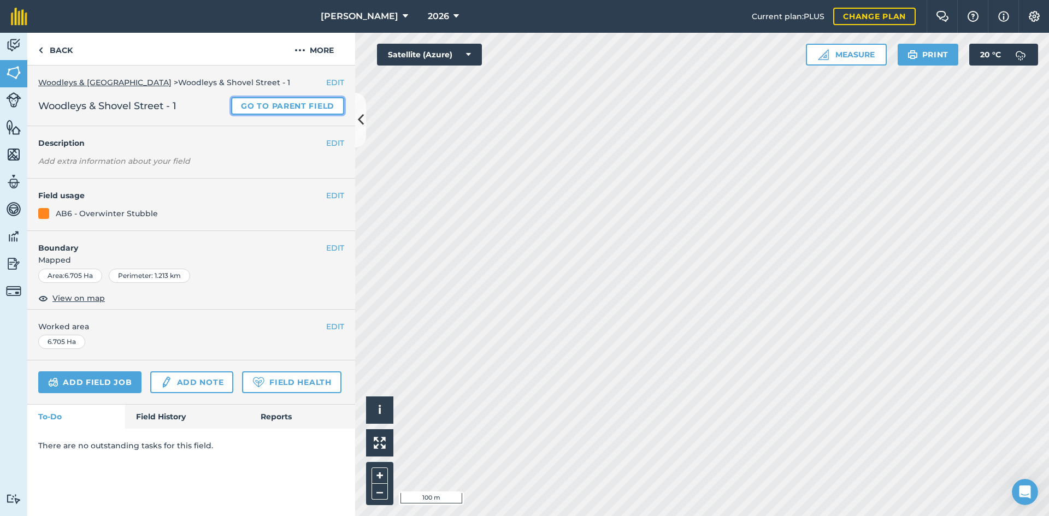
click at [287, 101] on link "Go to parent field" at bounding box center [287, 105] width 113 height 17
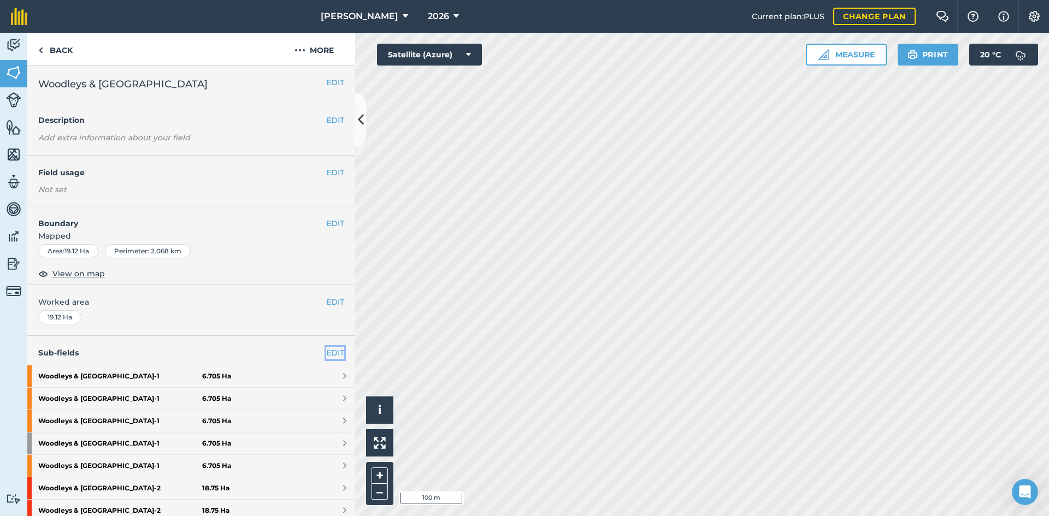
click at [326, 353] on link "EDIT" at bounding box center [335, 353] width 18 height 12
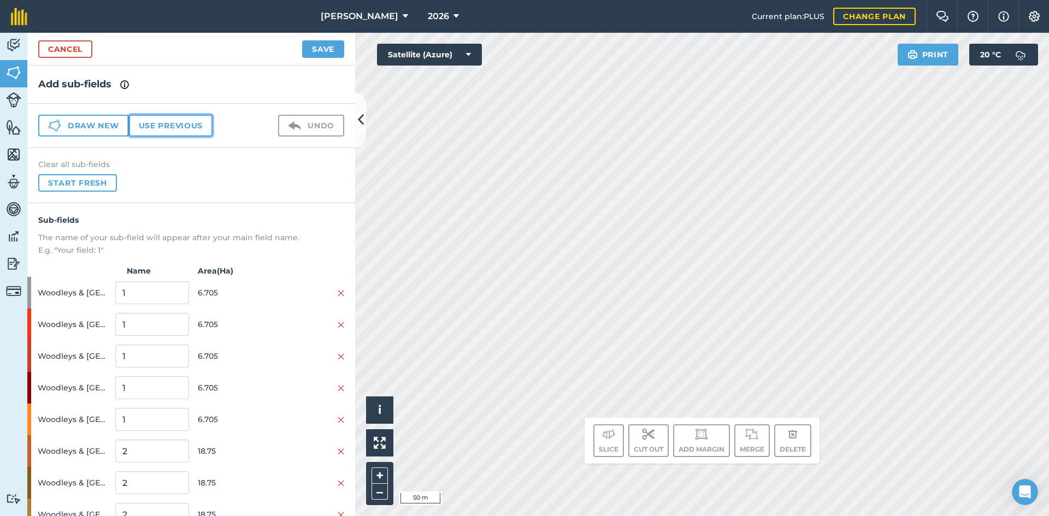
click at [176, 125] on button "Use previous" at bounding box center [171, 126] width 84 height 22
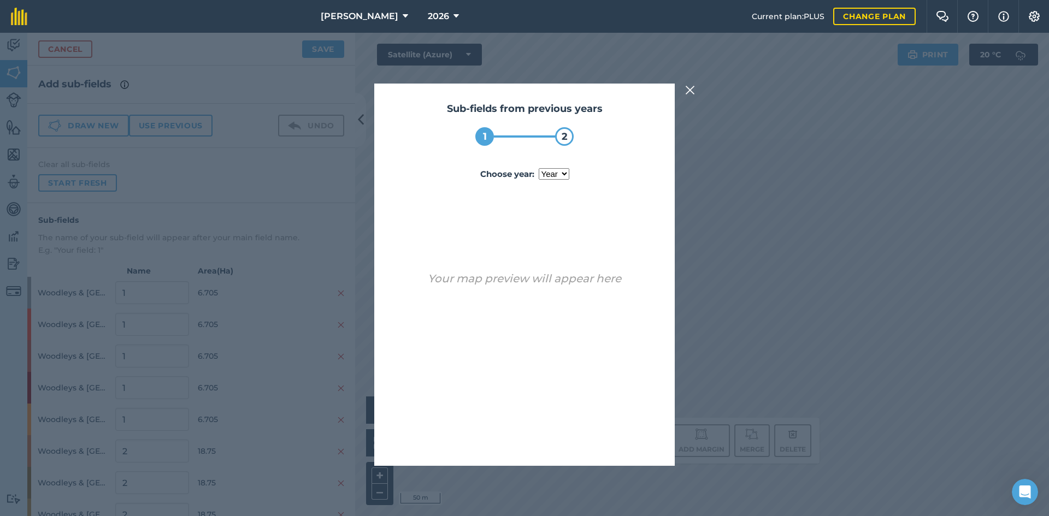
click at [557, 179] on select "year 2024 2025" at bounding box center [554, 173] width 31 height 11
select select "2025"
click at [539, 168] on select "year 2024 2025" at bounding box center [554, 173] width 31 height 11
click at [566, 442] on button "Use sub-fields" at bounding box center [555, 438] width 91 height 22
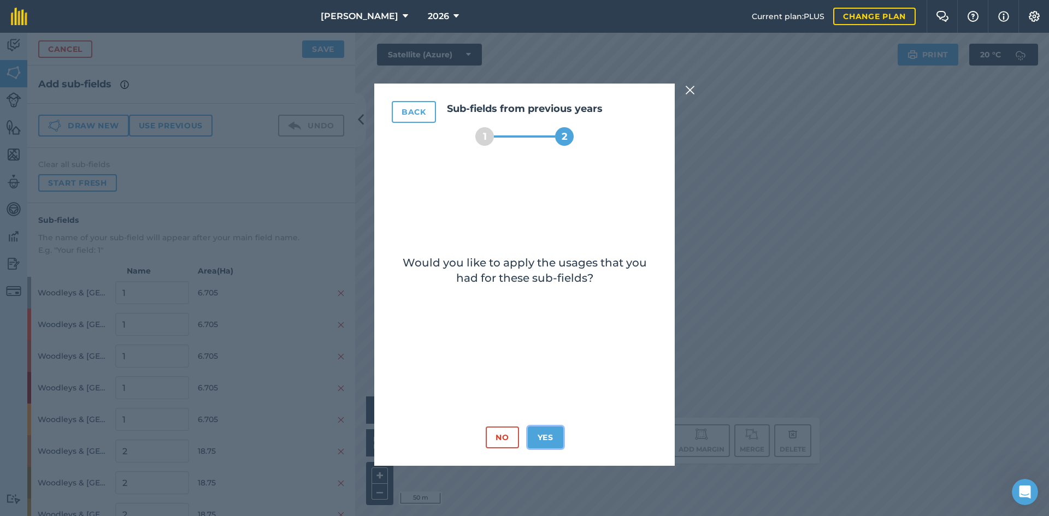
click at [551, 444] on button "Yes" at bounding box center [546, 438] width 36 height 22
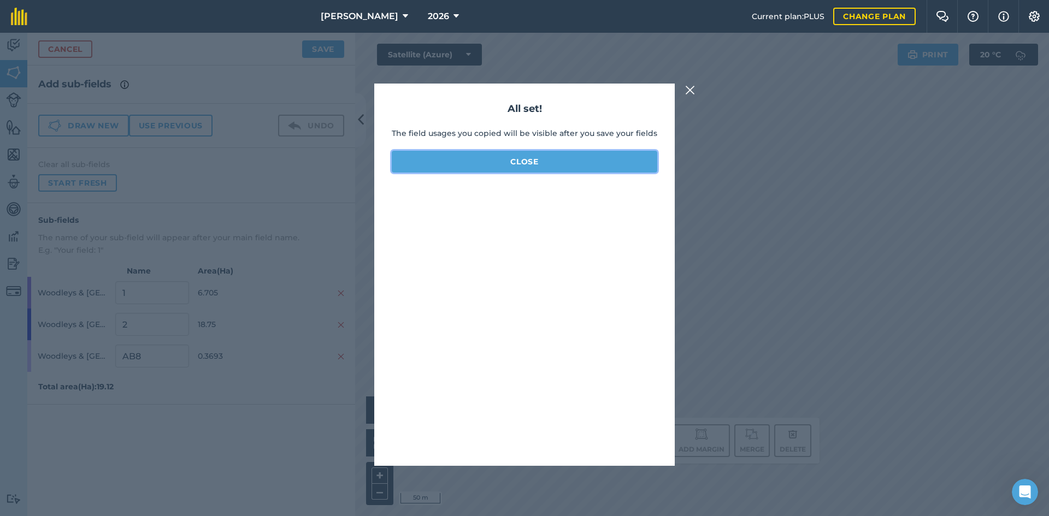
click at [528, 159] on button "Close" at bounding box center [525, 162] width 266 height 22
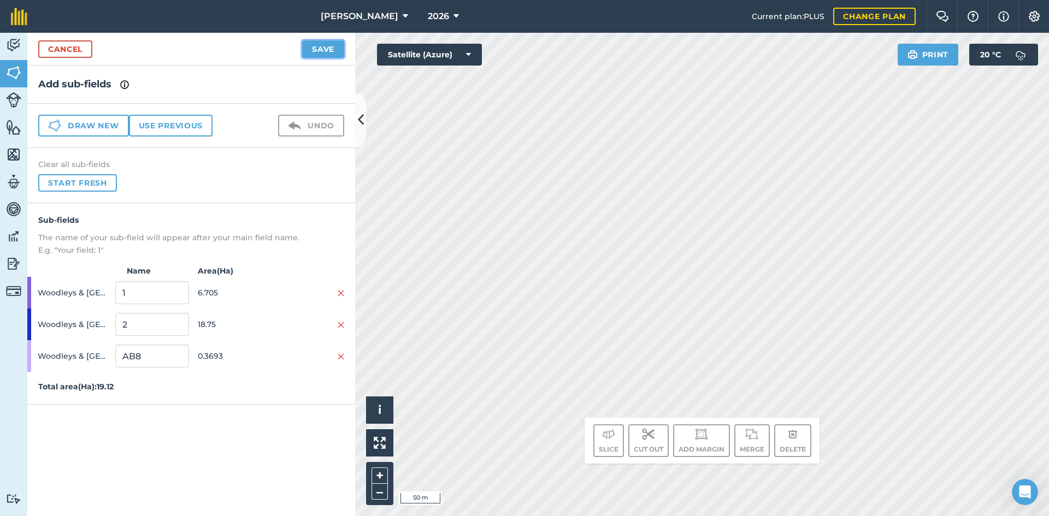
click at [322, 52] on button "Save" at bounding box center [323, 48] width 42 height 17
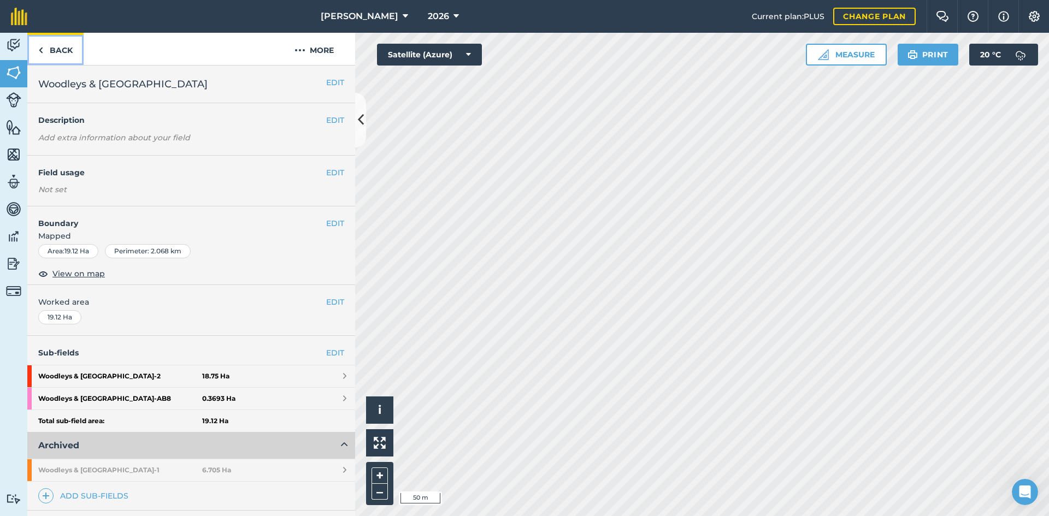
click at [68, 52] on link "Back" at bounding box center [55, 49] width 56 height 32
click at [63, 49] on link "Back" at bounding box center [55, 49] width 56 height 32
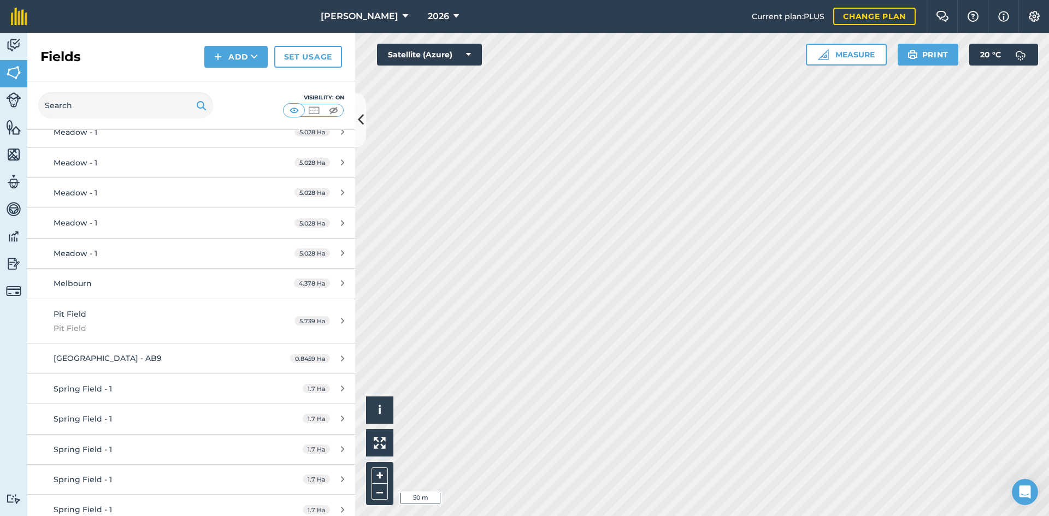
scroll to position [765, 0]
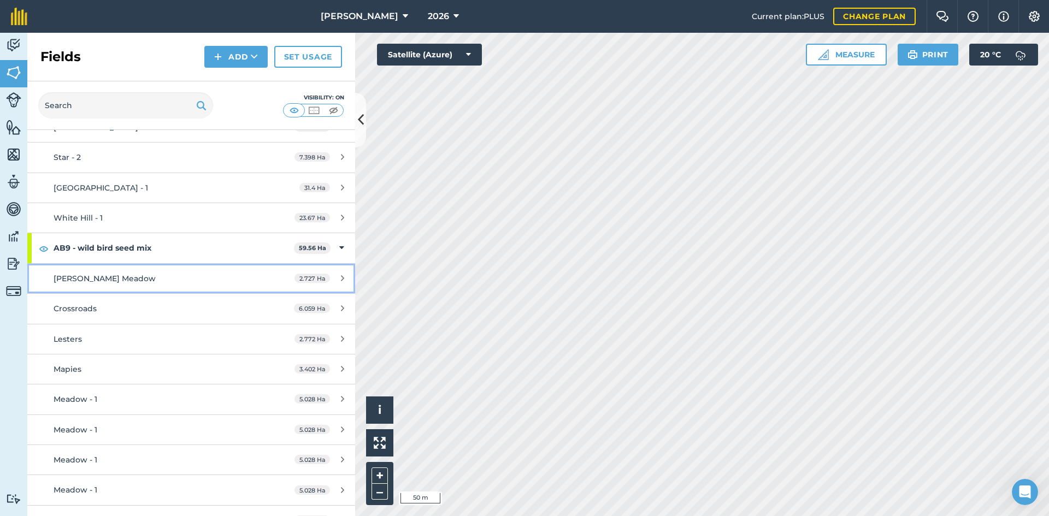
click at [174, 273] on div "[PERSON_NAME] Meadow" at bounding box center [156, 279] width 205 height 12
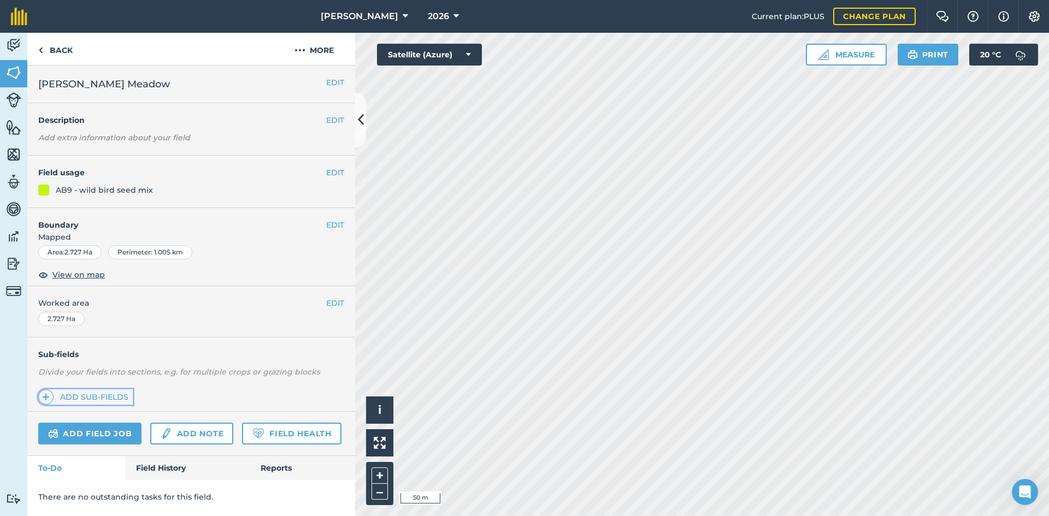
click at [116, 397] on link "Add sub-fields" at bounding box center [85, 397] width 95 height 15
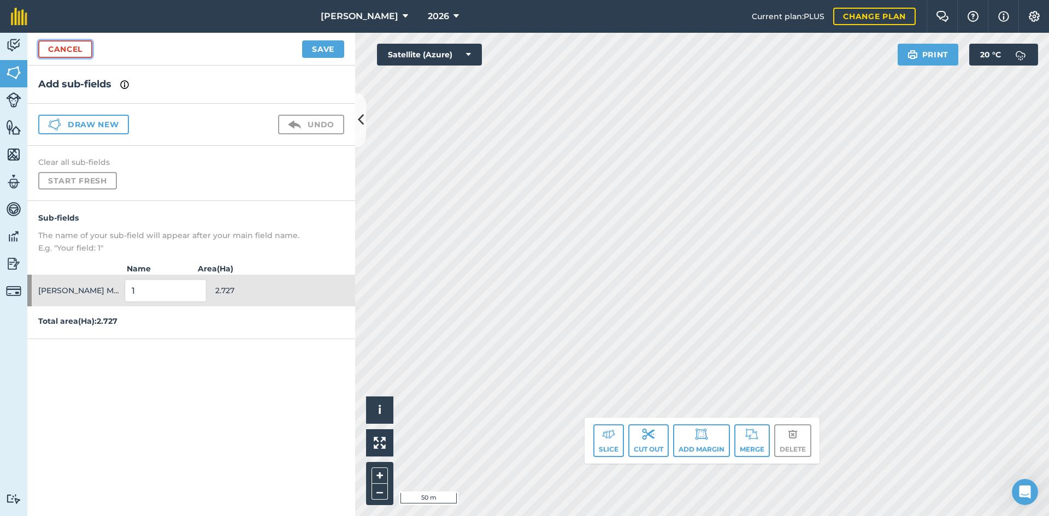
click at [72, 50] on link "Cancel" at bounding box center [65, 48] width 54 height 17
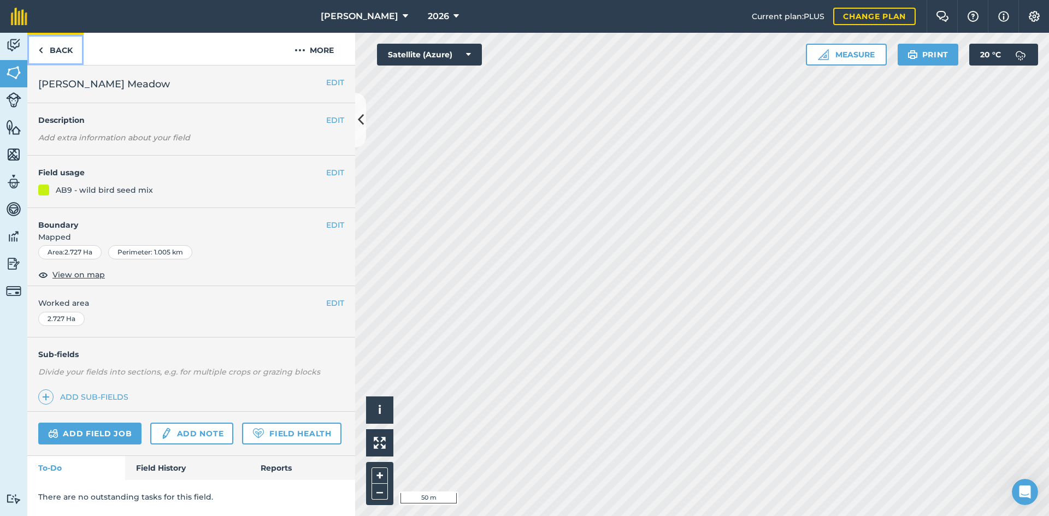
click at [76, 45] on link "Back" at bounding box center [55, 49] width 56 height 32
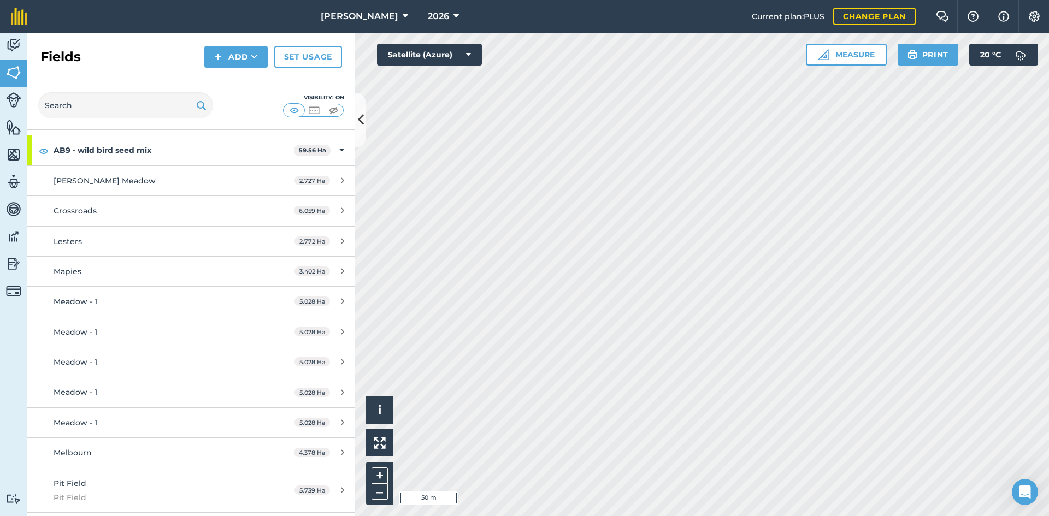
scroll to position [874, 0]
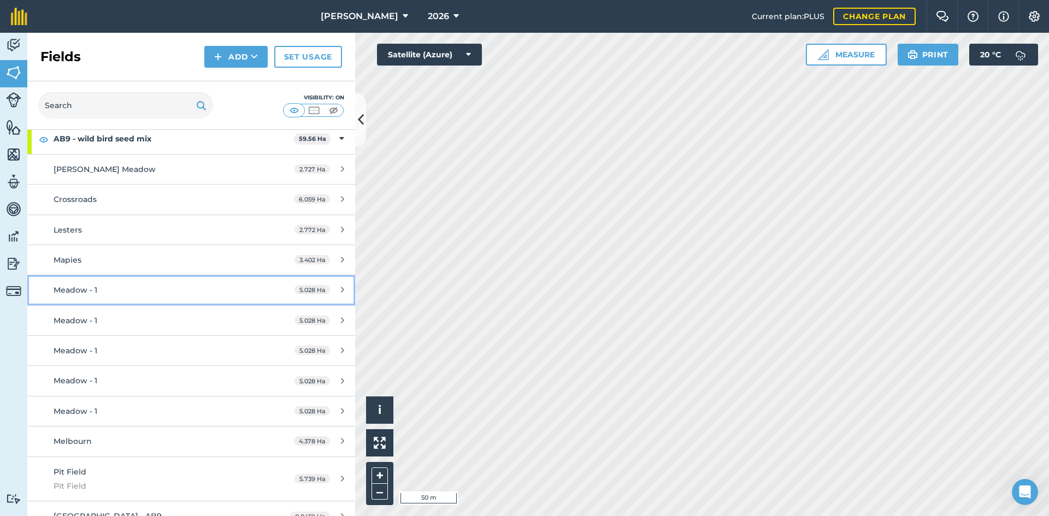
click at [184, 289] on div "Meadow - 1" at bounding box center [156, 290] width 205 height 12
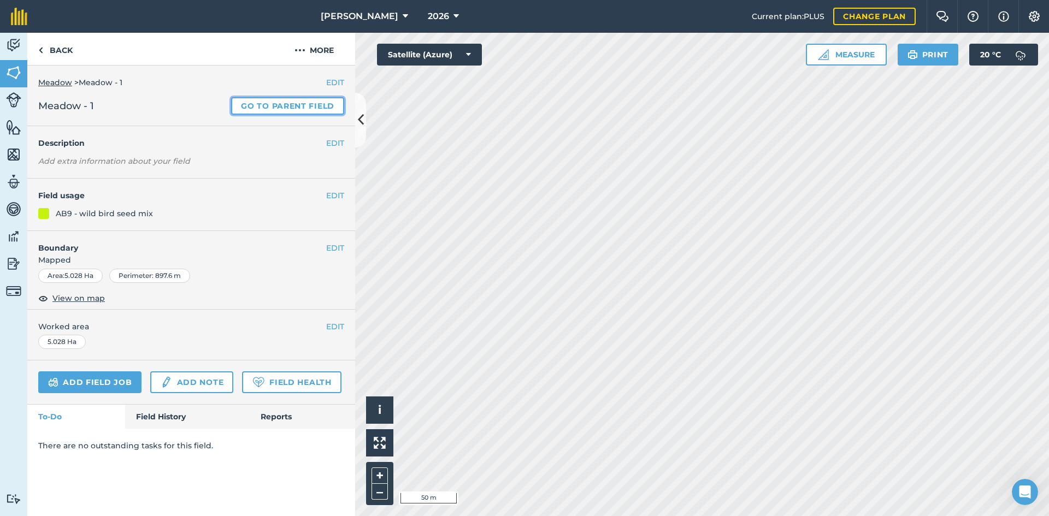
click at [291, 106] on link "Go to parent field" at bounding box center [287, 105] width 113 height 17
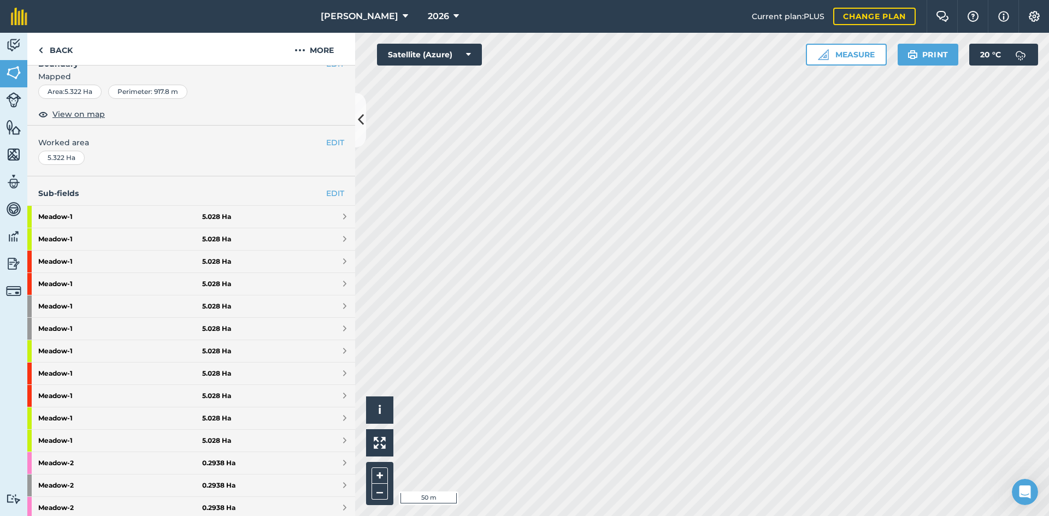
scroll to position [164, 0]
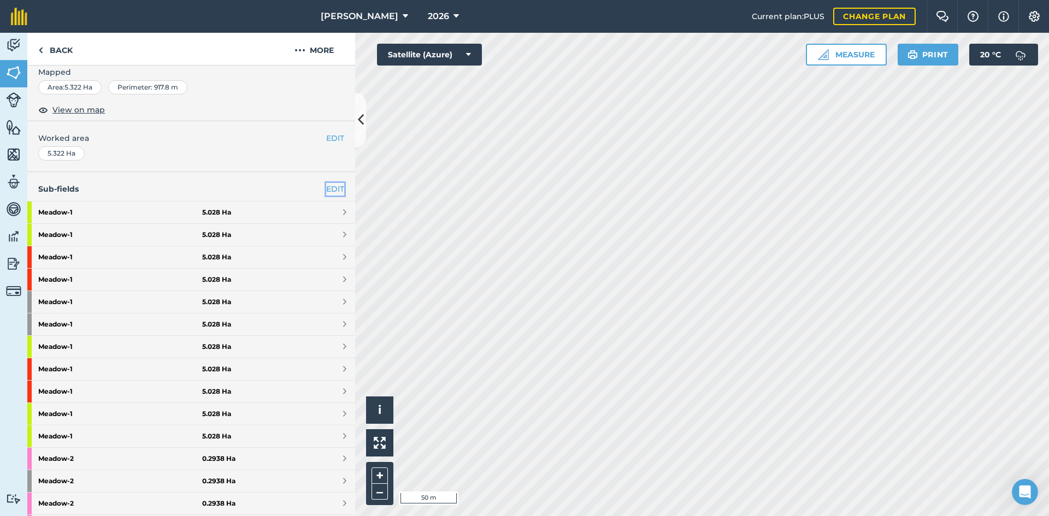
click at [330, 189] on link "EDIT" at bounding box center [335, 189] width 18 height 12
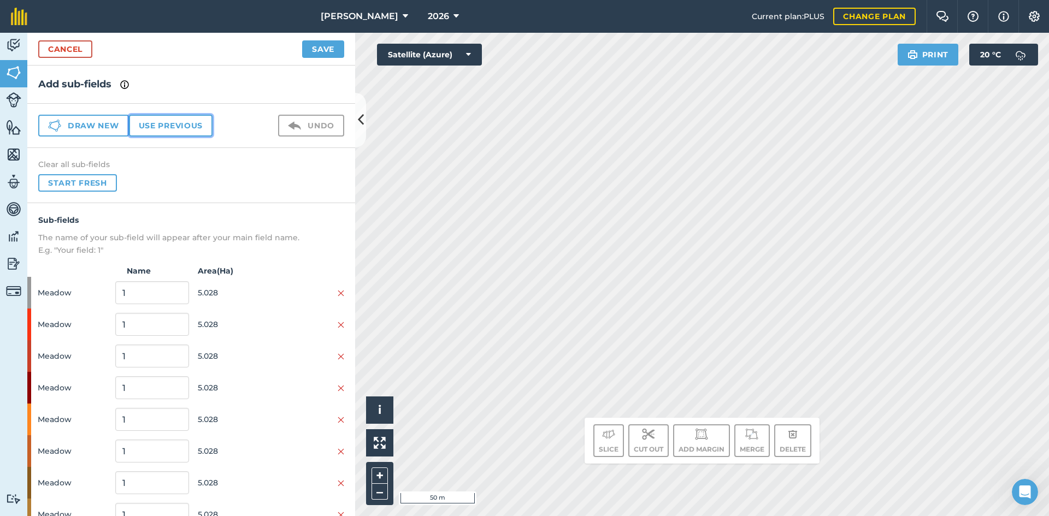
click at [163, 122] on button "Use previous" at bounding box center [171, 126] width 84 height 22
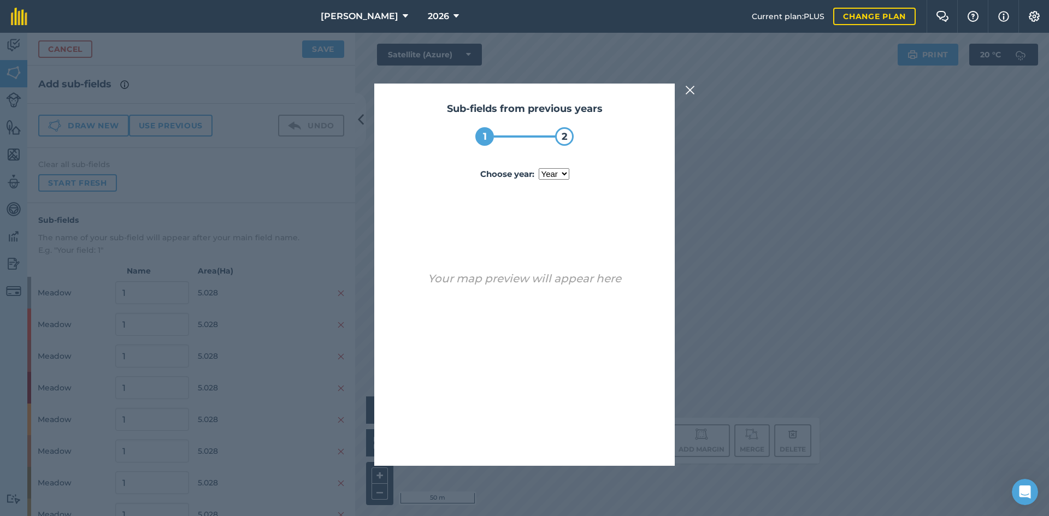
drag, startPoint x: 553, startPoint y: 172, endPoint x: 556, endPoint y: 179, distance: 8.1
click at [553, 172] on select "year 2024 2025" at bounding box center [554, 173] width 31 height 11
select select "2025"
click at [539, 168] on select "year 2024 2025" at bounding box center [554, 173] width 31 height 11
click at [563, 440] on button "Use sub-fields" at bounding box center [555, 438] width 91 height 22
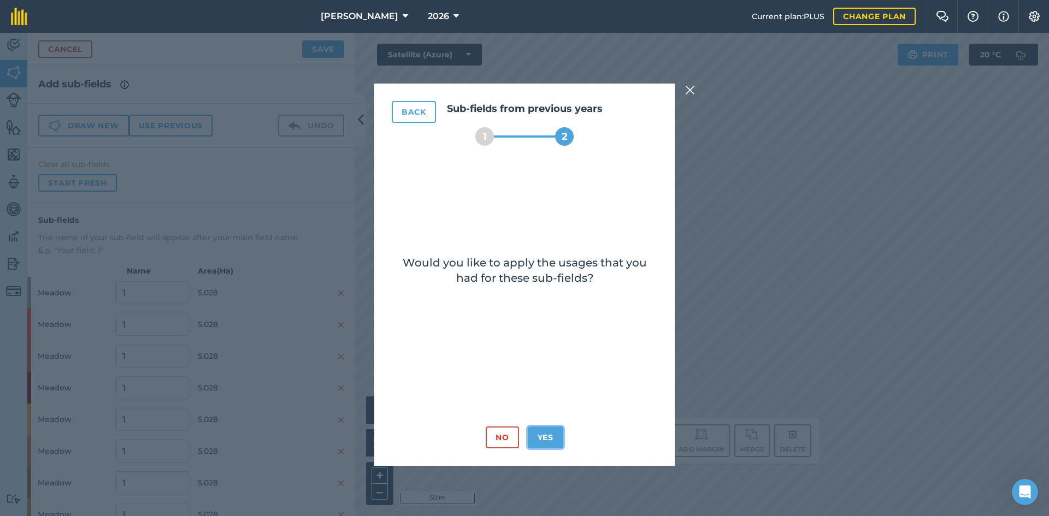
click at [554, 439] on button "Yes" at bounding box center [546, 438] width 36 height 22
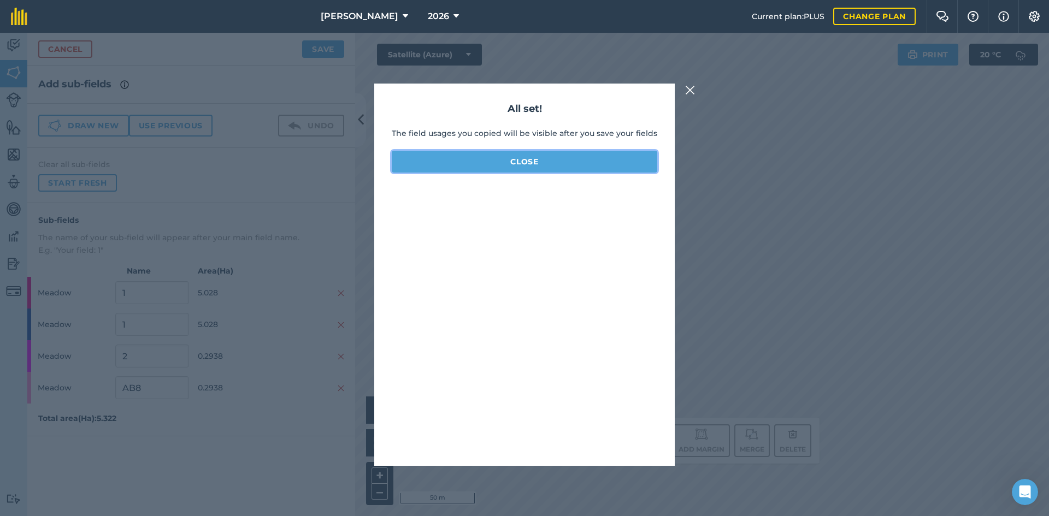
click at [522, 167] on button "Close" at bounding box center [525, 162] width 266 height 22
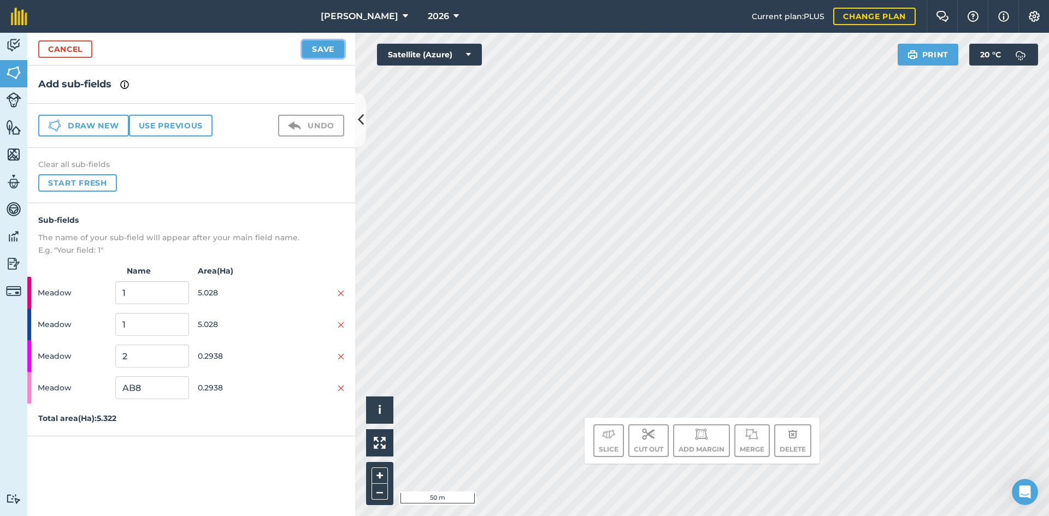
click at [332, 47] on button "Save" at bounding box center [323, 48] width 42 height 17
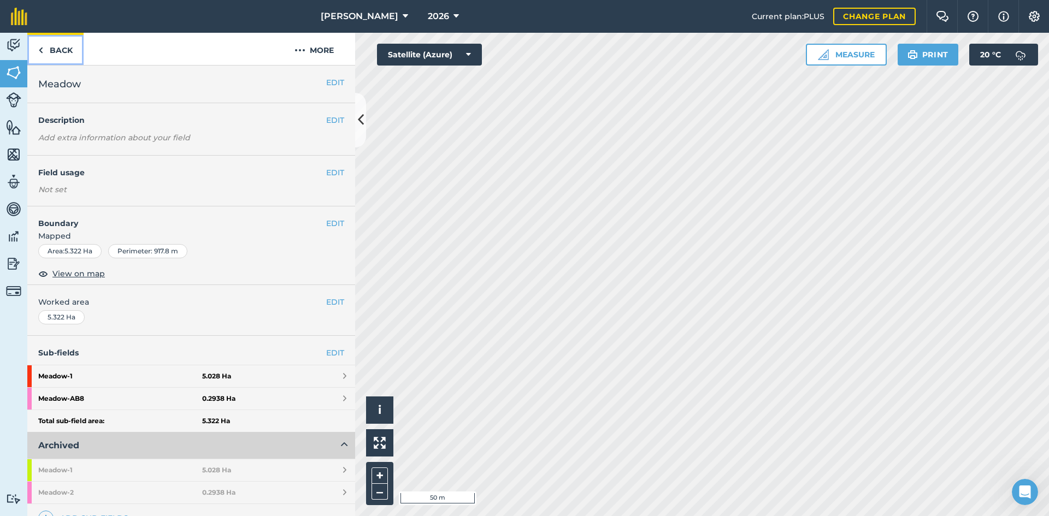
click at [60, 44] on link "Back" at bounding box center [55, 49] width 56 height 32
click at [58, 51] on link "Back" at bounding box center [55, 49] width 56 height 32
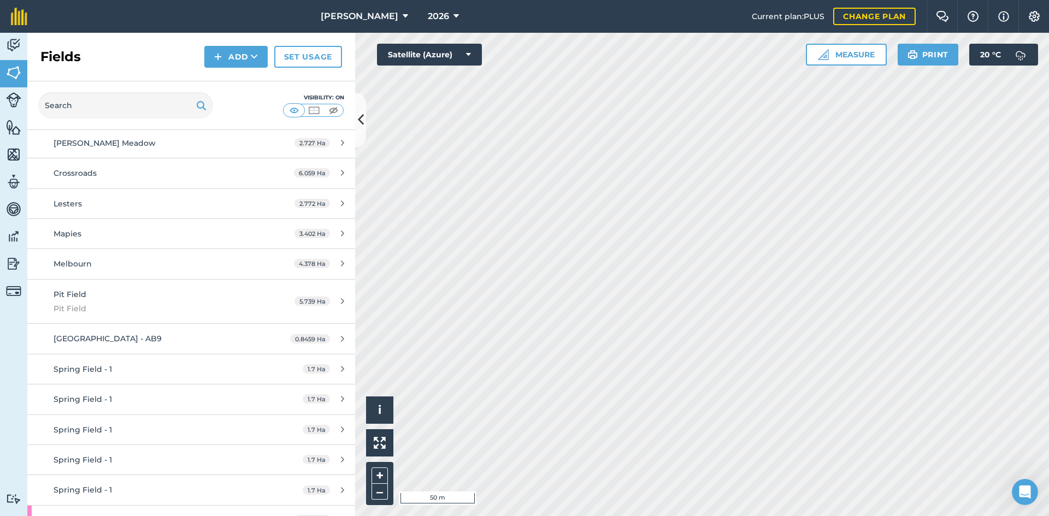
scroll to position [983, 0]
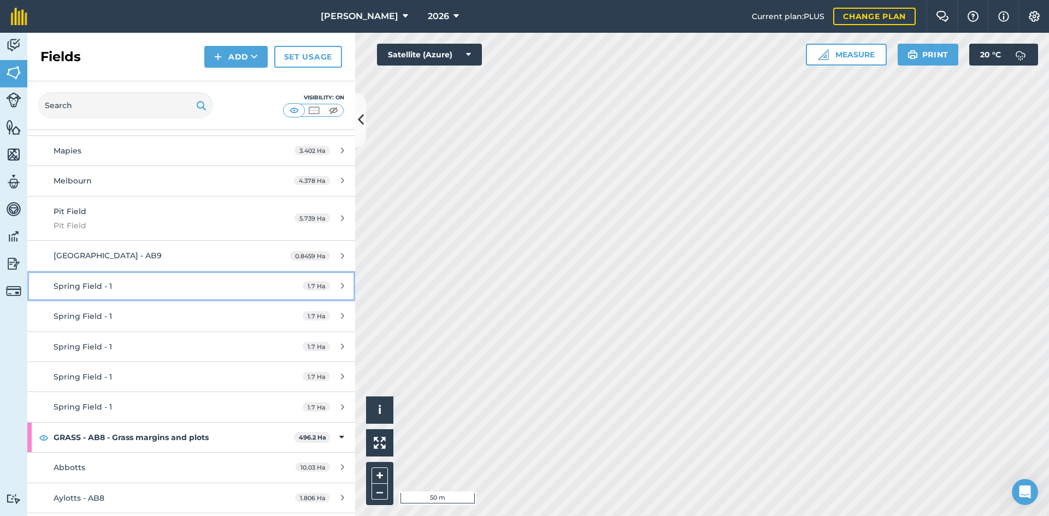
click at [185, 288] on div "Spring Field - 1" at bounding box center [156, 286] width 205 height 12
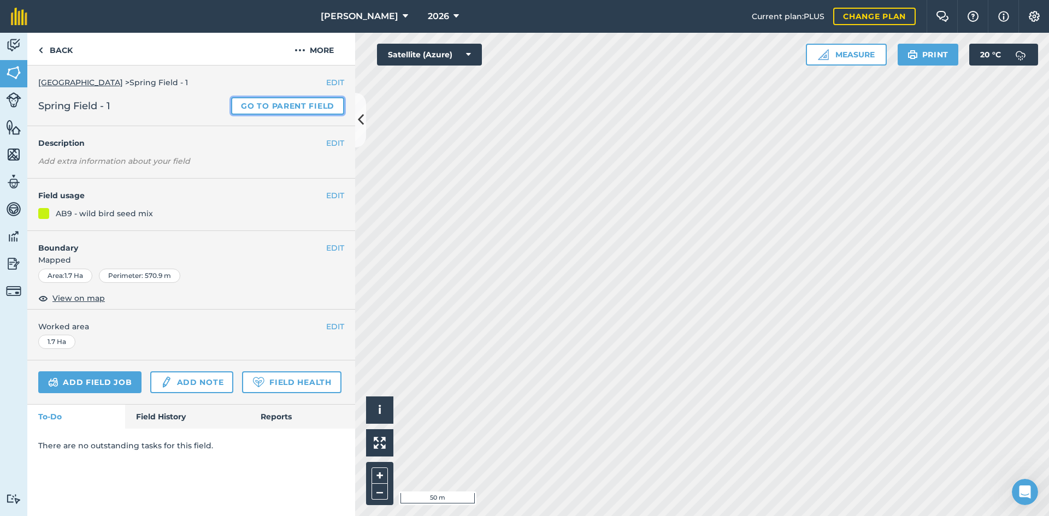
click at [315, 104] on link "Go to parent field" at bounding box center [287, 105] width 113 height 17
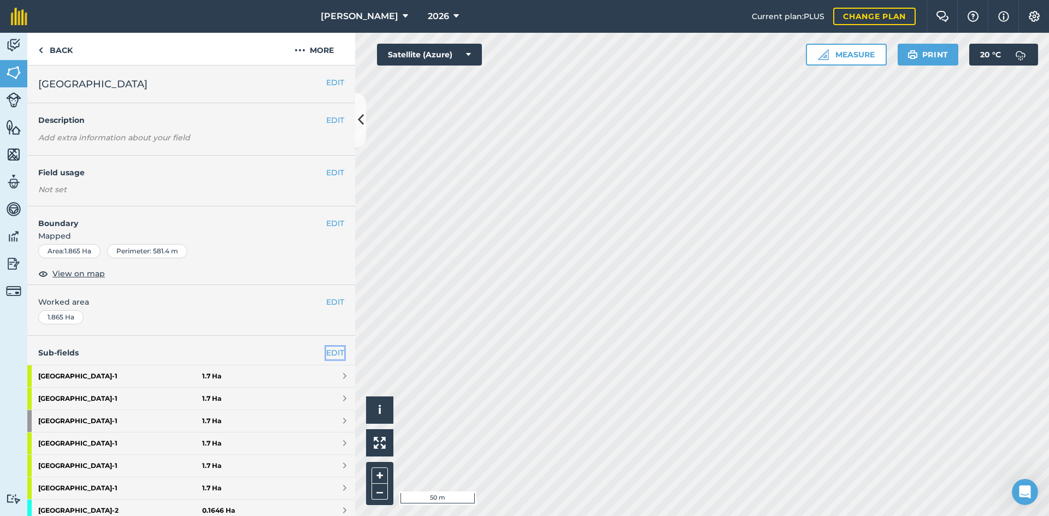
click at [326, 350] on link "EDIT" at bounding box center [335, 353] width 18 height 12
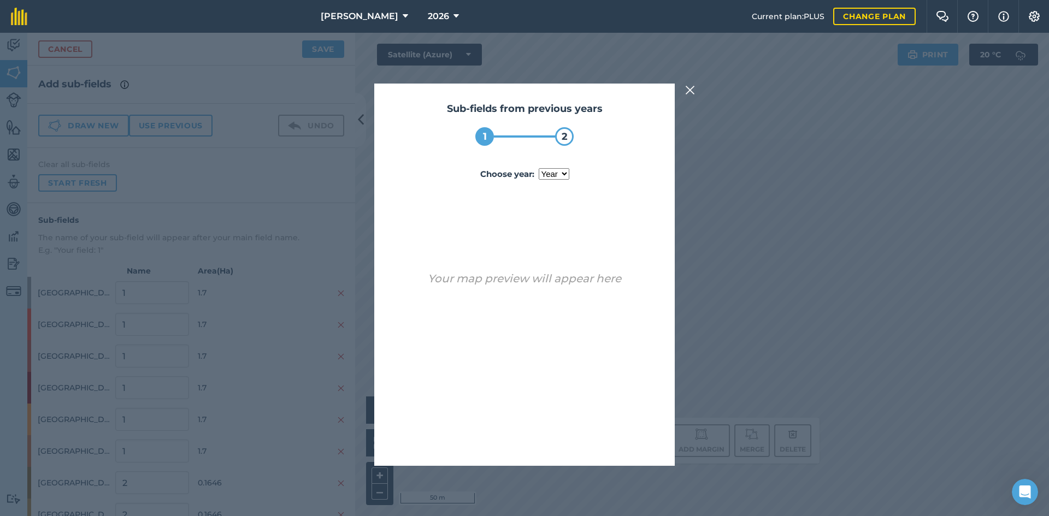
click at [545, 177] on select "year [DATE]" at bounding box center [554, 173] width 31 height 11
select select "2025"
click at [539, 168] on select "year [DATE]" at bounding box center [554, 173] width 31 height 11
click at [547, 428] on button "Use sub-fields" at bounding box center [555, 438] width 91 height 22
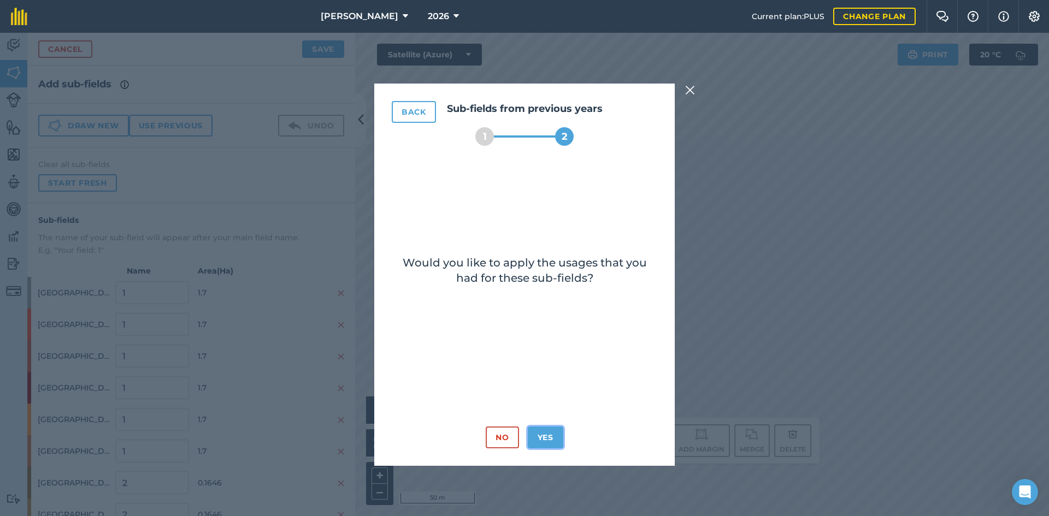
click at [549, 433] on button "Yes" at bounding box center [546, 438] width 36 height 22
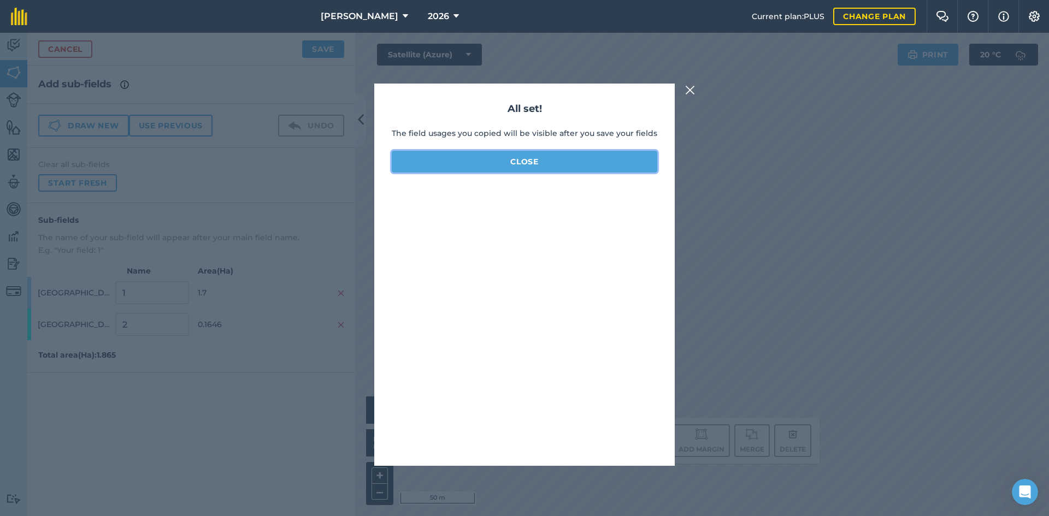
click at [521, 160] on button "Close" at bounding box center [525, 162] width 266 height 22
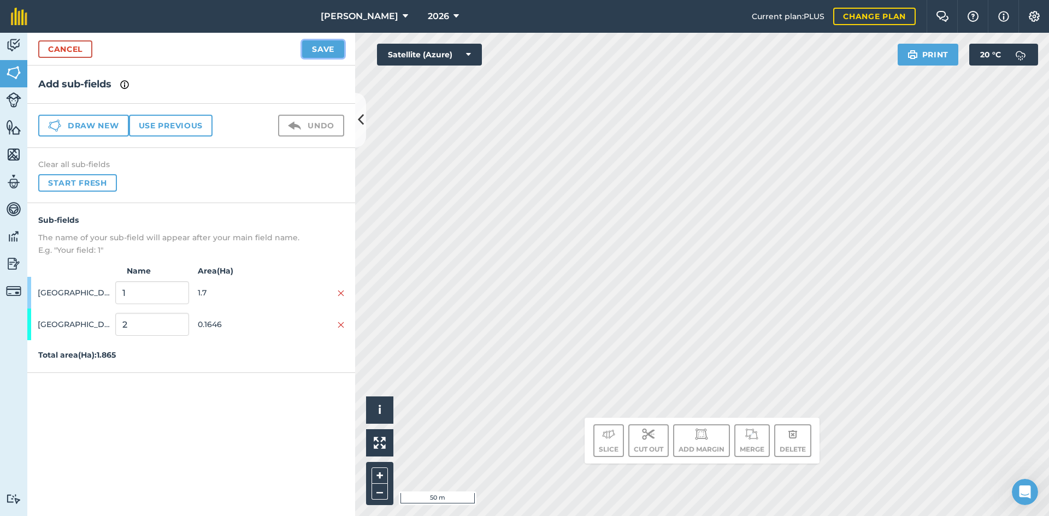
click at [314, 57] on button "Save" at bounding box center [323, 48] width 42 height 17
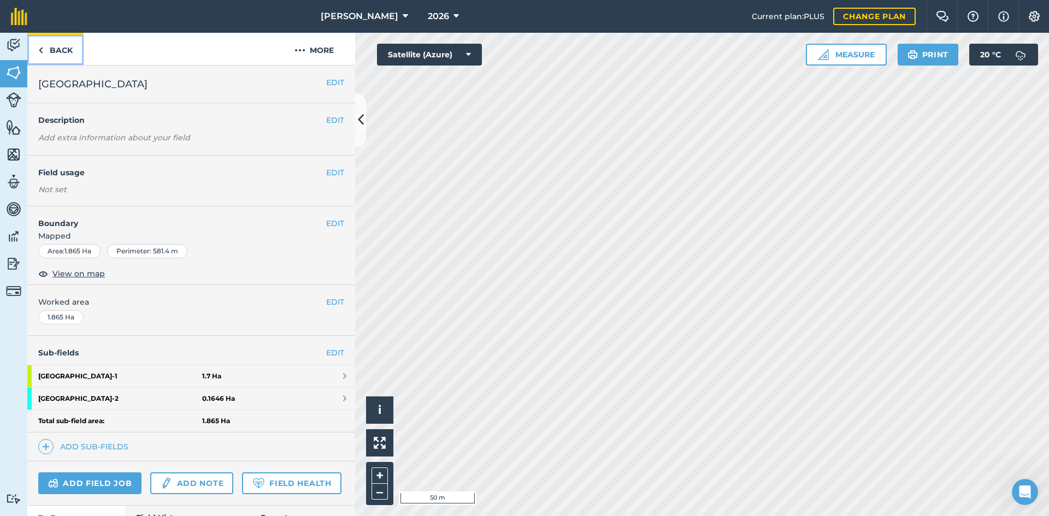
click at [64, 45] on link "Back" at bounding box center [55, 49] width 56 height 32
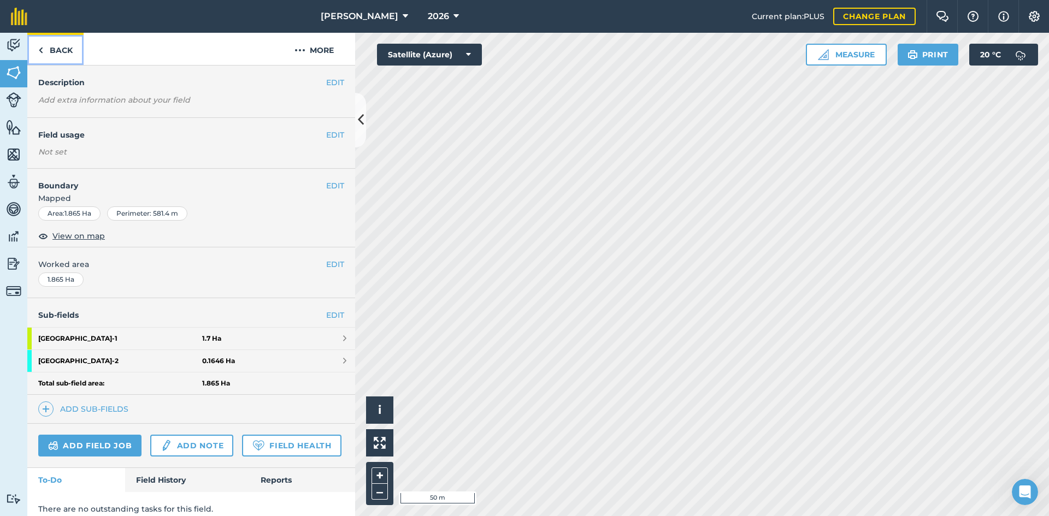
scroll to position [78, 0]
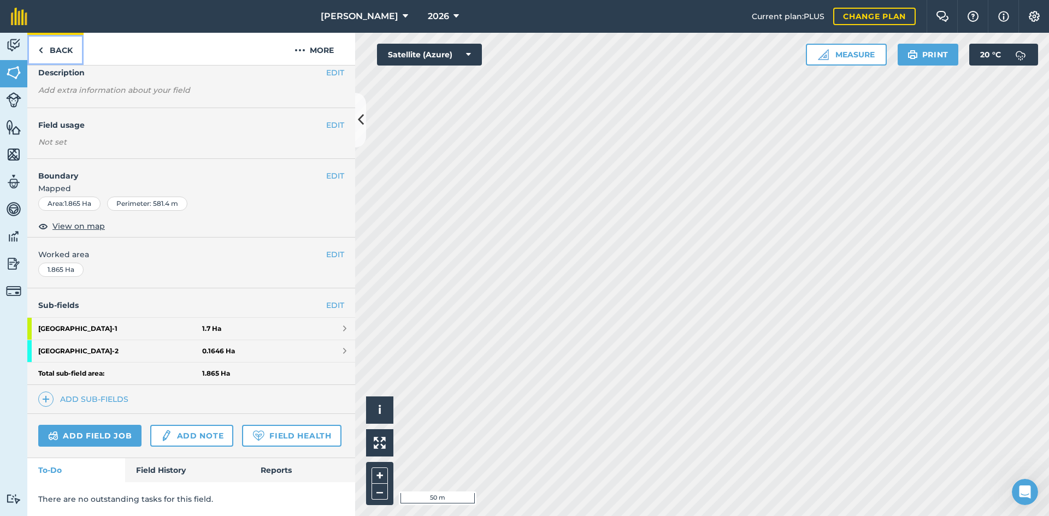
click at [46, 46] on link "Back" at bounding box center [55, 49] width 56 height 32
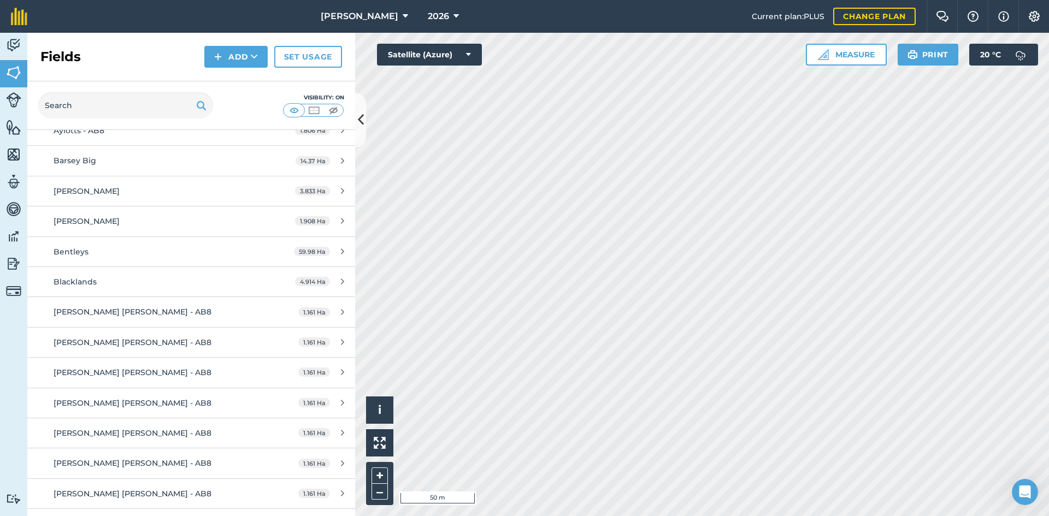
scroll to position [1257, 0]
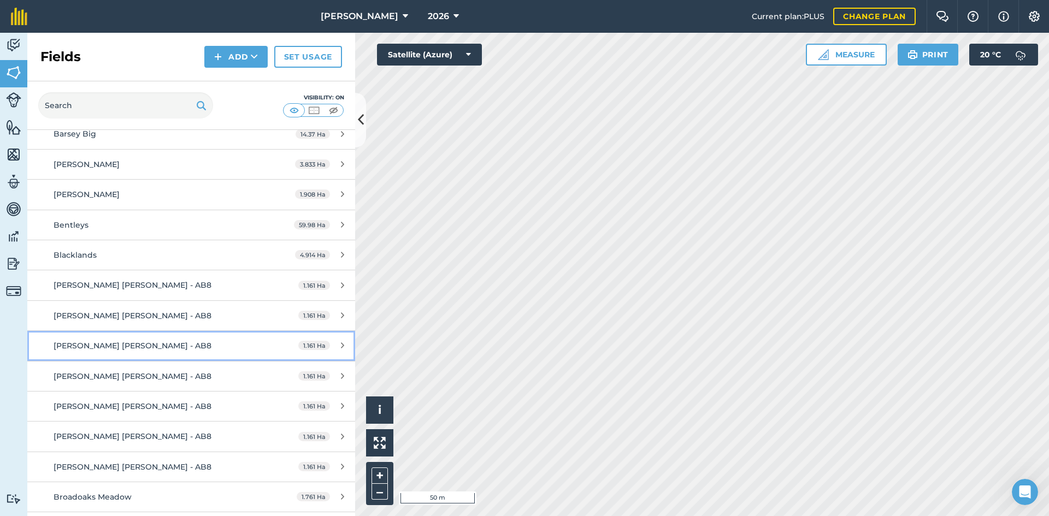
click at [138, 338] on link "Brimley Croft - AB8 1.161 Ha" at bounding box center [191, 346] width 328 height 30
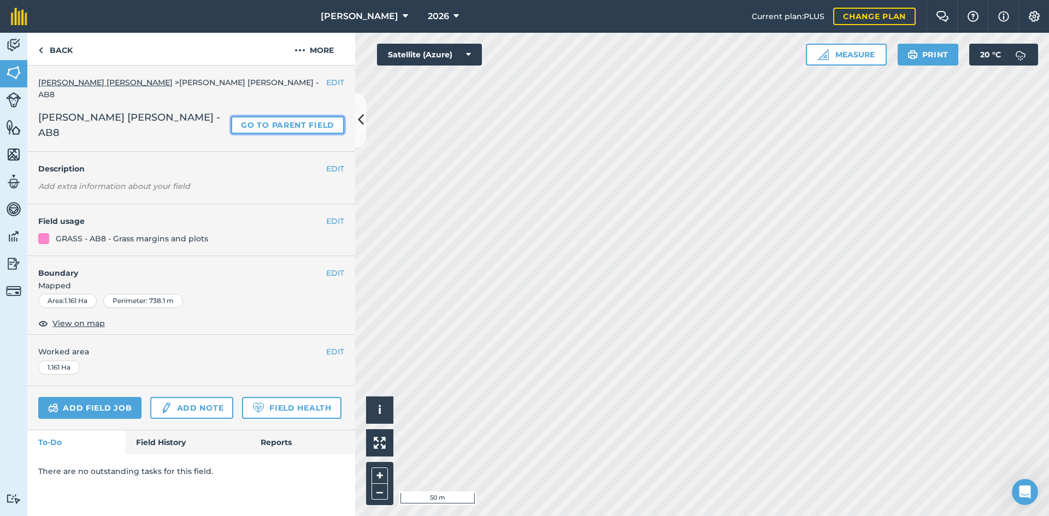
click at [309, 116] on link "Go to parent field" at bounding box center [287, 124] width 113 height 17
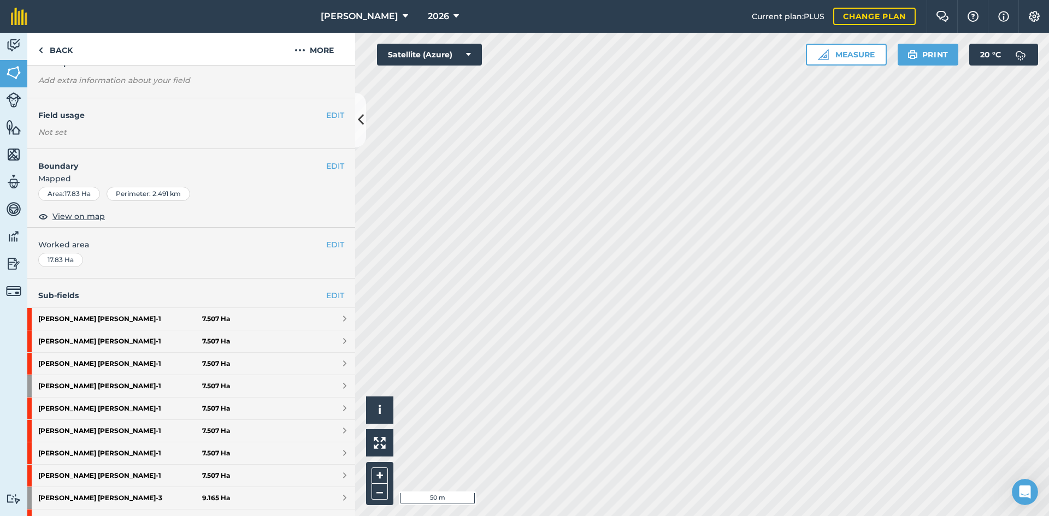
scroll to position [55, 0]
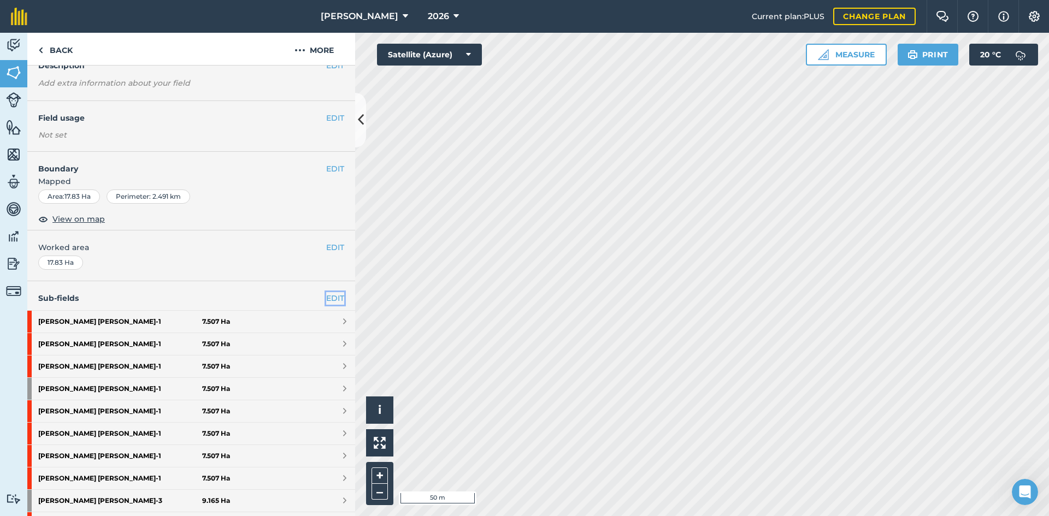
click at [326, 299] on link "EDIT" at bounding box center [335, 298] width 18 height 12
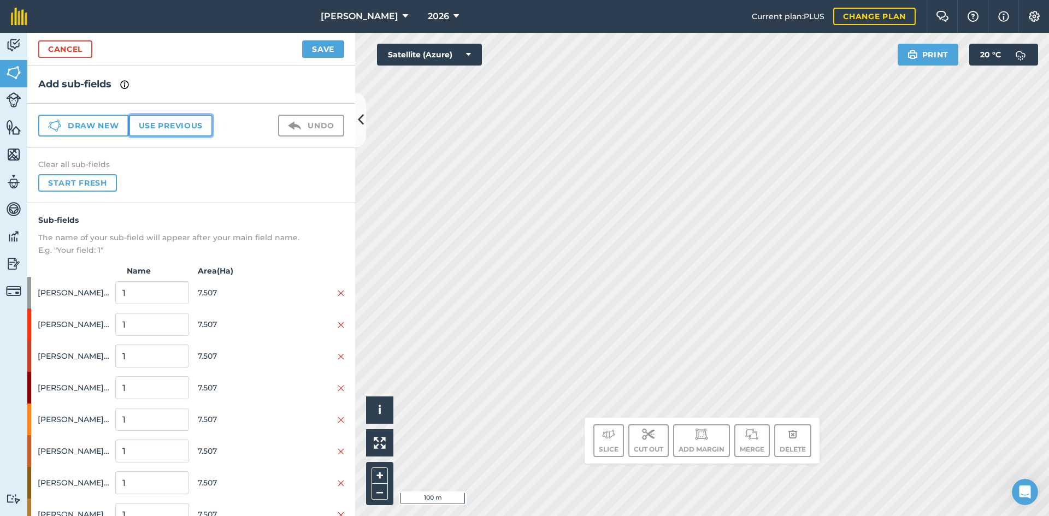
click at [185, 121] on button "Use previous" at bounding box center [171, 126] width 84 height 22
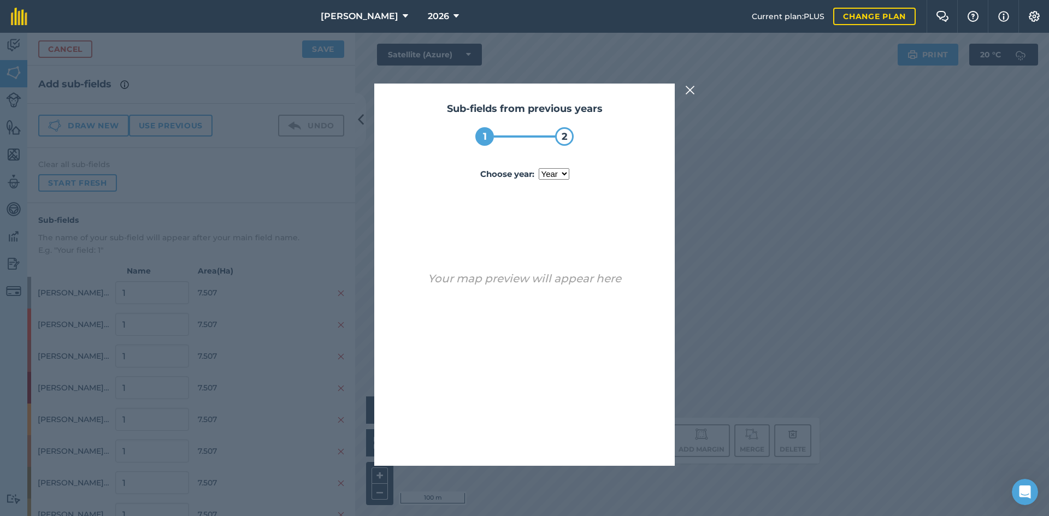
click at [563, 169] on select "year [DATE]" at bounding box center [554, 173] width 31 height 11
select select "2025"
click at [539, 168] on select "year [DATE]" at bounding box center [554, 173] width 31 height 11
click at [570, 440] on button "Use sub-fields" at bounding box center [555, 438] width 91 height 22
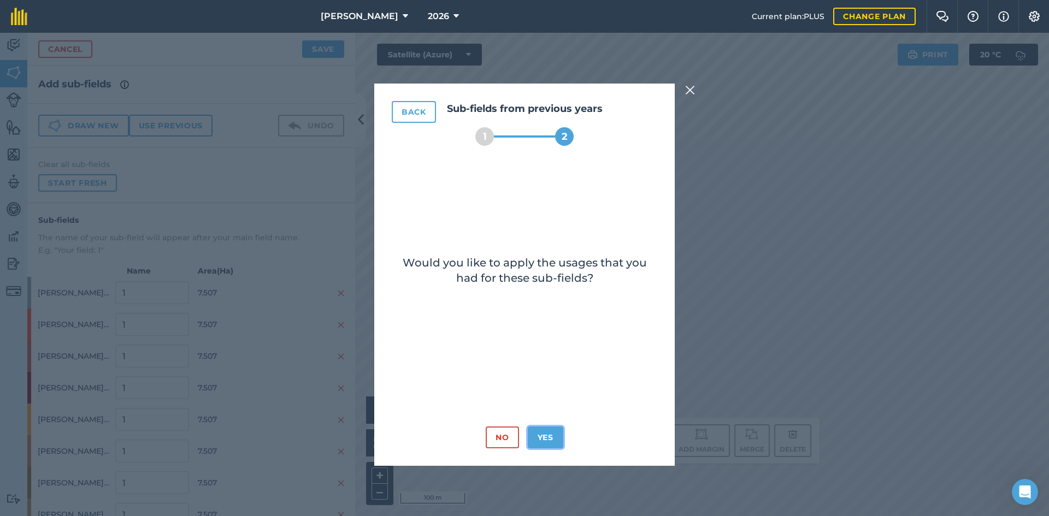
click at [539, 435] on button "Yes" at bounding box center [546, 438] width 36 height 22
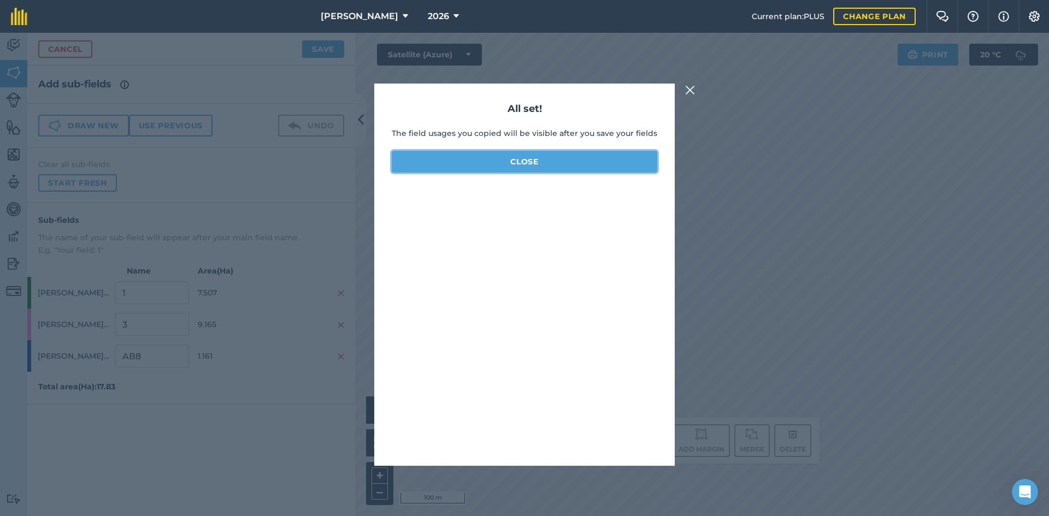
click at [497, 161] on button "Close" at bounding box center [525, 162] width 266 height 22
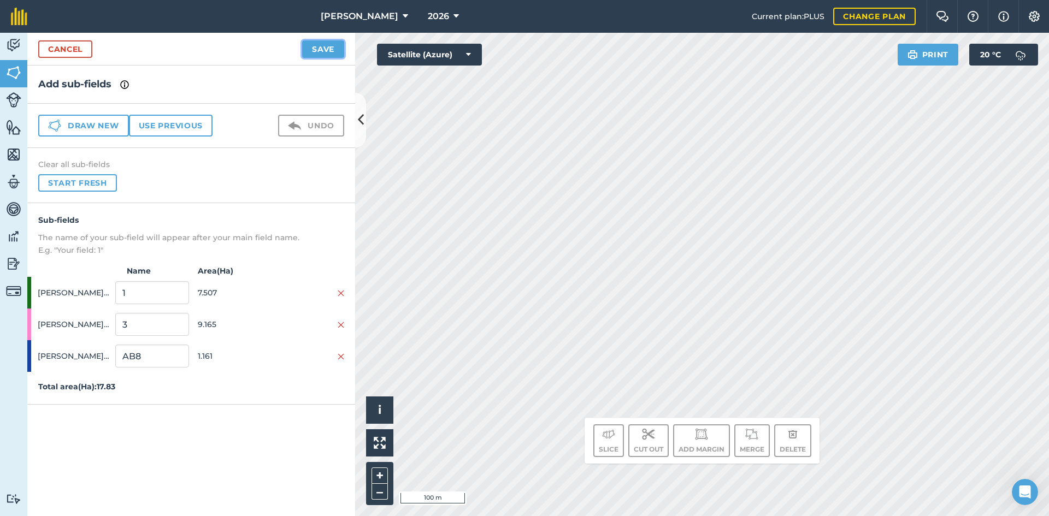
click at [321, 44] on button "Save" at bounding box center [323, 48] width 42 height 17
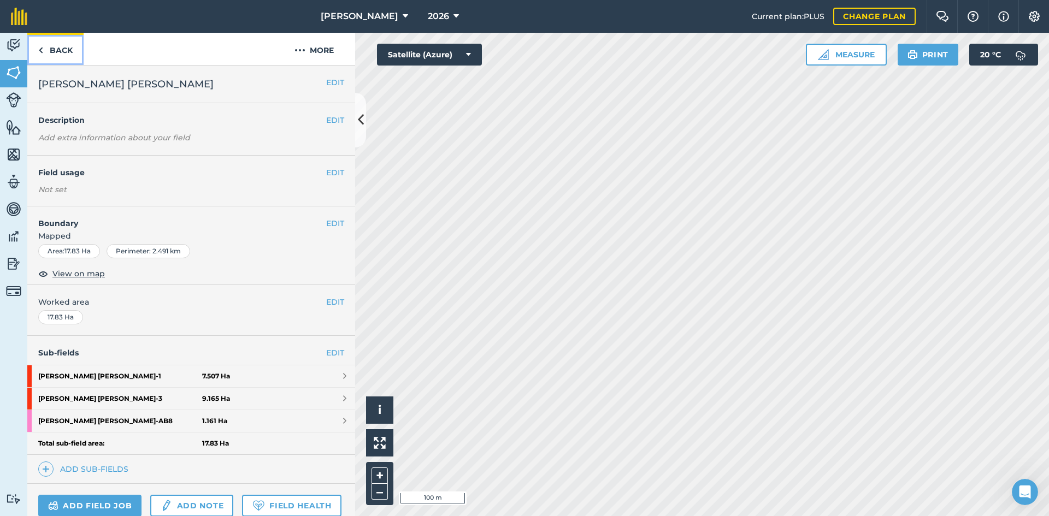
click at [54, 43] on link "Back" at bounding box center [55, 49] width 56 height 32
click at [65, 49] on link "Back" at bounding box center [55, 49] width 56 height 32
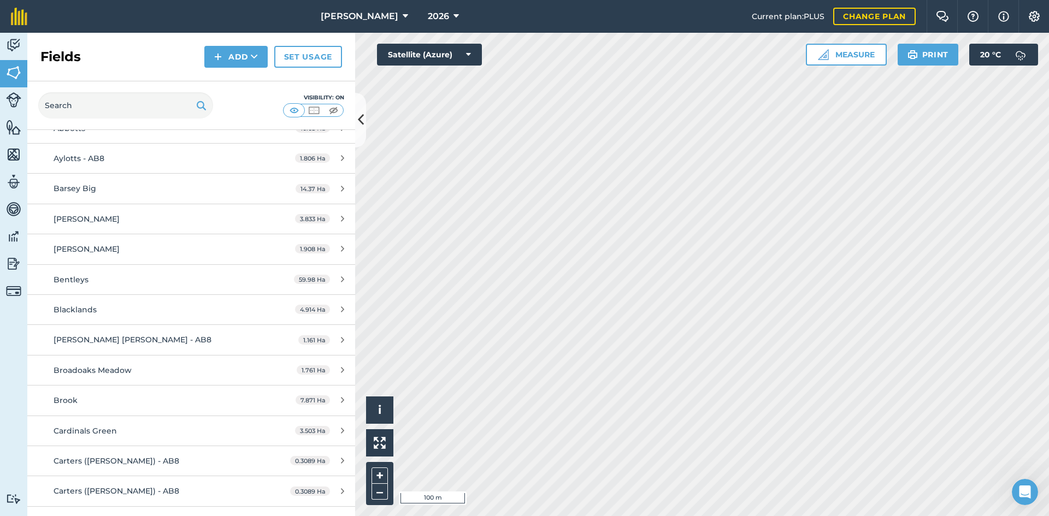
scroll to position [1257, 0]
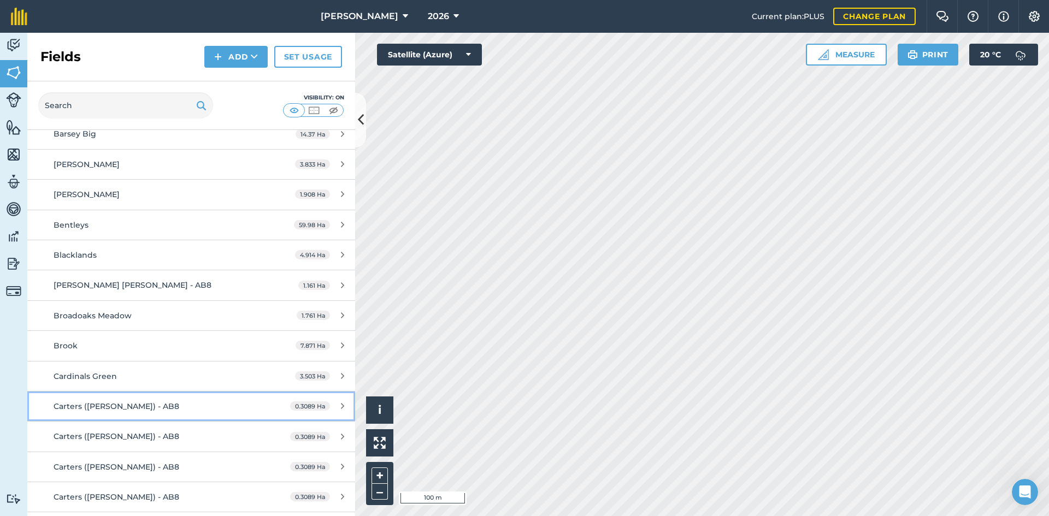
click at [140, 405] on div "Carters ([PERSON_NAME]) - AB8" at bounding box center [156, 406] width 205 height 12
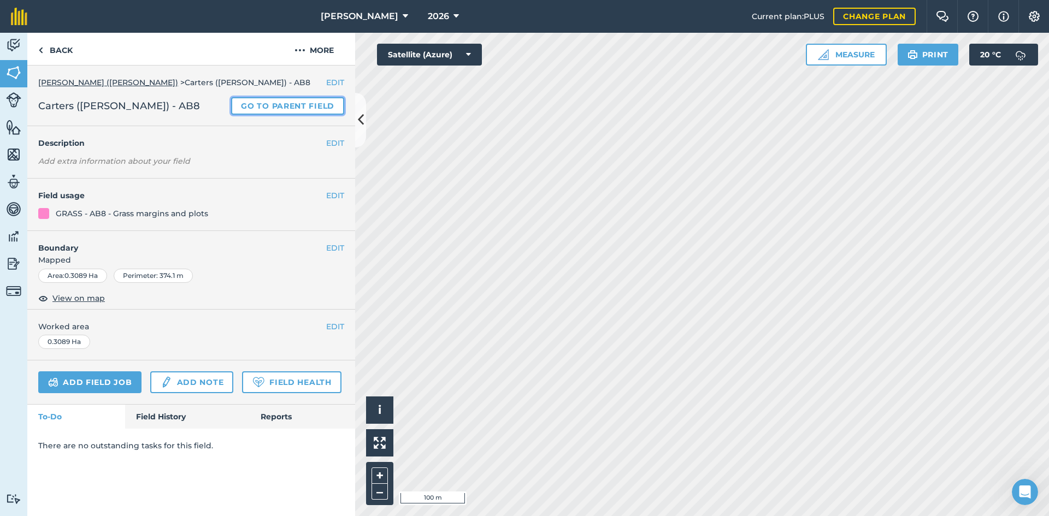
click at [250, 104] on link "Go to parent field" at bounding box center [287, 105] width 113 height 17
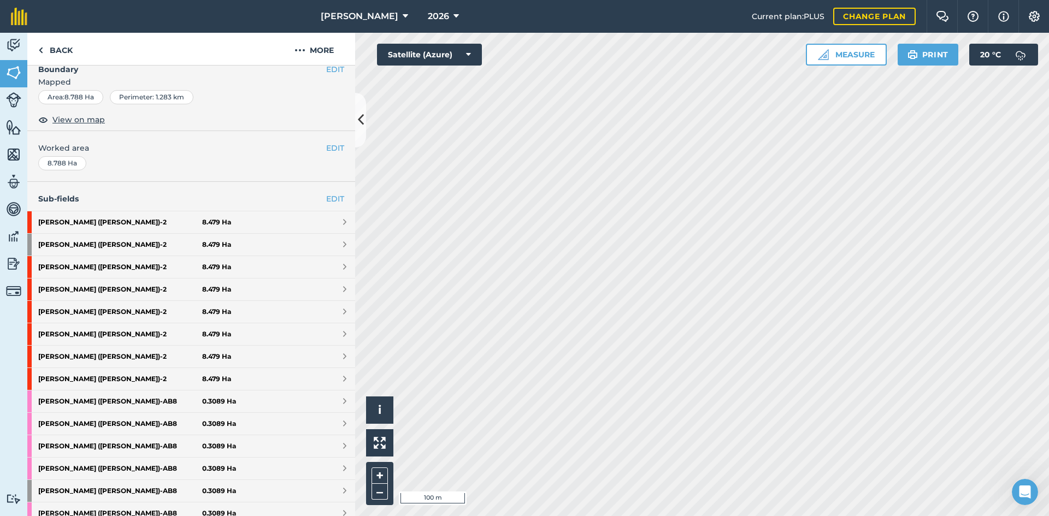
scroll to position [109, 0]
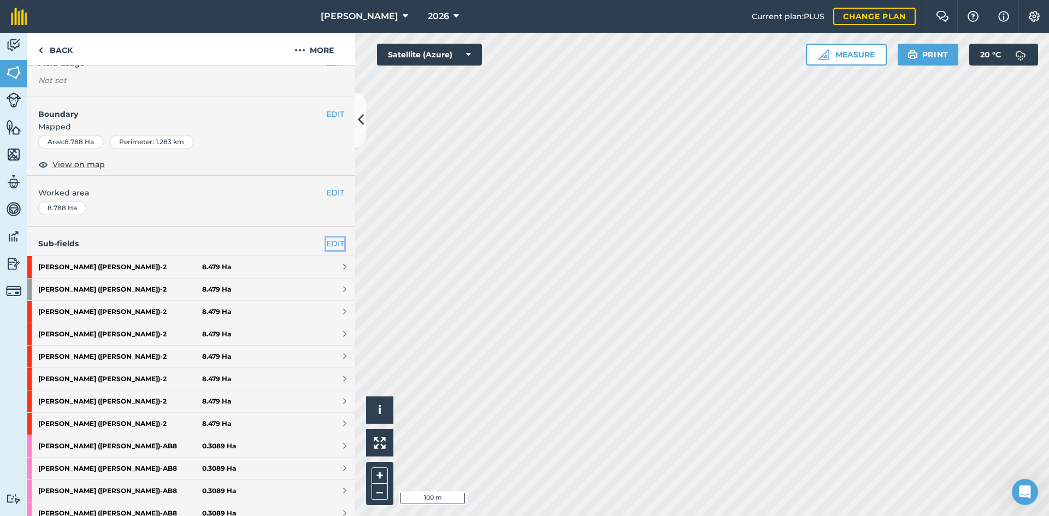
click at [326, 242] on link "EDIT" at bounding box center [335, 244] width 18 height 12
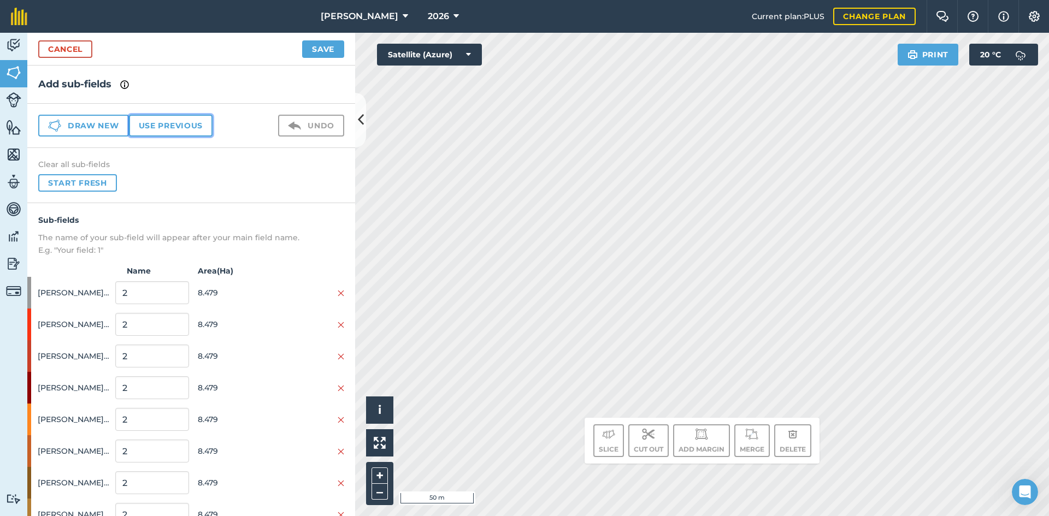
click at [180, 125] on button "Use previous" at bounding box center [171, 126] width 84 height 22
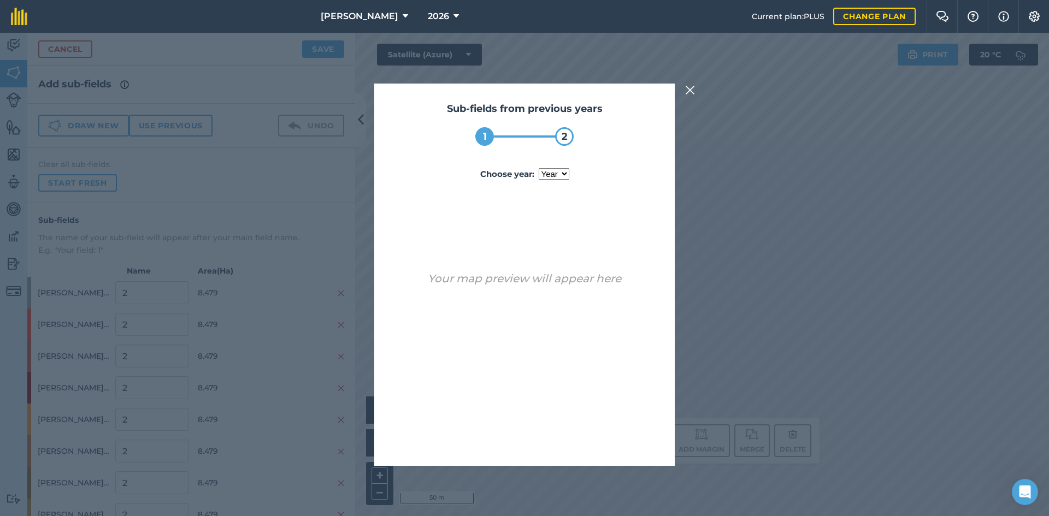
click at [554, 171] on select "year [DATE]" at bounding box center [554, 173] width 31 height 11
select select "2025"
click at [539, 168] on select "year [DATE]" at bounding box center [554, 173] width 31 height 11
click at [555, 436] on button "Use sub-fields" at bounding box center [555, 438] width 91 height 22
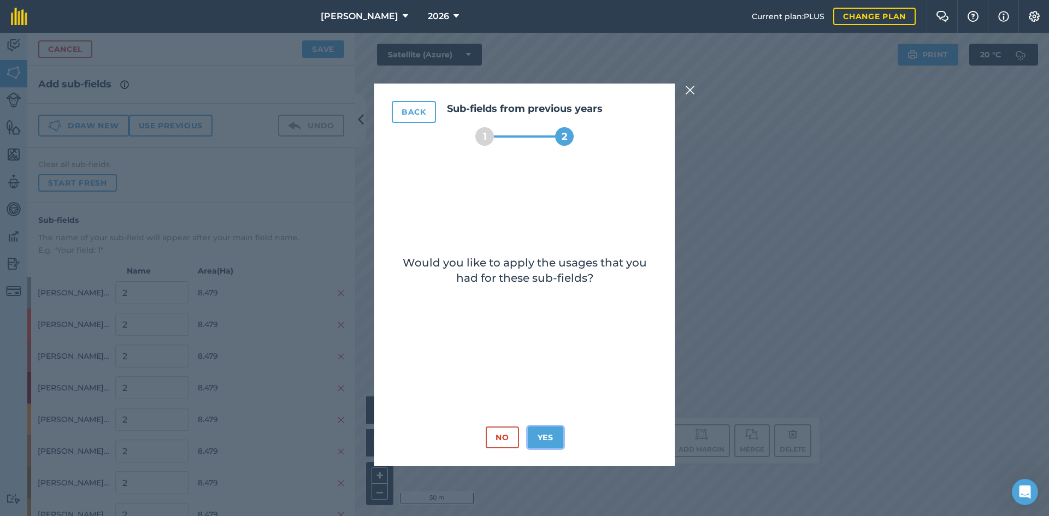
click at [550, 439] on button "Yes" at bounding box center [546, 438] width 36 height 22
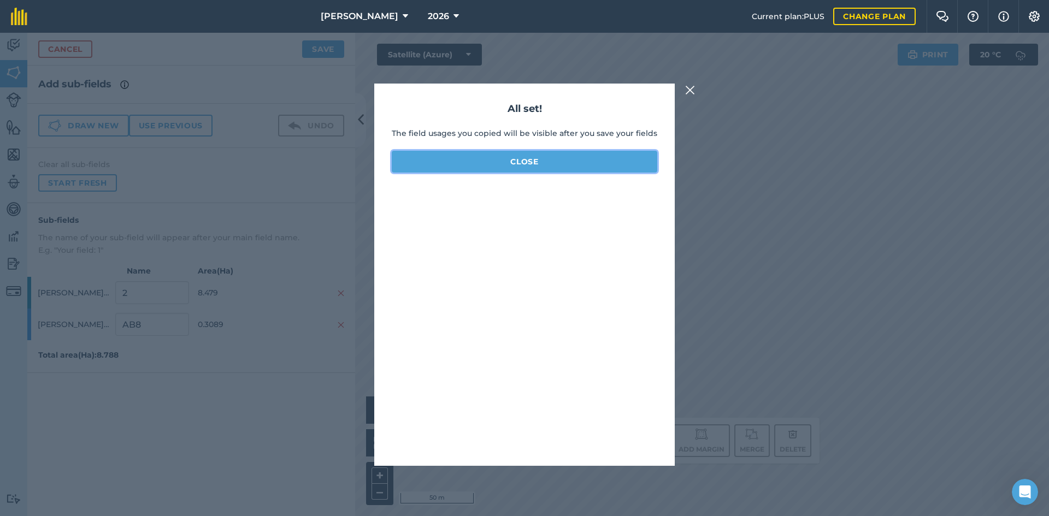
click at [564, 164] on button "Close" at bounding box center [525, 162] width 266 height 22
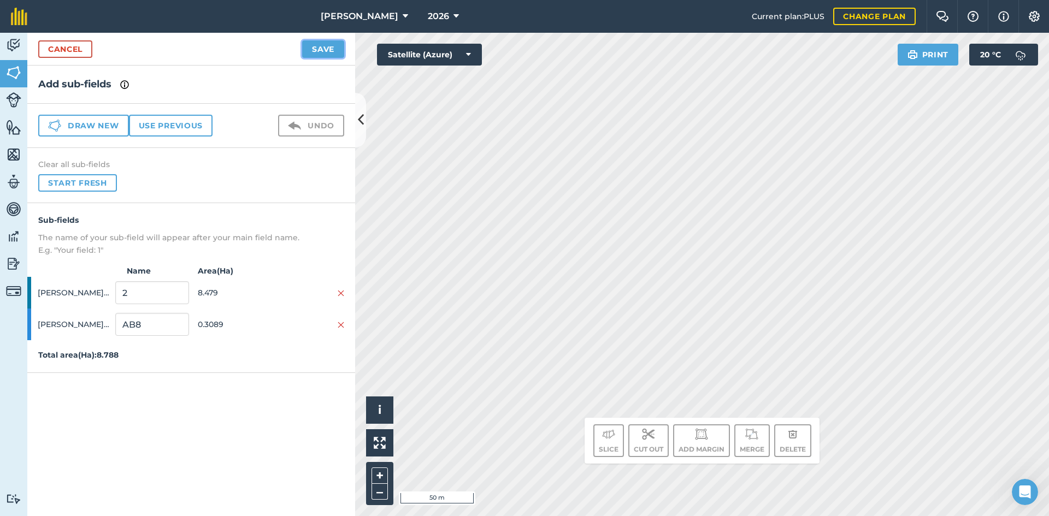
click at [312, 53] on button "Save" at bounding box center [323, 48] width 42 height 17
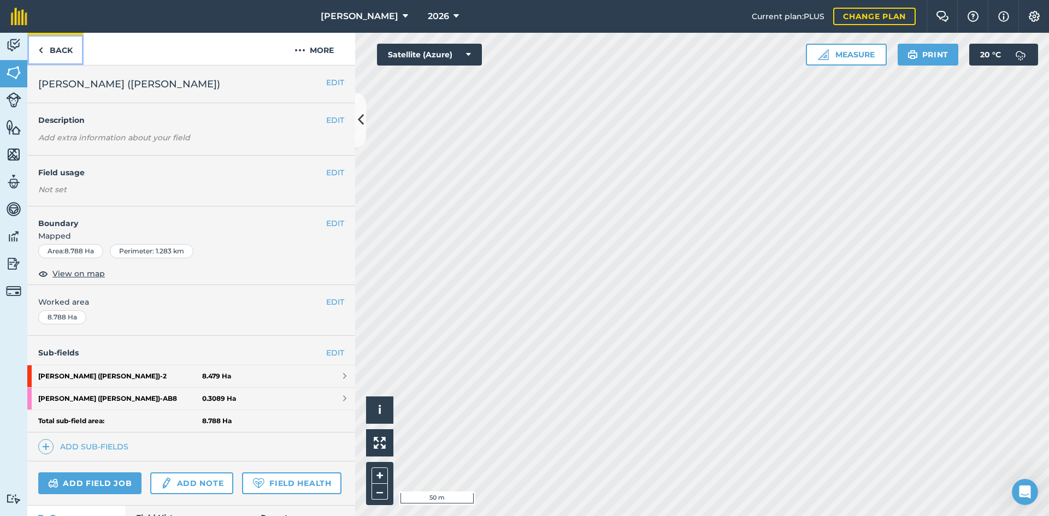
click at [52, 47] on link "Back" at bounding box center [55, 49] width 56 height 32
click at [68, 59] on link "Back" at bounding box center [55, 49] width 56 height 32
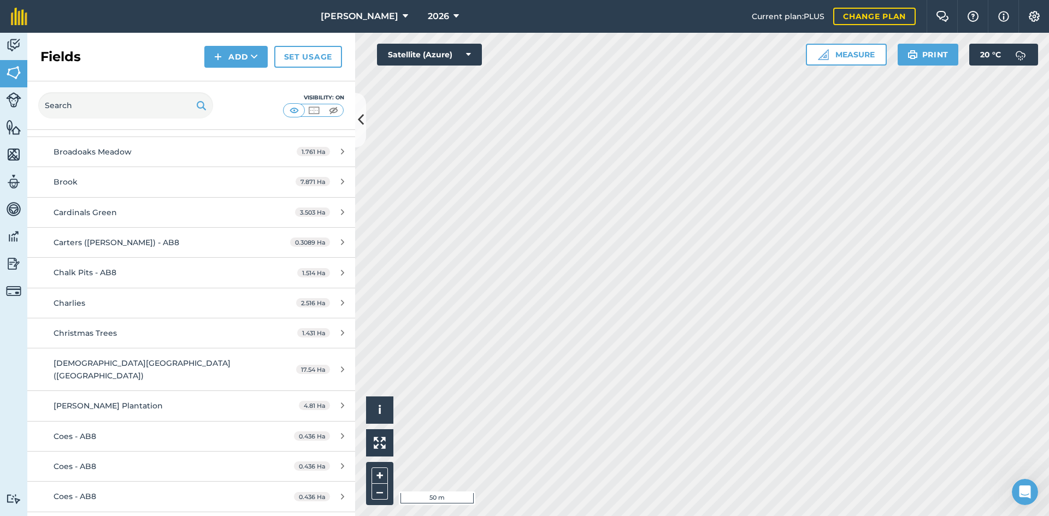
scroll to position [1475, 0]
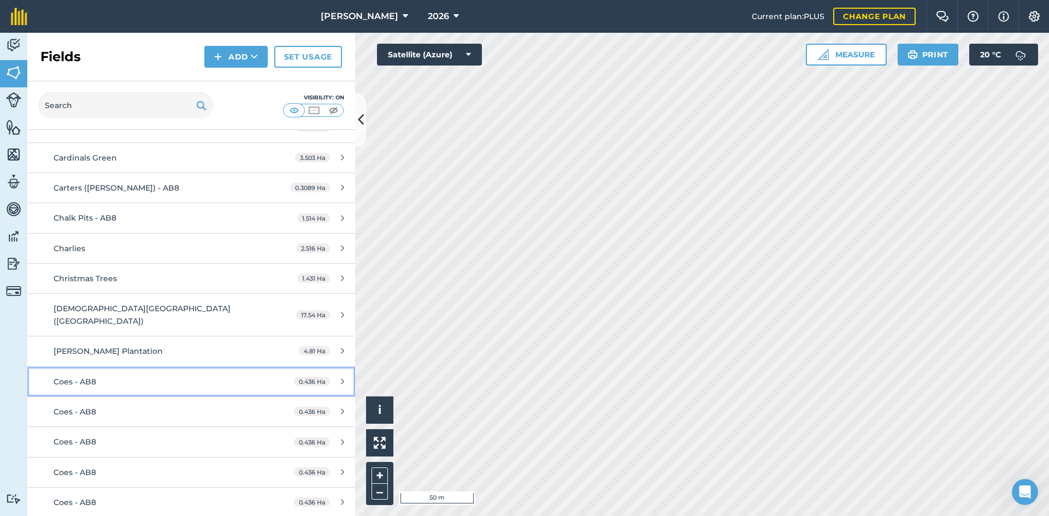
click at [196, 379] on link "Coes - AB8 0.436 Ha" at bounding box center [191, 382] width 328 height 30
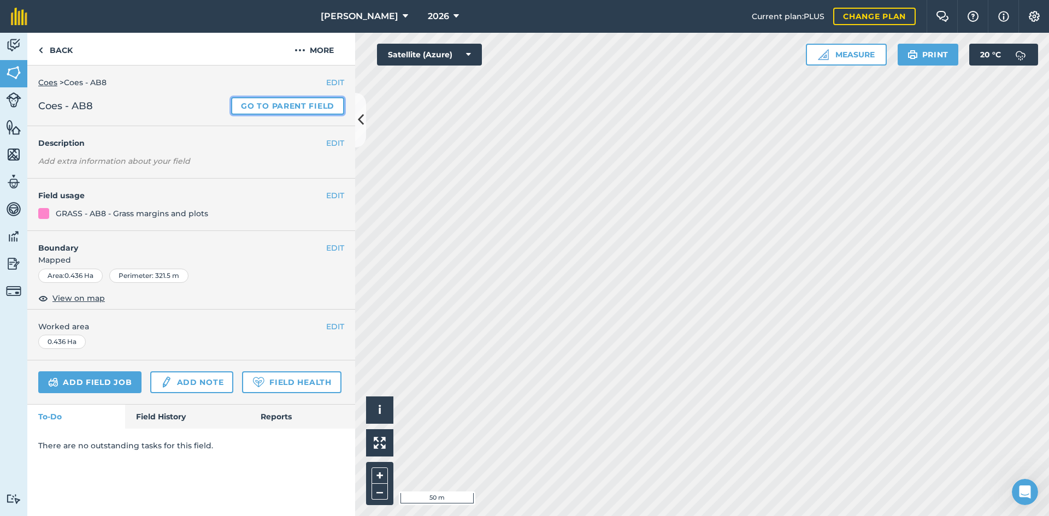
click at [274, 105] on link "Go to parent field" at bounding box center [287, 105] width 113 height 17
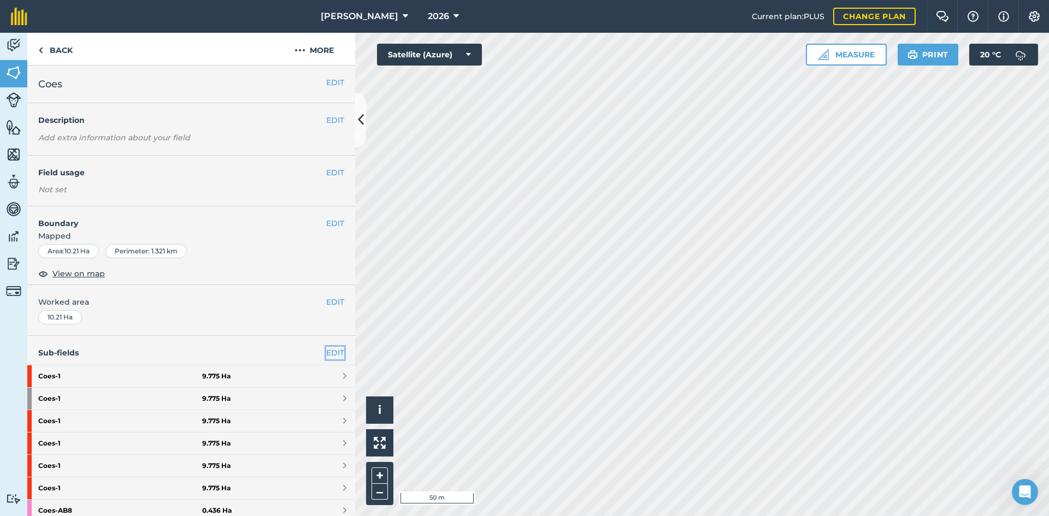
click at [329, 353] on link "EDIT" at bounding box center [335, 353] width 18 height 12
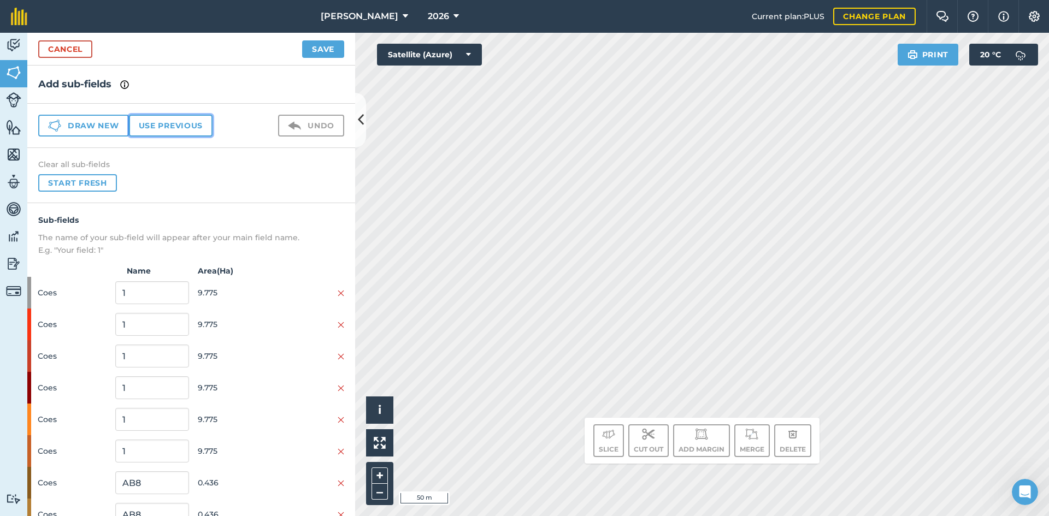
click at [161, 123] on button "Use previous" at bounding box center [171, 126] width 84 height 22
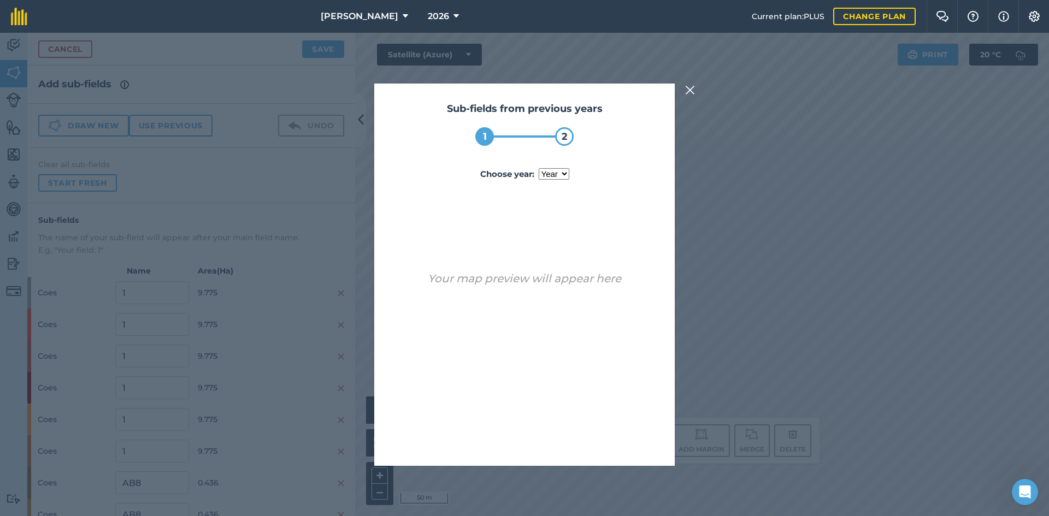
drag, startPoint x: 555, startPoint y: 174, endPoint x: 559, endPoint y: 179, distance: 7.0
click at [555, 174] on select "year [DATE]" at bounding box center [554, 173] width 31 height 11
select select "2025"
click at [539, 168] on select "year [DATE]" at bounding box center [554, 173] width 31 height 11
click at [553, 435] on button "Use sub-fields" at bounding box center [555, 438] width 91 height 22
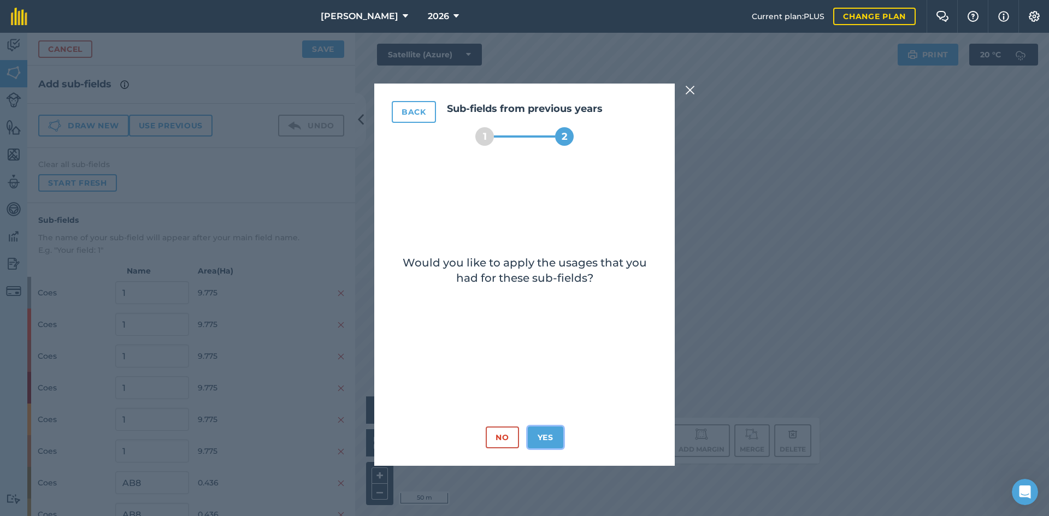
click at [559, 437] on button "Yes" at bounding box center [546, 438] width 36 height 22
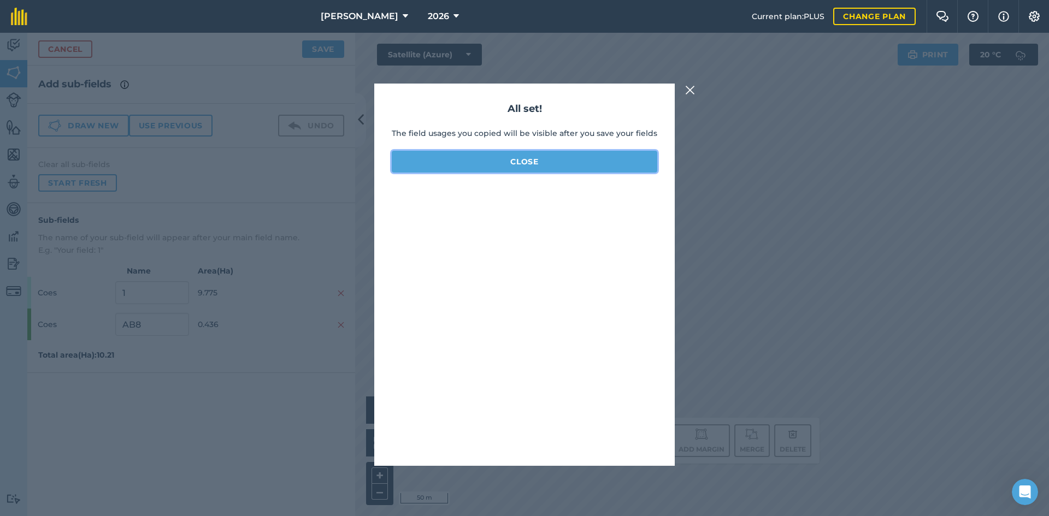
click at [517, 160] on button "Close" at bounding box center [525, 162] width 266 height 22
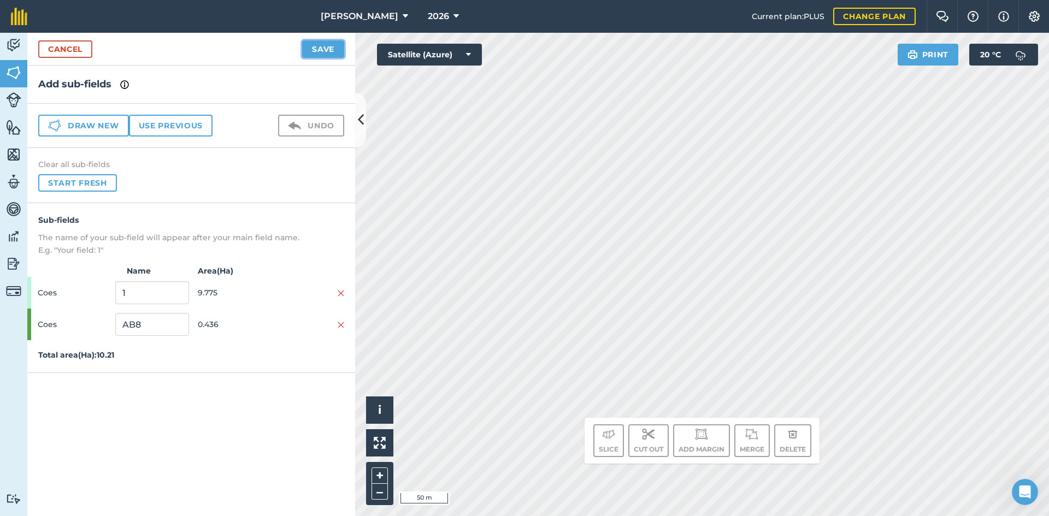
click at [324, 45] on button "Save" at bounding box center [323, 48] width 42 height 17
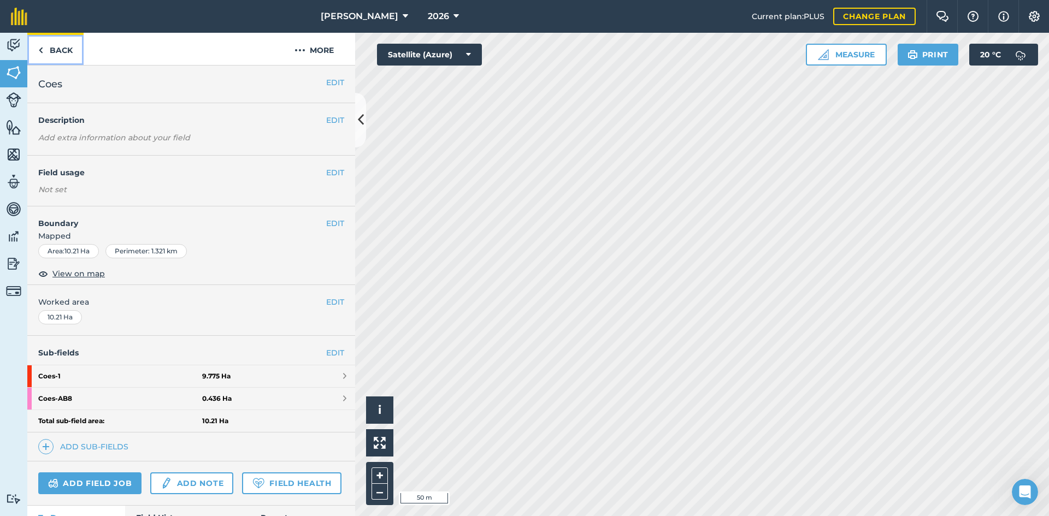
click at [58, 56] on link "Back" at bounding box center [55, 49] width 56 height 32
click at [58, 49] on link "Back" at bounding box center [55, 49] width 56 height 32
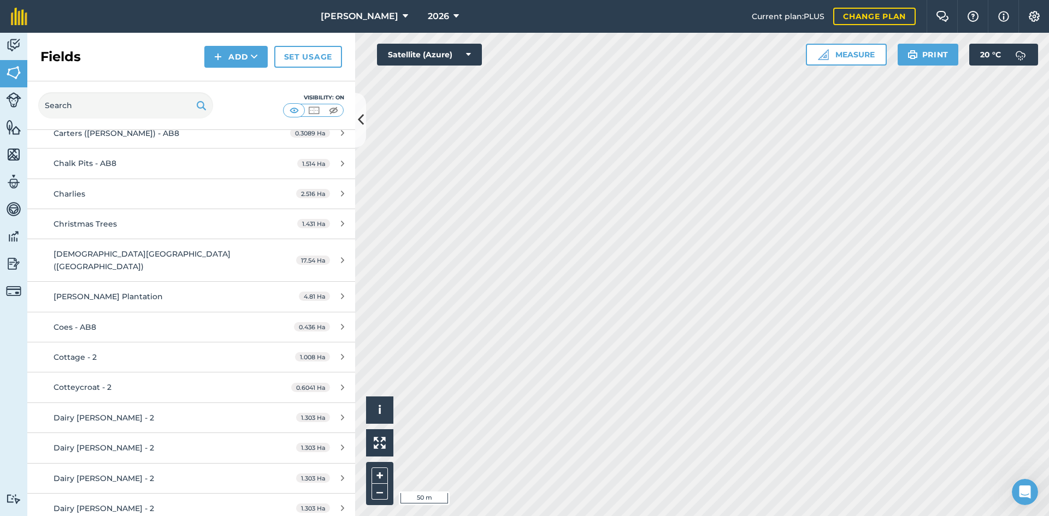
scroll to position [1584, 0]
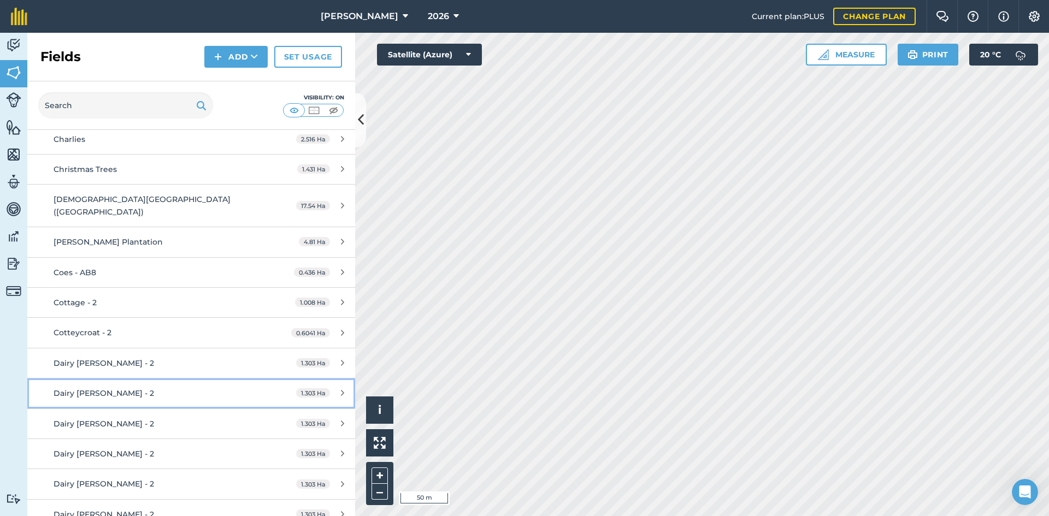
click at [150, 387] on div "Dairy [PERSON_NAME] - 2" at bounding box center [156, 393] width 205 height 12
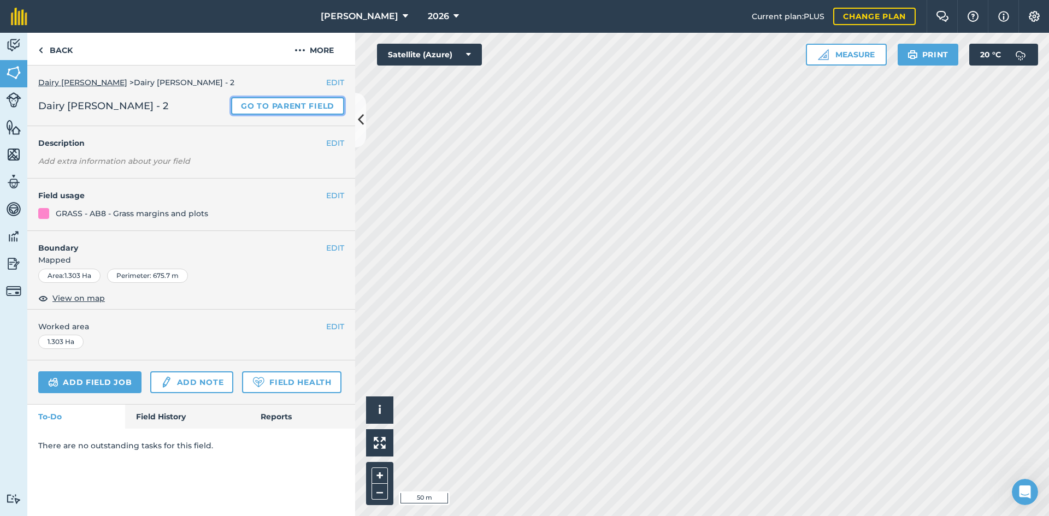
click at [300, 100] on link "Go to parent field" at bounding box center [287, 105] width 113 height 17
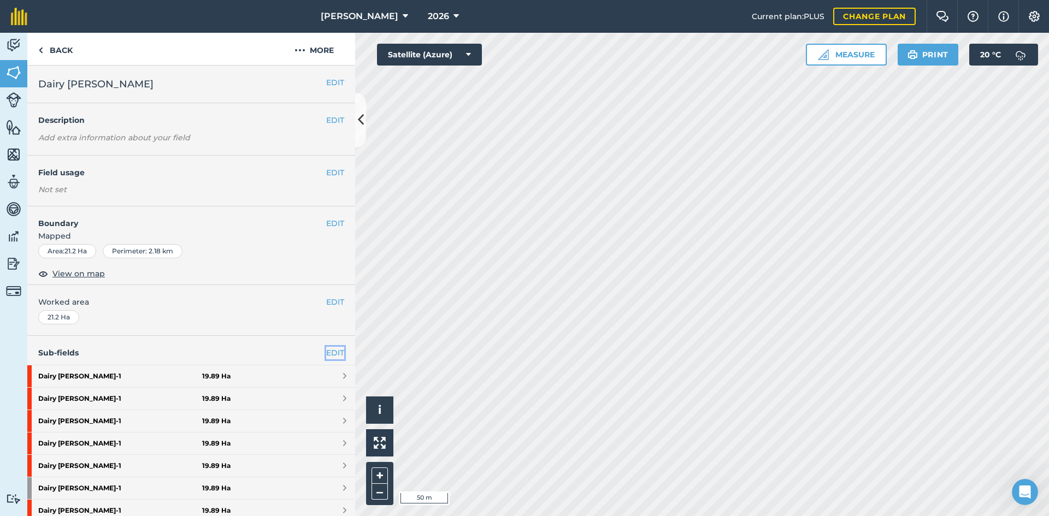
click at [326, 352] on link "EDIT" at bounding box center [335, 353] width 18 height 12
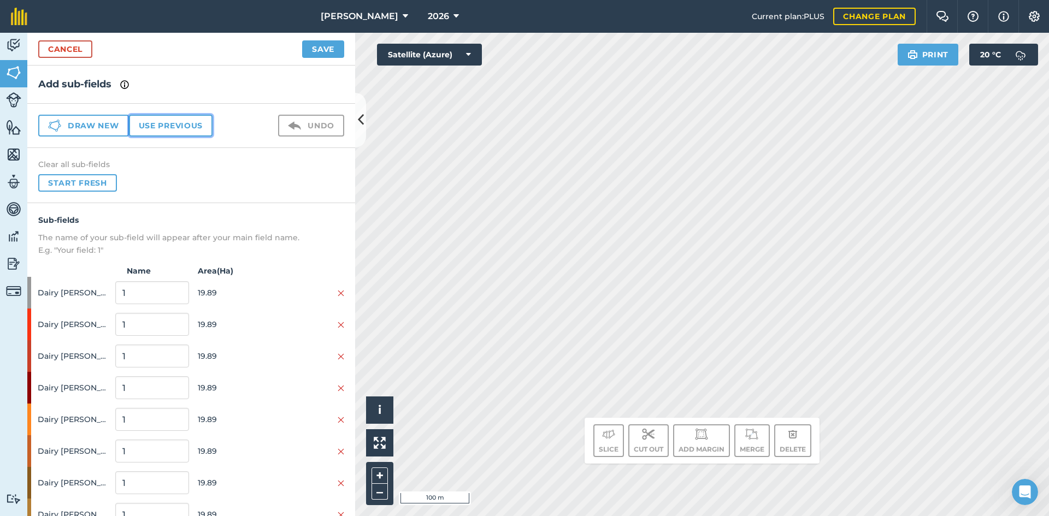
click at [186, 124] on button "Use previous" at bounding box center [171, 126] width 84 height 22
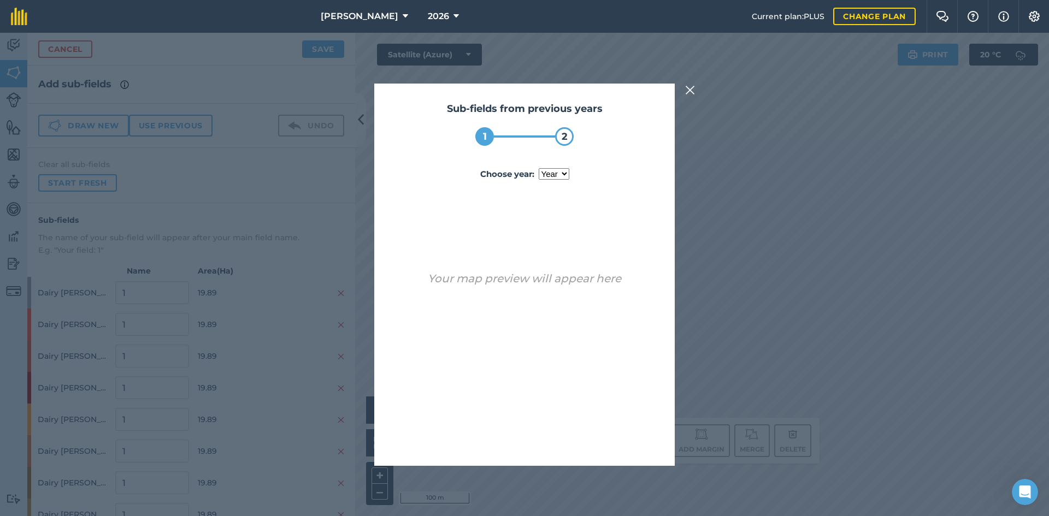
click at [552, 176] on select "year [DATE]" at bounding box center [554, 173] width 31 height 11
select select "2025"
click at [539, 168] on select "year [DATE]" at bounding box center [554, 173] width 31 height 11
click at [561, 432] on button "Use sub-fields" at bounding box center [555, 438] width 91 height 22
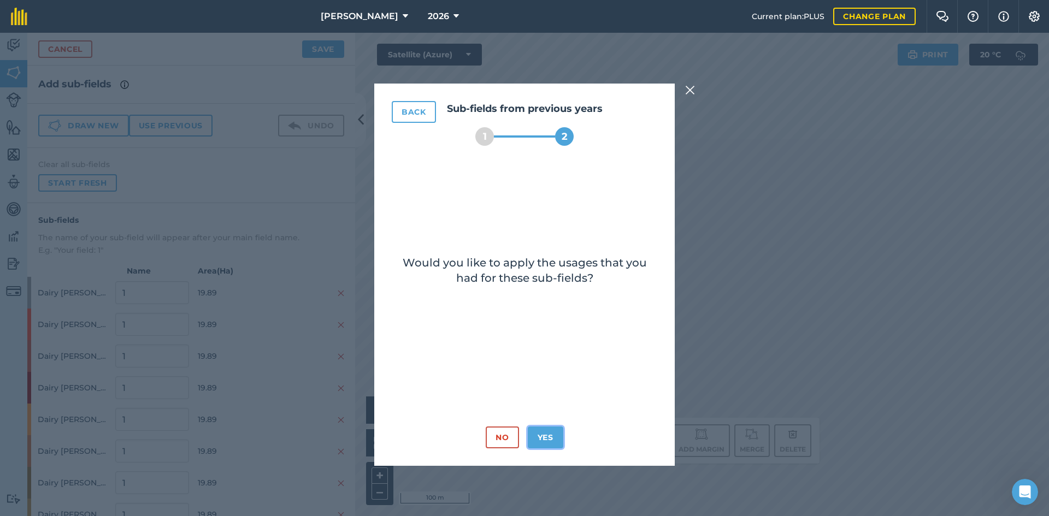
click at [553, 431] on button "Yes" at bounding box center [546, 438] width 36 height 22
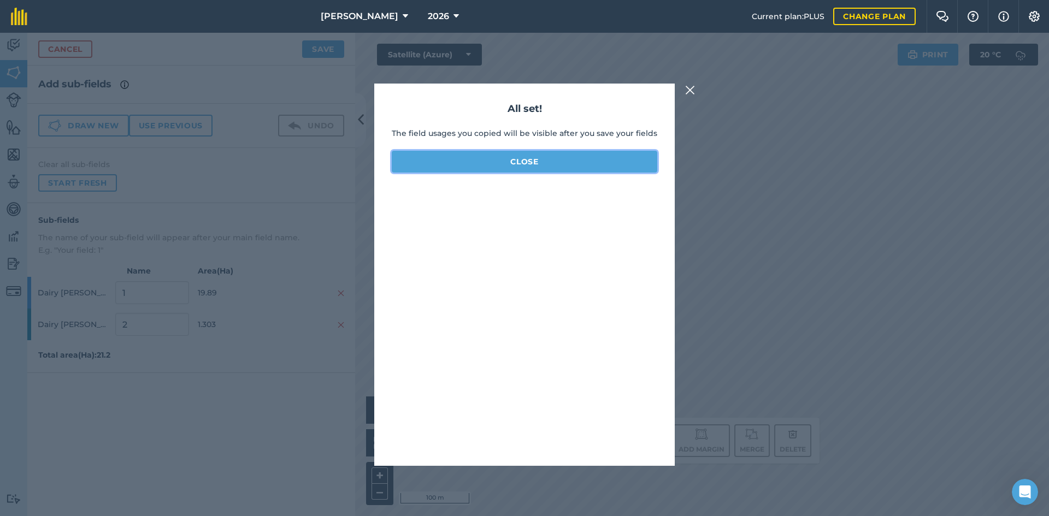
click at [535, 155] on button "Close" at bounding box center [525, 162] width 266 height 22
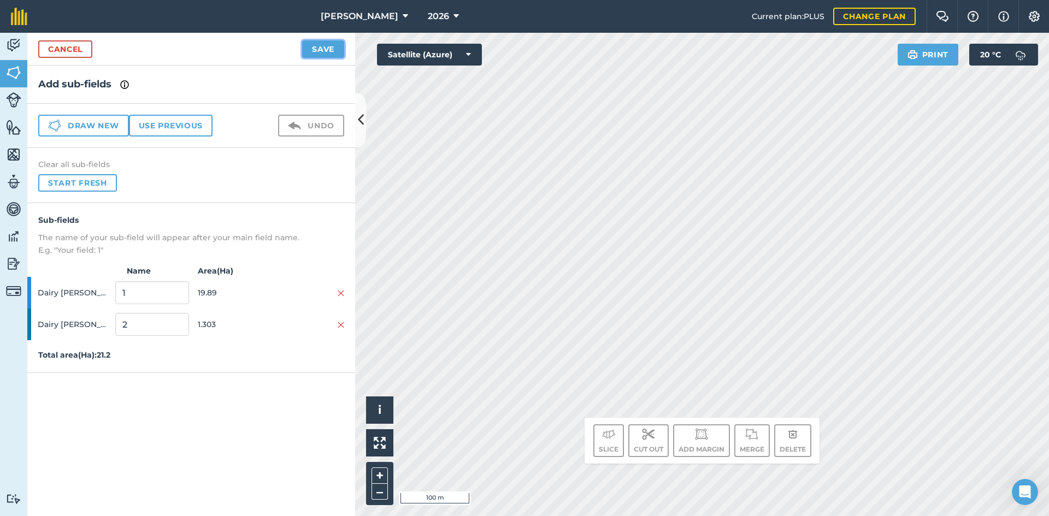
click at [316, 45] on button "Save" at bounding box center [323, 48] width 42 height 17
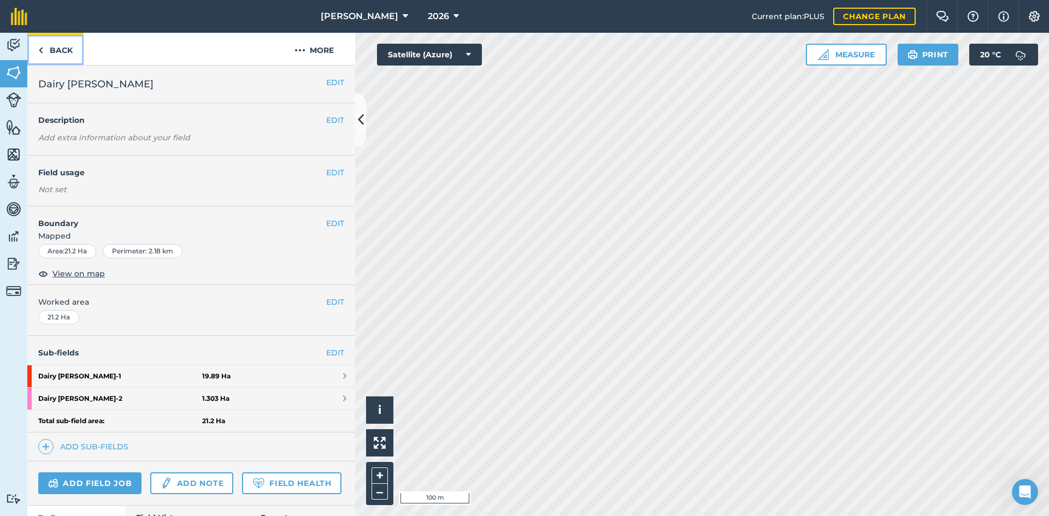
click at [55, 48] on link "Back" at bounding box center [55, 49] width 56 height 32
click at [62, 48] on link "Back" at bounding box center [55, 49] width 56 height 32
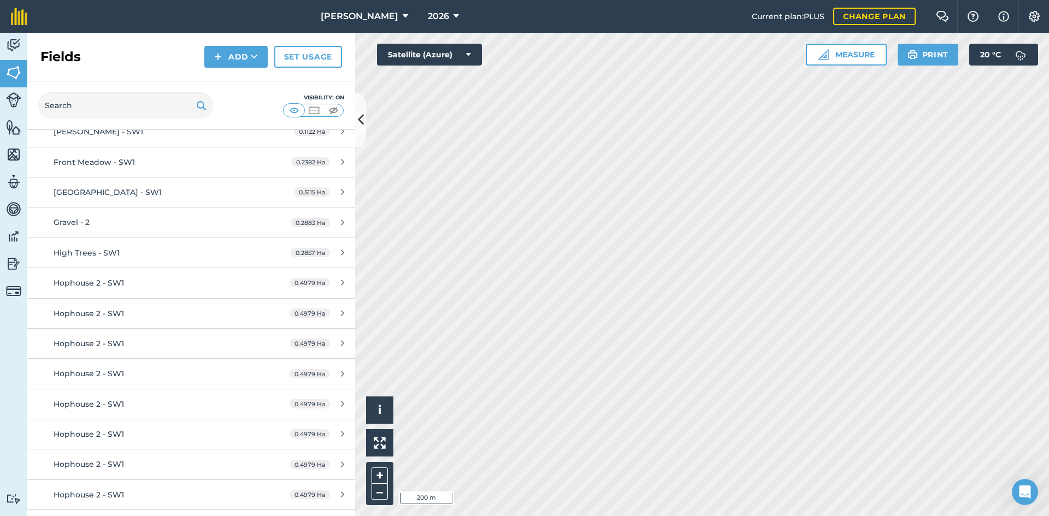
scroll to position [5081, 0]
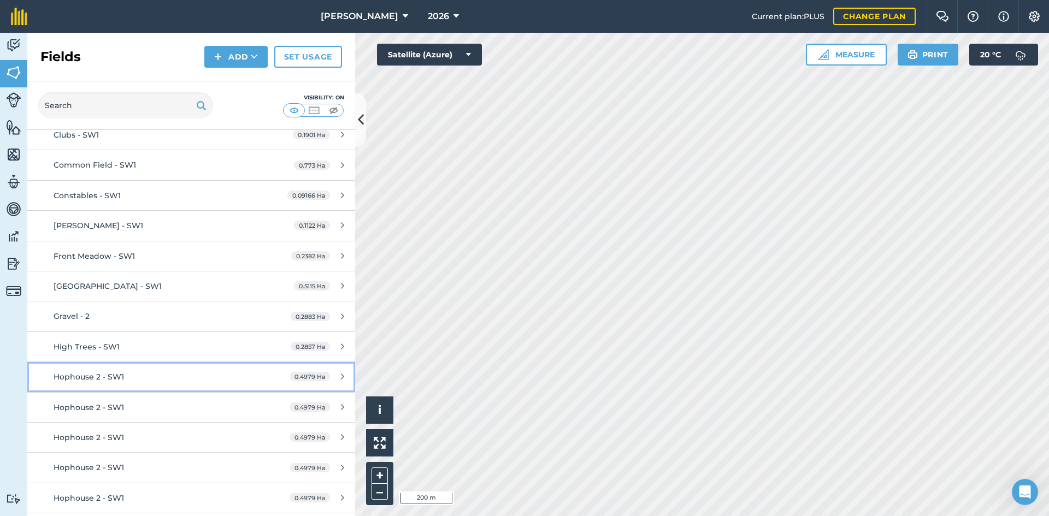
click at [132, 372] on link "Hophouse 2 - SW1 0.4979 Ha" at bounding box center [191, 377] width 328 height 30
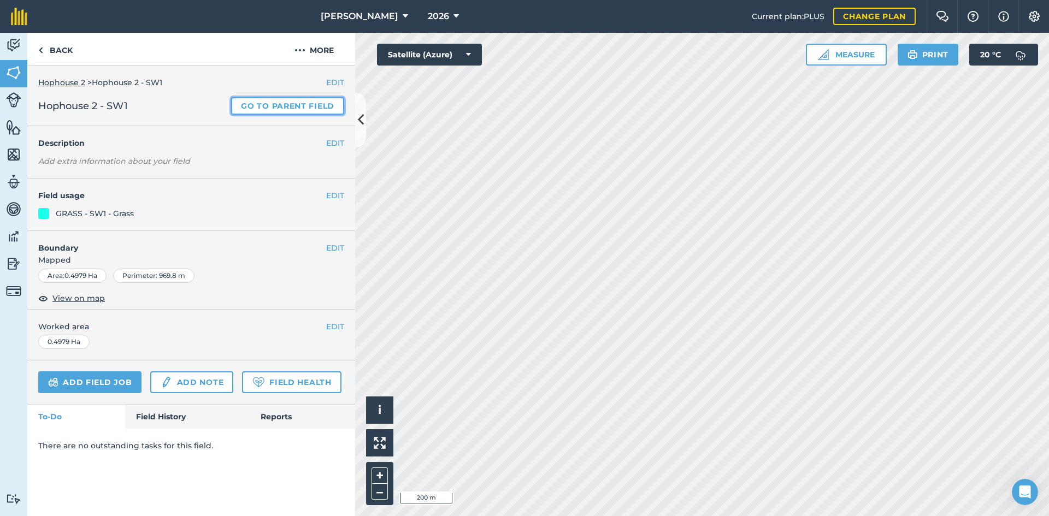
click at [287, 108] on link "Go to parent field" at bounding box center [287, 105] width 113 height 17
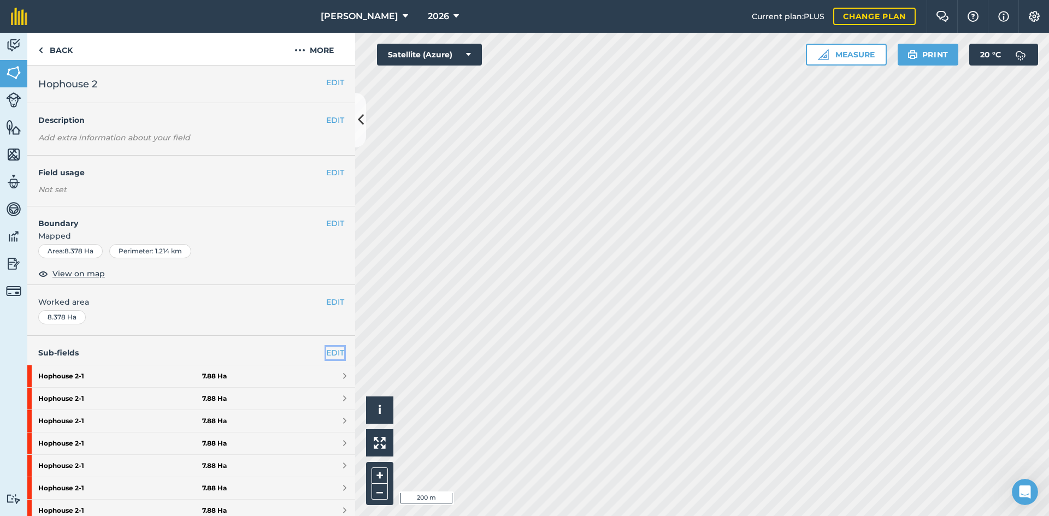
click at [327, 347] on link "EDIT" at bounding box center [335, 353] width 18 height 12
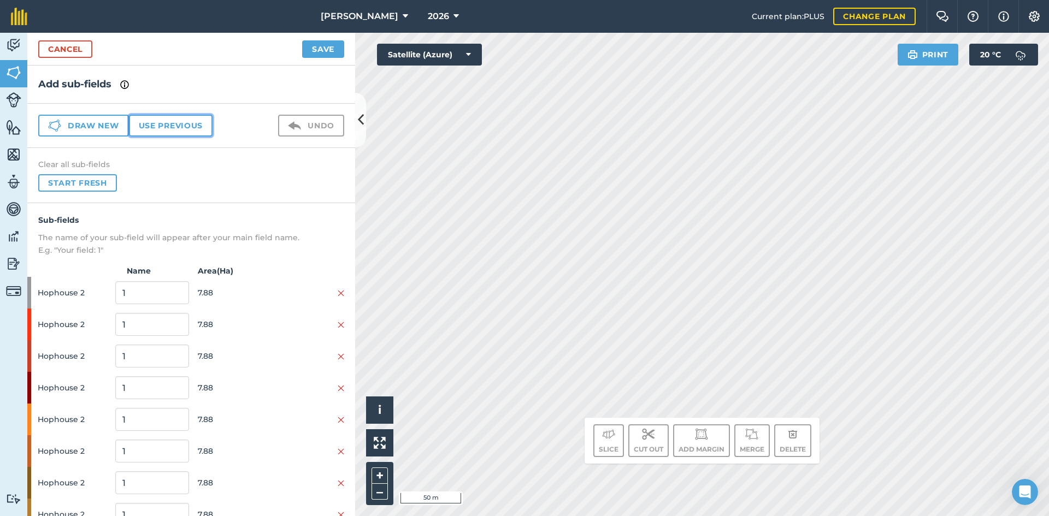
click at [174, 127] on button "Use previous" at bounding box center [171, 126] width 84 height 22
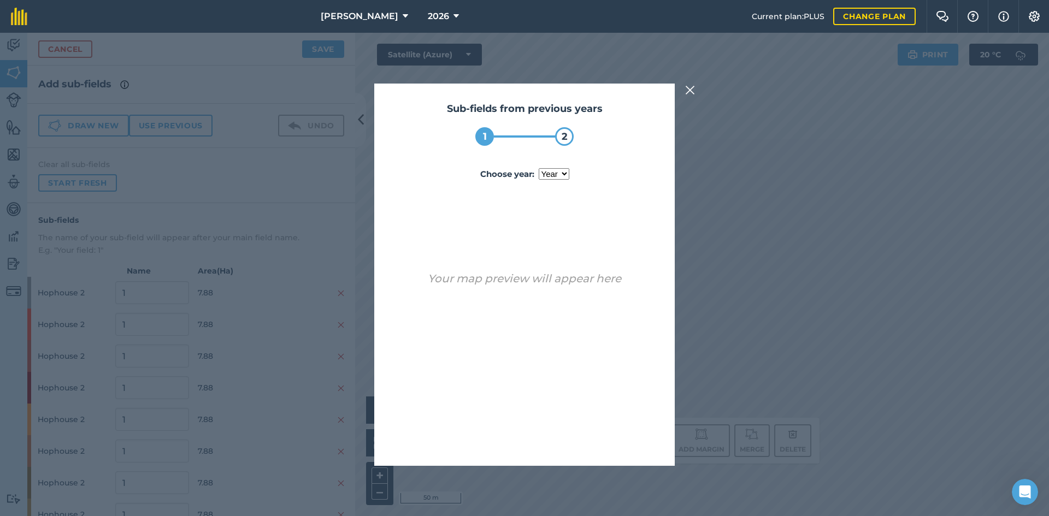
click at [557, 177] on select "year [DATE] 2025" at bounding box center [554, 173] width 31 height 11
select select "2025"
click at [539, 168] on select "year [DATE] 2025" at bounding box center [554, 173] width 31 height 11
click at [547, 438] on button "Use sub-fields" at bounding box center [555, 438] width 91 height 22
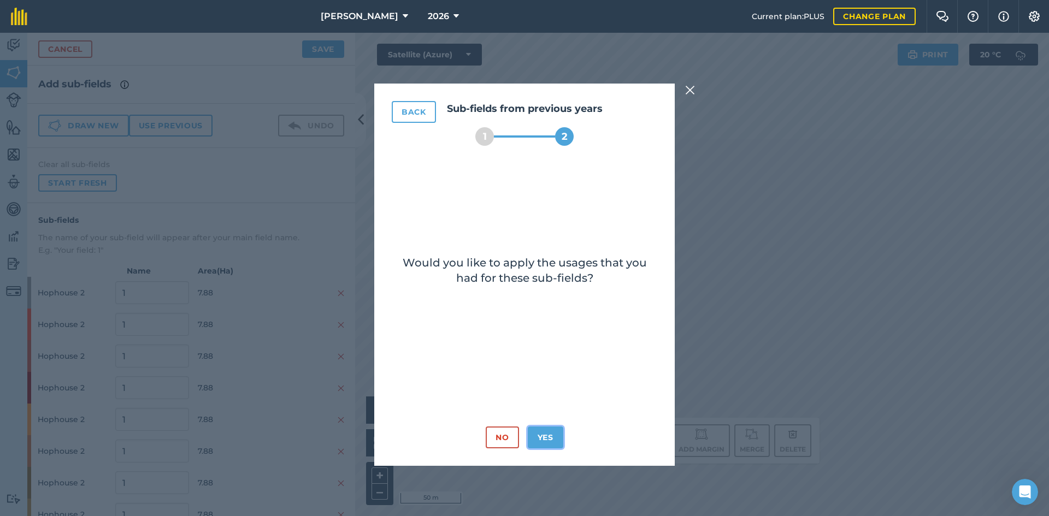
click at [545, 433] on button "Yes" at bounding box center [546, 438] width 36 height 22
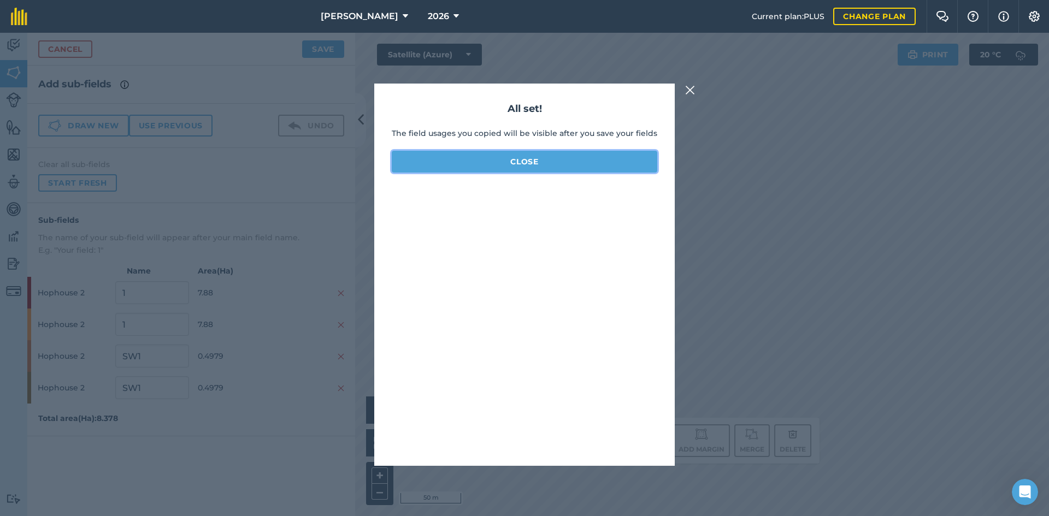
click at [505, 163] on button "Close" at bounding box center [525, 162] width 266 height 22
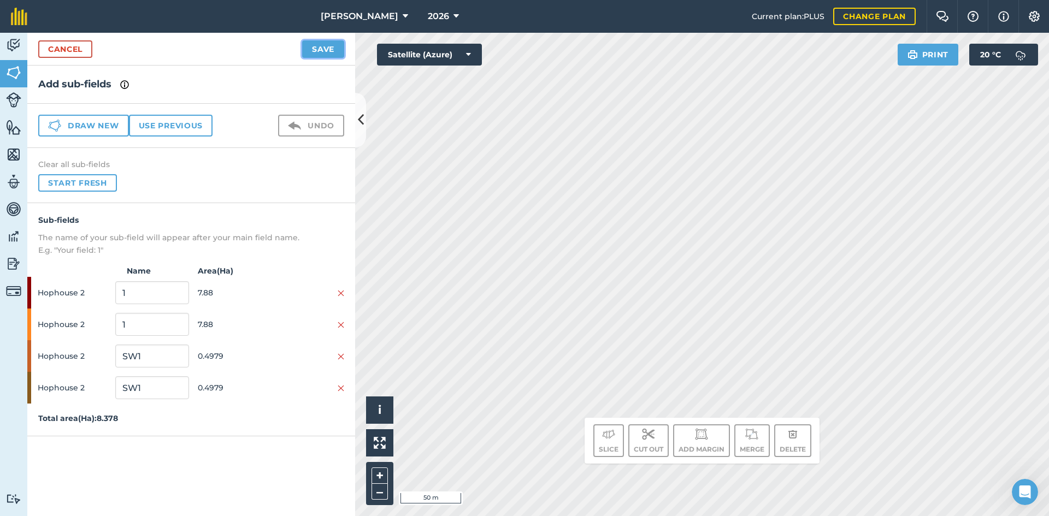
click at [330, 47] on button "Save" at bounding box center [323, 48] width 42 height 17
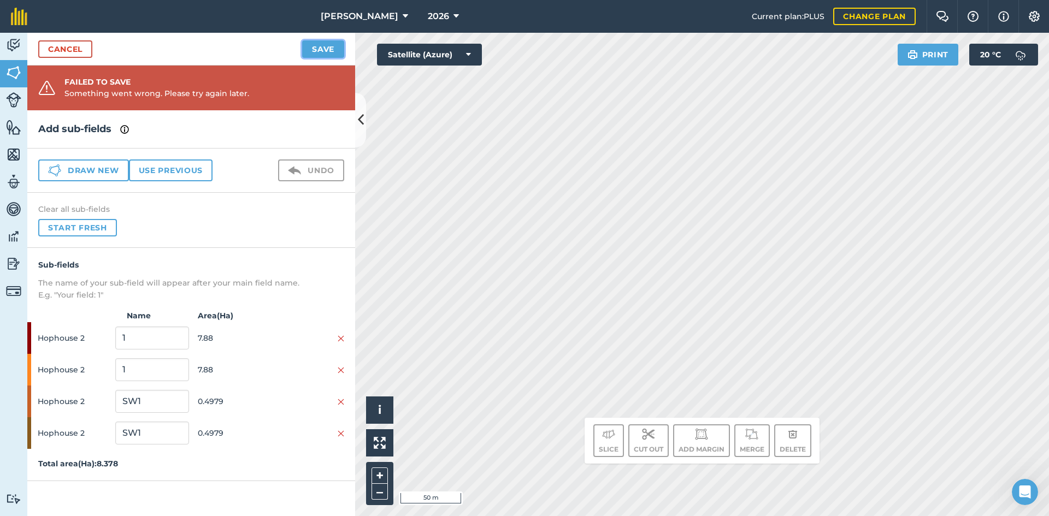
click at [320, 50] on button "Save" at bounding box center [323, 48] width 42 height 17
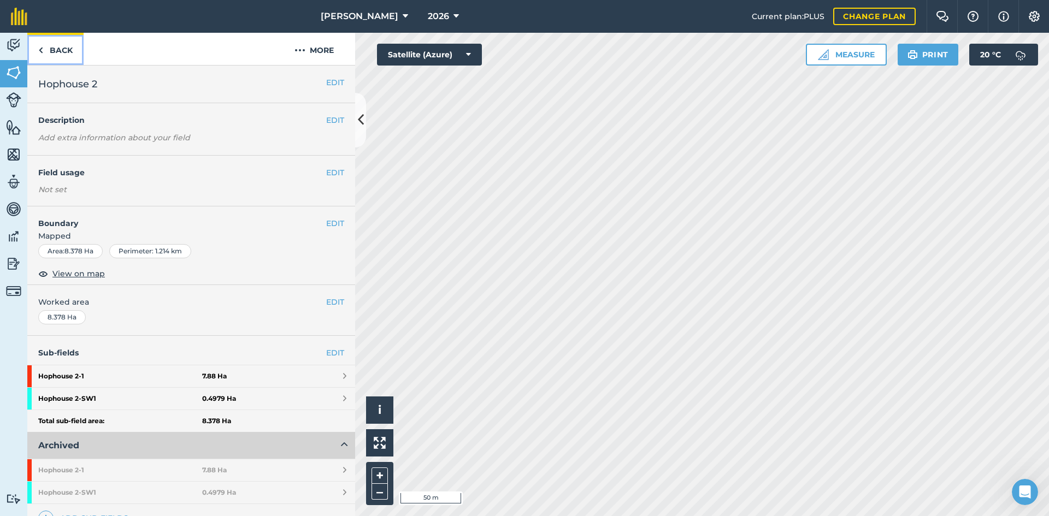
click at [69, 55] on link "Back" at bounding box center [55, 49] width 56 height 32
click at [58, 48] on link "Back" at bounding box center [55, 49] width 56 height 32
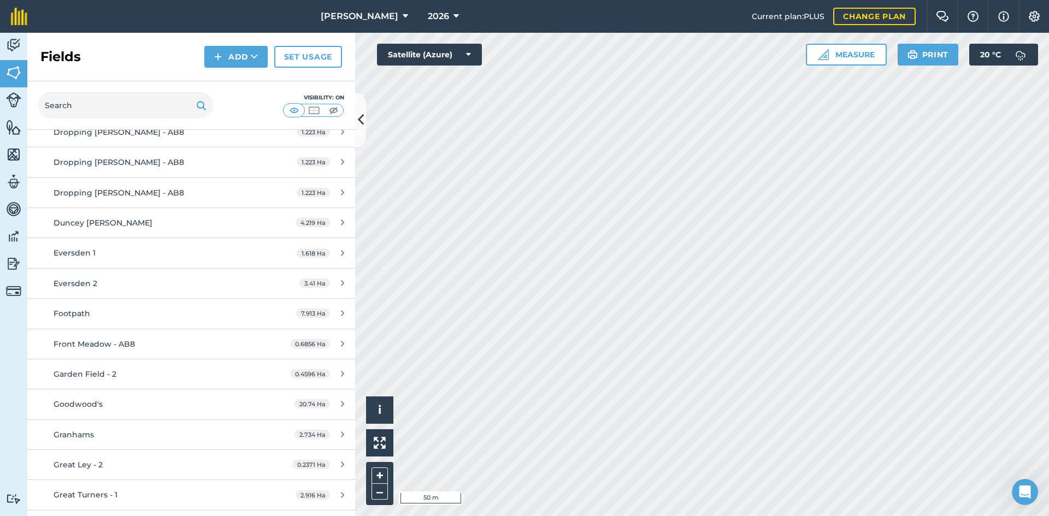
scroll to position [1748, 0]
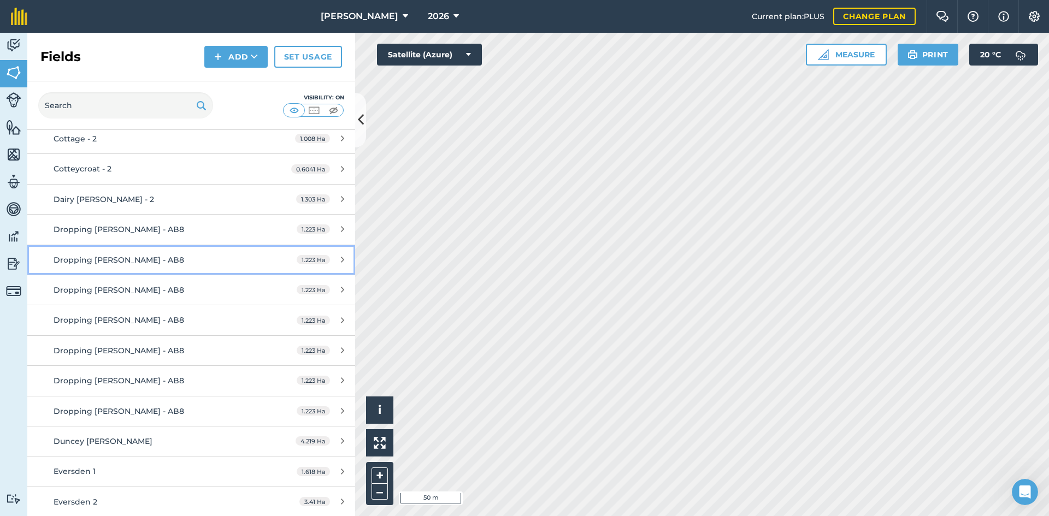
click at [139, 245] on link "Dropping wells - AB8 1.223 Ha" at bounding box center [191, 260] width 328 height 30
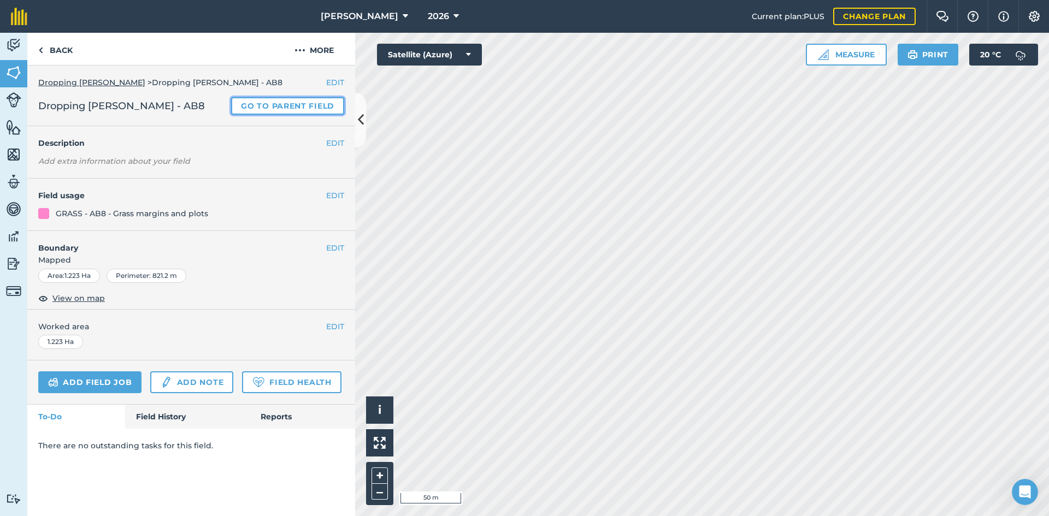
click at [299, 106] on link "Go to parent field" at bounding box center [287, 105] width 113 height 17
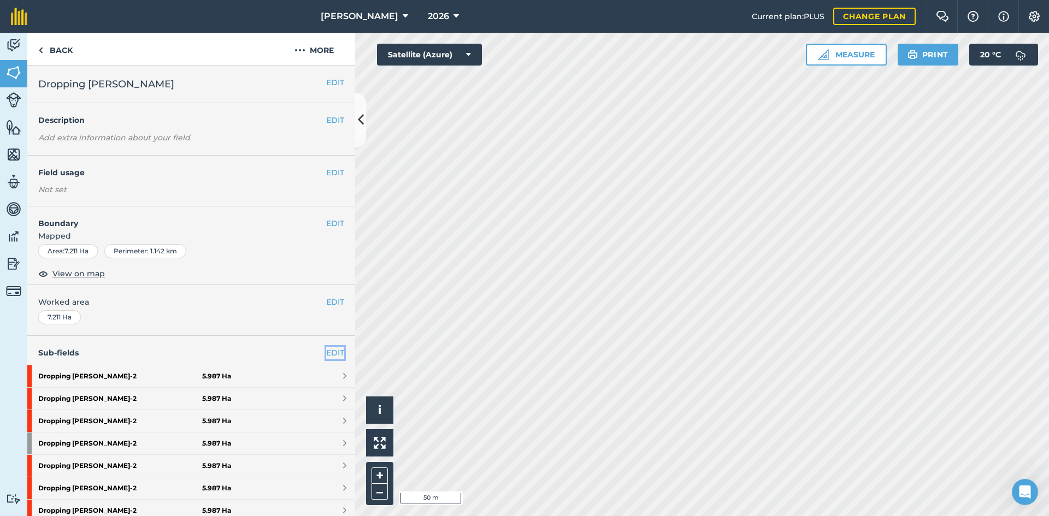
click at [327, 354] on link "EDIT" at bounding box center [335, 353] width 18 height 12
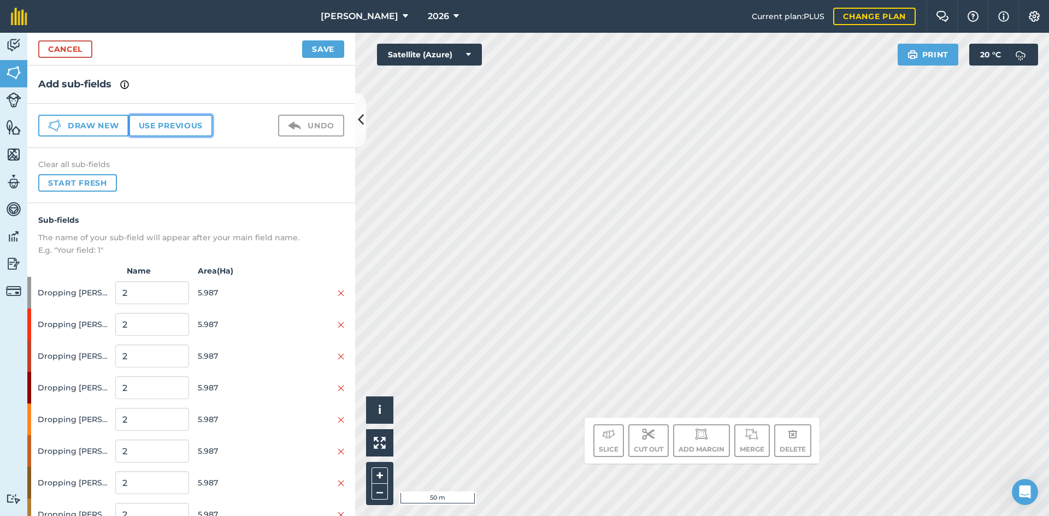
click at [177, 125] on button "Use previous" at bounding box center [171, 126] width 84 height 22
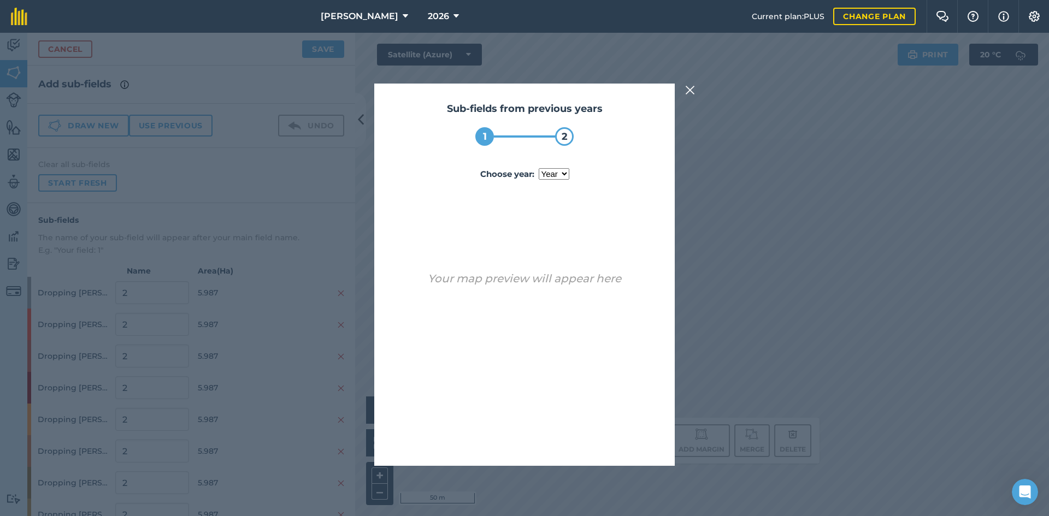
drag, startPoint x: 564, startPoint y: 179, endPoint x: 562, endPoint y: 210, distance: 31.8
click at [564, 179] on select "year [DATE]" at bounding box center [554, 173] width 31 height 11
select select "2025"
click at [539, 168] on select "year [DATE]" at bounding box center [554, 173] width 31 height 11
click at [576, 438] on button "Use sub-fields" at bounding box center [555, 438] width 91 height 22
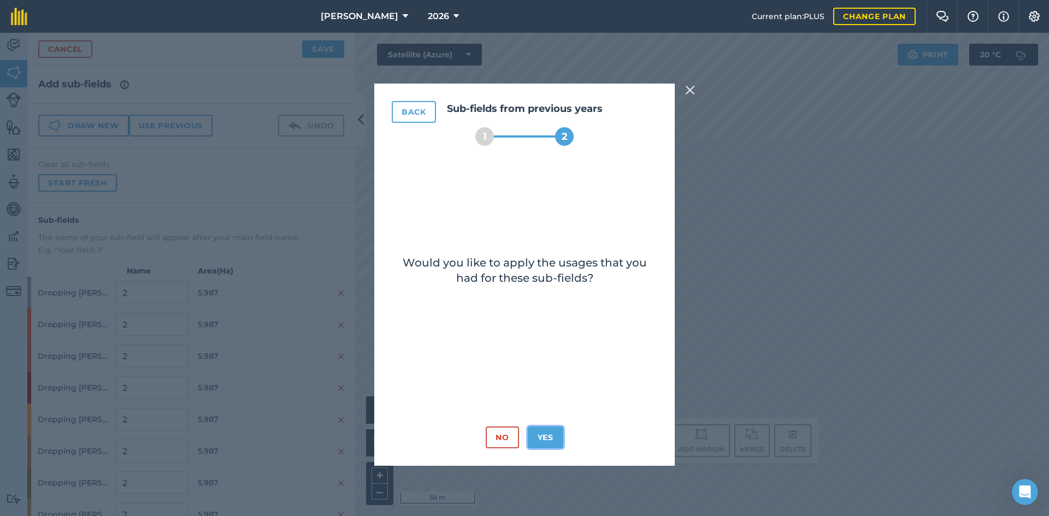
click at [547, 441] on button "Yes" at bounding box center [546, 438] width 36 height 22
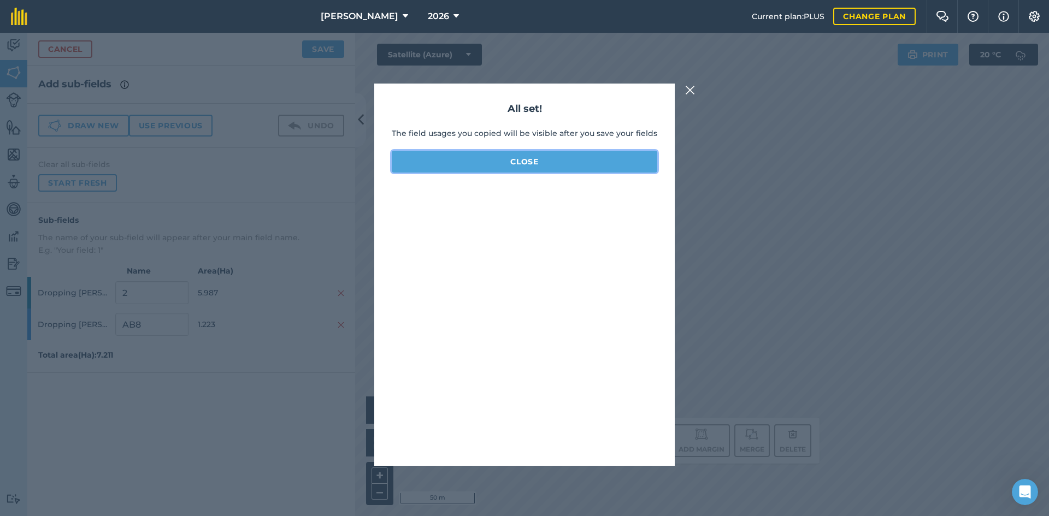
click at [487, 169] on button "Close" at bounding box center [525, 162] width 266 height 22
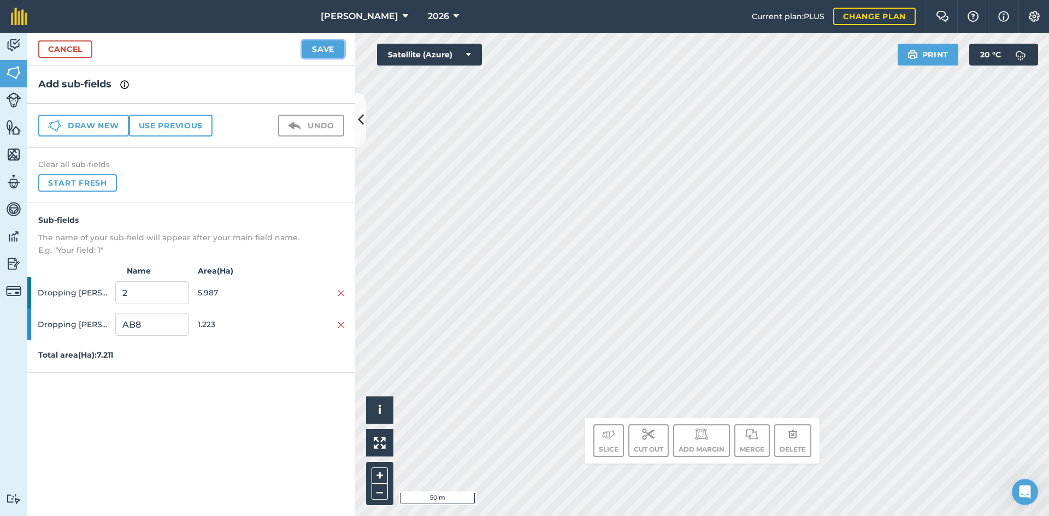
click at [323, 47] on button "Save" at bounding box center [323, 48] width 42 height 17
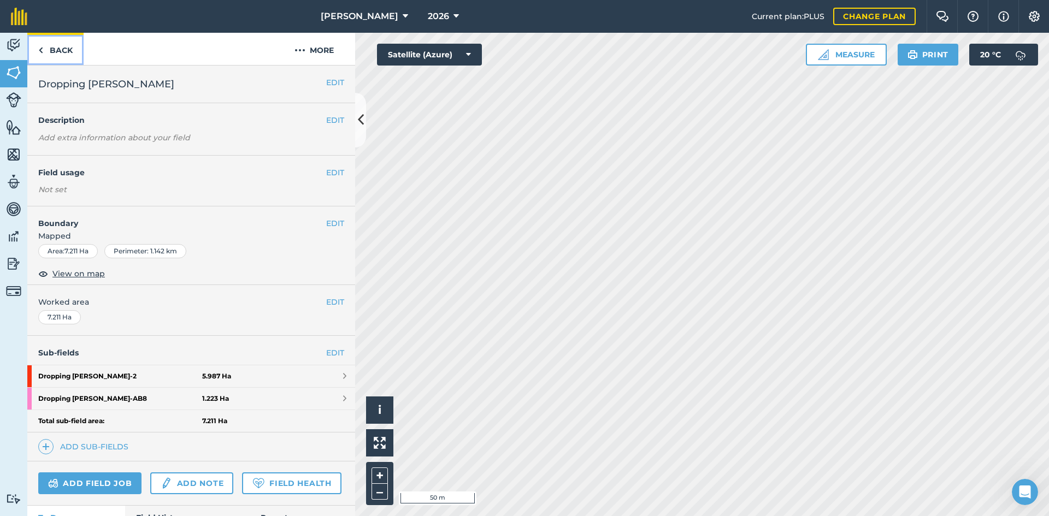
click at [70, 49] on link "Back" at bounding box center [55, 49] width 56 height 32
click at [61, 51] on link "Back" at bounding box center [55, 49] width 56 height 32
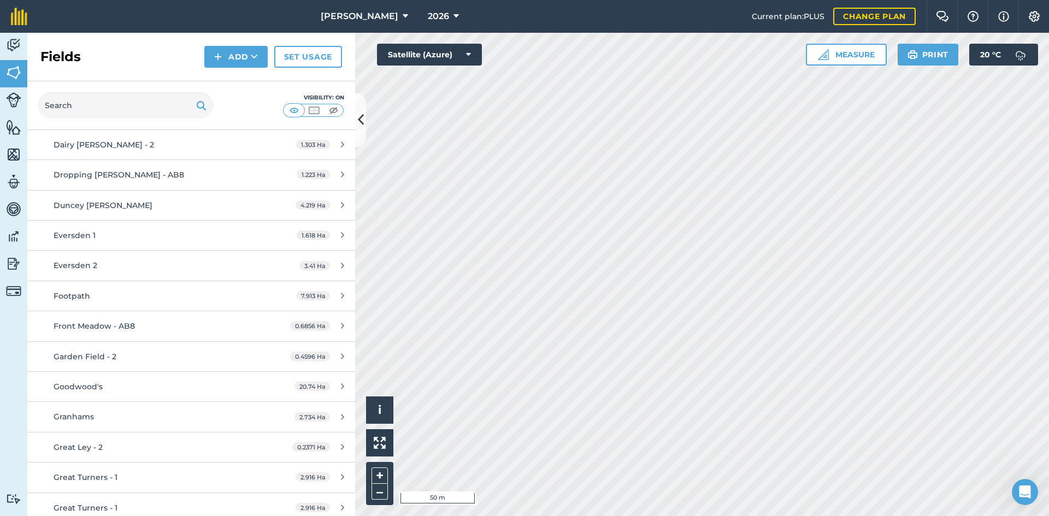
scroll to position [1858, 0]
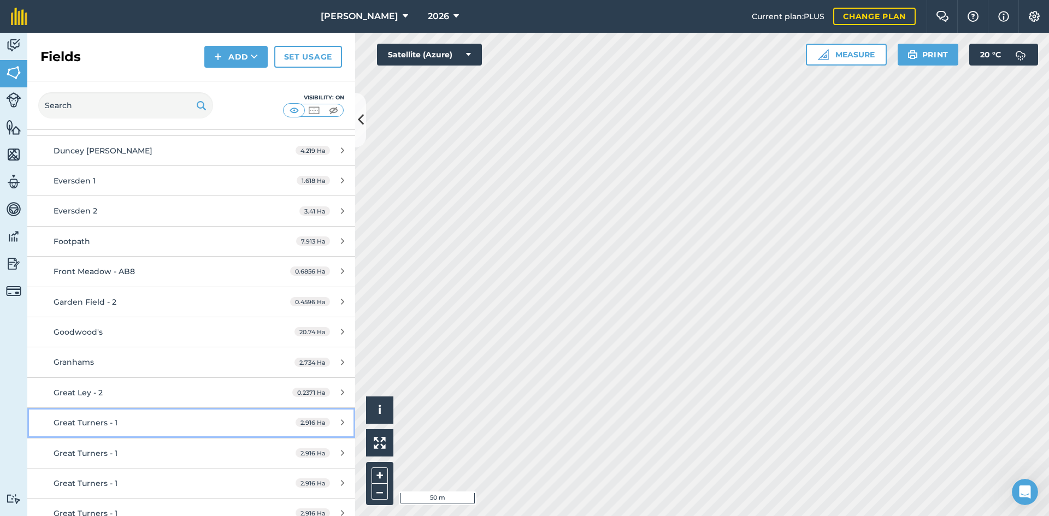
click at [133, 417] on div "Great Turners - 1" at bounding box center [156, 423] width 205 height 12
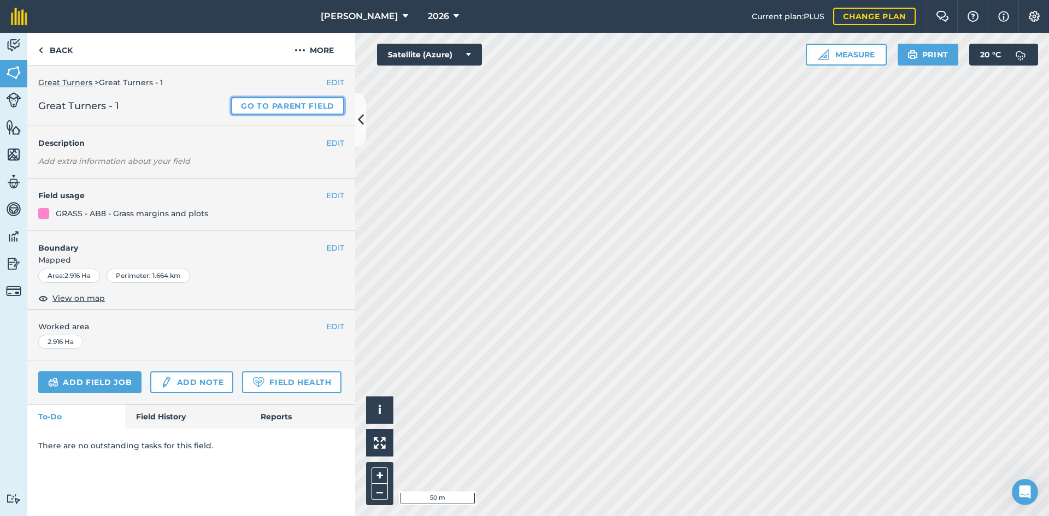
click at [283, 103] on link "Go to parent field" at bounding box center [287, 105] width 113 height 17
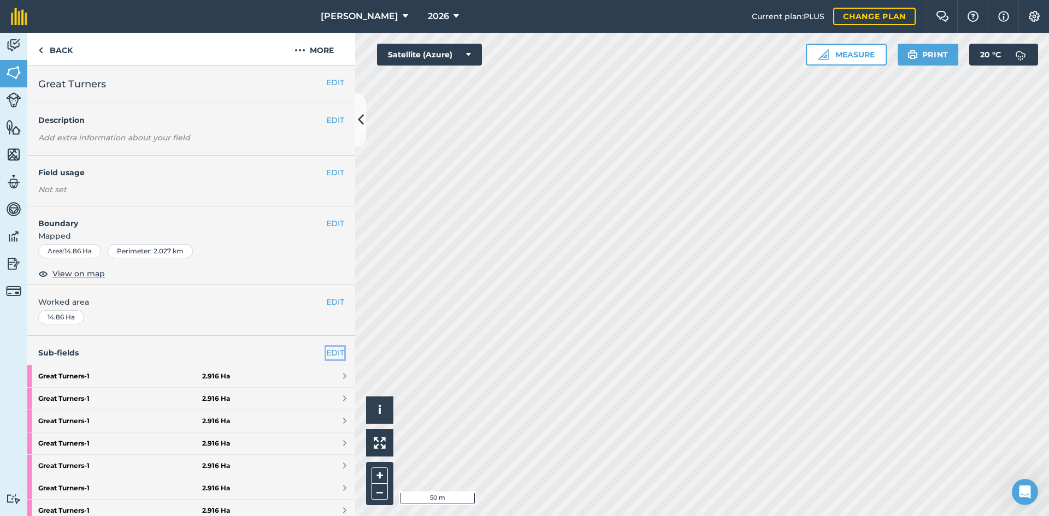
click at [327, 349] on link "EDIT" at bounding box center [335, 353] width 18 height 12
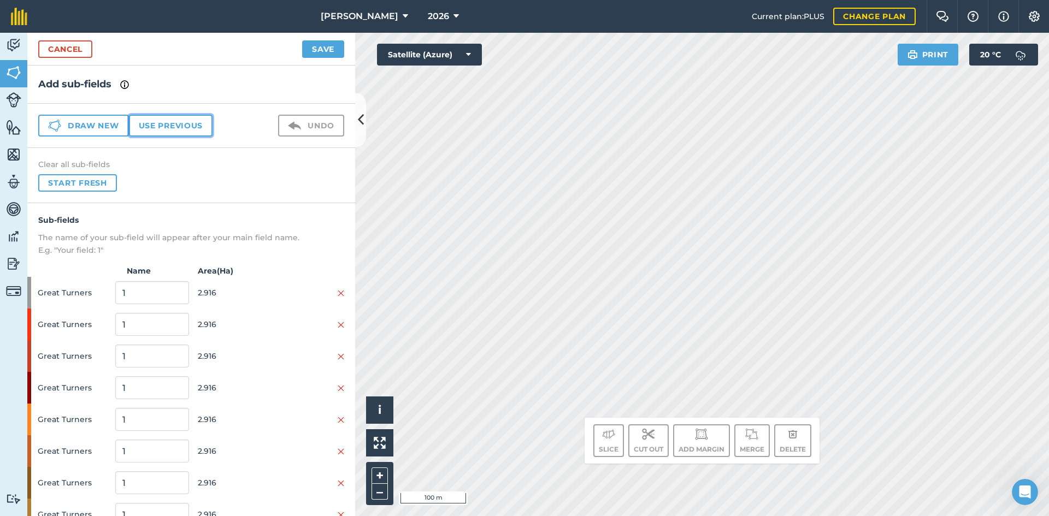
click at [205, 118] on button "Use previous" at bounding box center [171, 126] width 84 height 22
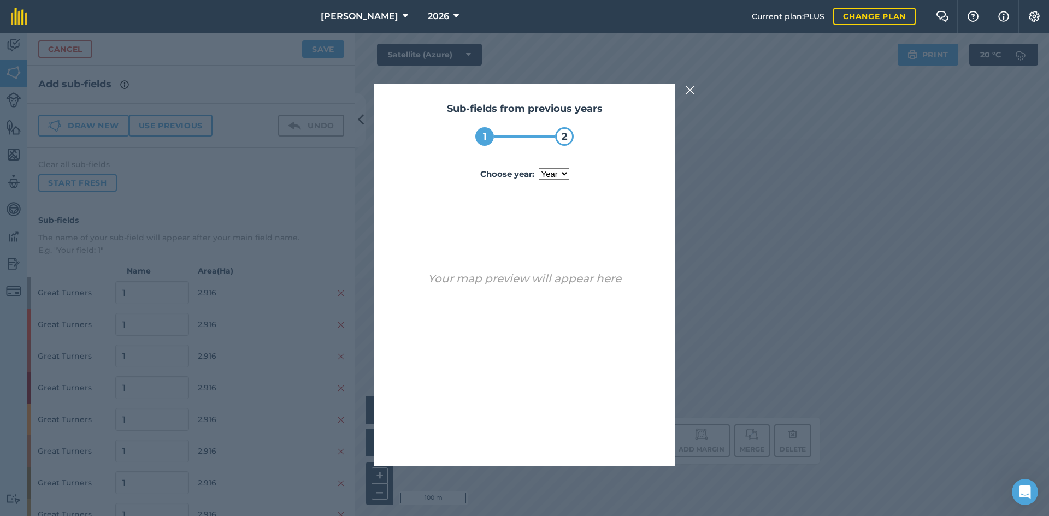
click at [545, 178] on select "year [DATE] 2024 2025" at bounding box center [554, 173] width 31 height 11
select select "2025"
click at [539, 168] on select "year [DATE] 2024 2025" at bounding box center [554, 173] width 31 height 11
click at [551, 450] on div "Sub-fields from previous years 1 2 Choose year : year 2023 2024 2025 Cancel Use…" at bounding box center [524, 275] width 300 height 382
click at [551, 443] on button "Use sub-fields" at bounding box center [555, 438] width 91 height 22
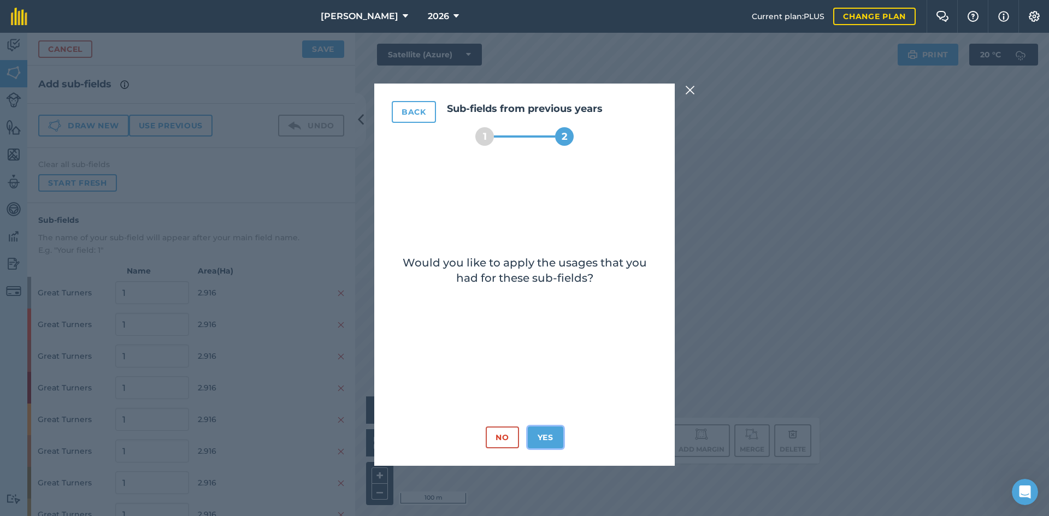
click at [545, 438] on button "Yes" at bounding box center [546, 438] width 36 height 22
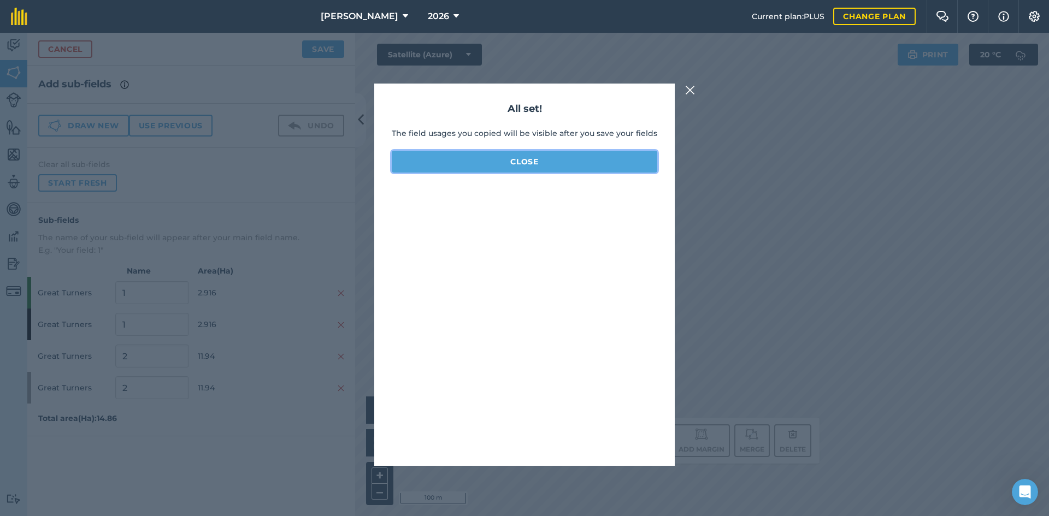
click at [461, 164] on button "Close" at bounding box center [525, 162] width 266 height 22
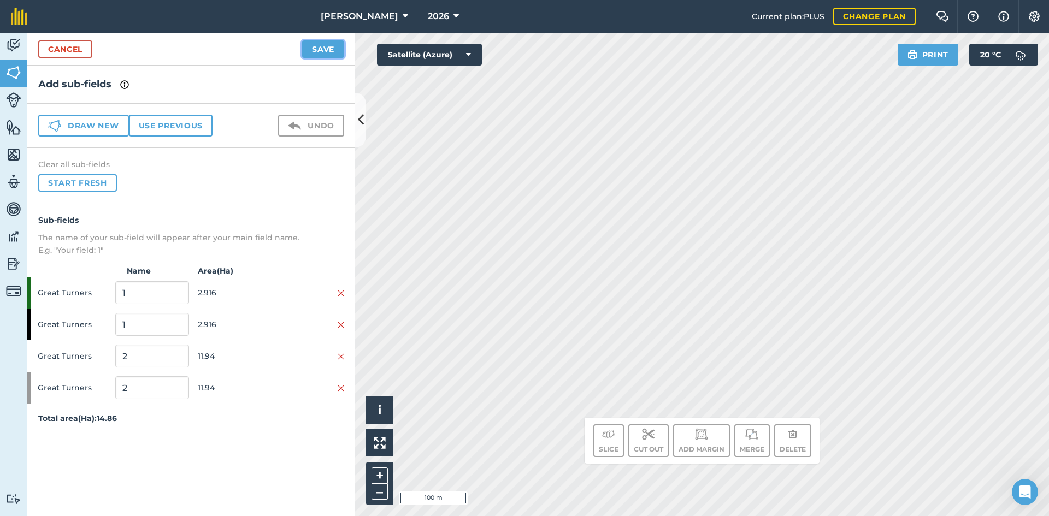
click at [317, 45] on button "Save" at bounding box center [323, 48] width 42 height 17
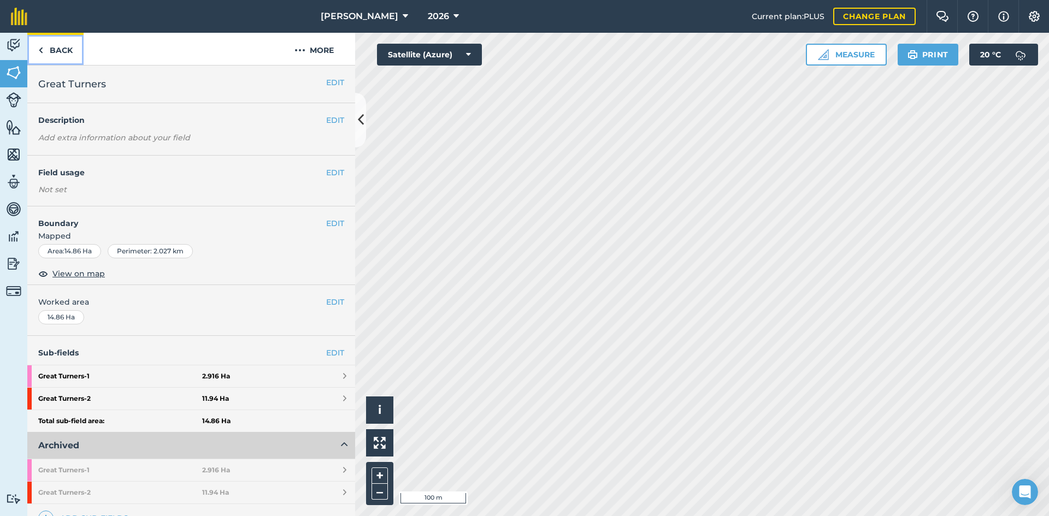
click at [73, 44] on link "Back" at bounding box center [55, 49] width 56 height 32
click at [60, 47] on link "Back" at bounding box center [55, 49] width 56 height 32
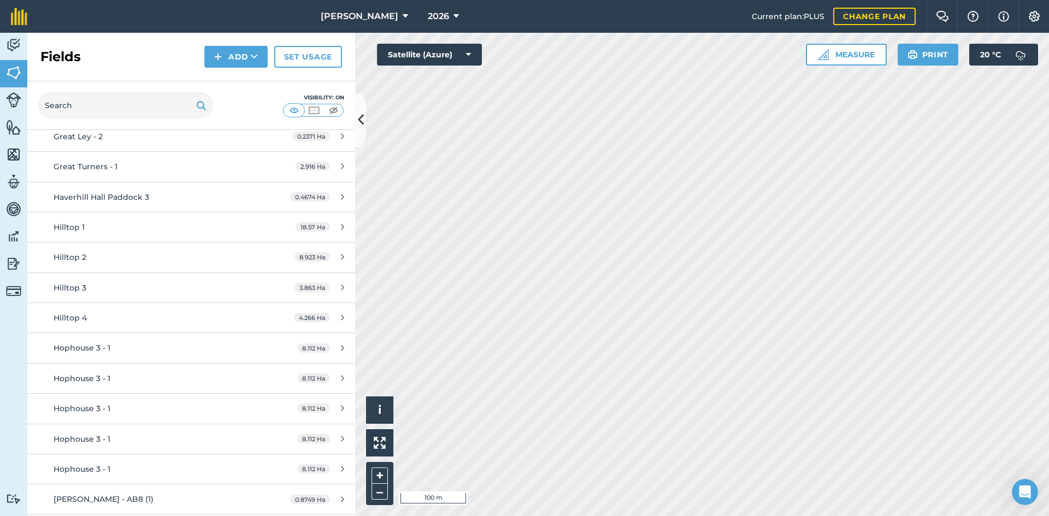
scroll to position [2131, 0]
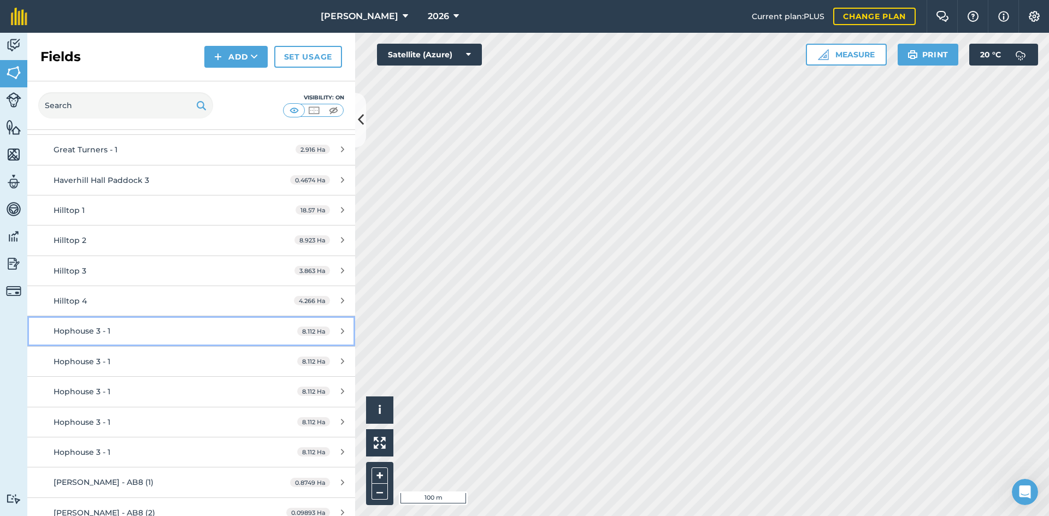
click at [162, 325] on div "Hophouse 3 - 1" at bounding box center [156, 331] width 205 height 12
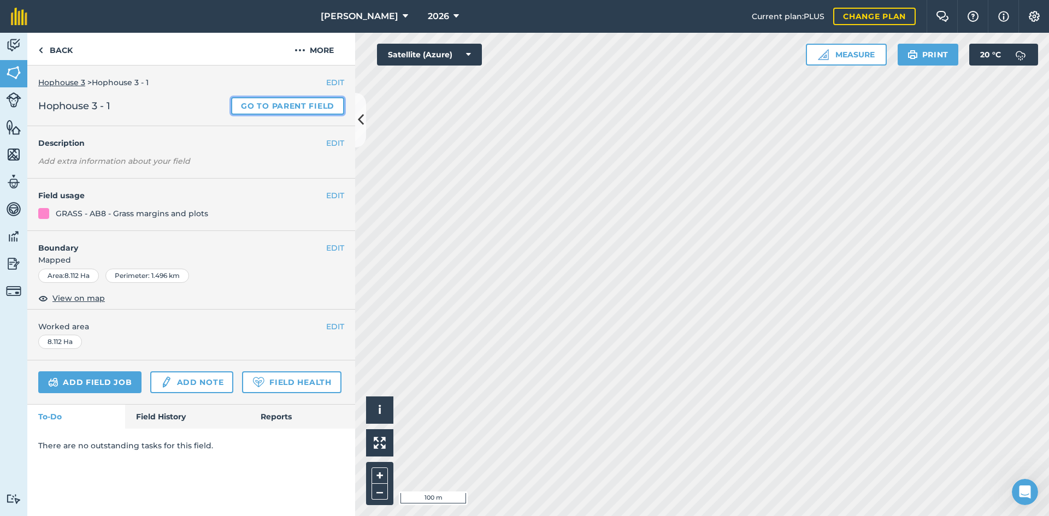
click at [273, 105] on link "Go to parent field" at bounding box center [287, 105] width 113 height 17
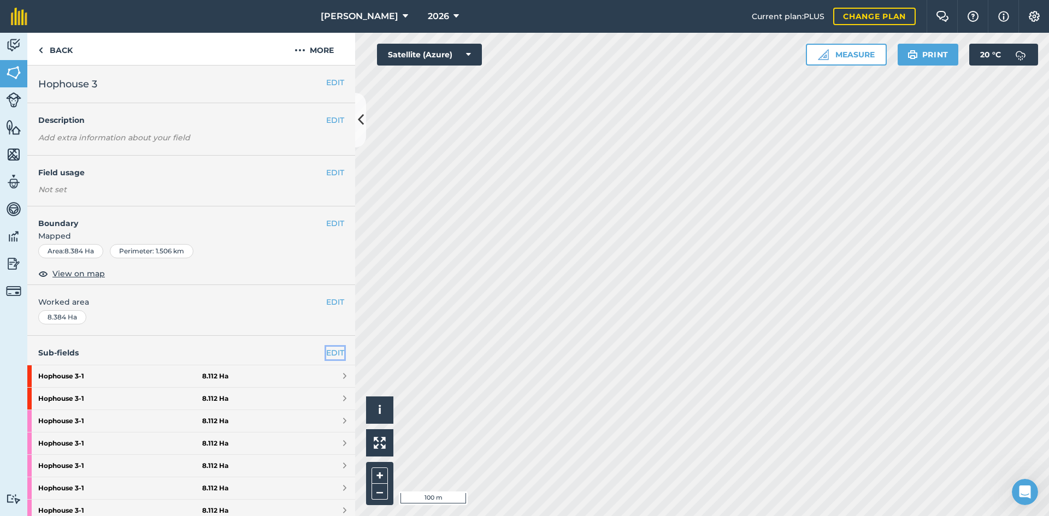
click at [328, 355] on link "EDIT" at bounding box center [335, 353] width 18 height 12
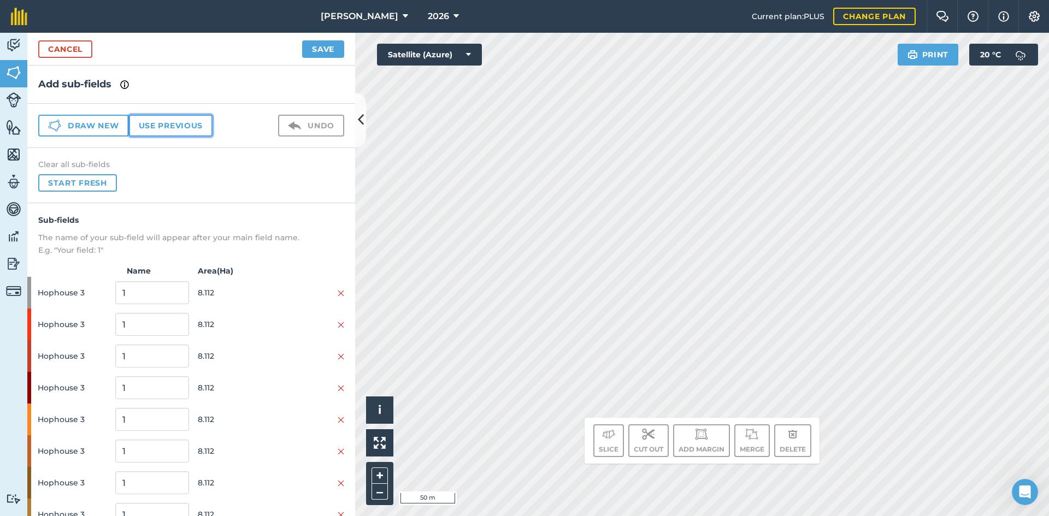
click at [158, 126] on button "Use previous" at bounding box center [171, 126] width 84 height 22
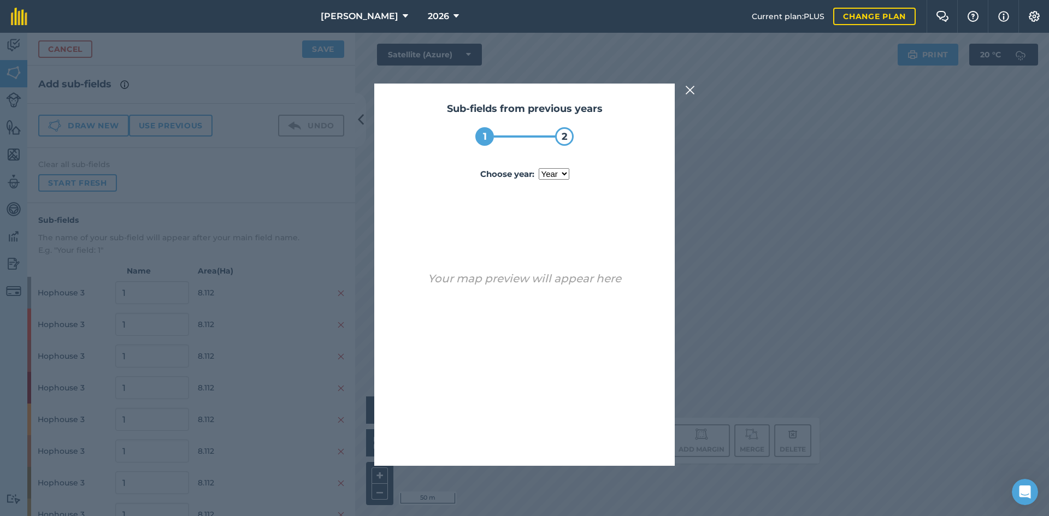
click at [550, 171] on select "year 2024 2025" at bounding box center [554, 173] width 31 height 11
select select "2025"
click at [539, 168] on select "year 2024 2025" at bounding box center [554, 173] width 31 height 11
click at [580, 437] on button "Use sub-fields" at bounding box center [555, 438] width 91 height 22
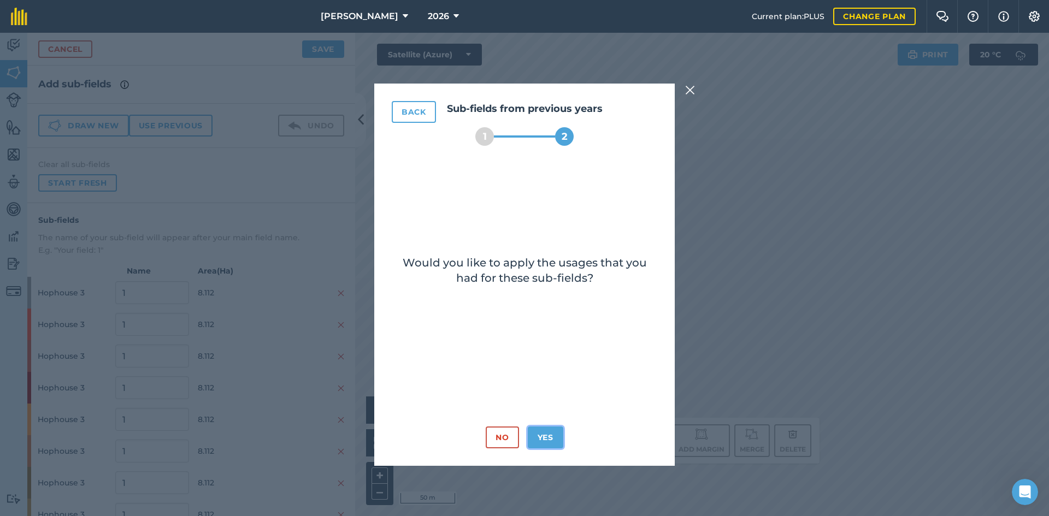
click at [550, 440] on button "Yes" at bounding box center [546, 438] width 36 height 22
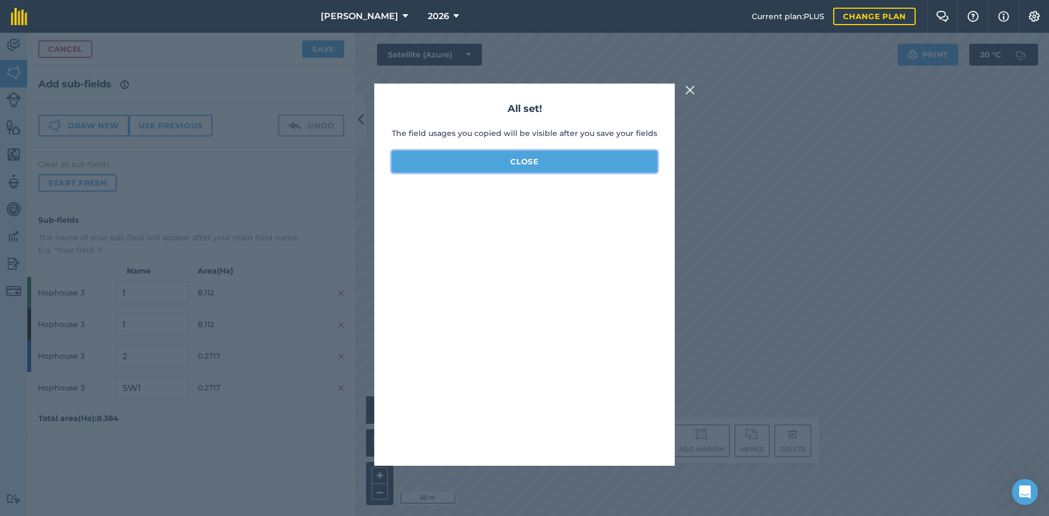
click at [523, 165] on button "Close" at bounding box center [525, 162] width 266 height 22
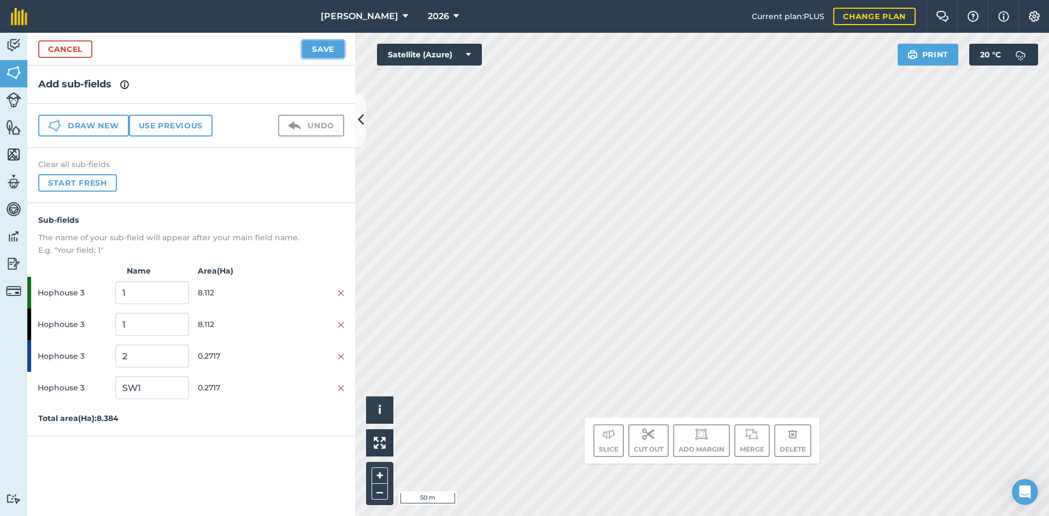
click at [320, 43] on button "Save" at bounding box center [323, 48] width 42 height 17
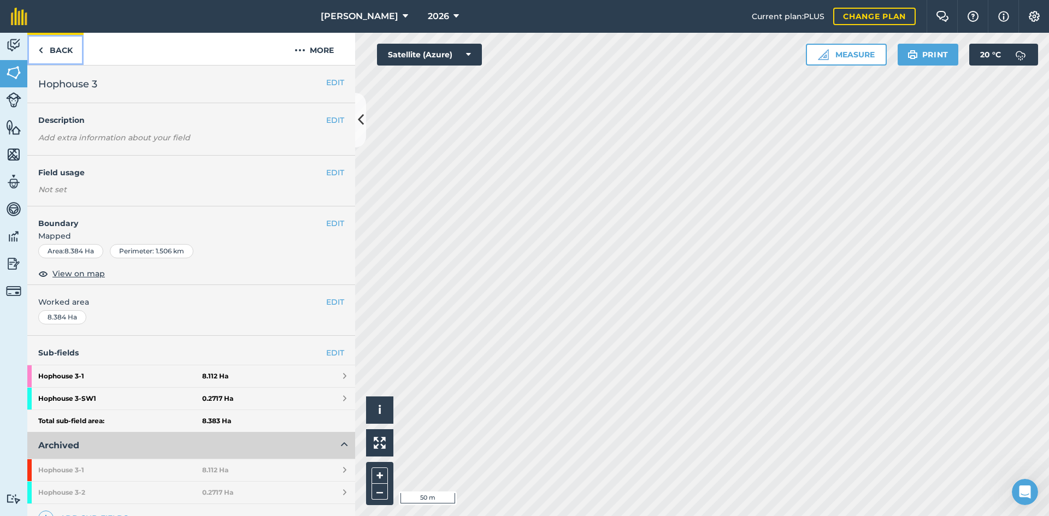
click at [43, 51] on link "Back" at bounding box center [55, 49] width 56 height 32
click at [52, 49] on link "Back" at bounding box center [55, 49] width 56 height 32
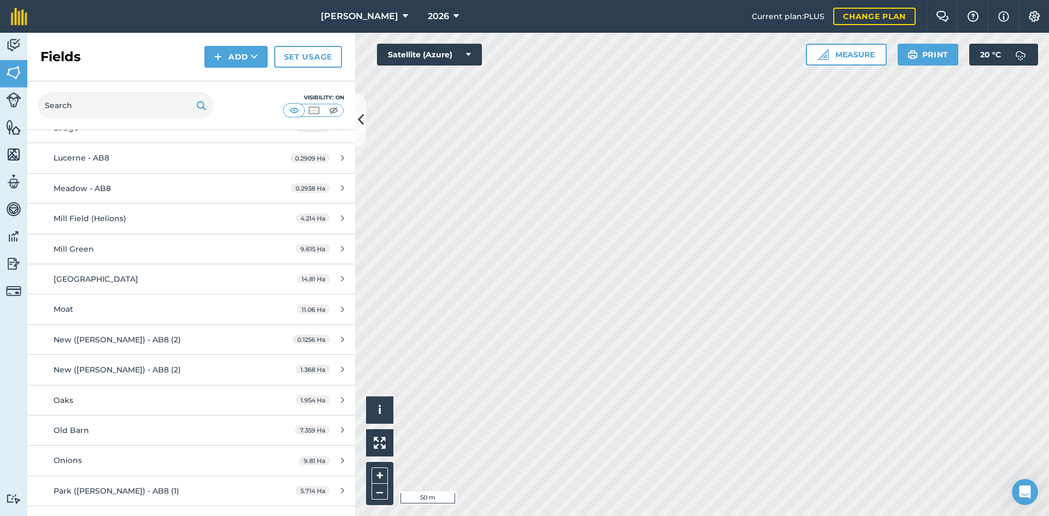
scroll to position [2458, 0]
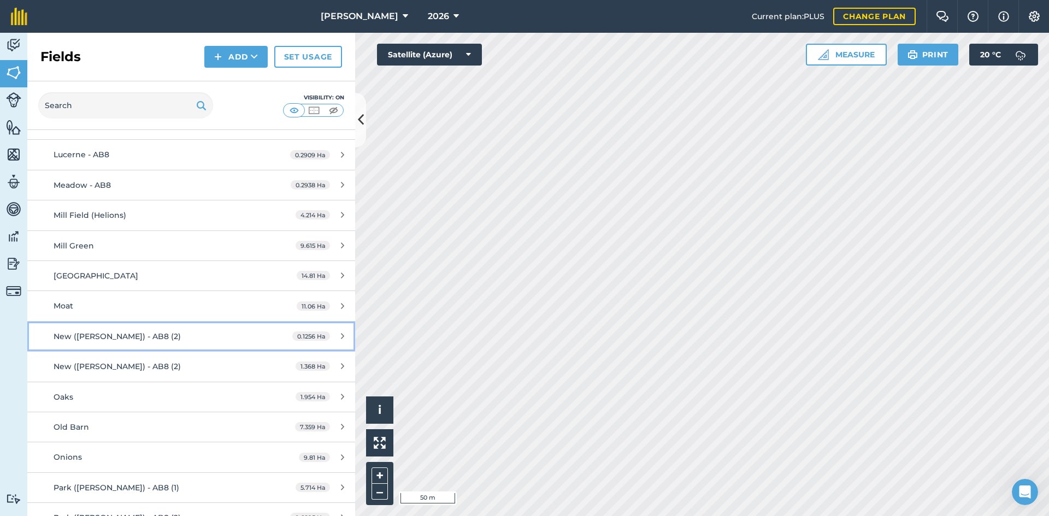
click at [184, 331] on div "New ([PERSON_NAME]) - AB8 (2)" at bounding box center [156, 337] width 205 height 12
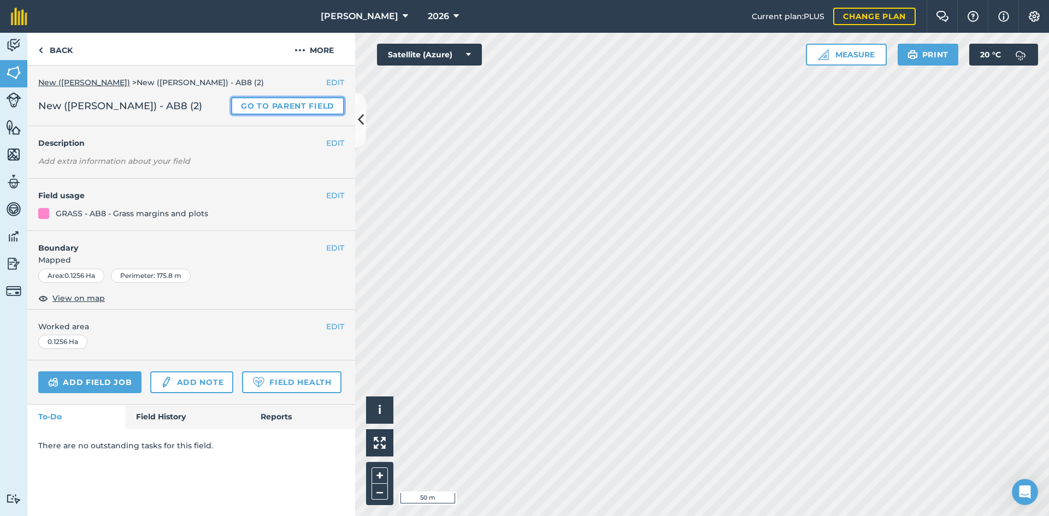
click at [283, 104] on link "Go to parent field" at bounding box center [287, 105] width 113 height 17
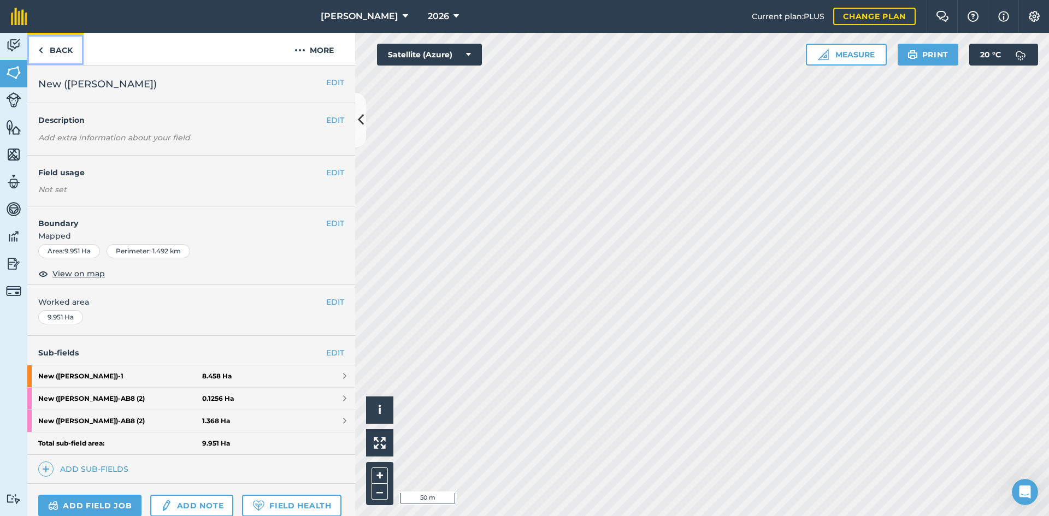
click at [61, 44] on link "Back" at bounding box center [55, 49] width 56 height 32
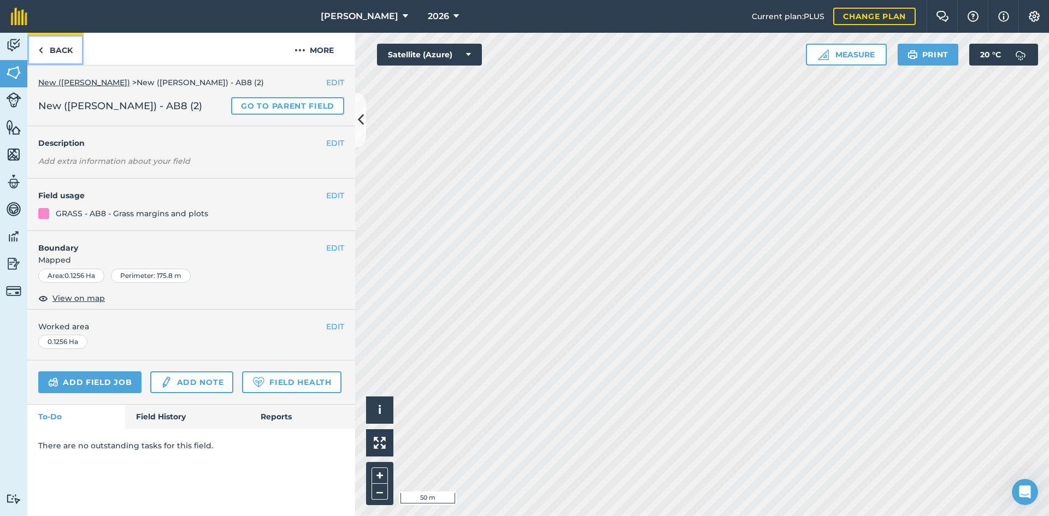
click at [75, 51] on link "Back" at bounding box center [55, 49] width 56 height 32
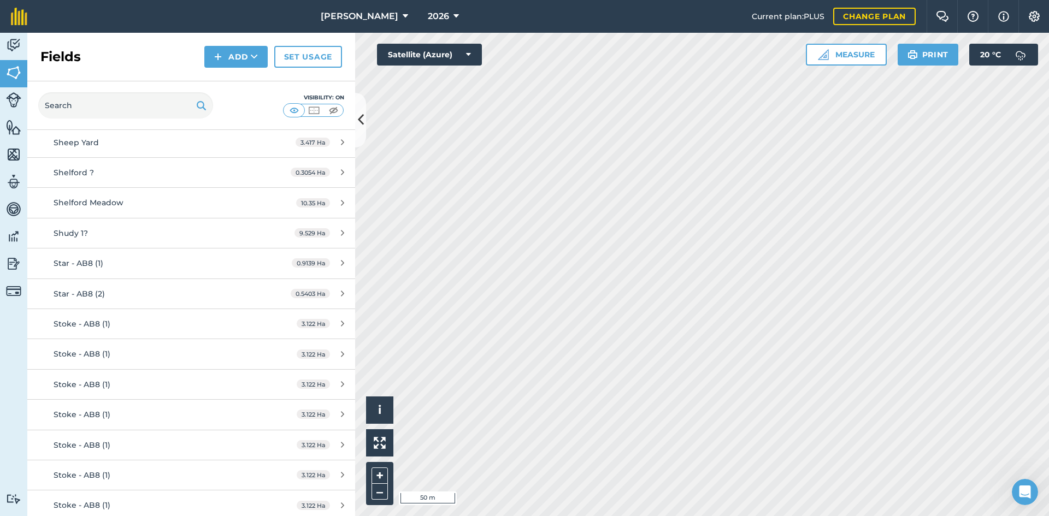
scroll to position [3169, 0]
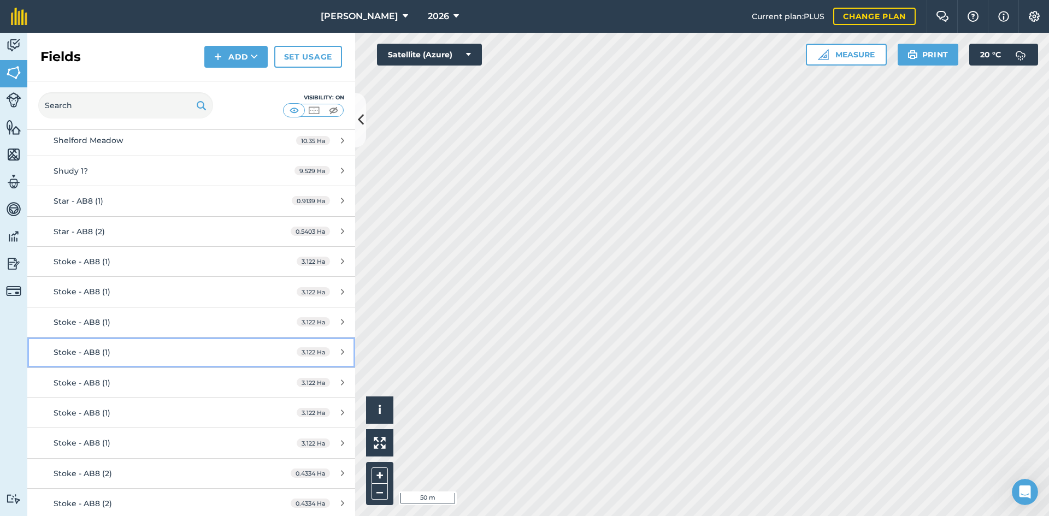
click at [179, 346] on div "Stoke - AB8 (1)" at bounding box center [156, 352] width 205 height 12
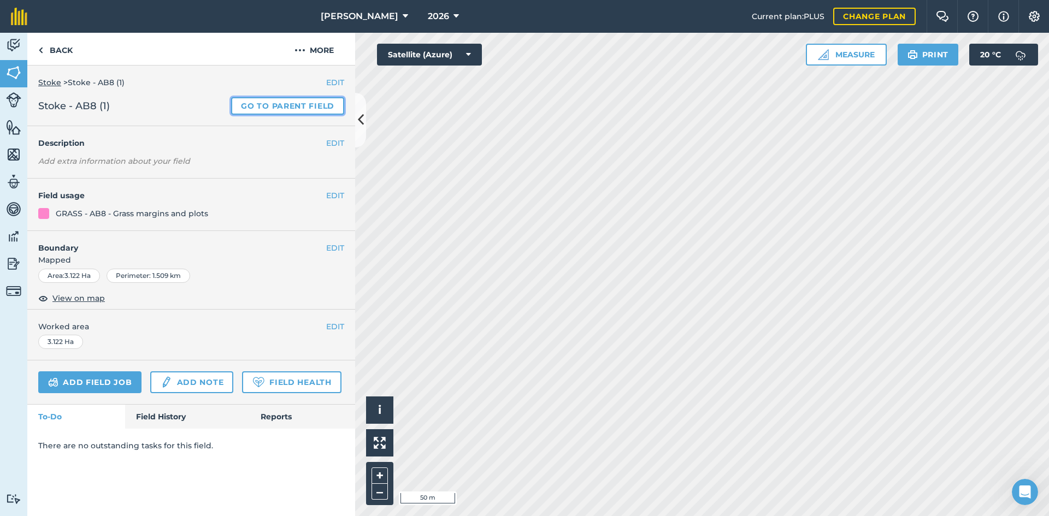
click at [268, 101] on link "Go to parent field" at bounding box center [287, 105] width 113 height 17
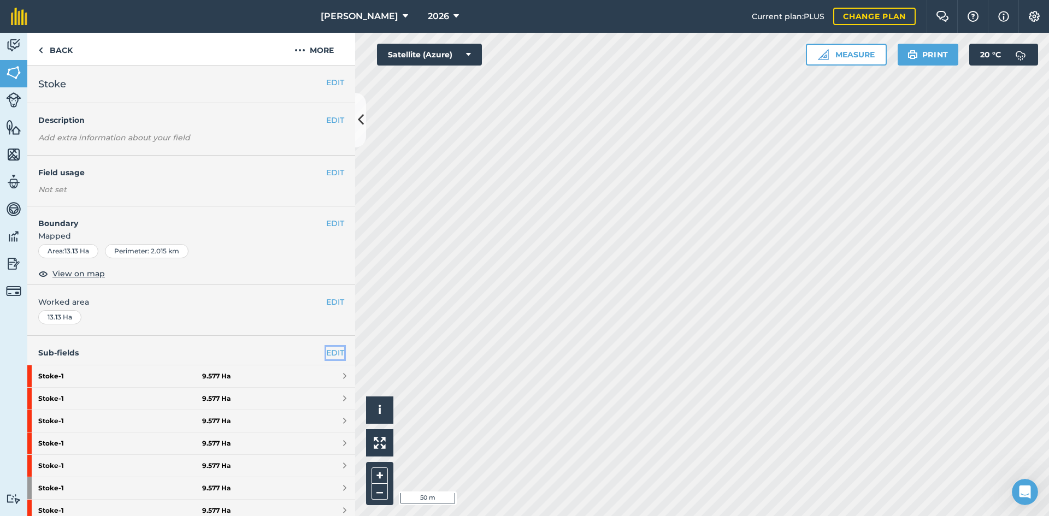
click at [326, 353] on link "EDIT" at bounding box center [335, 353] width 18 height 12
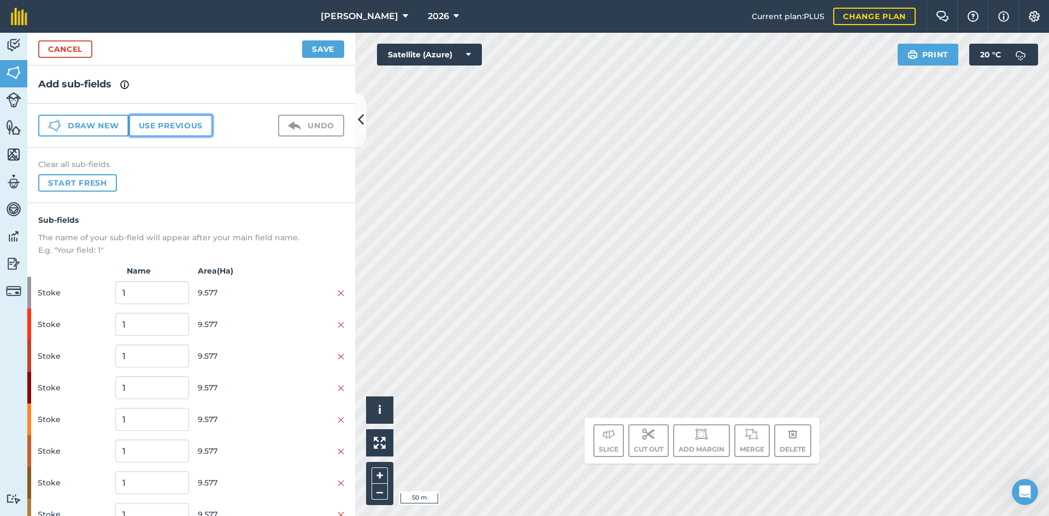
click at [163, 119] on button "Use previous" at bounding box center [171, 126] width 84 height 22
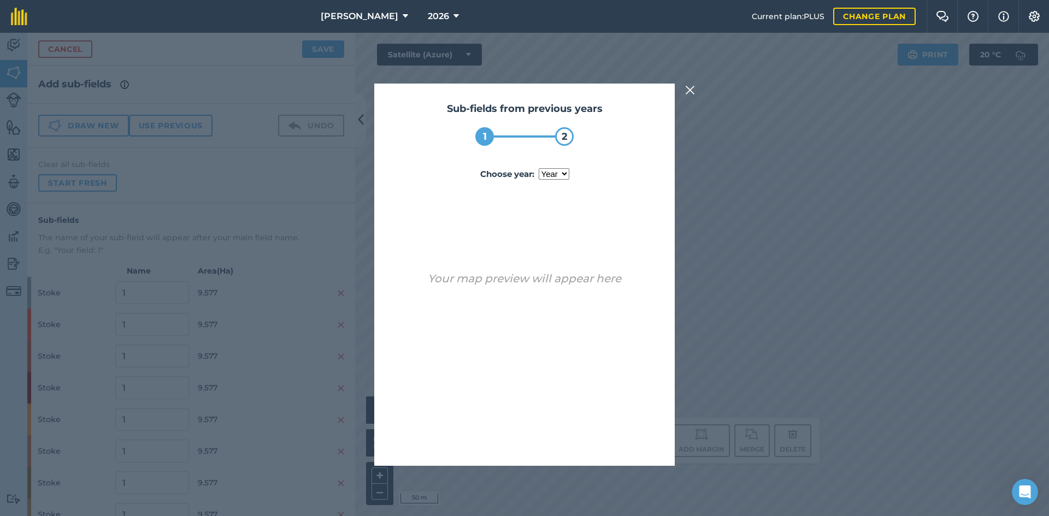
click at [550, 178] on select "year 2024 2025" at bounding box center [554, 173] width 31 height 11
select select "2025"
click at [539, 168] on select "year 2024 2025" at bounding box center [554, 173] width 31 height 11
click at [572, 443] on button "Use sub-fields" at bounding box center [555, 438] width 91 height 22
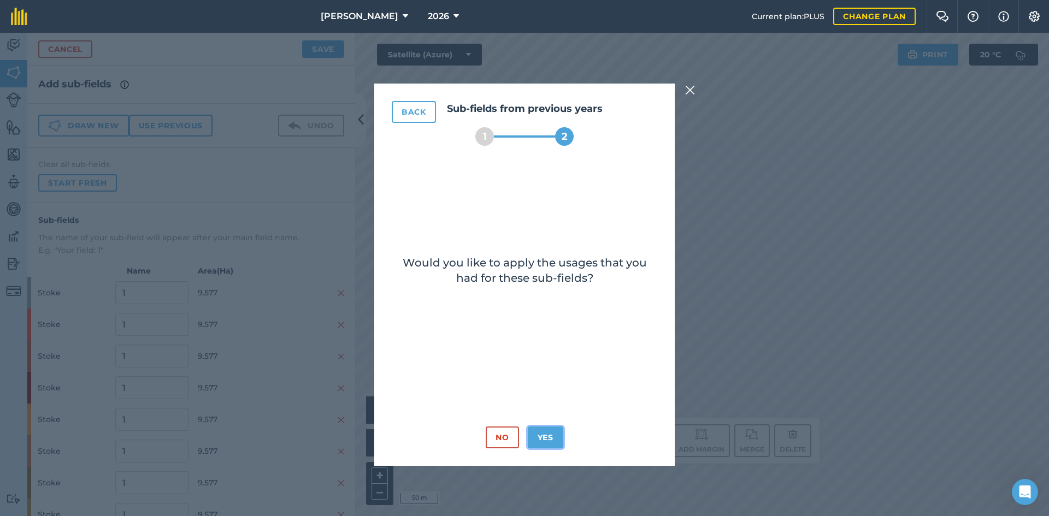
click at [542, 435] on button "Yes" at bounding box center [546, 438] width 36 height 22
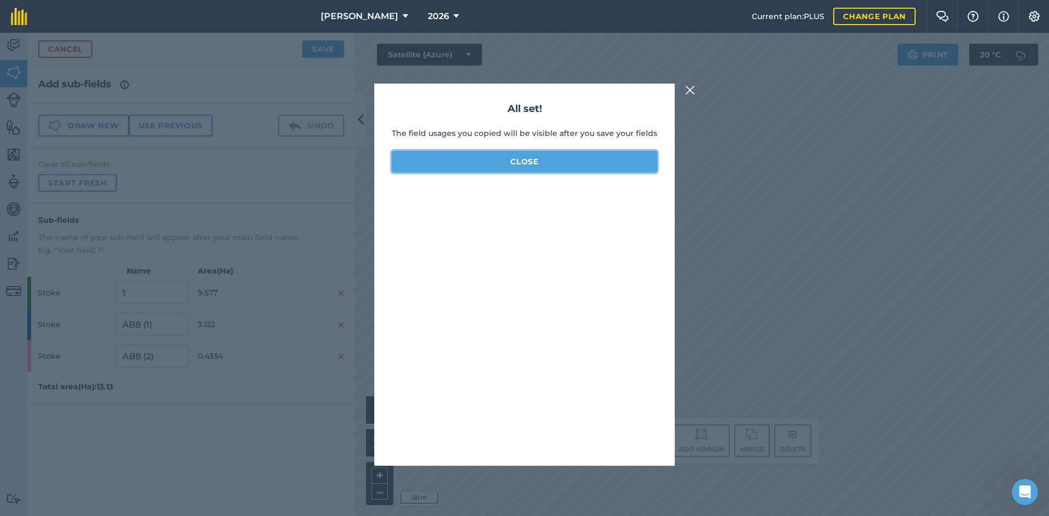
click at [469, 167] on button "Close" at bounding box center [525, 162] width 266 height 22
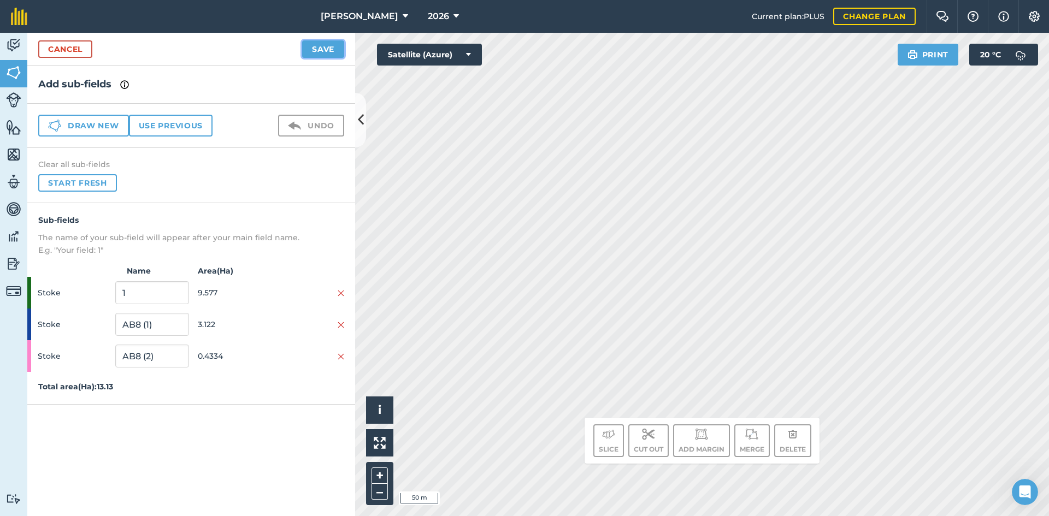
click at [334, 51] on button "Save" at bounding box center [323, 48] width 42 height 17
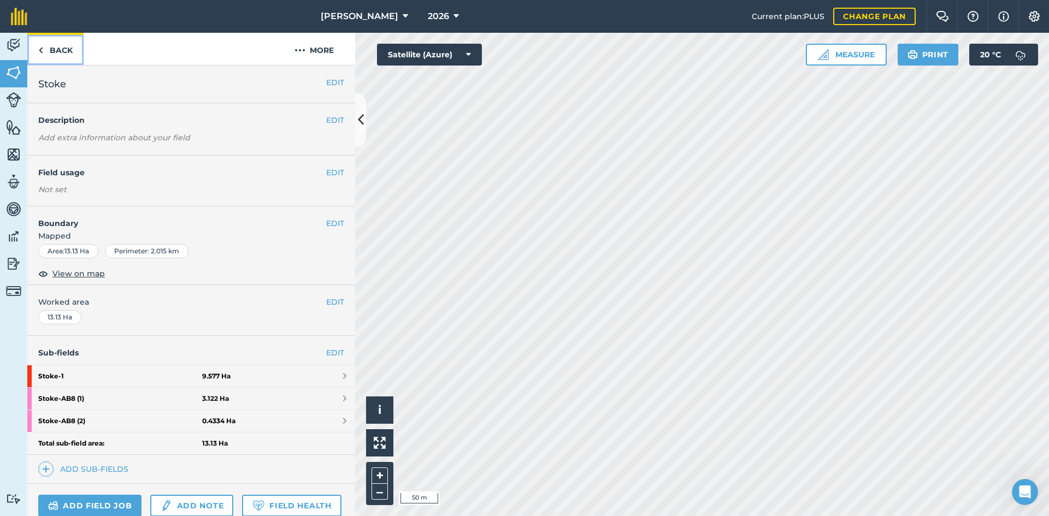
click at [58, 46] on link "Back" at bounding box center [55, 49] width 56 height 32
click at [57, 46] on link "Back" at bounding box center [55, 49] width 56 height 32
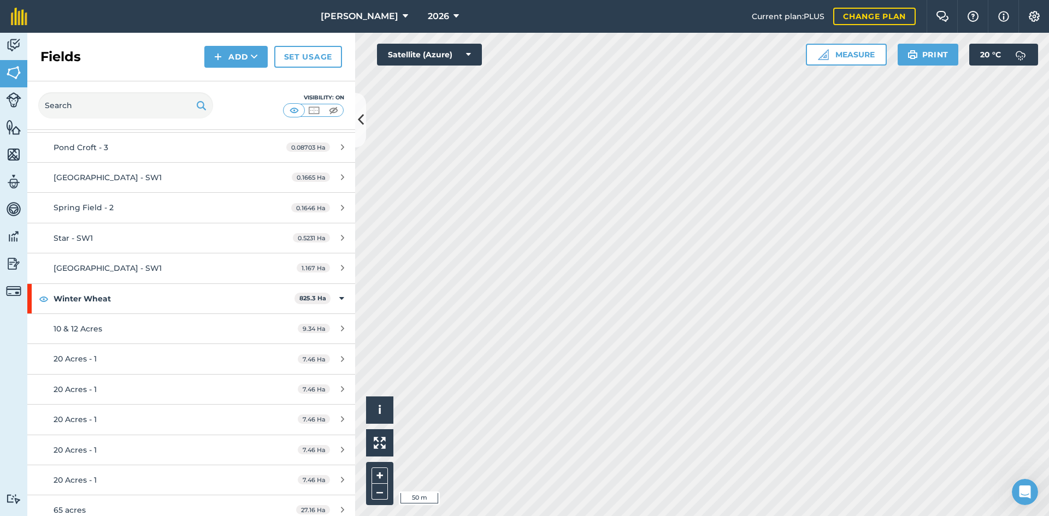
scroll to position [4808, 0]
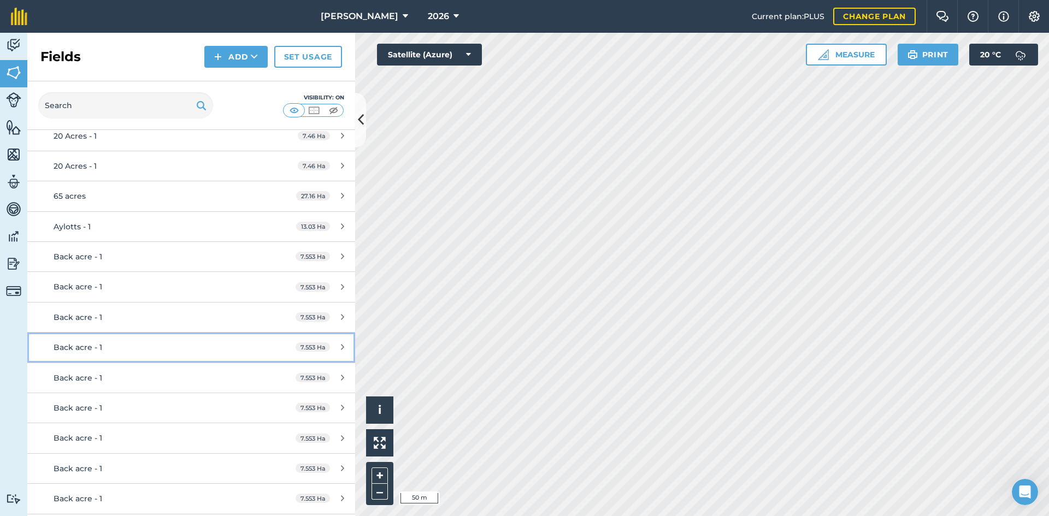
click at [142, 341] on div "Back acre - 1" at bounding box center [156, 347] width 205 height 12
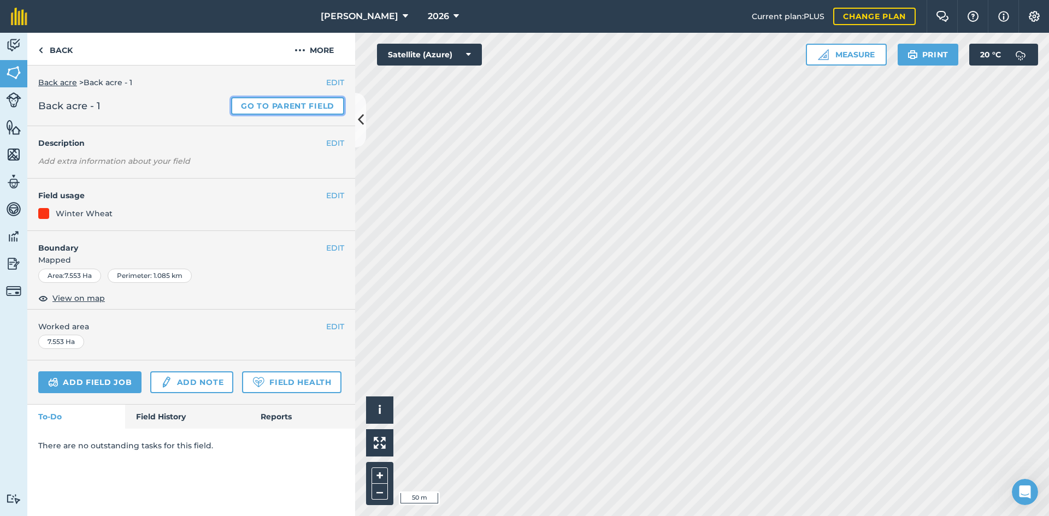
click at [292, 102] on link "Go to parent field" at bounding box center [287, 105] width 113 height 17
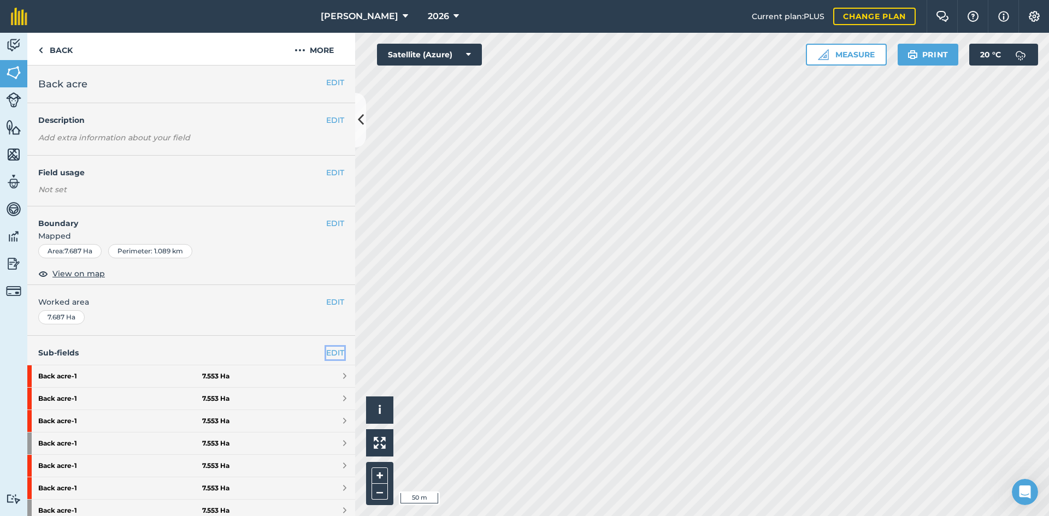
click at [335, 350] on link "EDIT" at bounding box center [335, 353] width 18 height 12
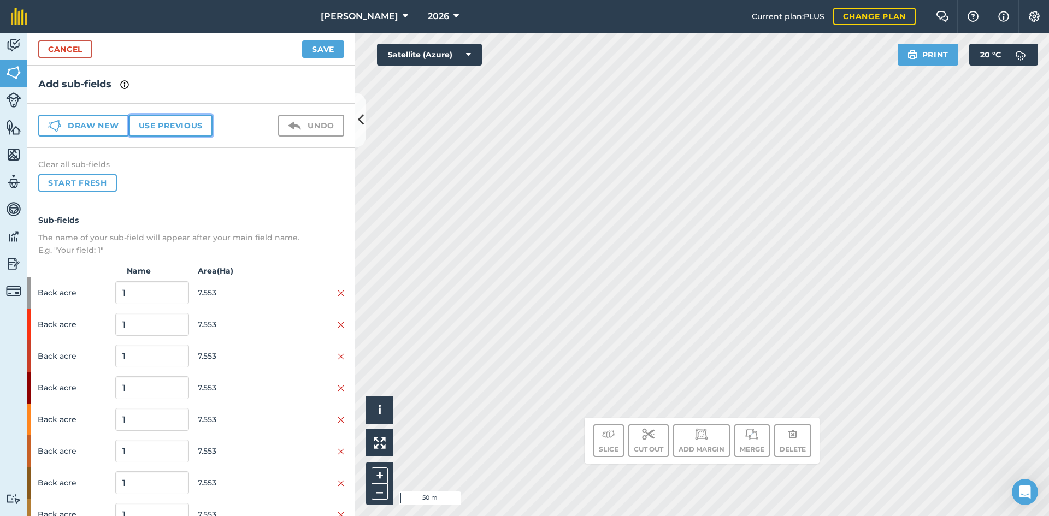
click at [152, 127] on button "Use previous" at bounding box center [171, 126] width 84 height 22
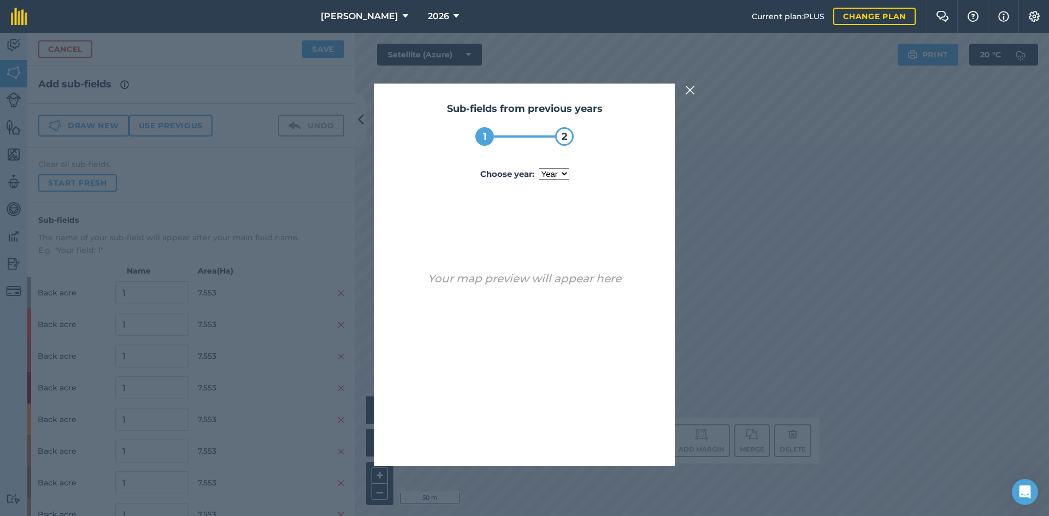
click at [559, 174] on select "year 2024 2025" at bounding box center [554, 173] width 31 height 11
select select "2025"
click at [539, 168] on select "year 2024 2025" at bounding box center [554, 173] width 31 height 11
click at [563, 434] on button "Use sub-fields" at bounding box center [555, 438] width 91 height 22
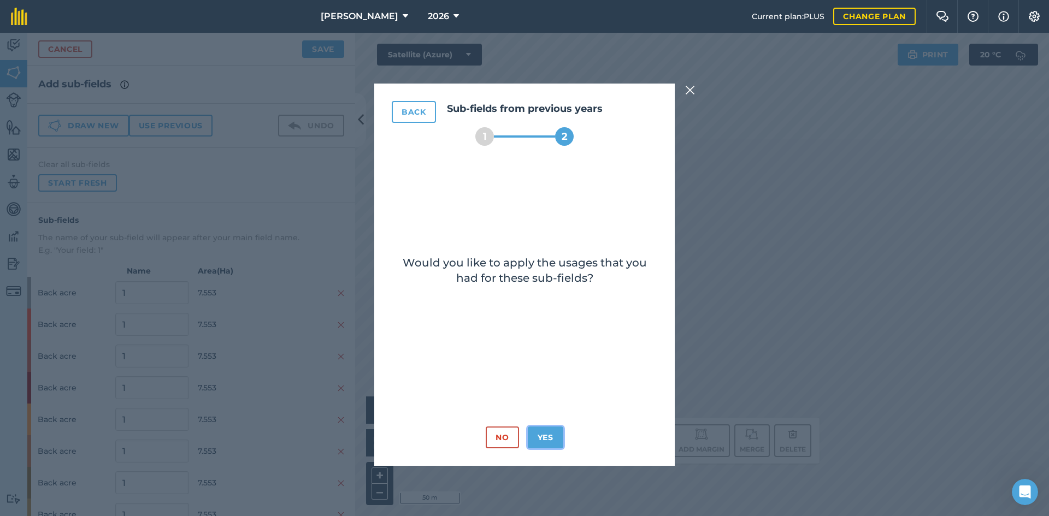
click at [550, 438] on button "Yes" at bounding box center [546, 438] width 36 height 22
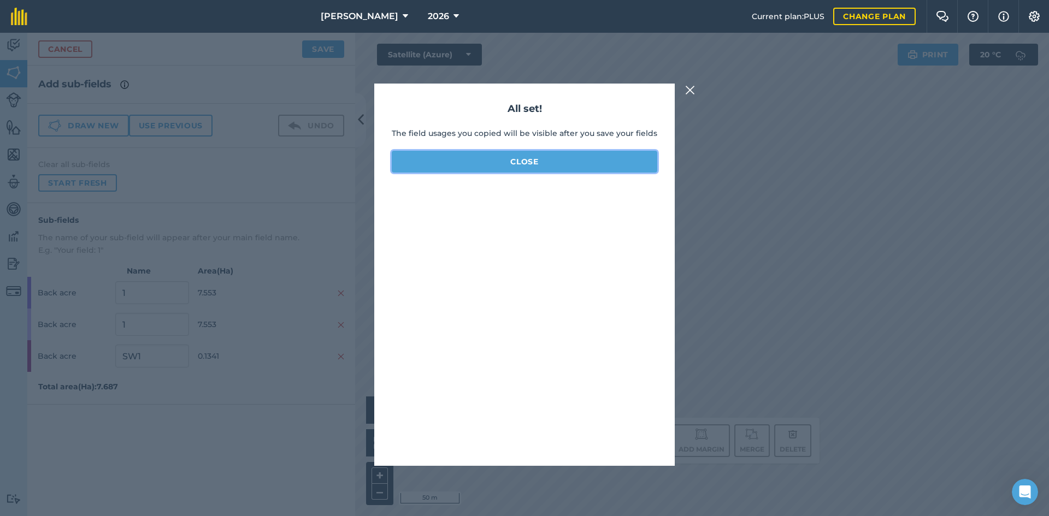
click at [500, 162] on button "Close" at bounding box center [525, 162] width 266 height 22
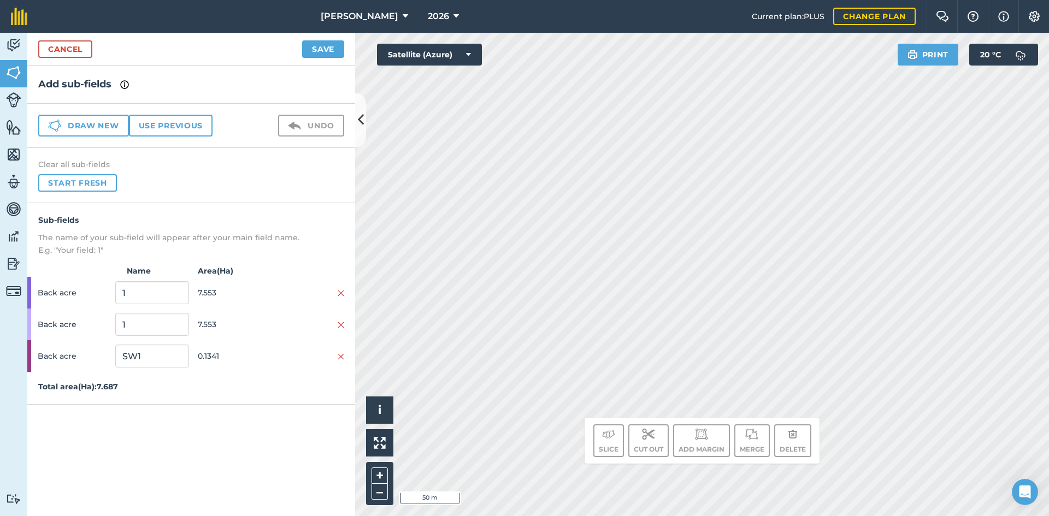
click at [316, 39] on div "Cancel Save" at bounding box center [191, 49] width 328 height 33
click at [323, 48] on button "Save" at bounding box center [323, 48] width 42 height 17
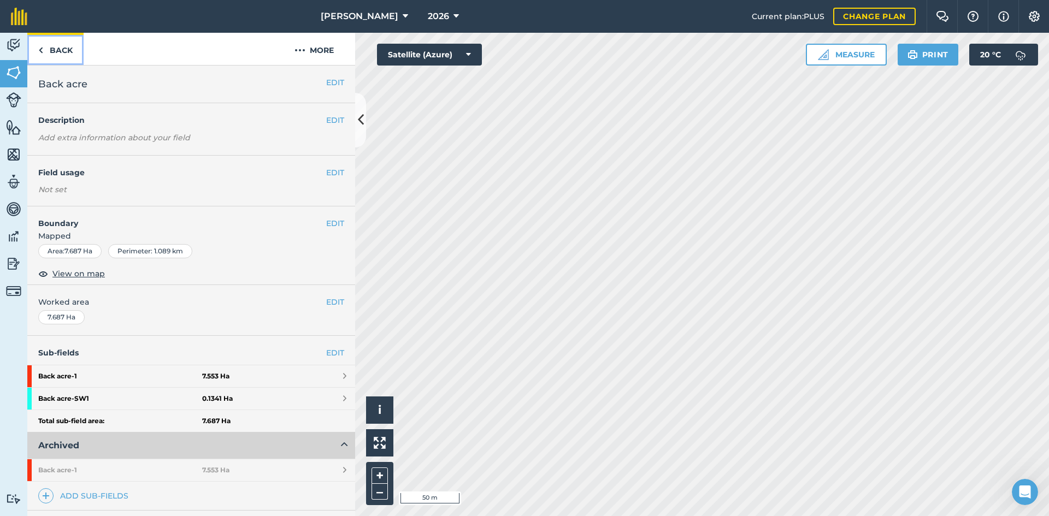
click at [69, 49] on link "Back" at bounding box center [55, 49] width 56 height 32
click at [60, 48] on link "Back" at bounding box center [55, 49] width 56 height 32
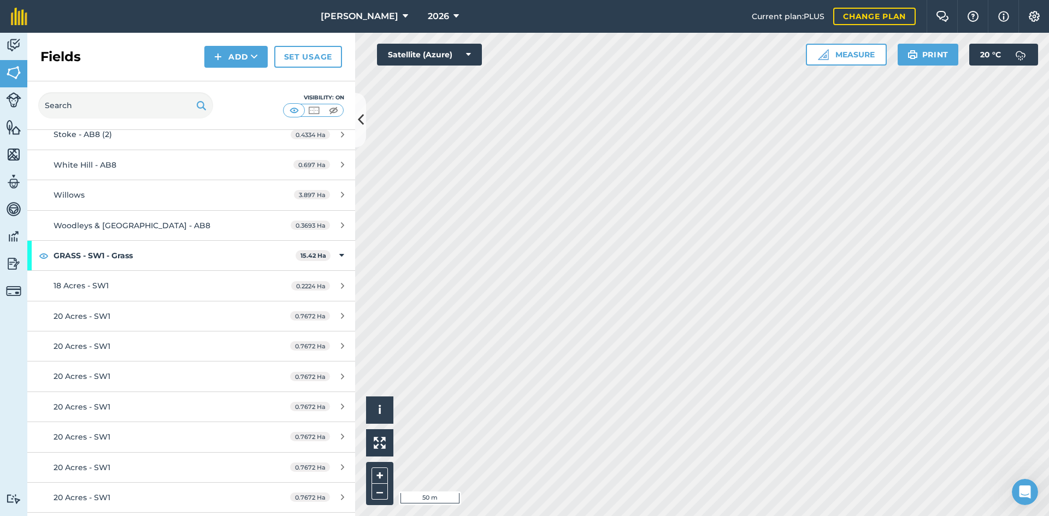
scroll to position [3333, 0]
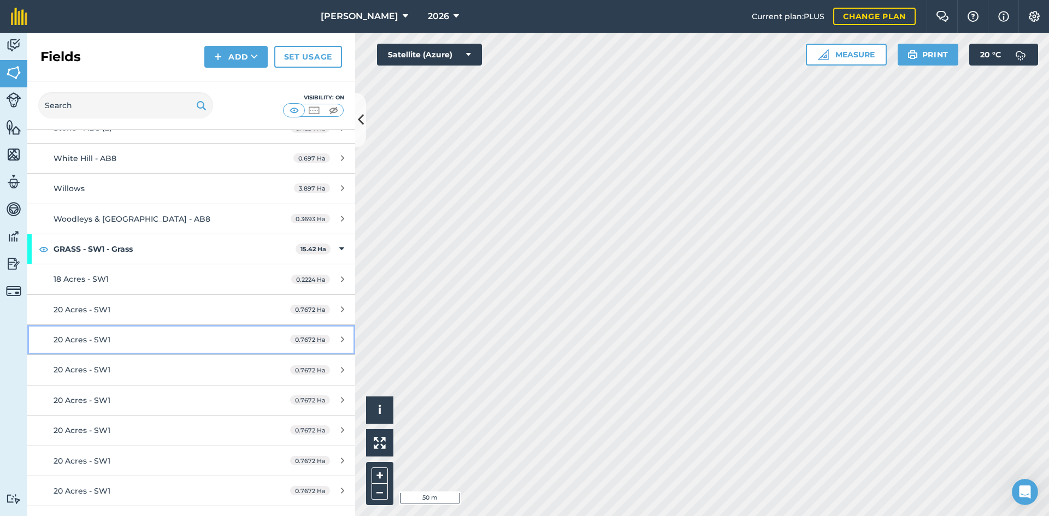
click at [189, 334] on div "20 Acres - SW1" at bounding box center [156, 340] width 205 height 12
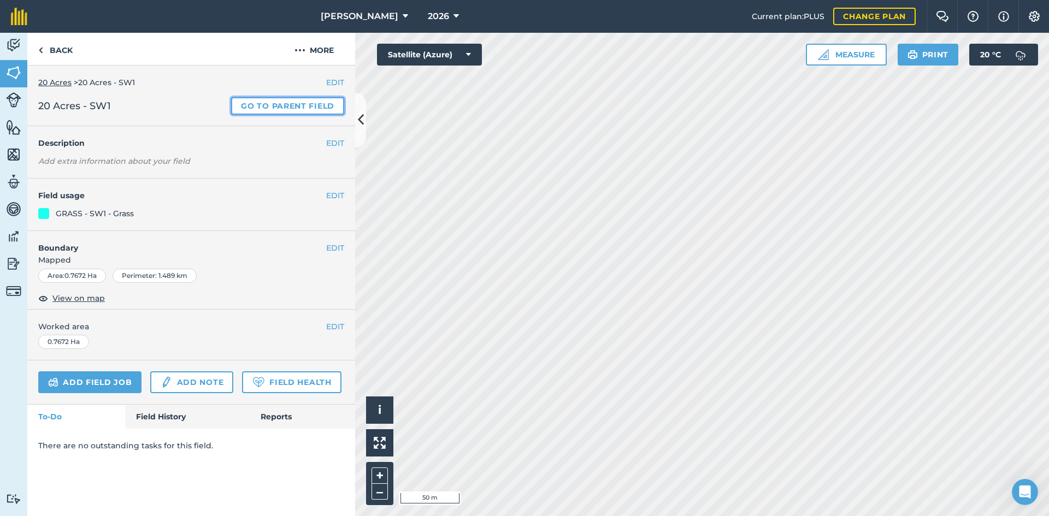
click at [282, 102] on link "Go to parent field" at bounding box center [287, 105] width 113 height 17
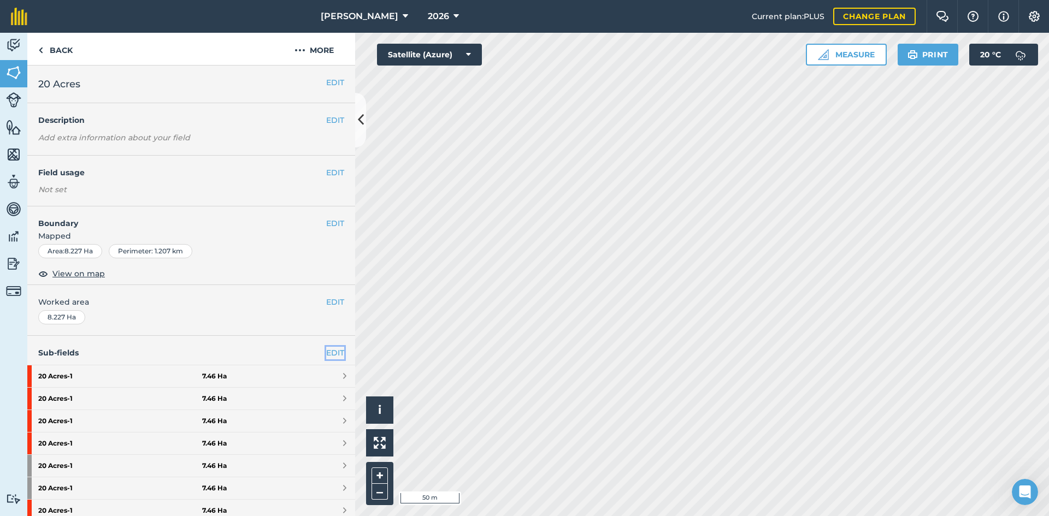
click at [326, 354] on link "EDIT" at bounding box center [335, 353] width 18 height 12
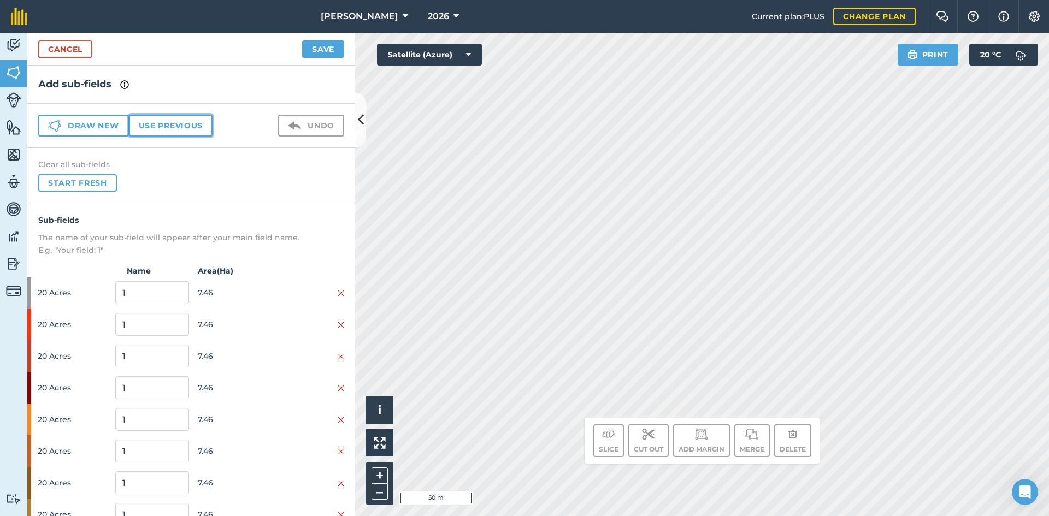
click at [167, 121] on button "Use previous" at bounding box center [171, 126] width 84 height 22
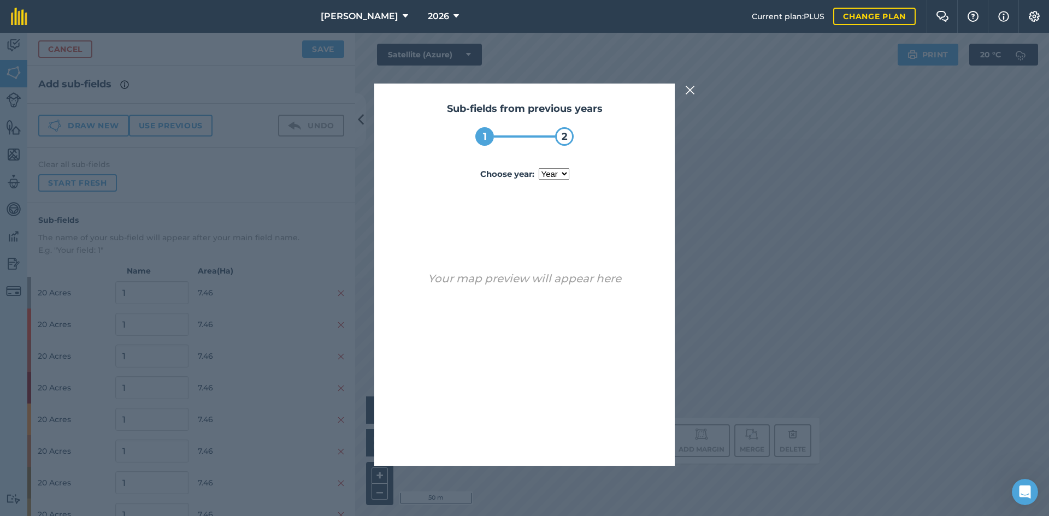
click at [547, 173] on select "year 2024 2025" at bounding box center [554, 173] width 31 height 11
select select "2025"
click at [539, 168] on select "year 2024 2025" at bounding box center [554, 173] width 31 height 11
click at [578, 444] on button "Use sub-fields" at bounding box center [555, 438] width 91 height 22
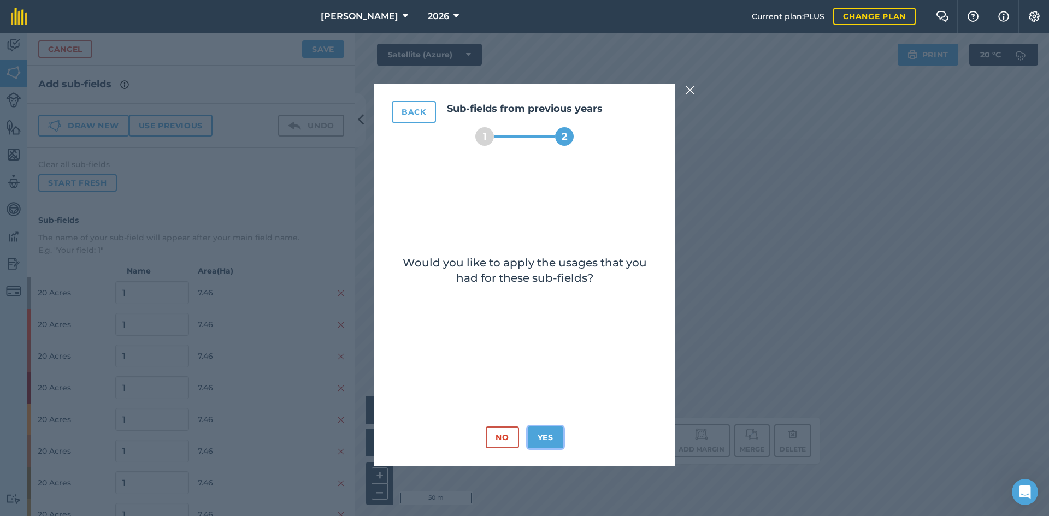
click at [554, 435] on button "Yes" at bounding box center [546, 438] width 36 height 22
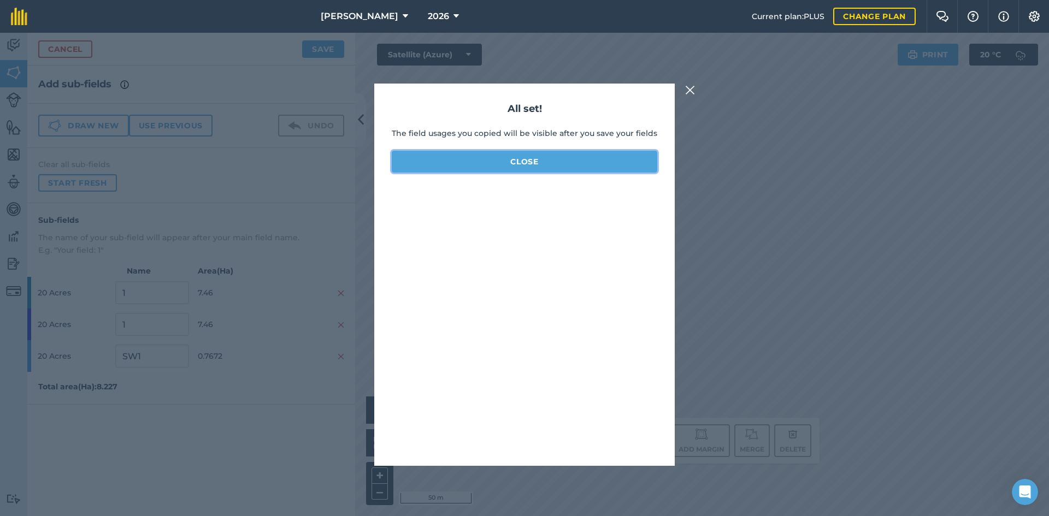
click at [513, 161] on button "Close" at bounding box center [525, 162] width 266 height 22
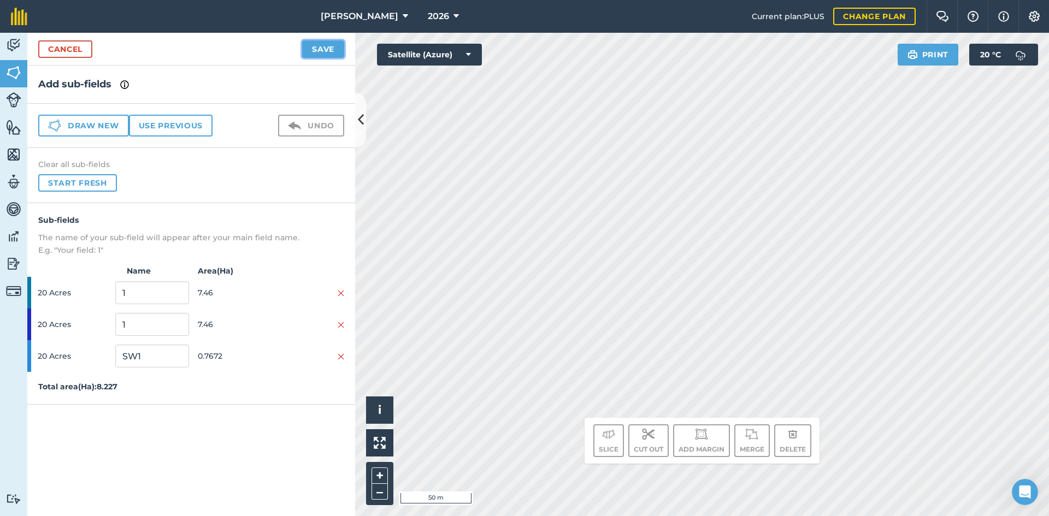
click at [312, 49] on button "Save" at bounding box center [323, 48] width 42 height 17
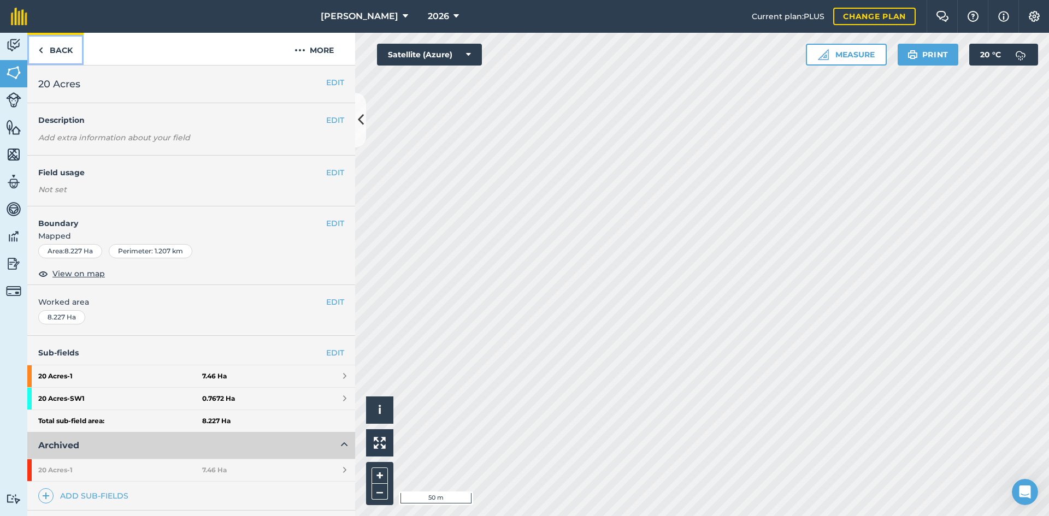
click at [63, 48] on link "Back" at bounding box center [55, 49] width 56 height 32
click at [57, 48] on link "Back" at bounding box center [55, 49] width 56 height 32
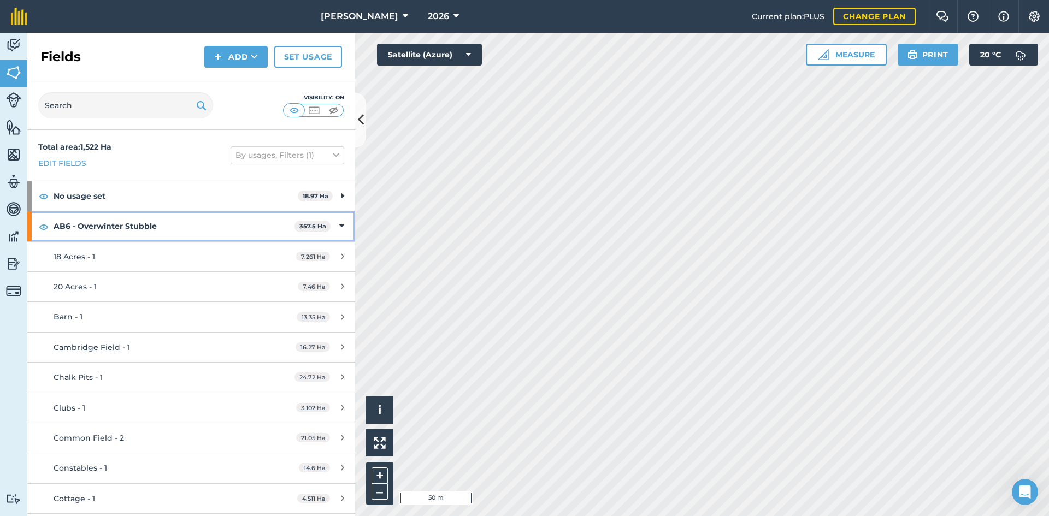
click at [339, 223] on icon at bounding box center [341, 226] width 5 height 12
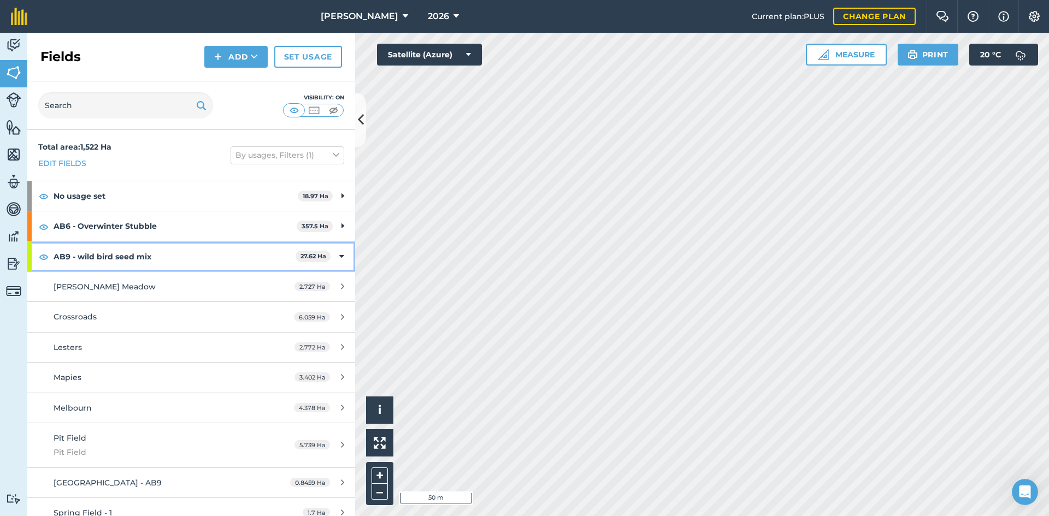
click at [339, 255] on icon at bounding box center [341, 257] width 5 height 12
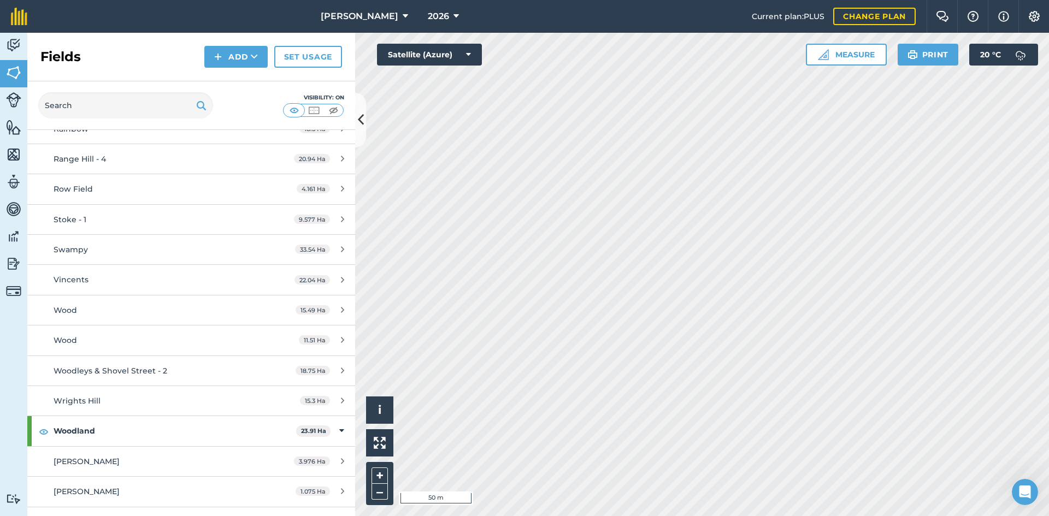
scroll to position [4759, 0]
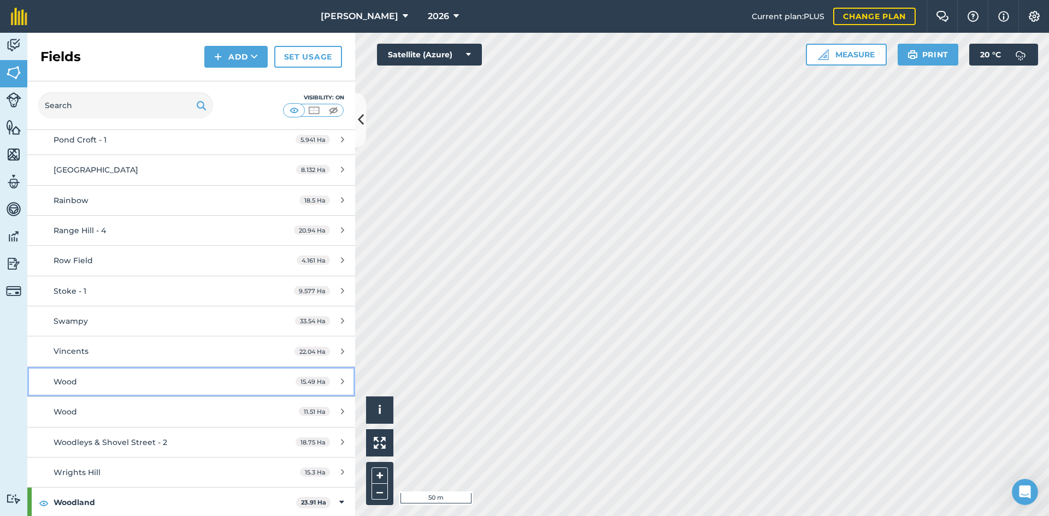
click at [341, 378] on icon at bounding box center [342, 382] width 3 height 8
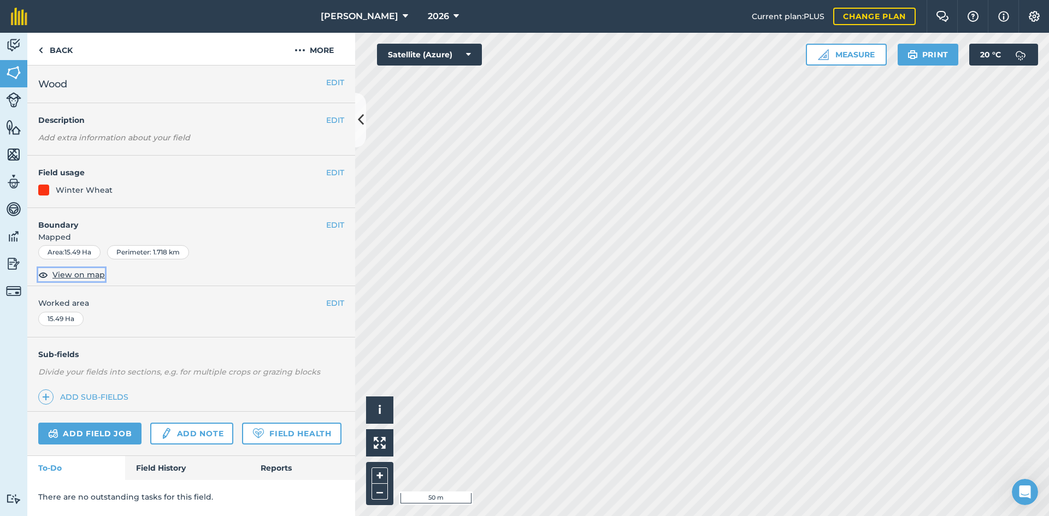
click at [93, 274] on span "View on map" at bounding box center [78, 275] width 52 height 12
click at [337, 80] on button "EDIT" at bounding box center [335, 82] width 18 height 12
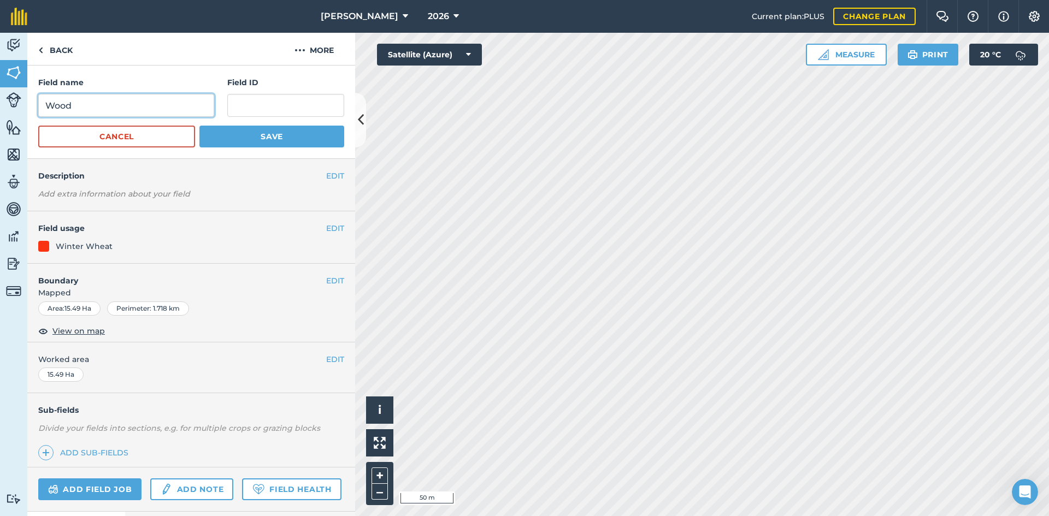
click at [135, 111] on input "Wood" at bounding box center [126, 105] width 176 height 23
type input "Wood ([PERSON_NAME])"
click at [229, 140] on button "Save" at bounding box center [271, 137] width 145 height 22
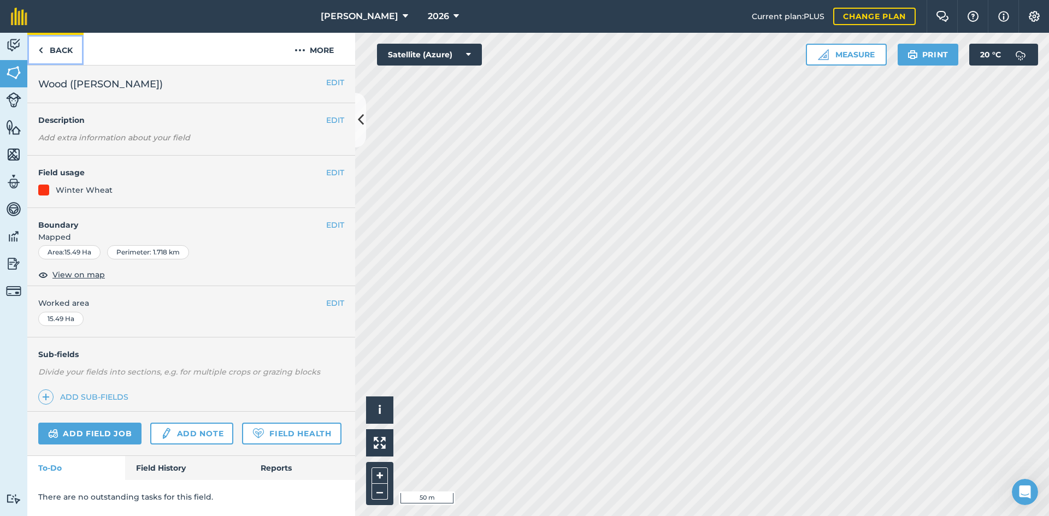
click at [48, 43] on link "Back" at bounding box center [55, 49] width 56 height 32
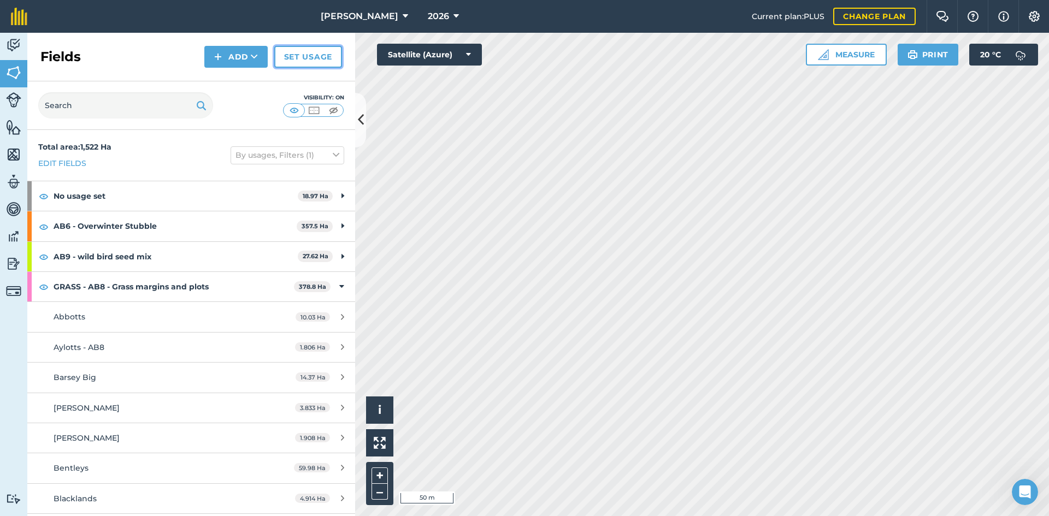
click at [296, 60] on link "Set usage" at bounding box center [308, 57] width 68 height 22
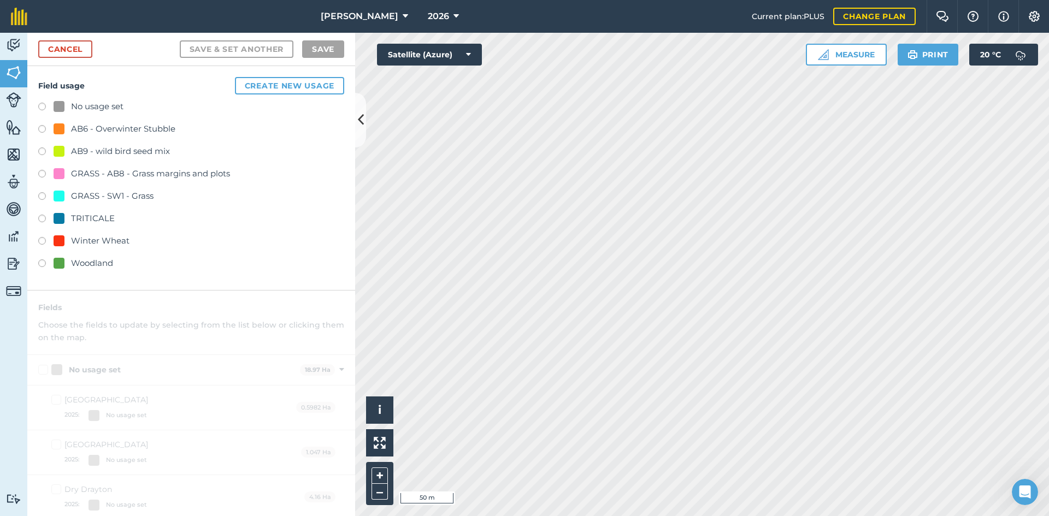
click at [45, 127] on label at bounding box center [45, 130] width 15 height 11
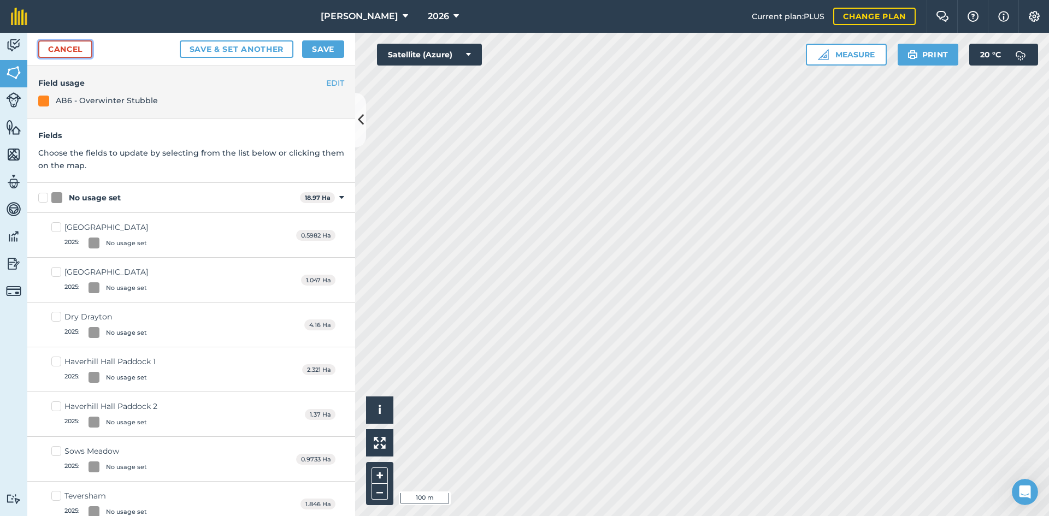
click at [72, 48] on link "Cancel" at bounding box center [65, 48] width 54 height 17
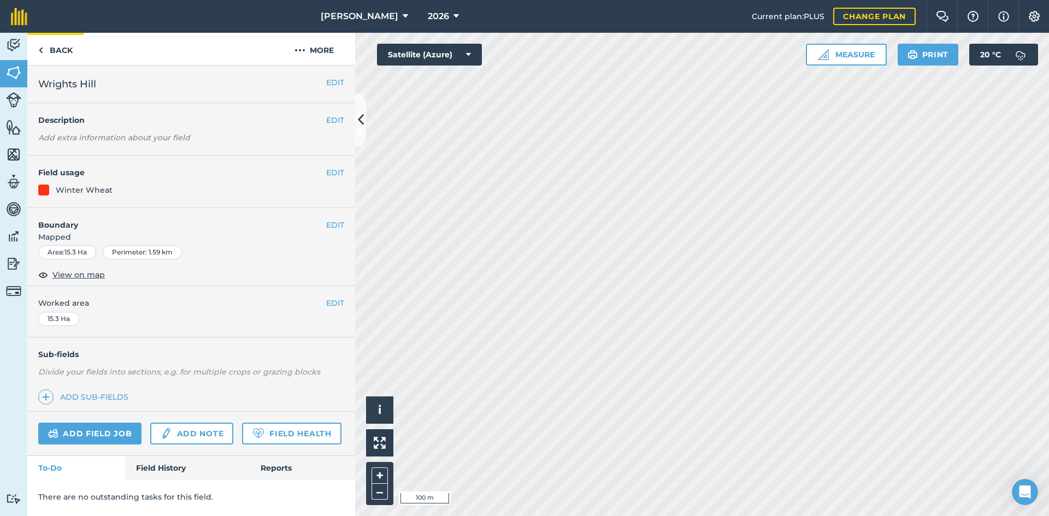
drag, startPoint x: 55, startPoint y: 66, endPoint x: 56, endPoint y: 55, distance: 10.9
click at [55, 66] on div "EDIT Wrights Hill" at bounding box center [191, 85] width 328 height 38
click at [56, 54] on link "Back" at bounding box center [55, 49] width 56 height 32
click at [58, 51] on link "Back" at bounding box center [55, 49] width 56 height 32
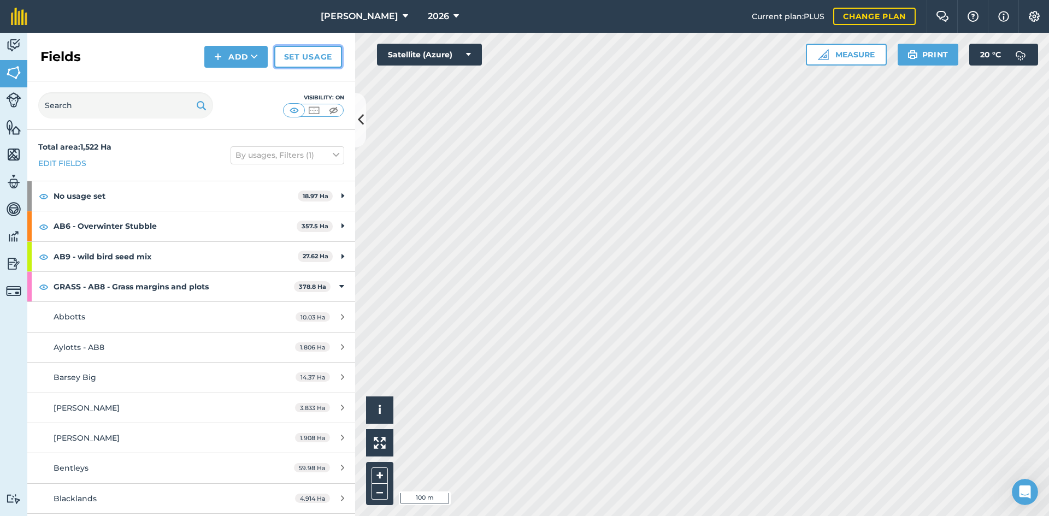
click at [312, 64] on link "Set usage" at bounding box center [308, 57] width 68 height 22
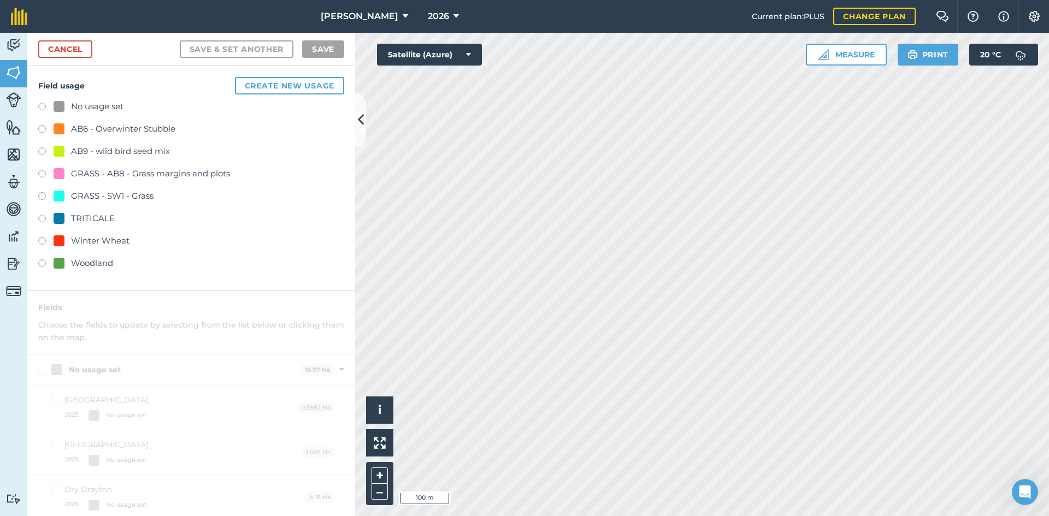
click at [91, 125] on div "AB6 - Overwinter Stubble" at bounding box center [123, 128] width 104 height 13
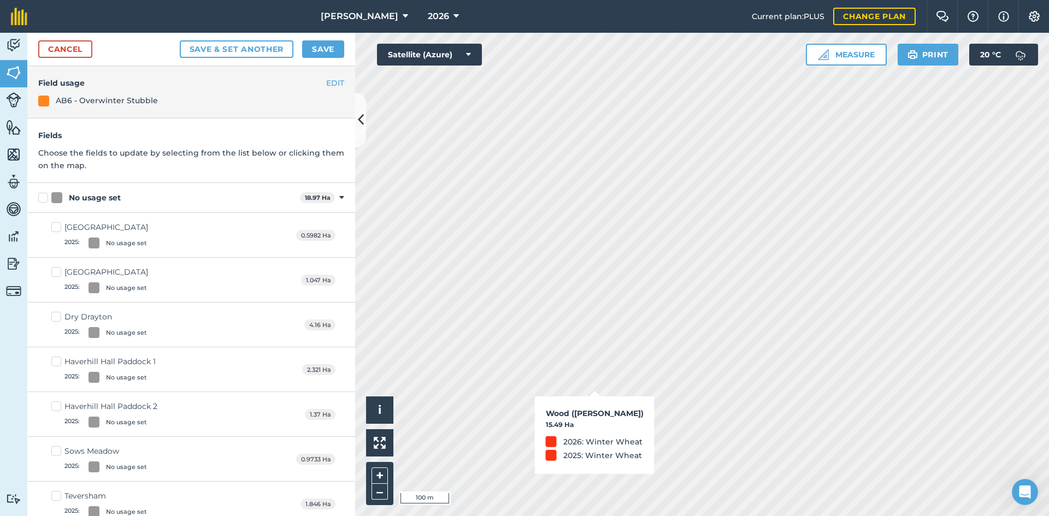
checkbox input "true"
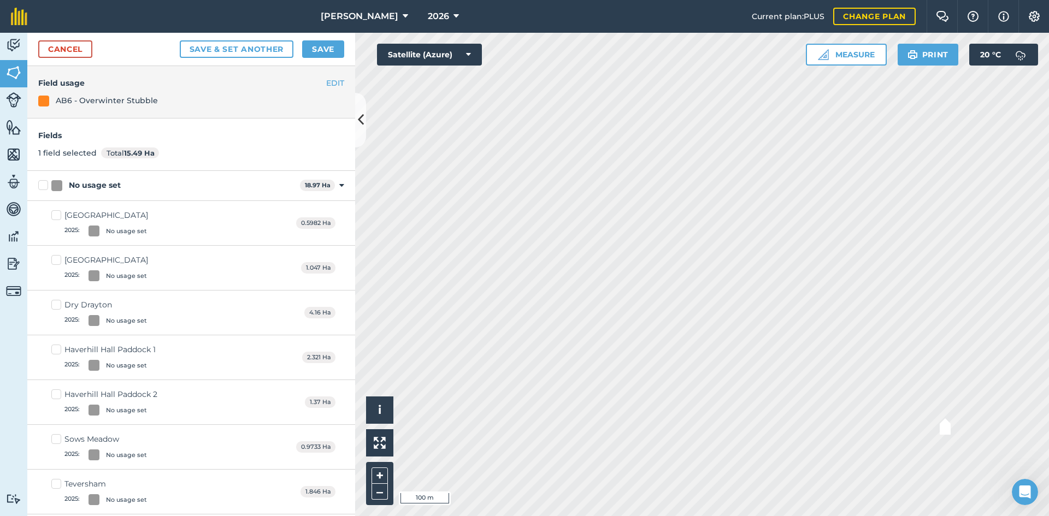
checkbox input "true"
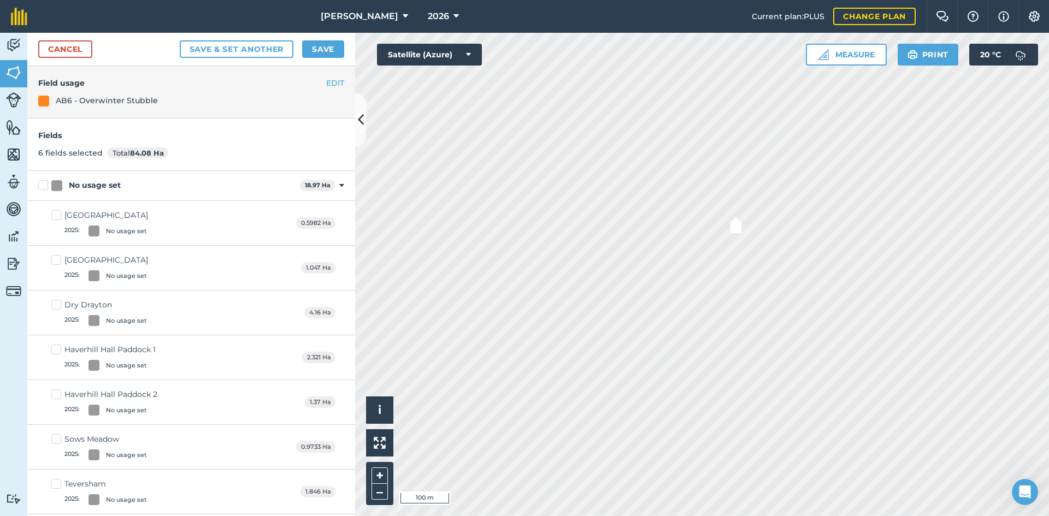
checkbox input "true"
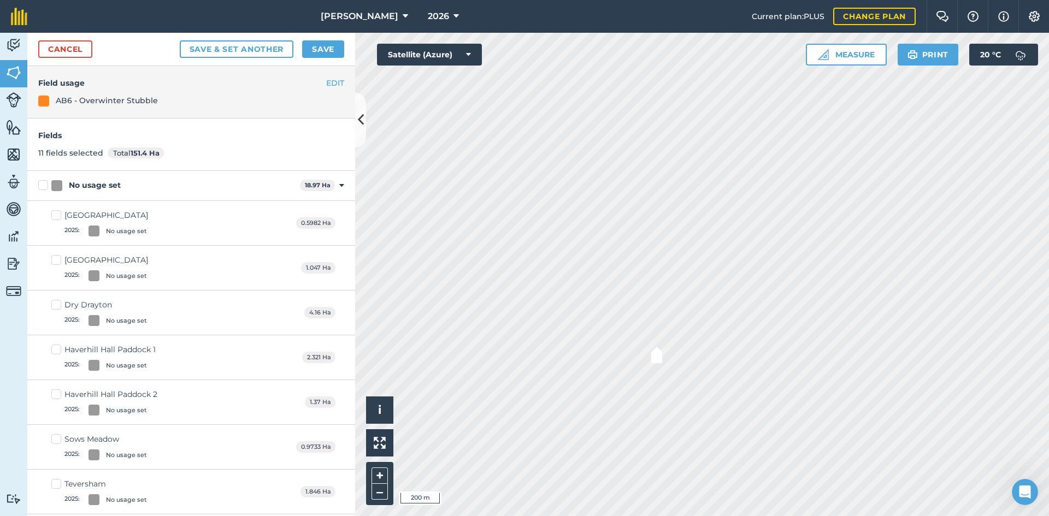
checkbox input "true"
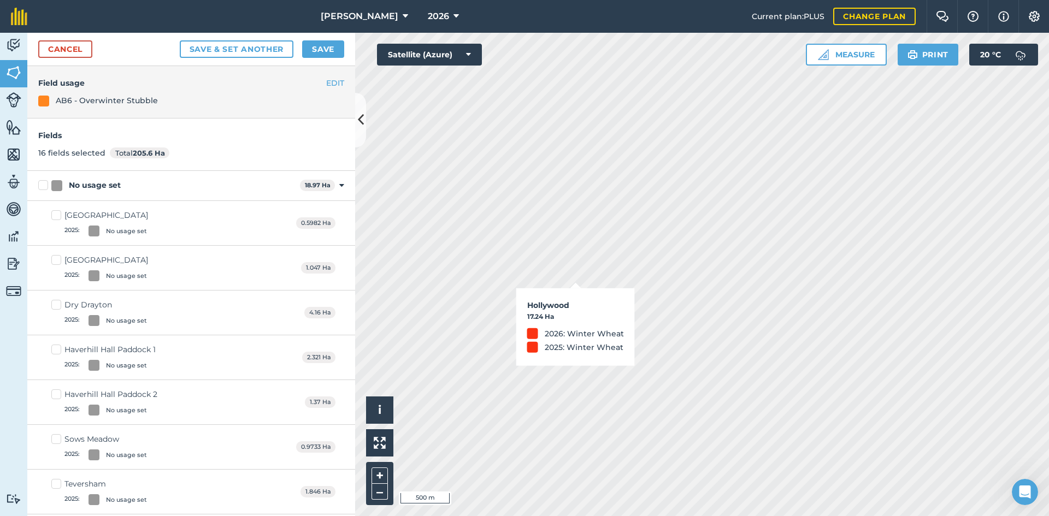
checkbox input "true"
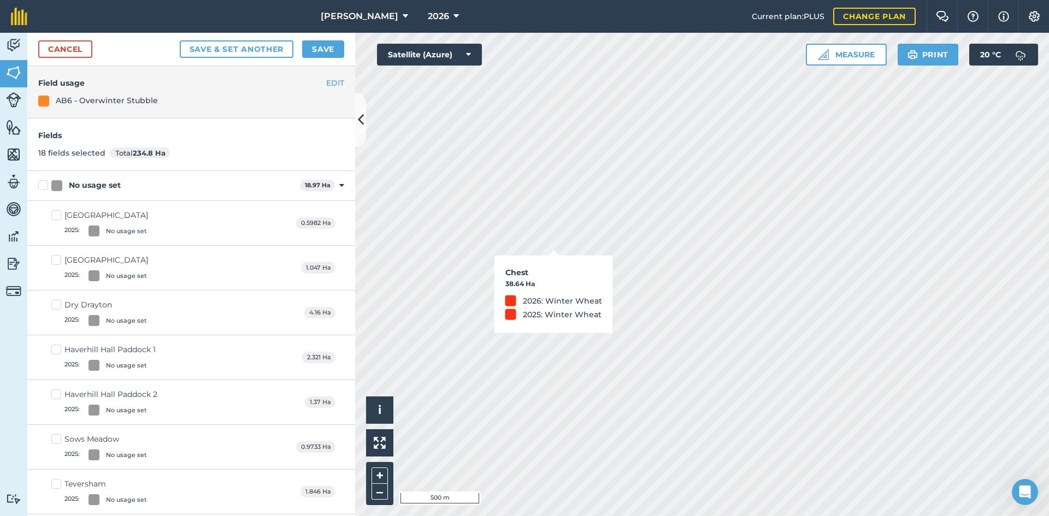
checkbox input "true"
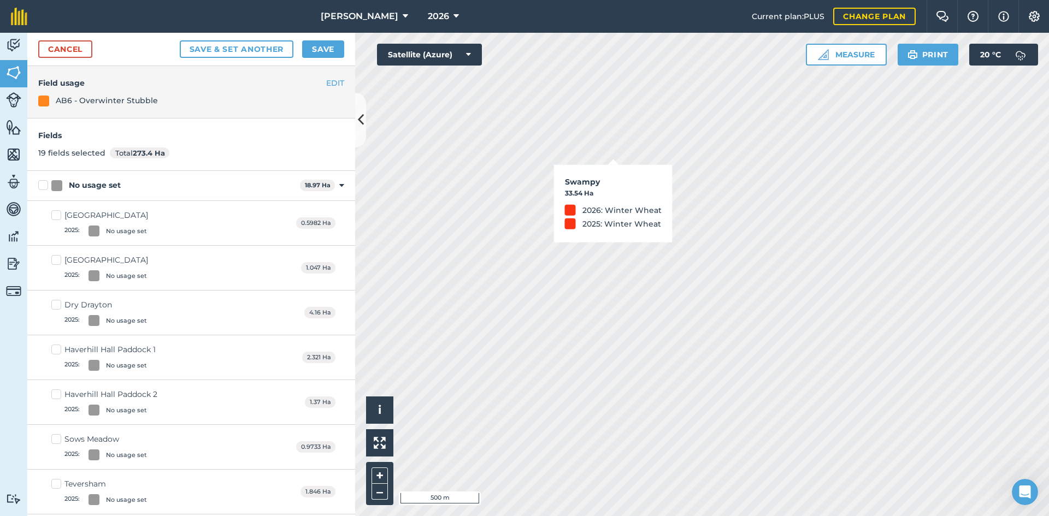
checkbox input "true"
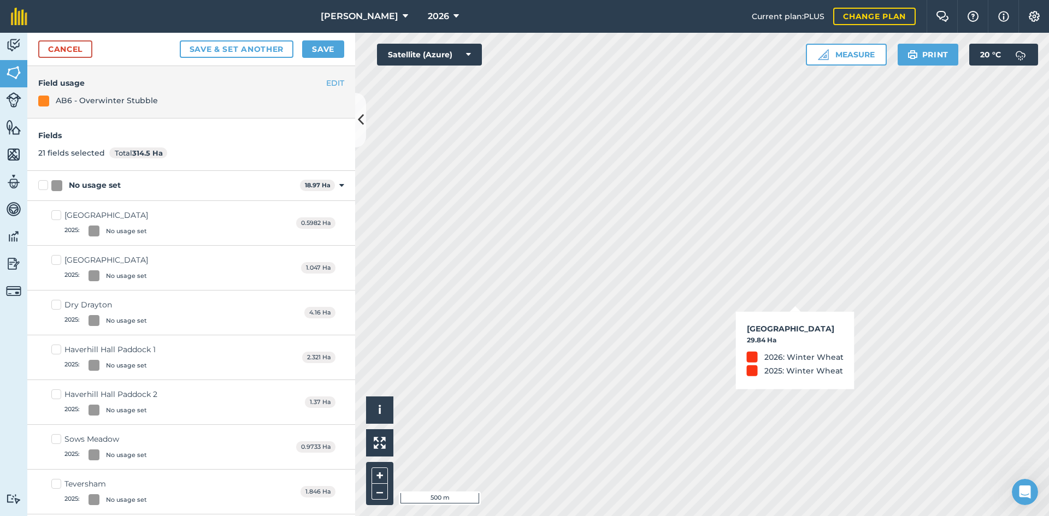
checkbox input "true"
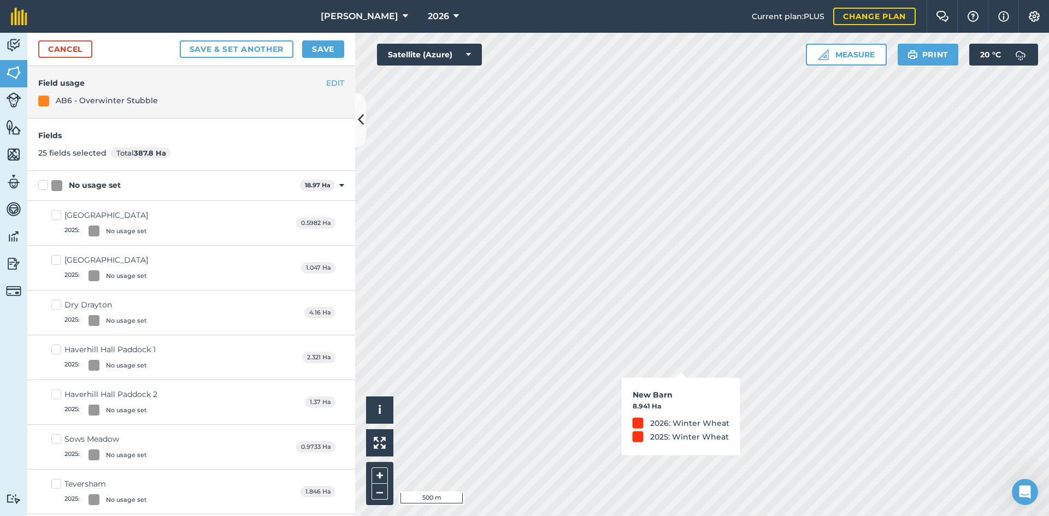
checkbox input "true"
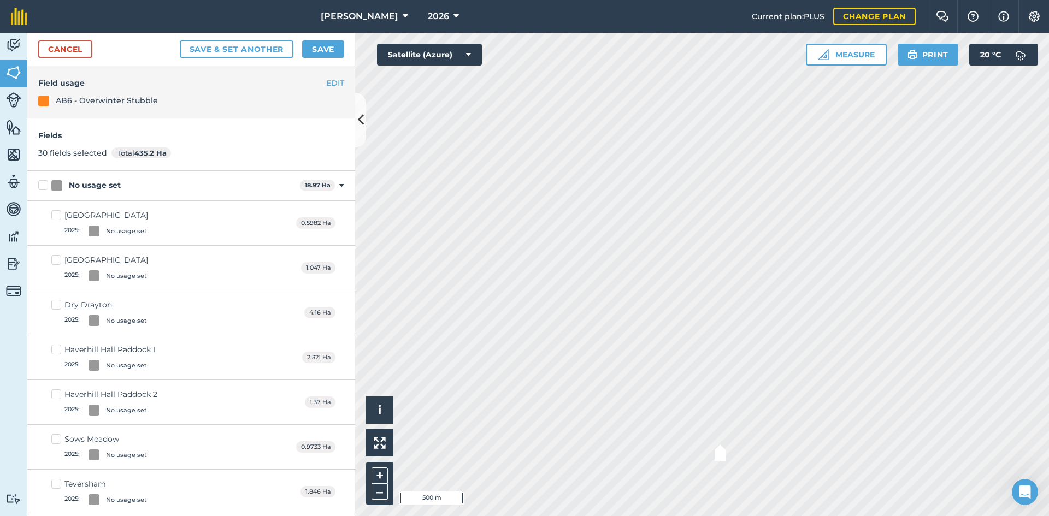
checkbox input "true"
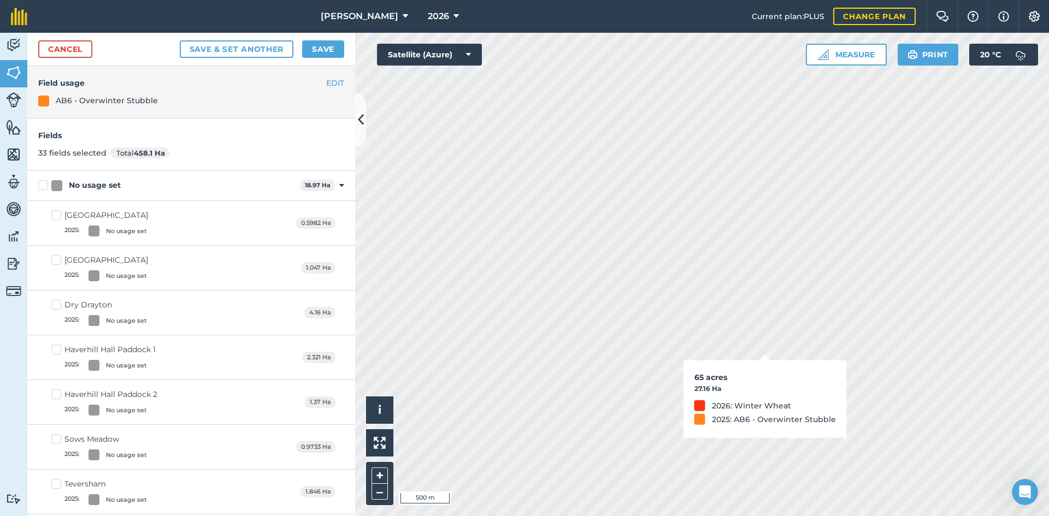
checkbox input "true"
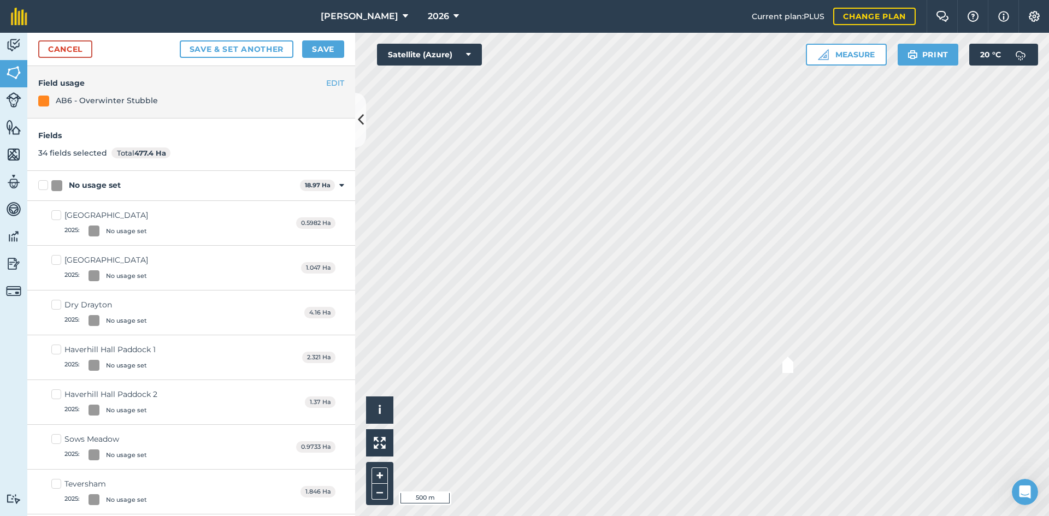
checkbox input "true"
click at [313, 53] on button "Save" at bounding box center [323, 48] width 42 height 17
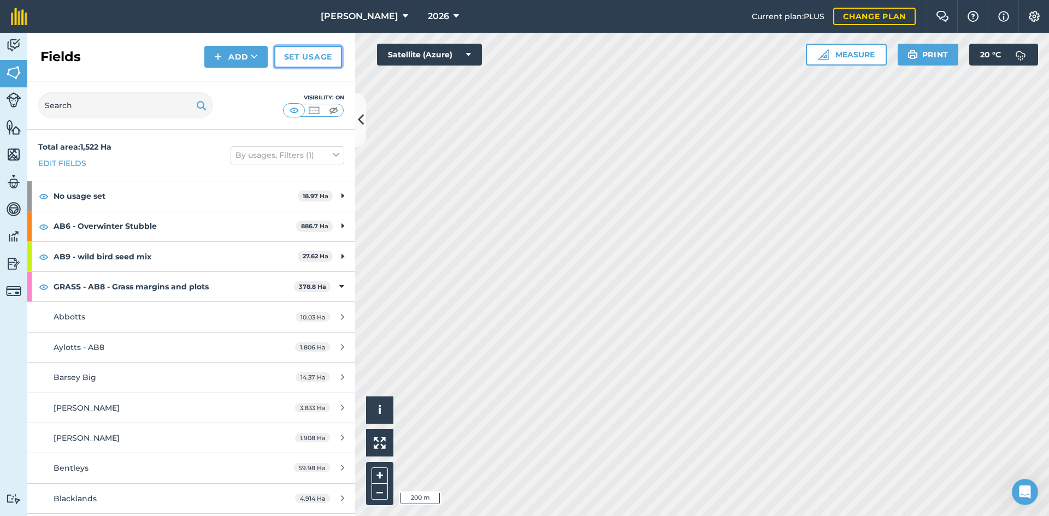
click at [288, 55] on link "Set usage" at bounding box center [308, 57] width 68 height 22
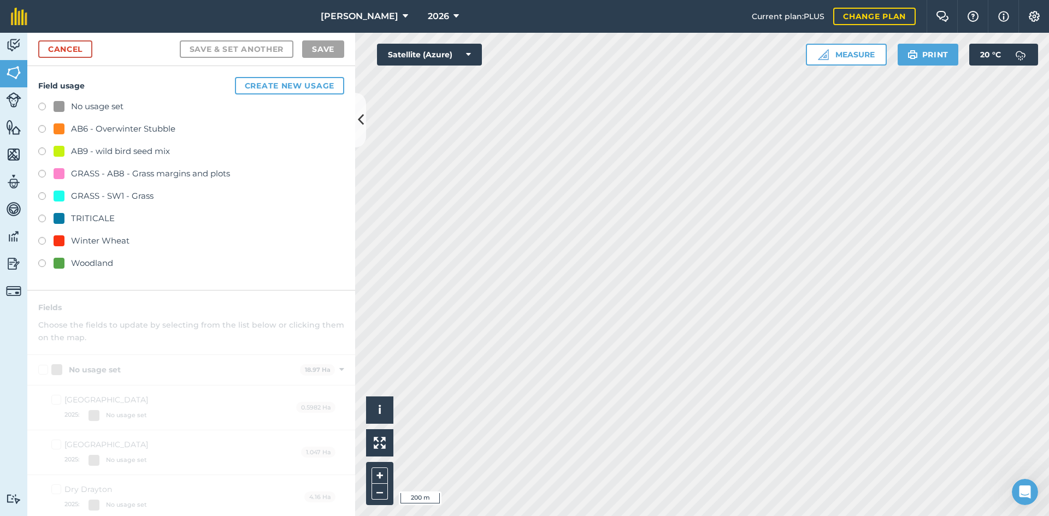
click at [84, 241] on div "Winter Wheat" at bounding box center [100, 240] width 58 height 13
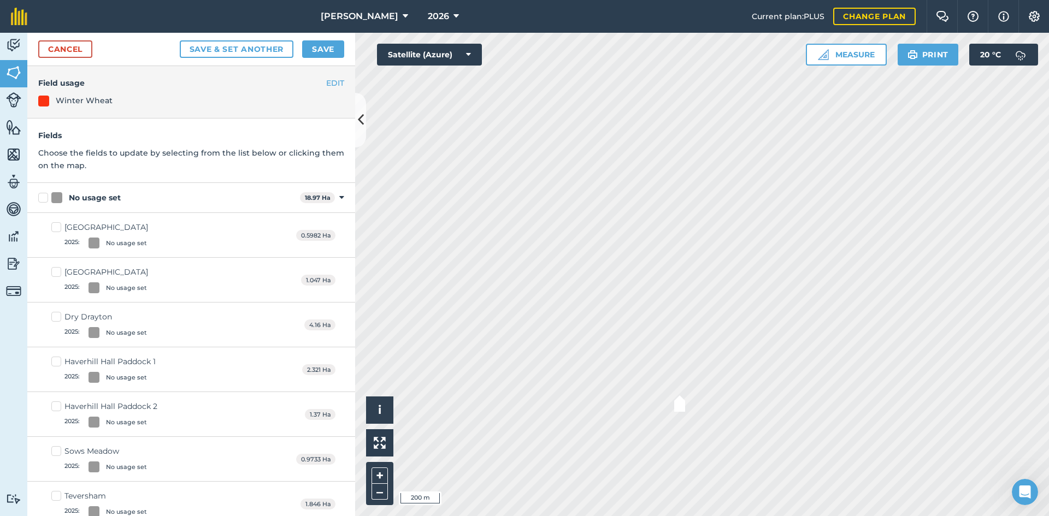
checkbox input "true"
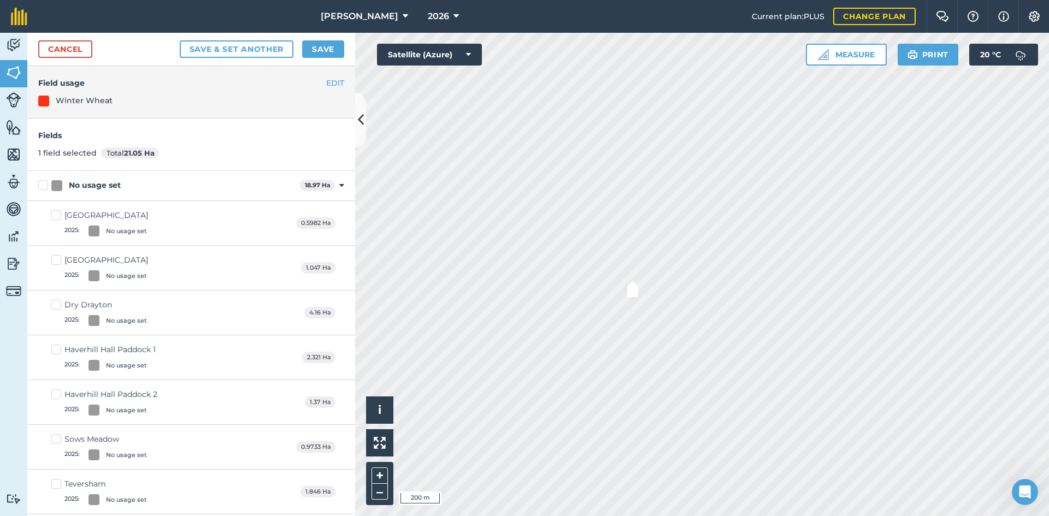
checkbox input "true"
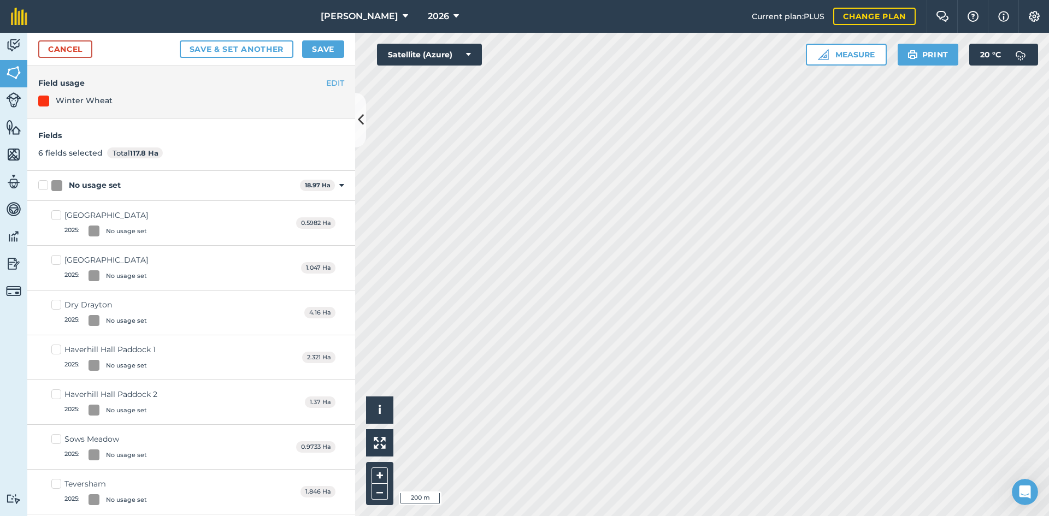
checkbox input "true"
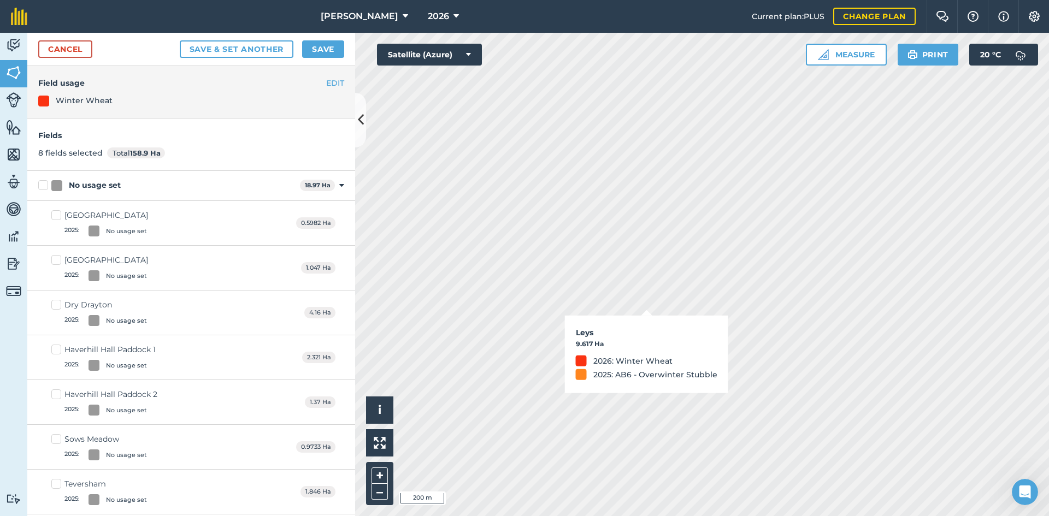
checkbox input "true"
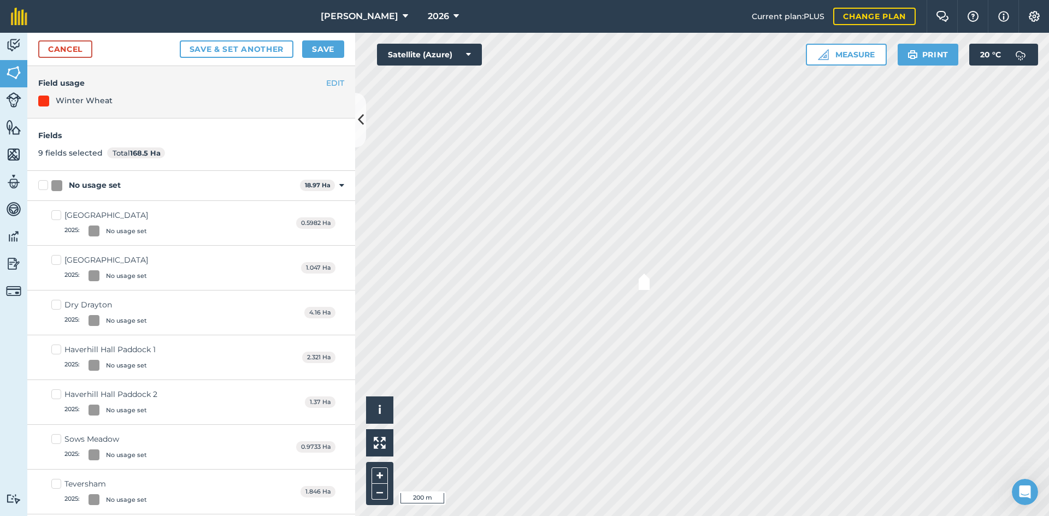
checkbox input "true"
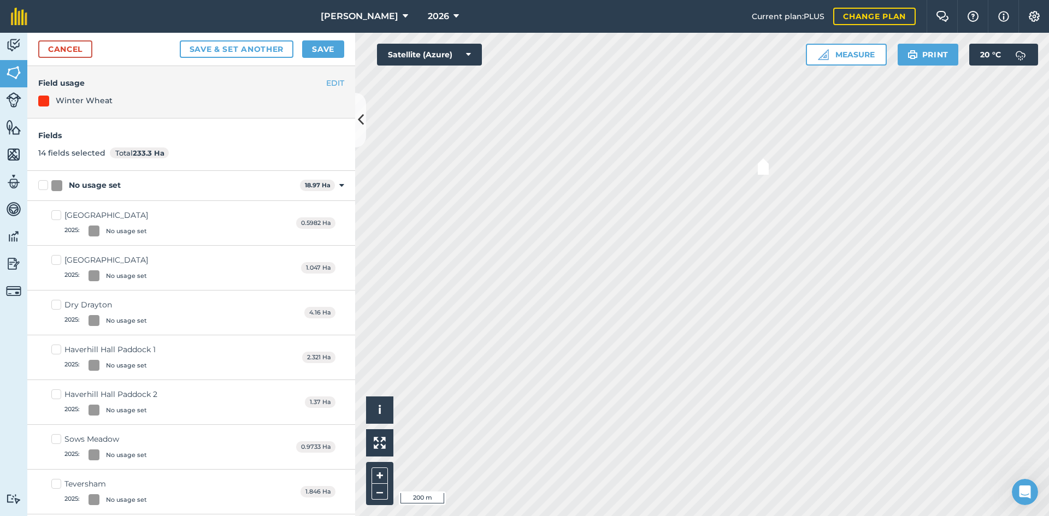
checkbox input "true"
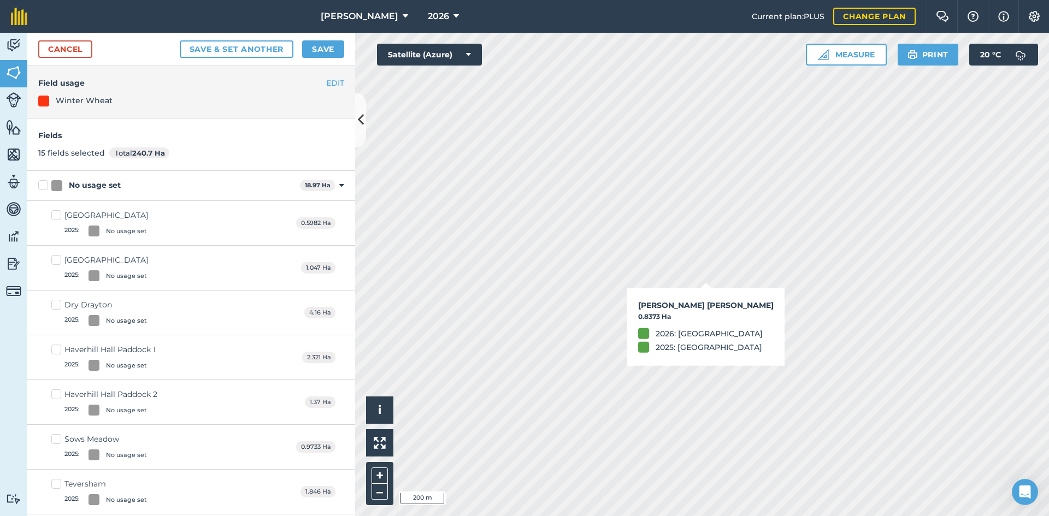
checkbox input "true"
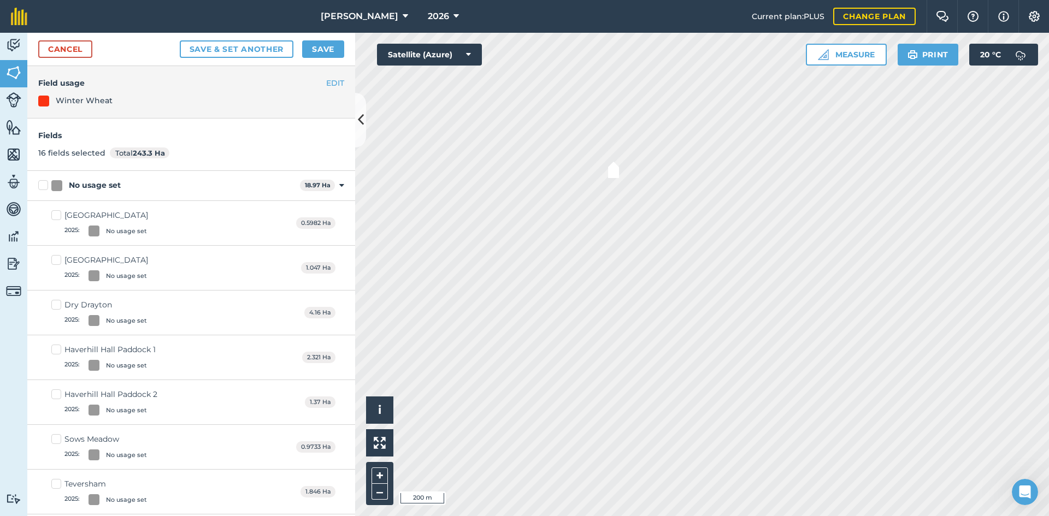
checkbox input "true"
click at [323, 54] on button "Save" at bounding box center [323, 48] width 42 height 17
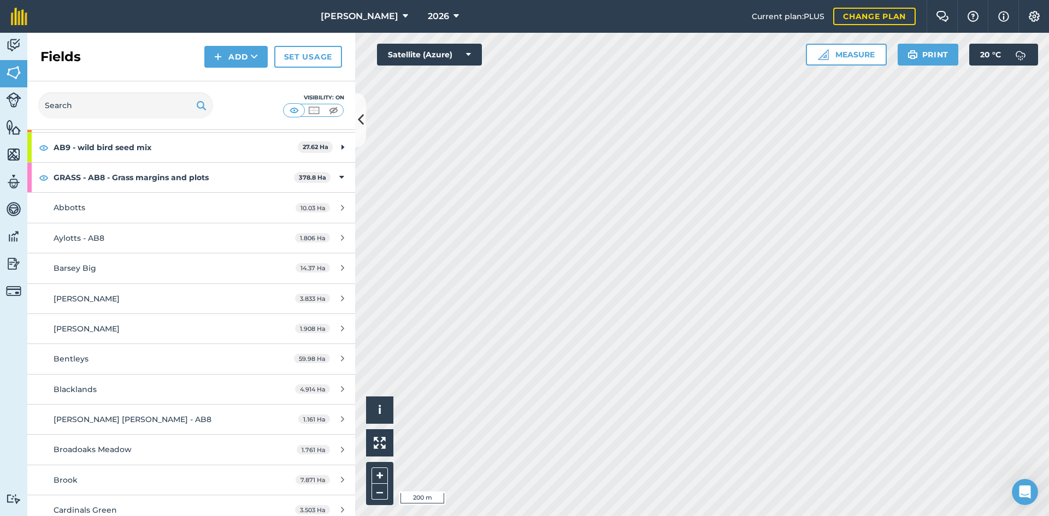
scroll to position [55, 0]
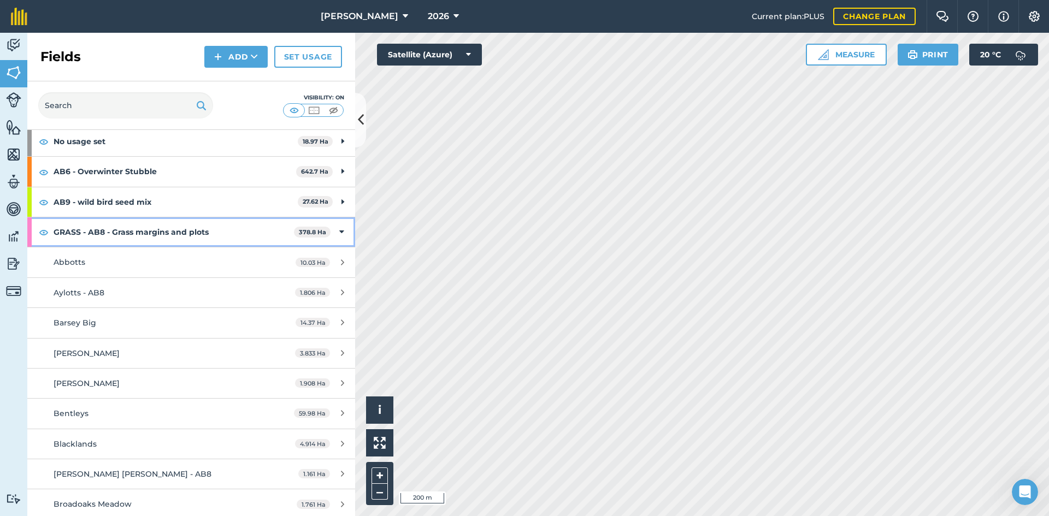
click at [337, 229] on div "GRASS - AB8 - Grass margins and plots 378.8 Ha" at bounding box center [191, 232] width 328 height 30
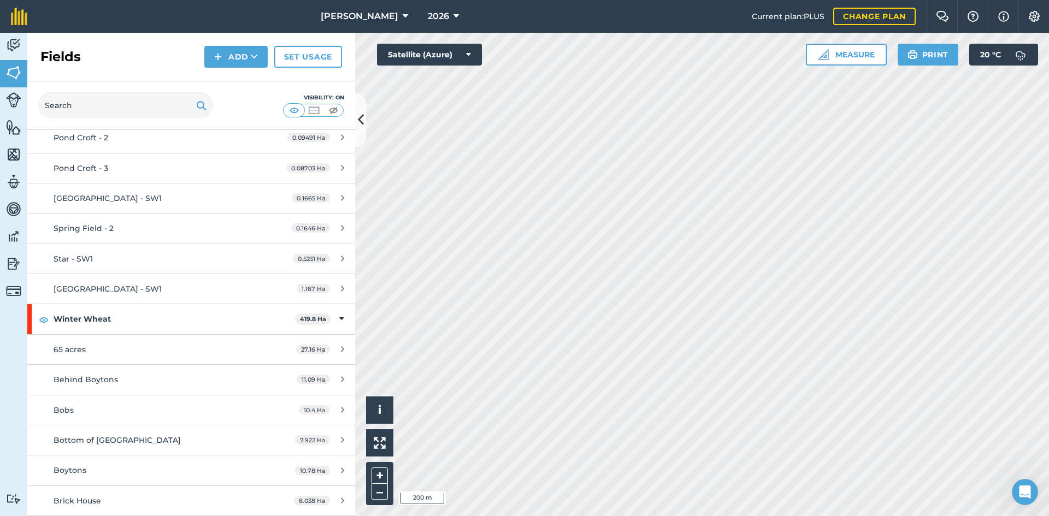
scroll to position [929, 0]
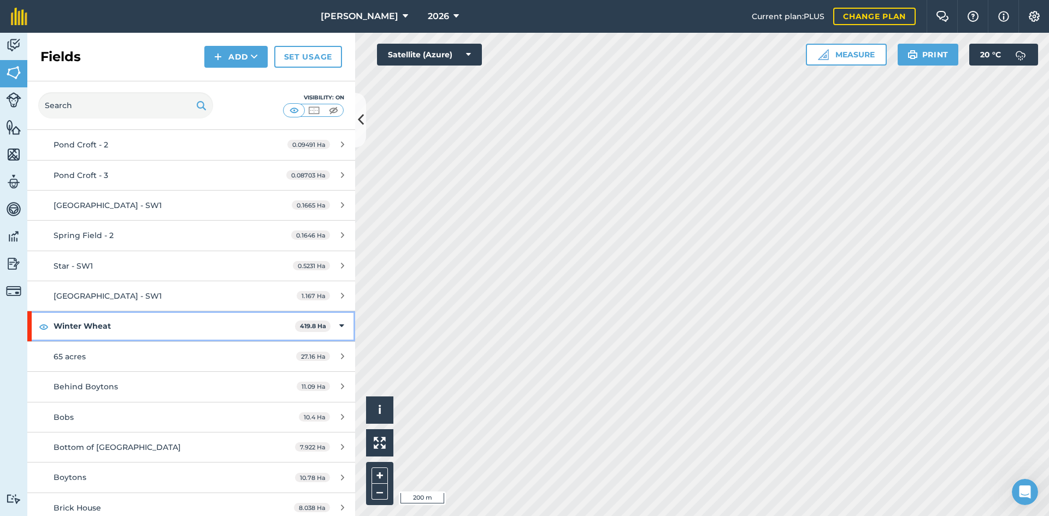
click at [339, 325] on icon at bounding box center [341, 326] width 5 height 12
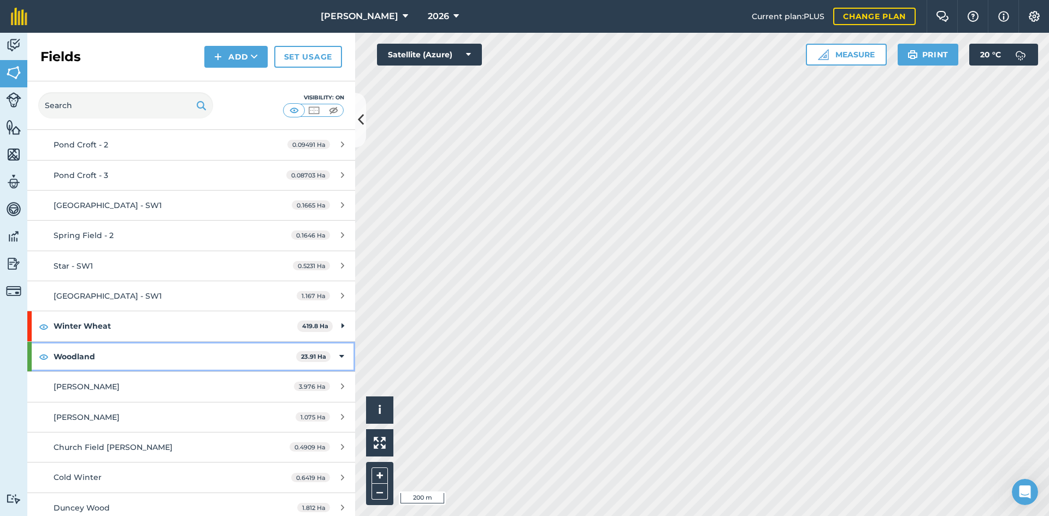
click at [339, 354] on icon at bounding box center [341, 357] width 5 height 12
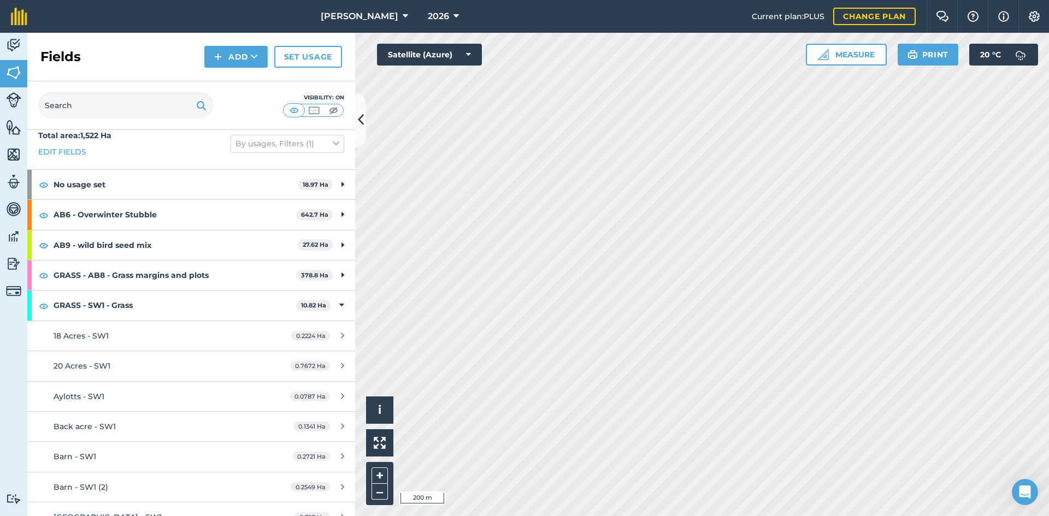
scroll to position [0, 0]
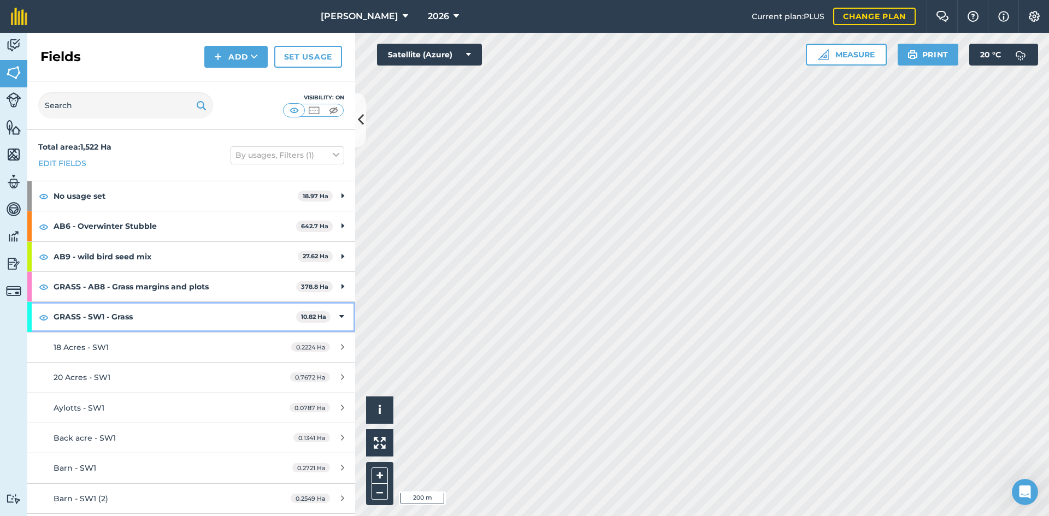
click at [339, 316] on icon at bounding box center [341, 317] width 5 height 12
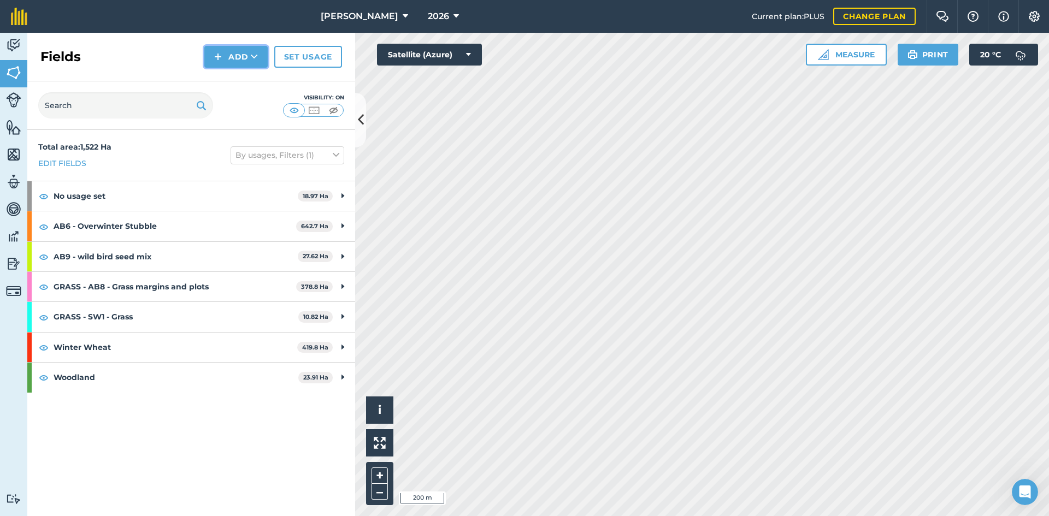
click at [245, 53] on button "Add" at bounding box center [235, 57] width 63 height 22
click at [306, 56] on link "Set usage" at bounding box center [308, 57] width 68 height 22
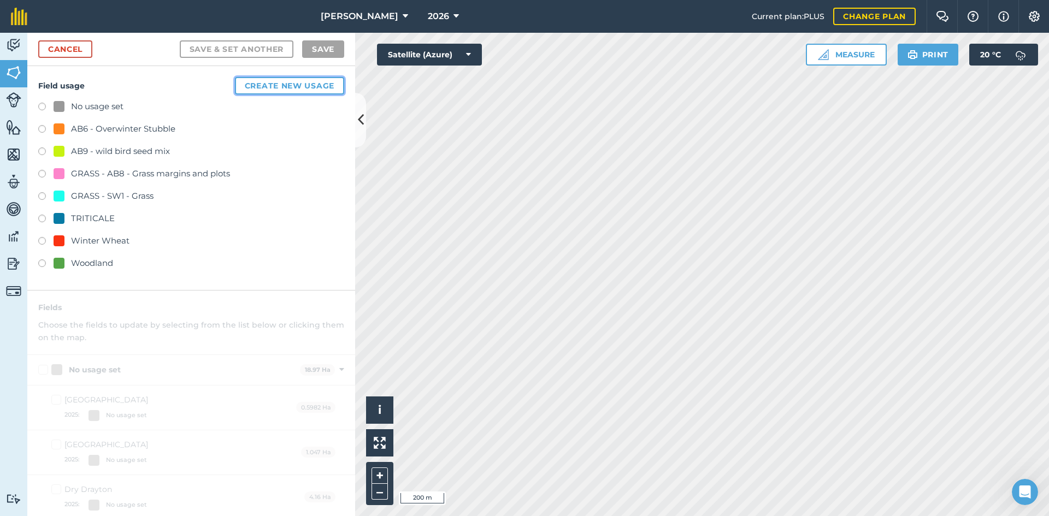
click at [276, 84] on button "Create new usage" at bounding box center [289, 85] width 109 height 17
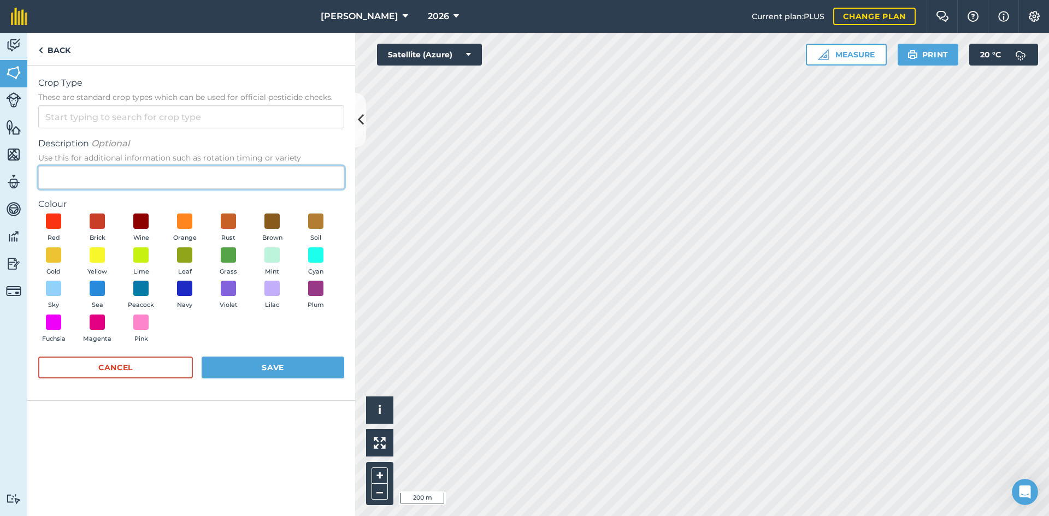
click at [136, 168] on input "Description Optional Use this for additional information such as rotation timin…" at bounding box center [191, 177] width 306 height 23
click at [133, 116] on input "Crop Type These are standard crop types which can be used for official pesticid…" at bounding box center [191, 116] width 306 height 23
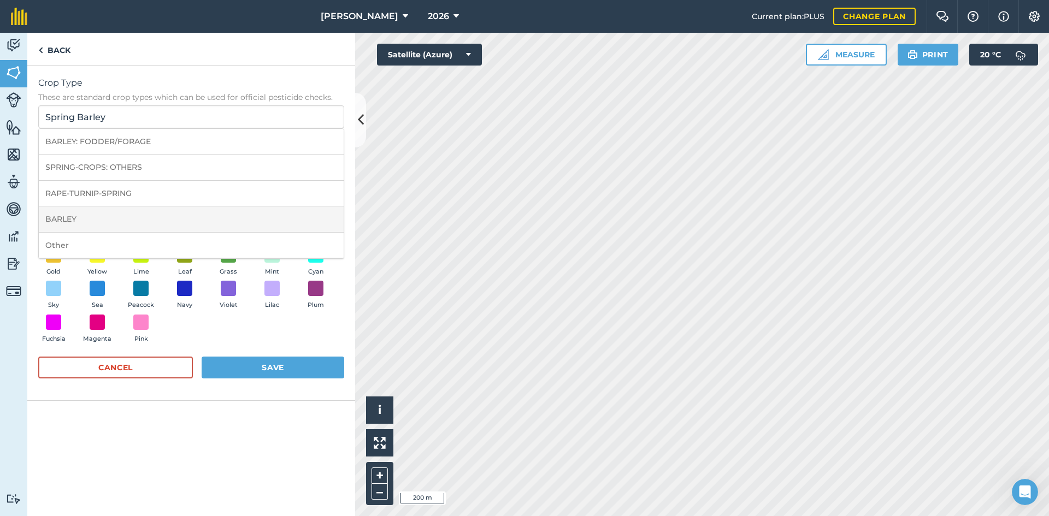
click at [162, 220] on li "BARLEY" at bounding box center [191, 220] width 305 height 26
type input "BARLEY"
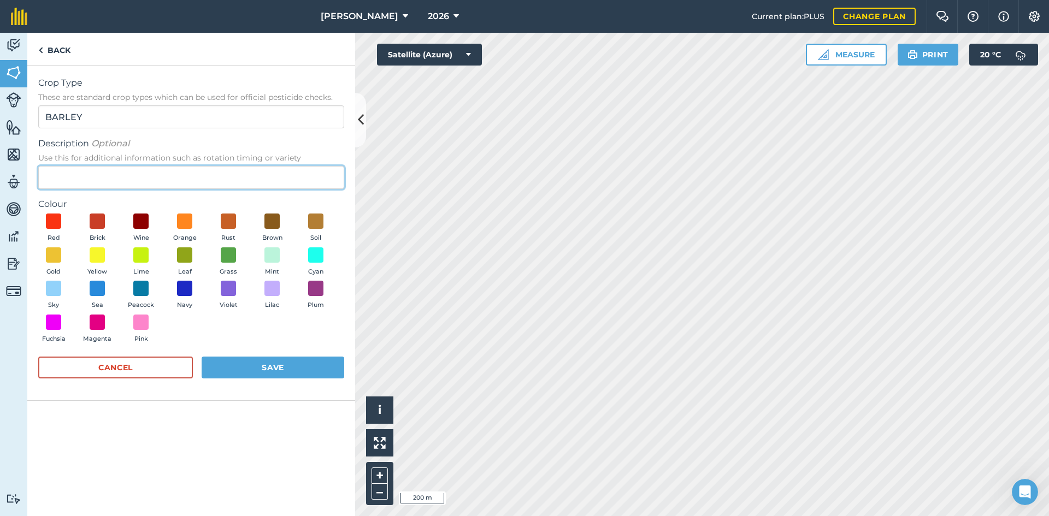
click at [125, 172] on input "Description Optional Use this for additional information such as rotation timin…" at bounding box center [191, 177] width 306 height 23
type input "S"
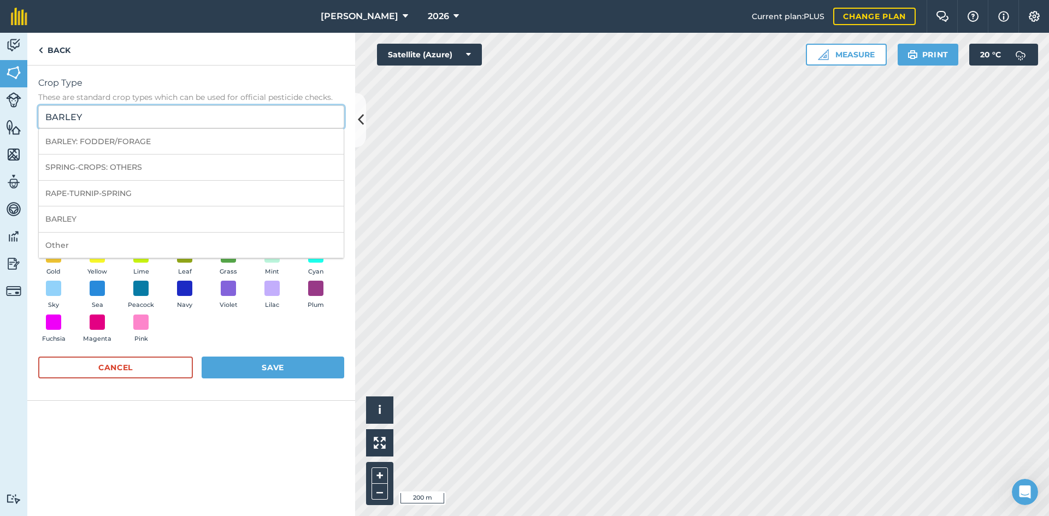
click at [110, 117] on input "BARLEY" at bounding box center [191, 116] width 306 height 23
click at [135, 165] on li "SPRING-CROPS: OTHERS" at bounding box center [191, 168] width 305 height 26
drag, startPoint x: 179, startPoint y: 115, endPoint x: 0, endPoint y: 115, distance: 178.6
click at [0, 115] on div "Activity Fields Livestock Features Maps Team Vehicles Data Reporting Billing Tu…" at bounding box center [524, 274] width 1049 height 483
type input "S"
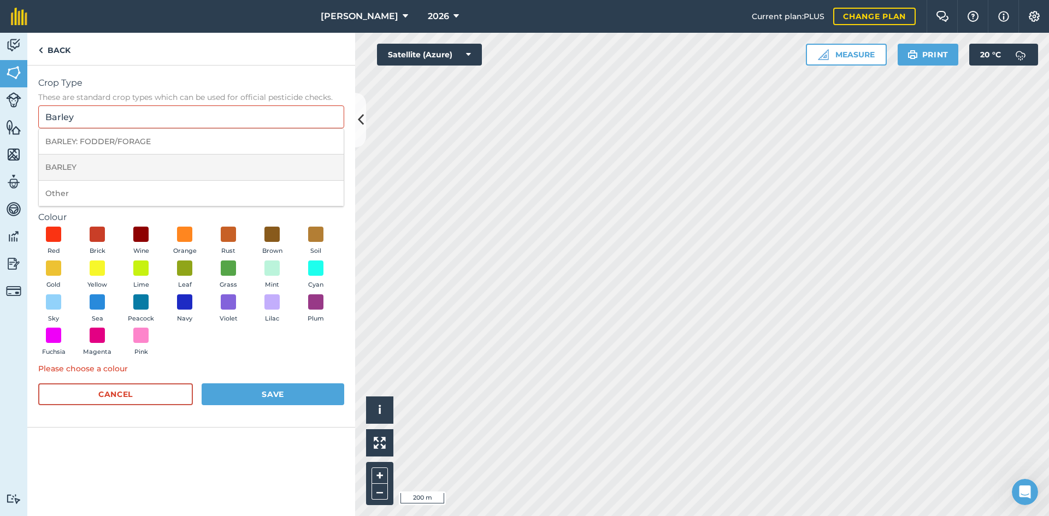
click at [127, 166] on li "BARLEY" at bounding box center [191, 168] width 305 height 26
type input "BARLEY"
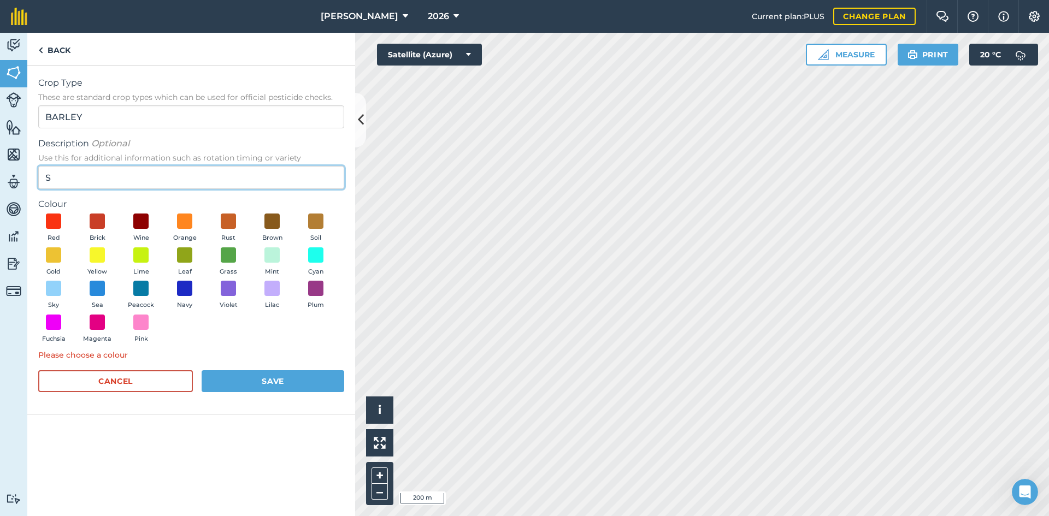
click at [104, 181] on input "S" at bounding box center [191, 177] width 306 height 23
type input "Spring Malting"
click at [188, 222] on span at bounding box center [184, 221] width 17 height 17
click at [255, 381] on button "Save" at bounding box center [273, 381] width 143 height 22
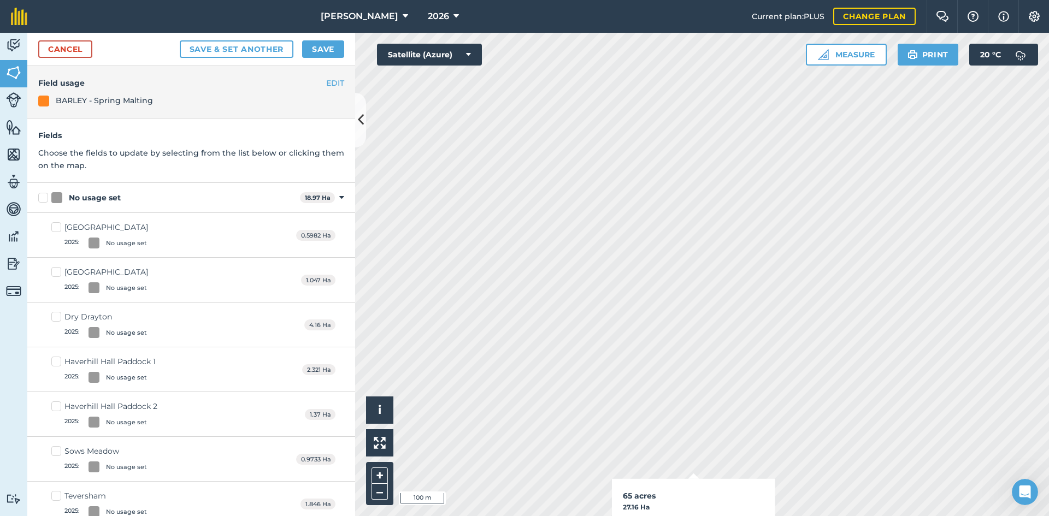
checkbox input "true"
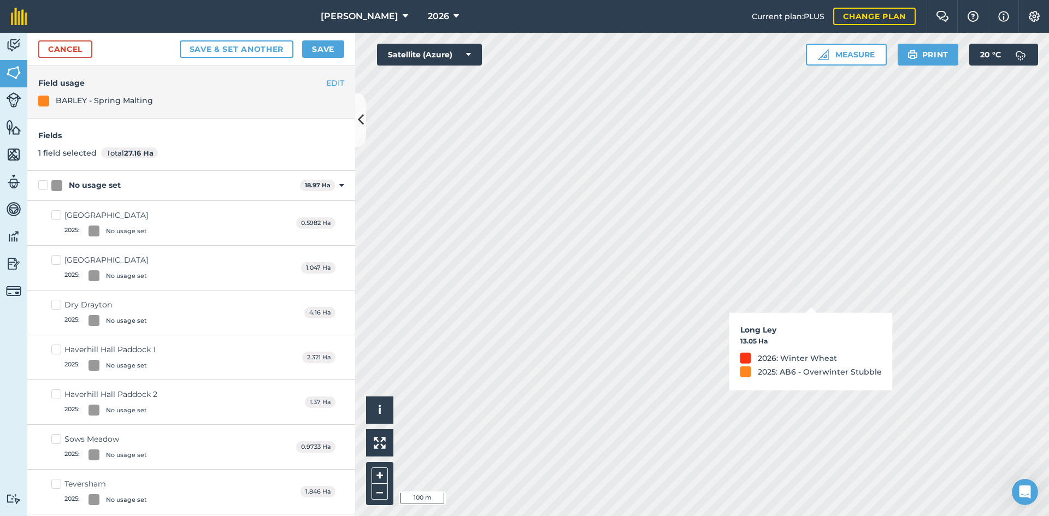
checkbox input "true"
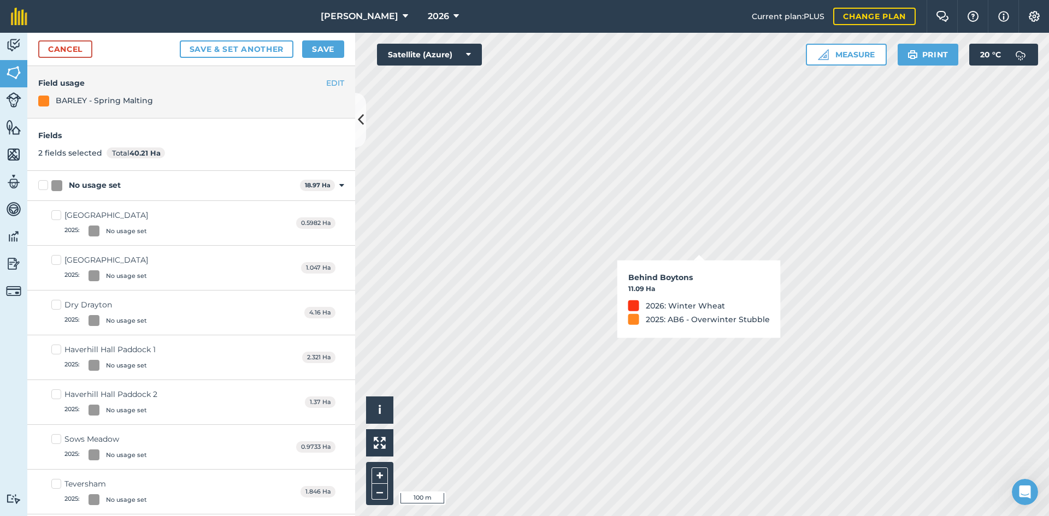
checkbox input "true"
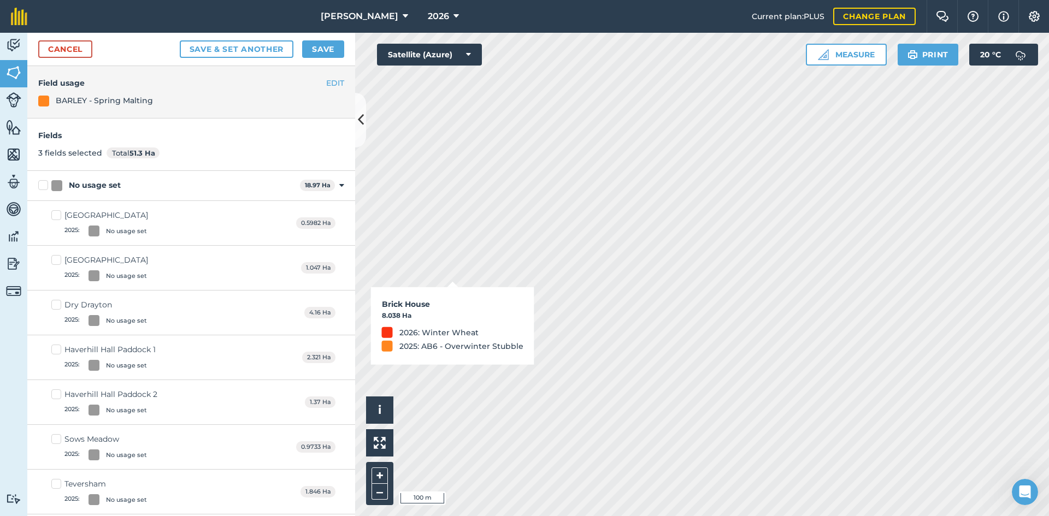
checkbox input "true"
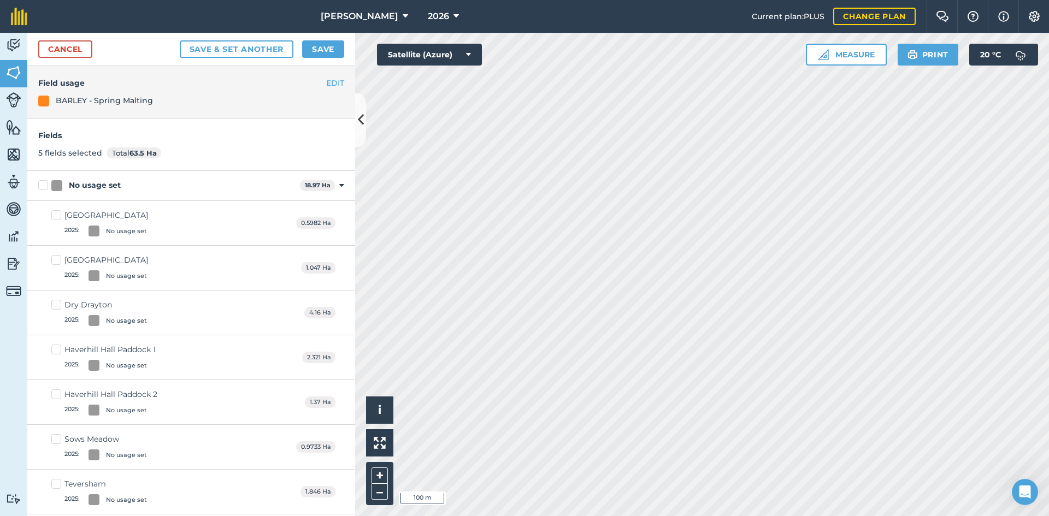
checkbox input "true"
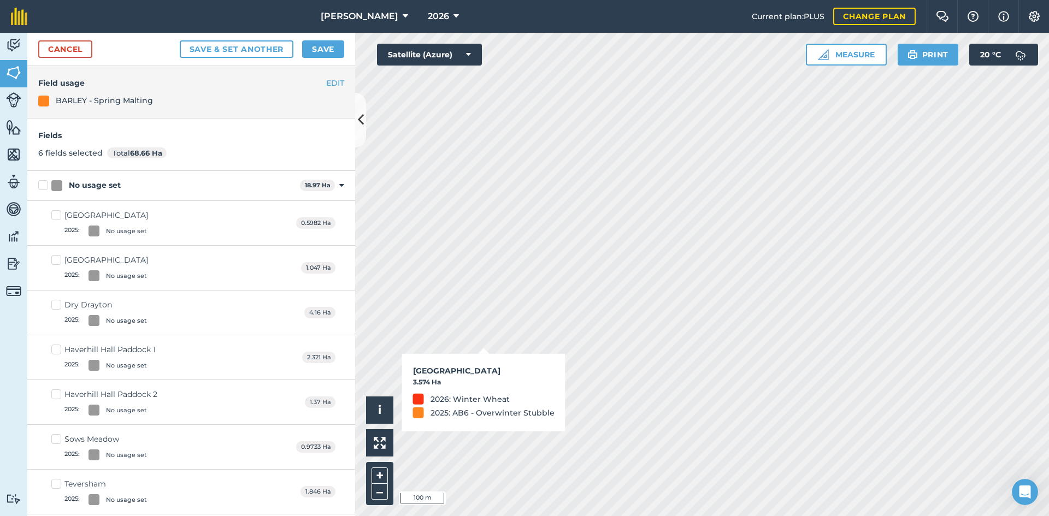
checkbox input "true"
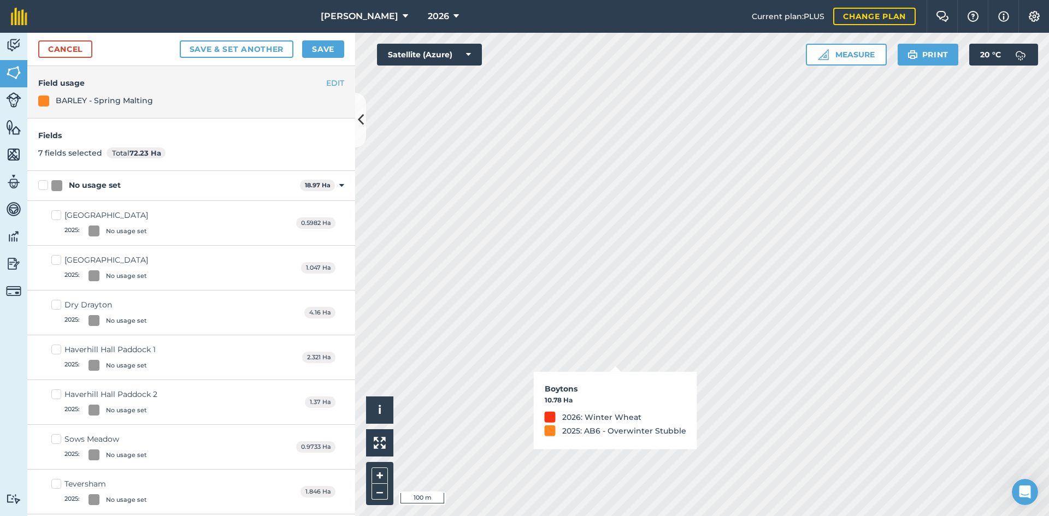
checkbox input "true"
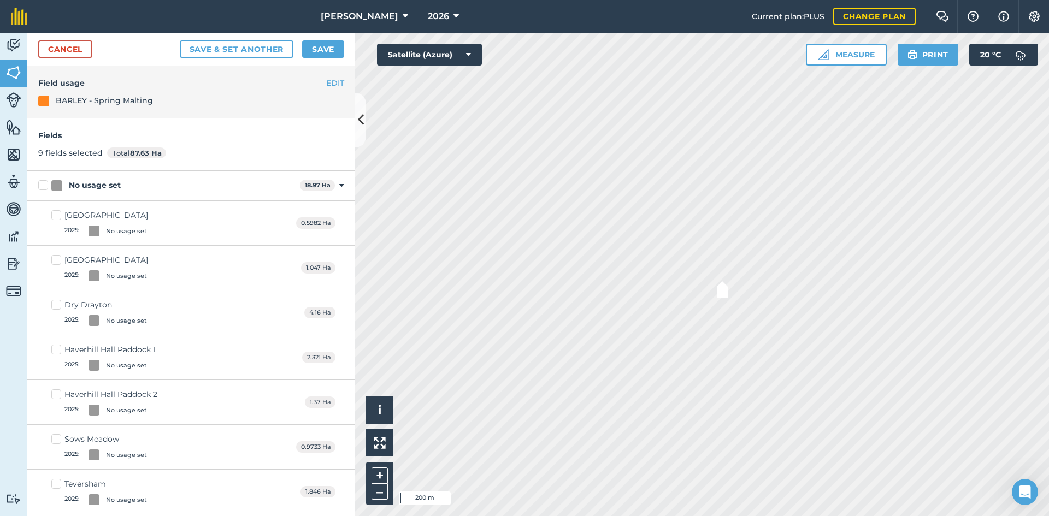
checkbox input "true"
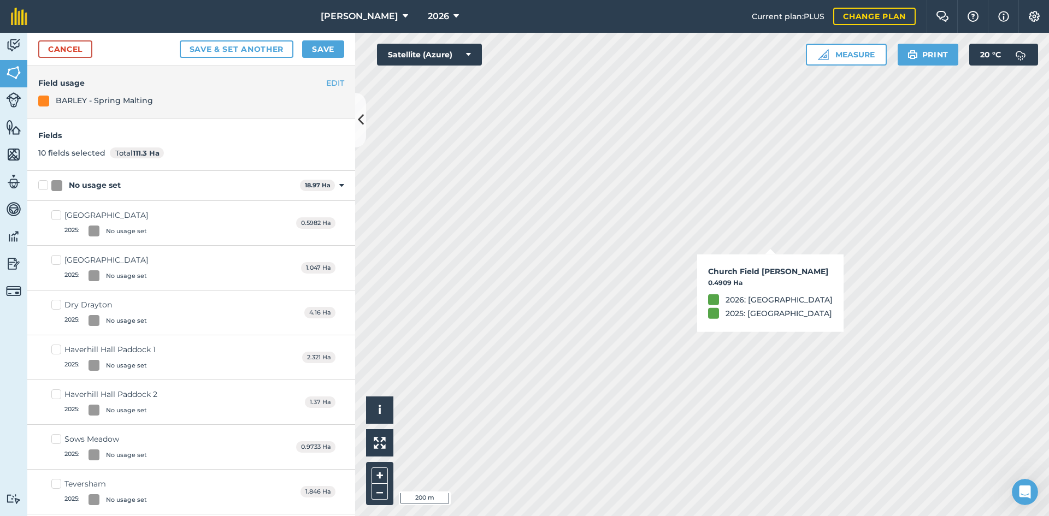
checkbox input "true"
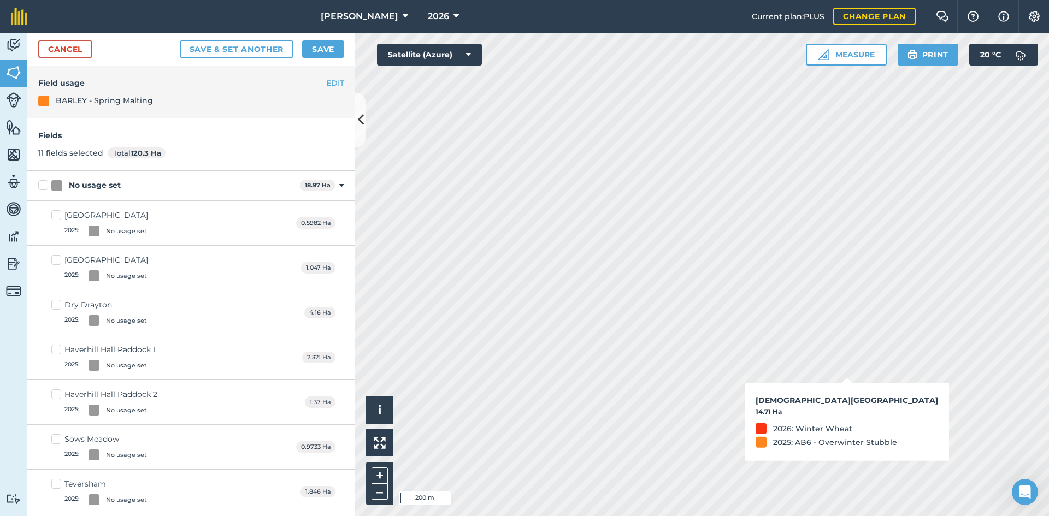
checkbox input "true"
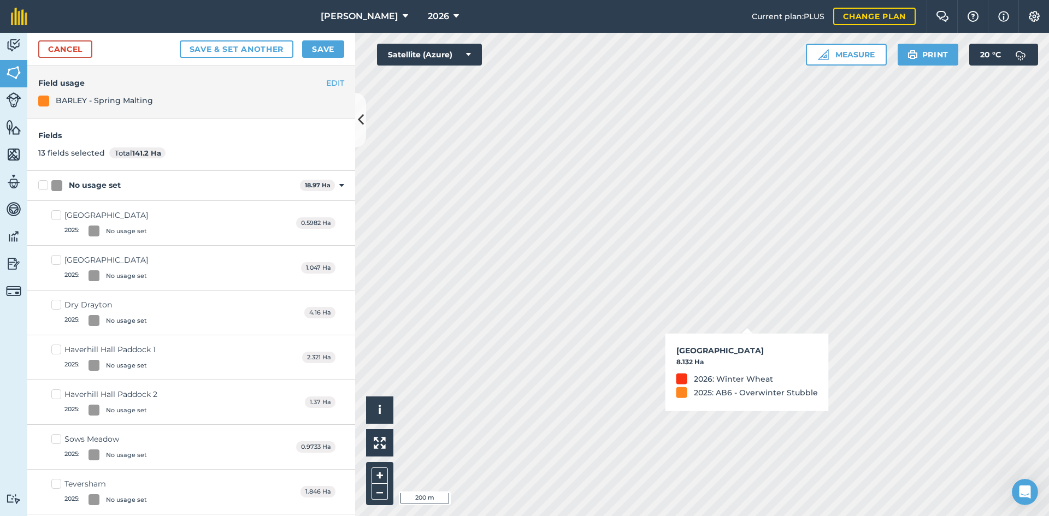
checkbox input "true"
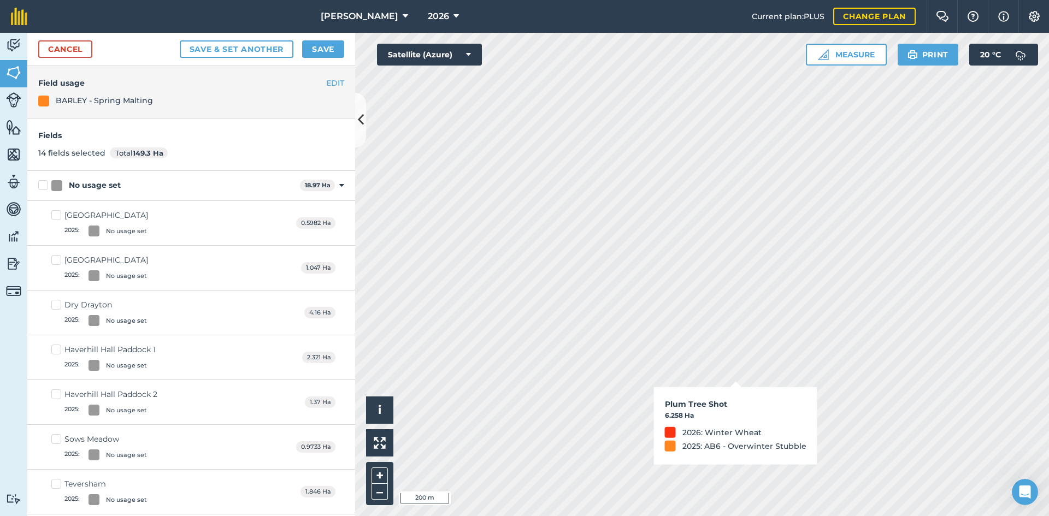
checkbox input "true"
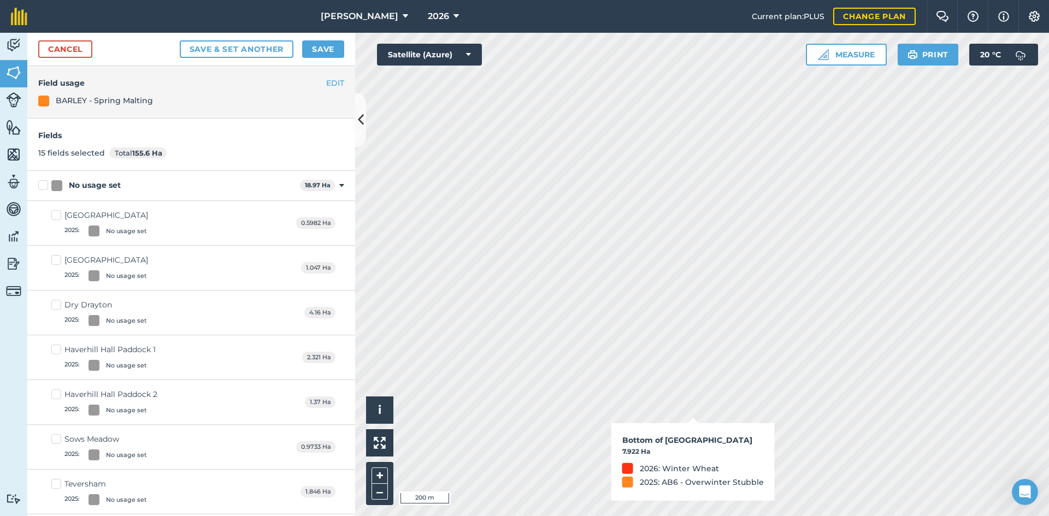
checkbox input "true"
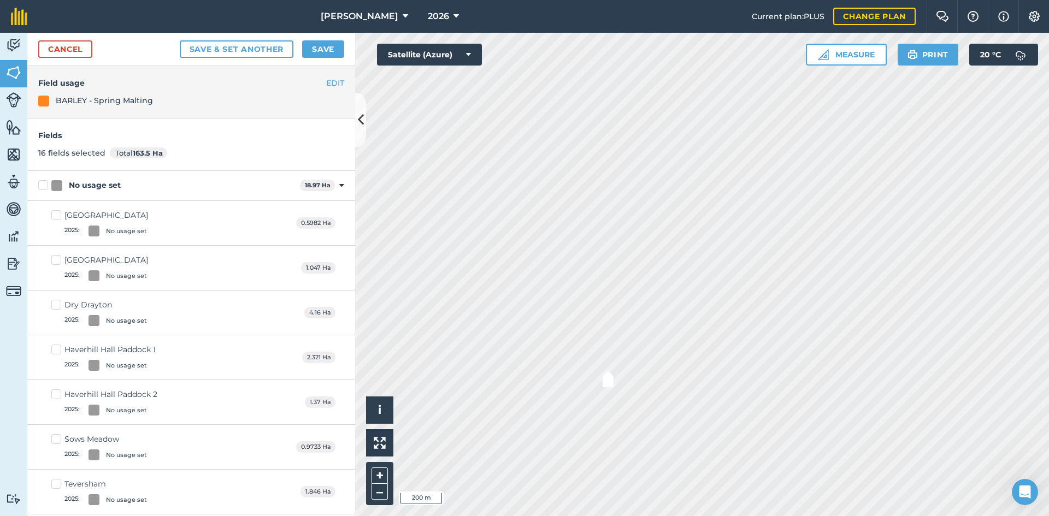
checkbox input "true"
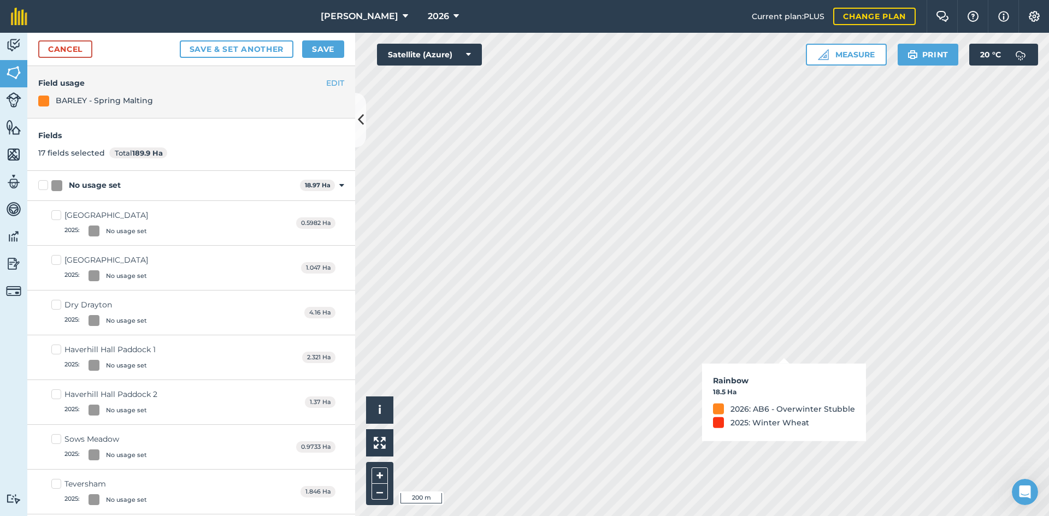
checkbox input "true"
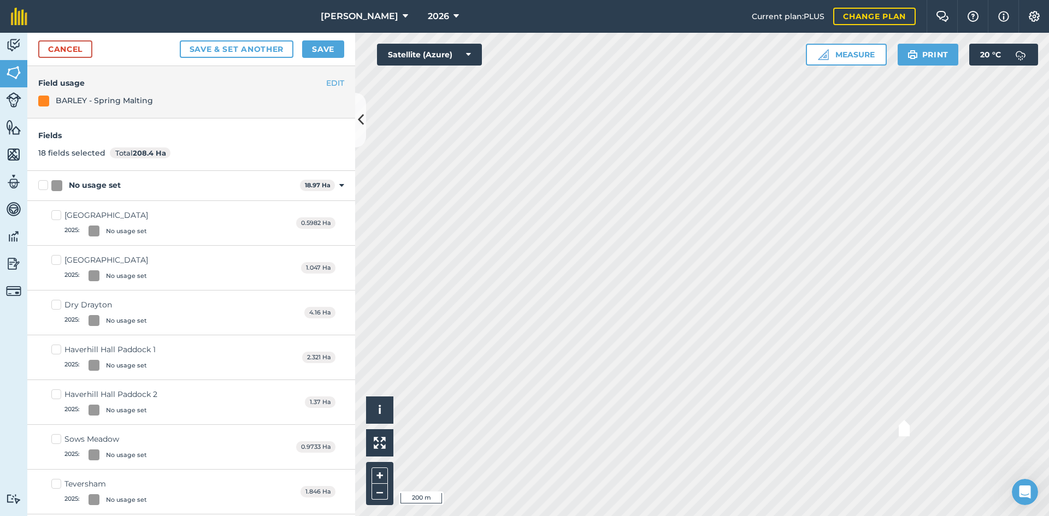
checkbox input "true"
checkbox input "false"
checkbox input "true"
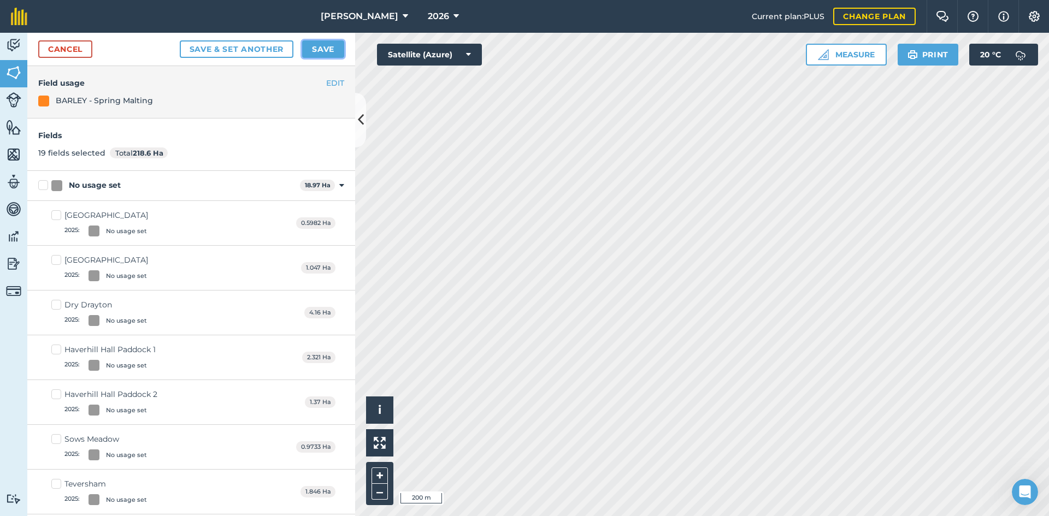
click at [325, 45] on button "Save" at bounding box center [323, 48] width 42 height 17
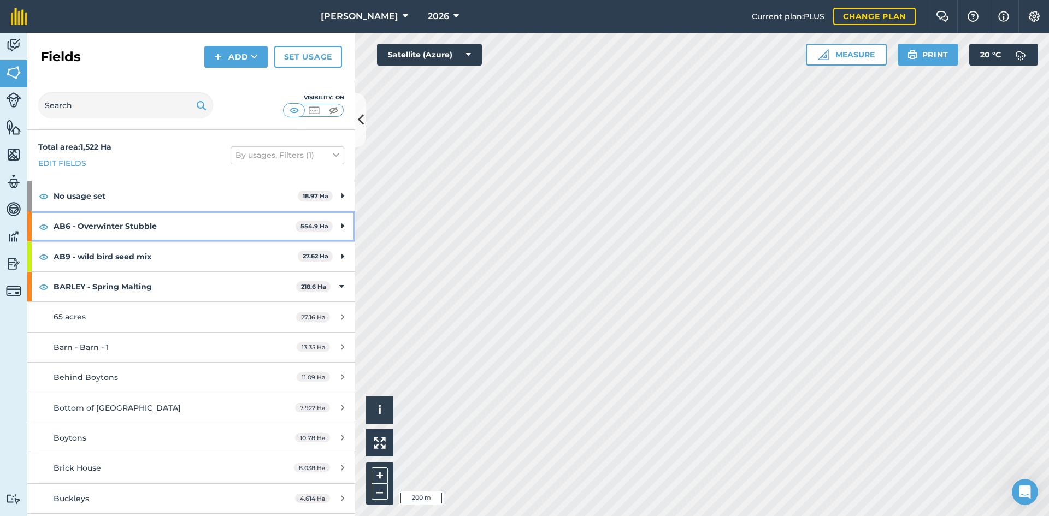
click at [341, 226] on icon at bounding box center [342, 226] width 3 height 12
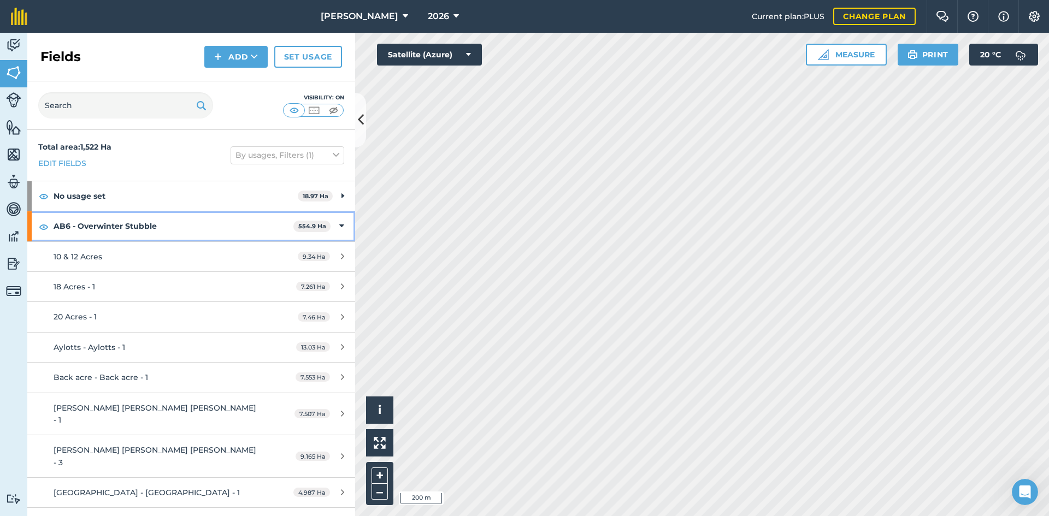
click at [105, 221] on strong "AB6 - Overwinter Stubble" at bounding box center [174, 226] width 240 height 30
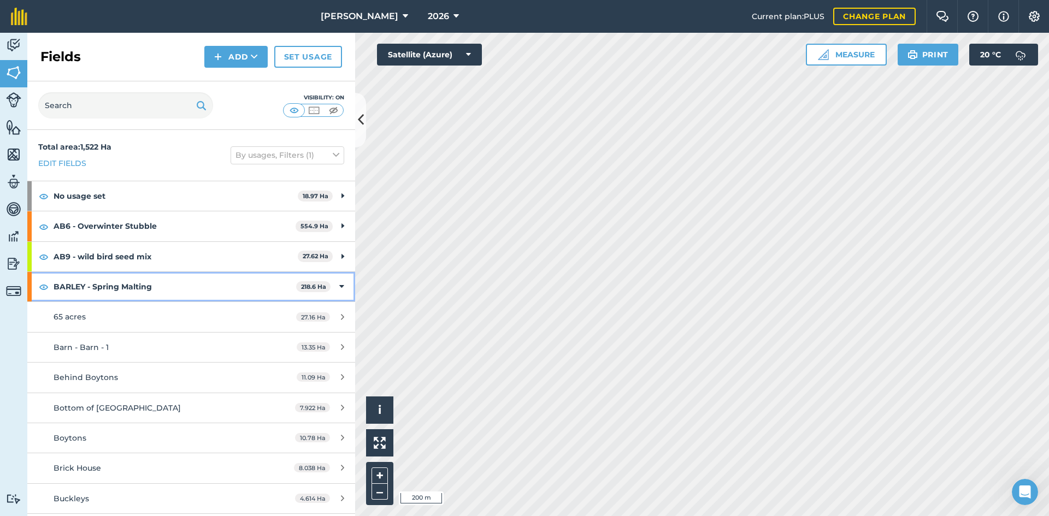
click at [339, 283] on icon at bounding box center [341, 287] width 5 height 12
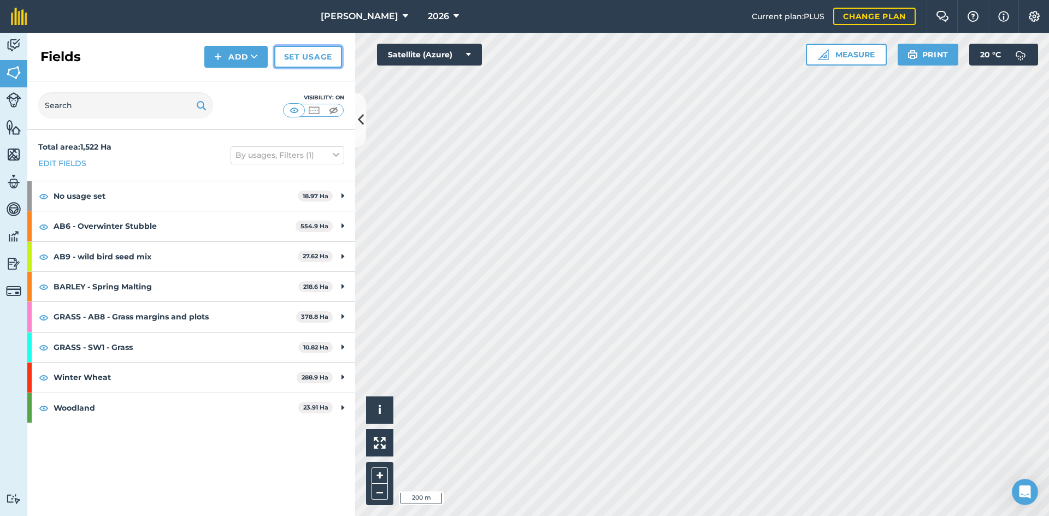
click at [296, 51] on link "Set usage" at bounding box center [308, 57] width 68 height 22
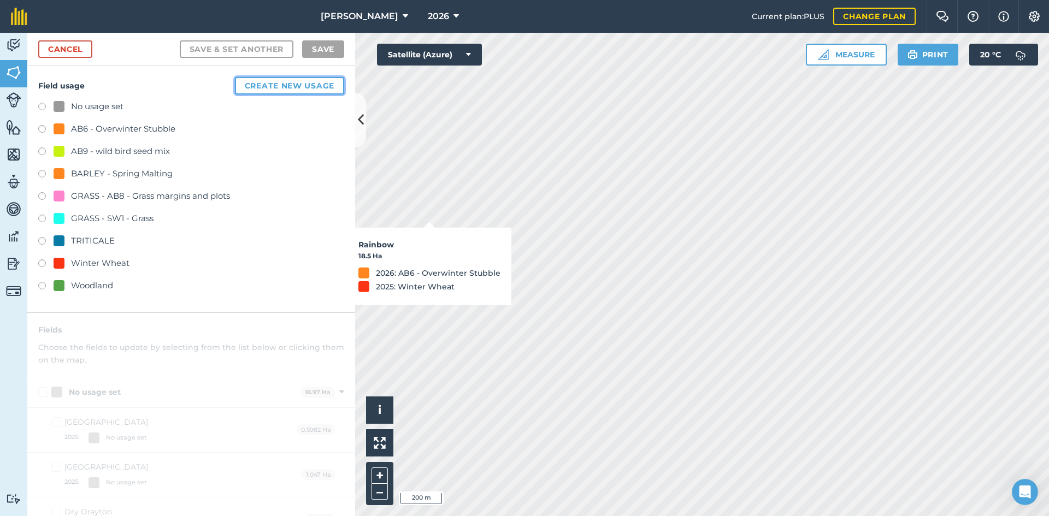
click at [294, 84] on button "Create new usage" at bounding box center [289, 85] width 109 height 17
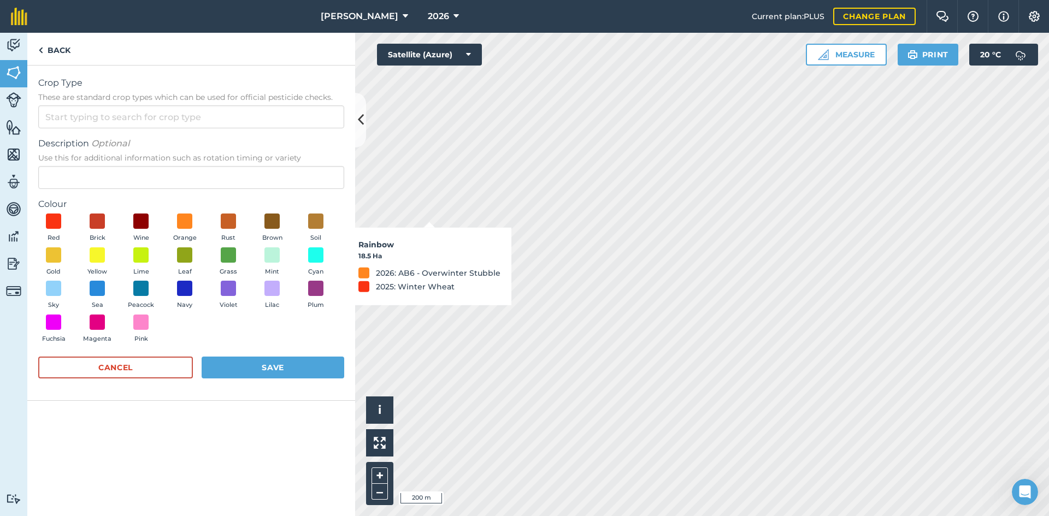
click at [129, 104] on div "Crop Type These are standard crop types which can be used for official pesticid…" at bounding box center [191, 102] width 306 height 52
click at [127, 113] on input "Crop Type These are standard crop types which can be used for official pesticid…" at bounding box center [191, 116] width 306 height 23
click at [122, 138] on li "Other" at bounding box center [191, 142] width 305 height 26
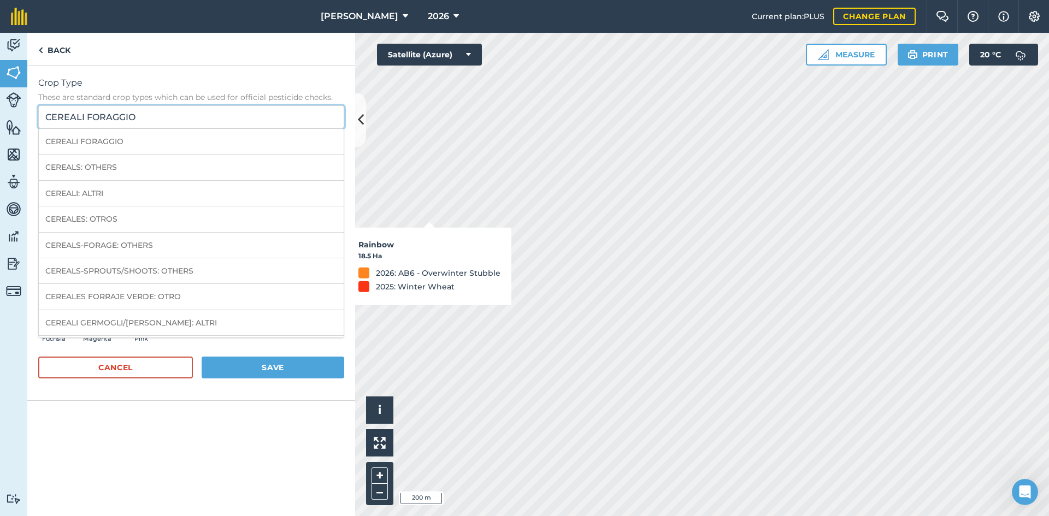
drag, startPoint x: 157, startPoint y: 116, endPoint x: 22, endPoint y: 113, distance: 134.4
click at [23, 114] on div "Activity Fields Livestock Features Maps Team Vehicles Data Reporting Billing Tu…" at bounding box center [524, 274] width 1049 height 483
click at [152, 118] on input "Unharvested Cereal HEadlands" at bounding box center [191, 116] width 306 height 23
click at [225, 113] on input "Unharvested Cereal Headlands" at bounding box center [191, 116] width 306 height 23
click at [194, 165] on li "CEREALS: OTHERS" at bounding box center [191, 168] width 305 height 26
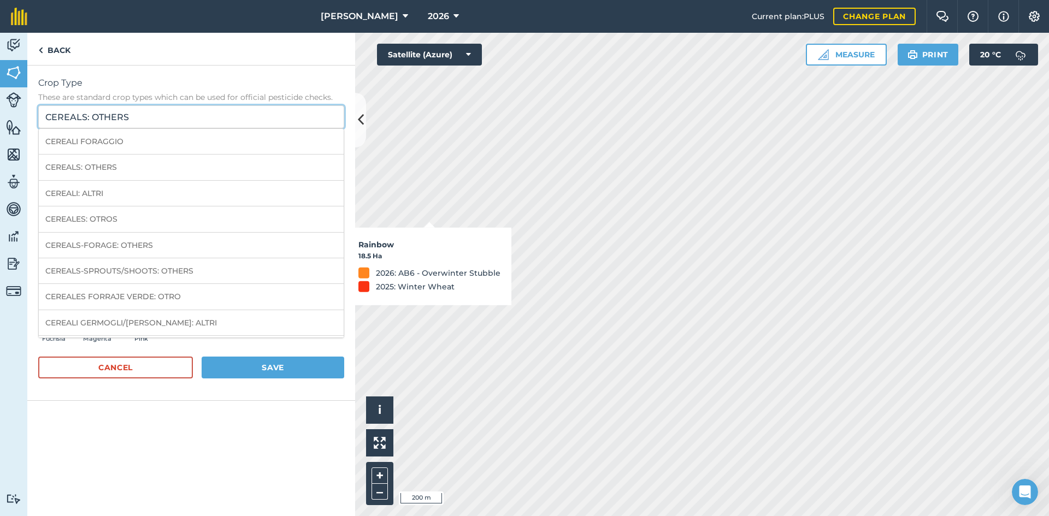
click at [176, 116] on input "CEREALS: OTHERS" at bounding box center [191, 116] width 306 height 23
drag, startPoint x: 198, startPoint y: 113, endPoint x: 22, endPoint y: 105, distance: 176.7
click at [22, 105] on div "Activity Fields Livestock Features Maps Team Vehicles Data Reporting Billing Tu…" at bounding box center [524, 274] width 1049 height 483
click at [139, 121] on input "Unharvested Cereal Headlands" at bounding box center [191, 116] width 306 height 23
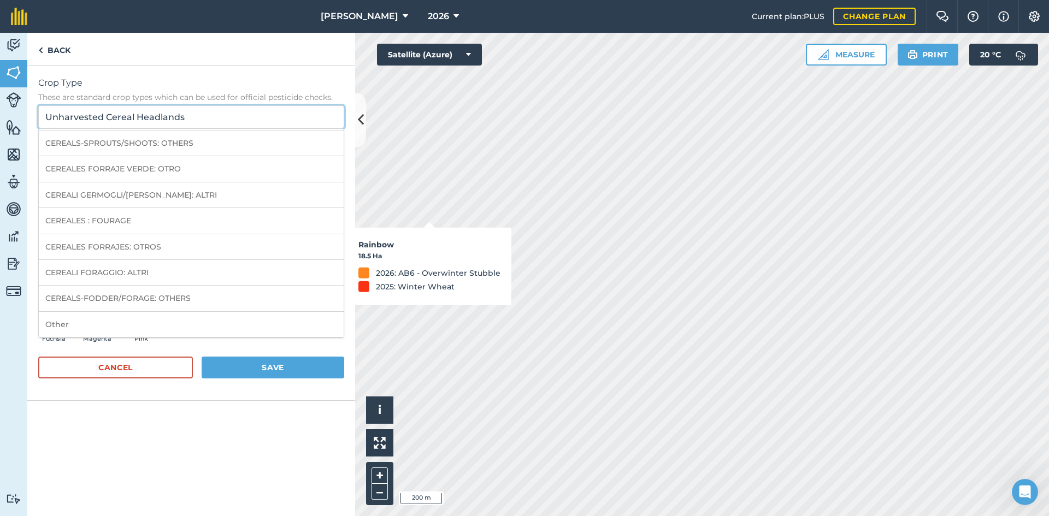
click at [139, 121] on input "Unharvested Cereal Headlands" at bounding box center [191, 116] width 306 height 23
click at [140, 121] on input "Unharvested Cereal Headlands" at bounding box center [191, 116] width 306 height 23
click at [211, 75] on div "Crop Type These are standard crop types which can be used for official pesticid…" at bounding box center [191, 233] width 328 height 335
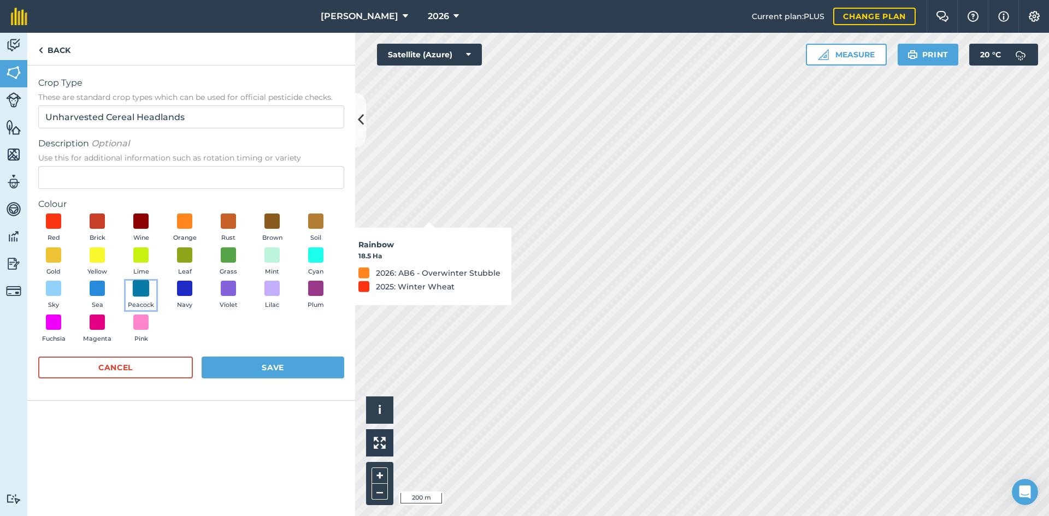
click at [139, 296] on span at bounding box center [141, 288] width 17 height 17
click at [261, 363] on button "Save" at bounding box center [273, 368] width 143 height 22
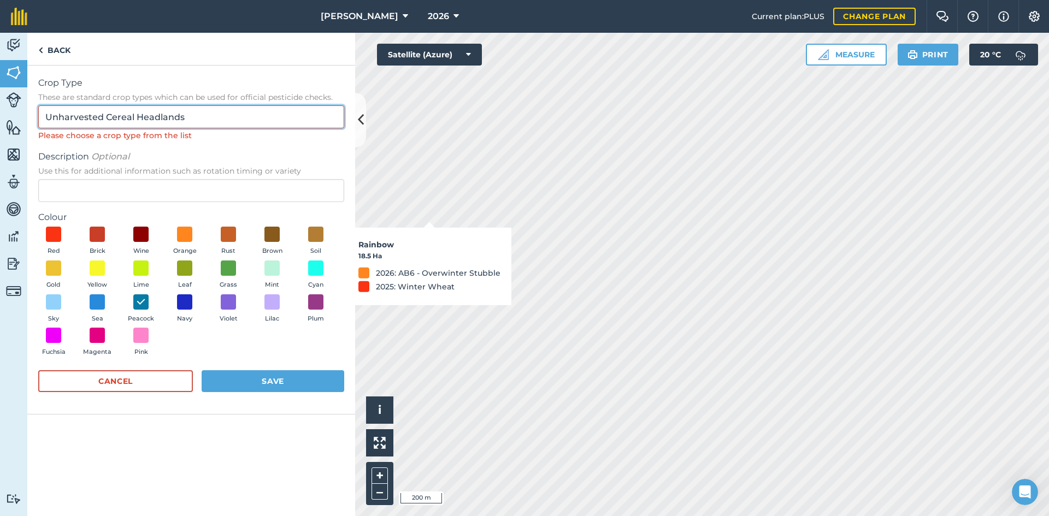
click at [207, 120] on input "Unharvested Cereal Headlands" at bounding box center [191, 116] width 306 height 23
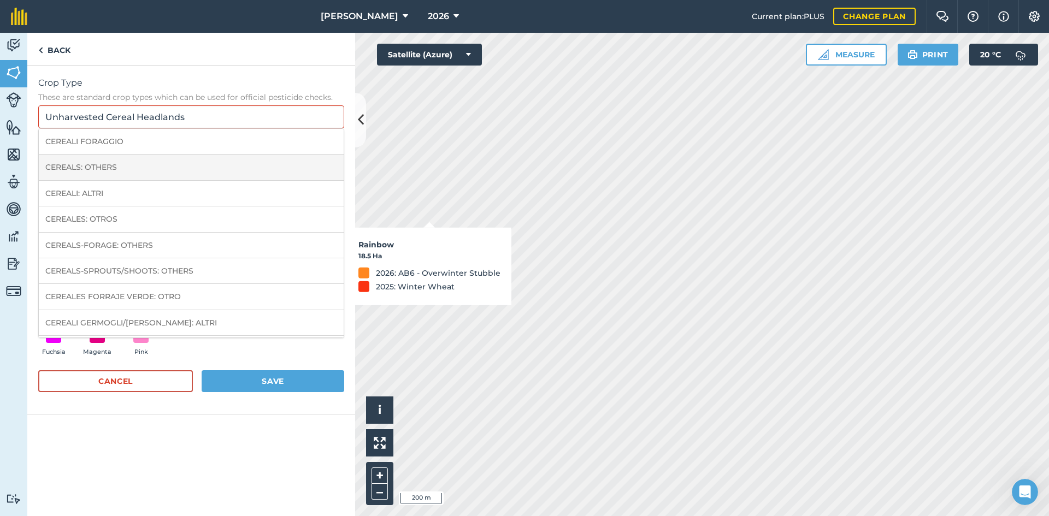
click at [224, 160] on li "CEREALS: OTHERS" at bounding box center [191, 168] width 305 height 26
type input "CEREALS: OTHERS"
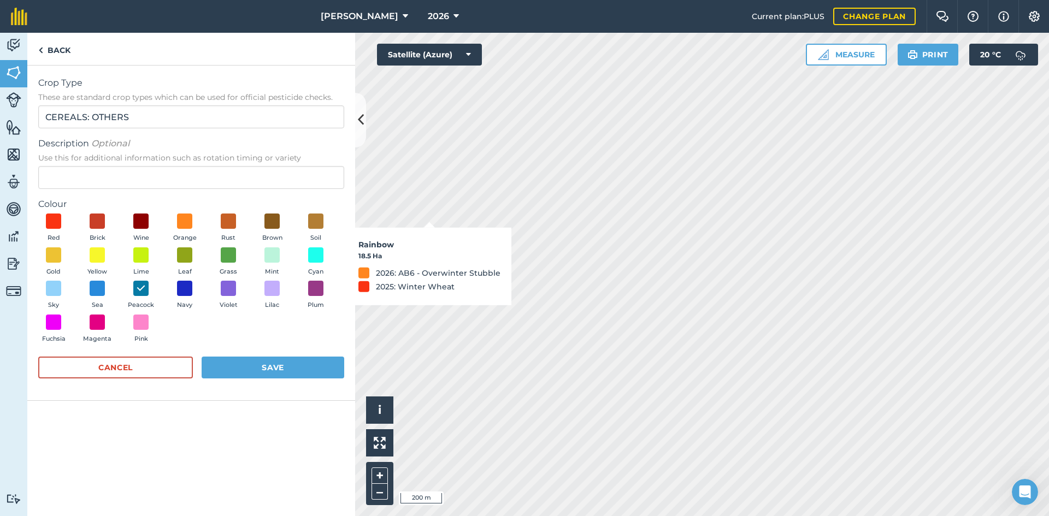
click at [216, 164] on div "Description Optional Use this for additional information such as rotation timin…" at bounding box center [191, 163] width 306 height 52
click at [216, 167] on input "Description Optional Use this for additional information such as rotation timin…" at bounding box center [191, 177] width 306 height 23
paste input "Unharvested Cereal Headlands"
type input "Unharvested Cereal Headlands"
click at [279, 375] on button "Save" at bounding box center [273, 368] width 143 height 22
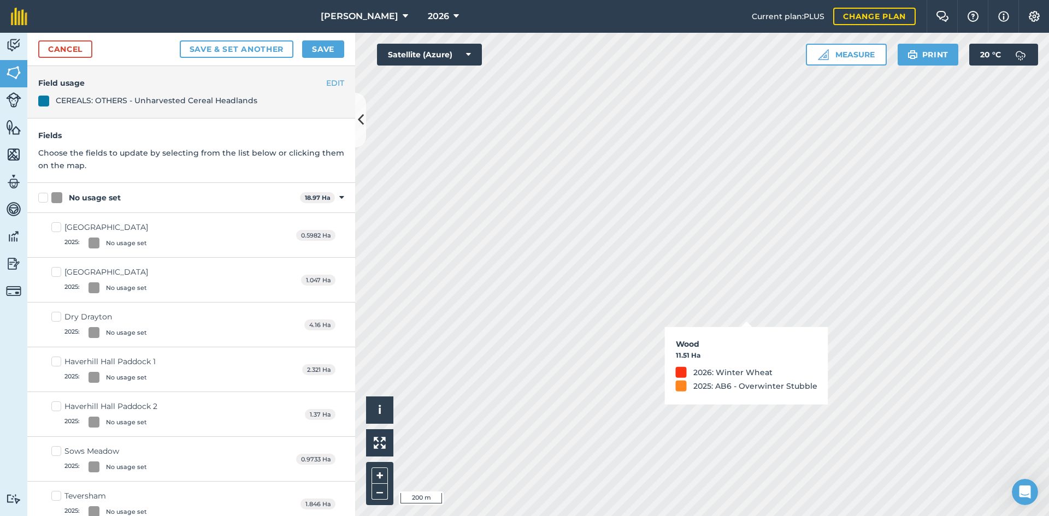
checkbox input "true"
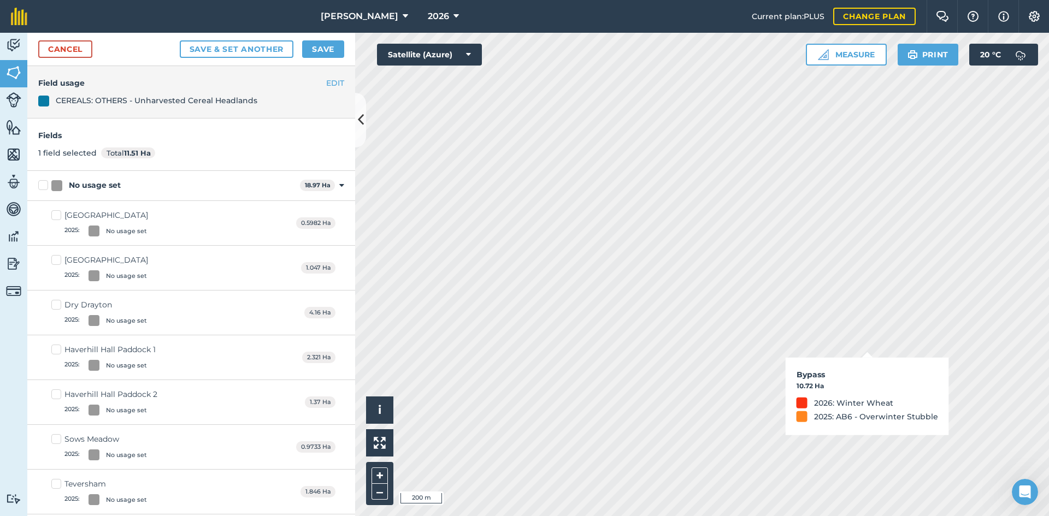
checkbox input "true"
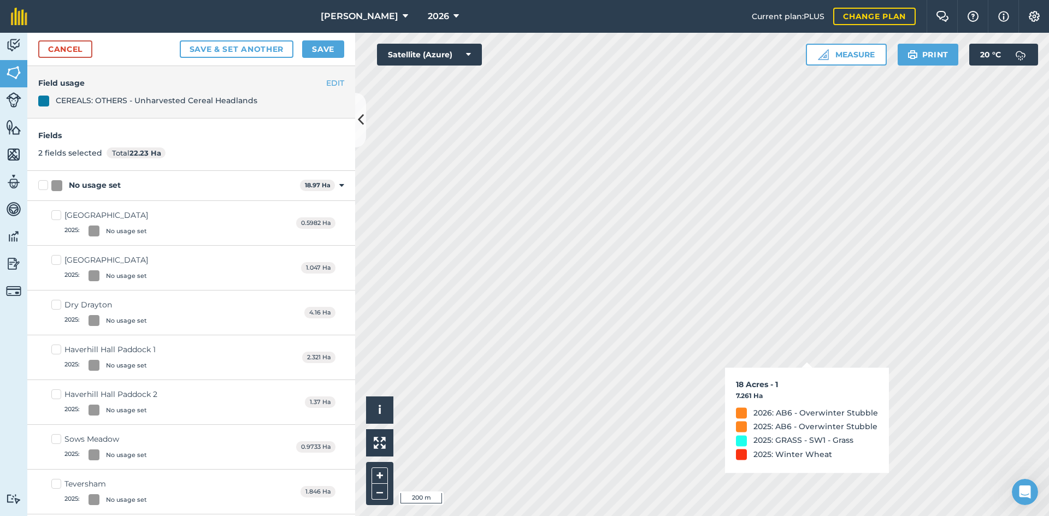
checkbox input "true"
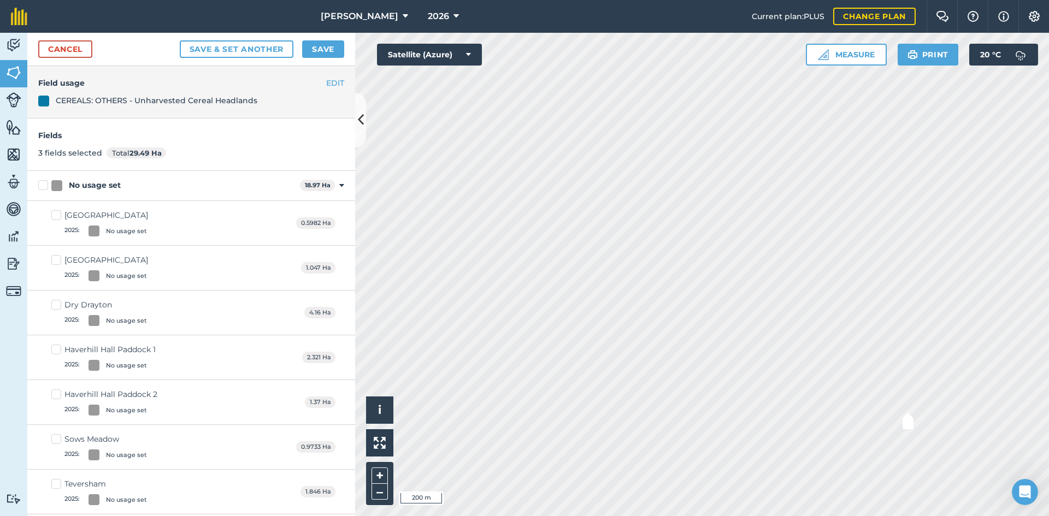
checkbox input "true"
click at [322, 43] on button "Save" at bounding box center [323, 48] width 42 height 17
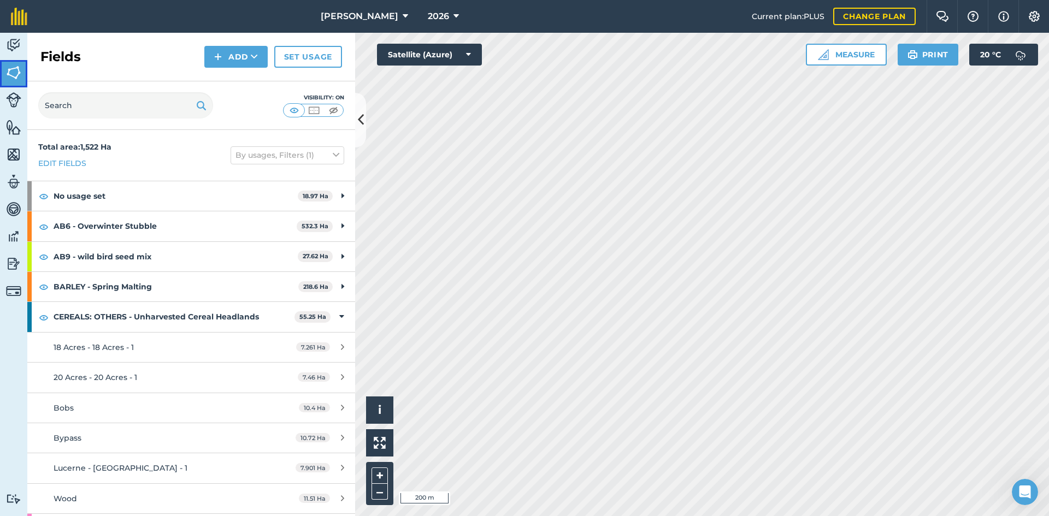
click at [15, 73] on img at bounding box center [13, 72] width 15 height 16
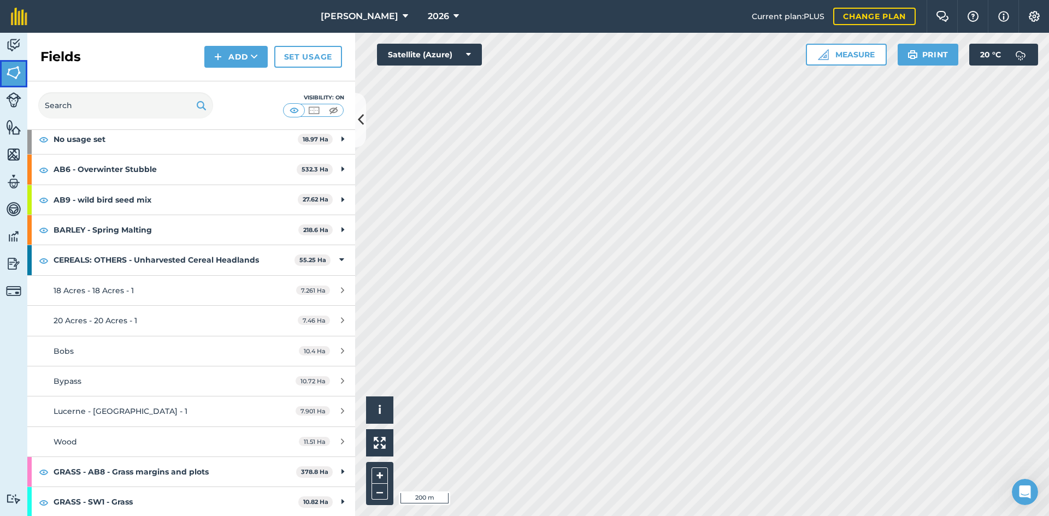
scroll to position [109, 0]
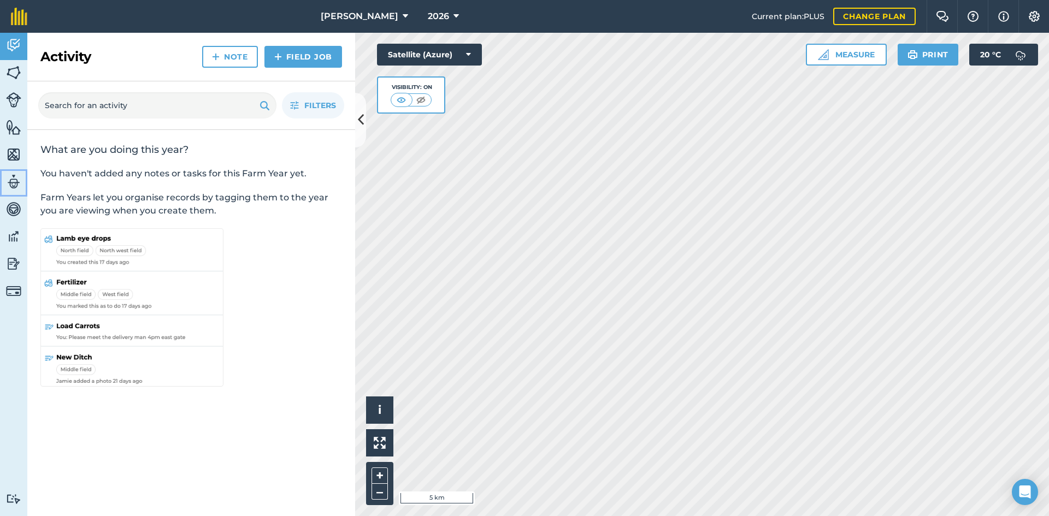
click at [15, 185] on img at bounding box center [13, 182] width 15 height 16
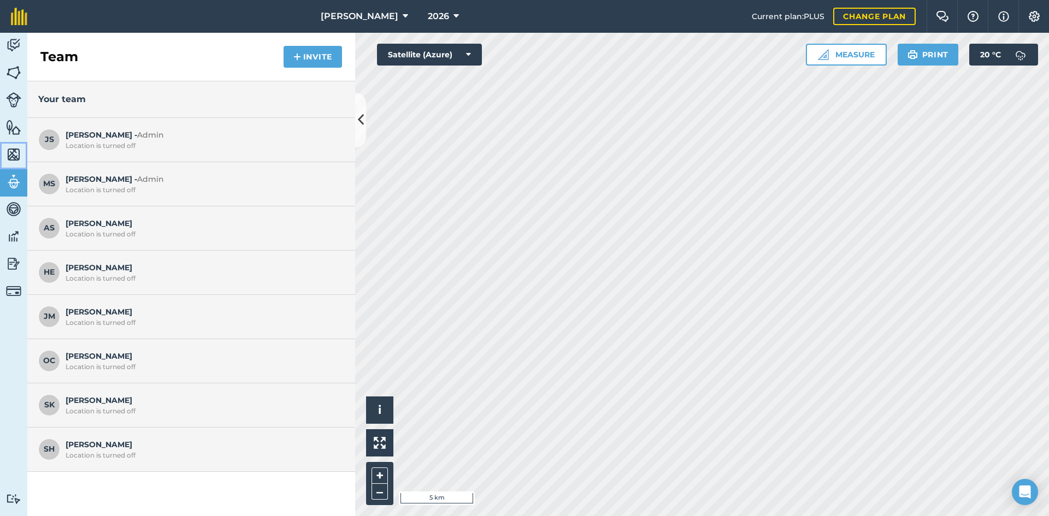
click at [9, 155] on img at bounding box center [13, 154] width 15 height 16
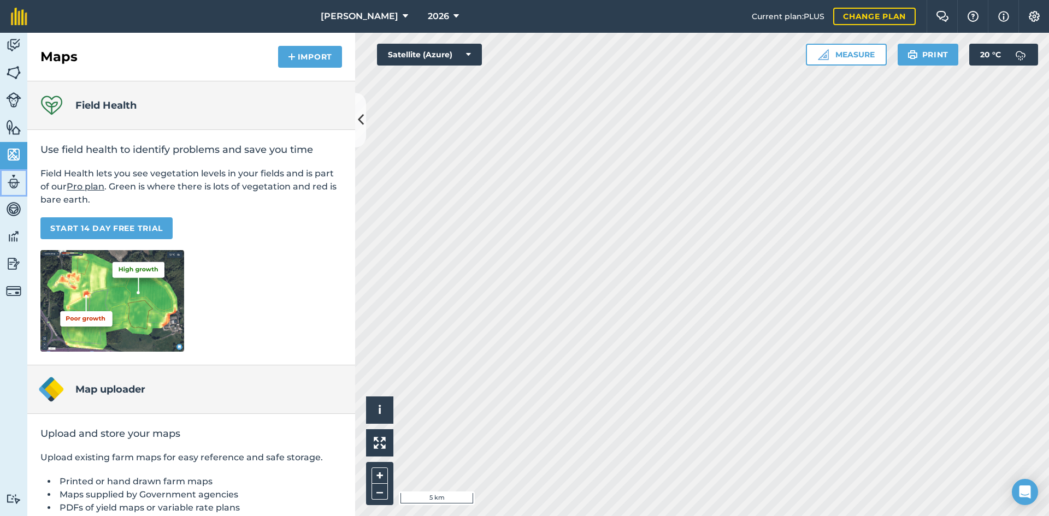
click at [12, 182] on img at bounding box center [13, 182] width 15 height 16
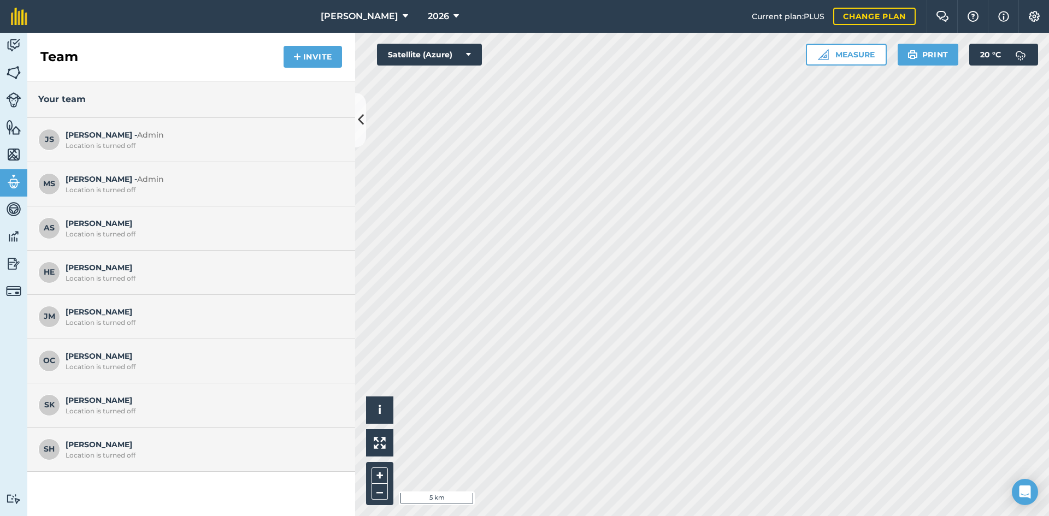
click at [203, 404] on span "[PERSON_NAME] Location is turned off" at bounding box center [202, 404] width 273 height 21
click at [1037, 13] on img at bounding box center [1034, 16] width 13 height 11
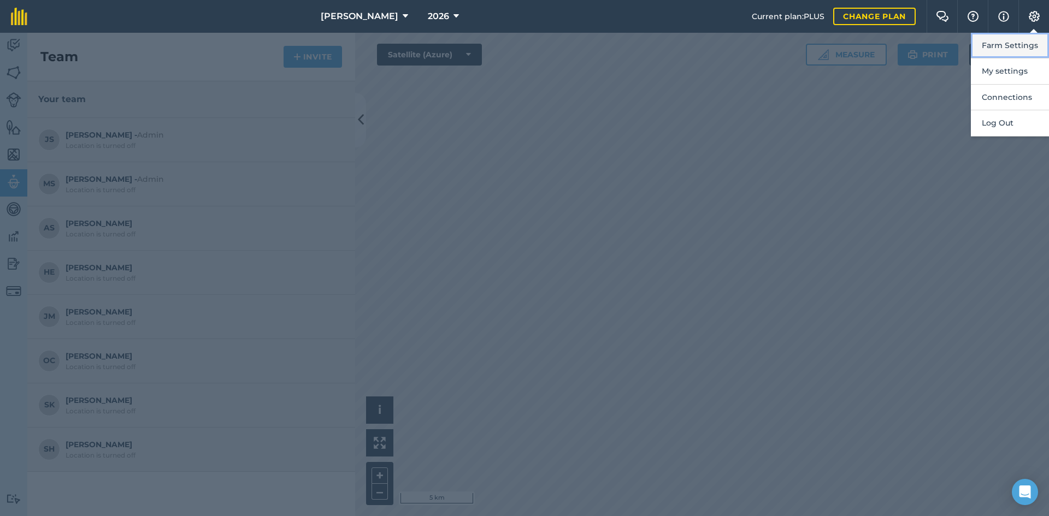
click at [1007, 48] on button "Farm Settings" at bounding box center [1010, 46] width 78 height 26
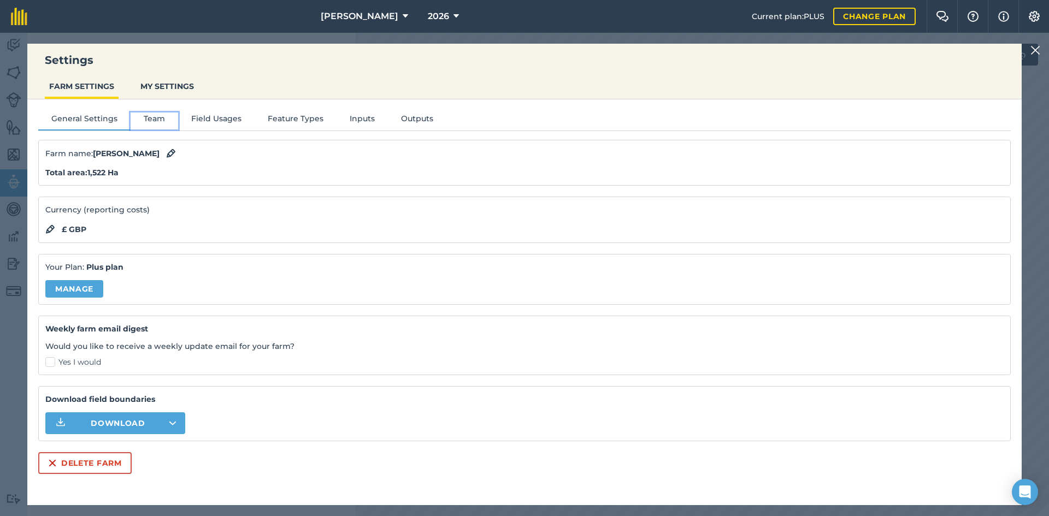
click at [159, 116] on button "Team" at bounding box center [155, 121] width 48 height 16
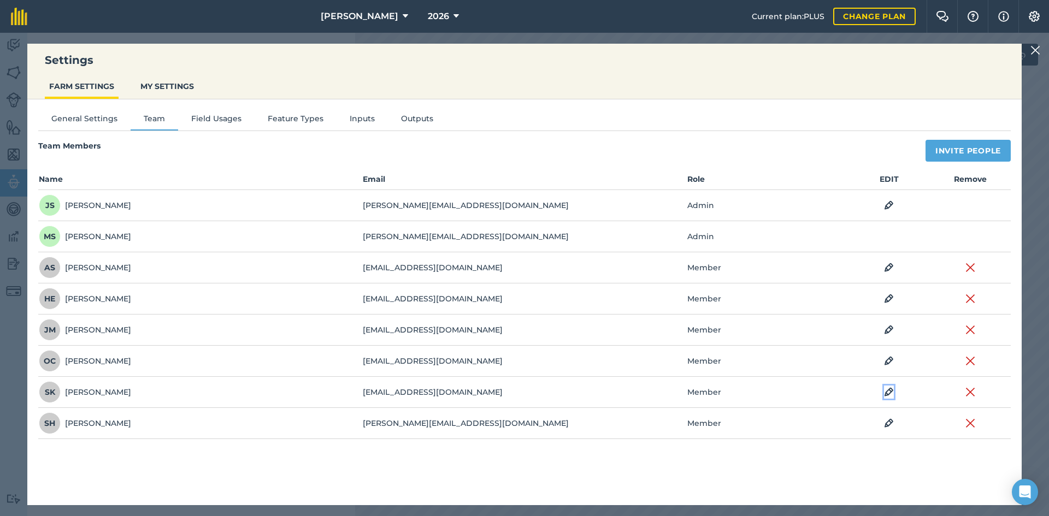
click at [888, 392] on img at bounding box center [889, 392] width 10 height 13
select select "MEMBER"
click at [710, 390] on button "Member" at bounding box center [714, 392] width 55 height 23
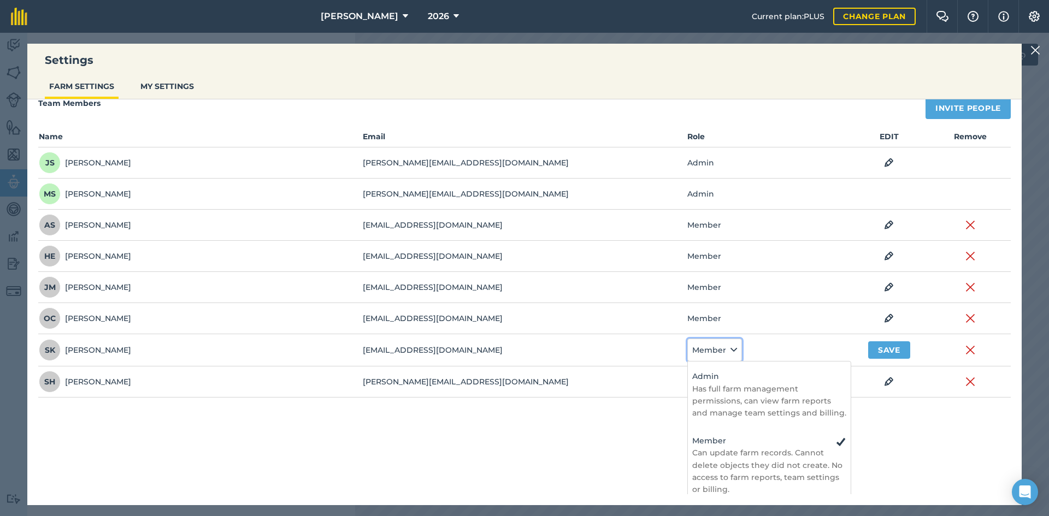
scroll to position [53, 0]
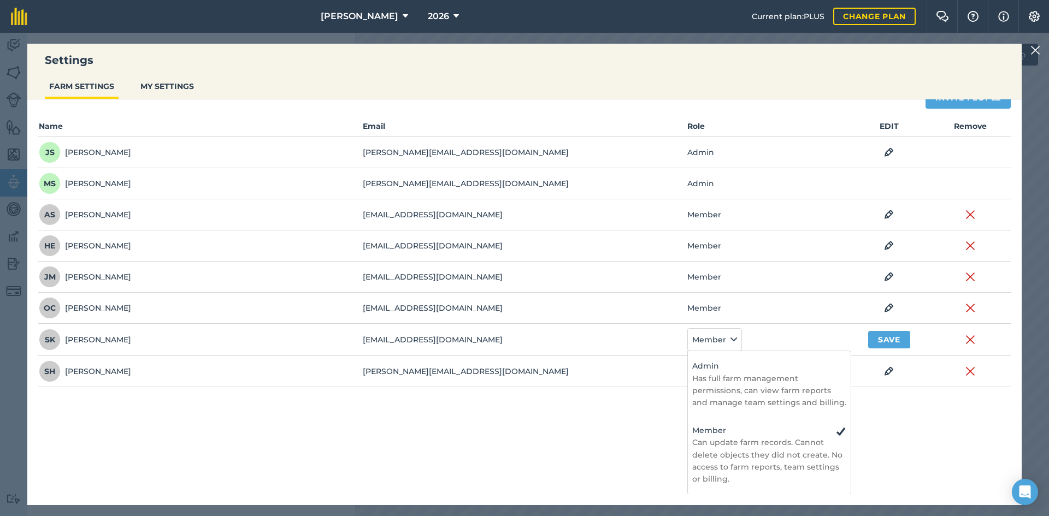
click at [902, 439] on div "General Settings Team Field Usages Feature Types Inputs Outputs Team Members In…" at bounding box center [524, 243] width 994 height 395
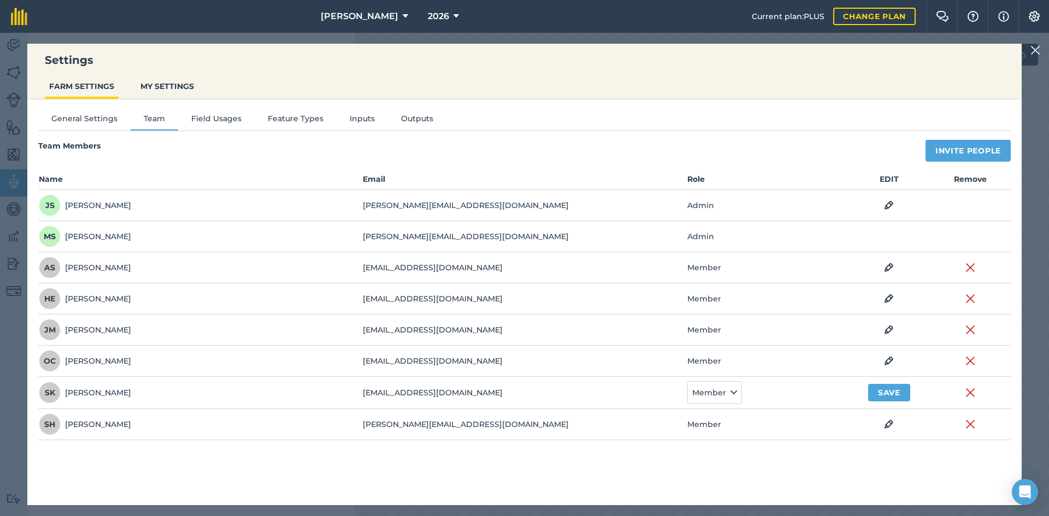
click at [705, 469] on div "General Settings Team Field Usages Feature Types Inputs Outputs Team Members In…" at bounding box center [524, 296] width 994 height 395
click at [878, 386] on button "Save" at bounding box center [889, 392] width 42 height 17
click at [228, 119] on button "Field Usages" at bounding box center [216, 121] width 76 height 16
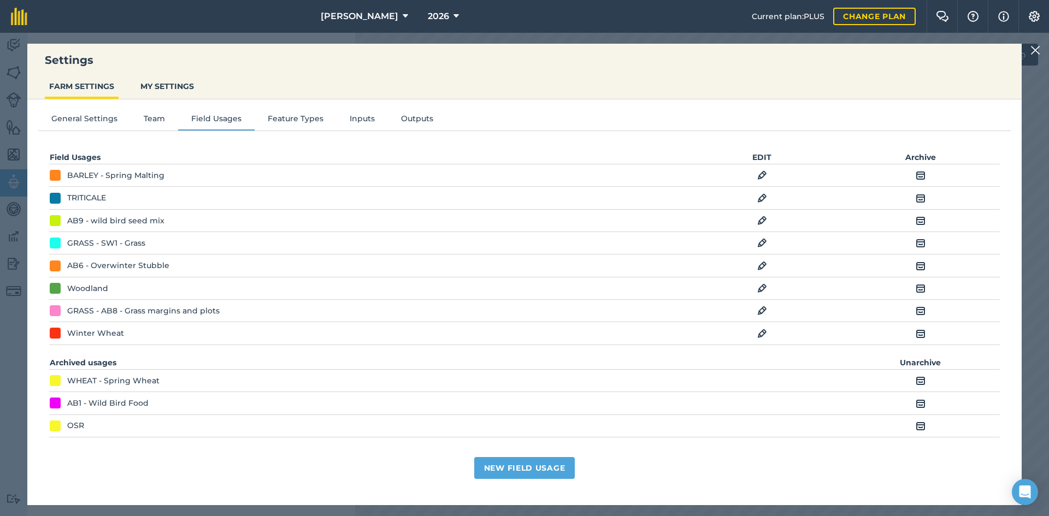
click at [927, 199] on td "Archive" at bounding box center [920, 198] width 158 height 22
click at [921, 199] on img at bounding box center [921, 198] width 10 height 13
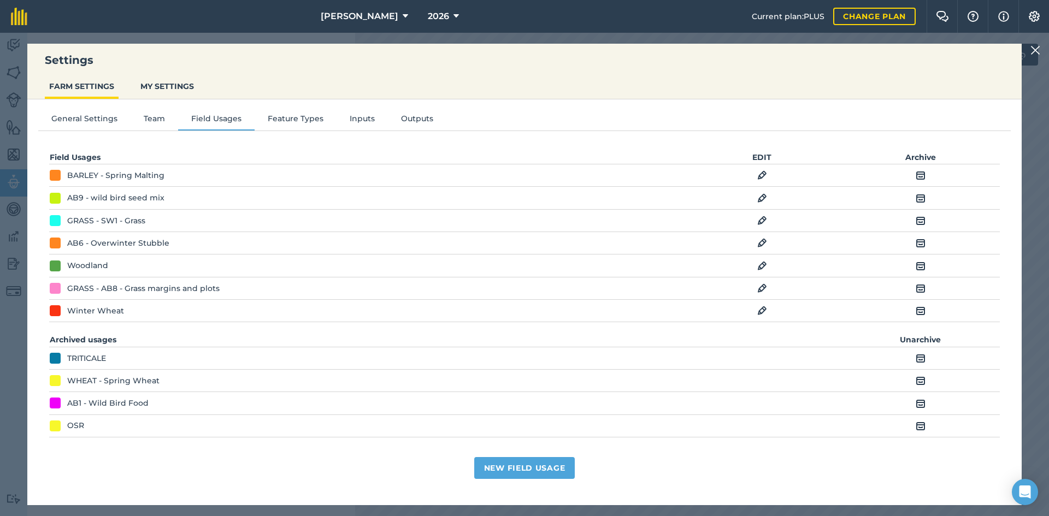
click at [760, 246] on img at bounding box center [762, 243] width 10 height 13
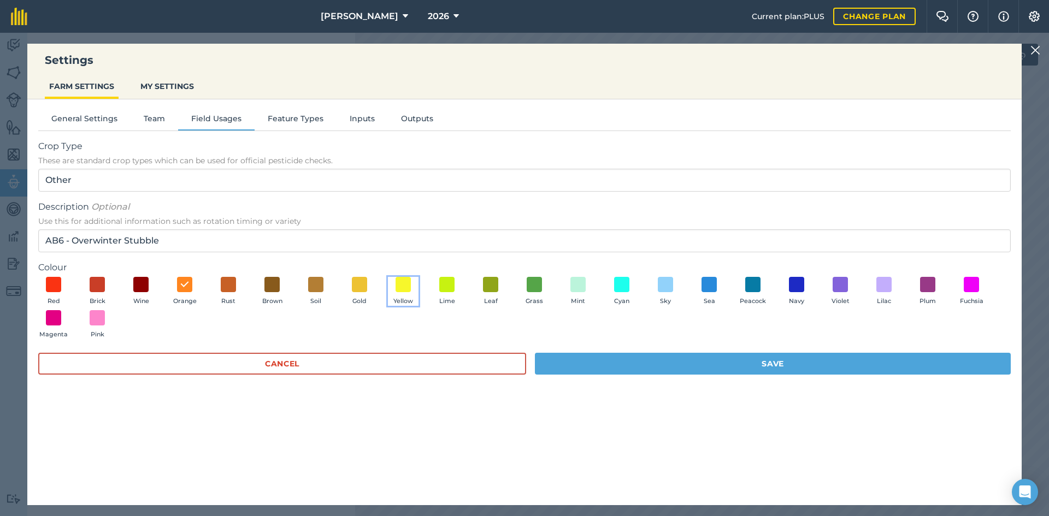
click at [393, 284] on button "Yellow" at bounding box center [403, 292] width 31 height 30
click at [678, 362] on button "Save" at bounding box center [773, 364] width 476 height 22
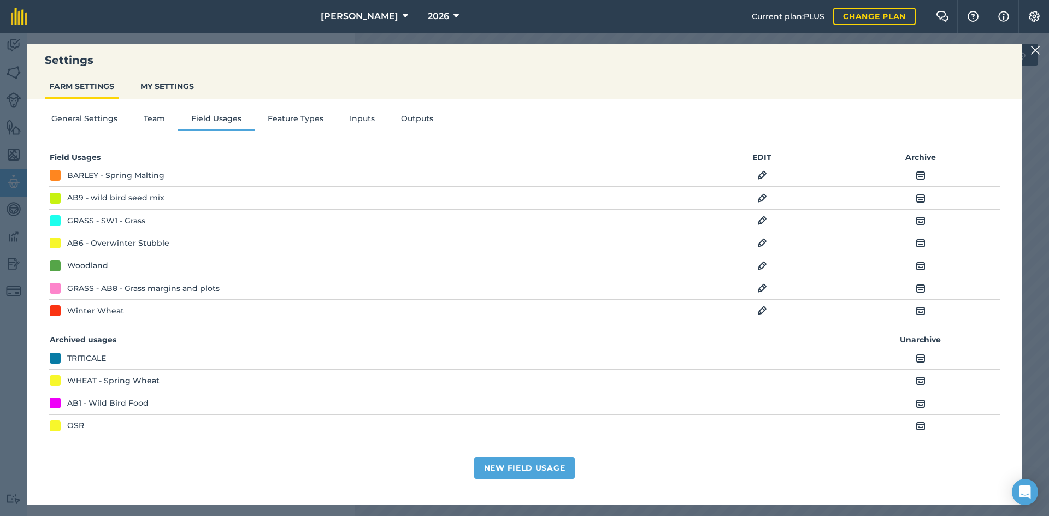
click at [765, 200] on img at bounding box center [762, 198] width 10 height 13
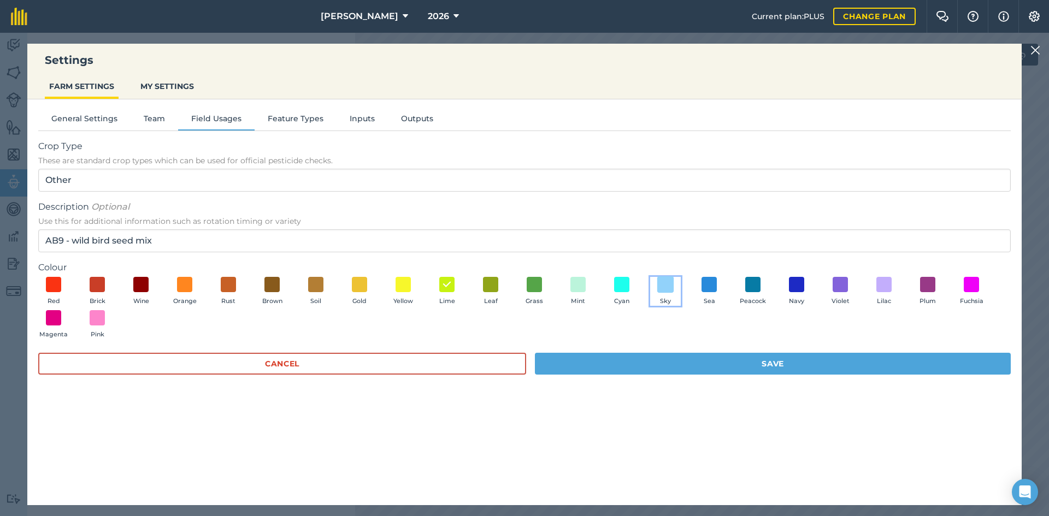
click at [667, 286] on span at bounding box center [665, 284] width 17 height 17
click at [718, 359] on button "Save" at bounding box center [773, 364] width 476 height 22
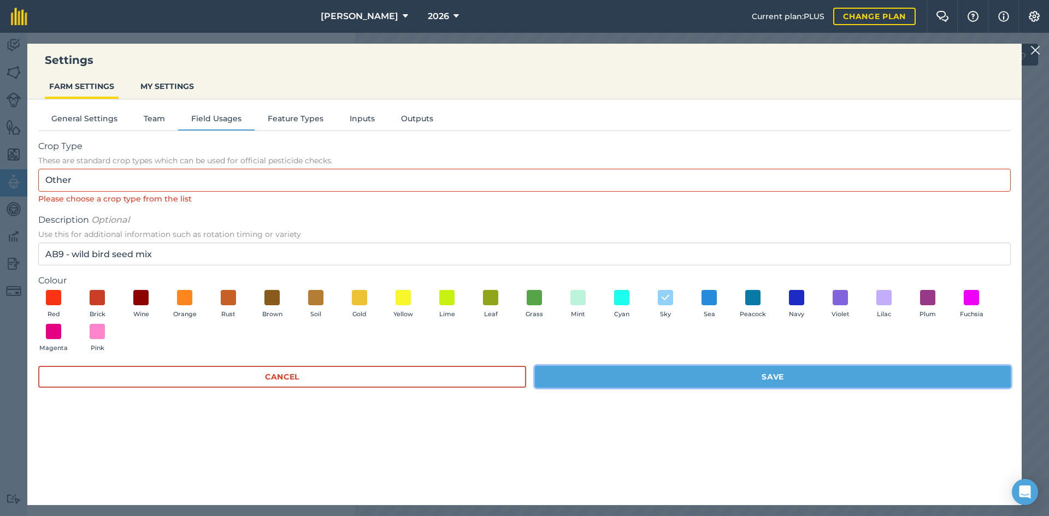
click at [671, 371] on button "Save" at bounding box center [773, 377] width 476 height 22
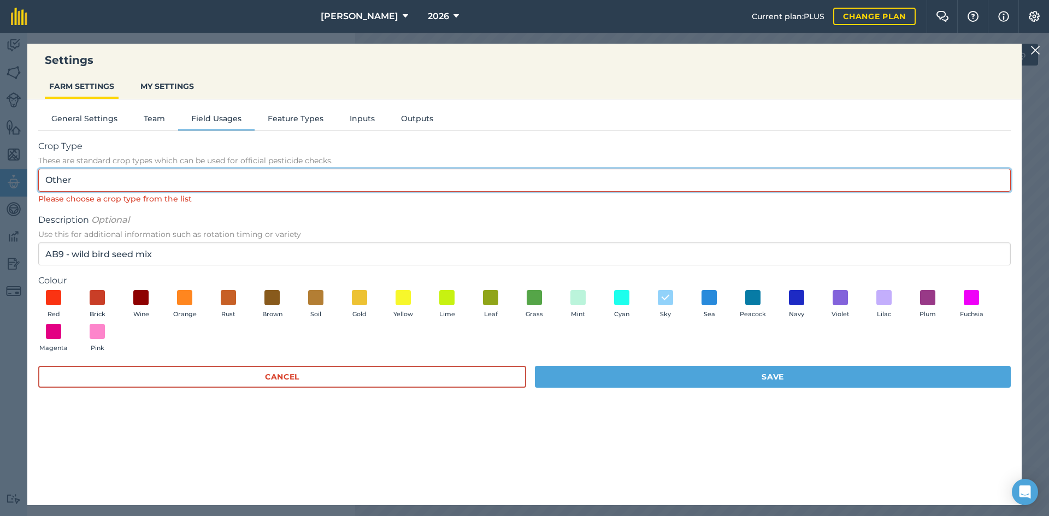
click at [119, 172] on input "Other" at bounding box center [524, 180] width 972 height 23
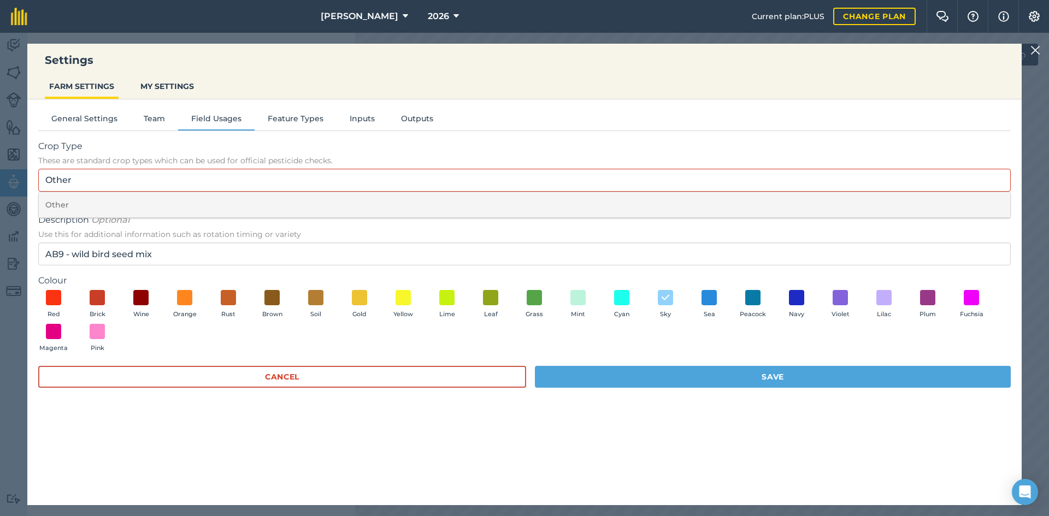
click at [120, 198] on li "Other" at bounding box center [524, 205] width 971 height 26
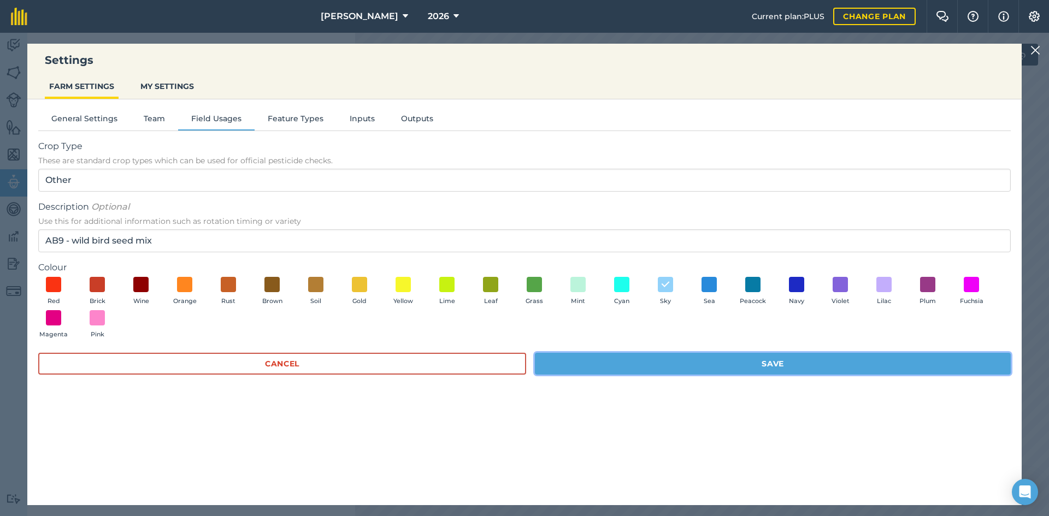
click at [711, 363] on button "Save" at bounding box center [773, 364] width 476 height 22
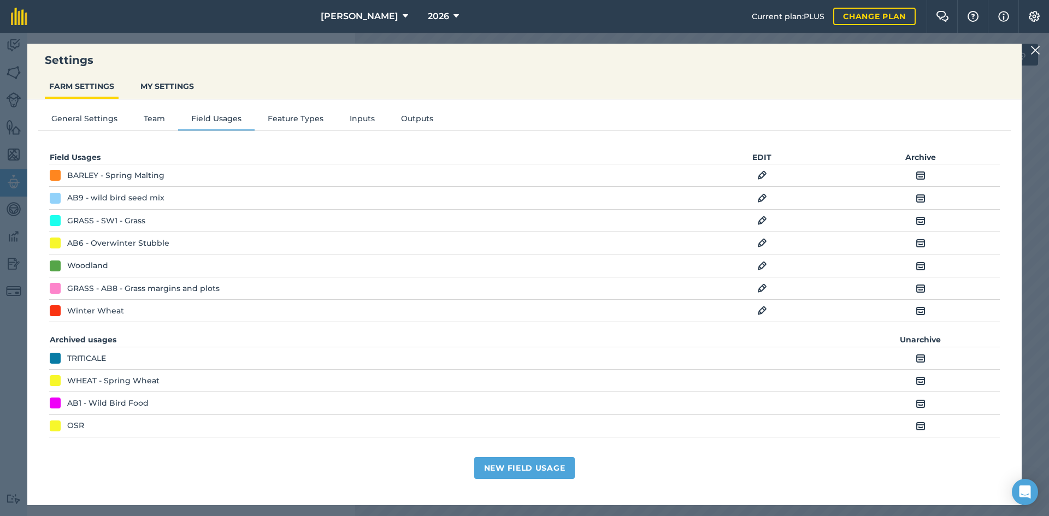
click at [762, 312] on img at bounding box center [762, 310] width 10 height 13
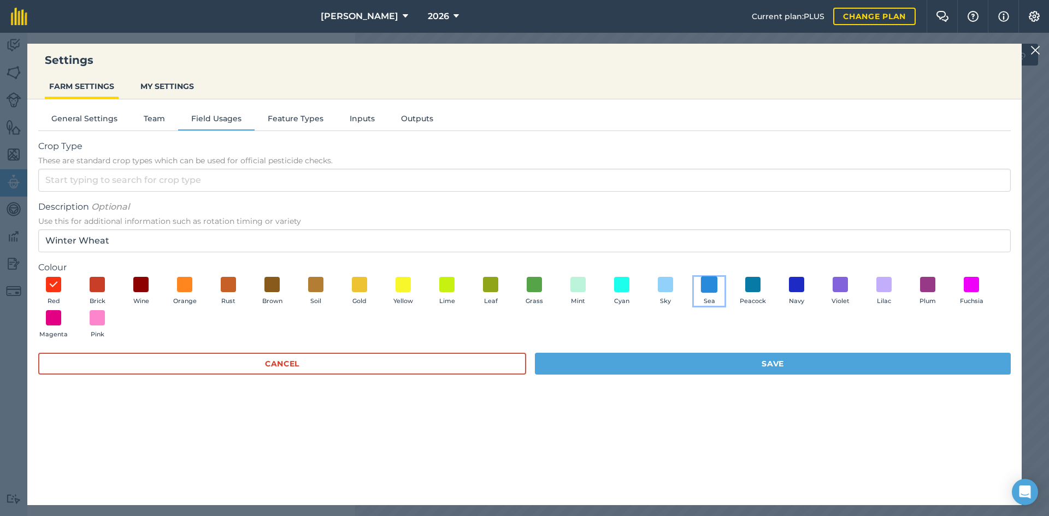
click at [713, 284] on span at bounding box center [709, 284] width 17 height 17
click at [739, 359] on button "Save" at bounding box center [773, 364] width 476 height 22
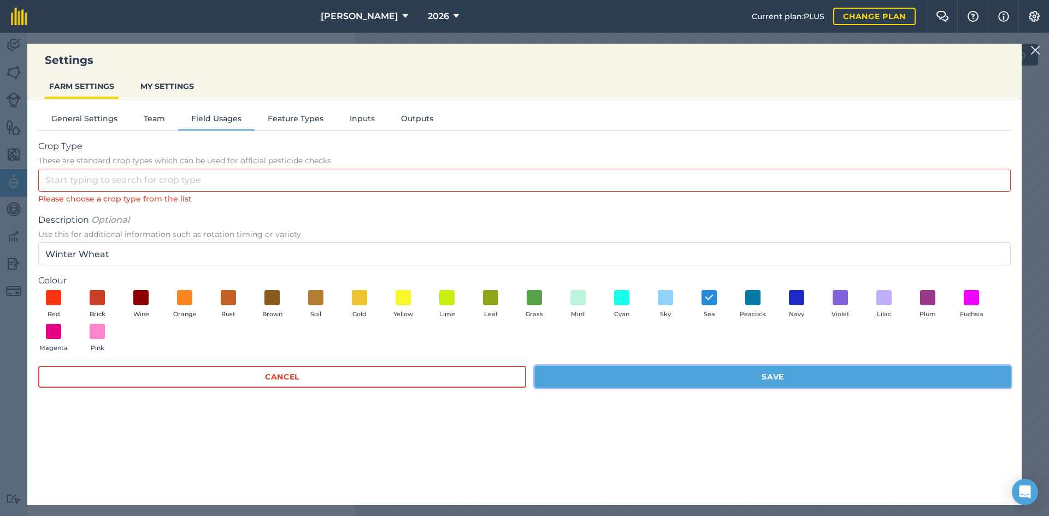
click at [749, 372] on button "Save" at bounding box center [773, 377] width 476 height 22
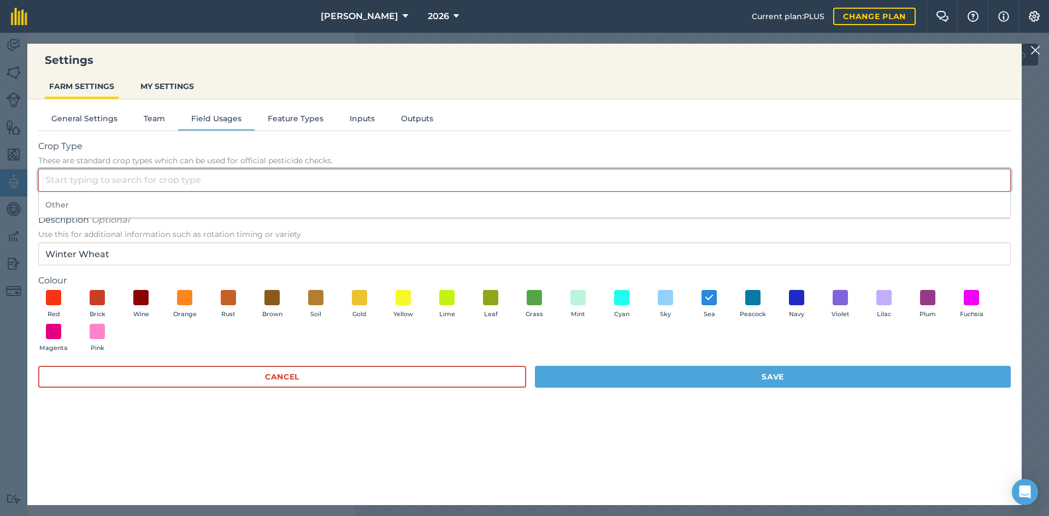
click at [241, 179] on input "Crop Type These are standard crop types which can be used for official pesticid…" at bounding box center [524, 180] width 972 height 23
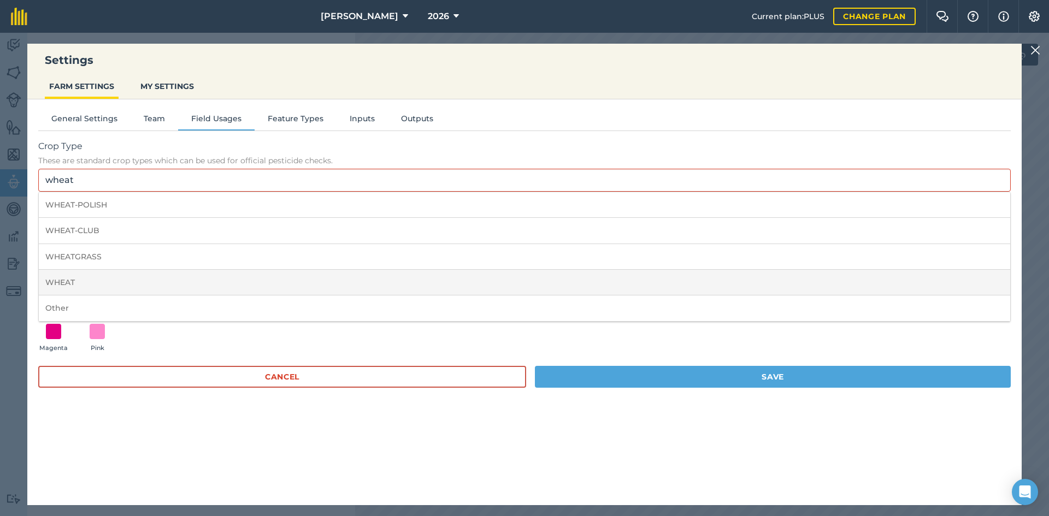
click at [194, 281] on li "WHEAT" at bounding box center [524, 283] width 971 height 26
type input "WHEAT"
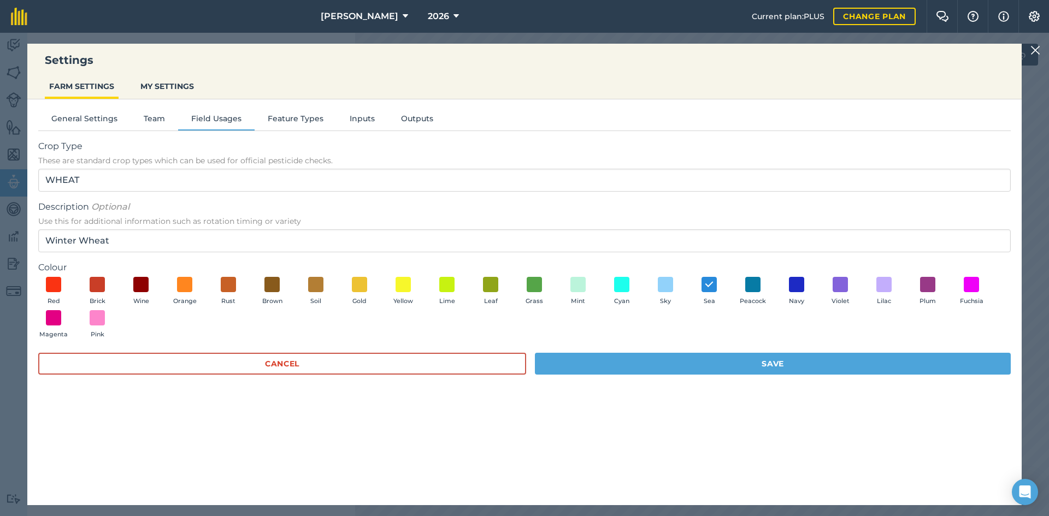
click at [667, 381] on div "Cancel Save" at bounding box center [524, 369] width 972 height 33
click at [669, 360] on button "Save" at bounding box center [773, 364] width 476 height 22
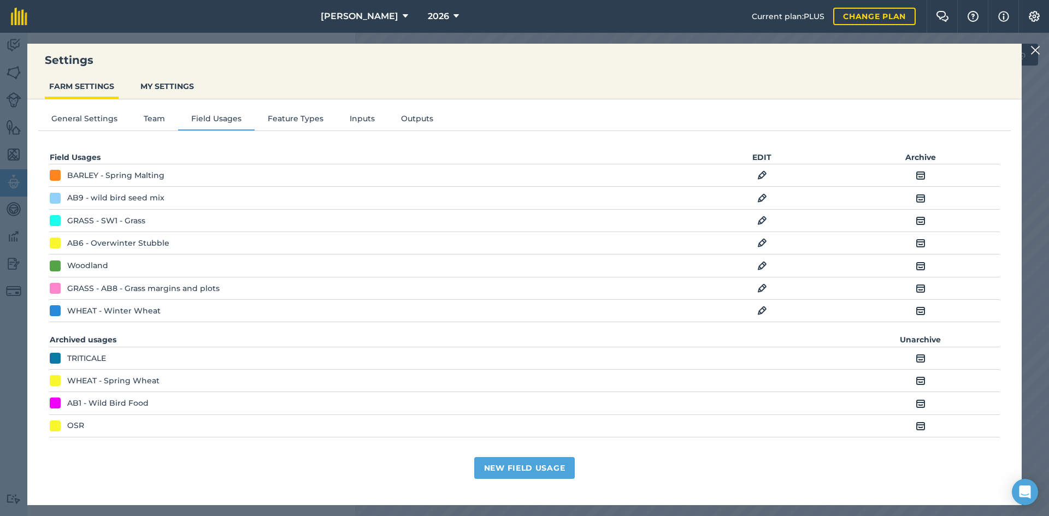
click at [764, 290] on img at bounding box center [762, 288] width 10 height 13
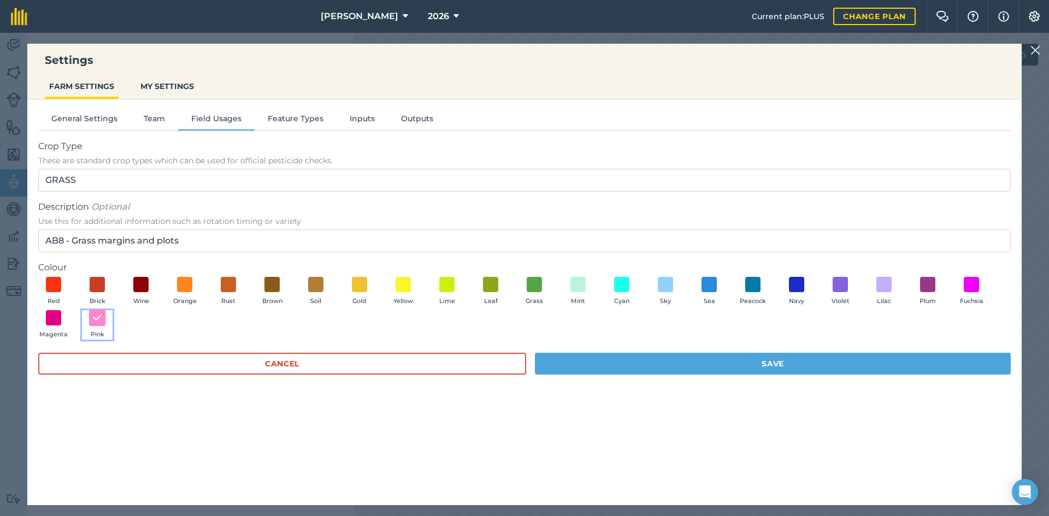
click at [102, 317] on img at bounding box center [97, 318] width 11 height 14
click at [886, 287] on span at bounding box center [884, 284] width 17 height 17
click at [841, 288] on span at bounding box center [840, 284] width 17 height 17
click at [840, 359] on button "Save" at bounding box center [773, 364] width 476 height 22
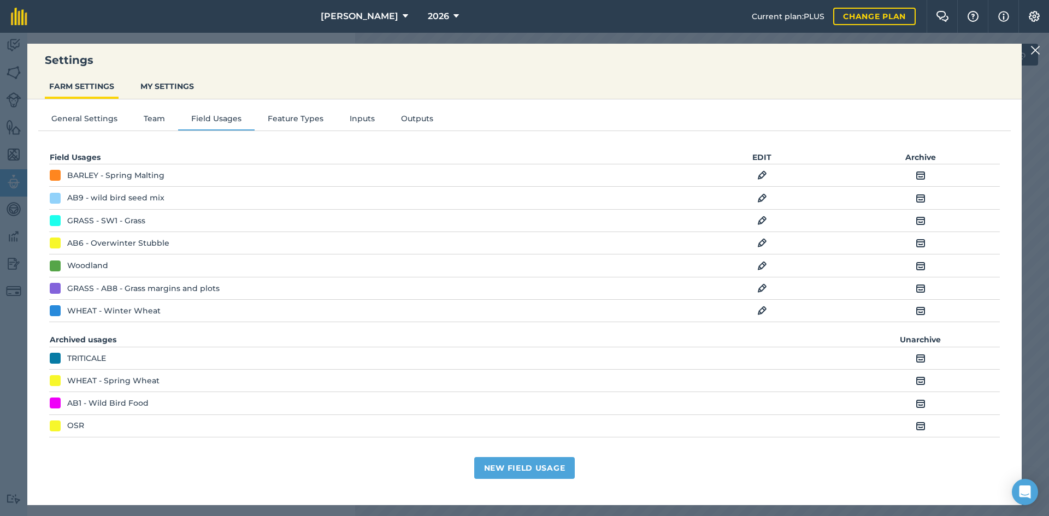
click at [1035, 55] on img at bounding box center [1035, 50] width 10 height 13
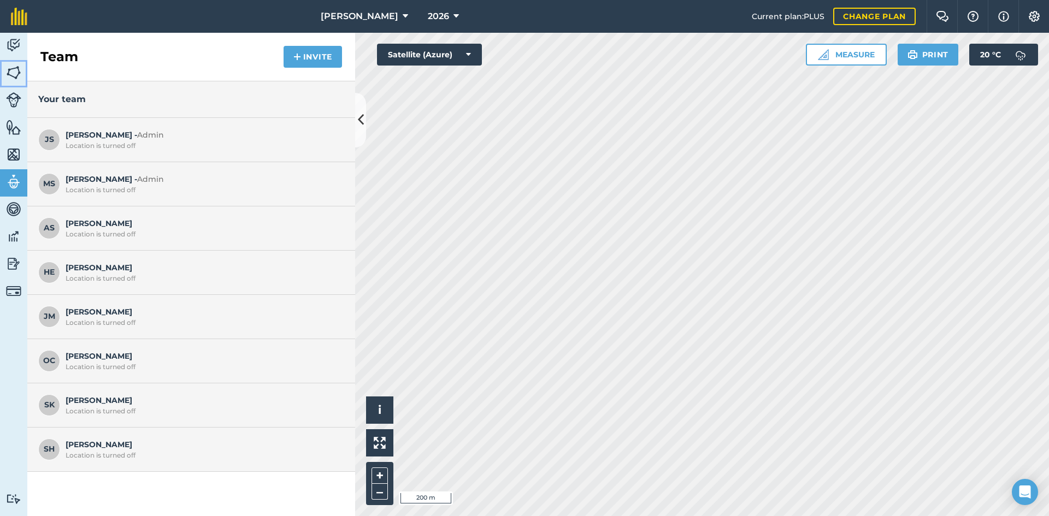
click at [4, 70] on link "Fields" at bounding box center [13, 73] width 27 height 27
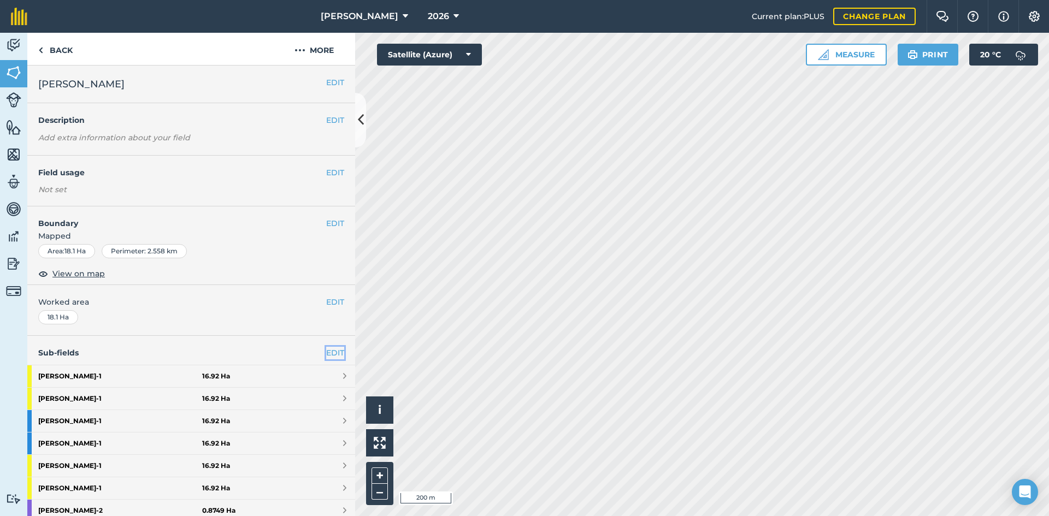
click at [326, 353] on link "EDIT" at bounding box center [335, 353] width 18 height 12
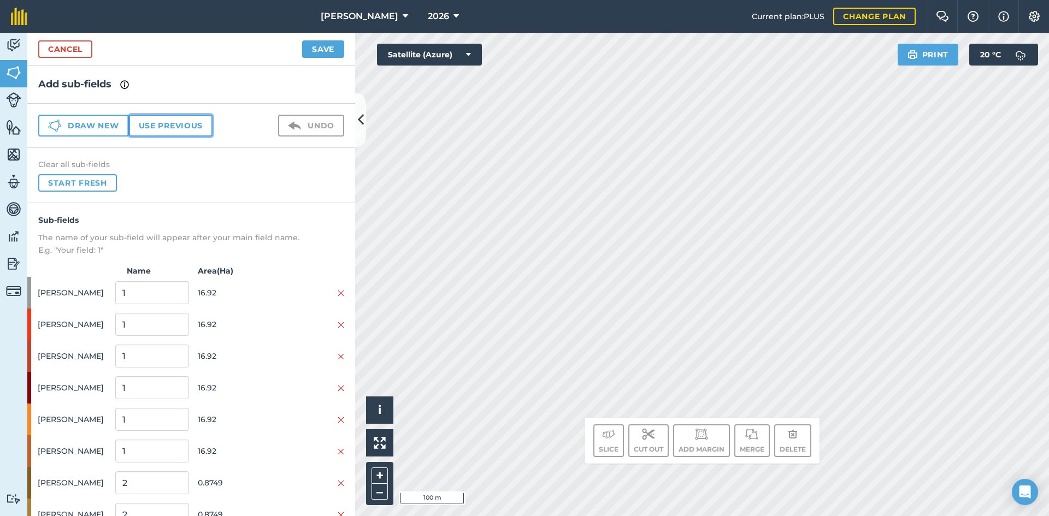
click at [167, 122] on button "Use previous" at bounding box center [171, 126] width 84 height 22
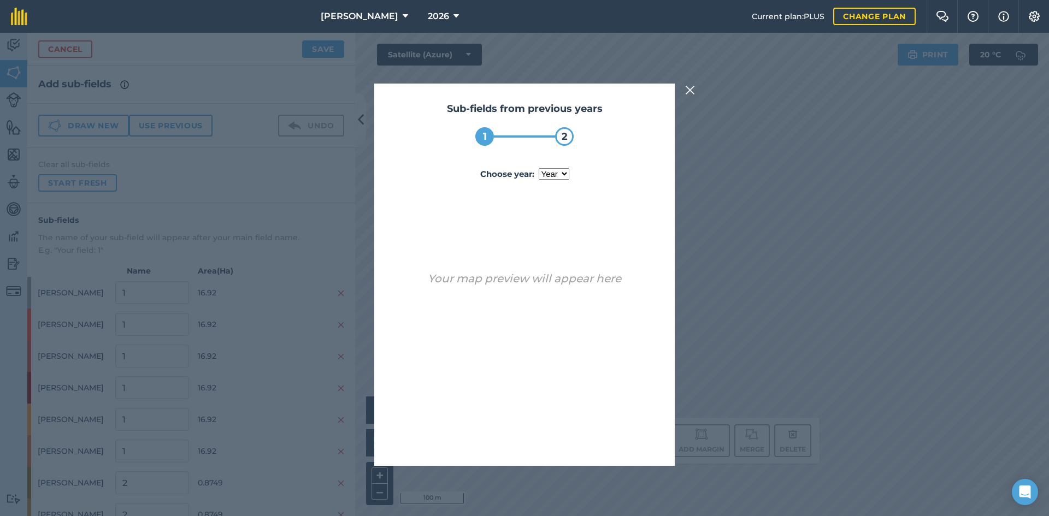
click at [562, 172] on select "year [DATE] 2024 2025" at bounding box center [554, 173] width 31 height 11
select select "2025"
click at [539, 168] on select "year [DATE] 2024 2025" at bounding box center [554, 173] width 31 height 11
click at [541, 439] on button "Use sub-fields" at bounding box center [555, 438] width 91 height 22
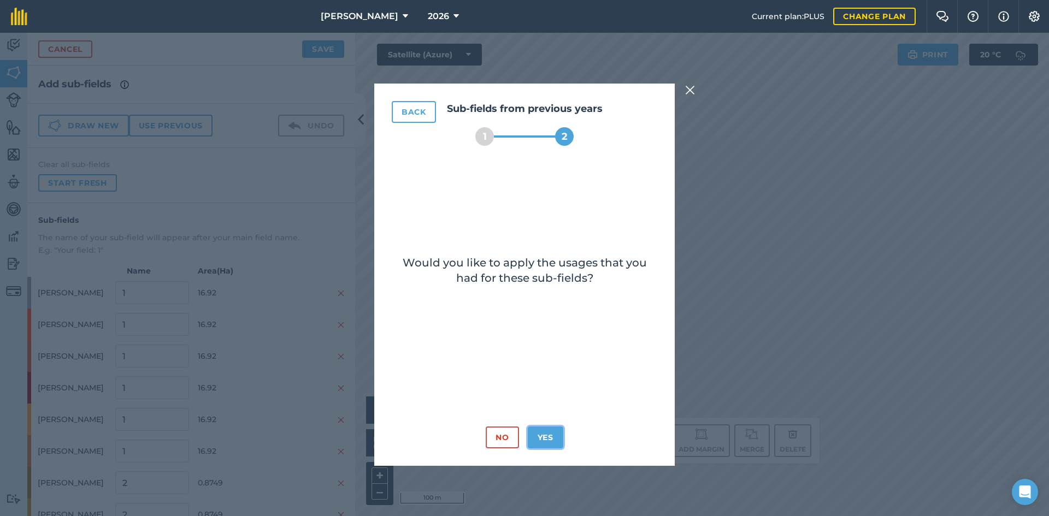
click at [545, 444] on button "Yes" at bounding box center [546, 438] width 36 height 22
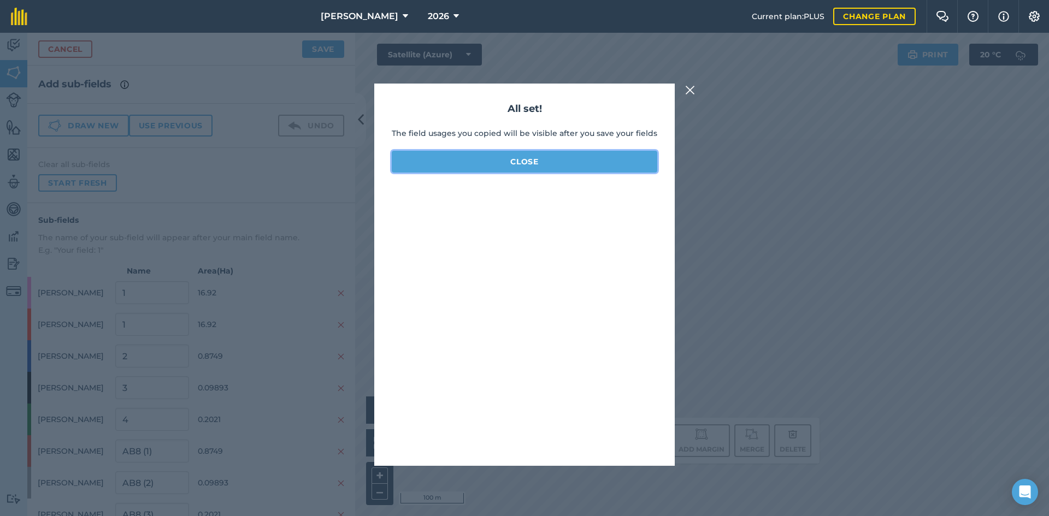
click at [545, 166] on button "Close" at bounding box center [525, 162] width 266 height 22
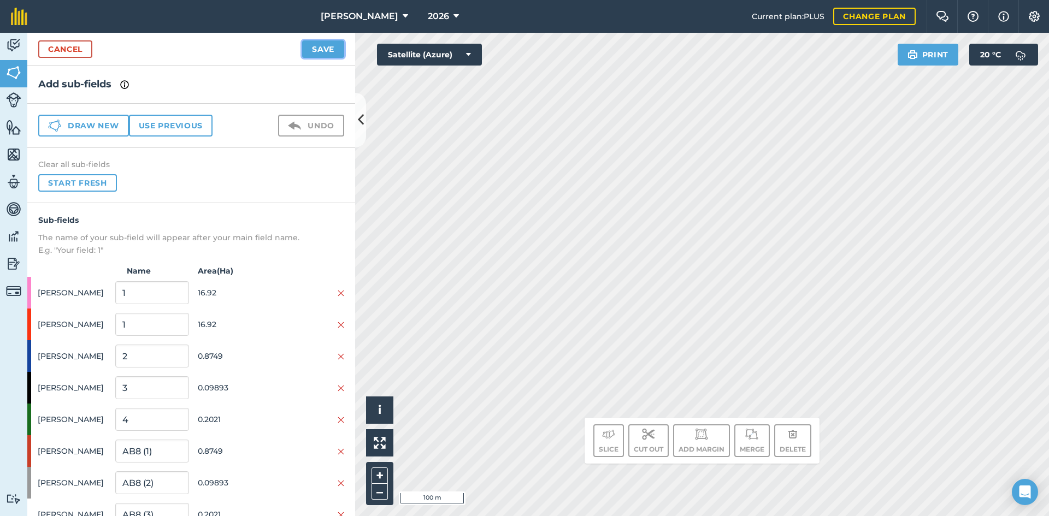
click at [323, 51] on button "Save" at bounding box center [323, 48] width 42 height 17
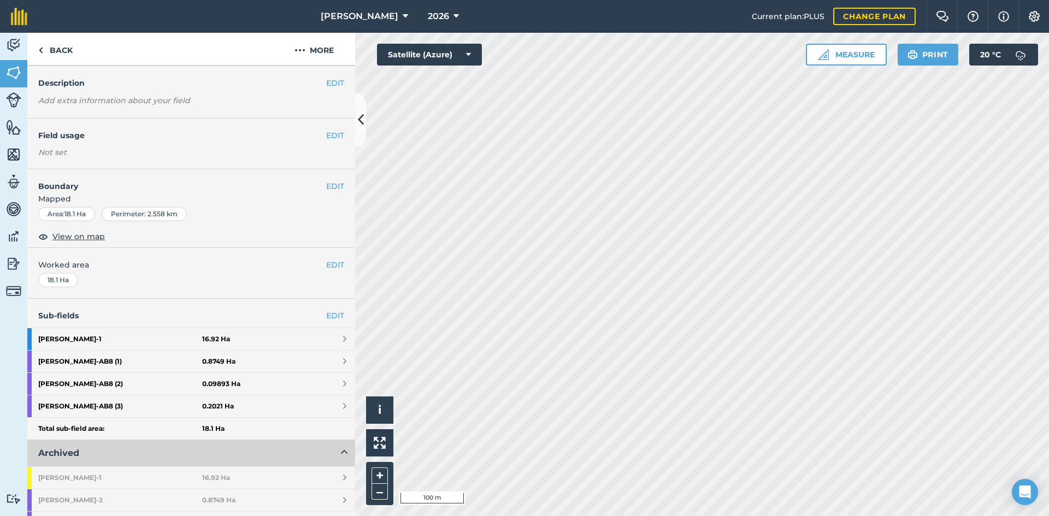
scroll to position [55, 0]
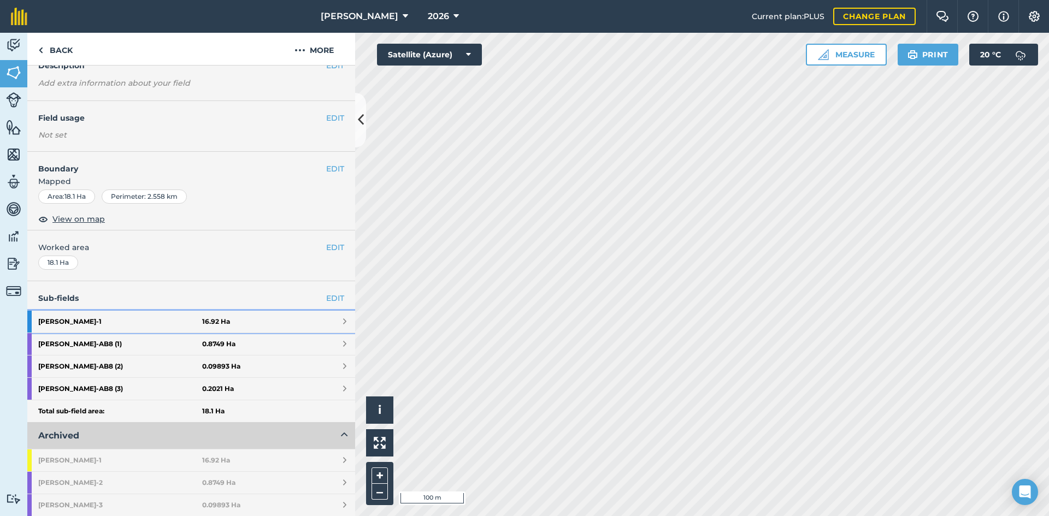
click at [146, 315] on strong "[PERSON_NAME] - 1" at bounding box center [120, 322] width 164 height 22
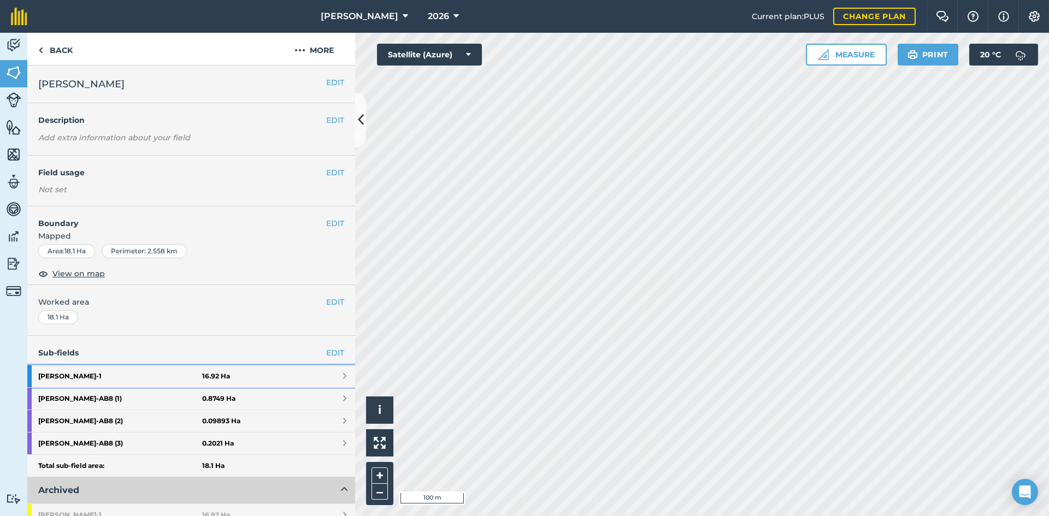
click at [295, 379] on link "[PERSON_NAME] - 1 16.92 Ha" at bounding box center [191, 376] width 328 height 22
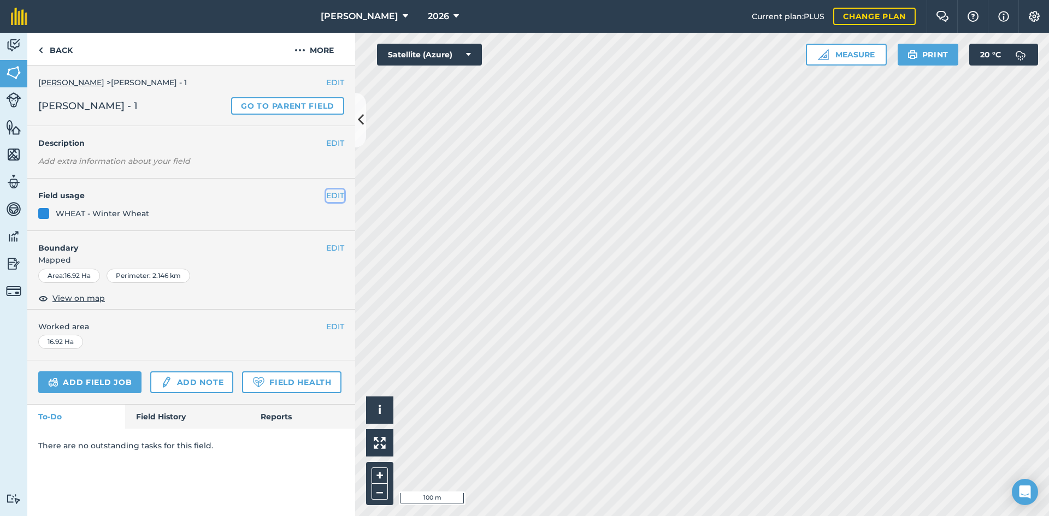
click at [338, 197] on button "EDIT" at bounding box center [335, 196] width 18 height 12
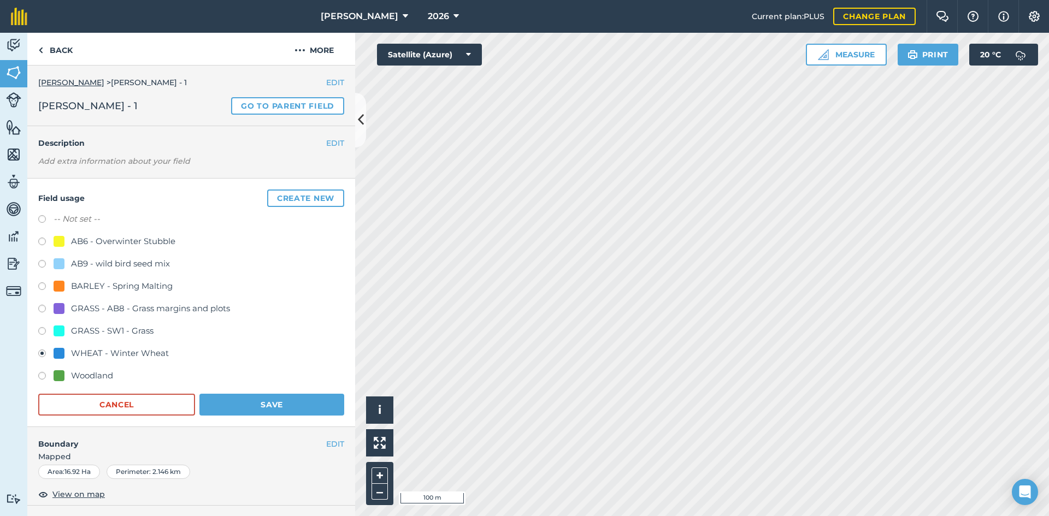
click at [157, 240] on div "AB6 - Overwinter Stubble" at bounding box center [123, 241] width 104 height 13
radio input "true"
radio input "false"
click at [265, 398] on button "Save" at bounding box center [271, 405] width 145 height 22
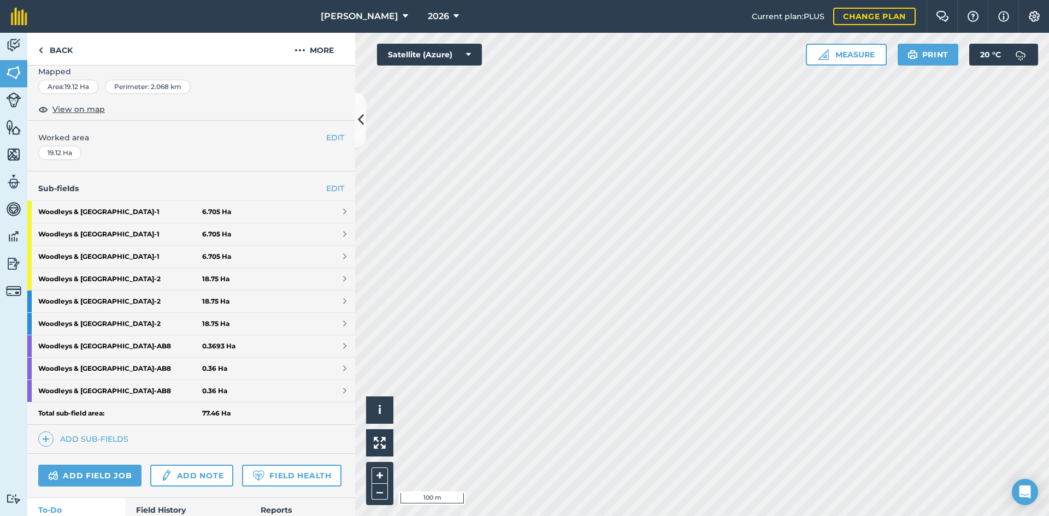
scroll to position [219, 0]
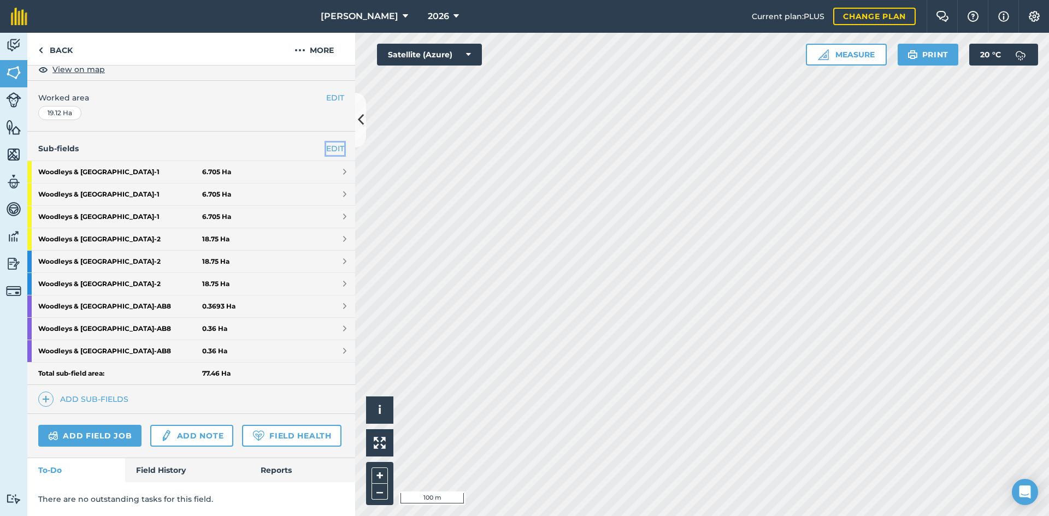
click at [329, 143] on link "EDIT" at bounding box center [335, 149] width 18 height 12
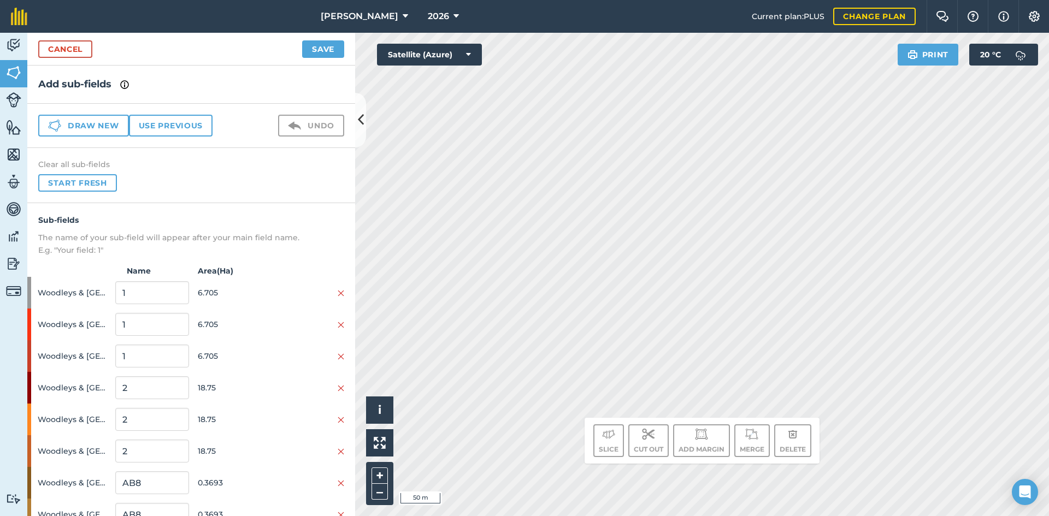
scroll to position [55, 0]
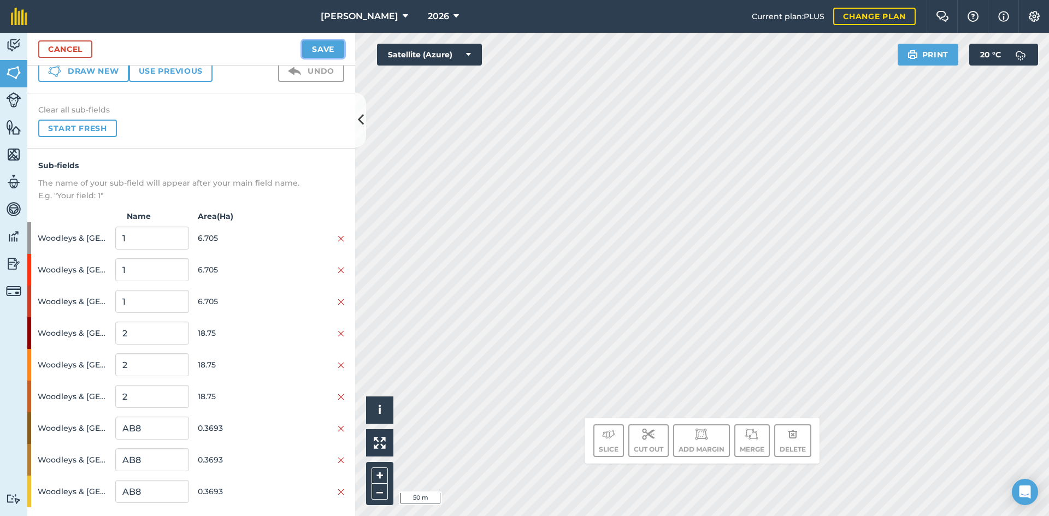
click at [339, 52] on button "Save" at bounding box center [323, 48] width 42 height 17
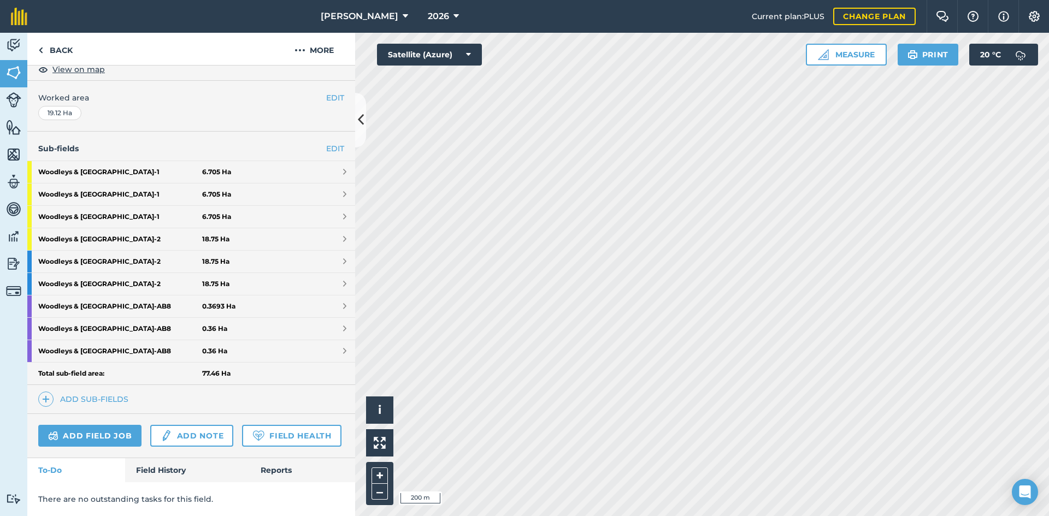
scroll to position [235, 0]
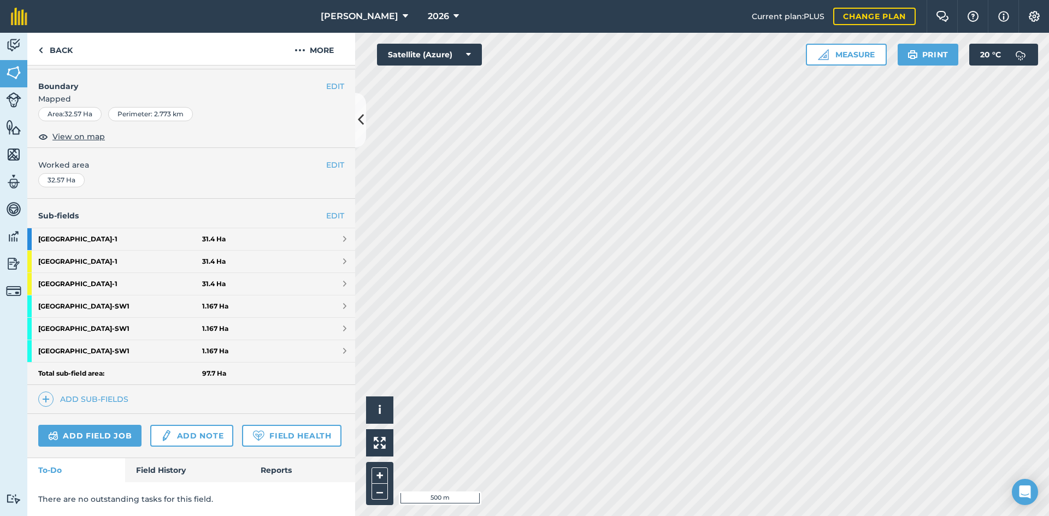
scroll to position [168, 0]
click at [1019, 494] on icon "Open Intercom Messenger" at bounding box center [1025, 492] width 14 height 14
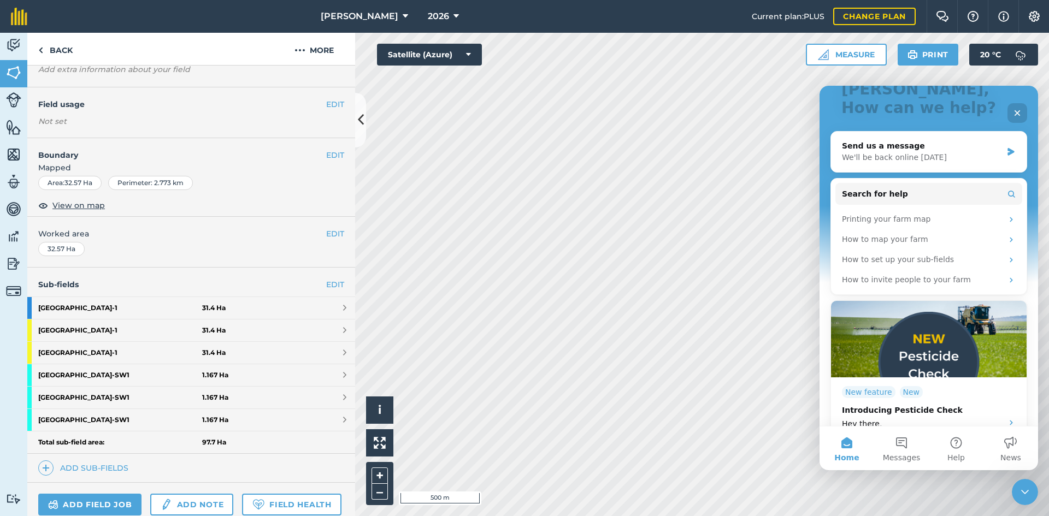
scroll to position [0, 0]
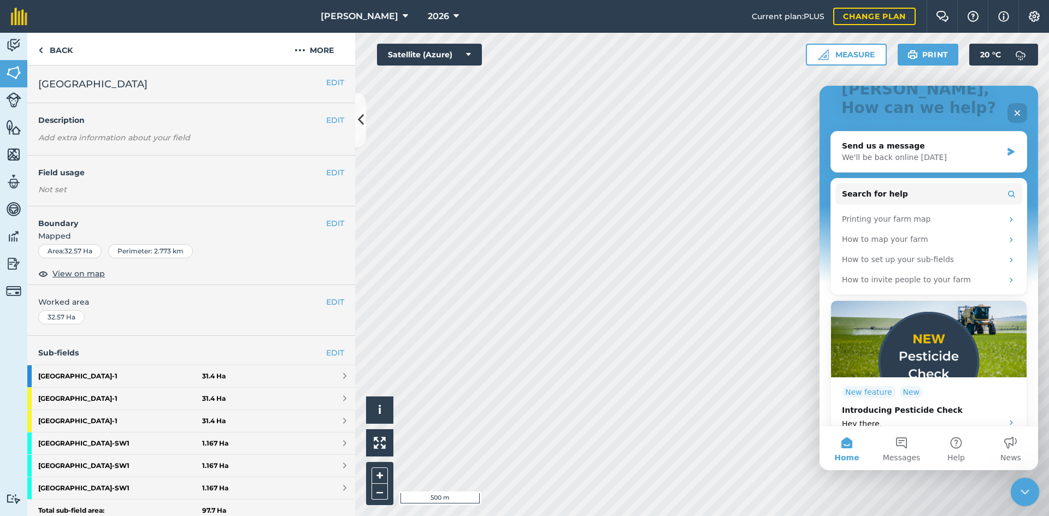
click at [1023, 491] on icon "Close Intercom Messenger" at bounding box center [1023, 490] width 13 height 13
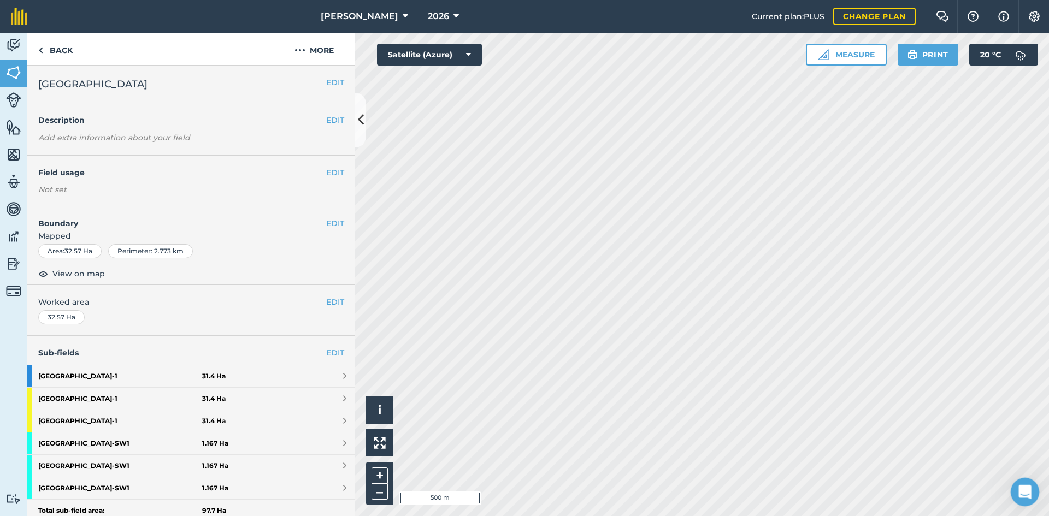
click at [1025, 492] on icon "Open Intercom Messenger" at bounding box center [1024, 491] width 18 height 18
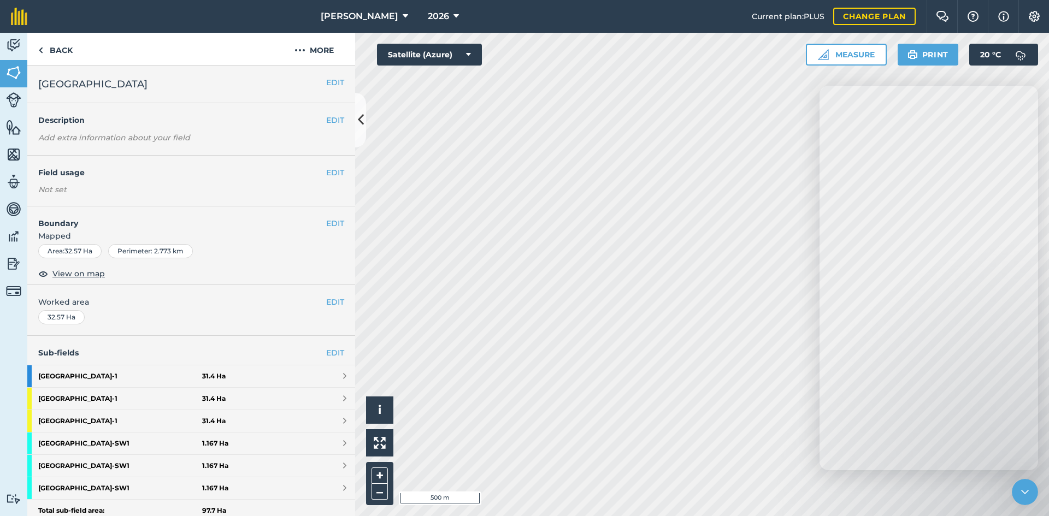
scroll to position [55, 0]
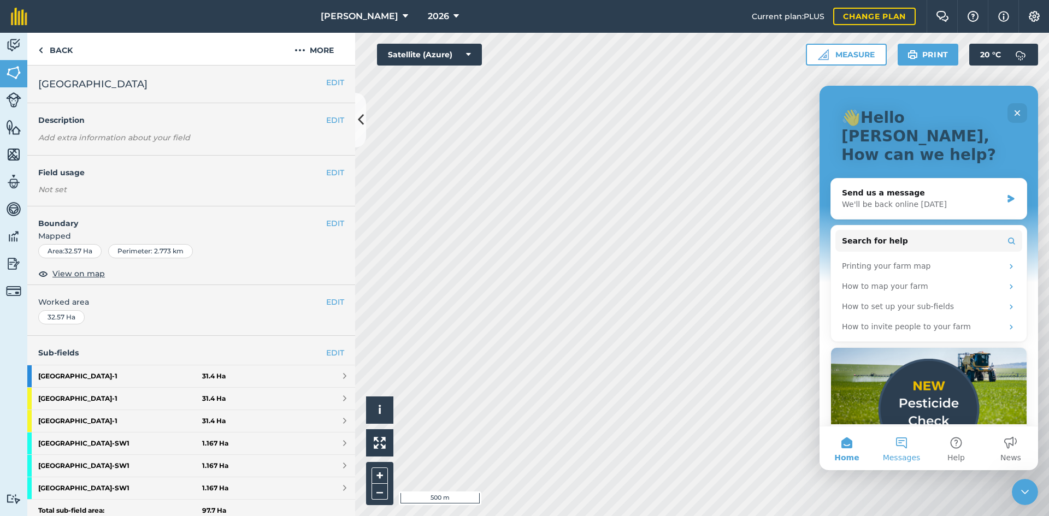
click at [901, 452] on button "Messages" at bounding box center [901, 449] width 55 height 44
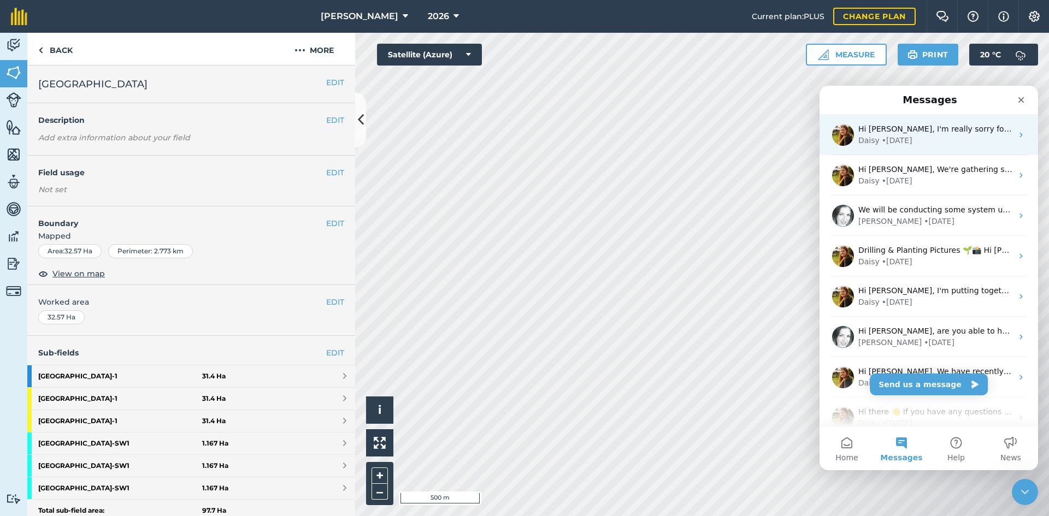
click at [932, 134] on div "Hi [PERSON_NAME], I'm really sorry for the inconvenience here. The tech team ha…" at bounding box center [935, 128] width 154 height 11
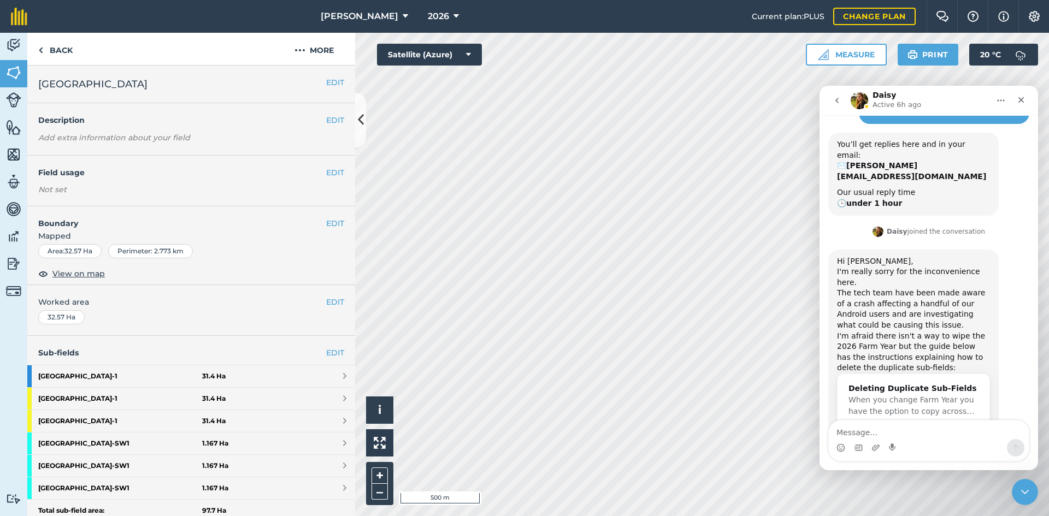
scroll to position [176, 0]
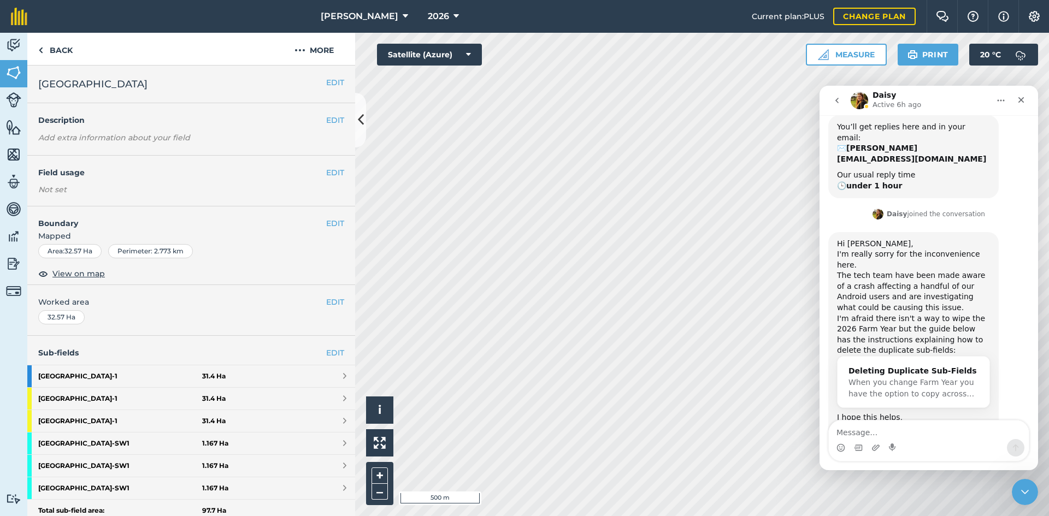
click at [921, 441] on div "Intercom messenger" at bounding box center [929, 447] width 200 height 17
click at [921, 433] on textarea "Message…" at bounding box center [929, 430] width 200 height 19
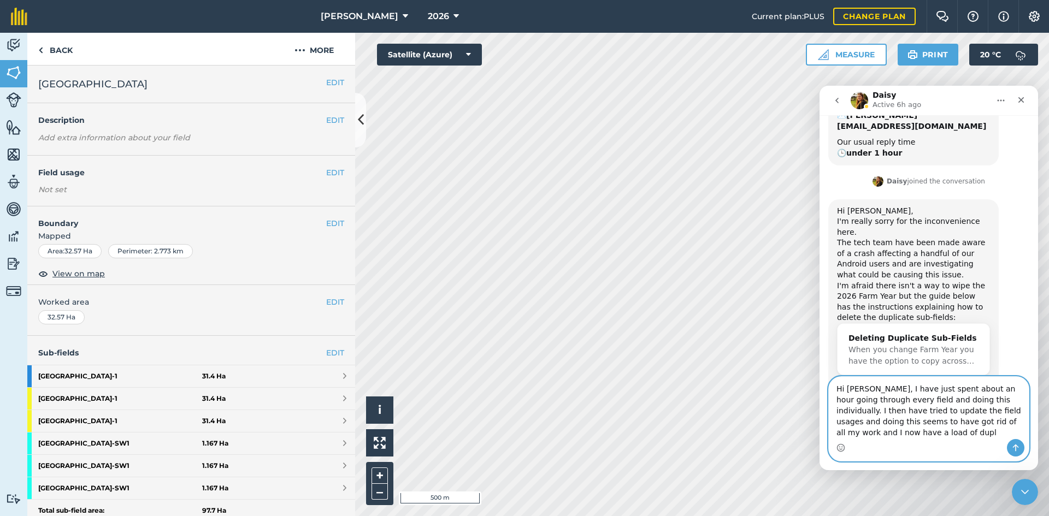
scroll to position [220, 0]
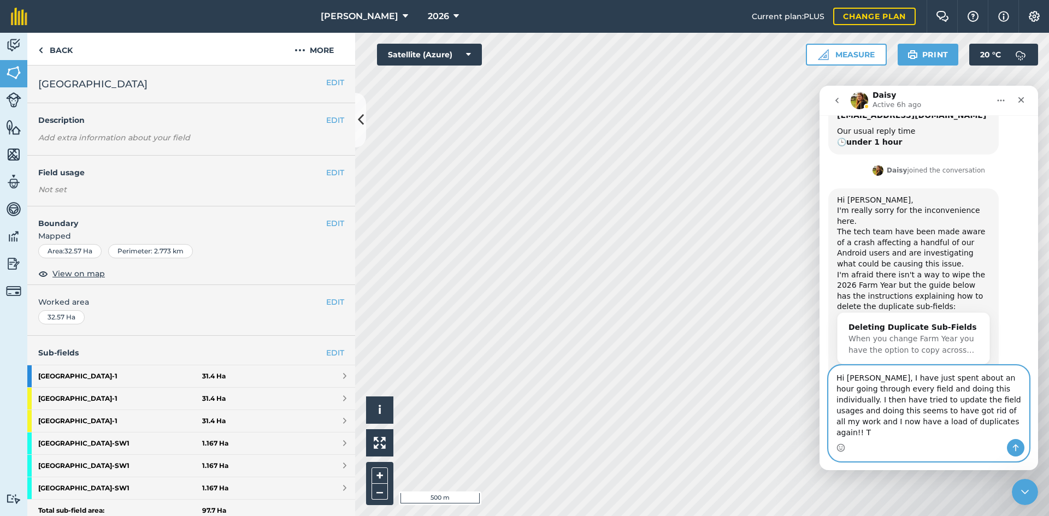
type textarea "Hi [PERSON_NAME], I have just spent about an hour going through every field and…"
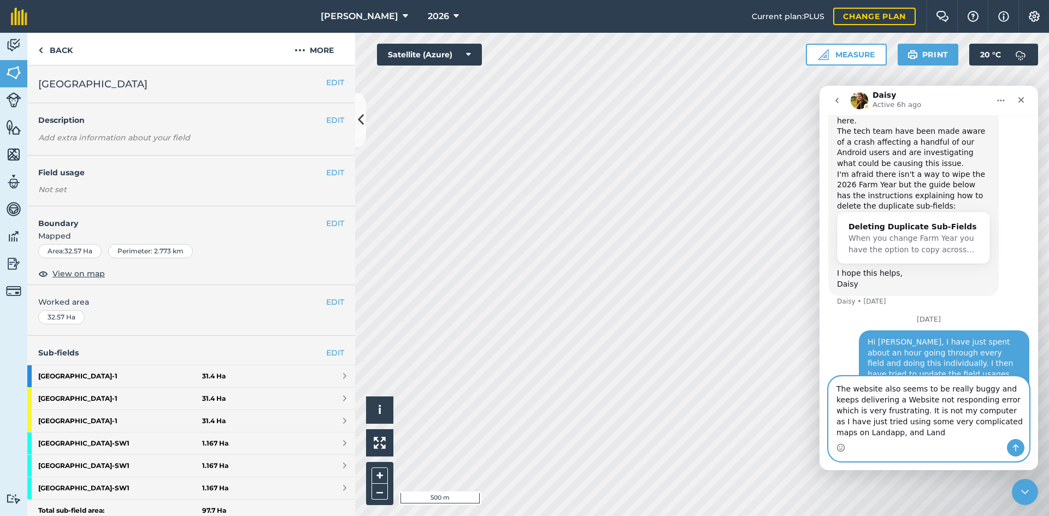
scroll to position [346, 0]
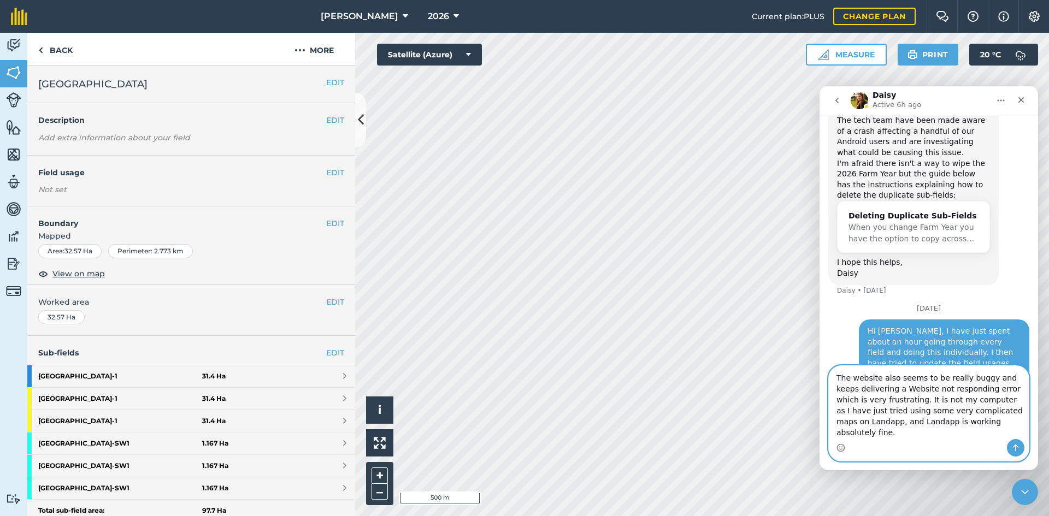
type textarea "The website also seems to be really buggy and keeps delivering a Website not re…"
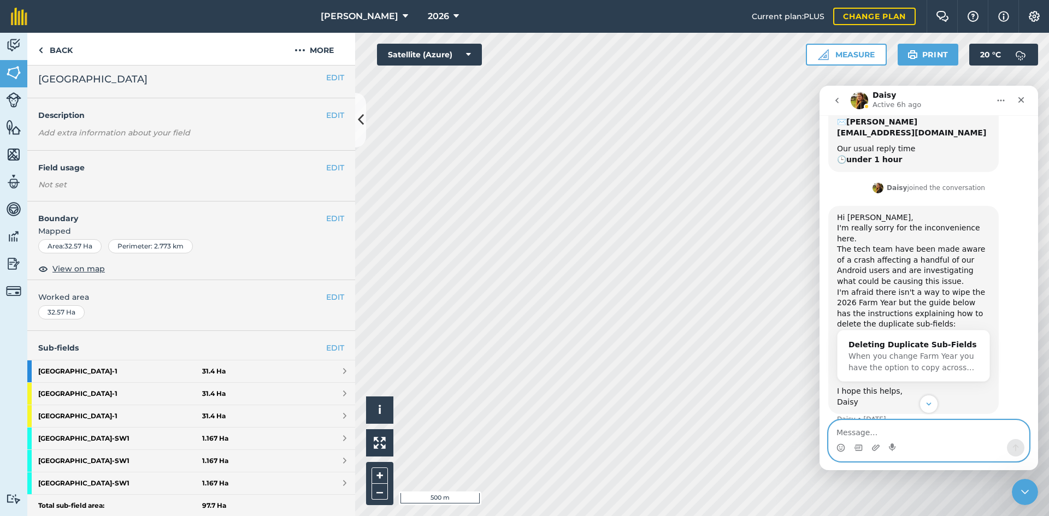
scroll to position [0, 0]
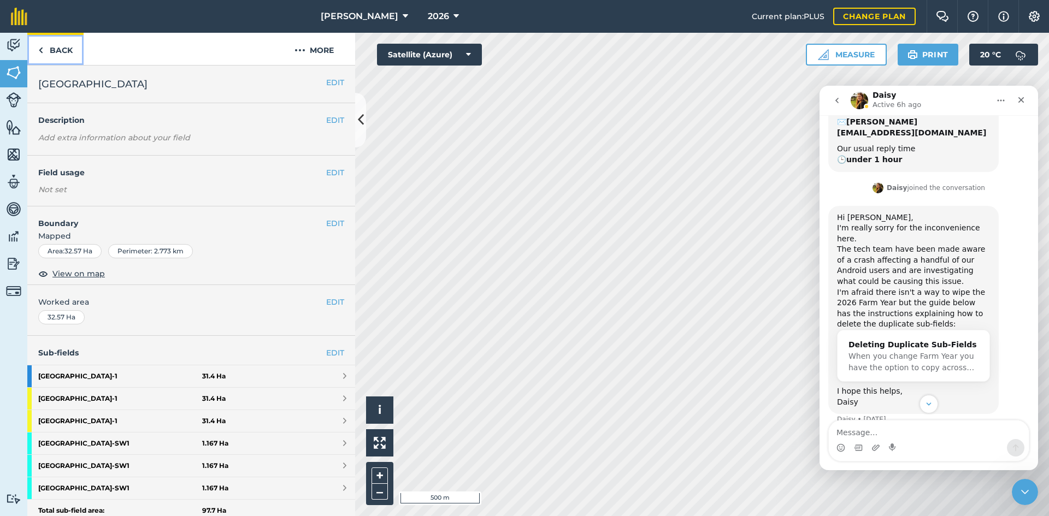
click at [70, 53] on link "Back" at bounding box center [55, 49] width 56 height 32
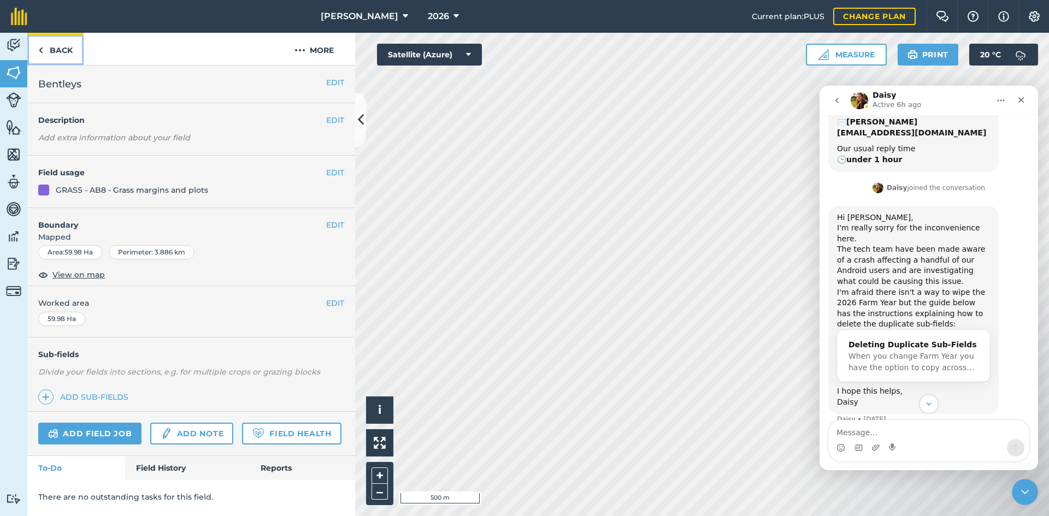
click at [66, 45] on link "Back" at bounding box center [55, 49] width 56 height 32
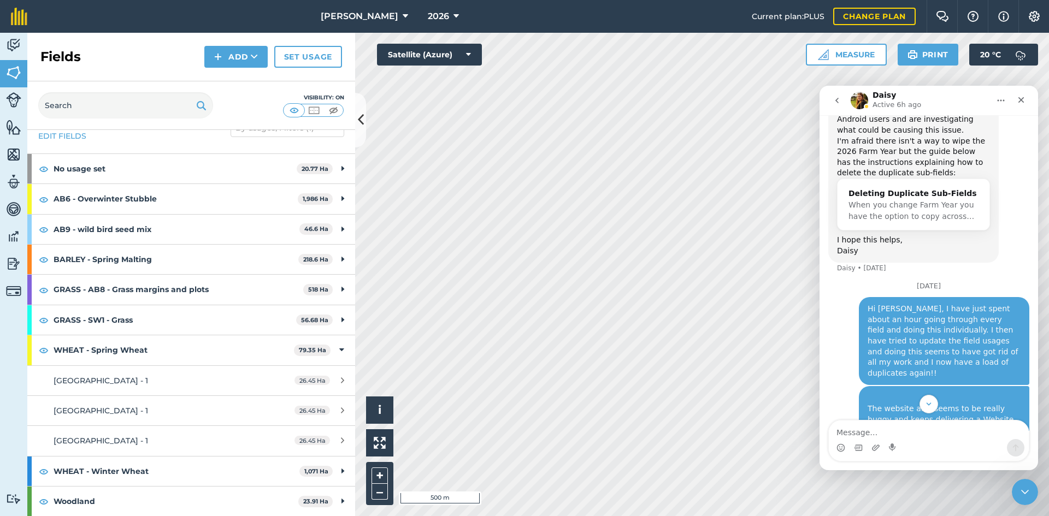
scroll to position [381, 0]
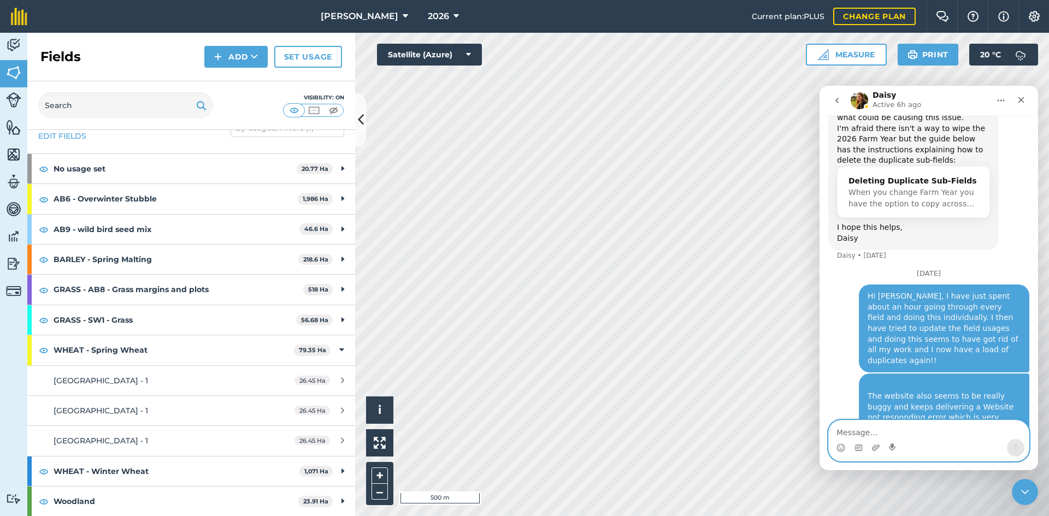
click at [912, 437] on textarea "Message…" at bounding box center [929, 430] width 200 height 19
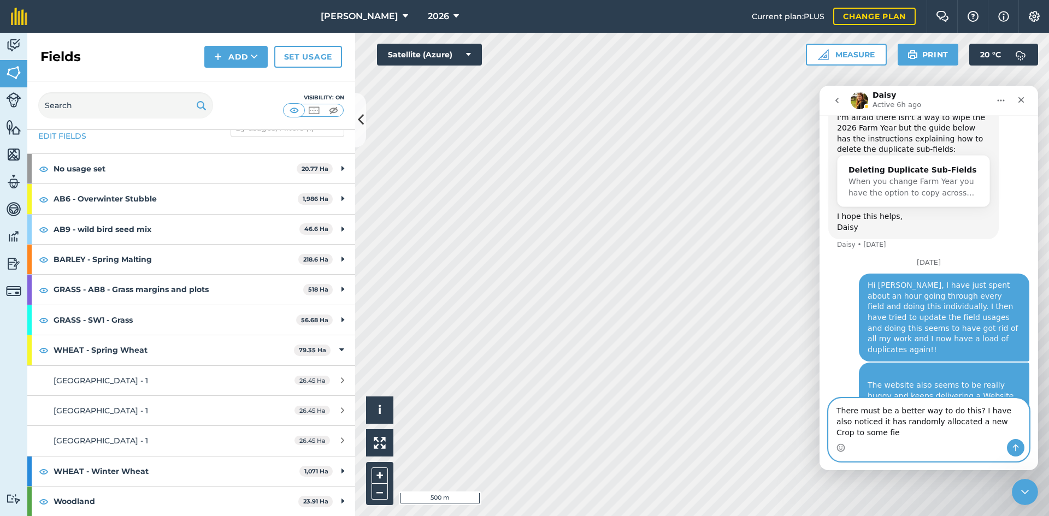
scroll to position [403, 0]
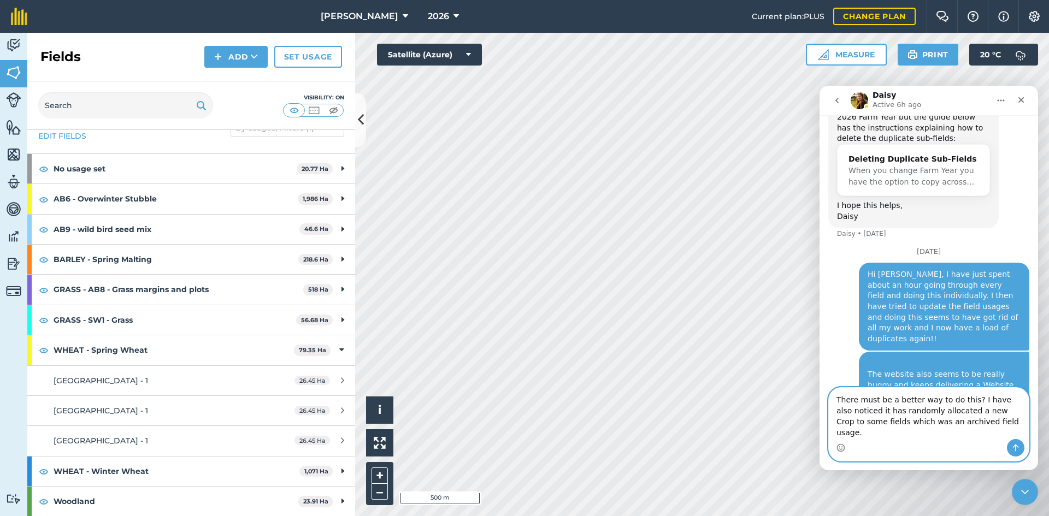
type textarea "There must be a better way to do this? I have also noticed it has randomly allo…"
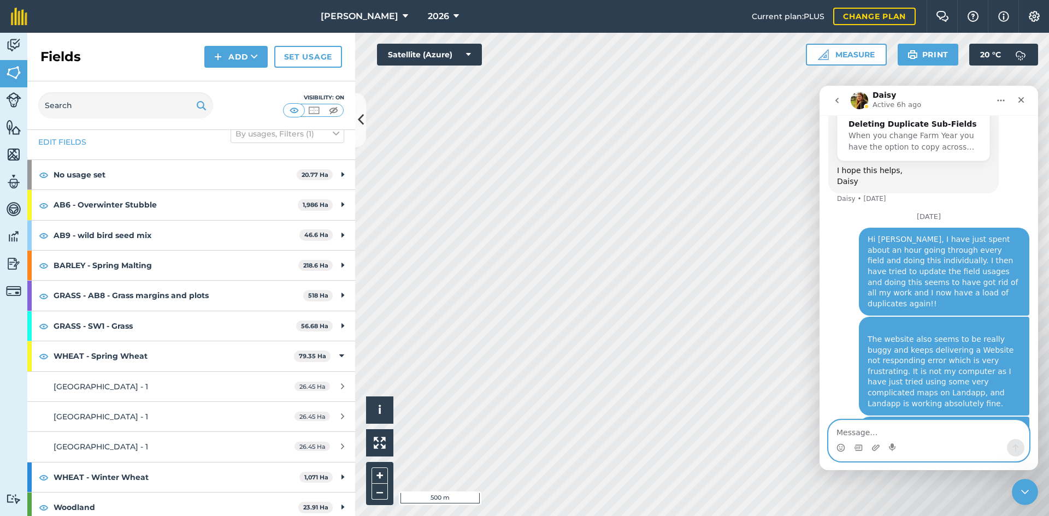
scroll to position [27, 0]
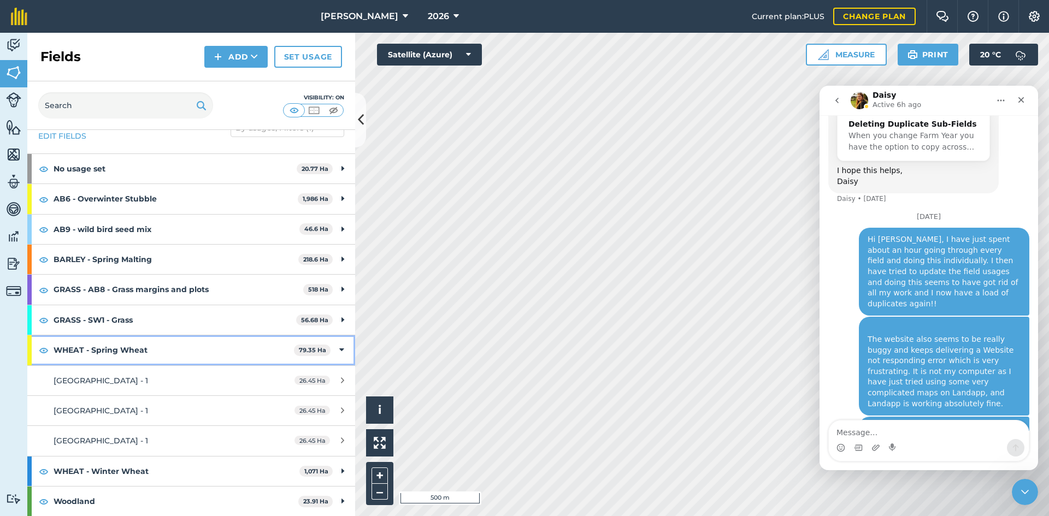
click at [339, 349] on icon at bounding box center [341, 350] width 5 height 12
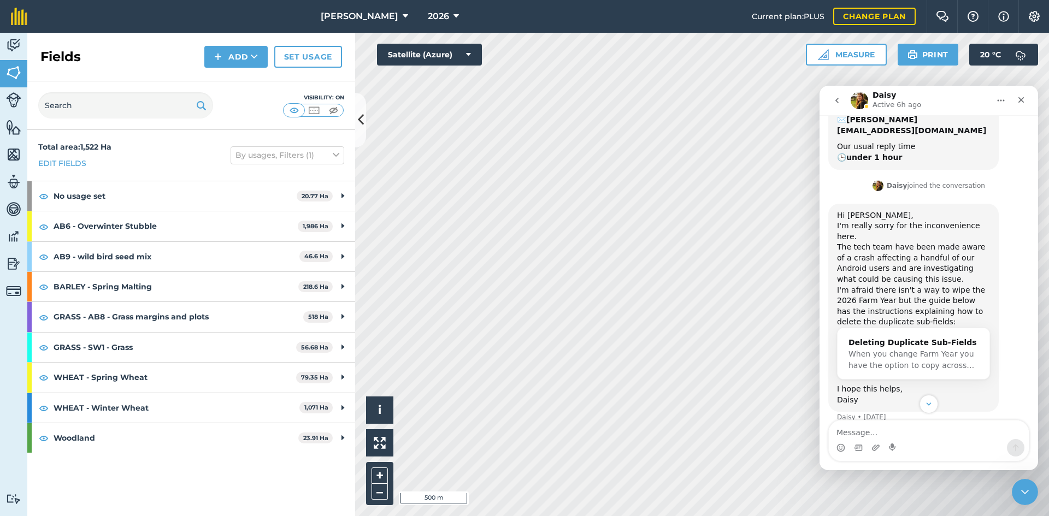
scroll to position [438, 0]
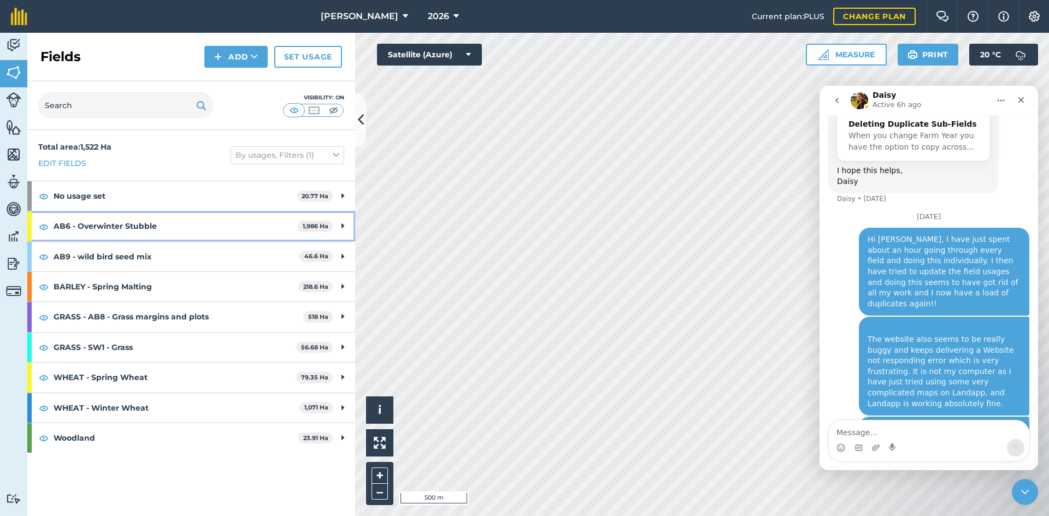
click at [340, 229] on div "AB6 - Overwinter Stubble 1,986 Ha" at bounding box center [191, 226] width 328 height 30
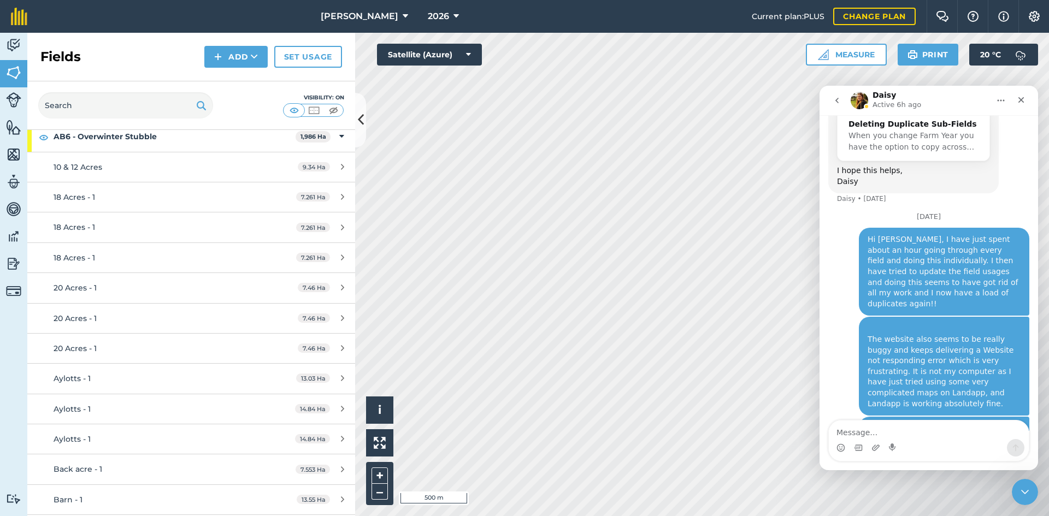
scroll to position [0, 0]
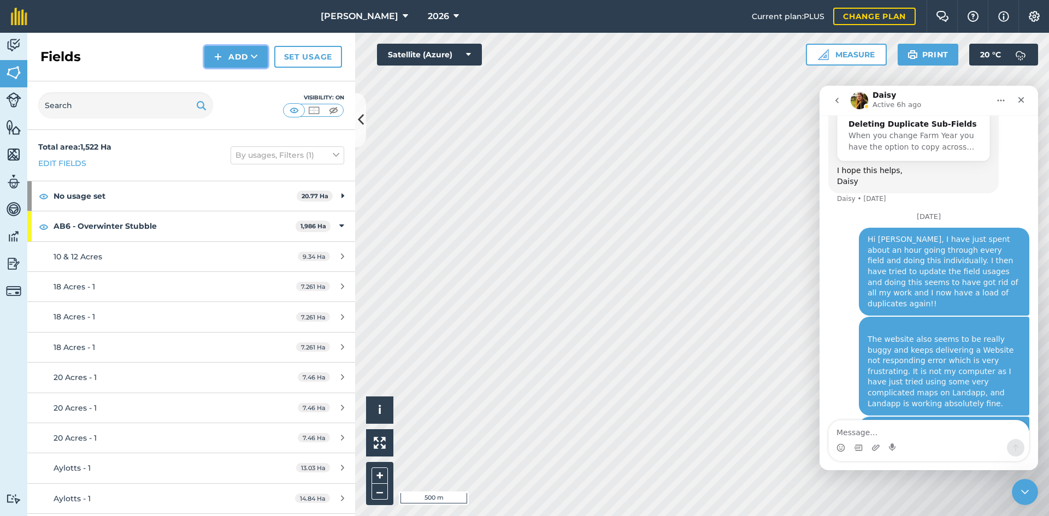
click at [253, 55] on icon at bounding box center [254, 56] width 7 height 11
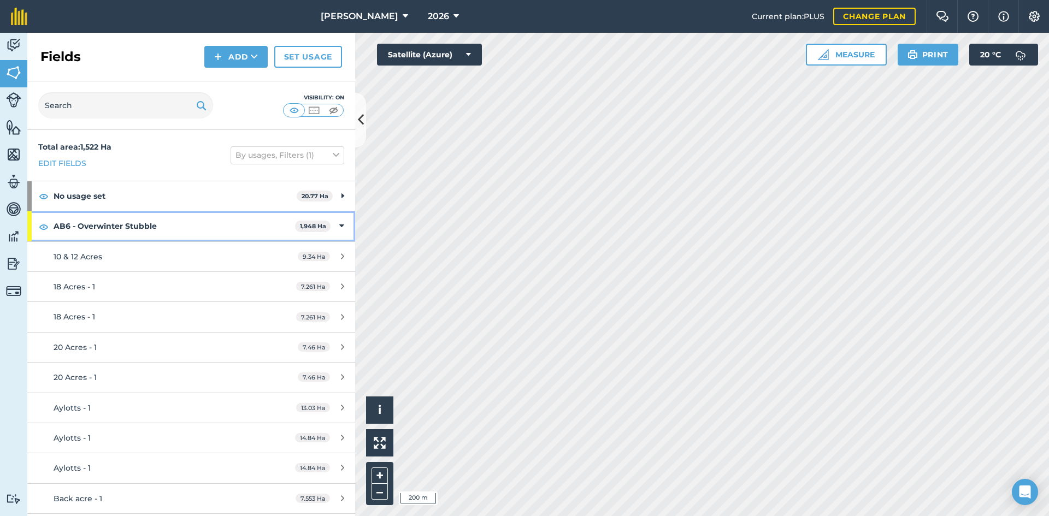
click at [338, 224] on div "AB6 - Overwinter Stubble 1,948 Ha" at bounding box center [191, 226] width 328 height 30
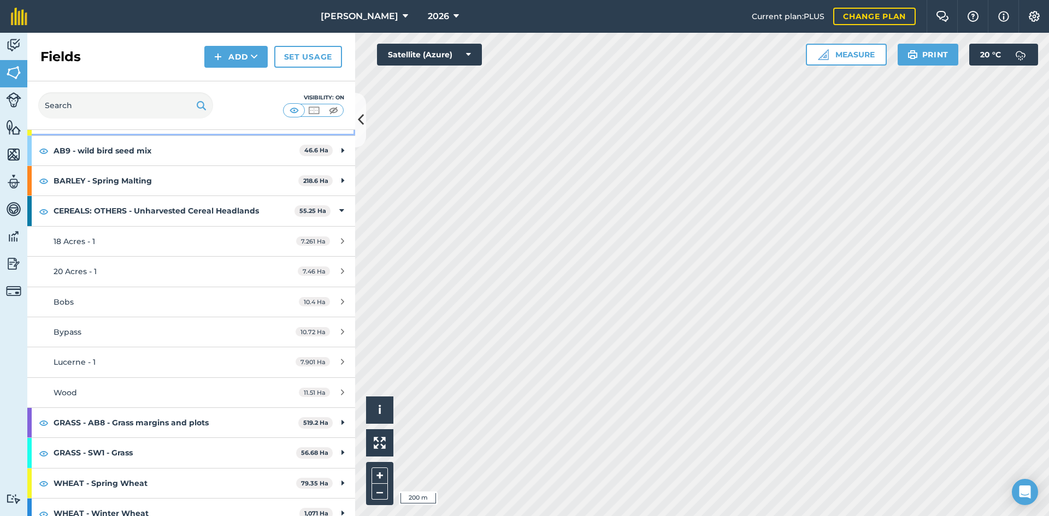
scroll to position [109, 0]
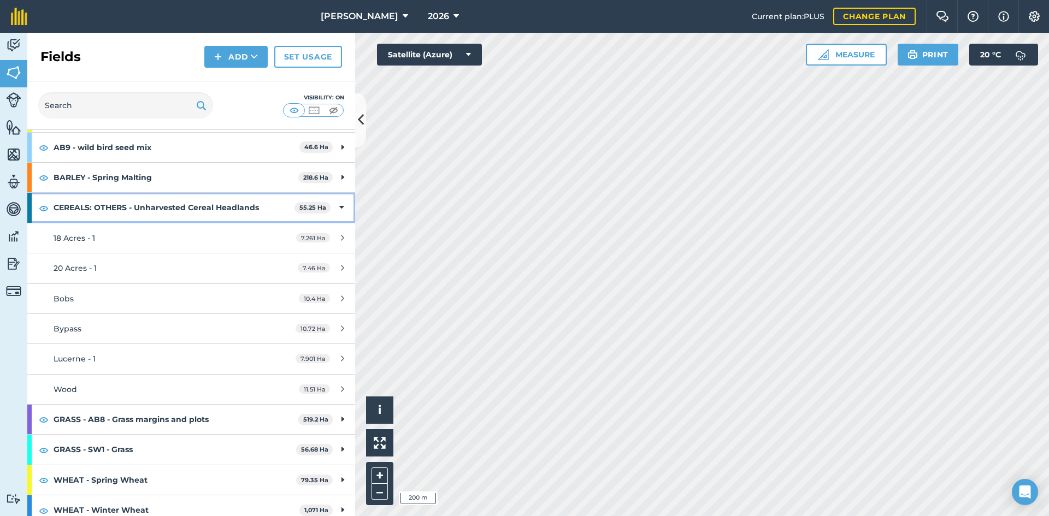
click at [339, 209] on icon at bounding box center [341, 208] width 5 height 12
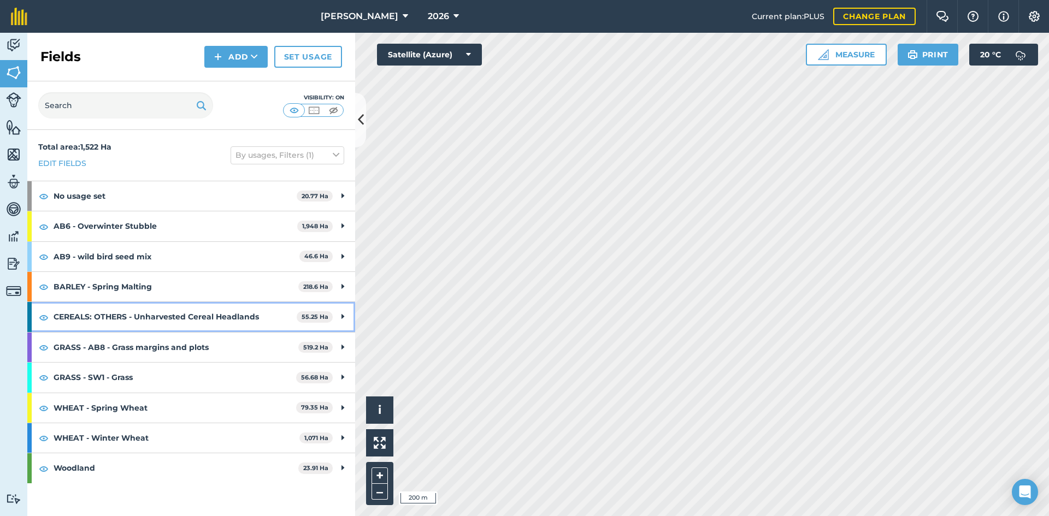
scroll to position [0, 0]
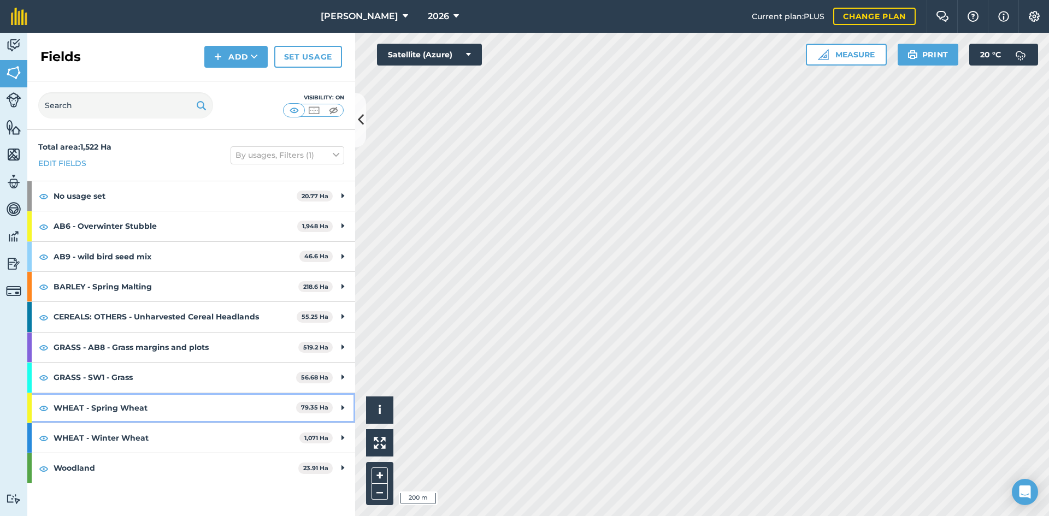
click at [339, 411] on div "WHEAT - Spring Wheat 79.35 Ha" at bounding box center [191, 408] width 328 height 30
click at [339, 409] on icon at bounding box center [341, 408] width 5 height 12
